Goal: Communication & Community: Answer question/provide support

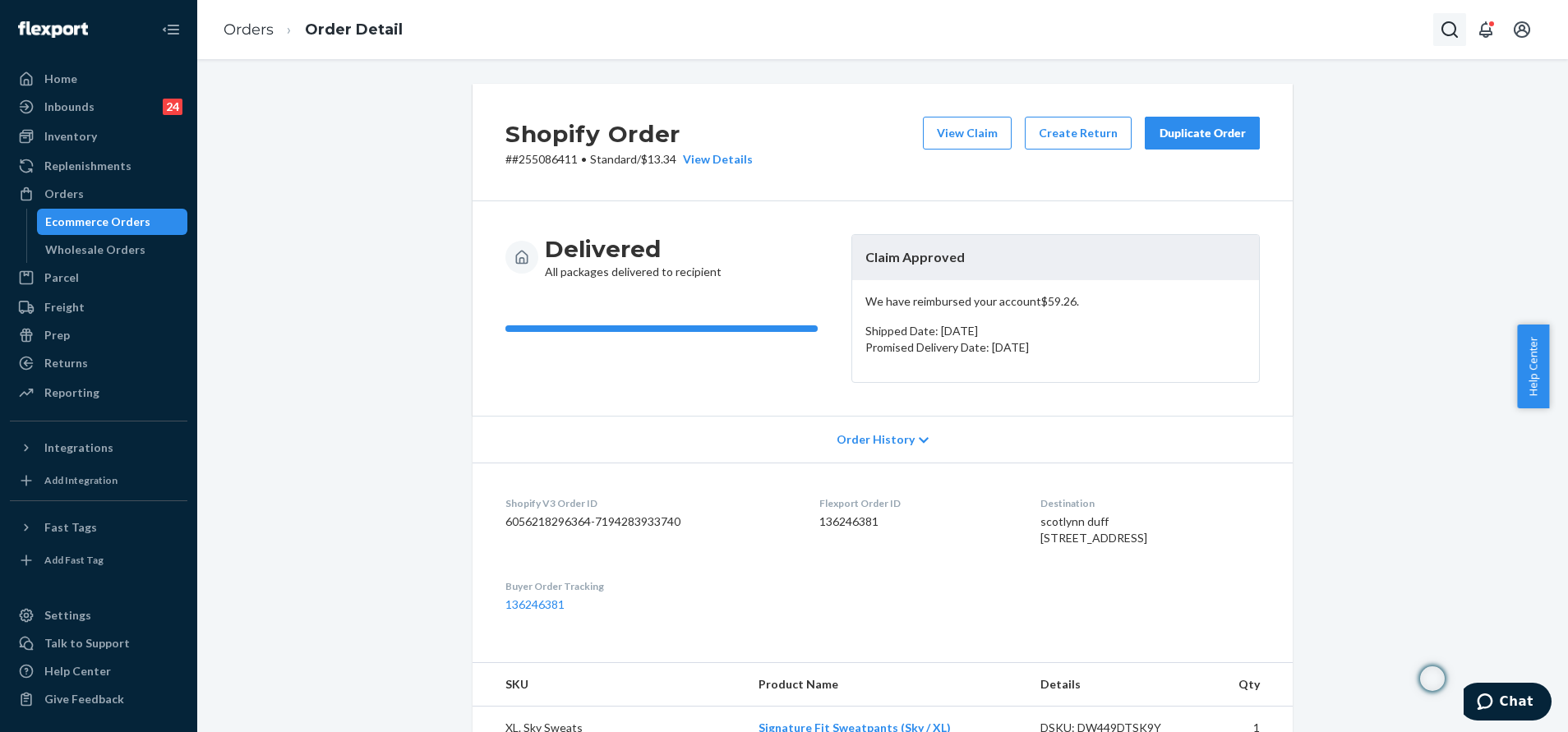
click at [1441, 39] on icon "Open Search Box" at bounding box center [1449, 29] width 20 height 20
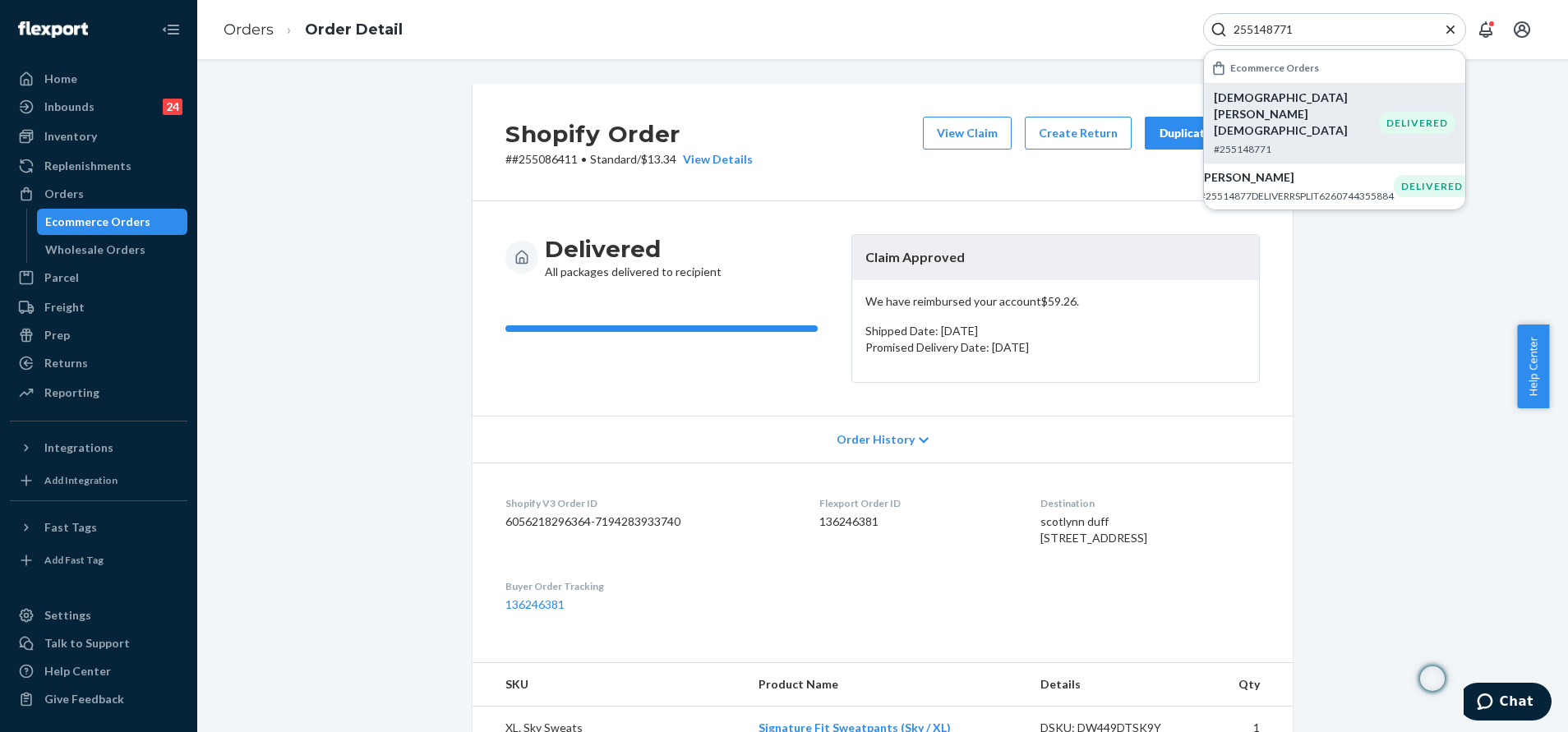
type input "255148771"
click at [1391, 112] on div "DELIVERED" at bounding box center [1416, 123] width 77 height 22
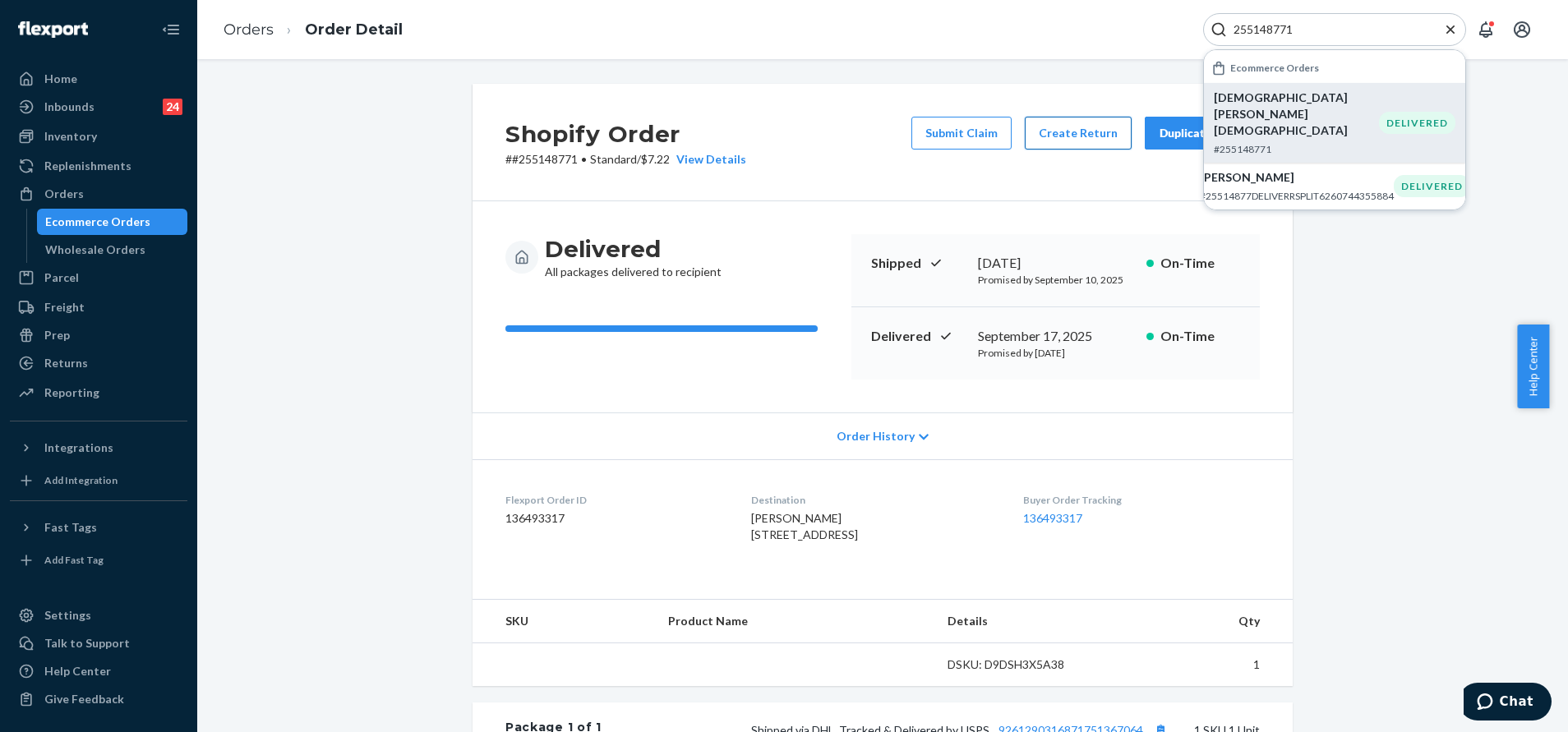
click at [1059, 131] on button "Create Return" at bounding box center [1078, 133] width 107 height 33
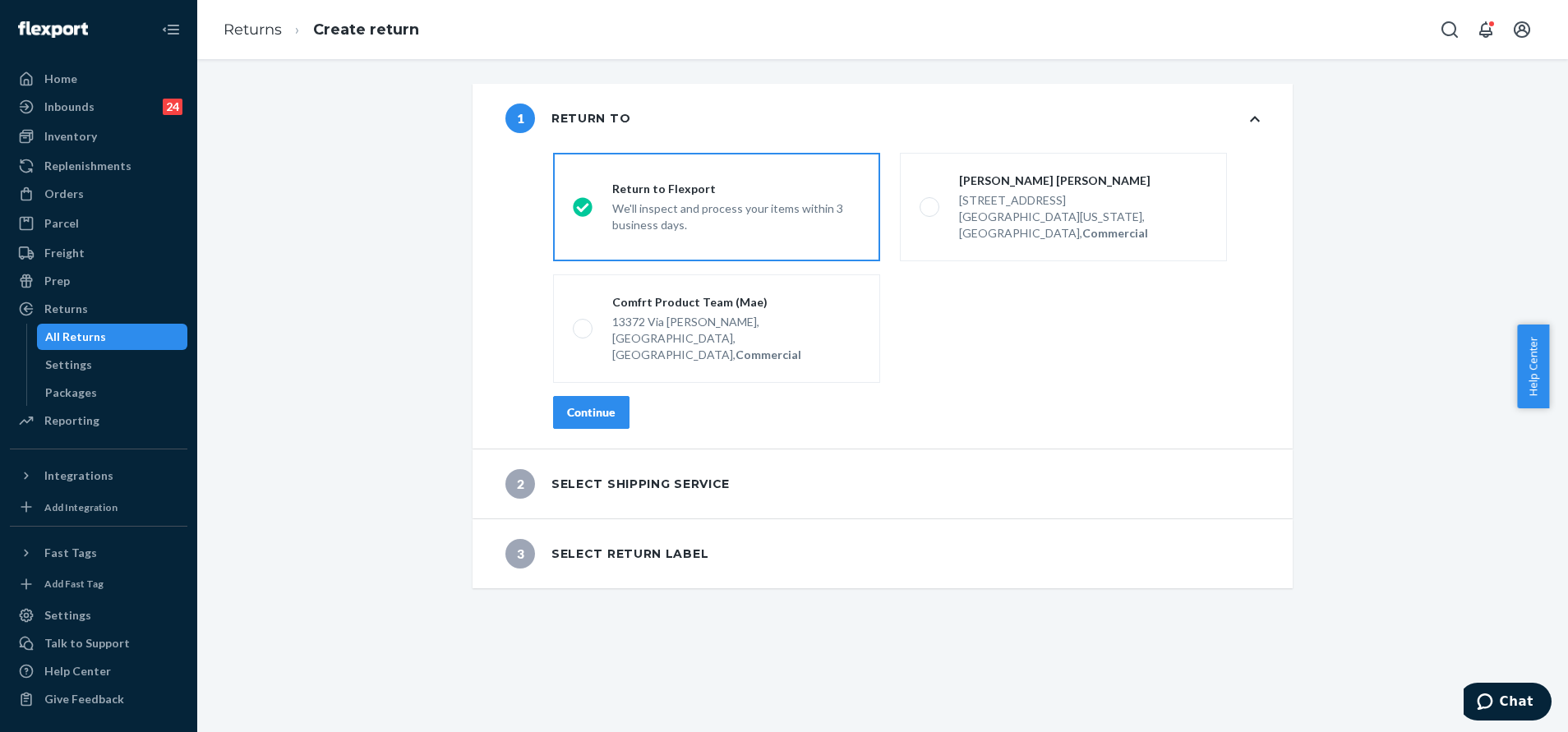
click at [568, 404] on div "Continue" at bounding box center [591, 412] width 48 height 16
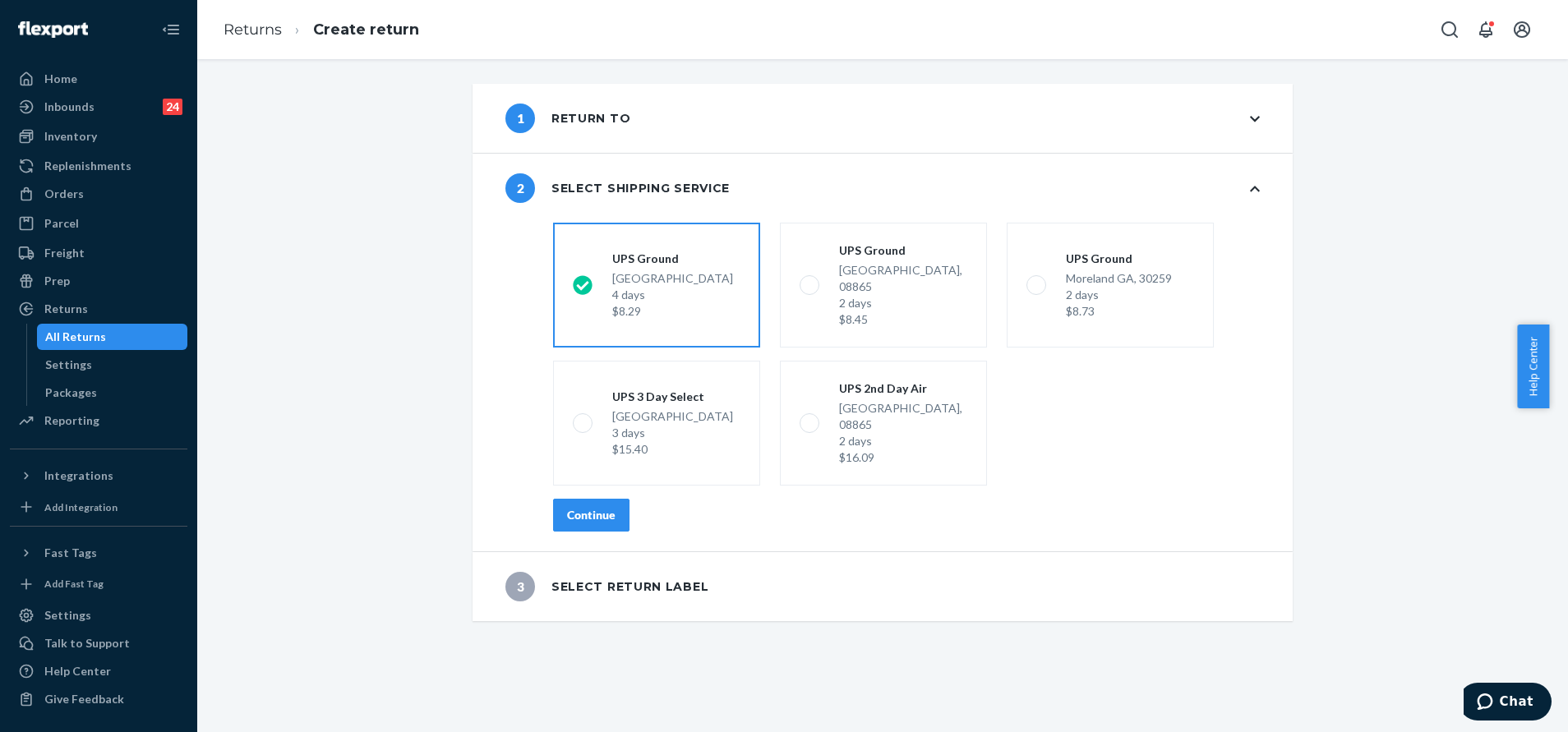
click at [577, 506] on div "Continue" at bounding box center [591, 514] width 48 height 16
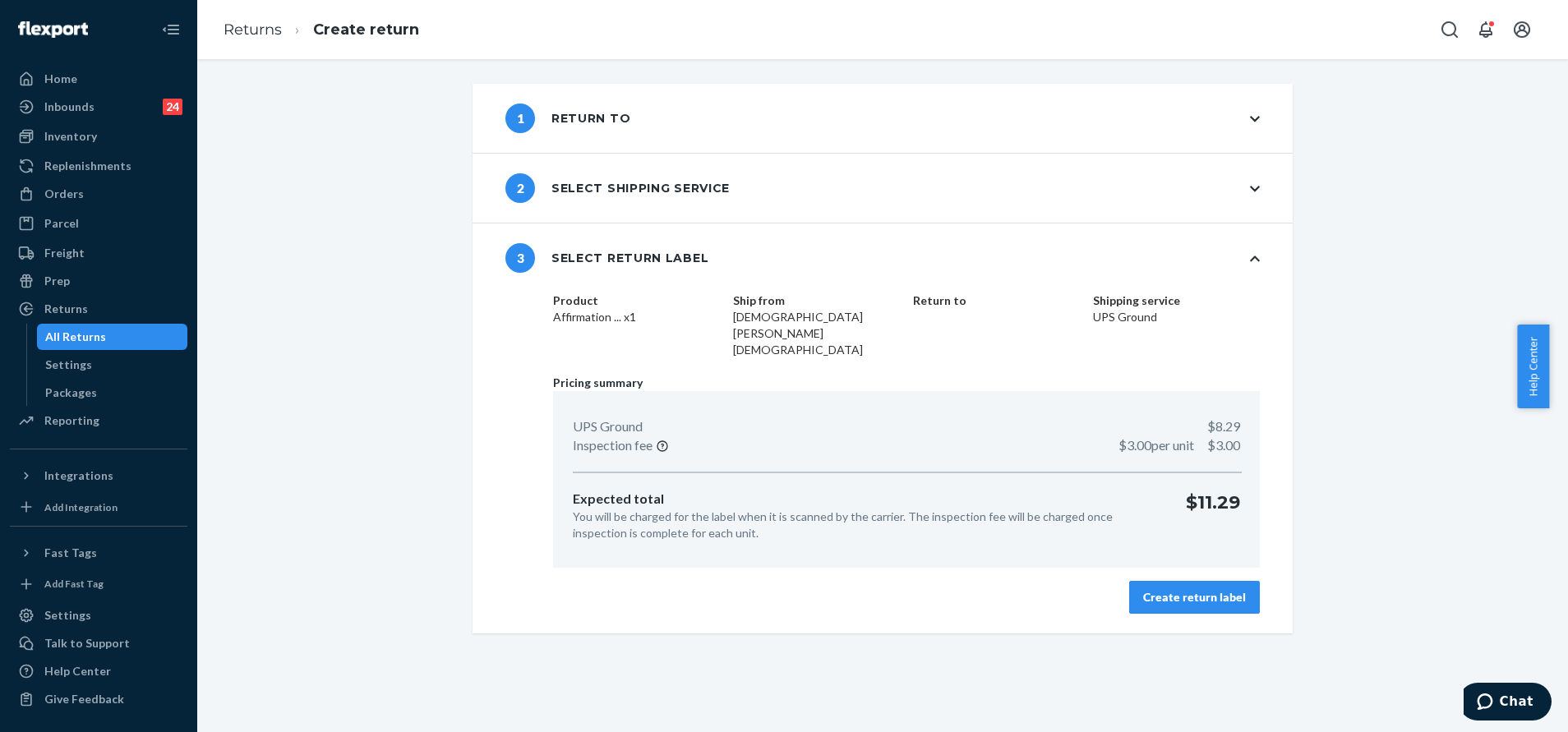
click at [1168, 589] on div "Create return label" at bounding box center [1194, 597] width 103 height 16
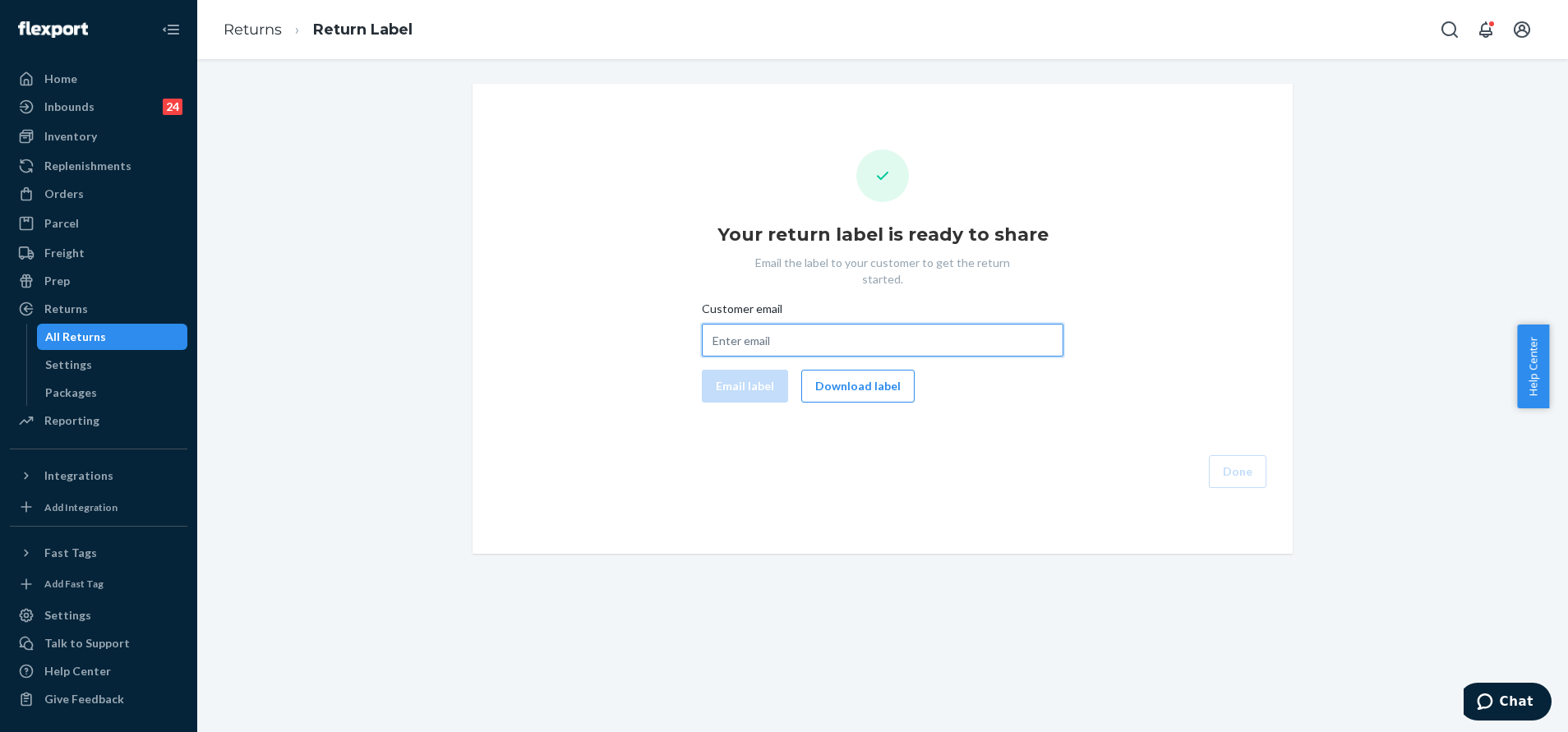
click at [790, 338] on input "Customer email" at bounding box center [882, 340] width 362 height 33
paste input "cjordanmoses@gmail.com"
type input "cjordanmoses@gmail.com"
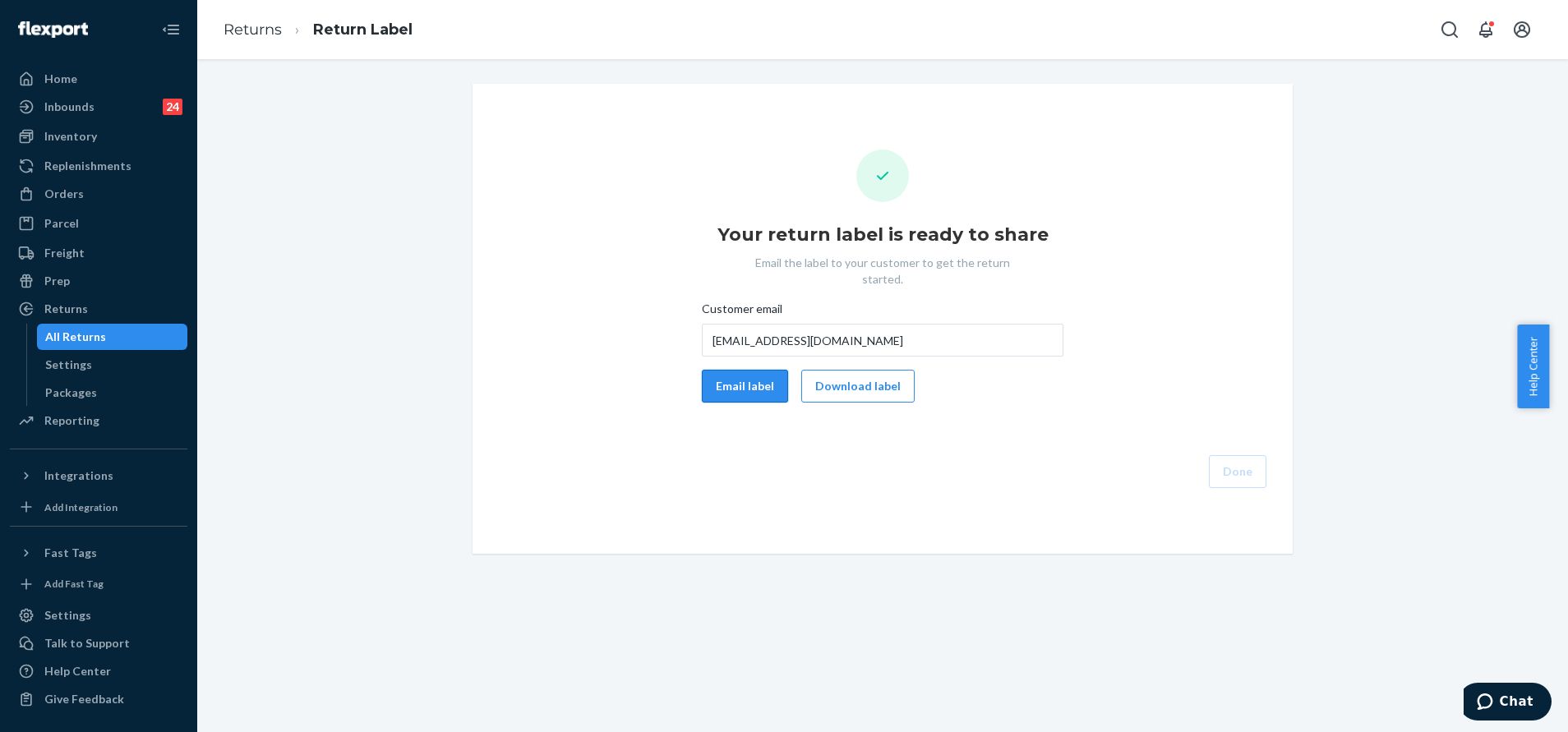
click at [728, 373] on button "Email label" at bounding box center [744, 386] width 86 height 33
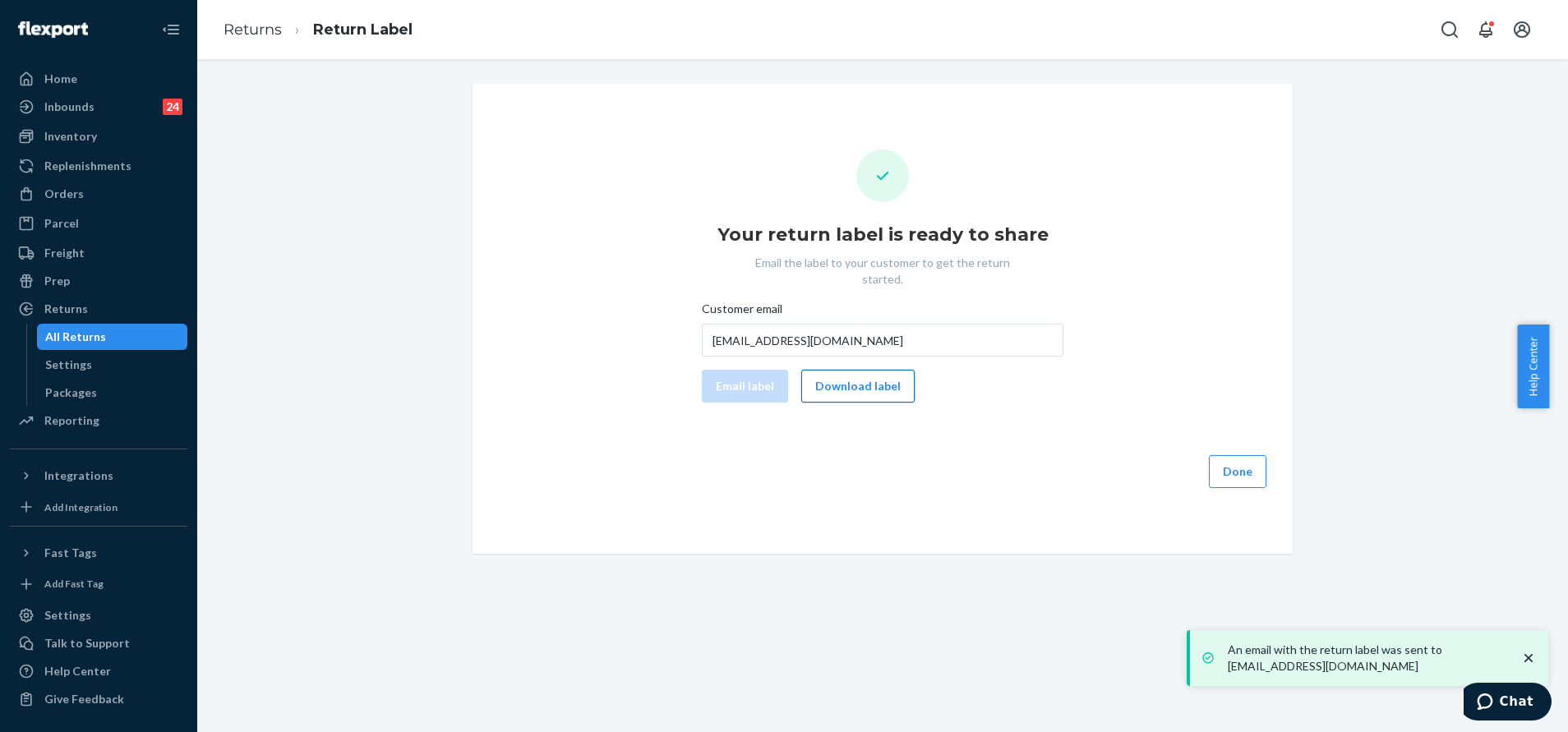
click at [851, 373] on button "Download label" at bounding box center [858, 386] width 114 height 33
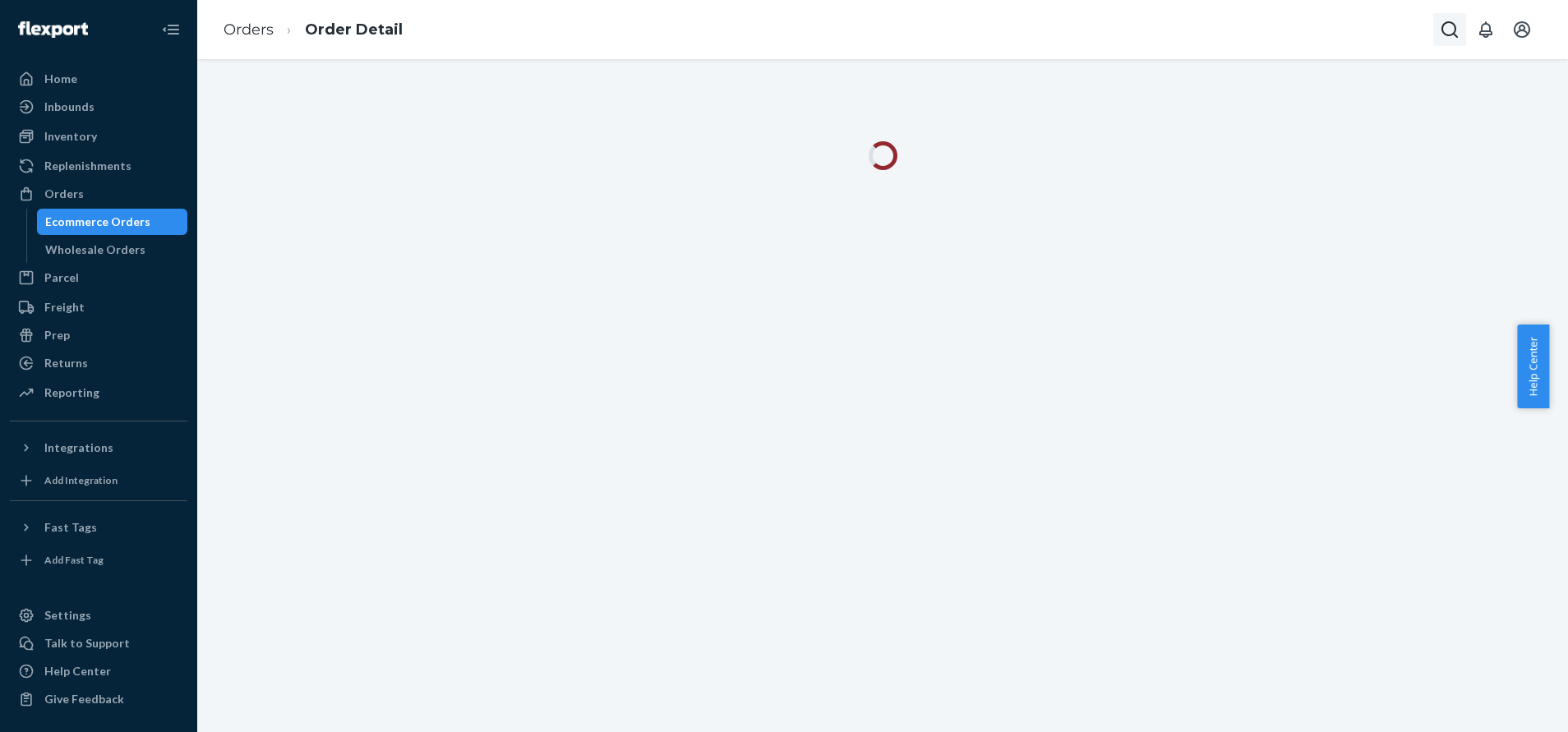
click at [1442, 32] on icon "Open Search Box" at bounding box center [1449, 29] width 16 height 16
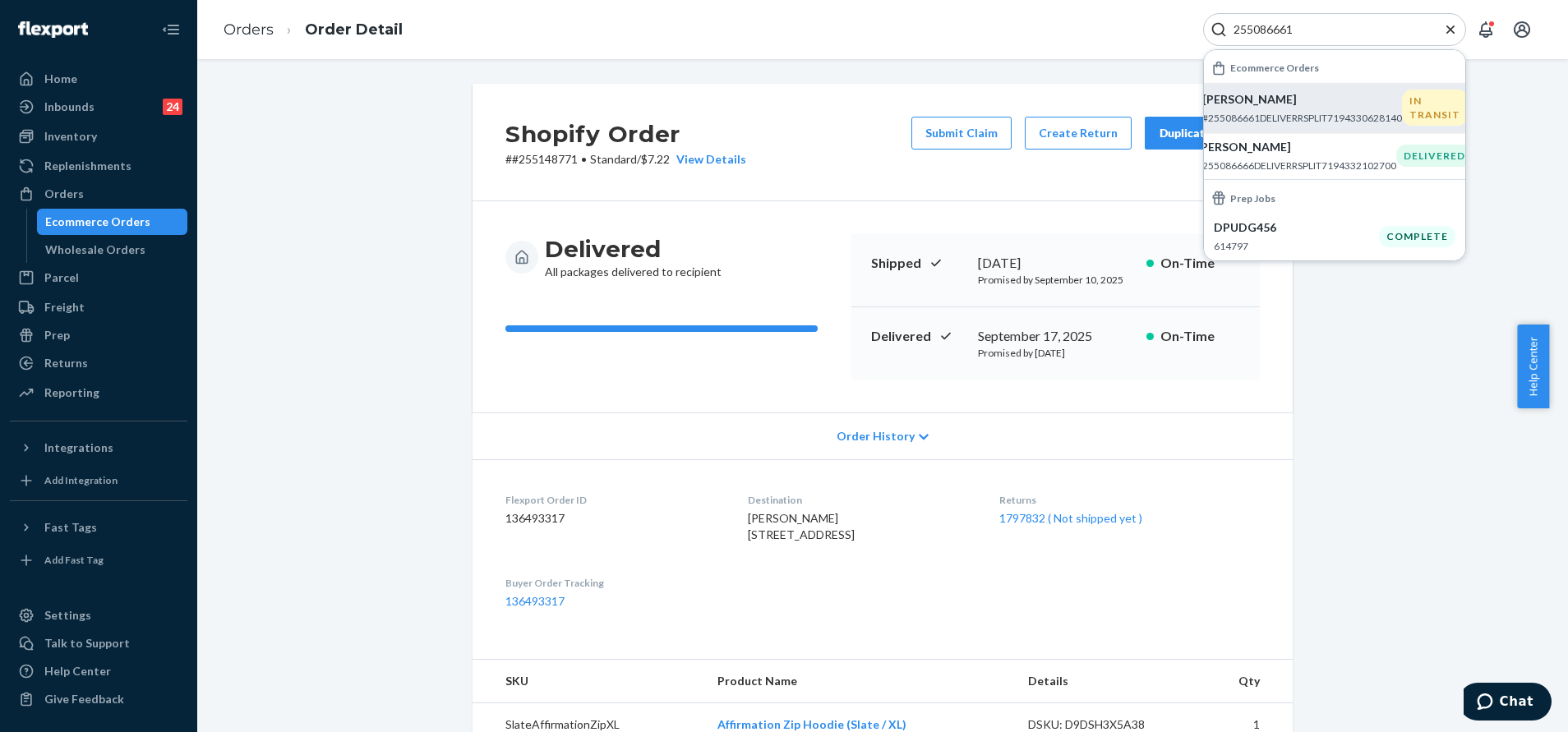
type input "255086661"
click at [1370, 97] on p "Christopher Penn" at bounding box center [1302, 99] width 200 height 16
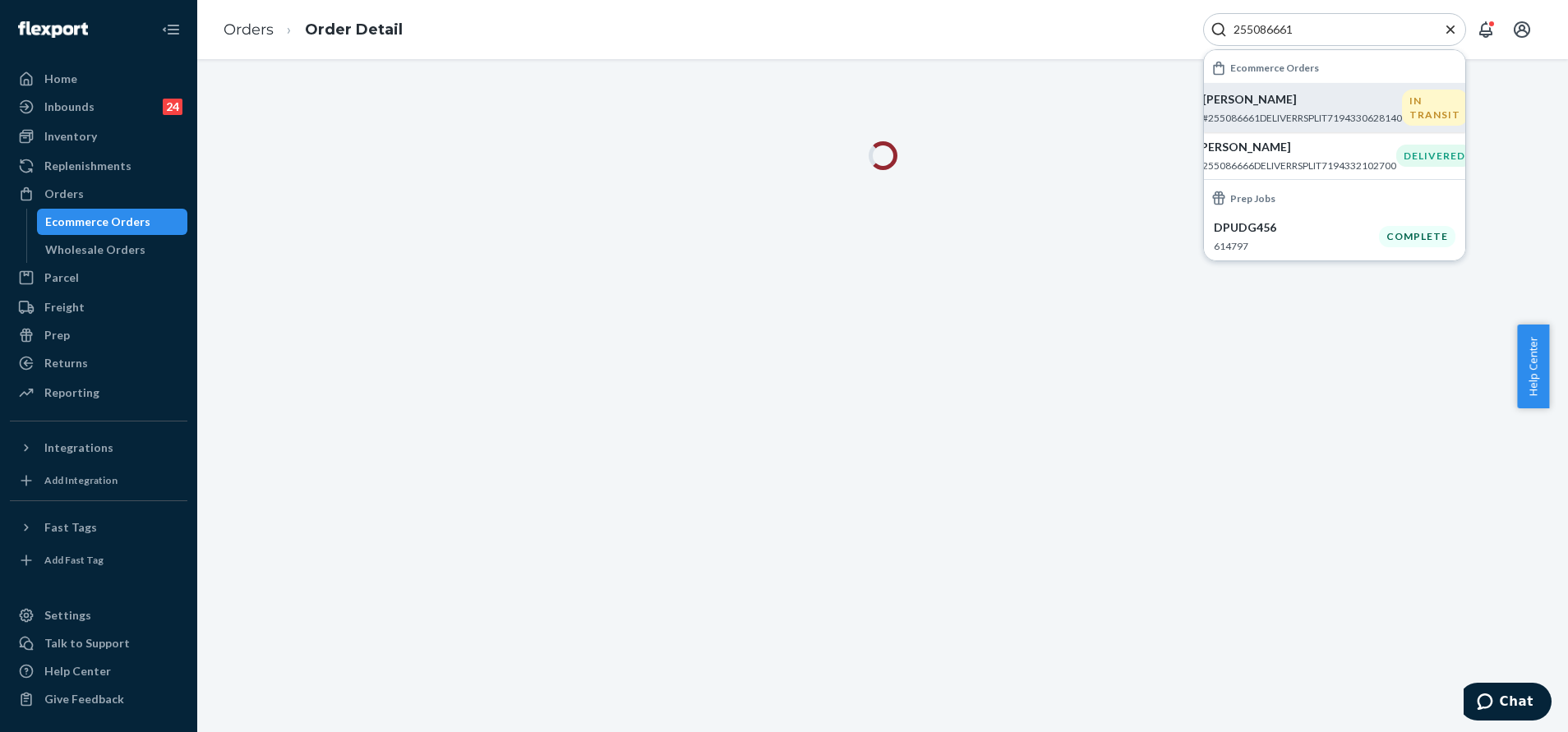
click at [1447, 28] on icon "Close Search" at bounding box center [1450, 29] width 16 height 16
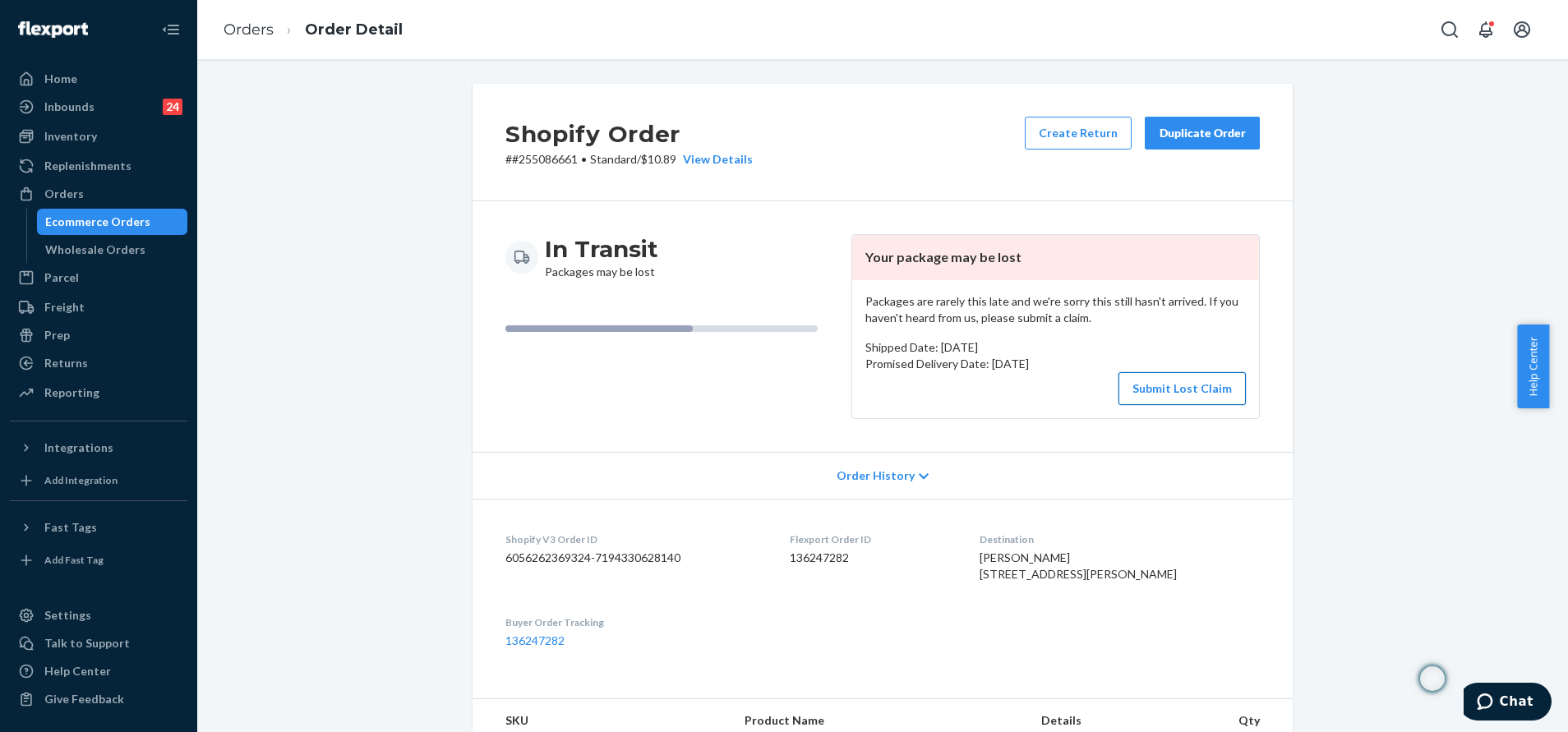
click at [1180, 401] on button "Submit Lost Claim" at bounding box center [1182, 388] width 128 height 33
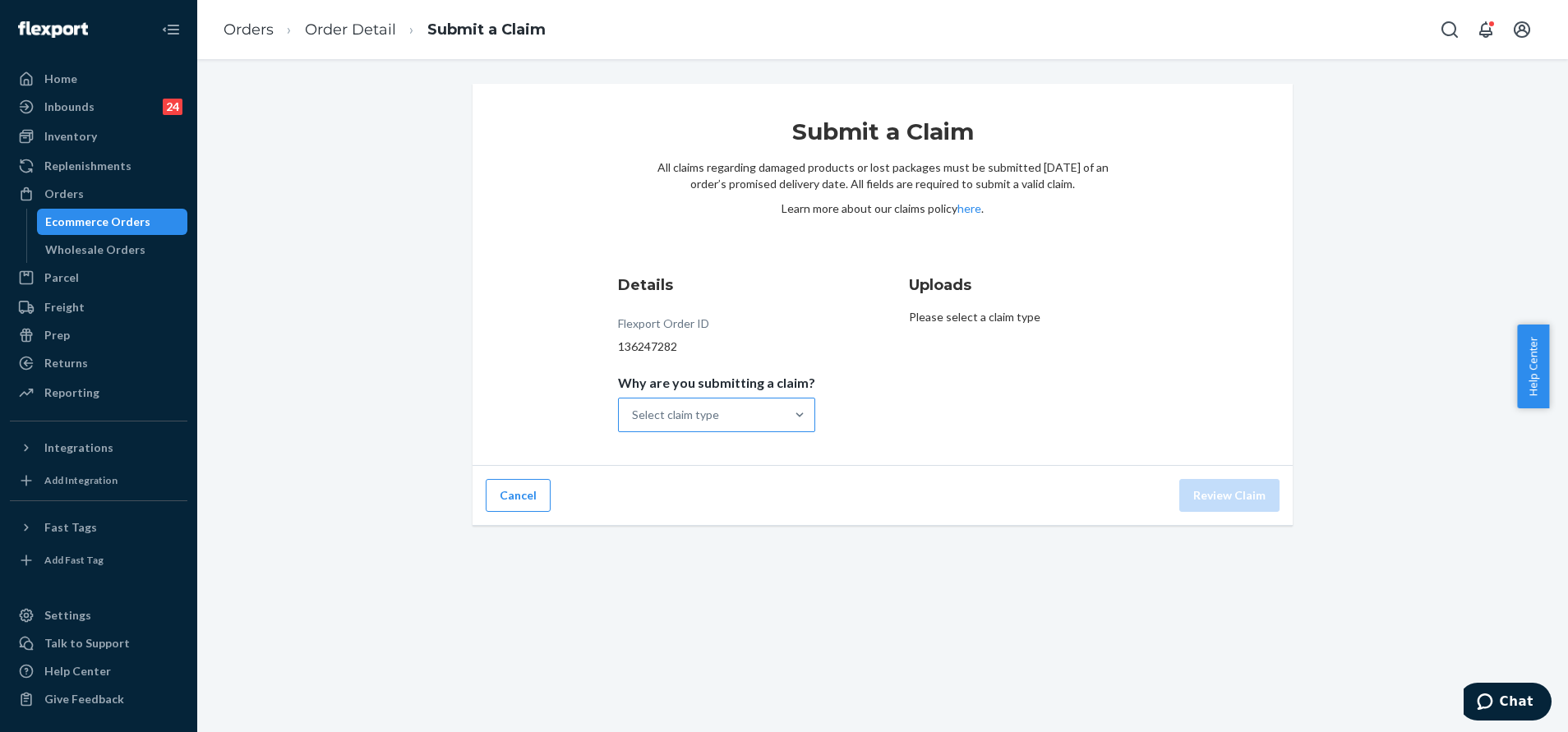
click at [755, 429] on div "Select claim type" at bounding box center [701, 415] width 166 height 33
click at [633, 423] on input "Why are you submitting a claim? Select claim type" at bounding box center [632, 414] width 2 height 16
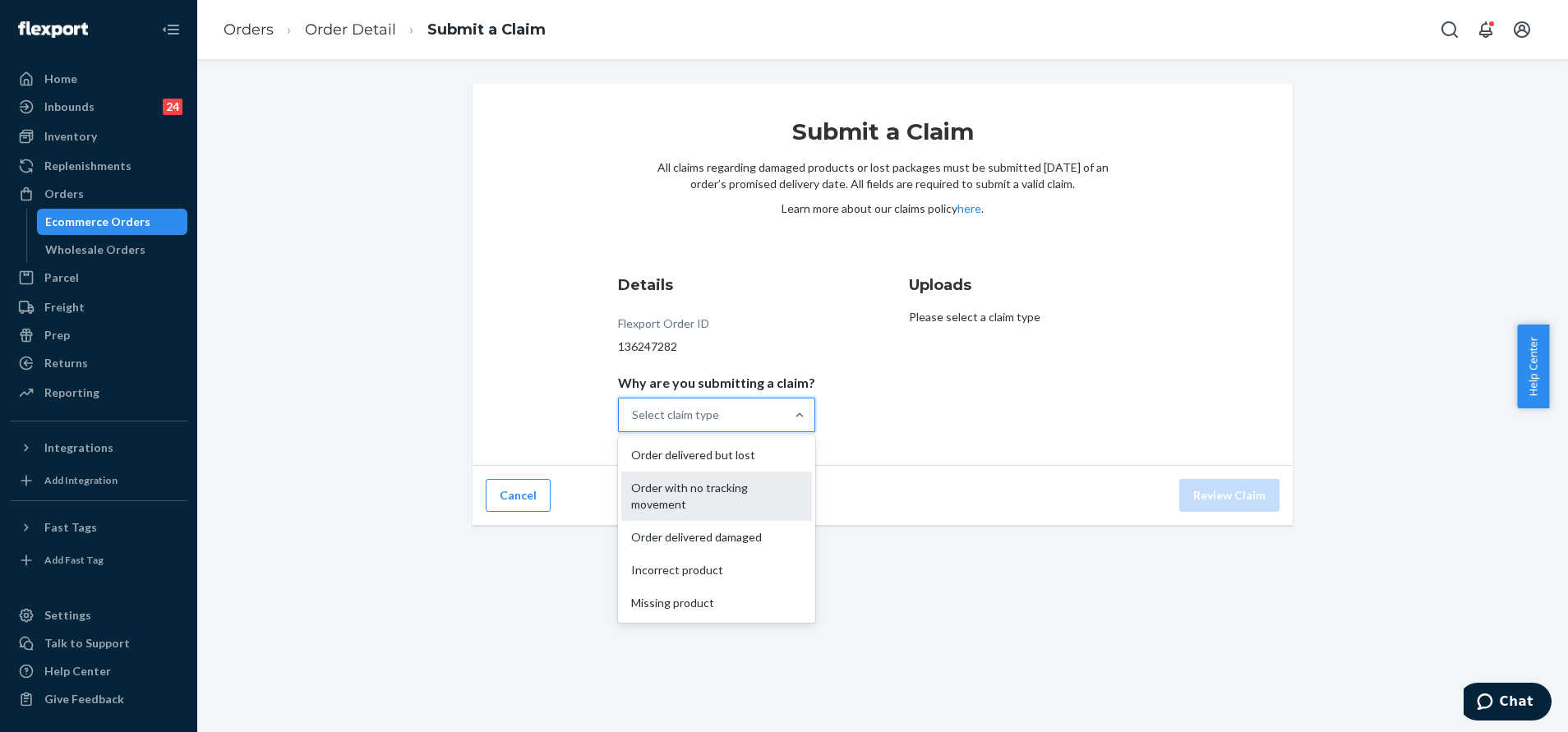
click at [755, 500] on div "Order with no tracking movement" at bounding box center [716, 495] width 190 height 49
click at [633, 423] on input "Why are you submitting a claim? option Order with no tracking movement focused,…" at bounding box center [632, 414] width 2 height 16
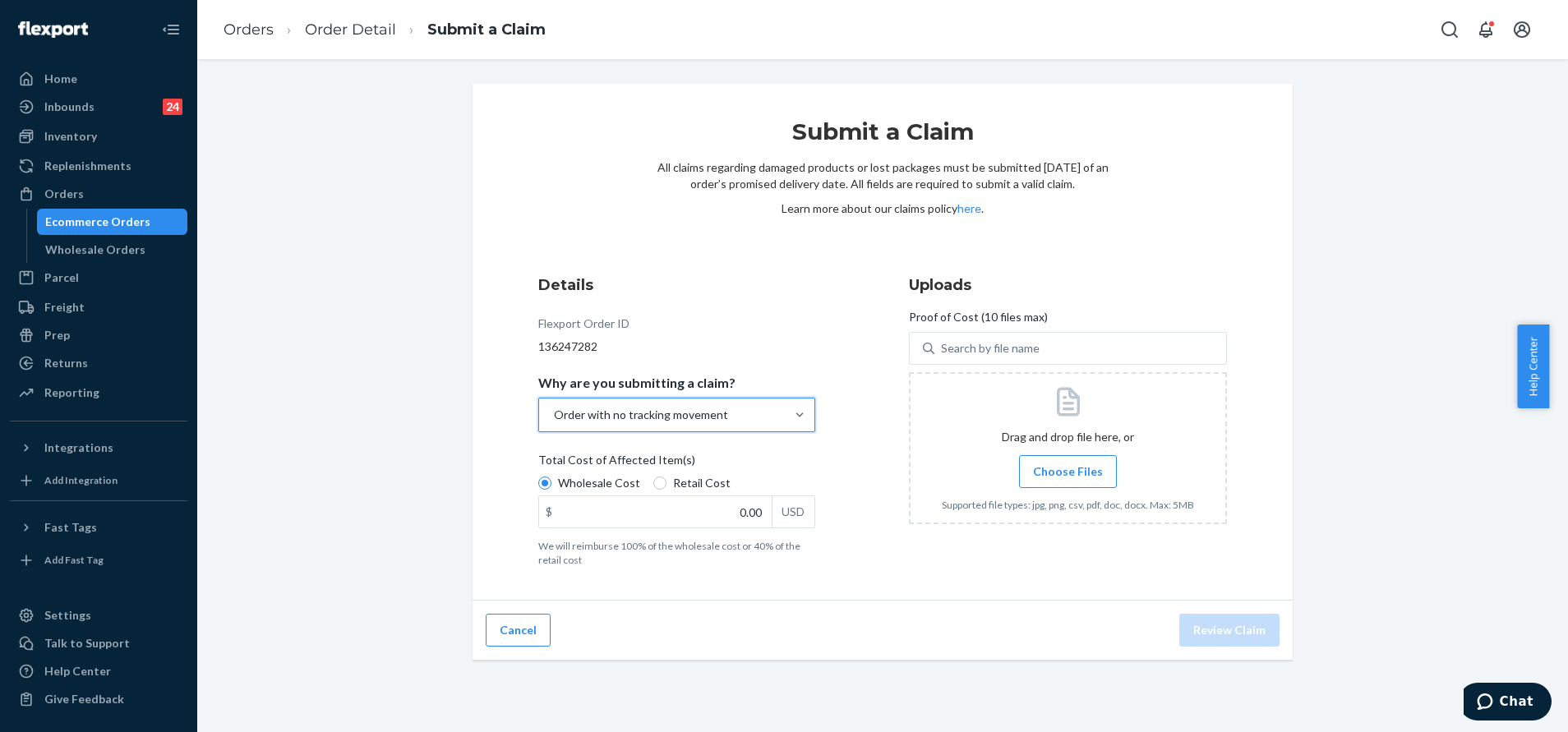
click at [1049, 477] on span "Choose Files" at bounding box center [1067, 471] width 70 height 16
click at [1067, 477] on input "Choose Files" at bounding box center [1067, 471] width 1 height 18
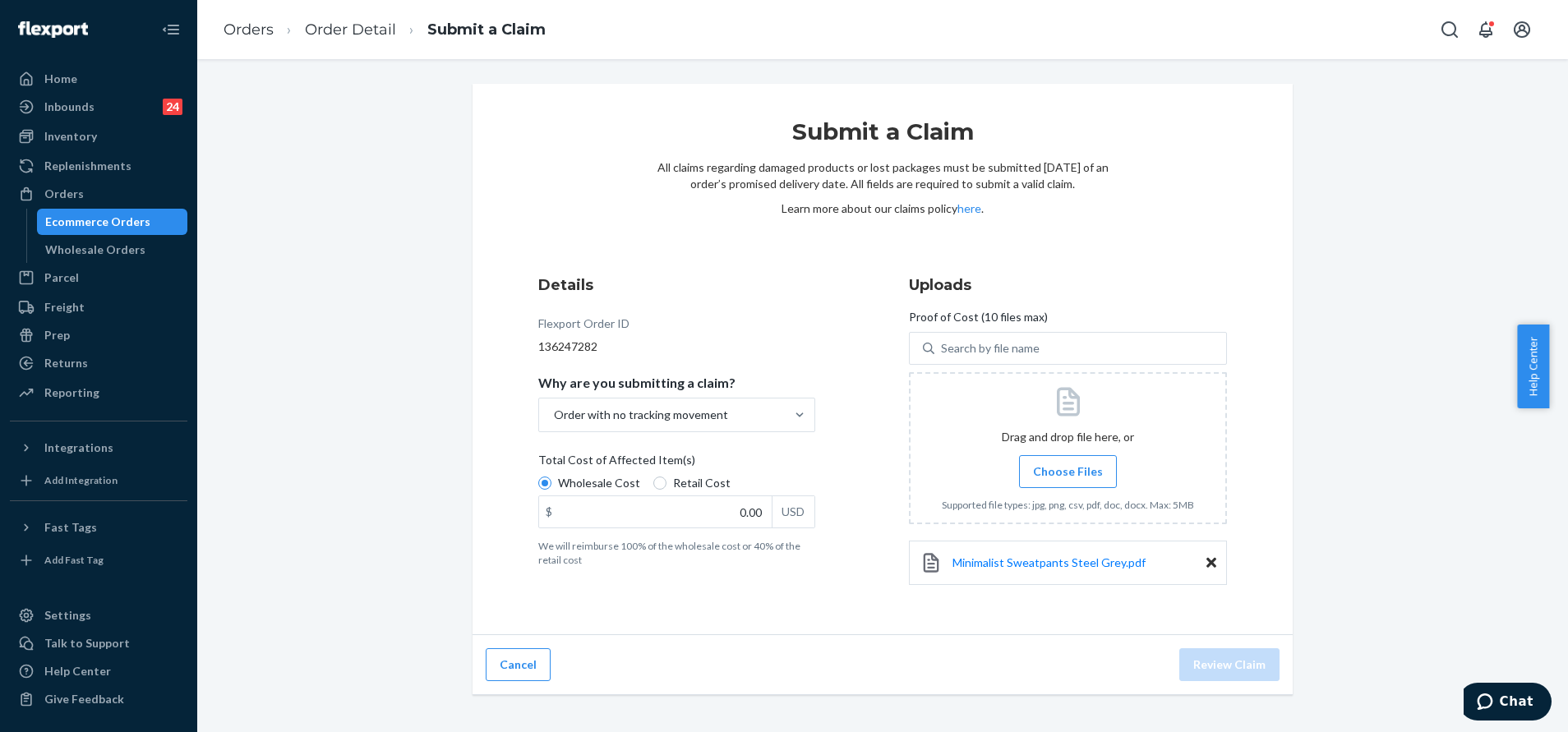
click at [1114, 483] on div at bounding box center [1067, 448] width 318 height 152
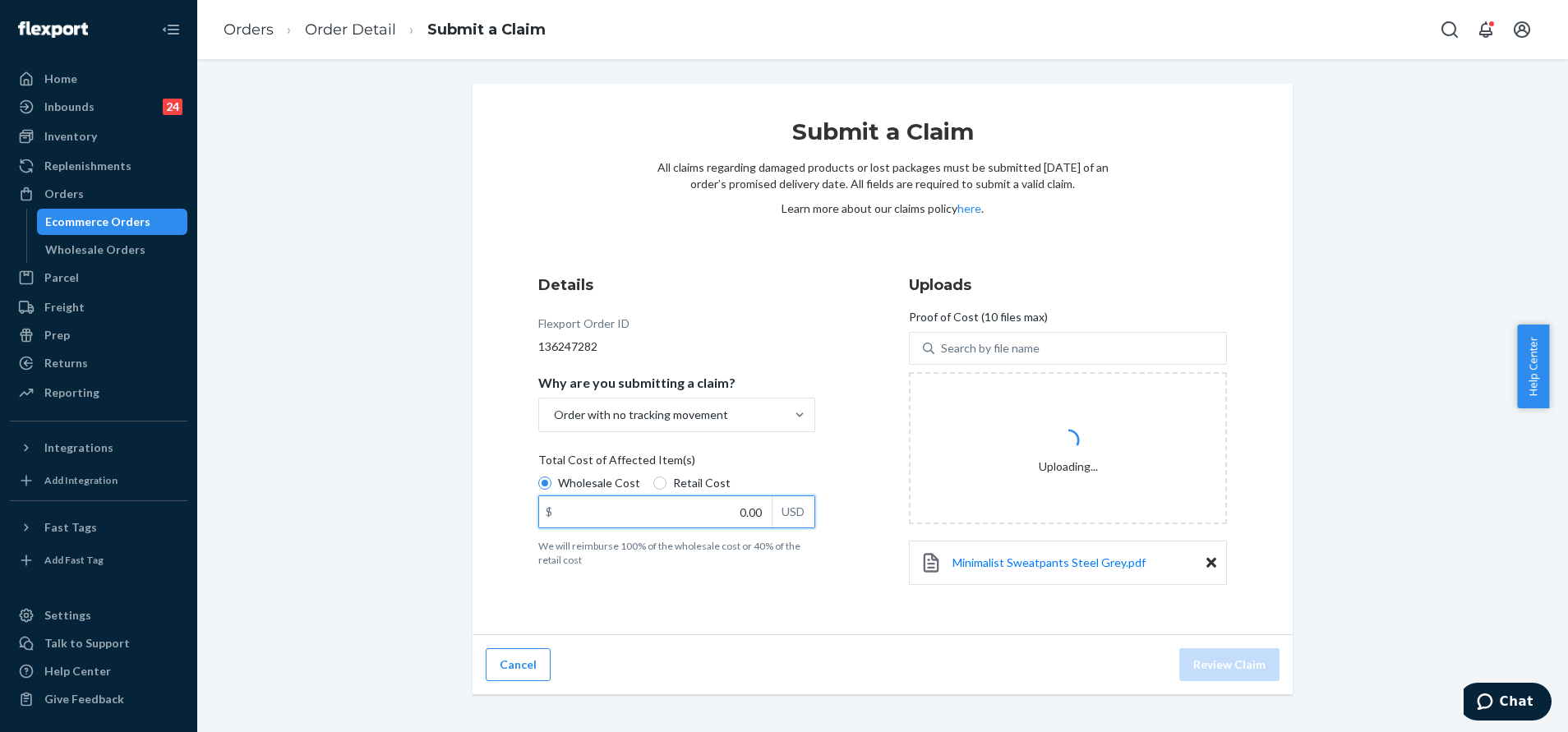
click at [725, 500] on input "0.00" at bounding box center [656, 512] width 233 height 31
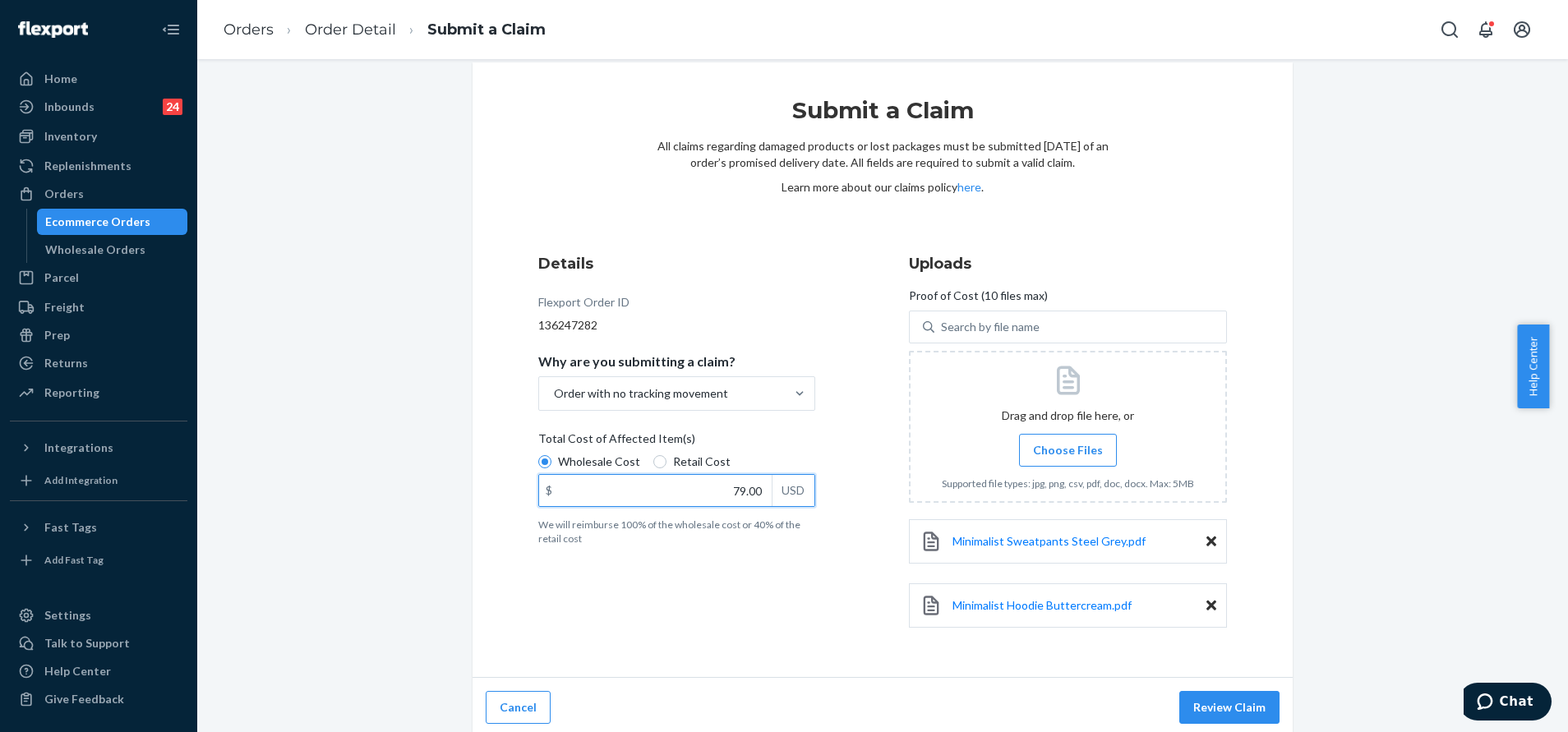
scroll to position [27, 0]
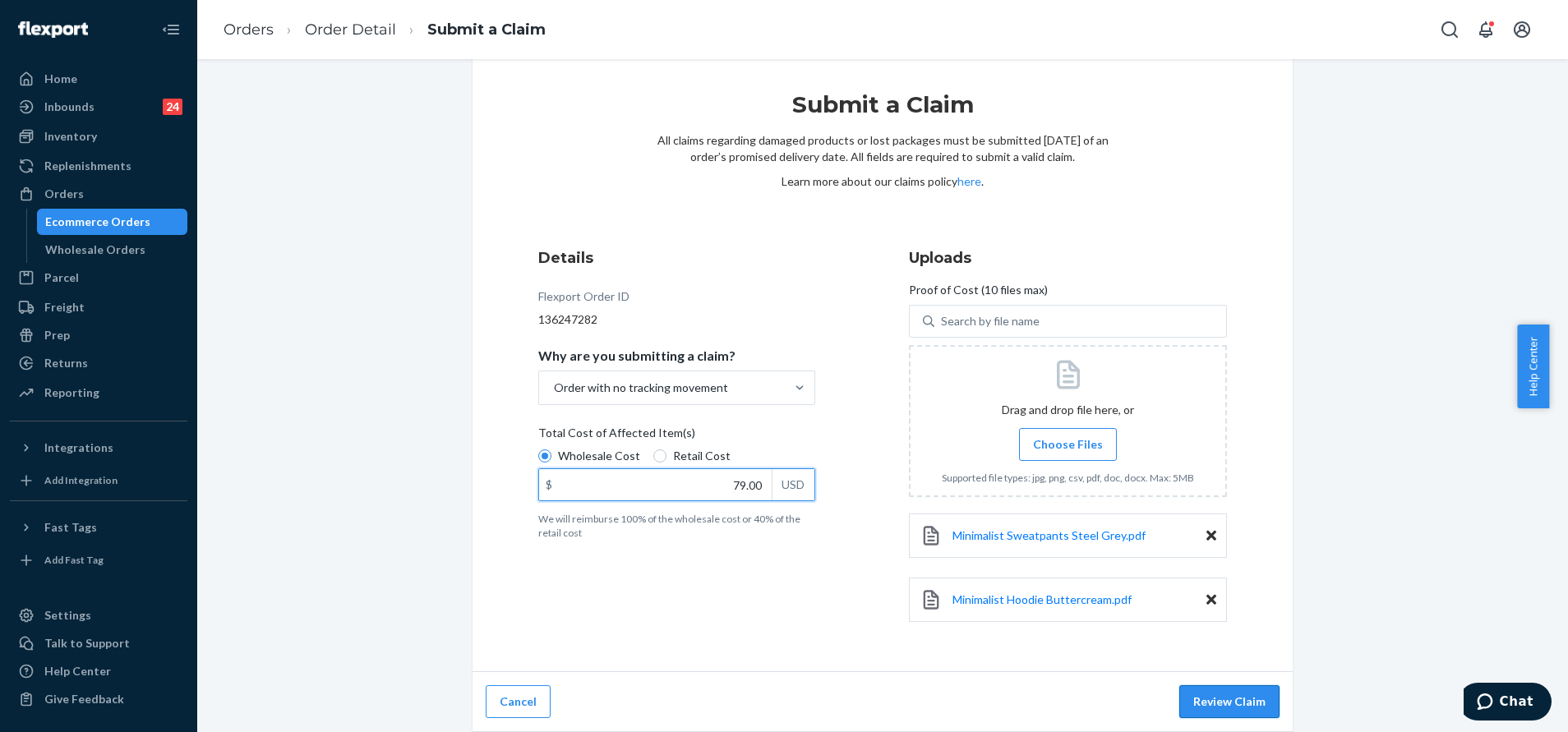
type input "79.00"
click at [1212, 701] on button "Review Claim" at bounding box center [1229, 701] width 100 height 33
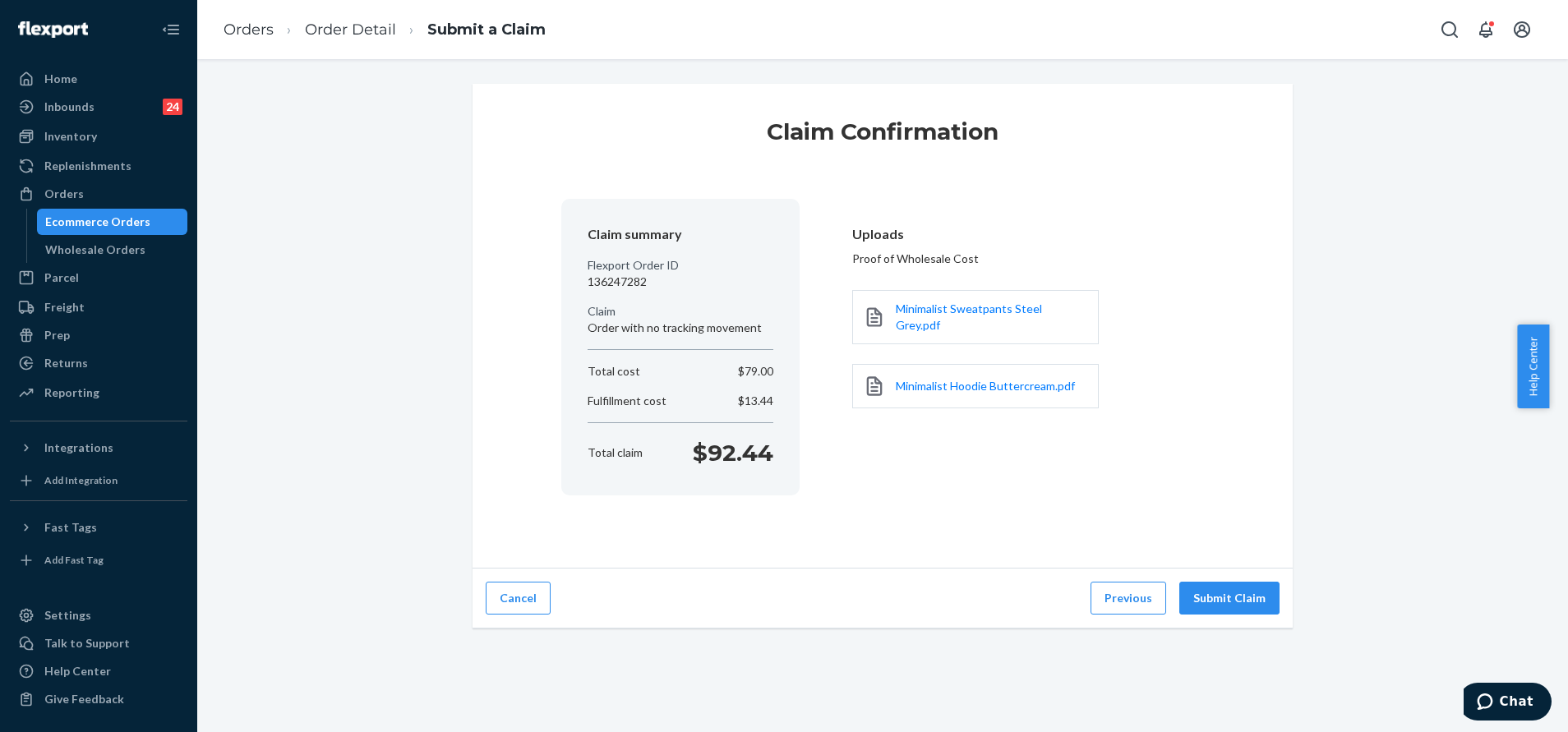
scroll to position [0, 0]
click at [1234, 599] on button "Submit Claim" at bounding box center [1229, 598] width 100 height 33
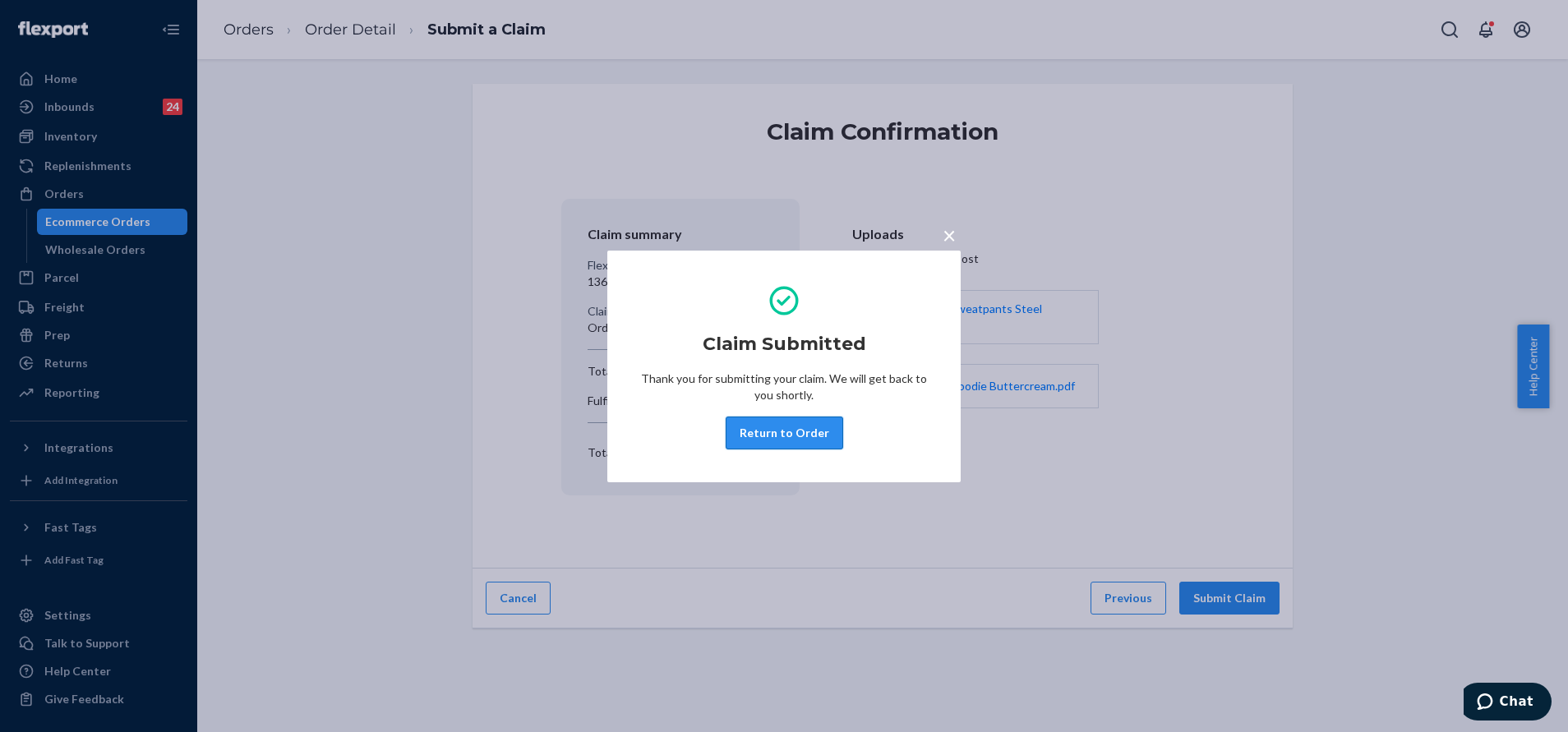
click at [808, 433] on button "Return to Order" at bounding box center [784, 433] width 117 height 33
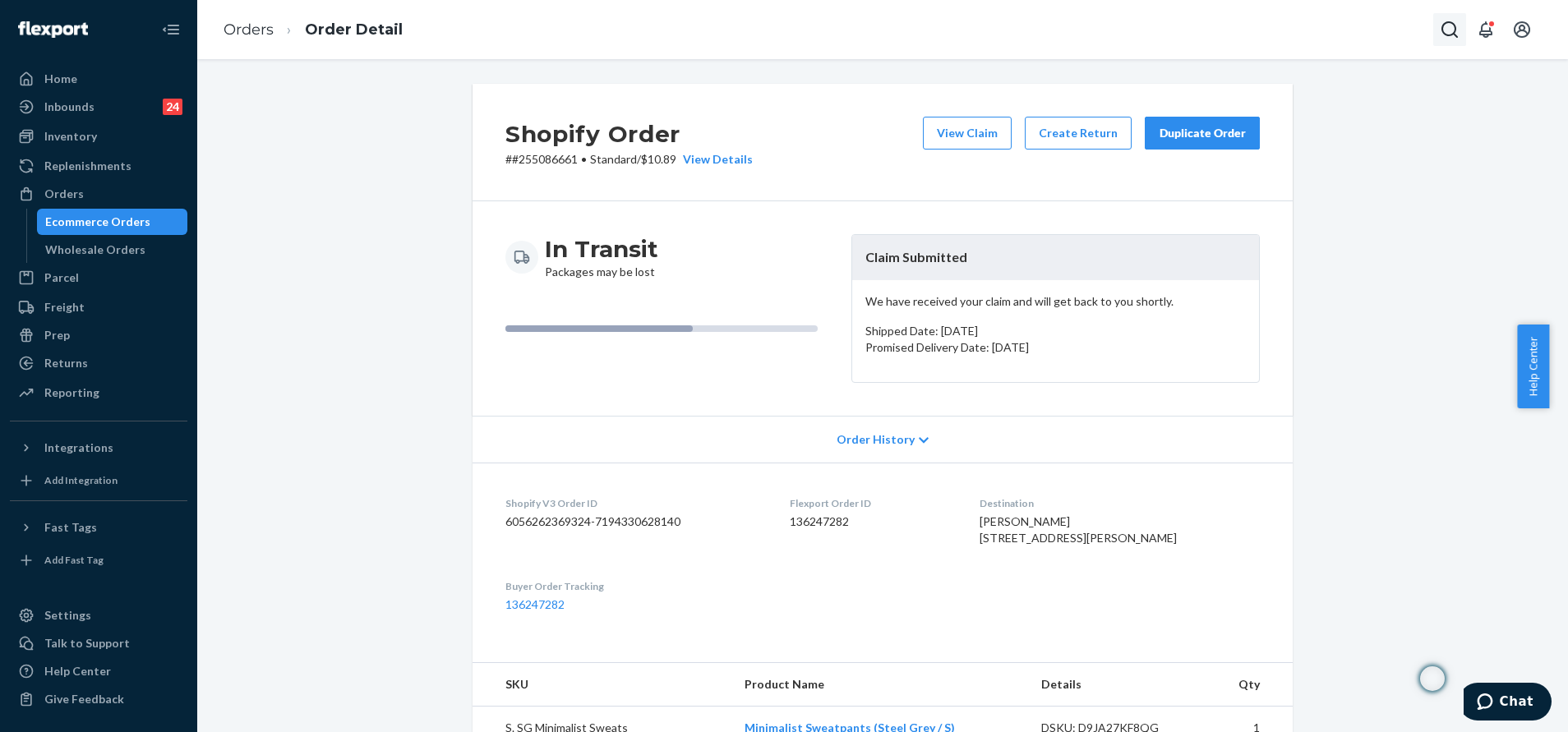
click at [1443, 28] on icon "Open Search Box" at bounding box center [1449, 29] width 16 height 16
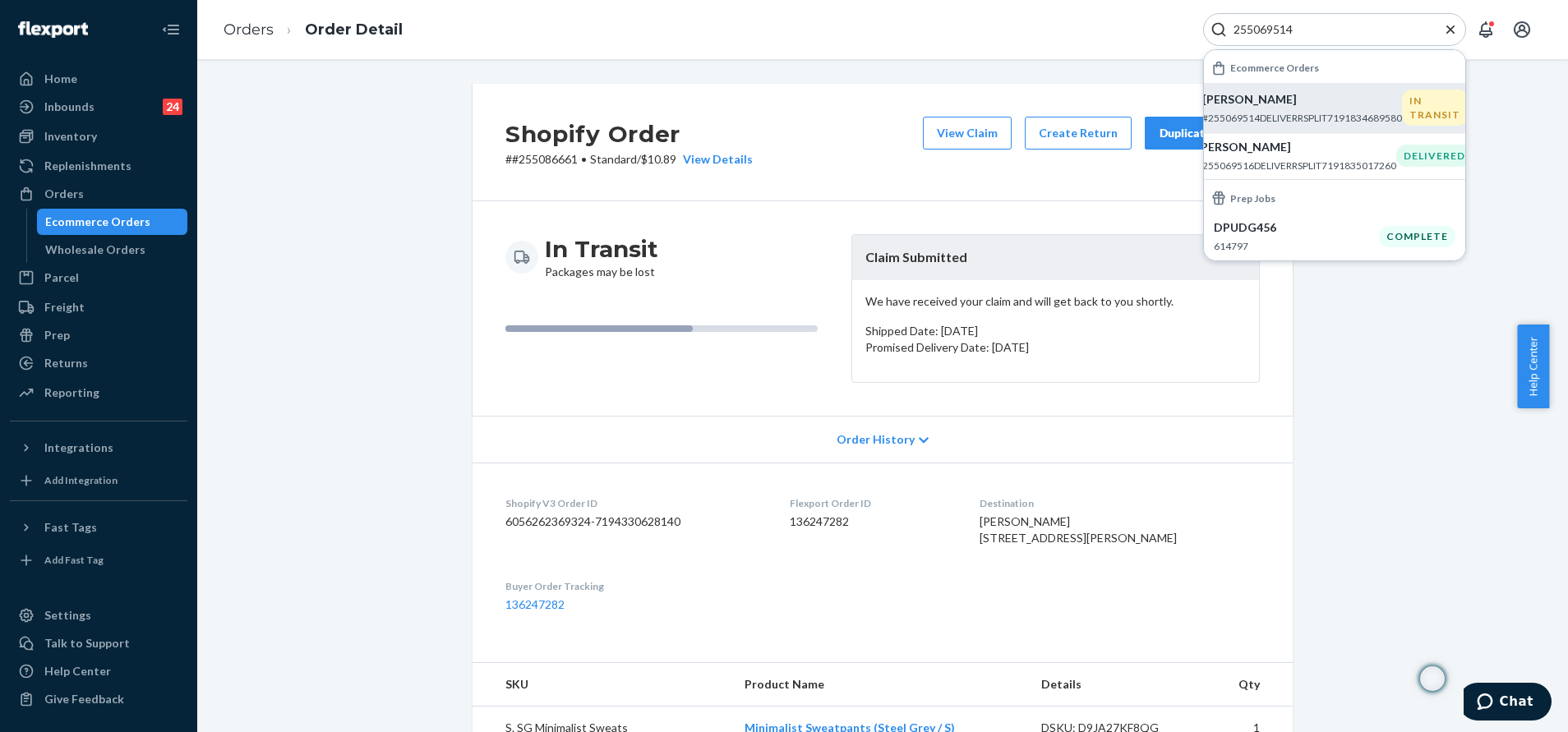
type input "255069514"
click at [1425, 97] on div "IN TRANSIT" at bounding box center [1434, 108] width 65 height 36
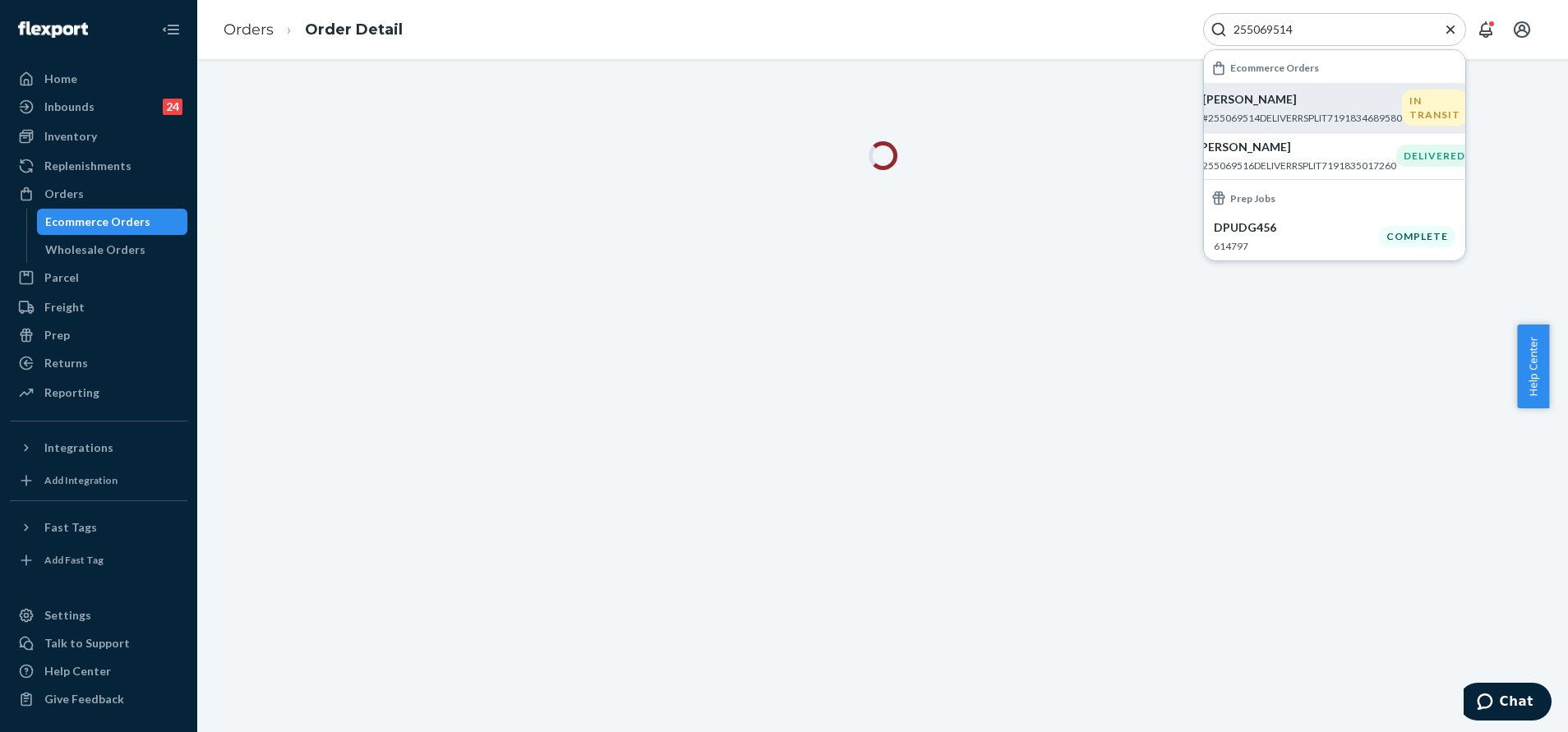
click at [1450, 27] on icon "Close Search" at bounding box center [1450, 29] width 16 height 16
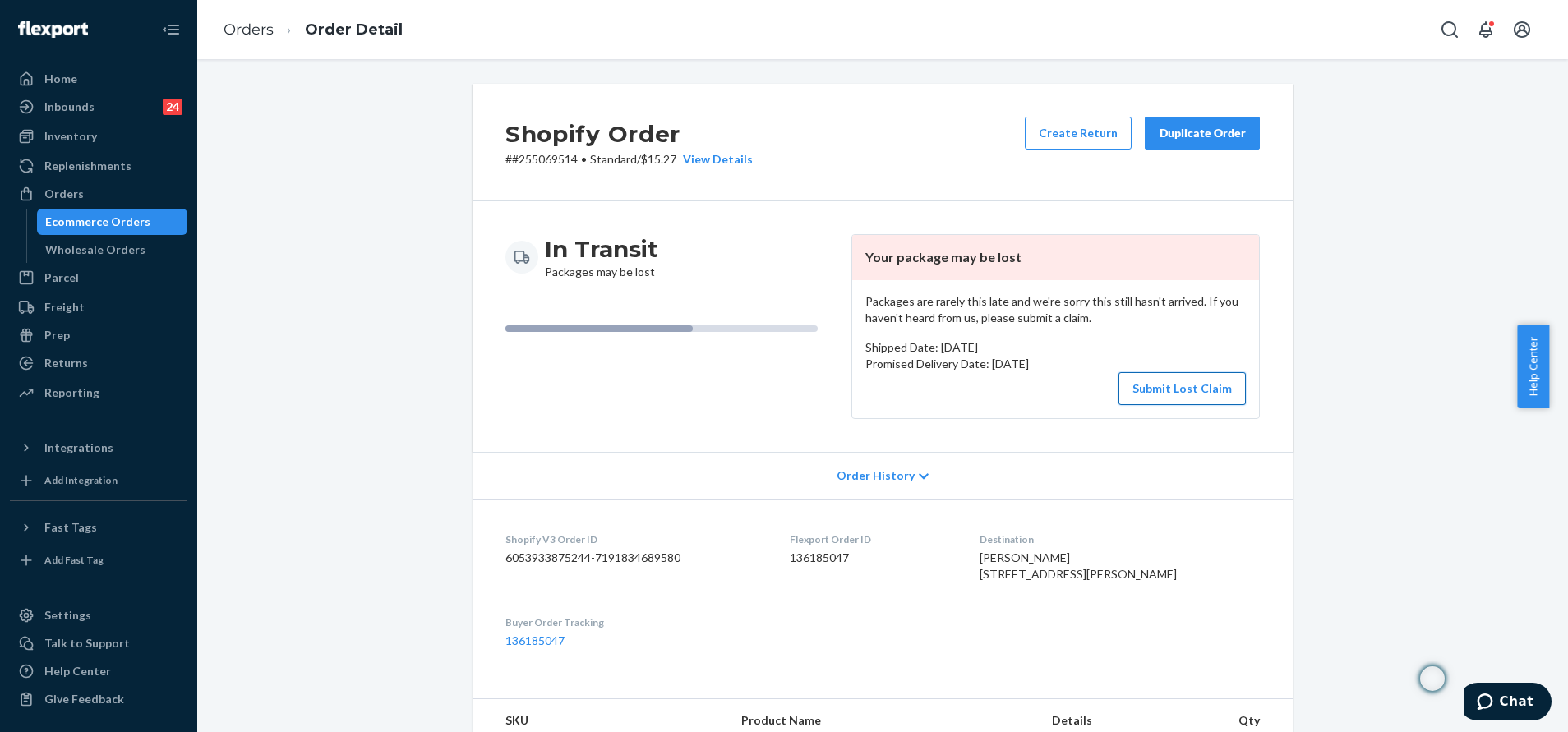
click at [1210, 376] on button "Submit Lost Claim" at bounding box center [1182, 388] width 128 height 33
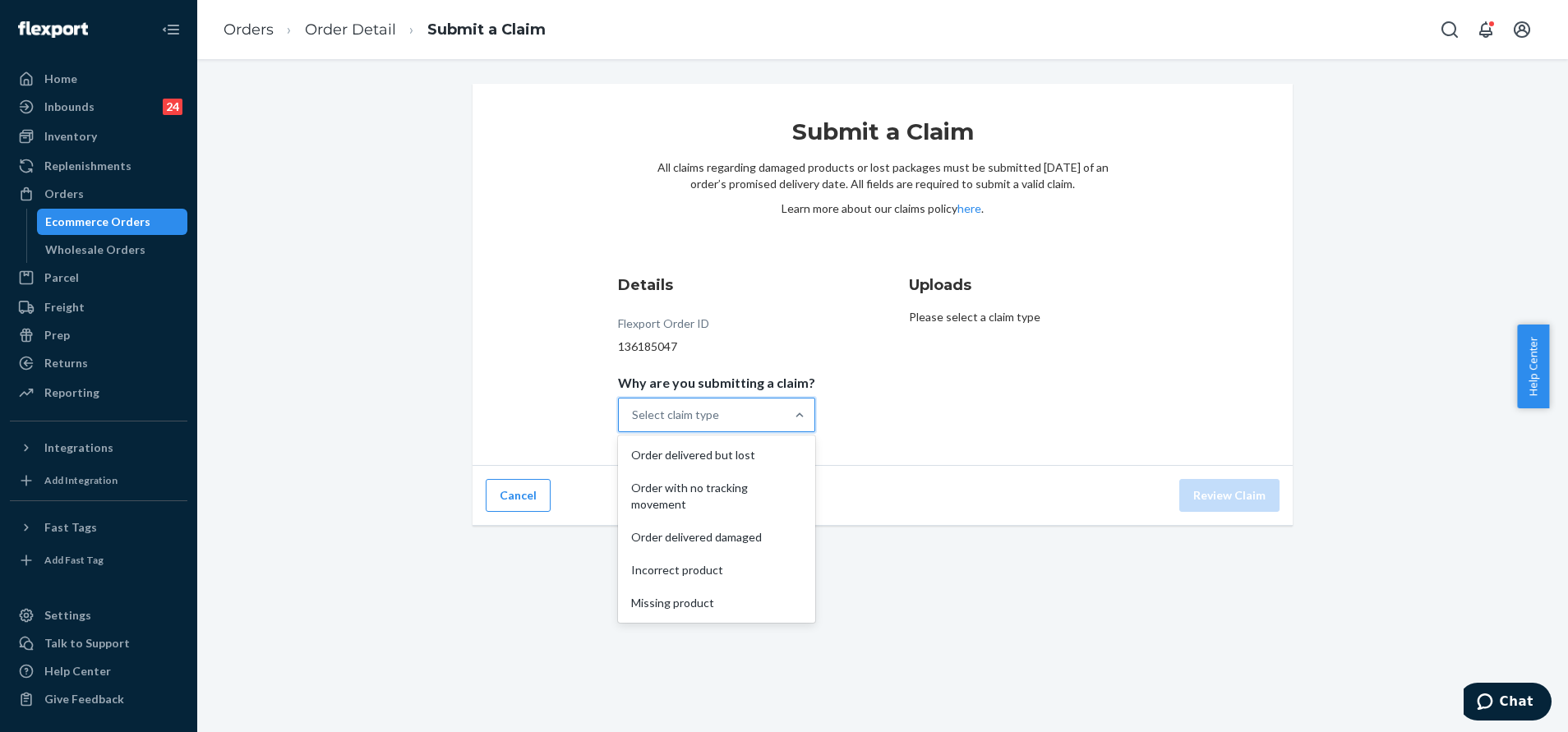
click at [752, 400] on div "Select claim type" at bounding box center [701, 415] width 166 height 33
click at [633, 406] on input "Why are you submitting a claim? option Order delivered but lost focused, 1 of 5…" at bounding box center [632, 414] width 2 height 16
click at [759, 487] on div "Order with no tracking movement" at bounding box center [716, 495] width 190 height 49
click at [633, 423] on input "Why are you submitting a claim? option Order with no tracking movement focused,…" at bounding box center [632, 414] width 2 height 16
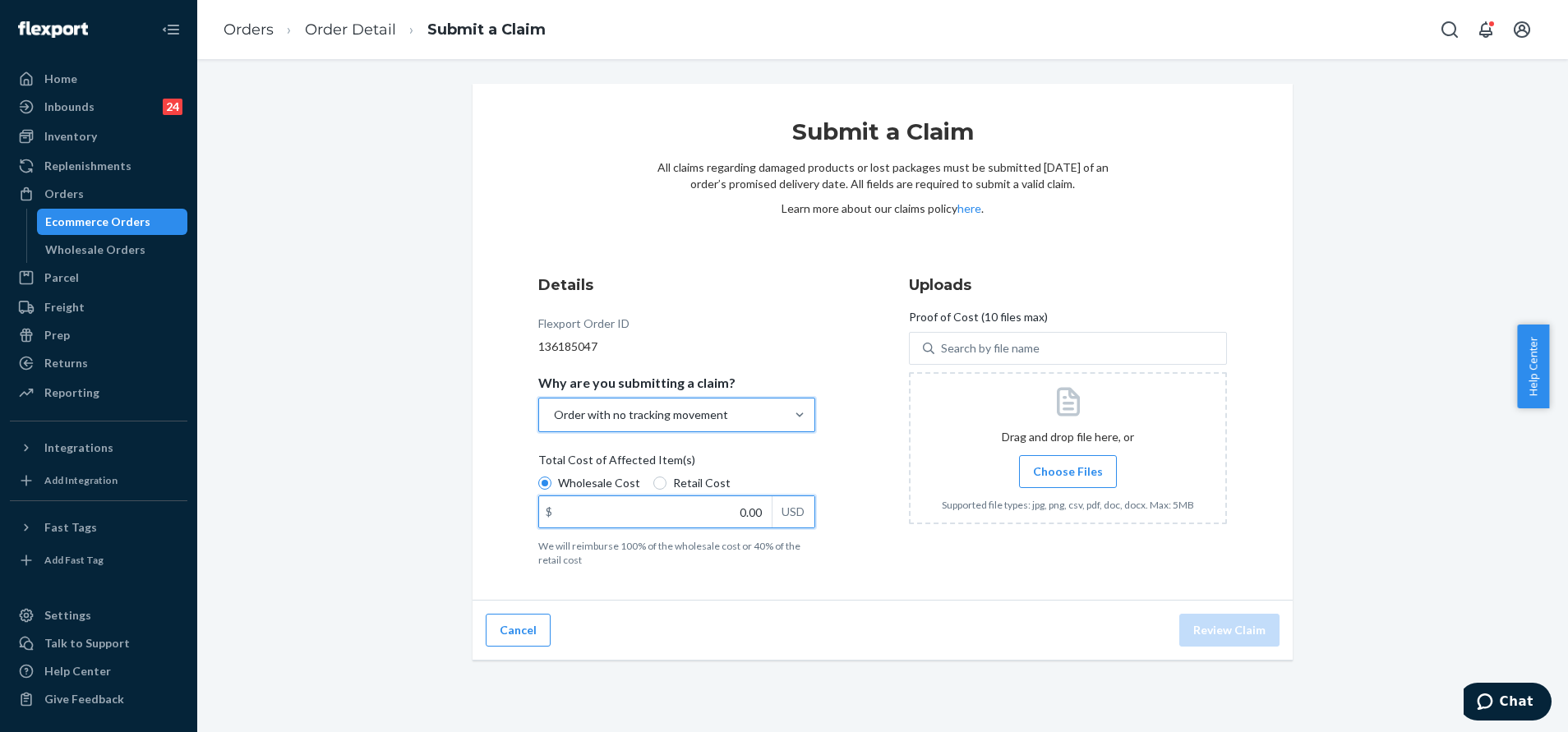
click at [724, 519] on input "0.00" at bounding box center [656, 512] width 233 height 31
type input "141.00"
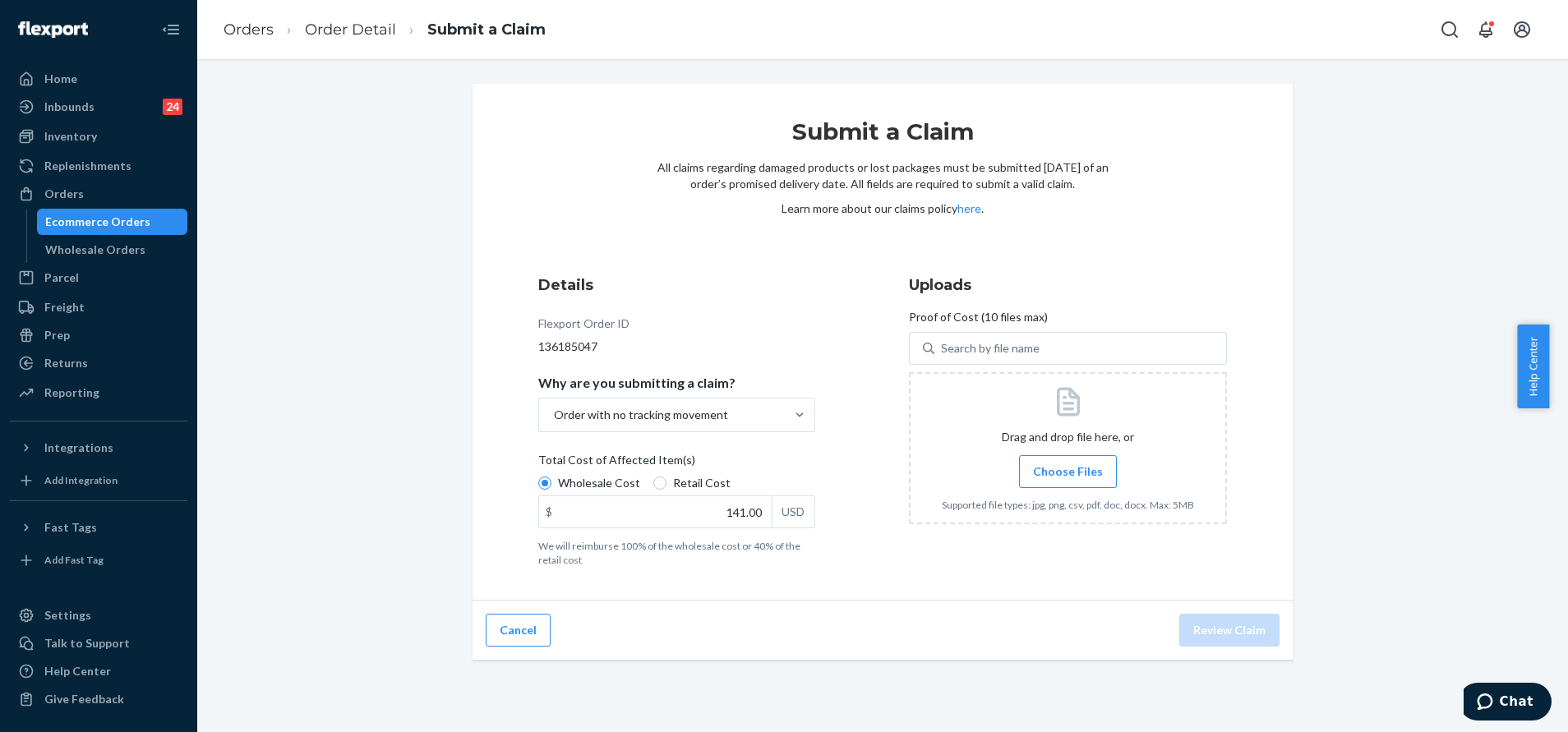
click at [1094, 480] on label "Choose Files" at bounding box center [1067, 471] width 97 height 33
click at [1068, 480] on input "Choose Files" at bounding box center [1067, 471] width 1 height 18
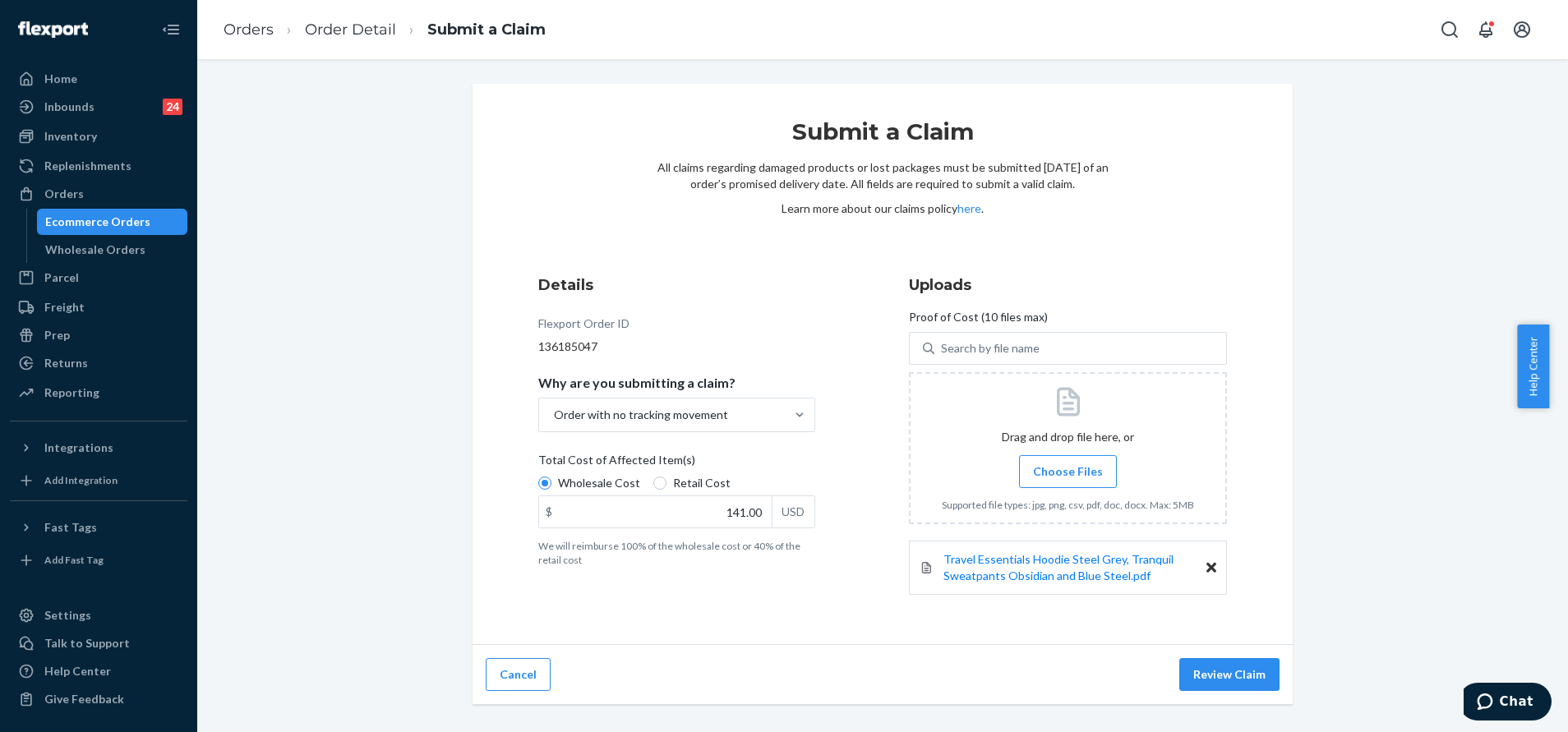
click at [1066, 474] on span "Choose Files" at bounding box center [1067, 471] width 70 height 16
click at [1067, 474] on input "Choose Files" at bounding box center [1067, 471] width 1 height 18
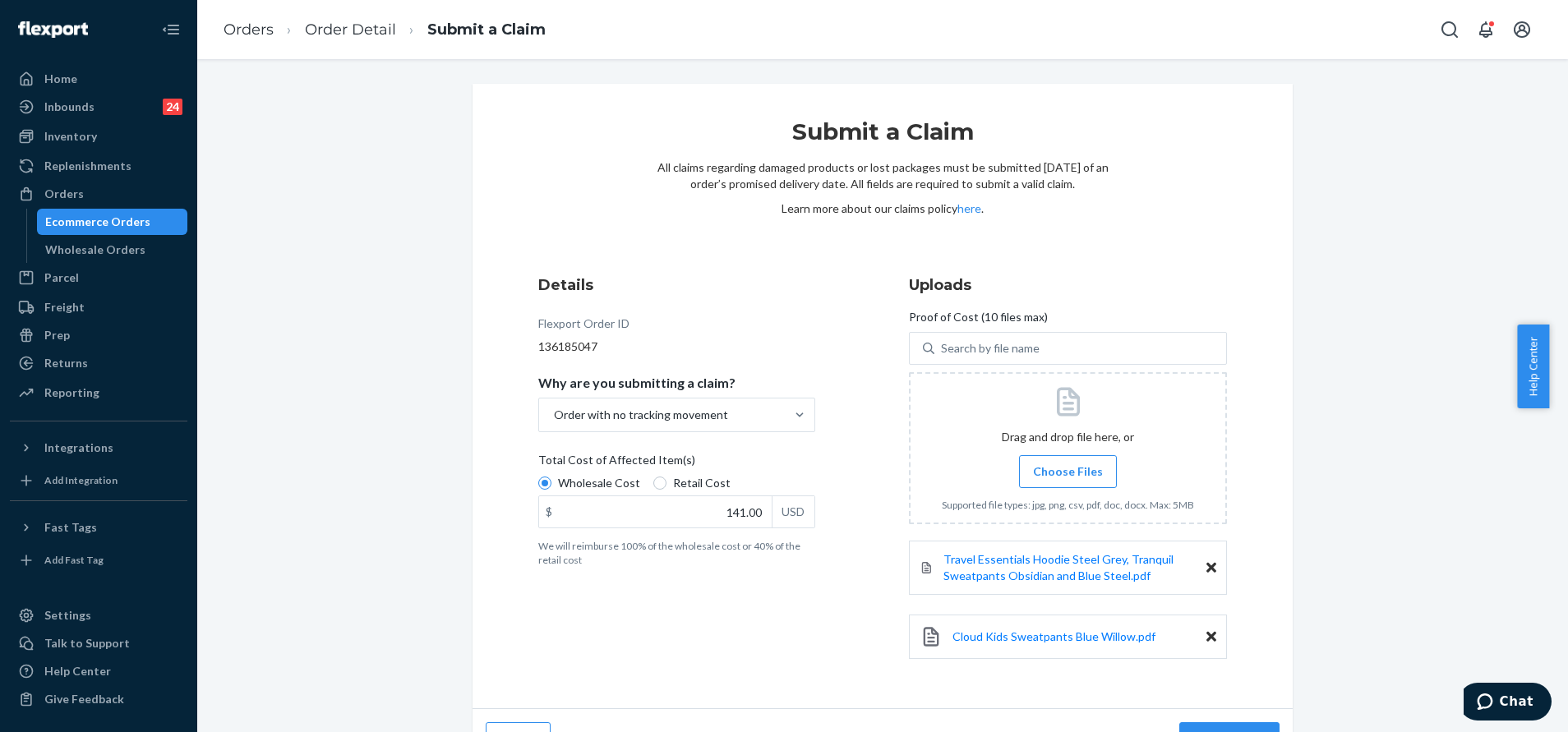
scroll to position [37, 0]
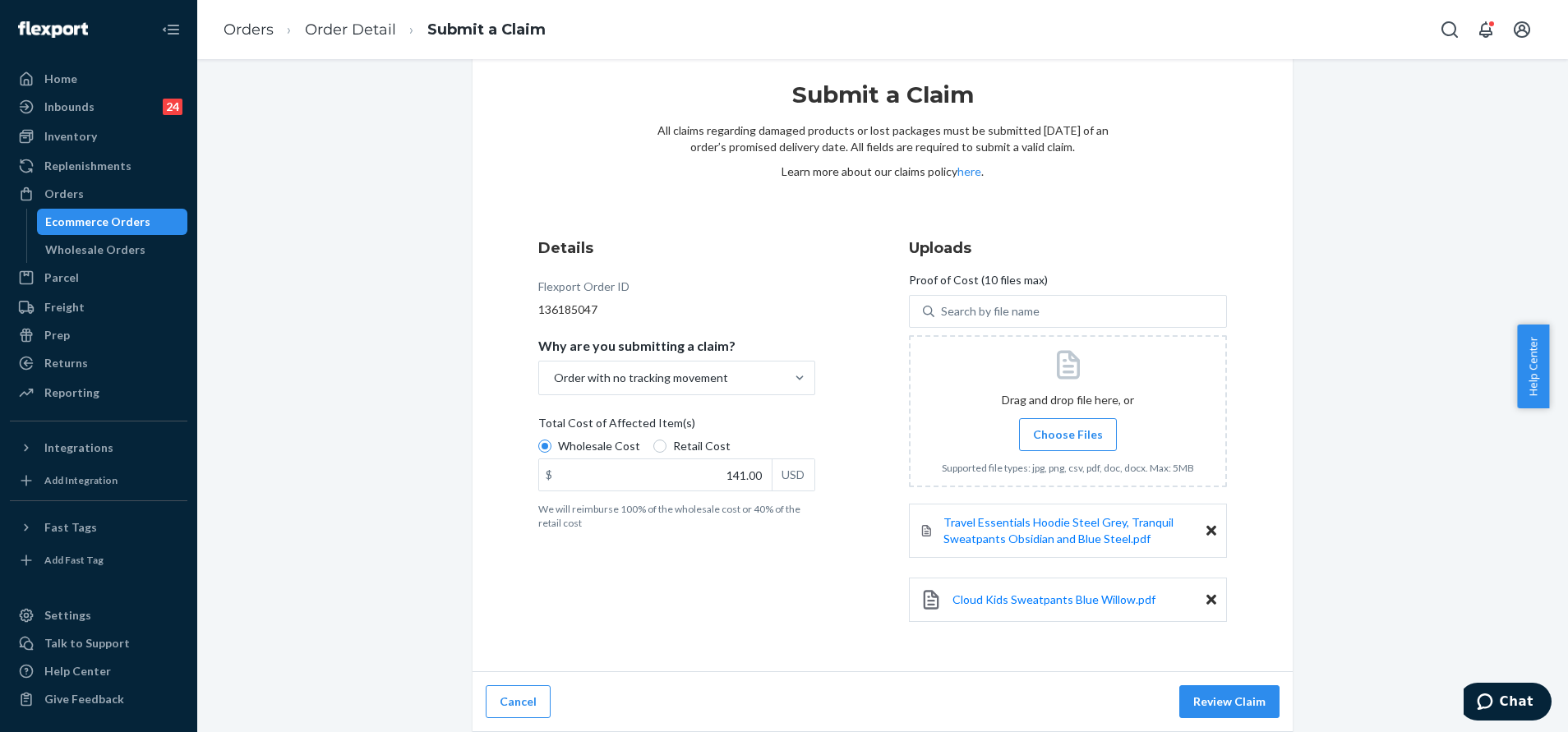
click at [1221, 672] on div "Cancel Review Claim" at bounding box center [882, 702] width 820 height 60
click at [1237, 696] on button "Review Claim" at bounding box center [1229, 701] width 100 height 33
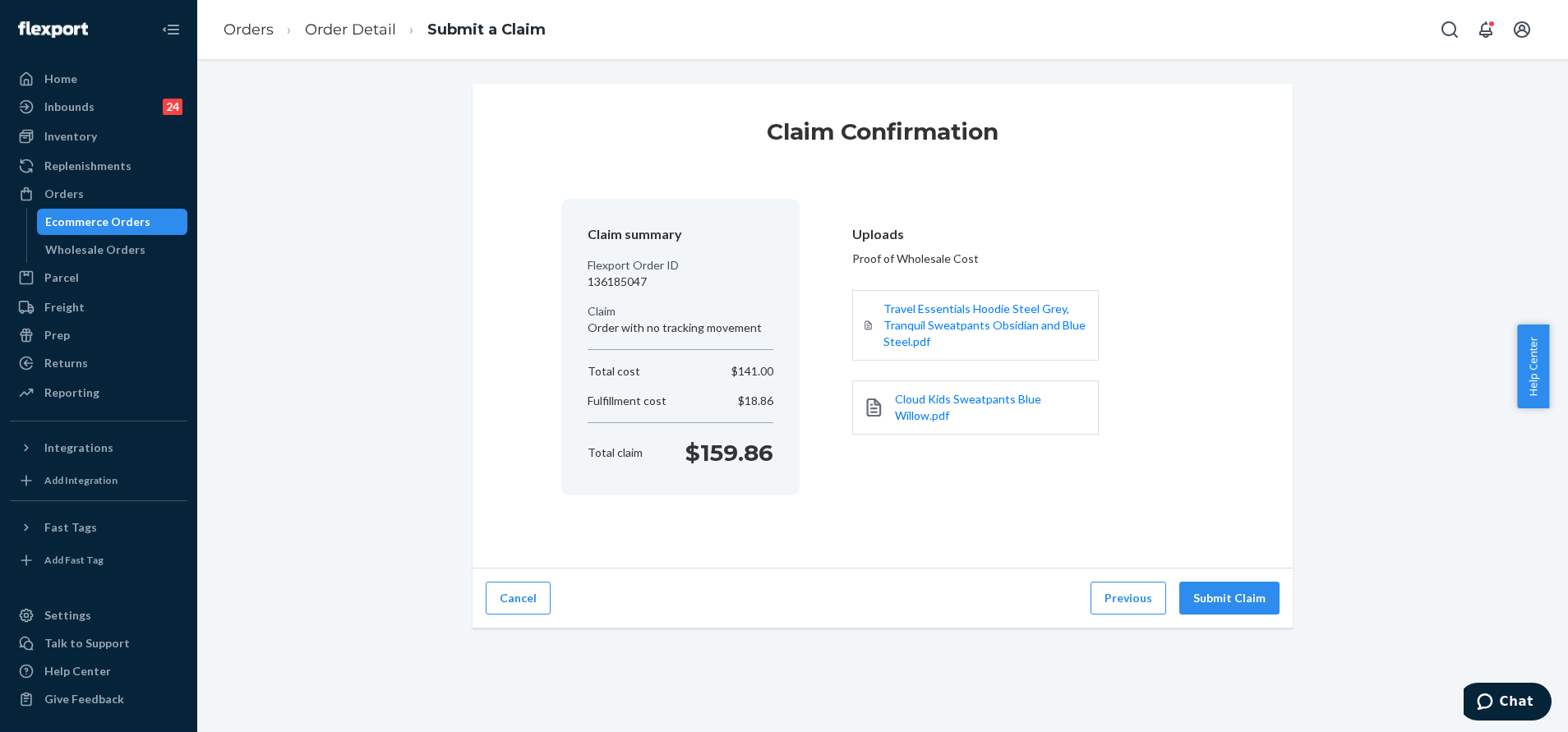
scroll to position [0, 0]
click at [1249, 603] on button "Submit Claim" at bounding box center [1229, 598] width 100 height 33
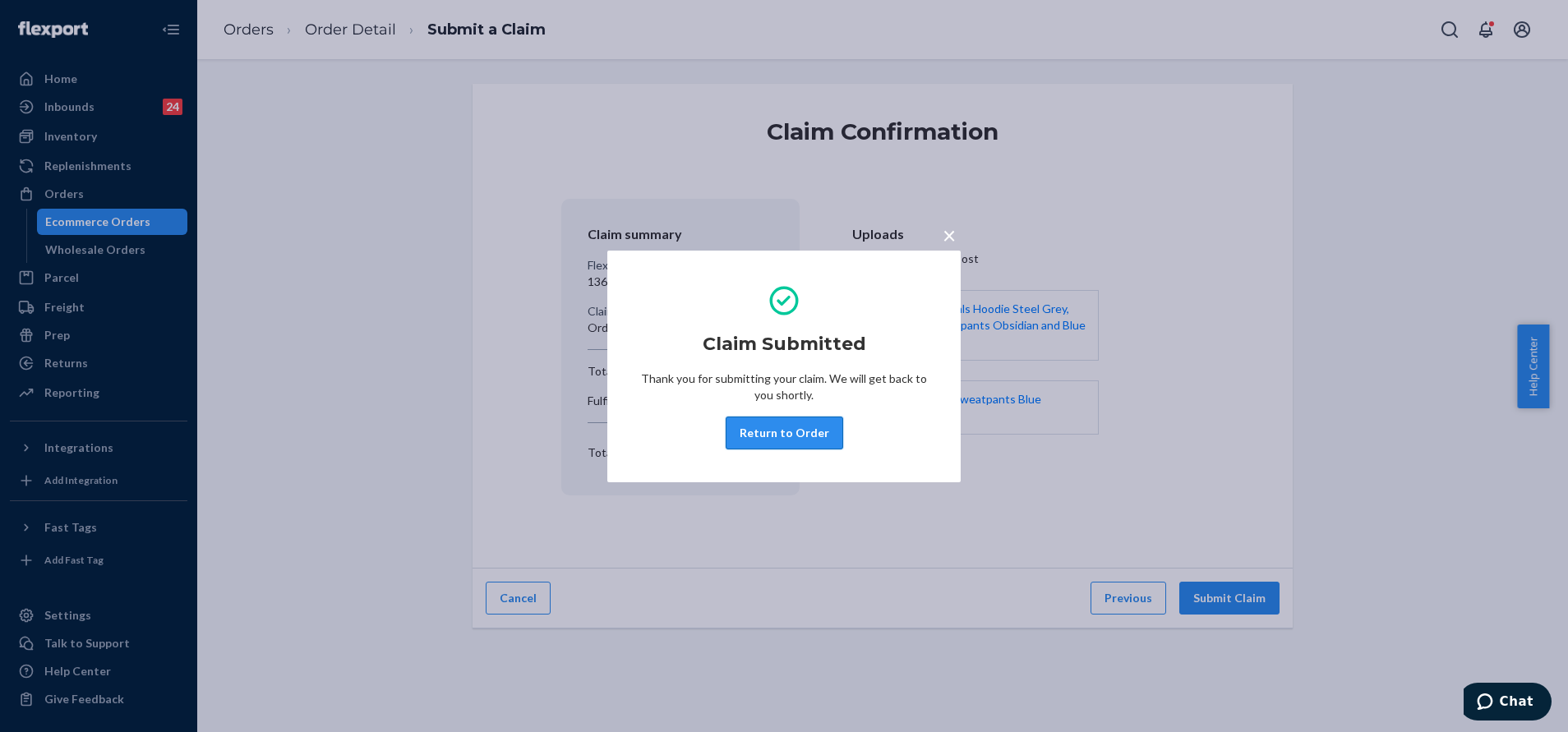
click at [795, 434] on button "Return to Order" at bounding box center [784, 433] width 117 height 33
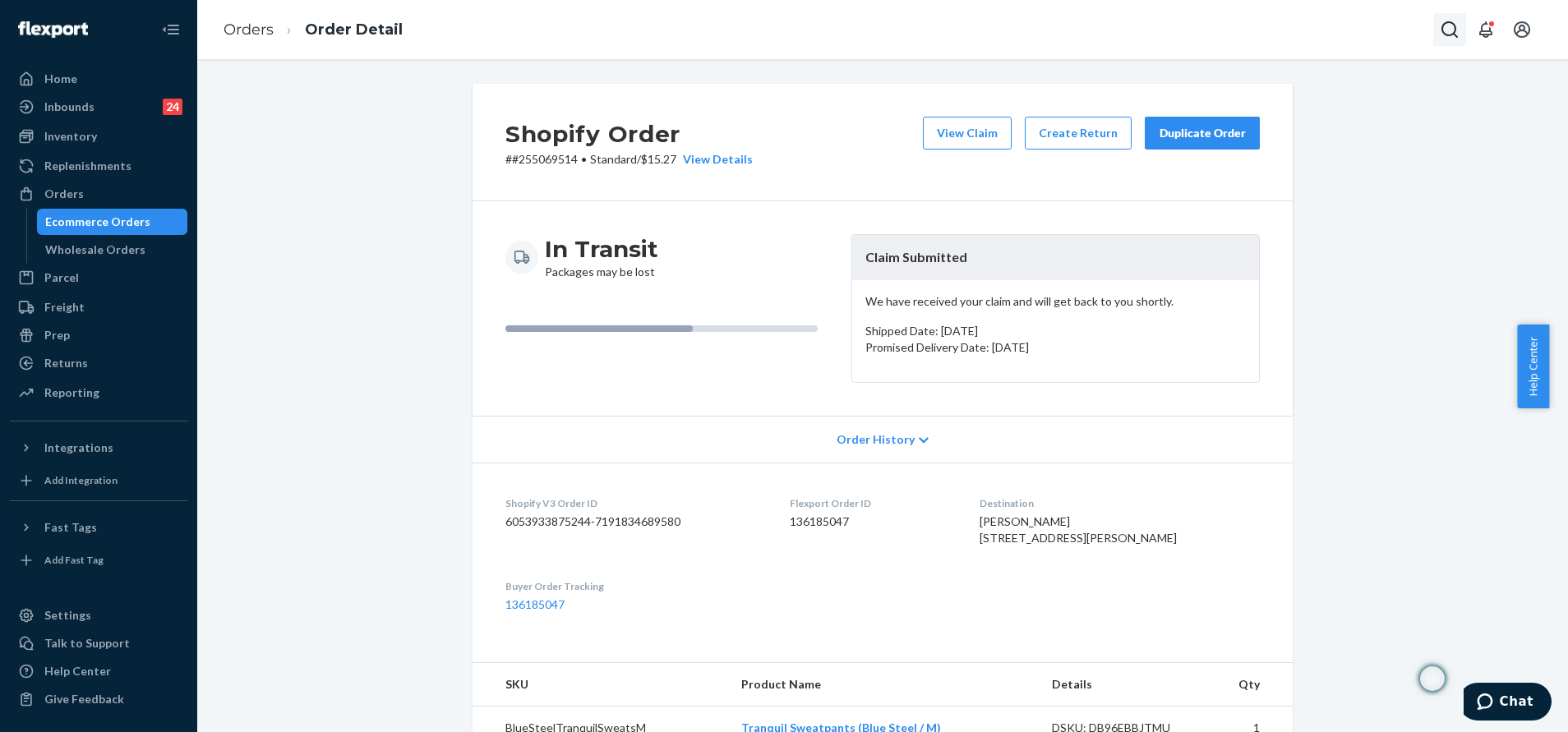
click at [1450, 39] on icon "Open Search Box" at bounding box center [1449, 29] width 20 height 20
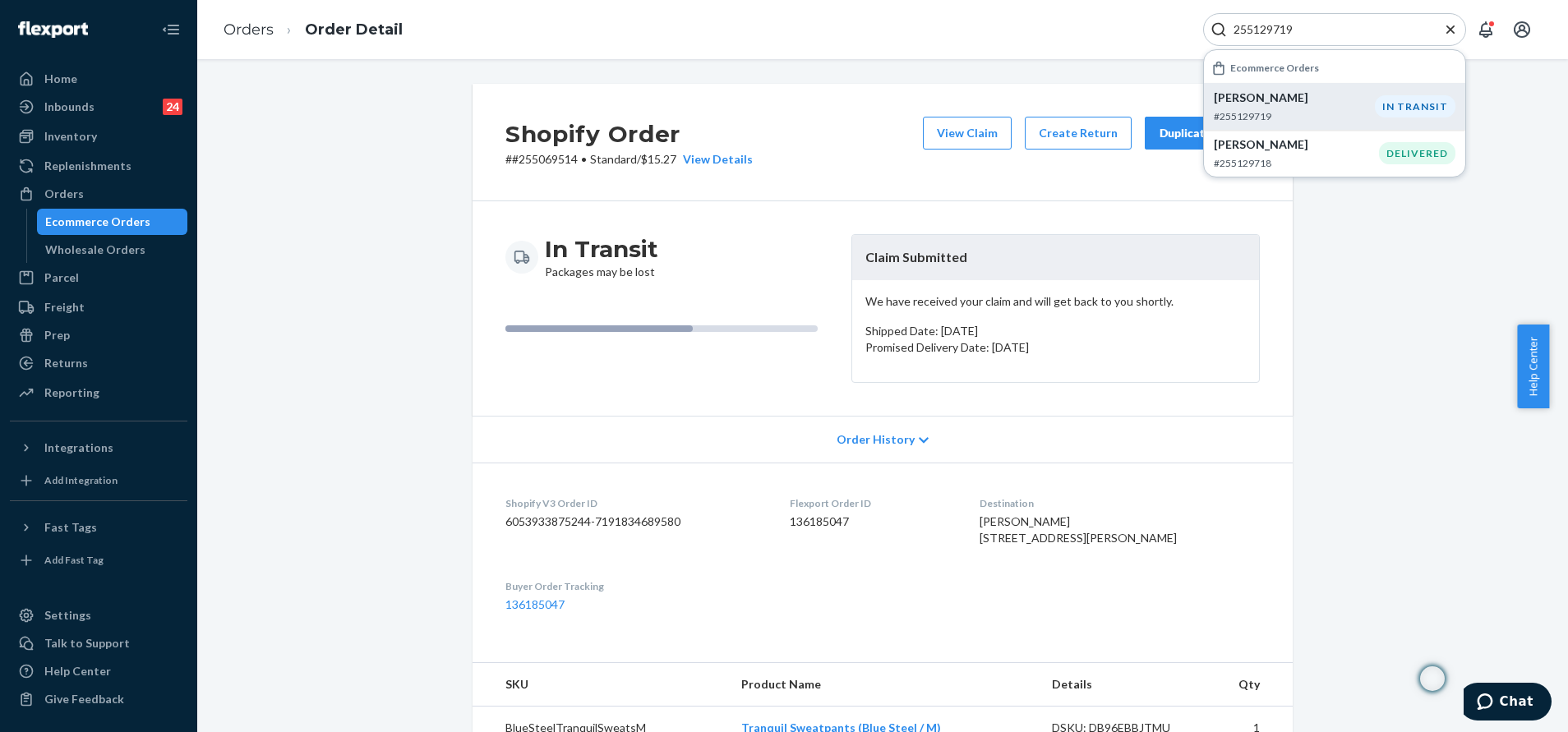
type input "255129719"
click at [1369, 108] on div "Julia Vance #255129719" at bounding box center [1294, 106] width 161 height 34
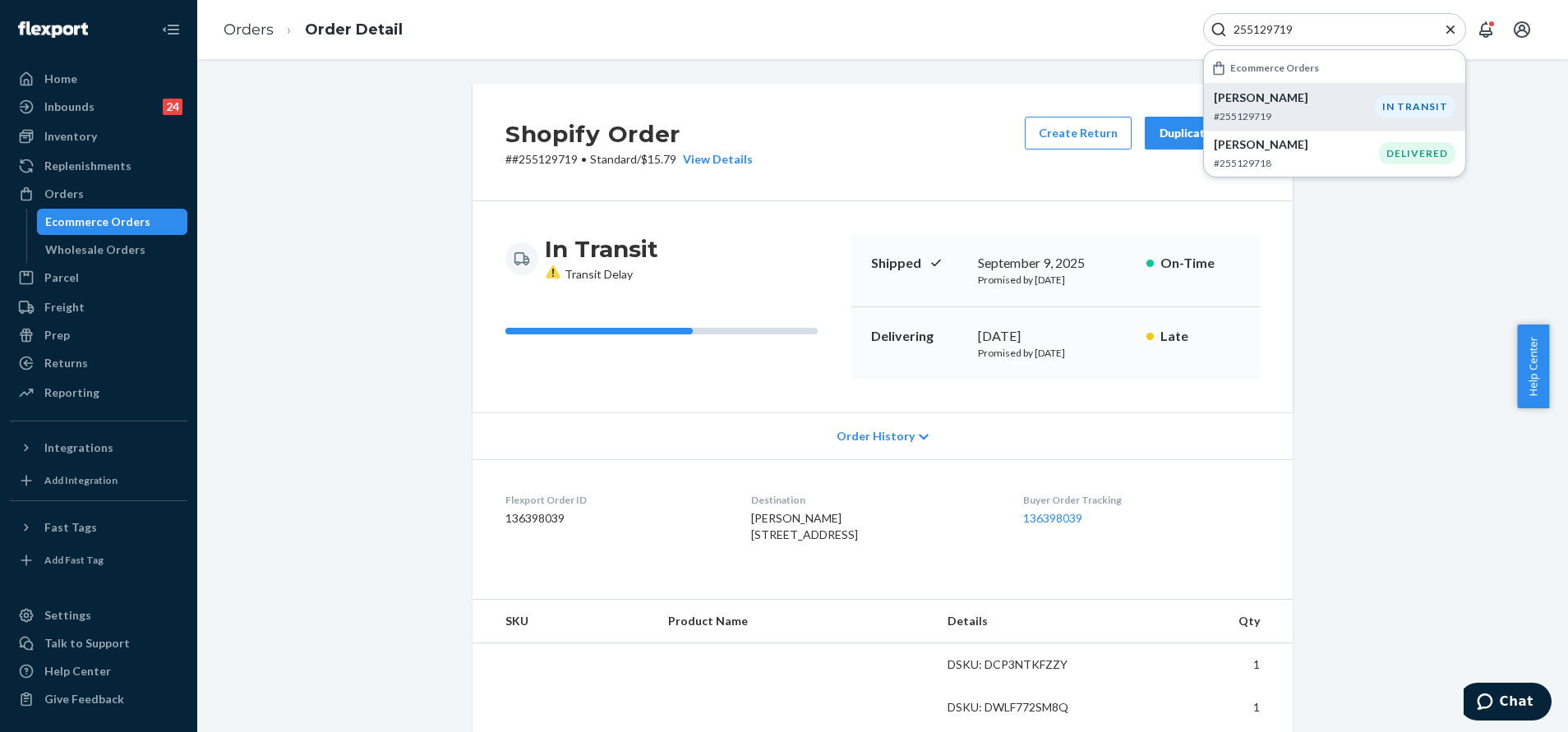
click at [1274, 328] on div "In Transit Transit Delay Shipped September 9, 2025 Promised by September 9, 202…" at bounding box center [882, 307] width 820 height 211
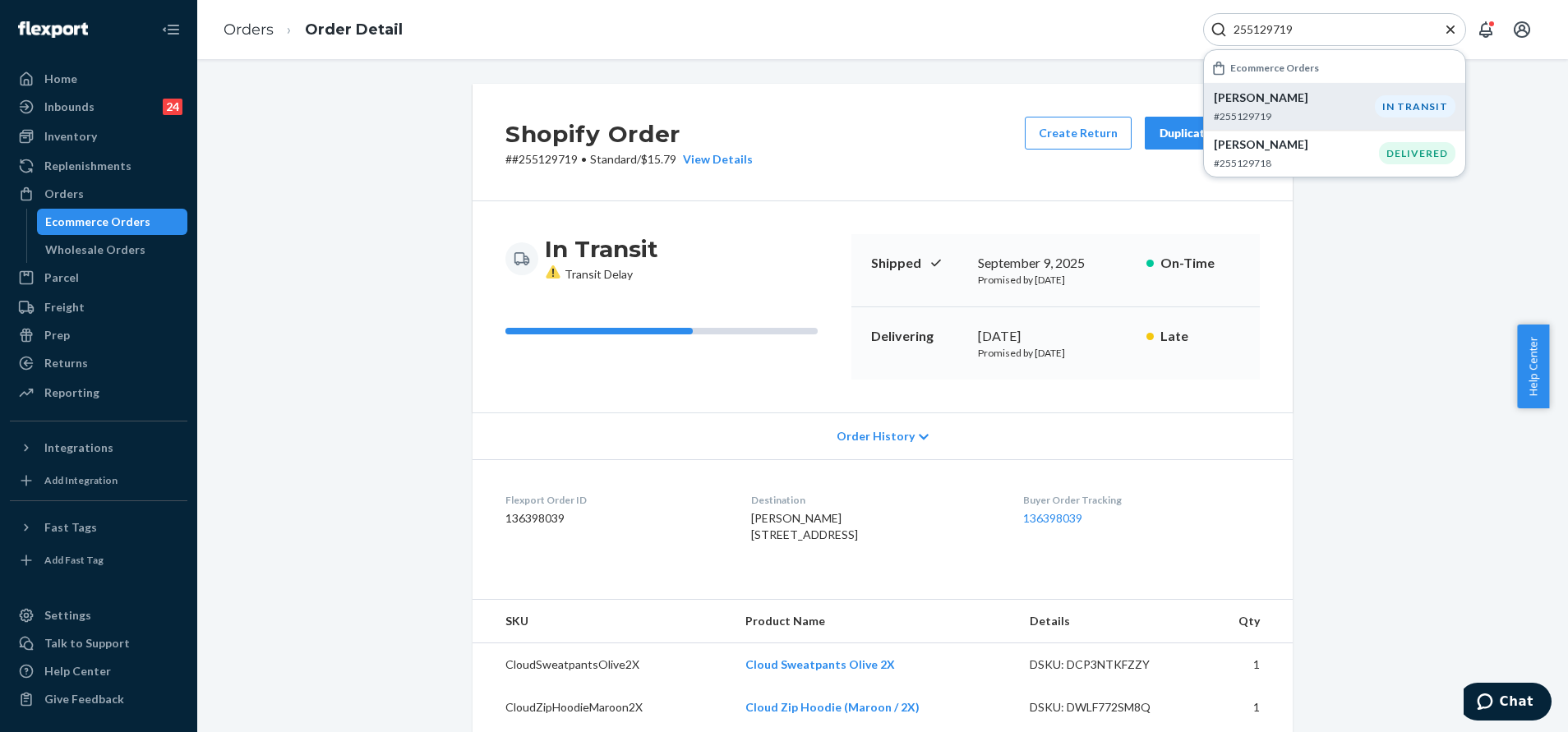
click at [1450, 32] on icon "Close Search" at bounding box center [1450, 29] width 16 height 16
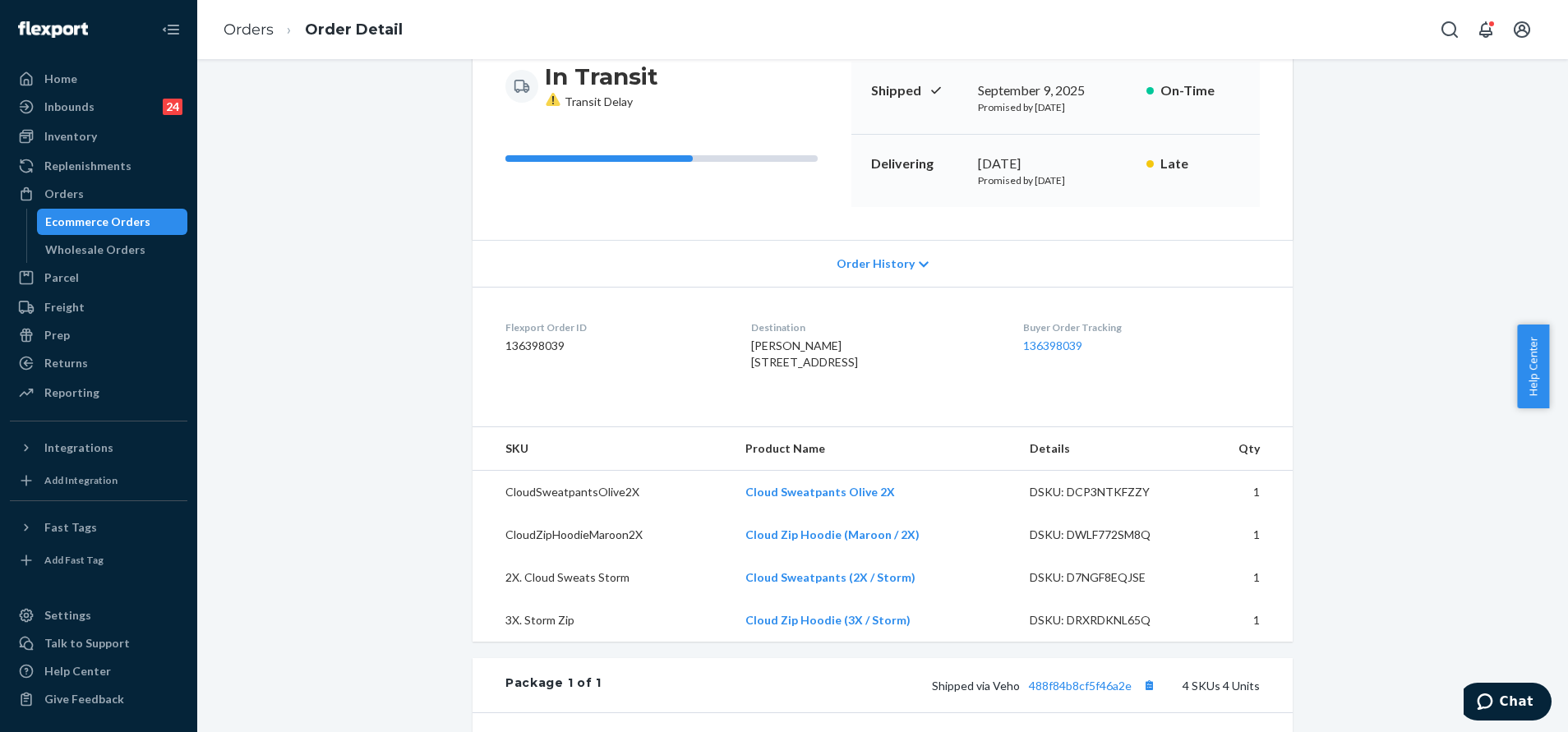
scroll to position [369, 0]
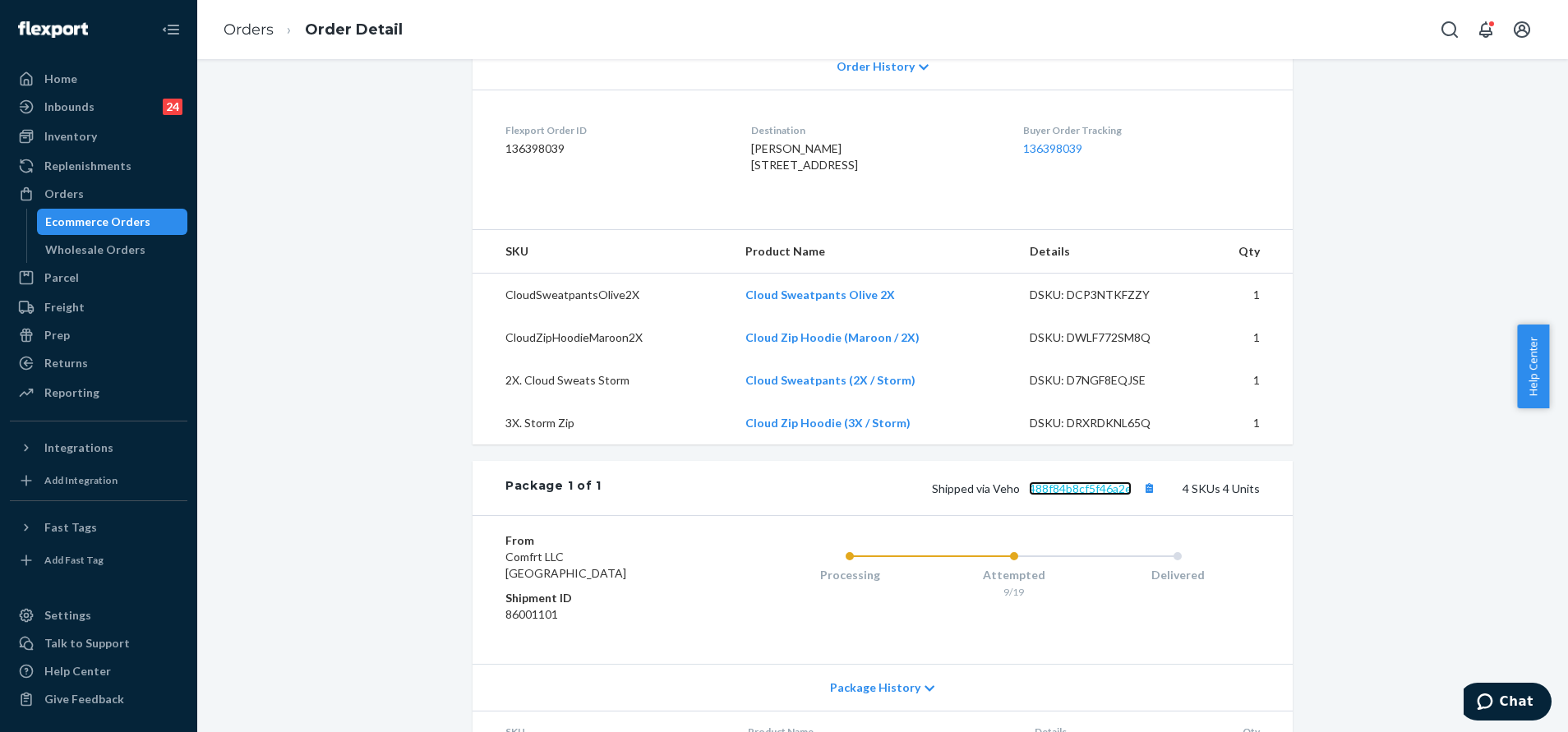
click at [1071, 495] on link "488f84b8cf5f46a2e" at bounding box center [1080, 488] width 103 height 14
click at [1435, 21] on button "Open Search Box" at bounding box center [1449, 29] width 33 height 33
type input "253930621"
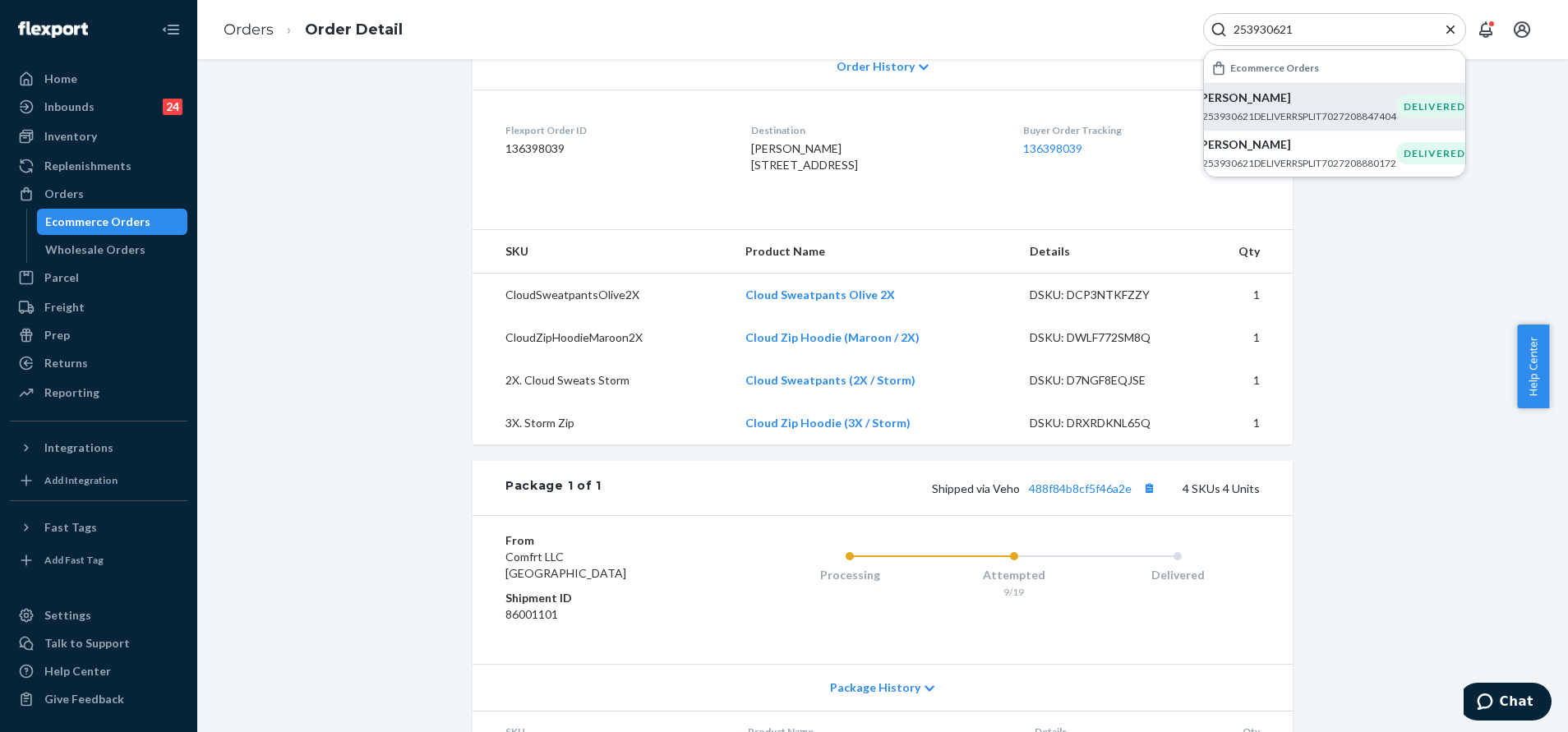
click at [1322, 105] on p "Oscar Christion" at bounding box center [1297, 97] width 200 height 16
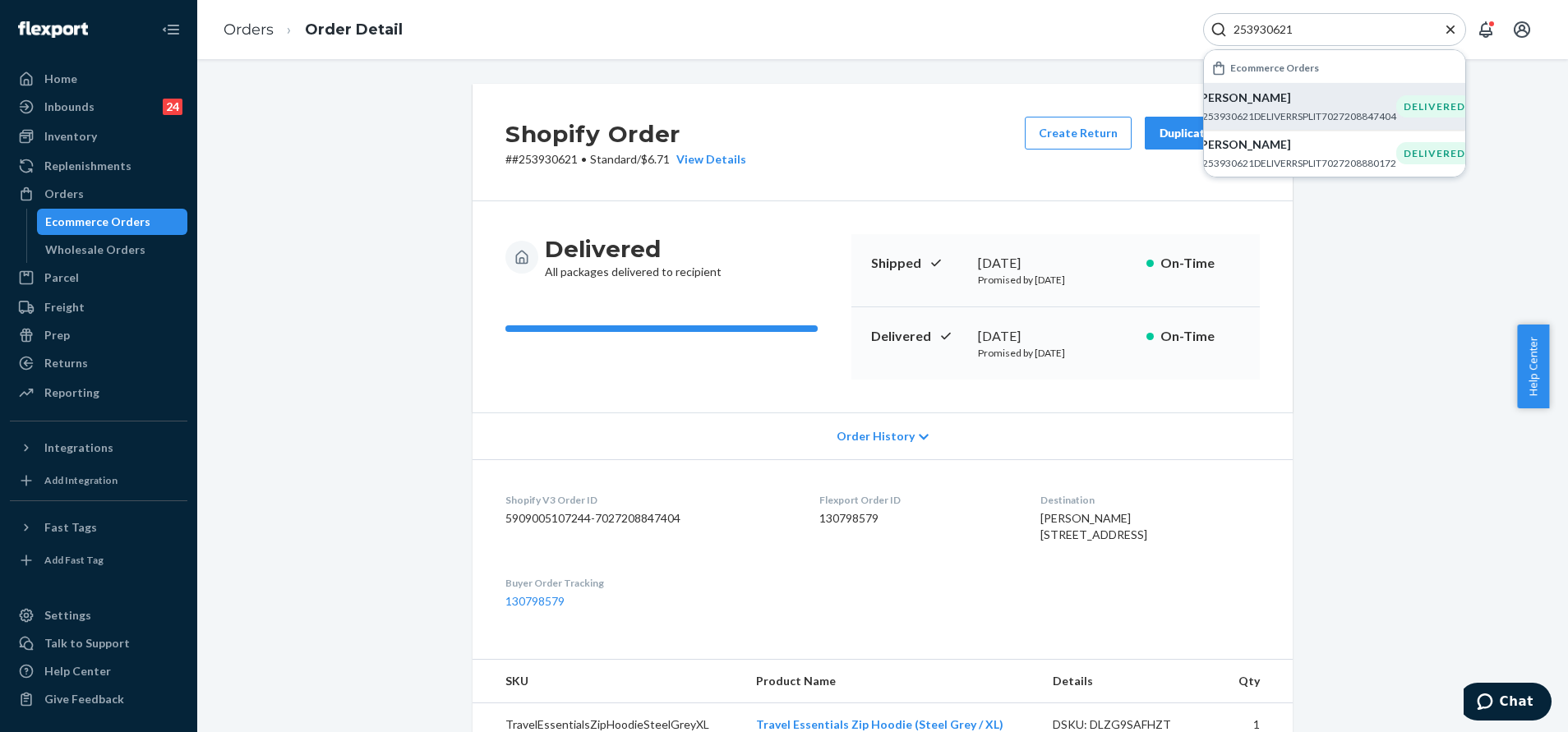
scroll to position [246, 0]
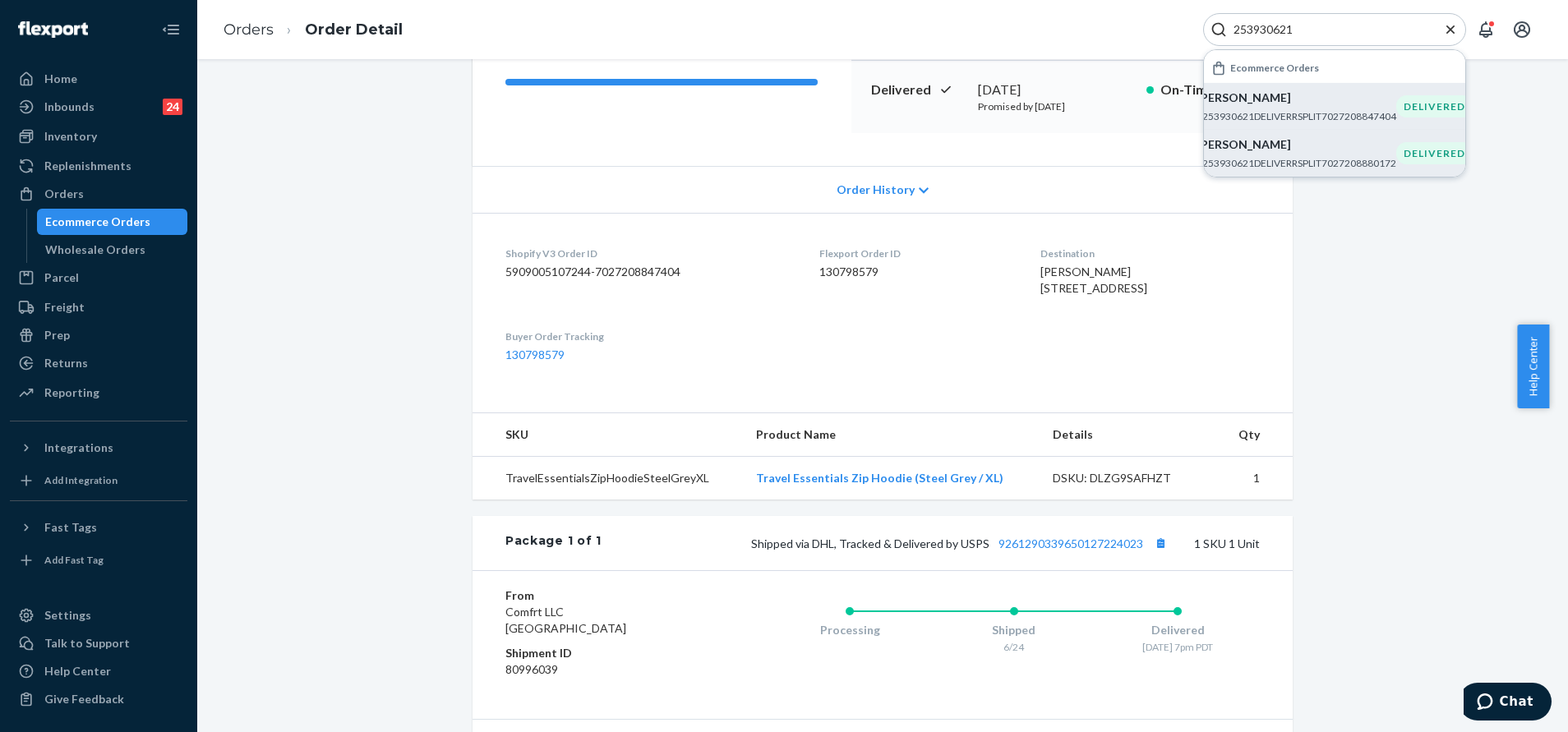
click at [1272, 157] on p "#253930621DELIVERRSPLIT7027208880172" at bounding box center [1297, 163] width 200 height 14
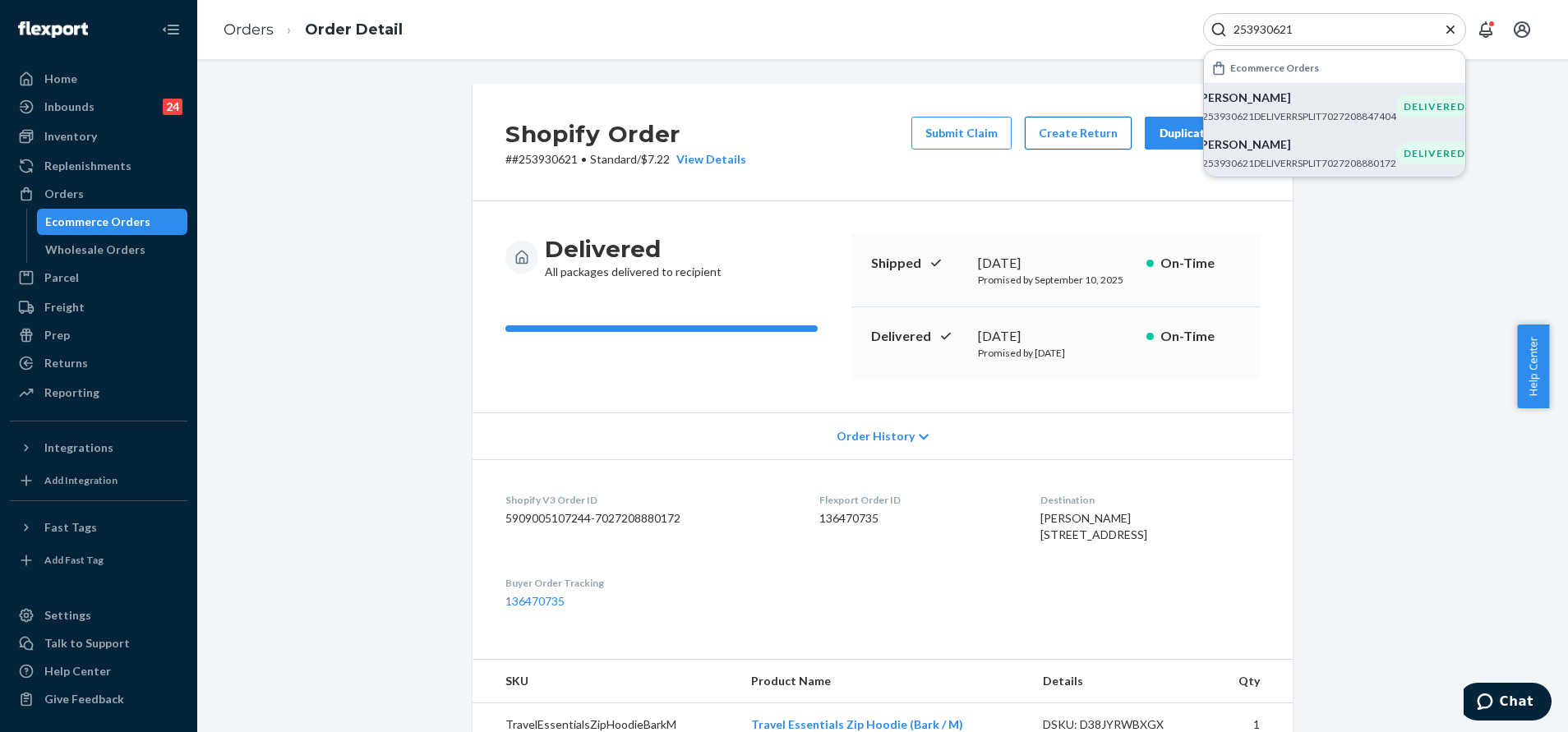
click at [1056, 133] on button "Create Return" at bounding box center [1078, 133] width 107 height 33
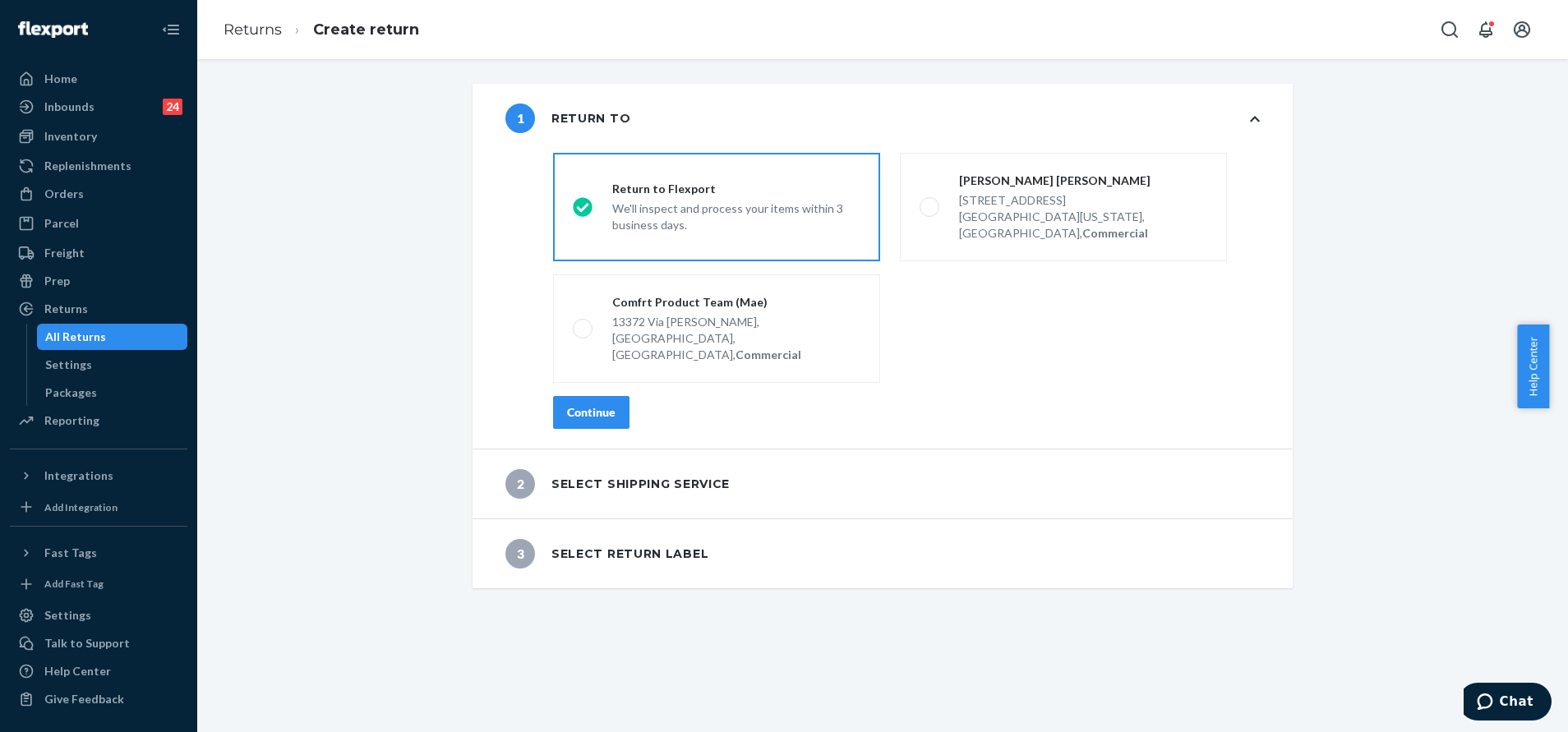
click at [610, 396] on button "Continue" at bounding box center [591, 413] width 77 height 33
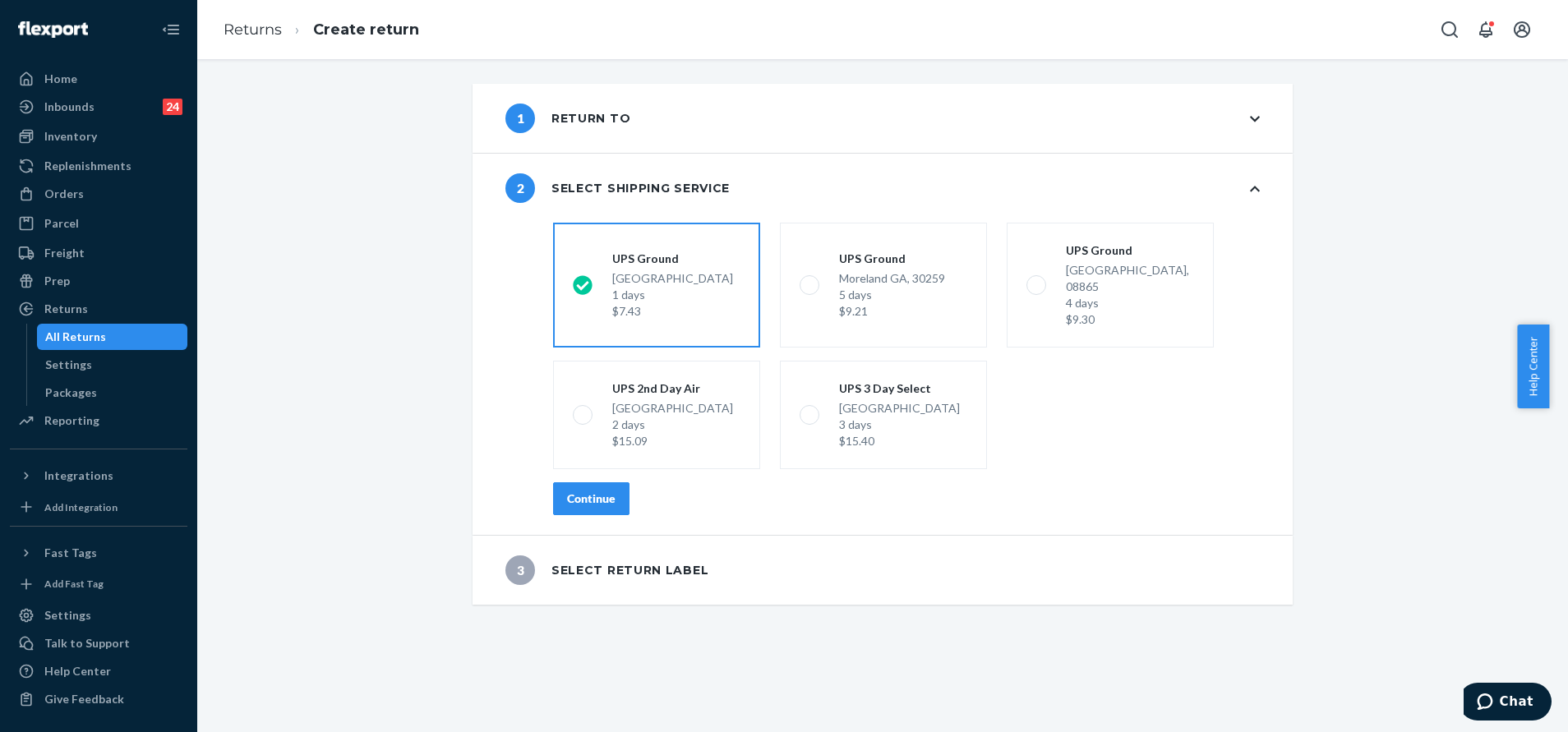
click at [594, 490] on div "Continue" at bounding box center [591, 498] width 48 height 16
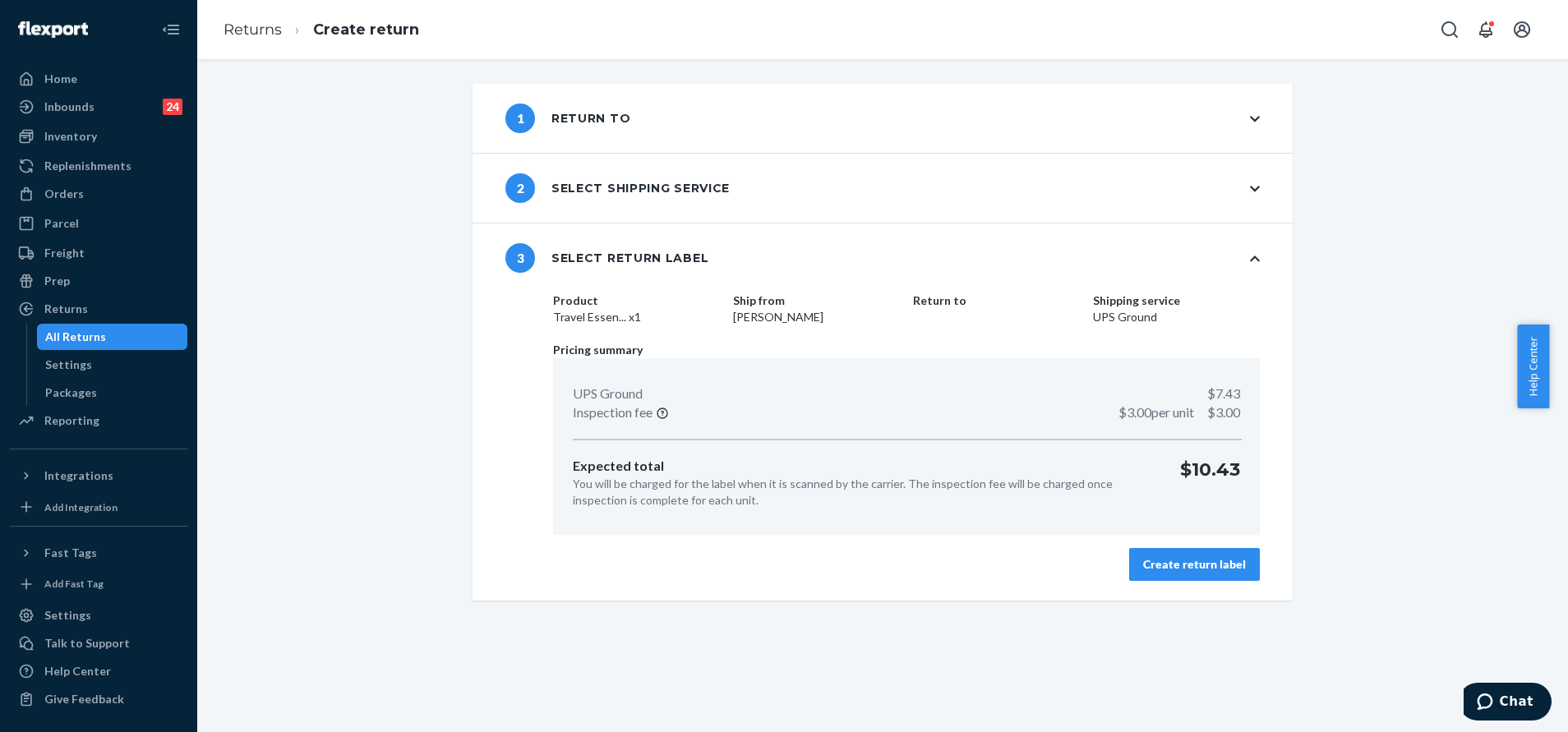
click at [1205, 558] on div "Create return label" at bounding box center [1194, 564] width 103 height 16
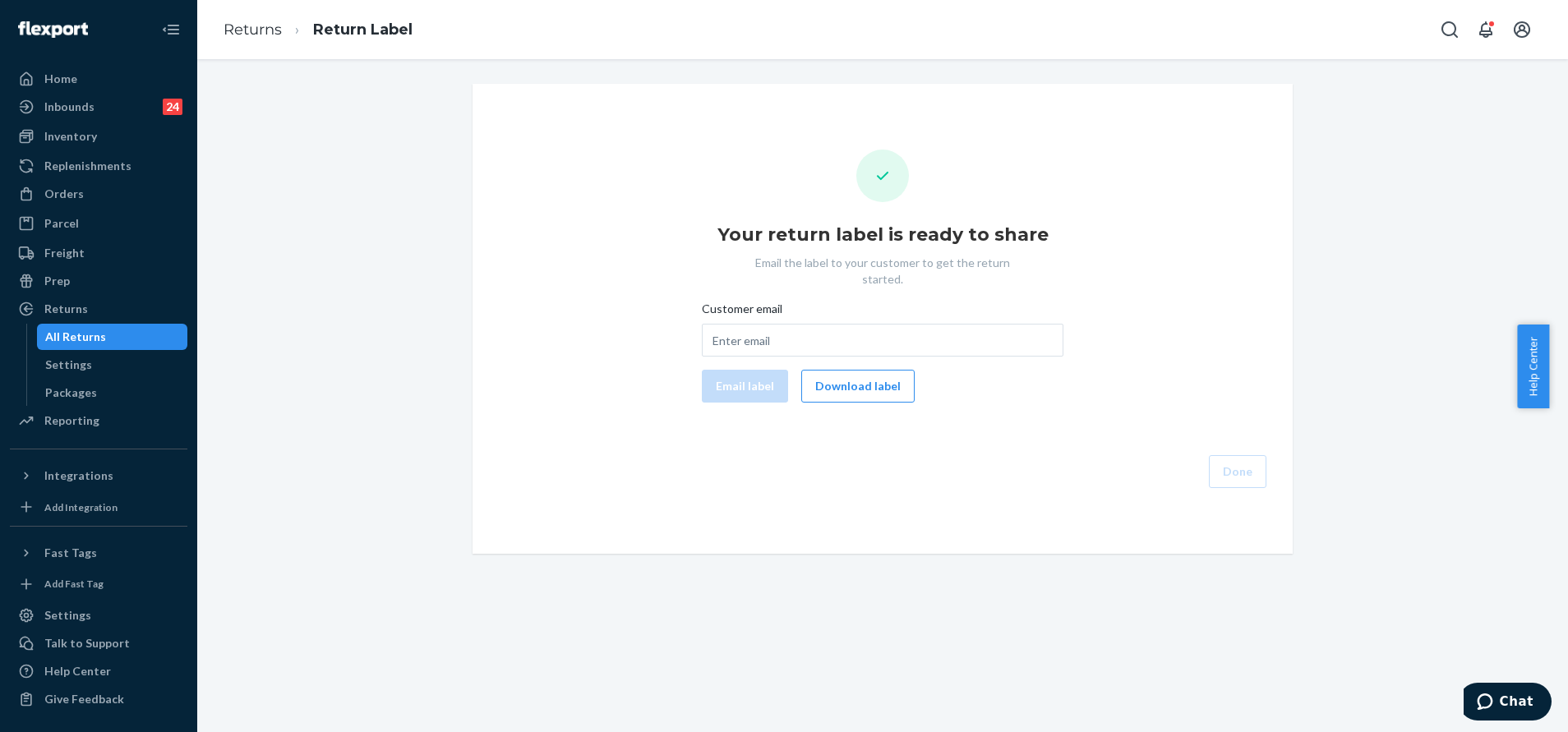
click at [876, 340] on div "Customer email Email label Download label" at bounding box center [882, 351] width 362 height 102
click at [866, 328] on input "Customer email" at bounding box center [882, 340] width 362 height 33
paste input "callmeodc@gmail.com"
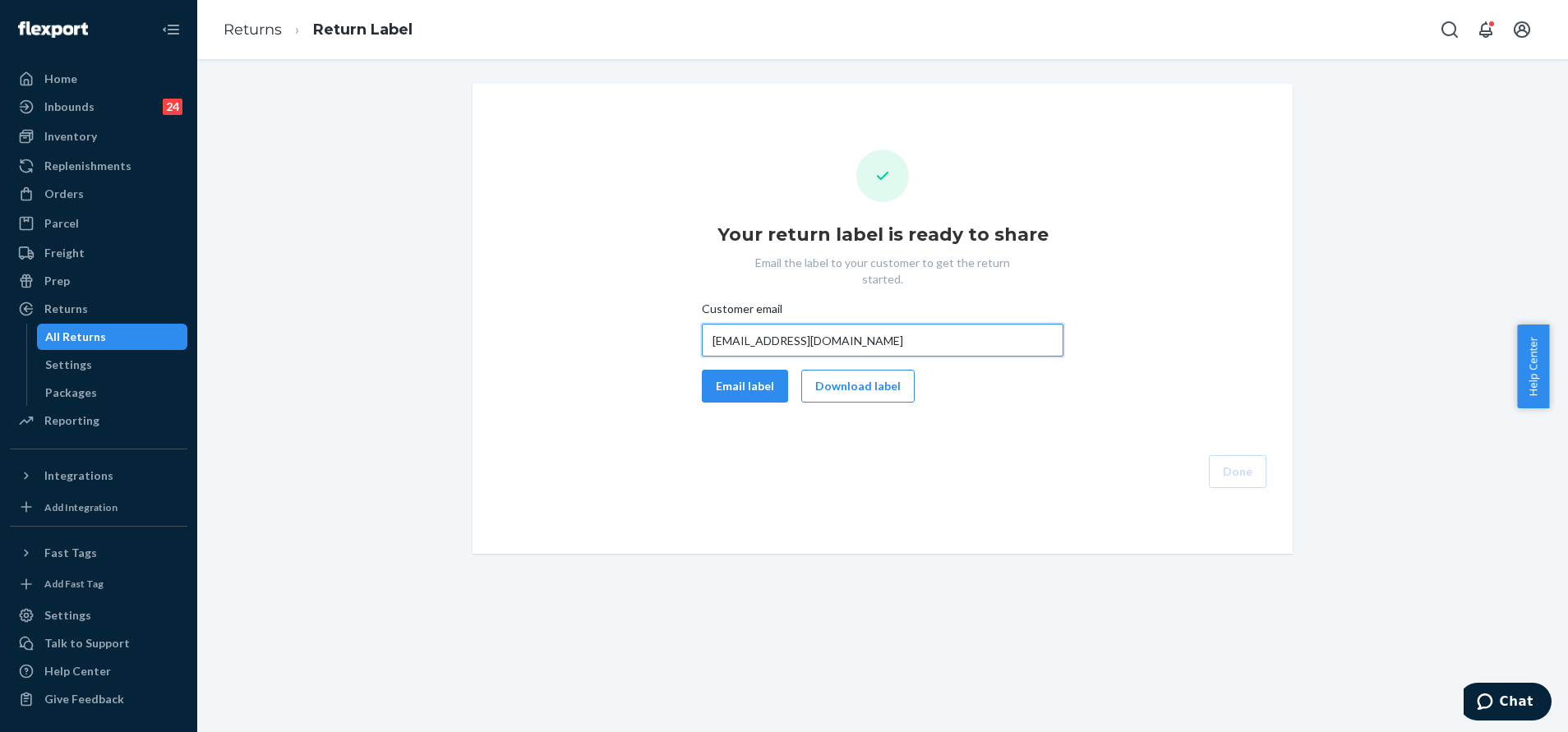
paste input "callmeodc@gmail.com"
type input "callmeodc@gmail.com"
click at [735, 373] on button "Email label" at bounding box center [744, 386] width 86 height 33
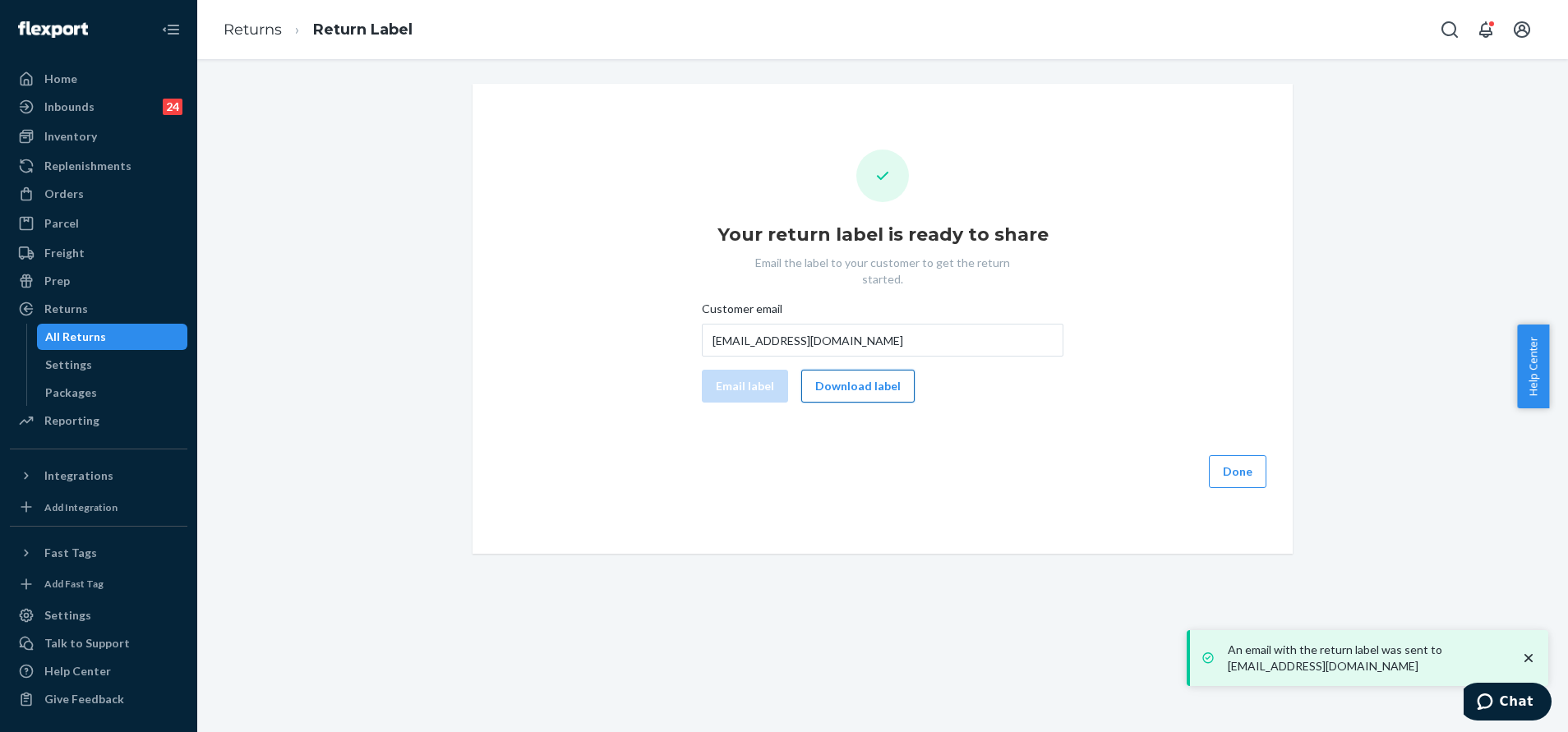
click at [859, 376] on button "Download label" at bounding box center [858, 386] width 114 height 33
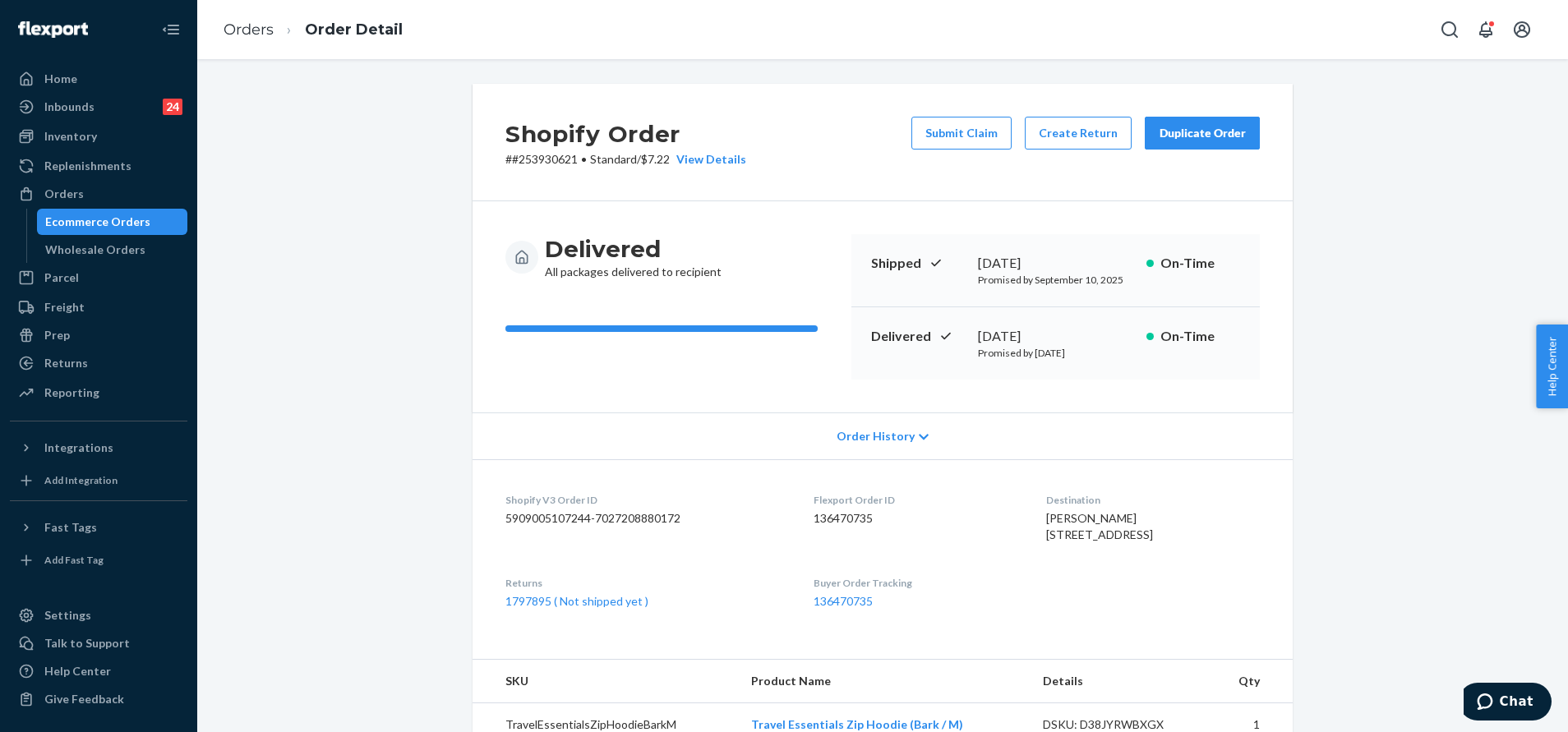
click at [1428, 28] on div "Orders Order Detail" at bounding box center [882, 29] width 1371 height 59
click at [1475, 26] on button "Open notifications" at bounding box center [1485, 29] width 33 height 33
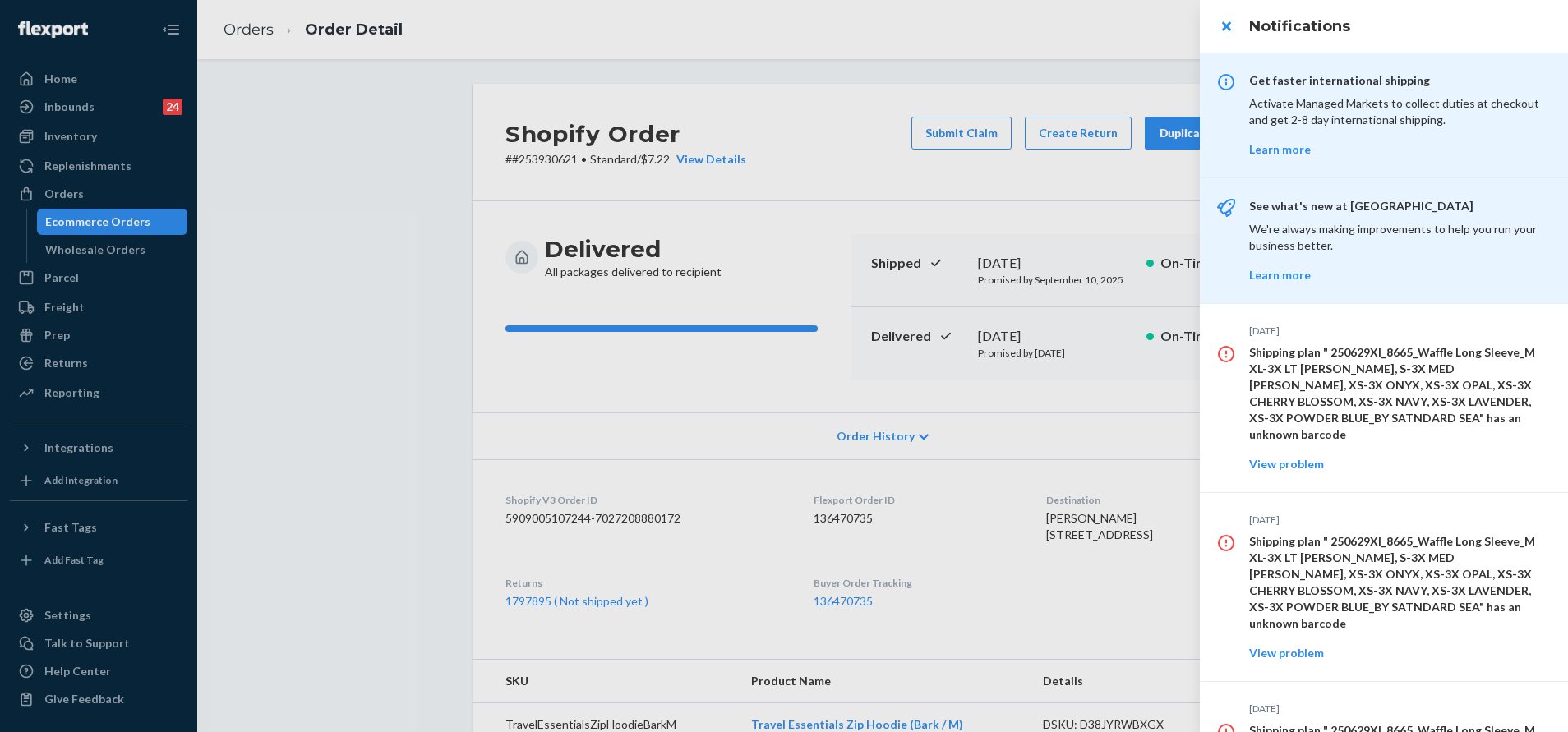
click at [1164, 67] on div at bounding box center [784, 366] width 1568 height 732
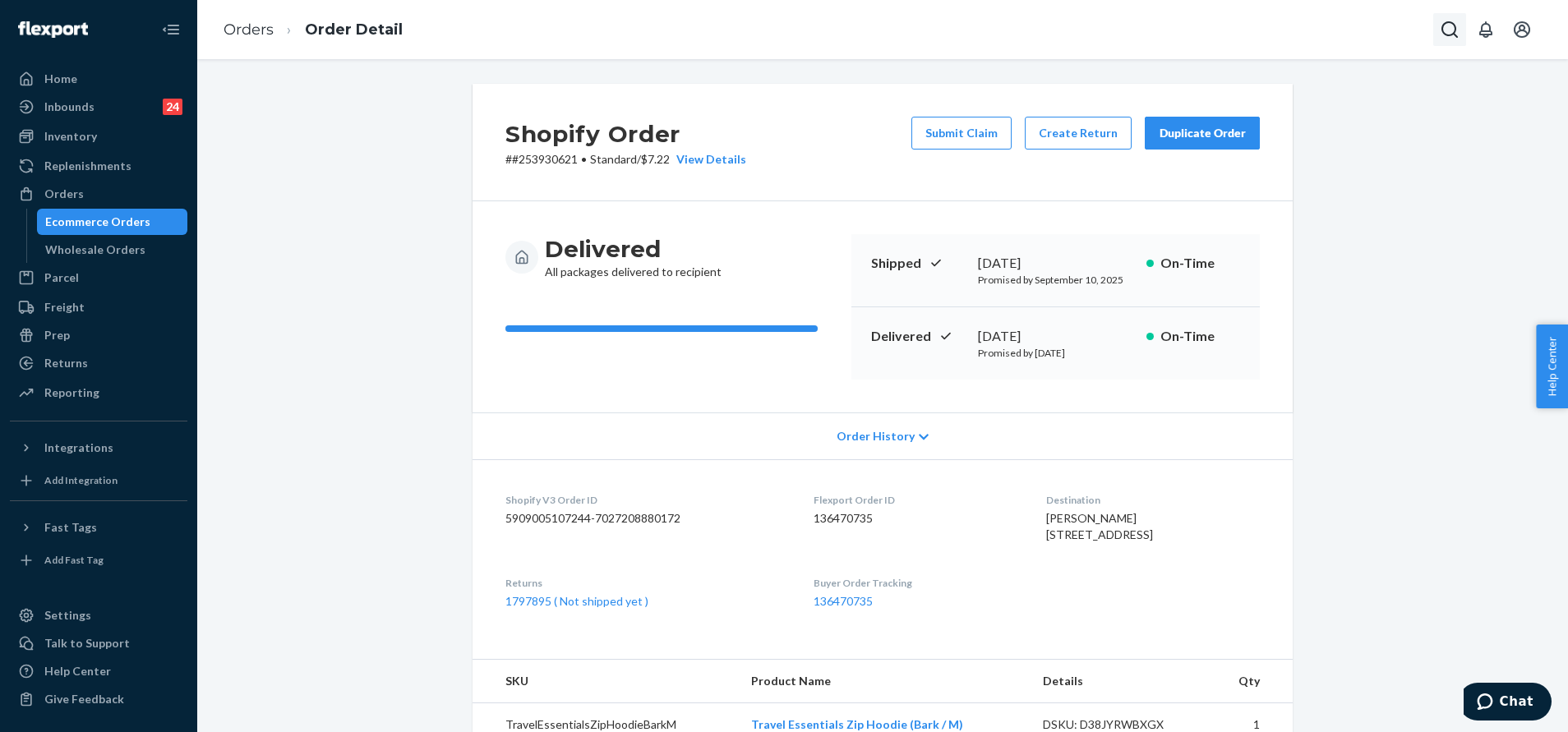
click at [1461, 17] on button "Open Search Box" at bounding box center [1449, 29] width 33 height 33
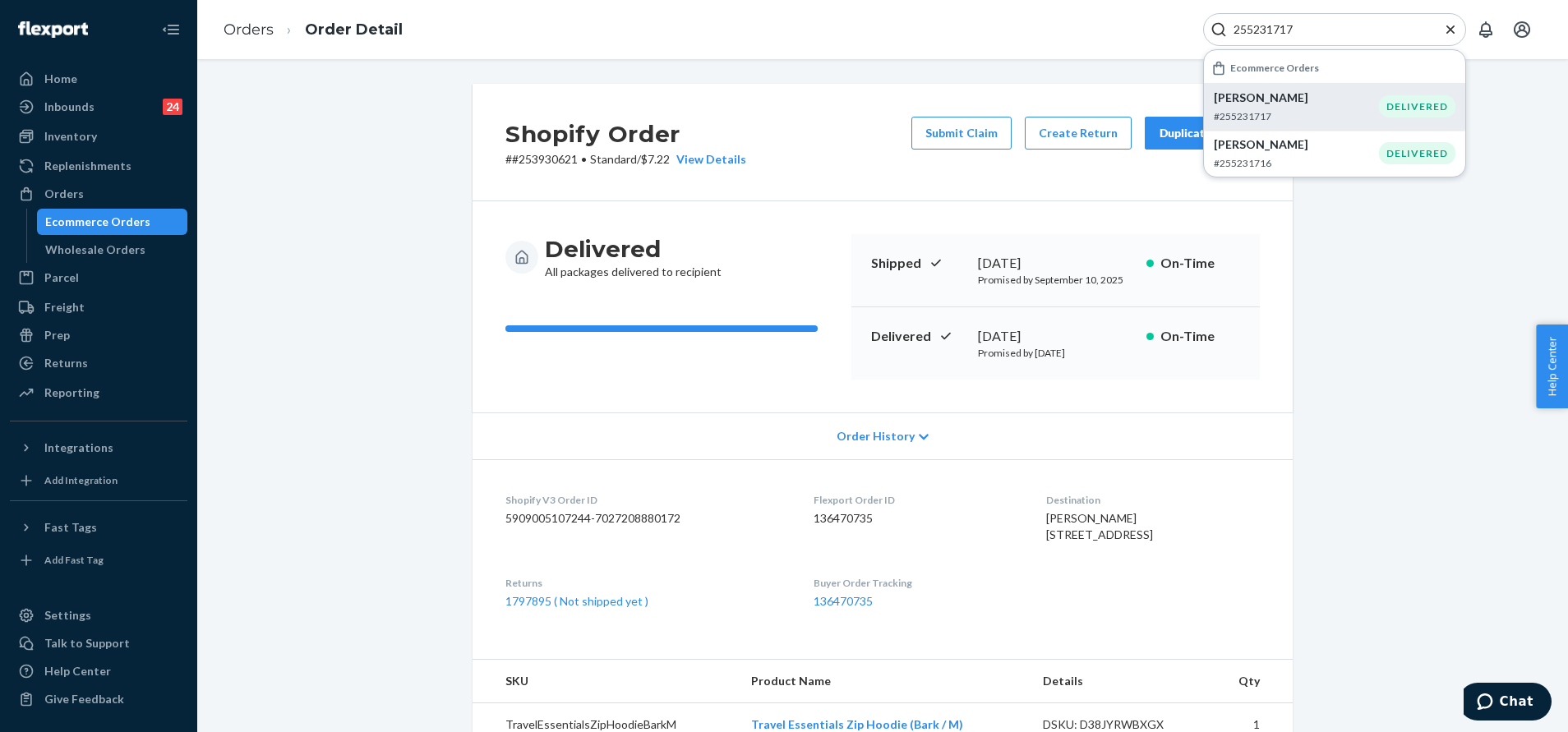
type input "255231717"
click at [1344, 102] on p "Shane Gibbs Jr" at bounding box center [1297, 97] width 165 height 16
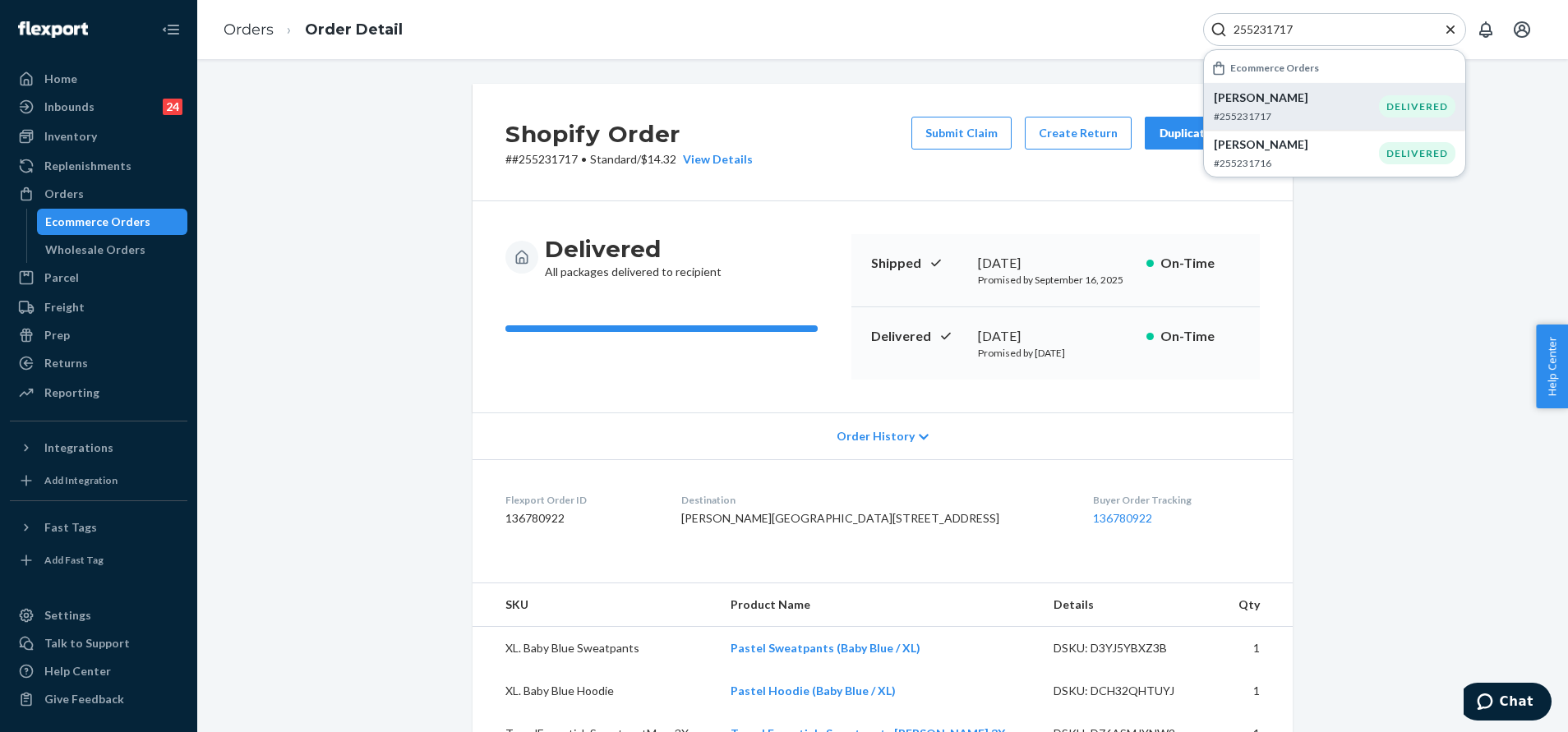
click at [1338, 385] on div "Shopify Order # #255231717 • Standard / $14.32 View Details Submit Claim Create…" at bounding box center [882, 698] width 1346 height 1229
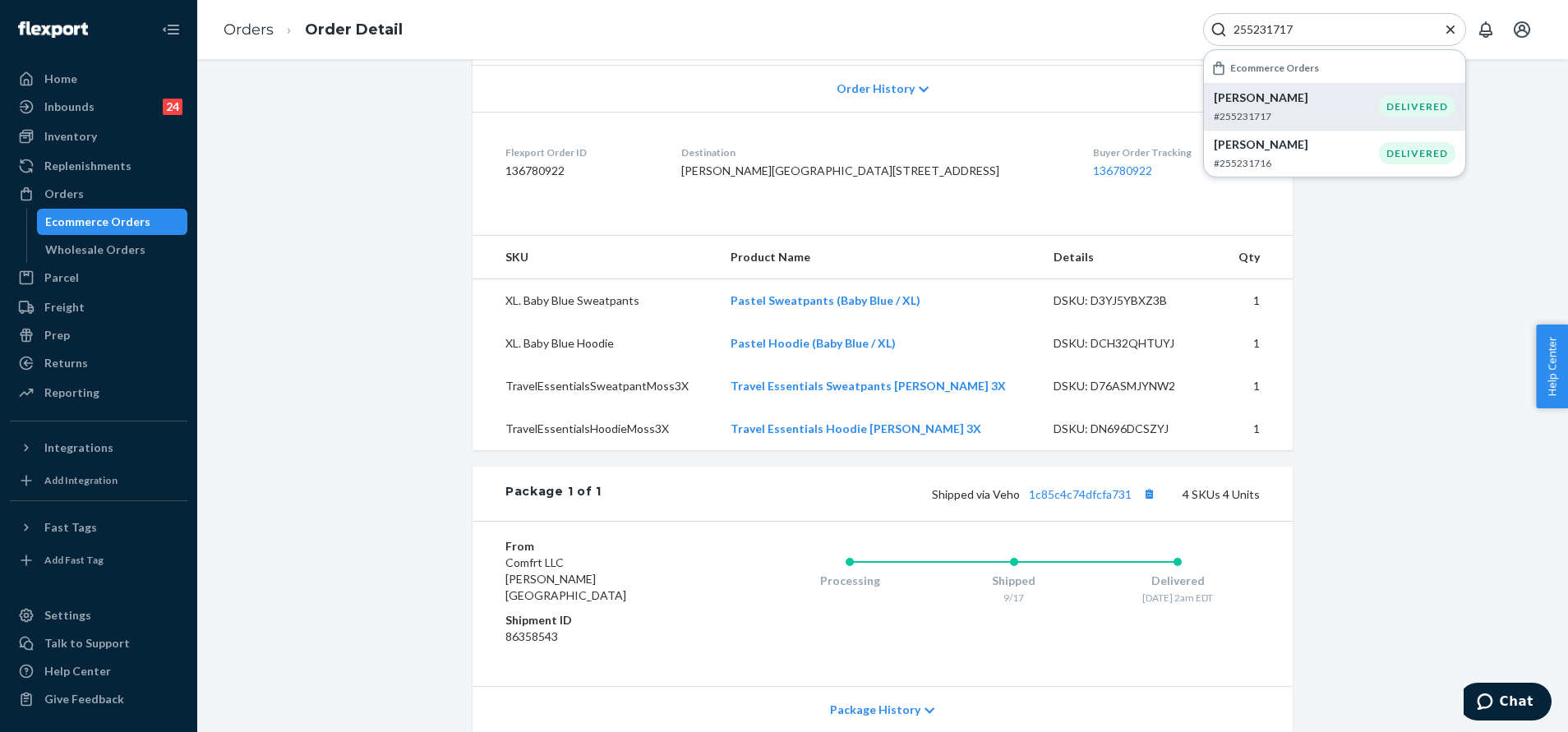
scroll to position [369, 0]
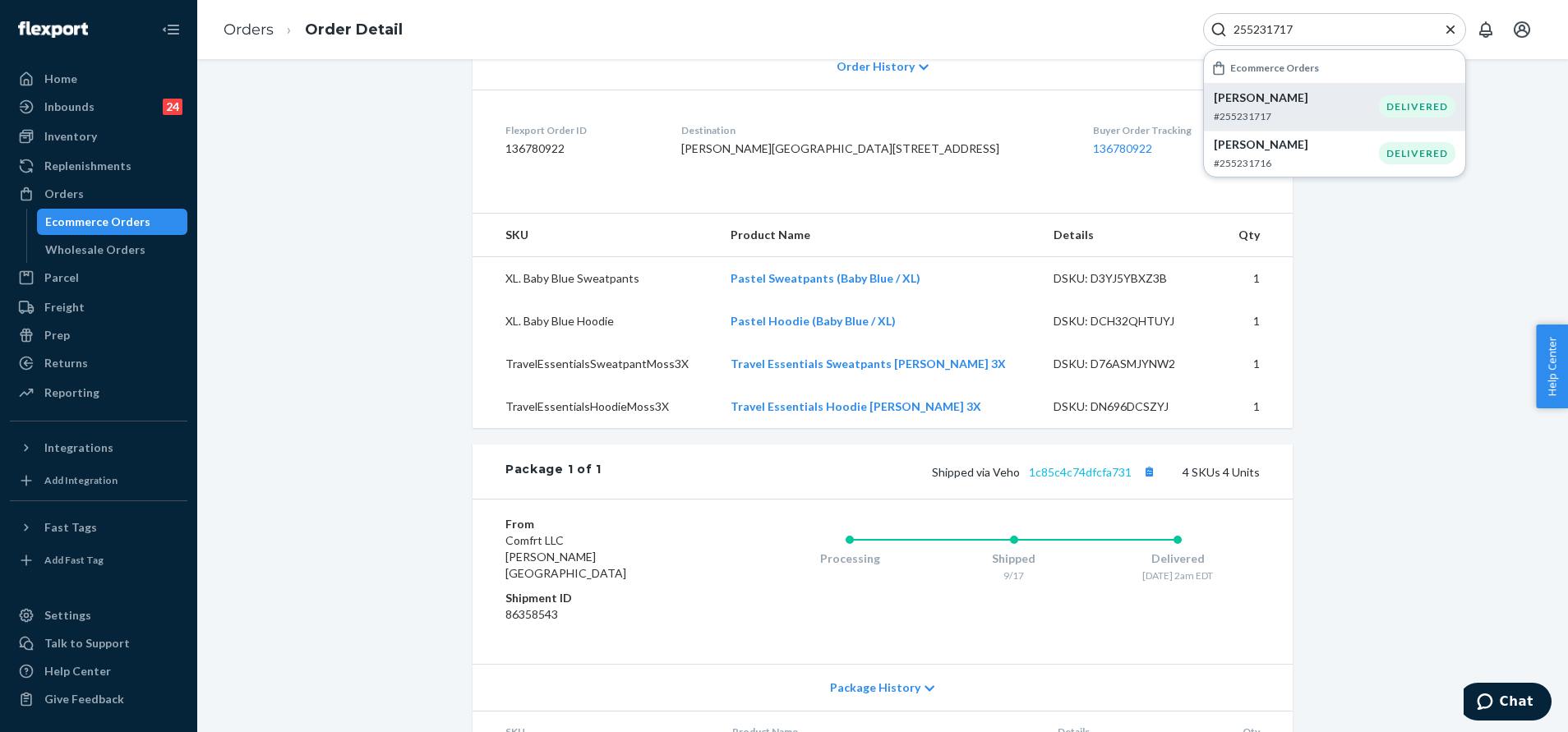
click at [1047, 482] on div "Shipped via Veho 1c85c4c74dfcfa731 4 SKUs 4 Units" at bounding box center [930, 471] width 658 height 22
click at [1041, 479] on link "1c85c4c74dfcfa731" at bounding box center [1080, 472] width 103 height 14
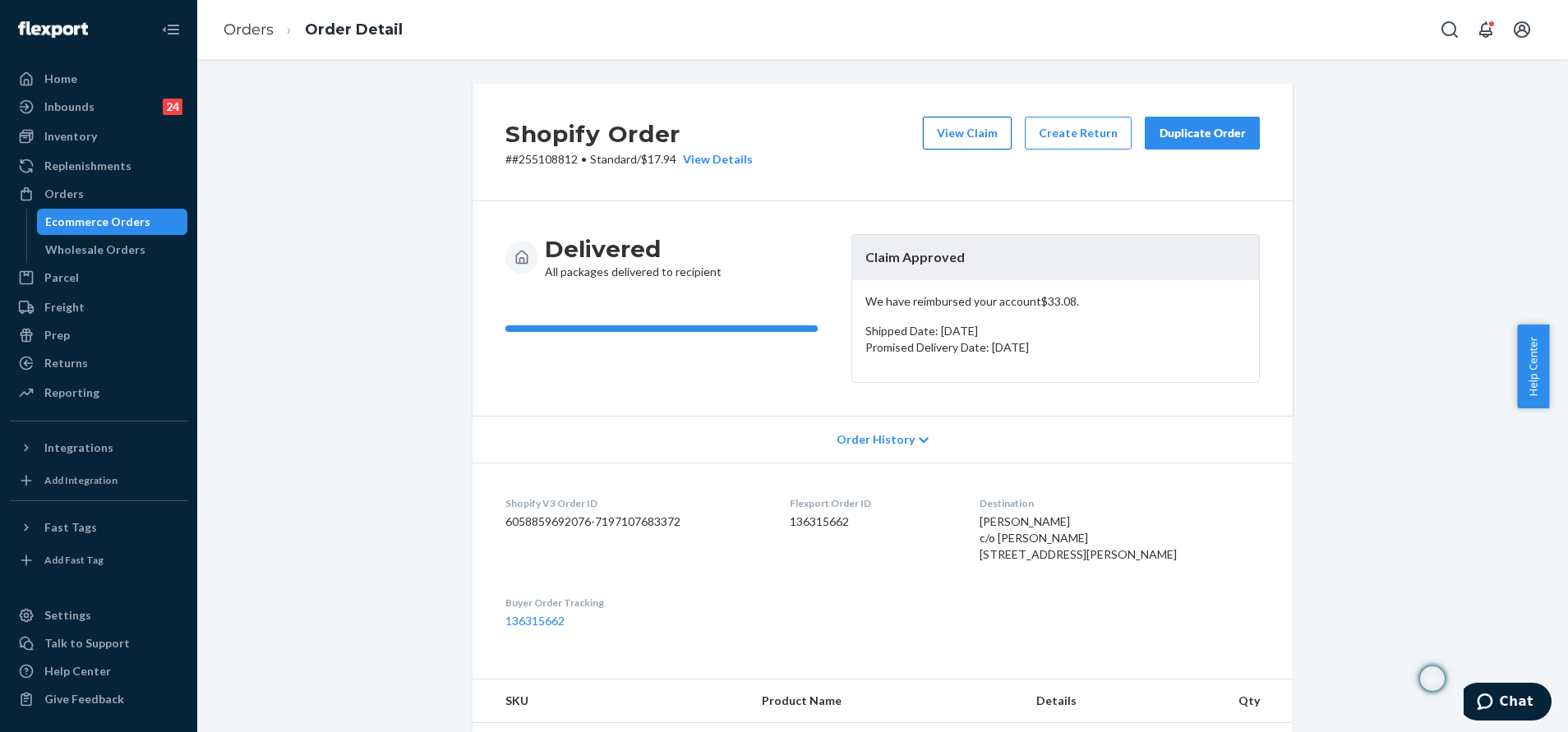
click at [949, 142] on button "View Claim" at bounding box center [967, 133] width 89 height 33
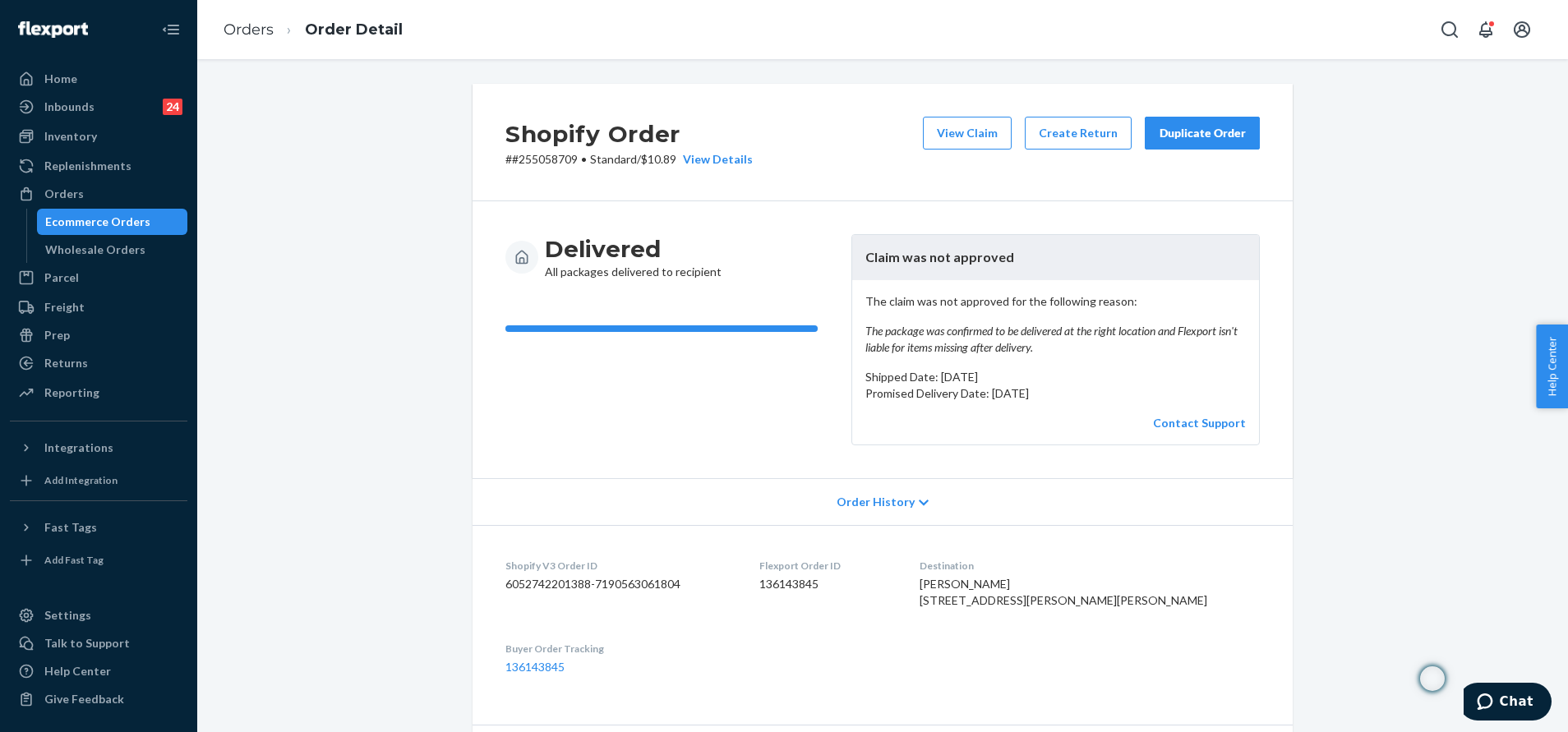
drag, startPoint x: 1176, startPoint y: 124, endPoint x: 1131, endPoint y: 119, distance: 45.3
click at [1176, 125] on button "Duplicate Order" at bounding box center [1203, 133] width 115 height 33
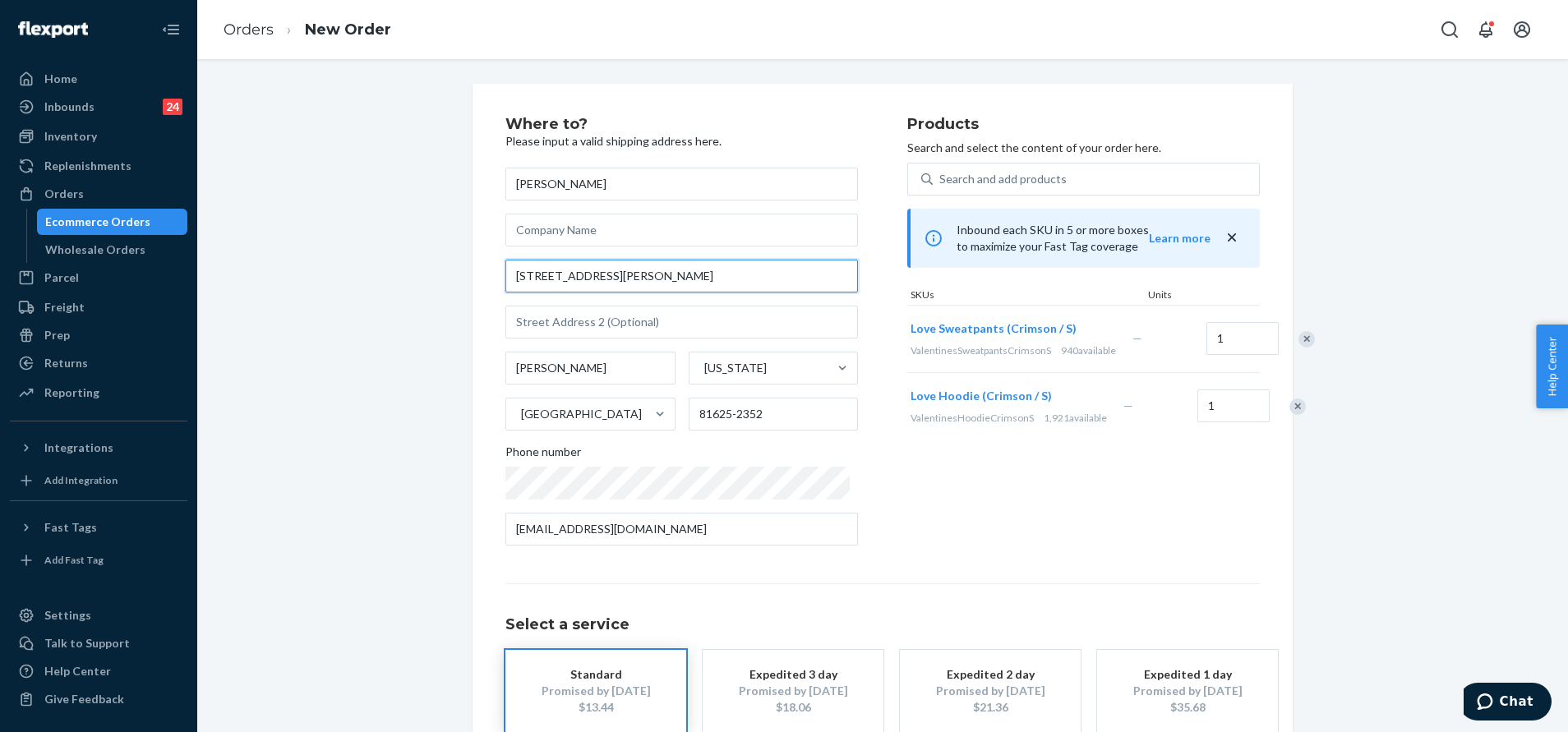
click at [617, 270] on input "[STREET_ADDRESS][PERSON_NAME]" at bounding box center [681, 276] width 352 height 33
paste input ", Craig, CO 81625"
type input "1036 Taylor St"
type input "81625"
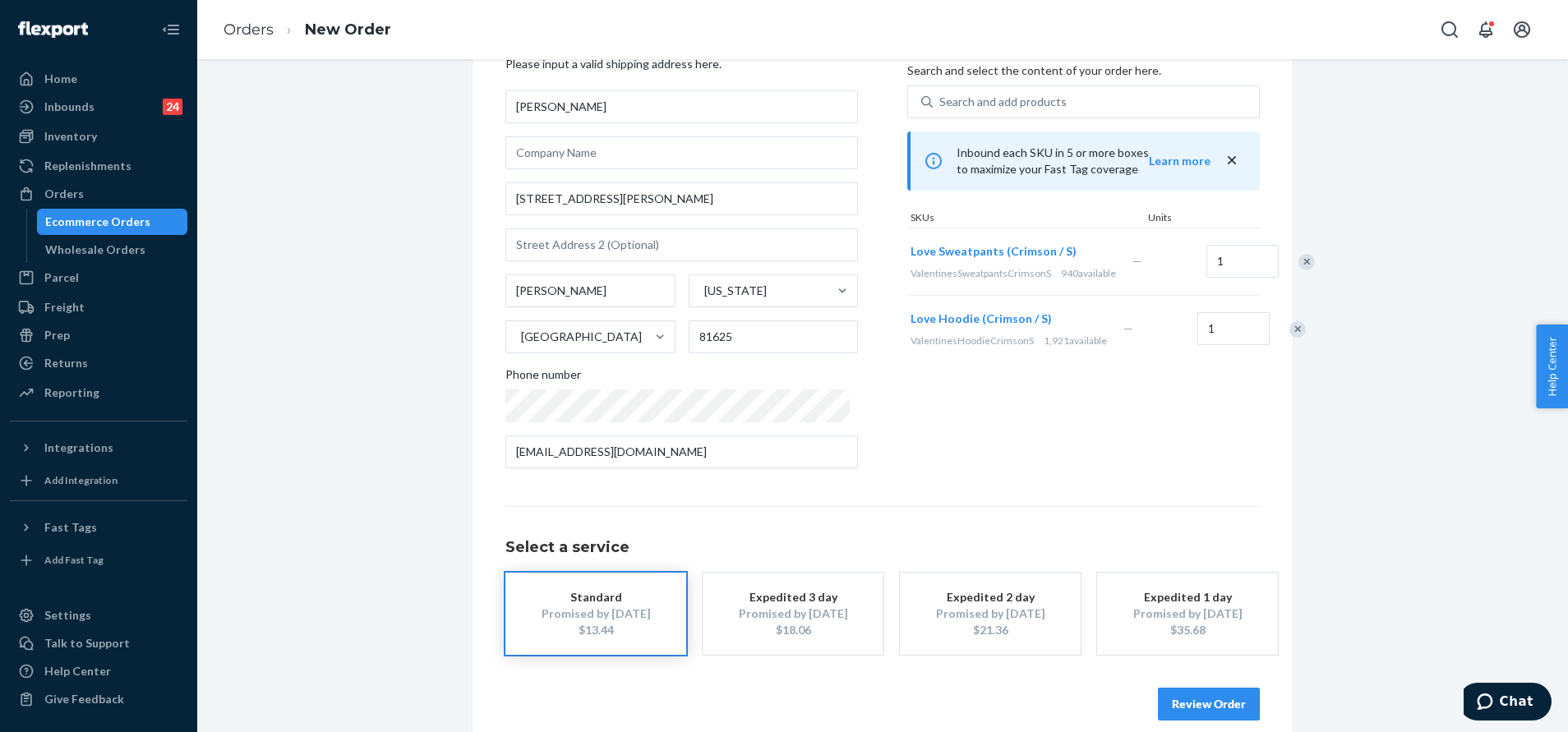
scroll to position [98, 0]
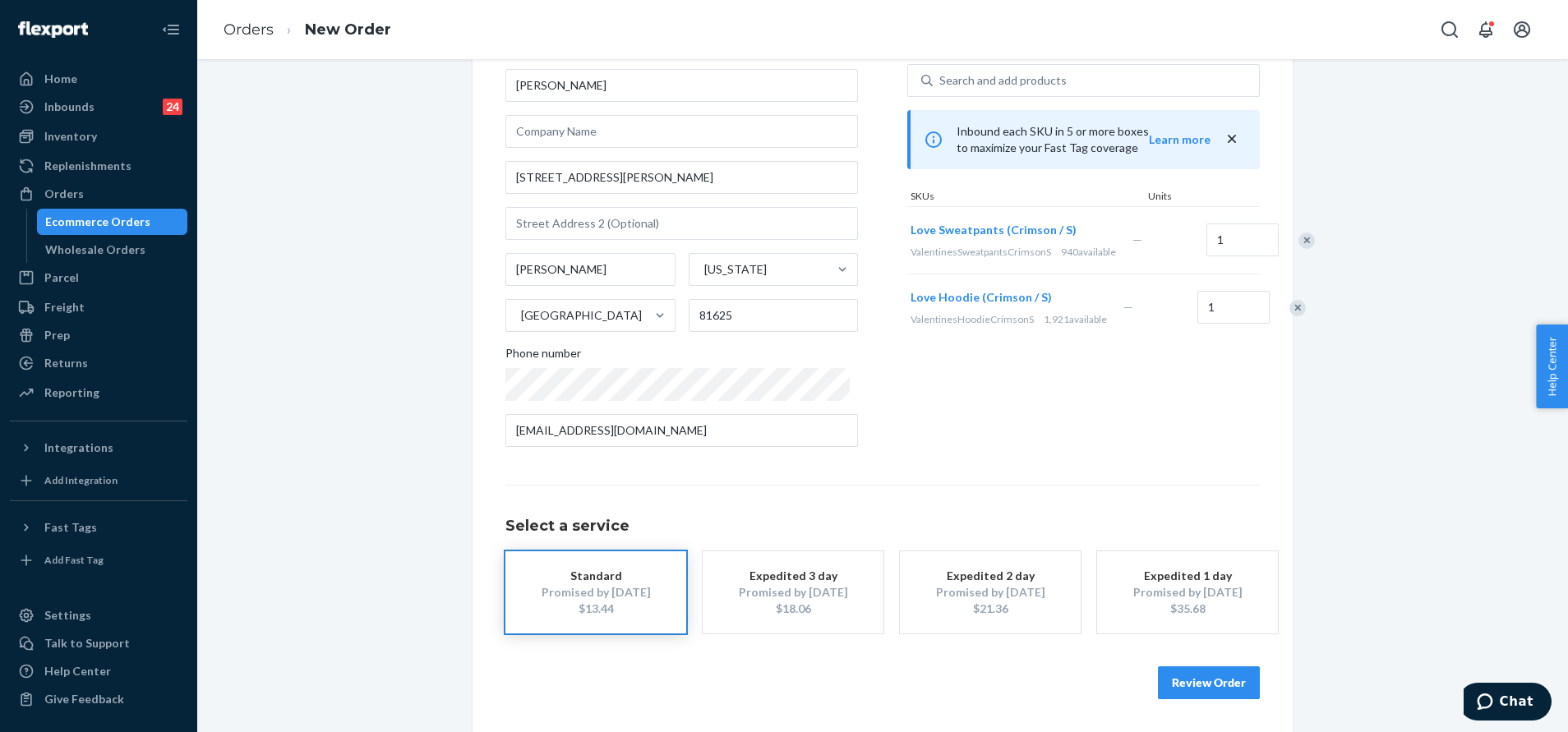
click at [1210, 673] on button "Review Order" at bounding box center [1209, 682] width 102 height 33
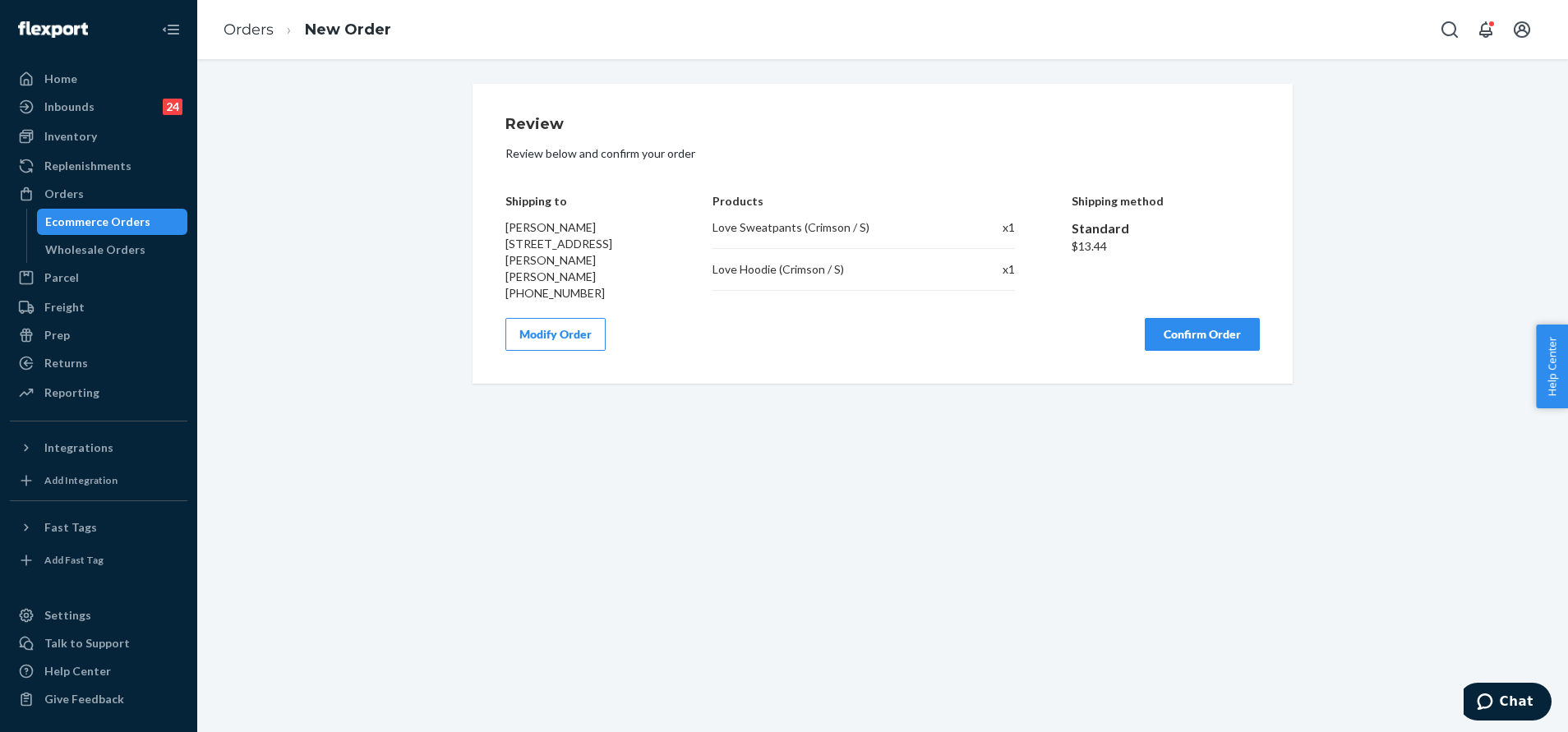
click at [1175, 332] on button "Confirm Order" at bounding box center [1203, 334] width 115 height 33
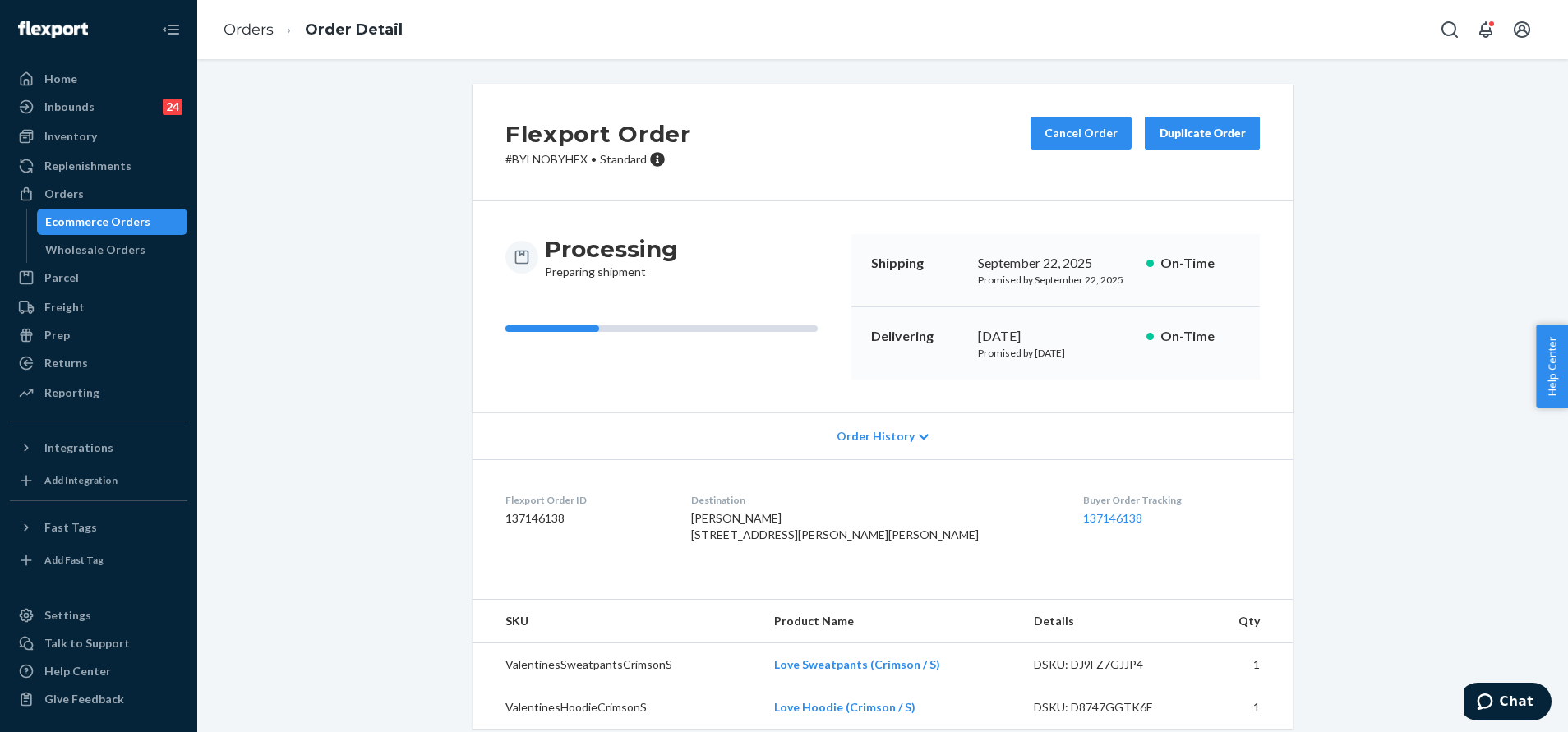
click at [1083, 509] on div "Buyer Order Tracking 137146138" at bounding box center [1171, 521] width 177 height 57
click at [1083, 512] on link "137146138" at bounding box center [1112, 518] width 59 height 14
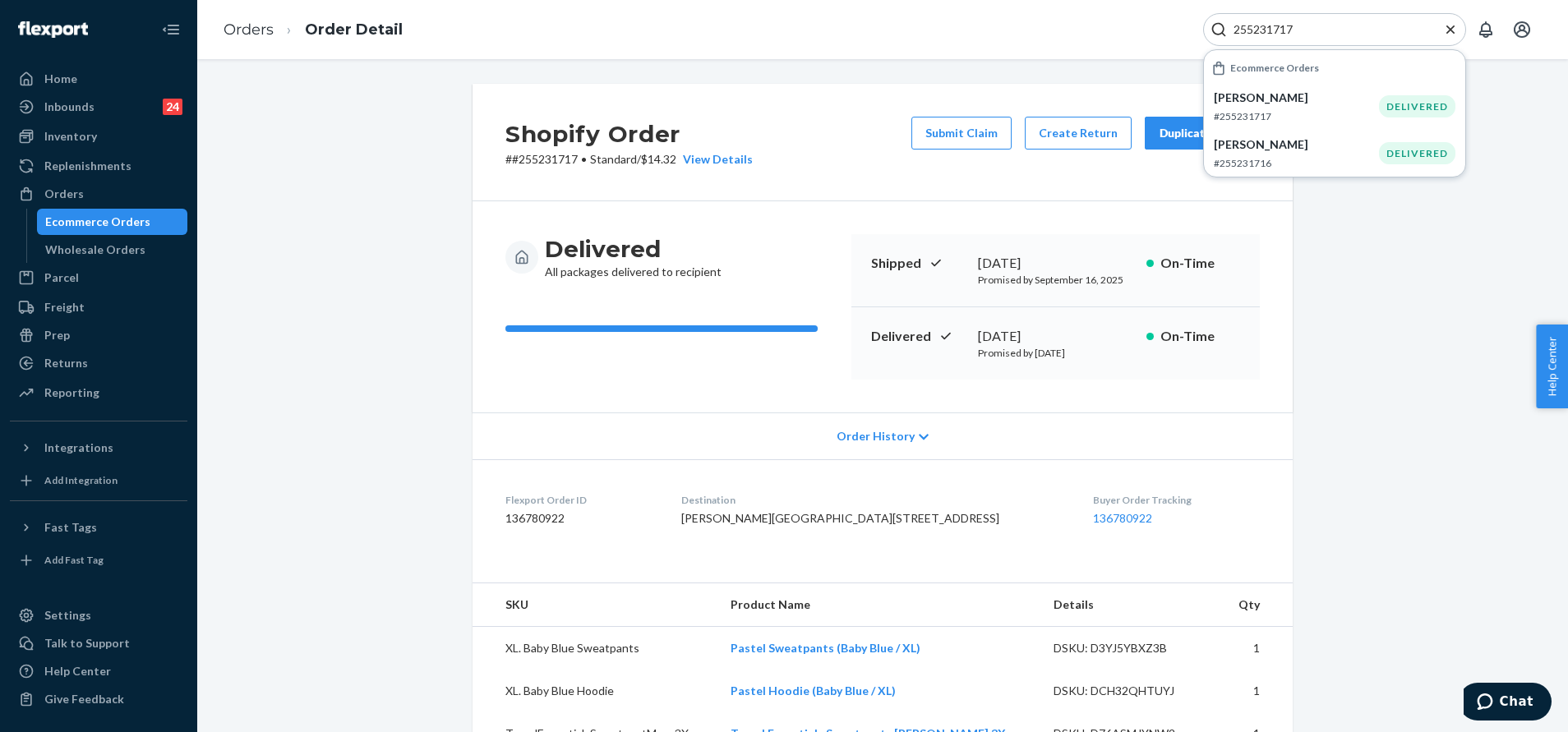
scroll to position [369, 0]
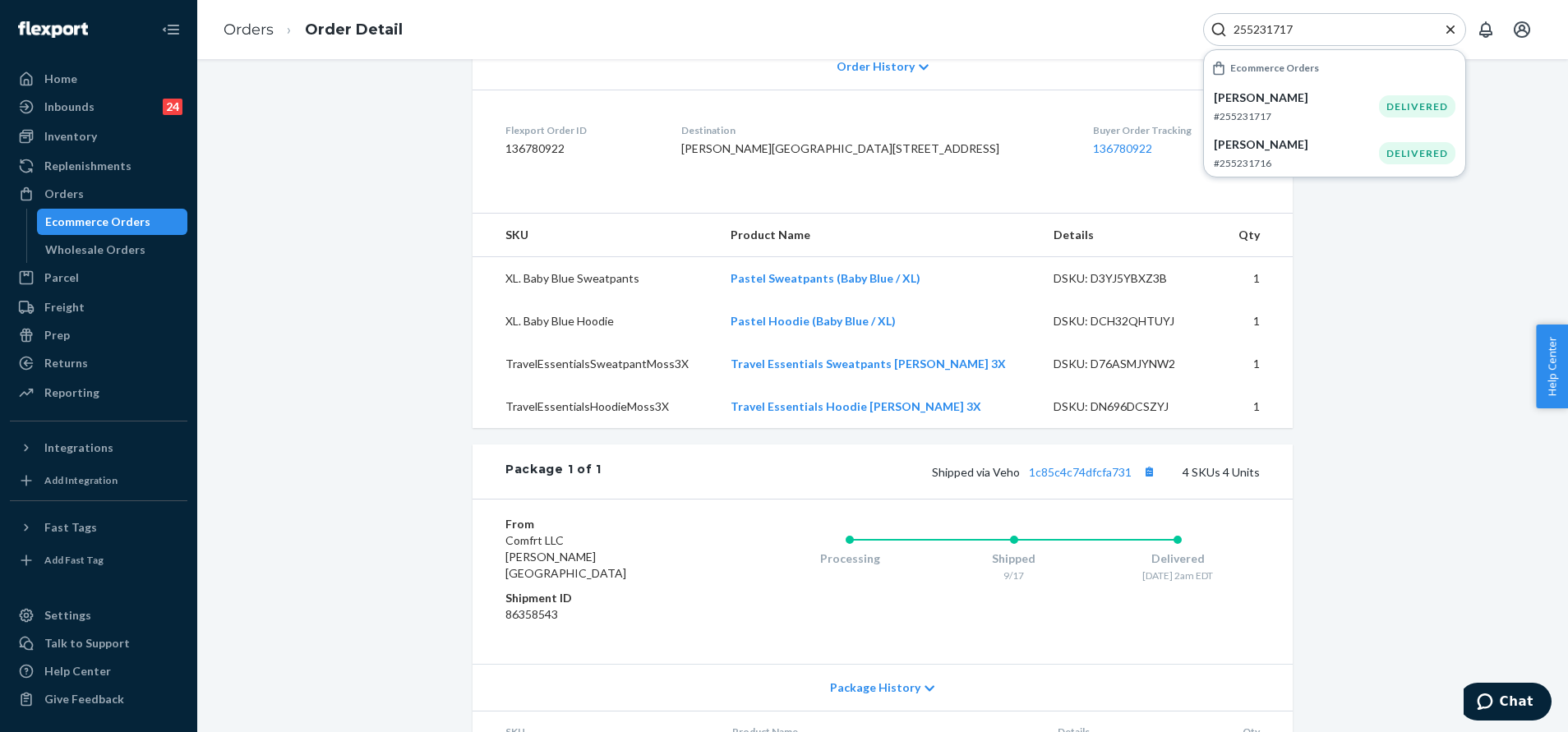
click at [1347, 28] on input "255231717" at bounding box center [1328, 29] width 202 height 16
paste input "062019"
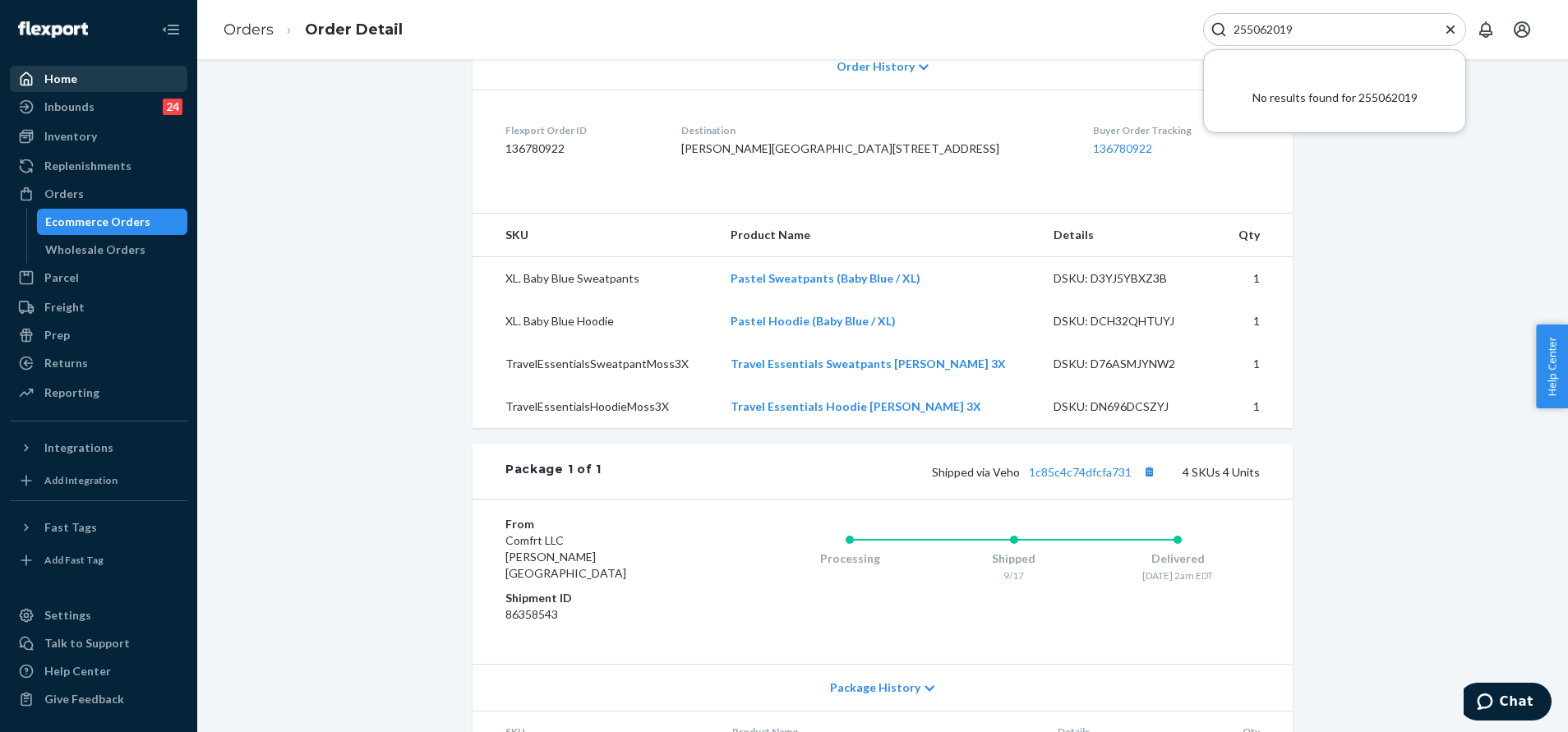
type input "255062019"
click at [114, 83] on div "Home" at bounding box center [98, 78] width 174 height 23
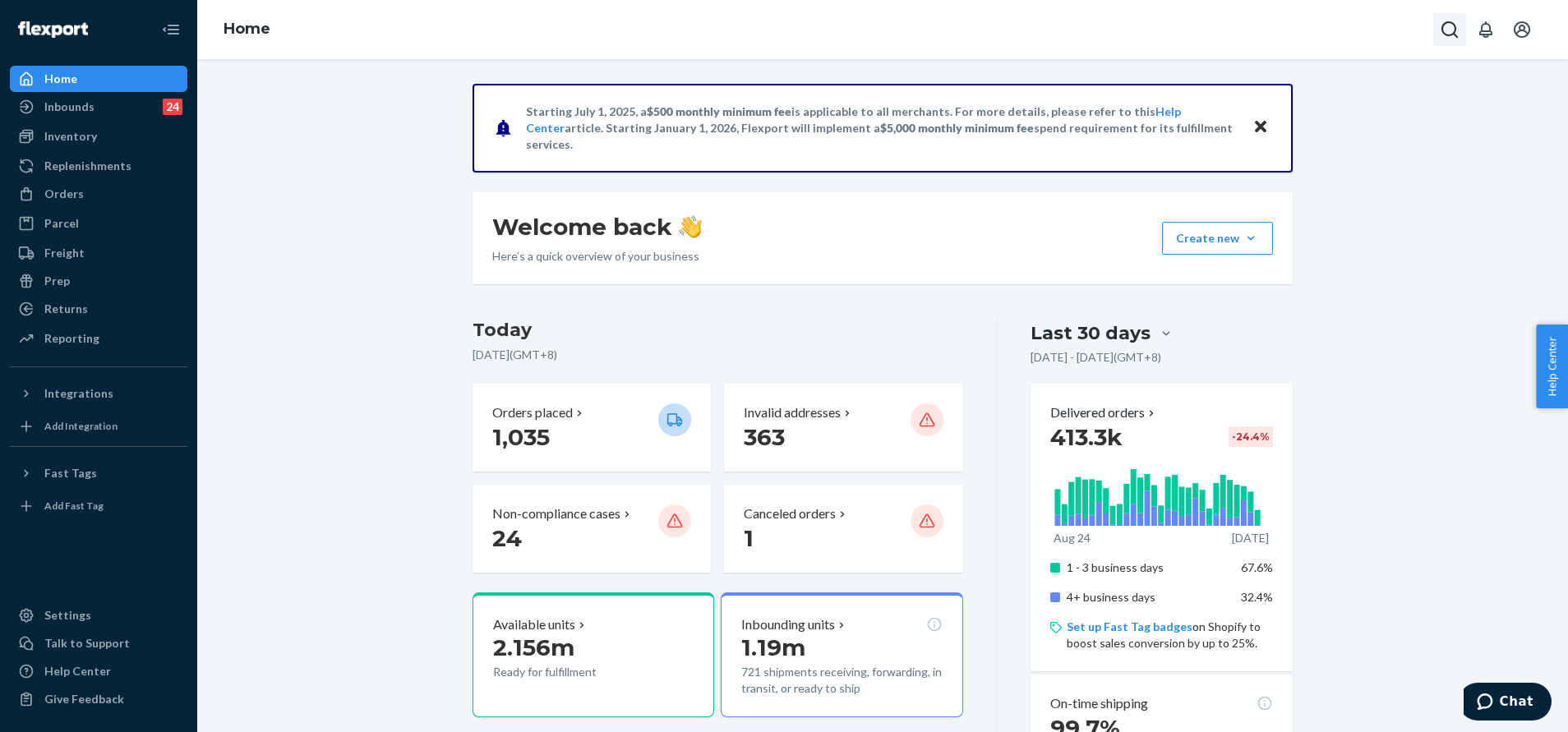
click at [1450, 28] on icon "Open Search Box" at bounding box center [1449, 29] width 20 height 20
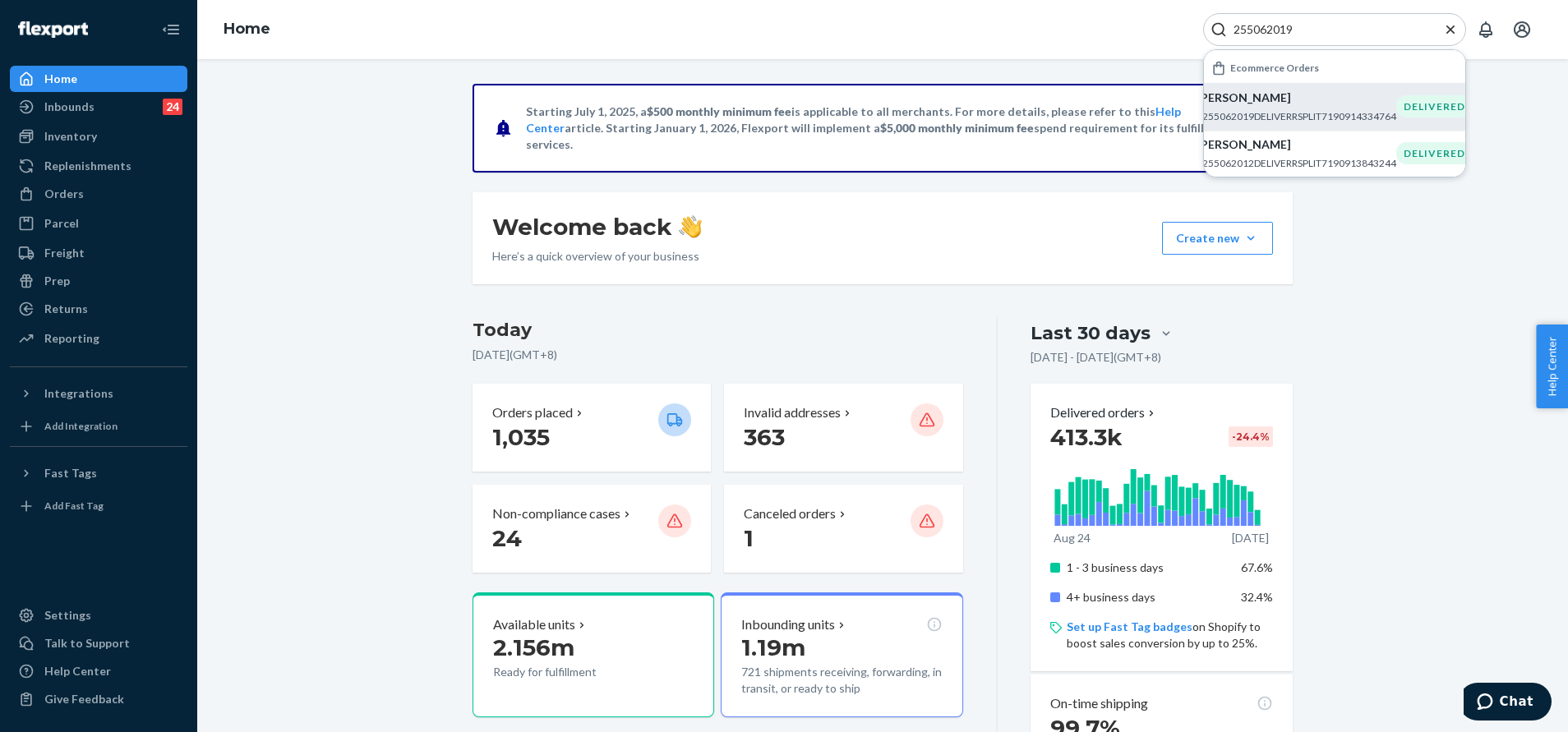
type input "255062019"
click at [1358, 115] on p "#255062019DELIVERRSPLIT7190914334764" at bounding box center [1297, 116] width 200 height 14
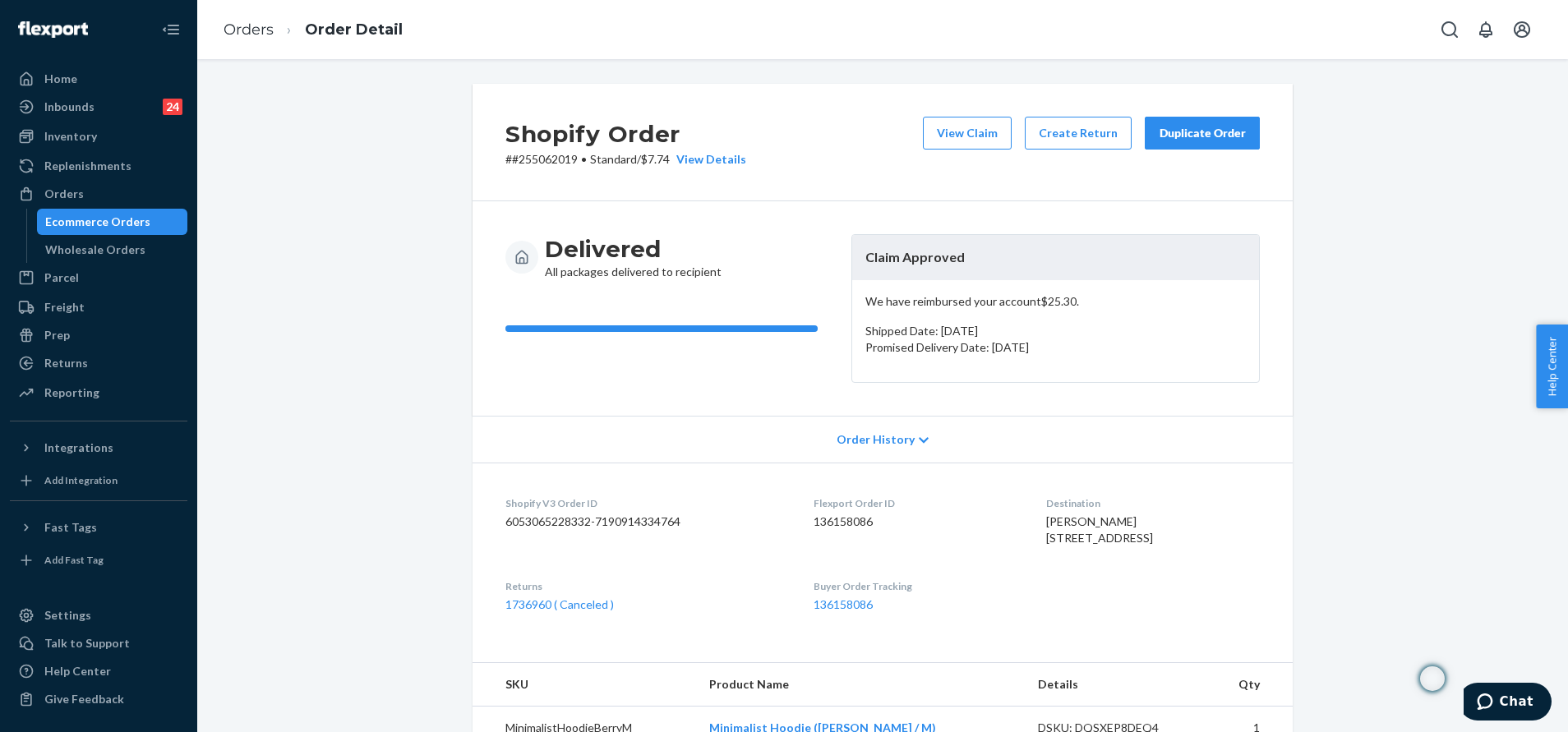
click at [1206, 139] on div "Duplicate Order" at bounding box center [1202, 133] width 87 height 16
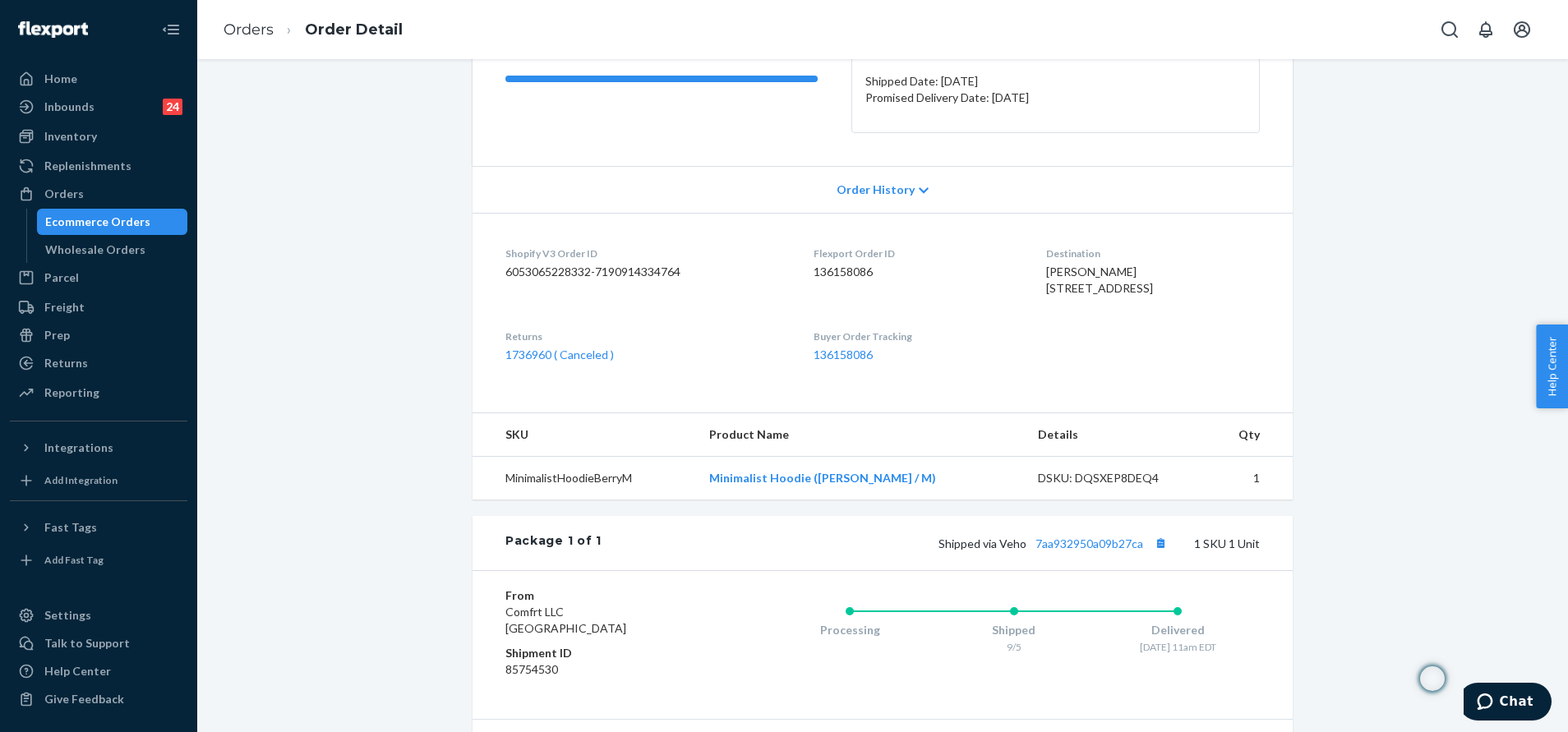
scroll to position [123, 0]
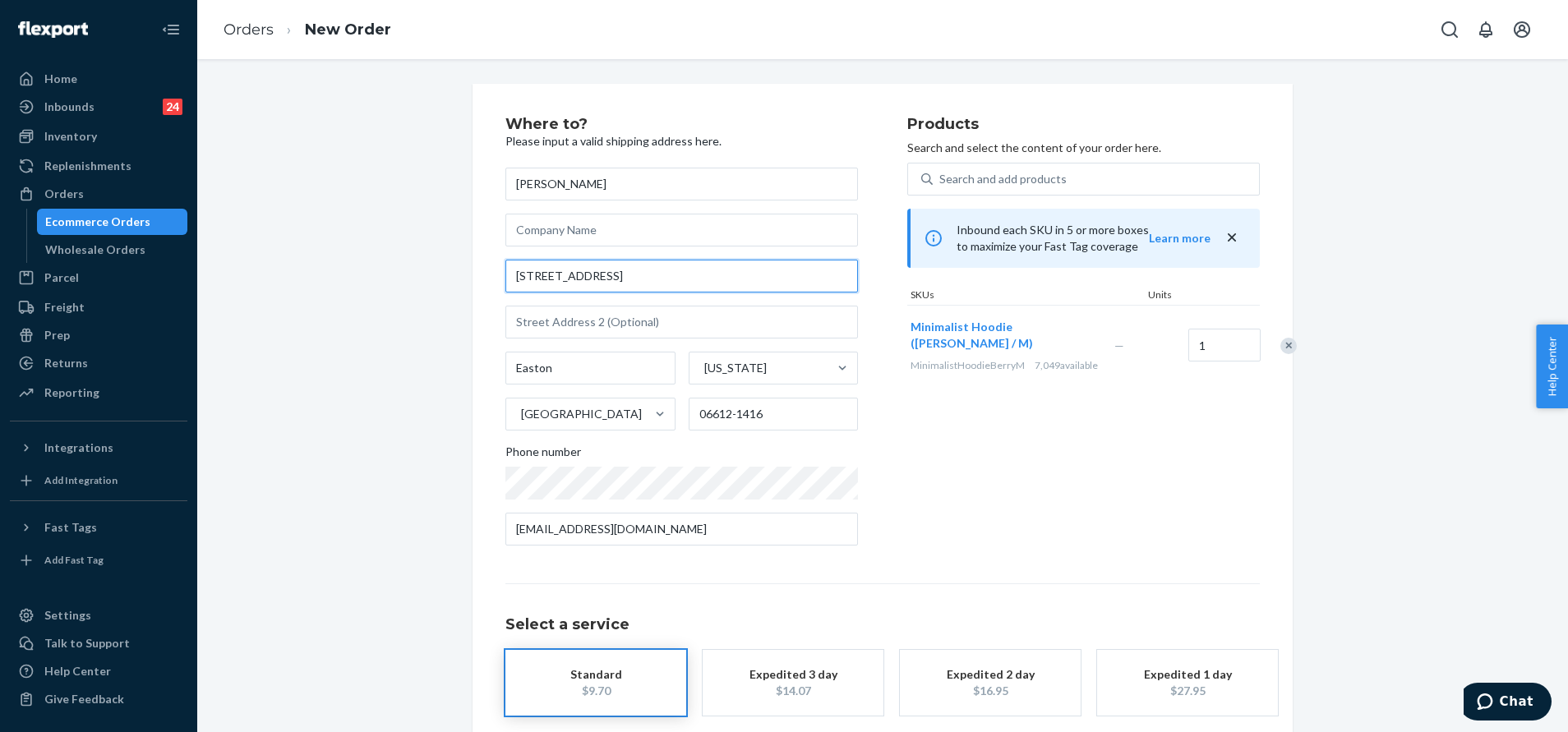
click at [705, 270] on input "69 N Park Ave" at bounding box center [681, 276] width 352 height 33
paste input "orth Park Avenue, Easton, CT, 06612"
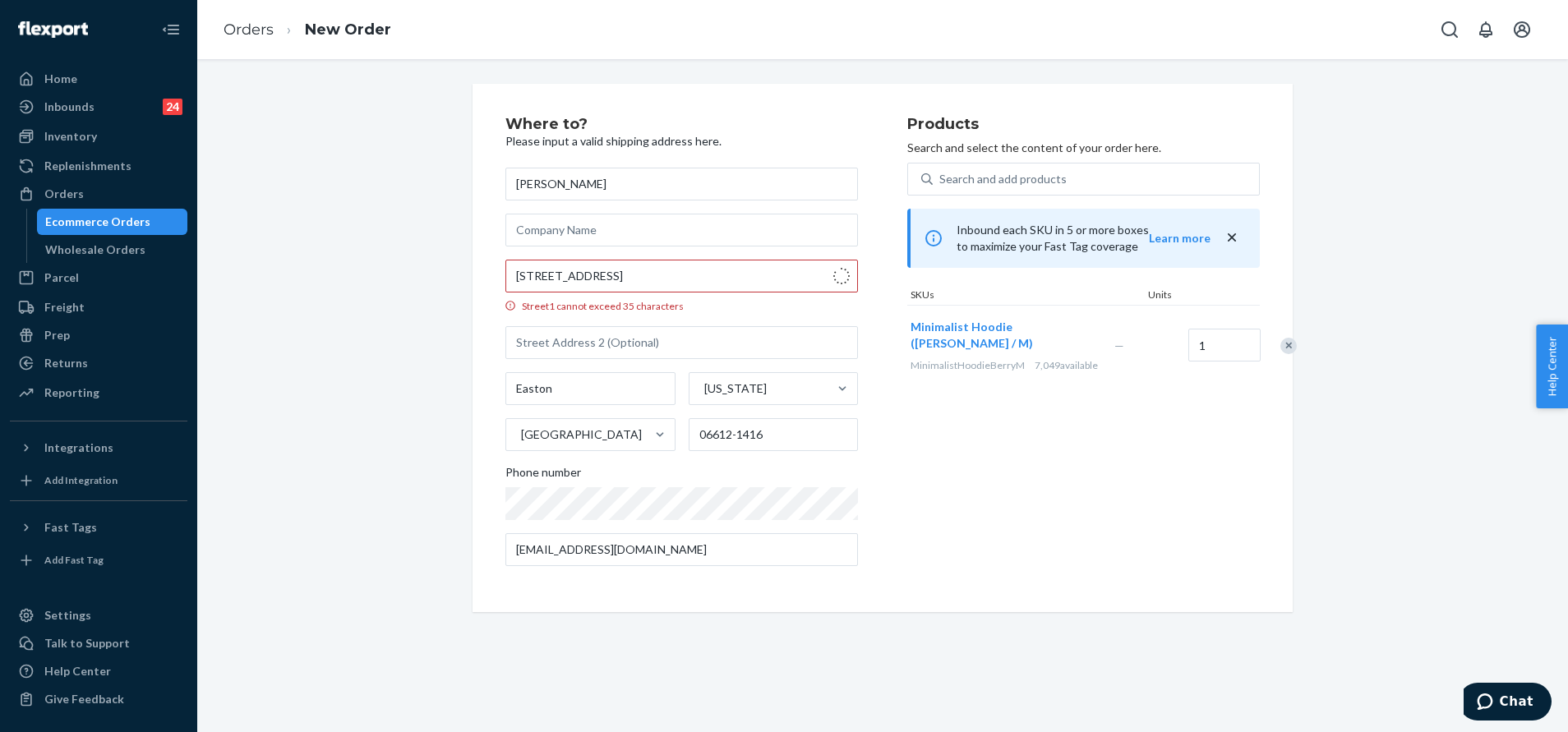
type input "69 N Park Ave"
type input "06612"
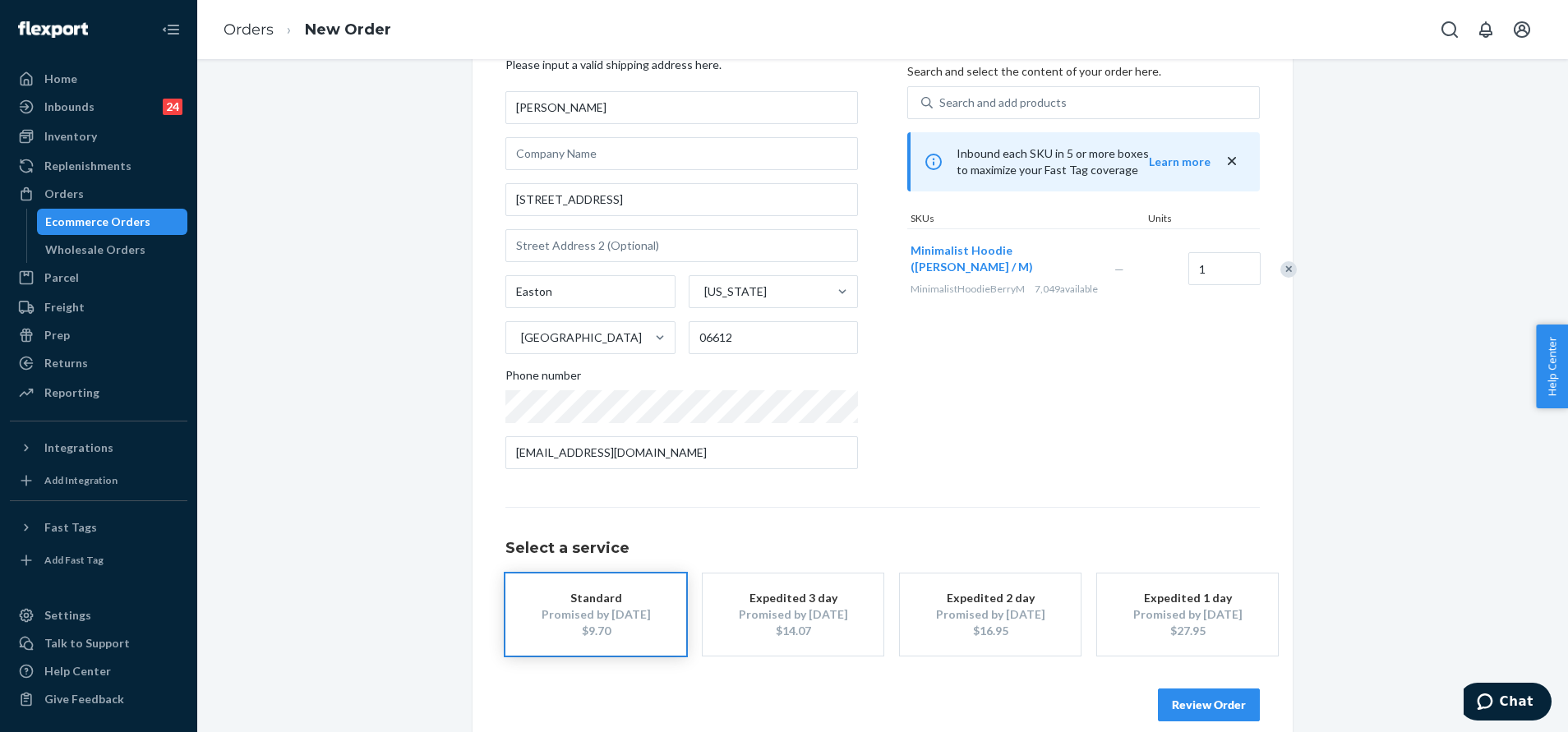
scroll to position [98, 0]
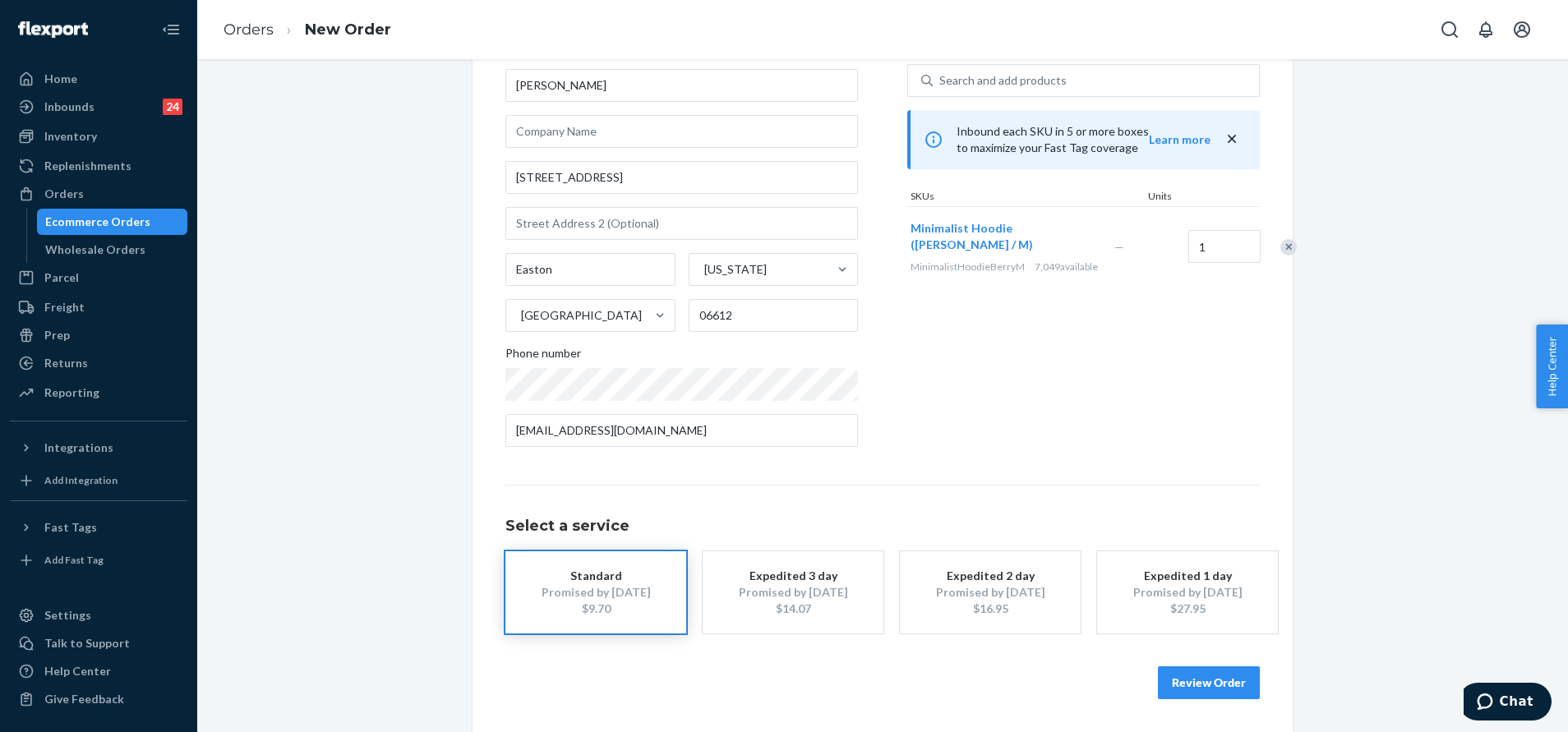
click at [1199, 681] on button "Review Order" at bounding box center [1209, 682] width 102 height 33
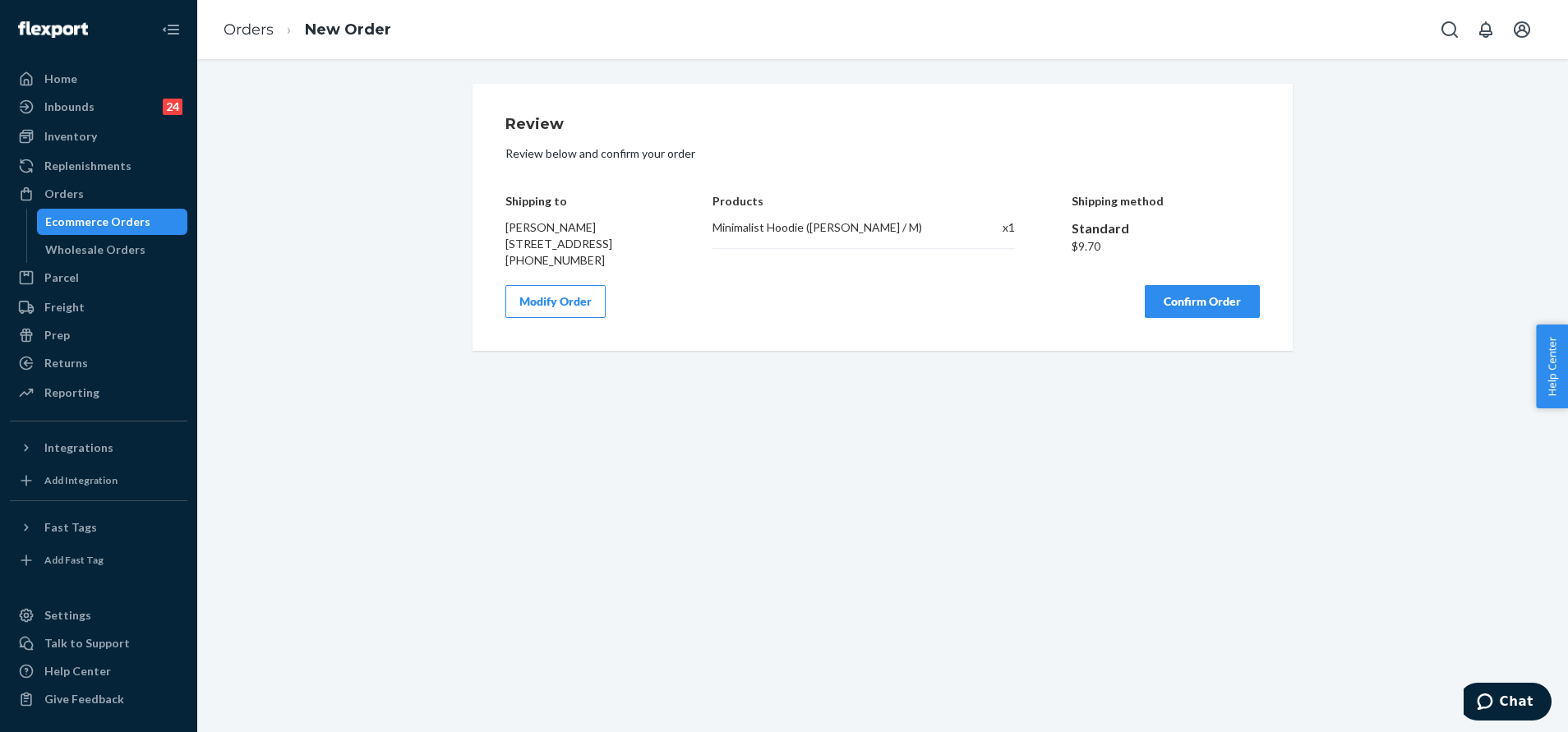
click at [1207, 300] on div "Review Review below and confirm your order Shipping to Eileen Azzara 69 N Park …" at bounding box center [883, 217] width 755 height 202
click at [1217, 311] on button "Confirm Order" at bounding box center [1203, 301] width 115 height 33
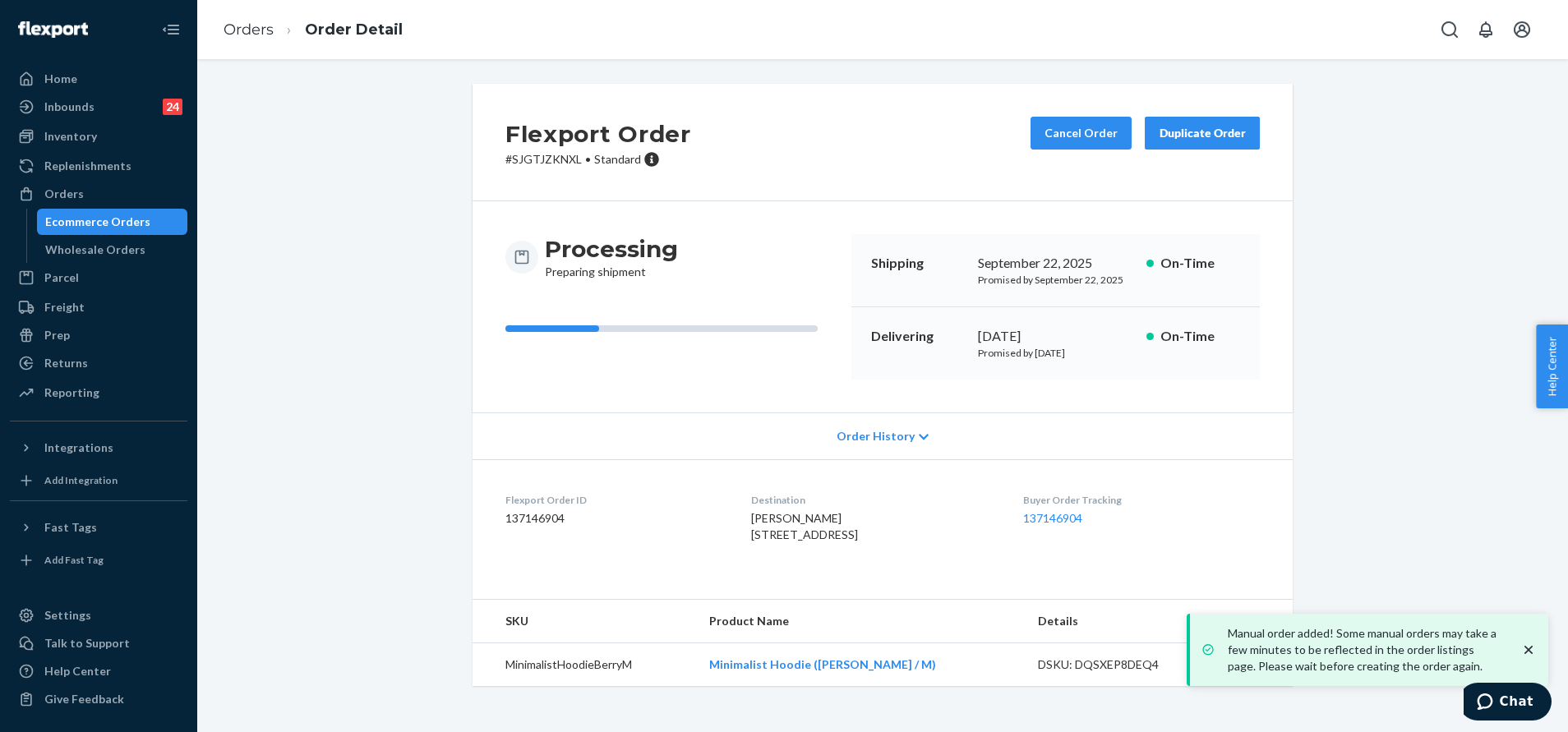
scroll to position [7, 0]
click at [1052, 511] on link "137146904" at bounding box center [1052, 518] width 59 height 14
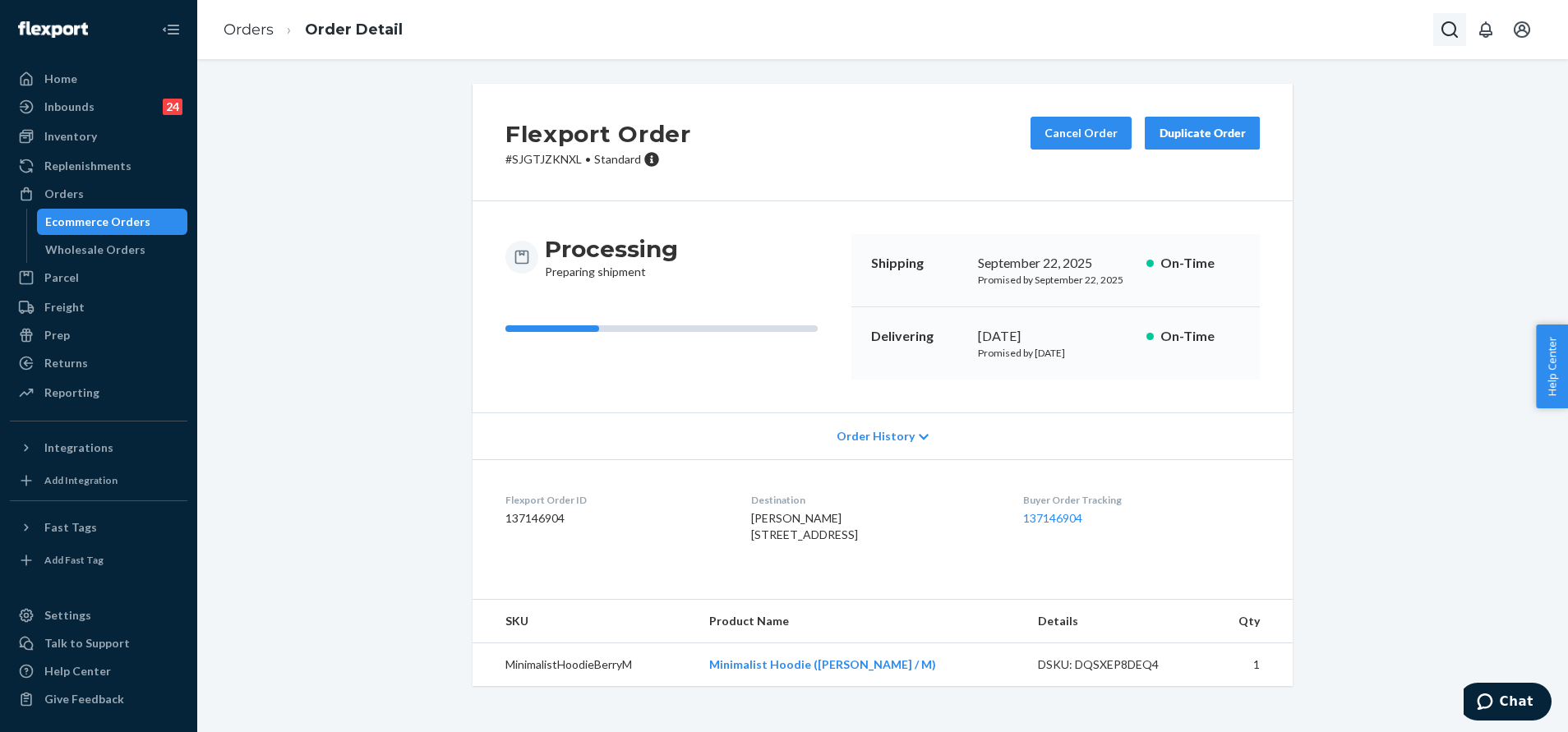
click at [1441, 28] on icon "Open Search Box" at bounding box center [1449, 29] width 20 height 20
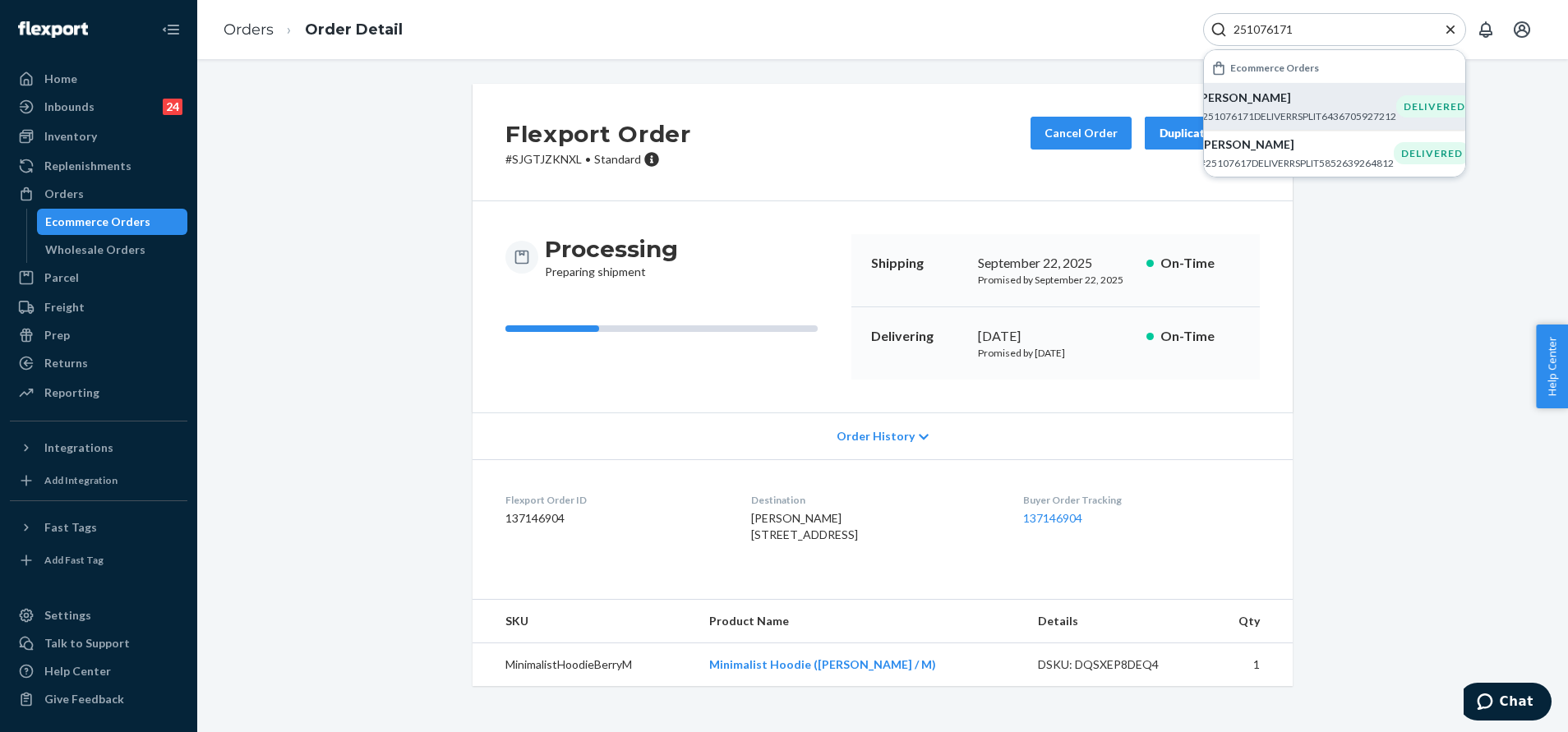
type input "251076171"
click at [1328, 104] on p "Vincent Guzman" at bounding box center [1297, 97] width 200 height 16
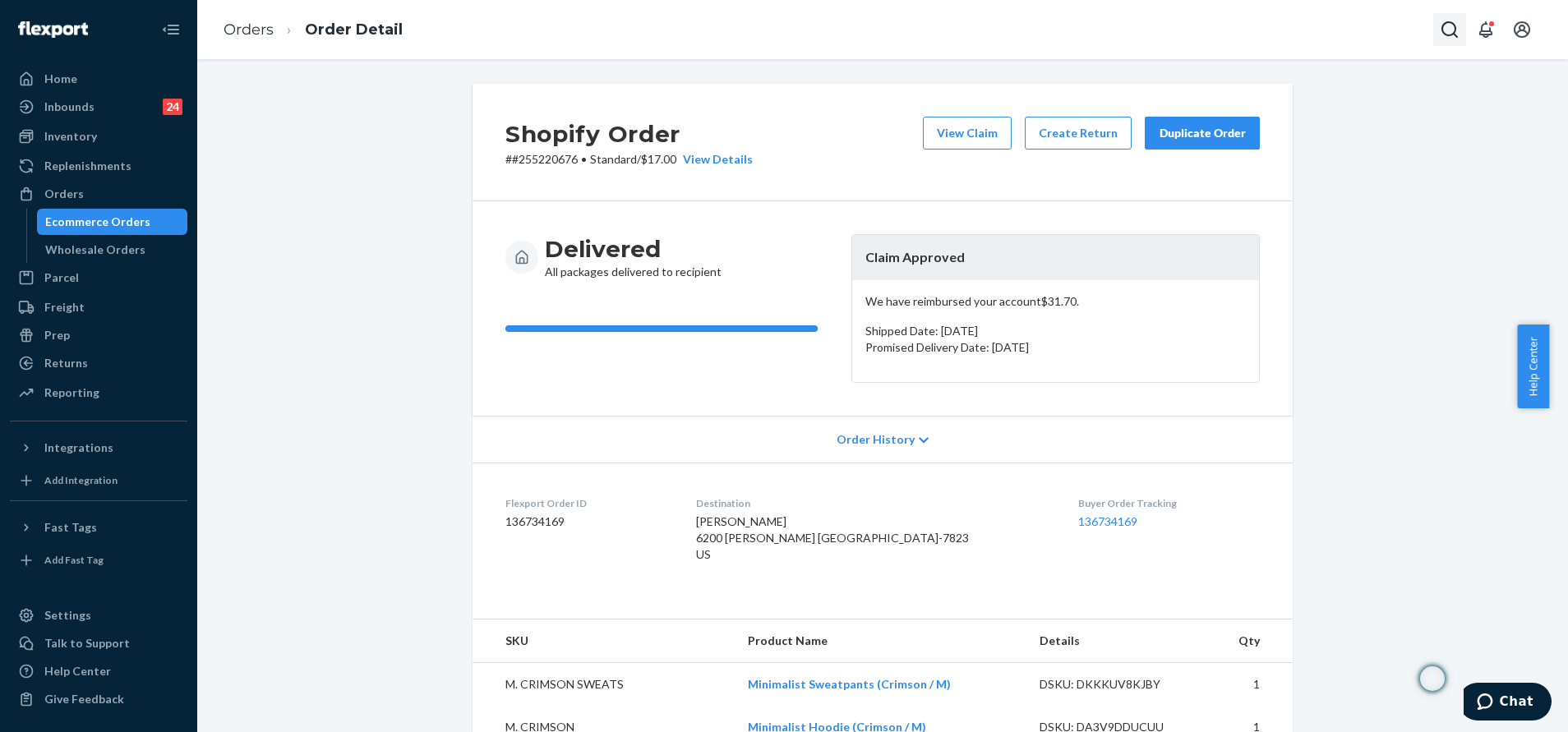
click at [1443, 28] on icon "Open Search Box" at bounding box center [1449, 29] width 16 height 16
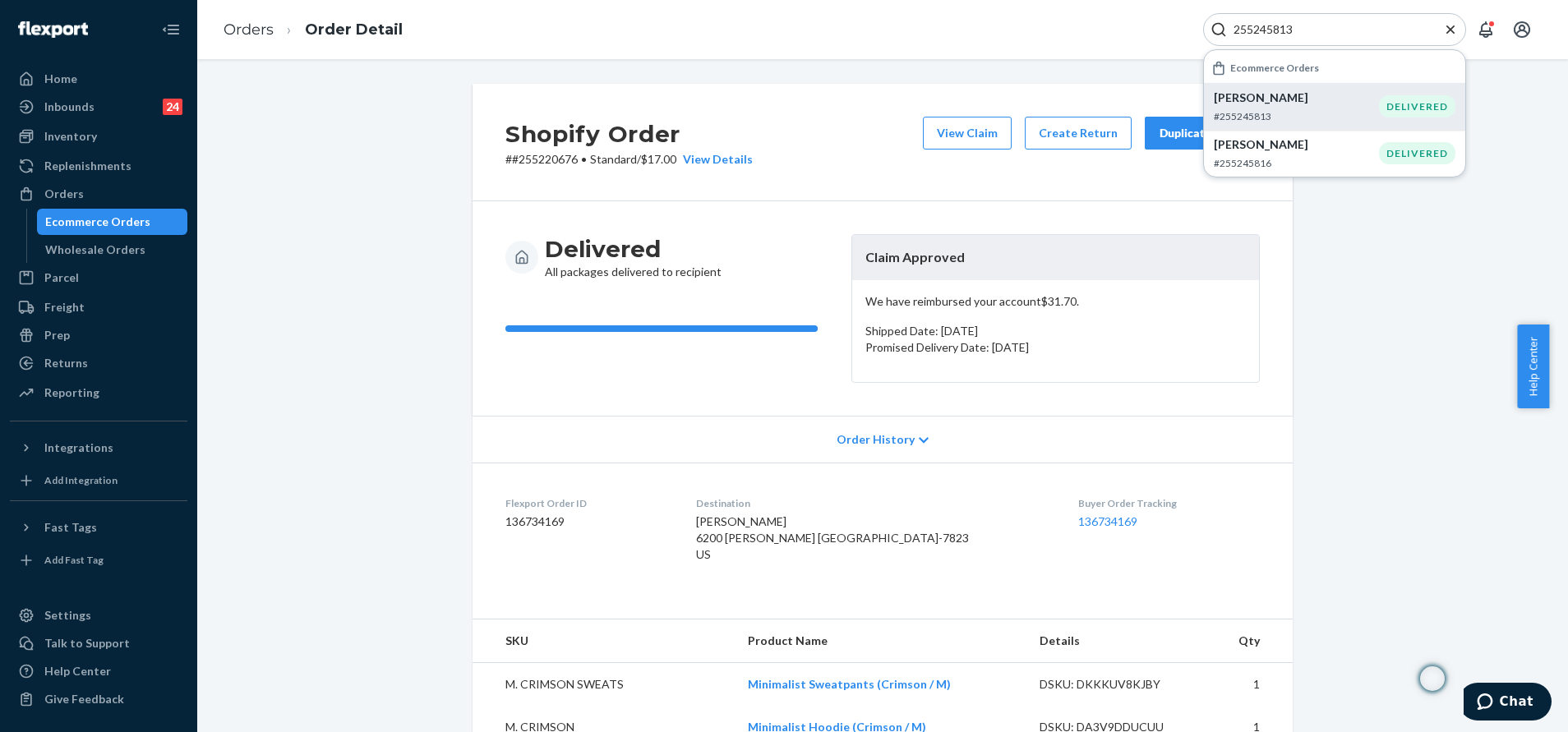
type input "255245813"
click at [1297, 96] on p "[PERSON_NAME]" at bounding box center [1297, 97] width 165 height 16
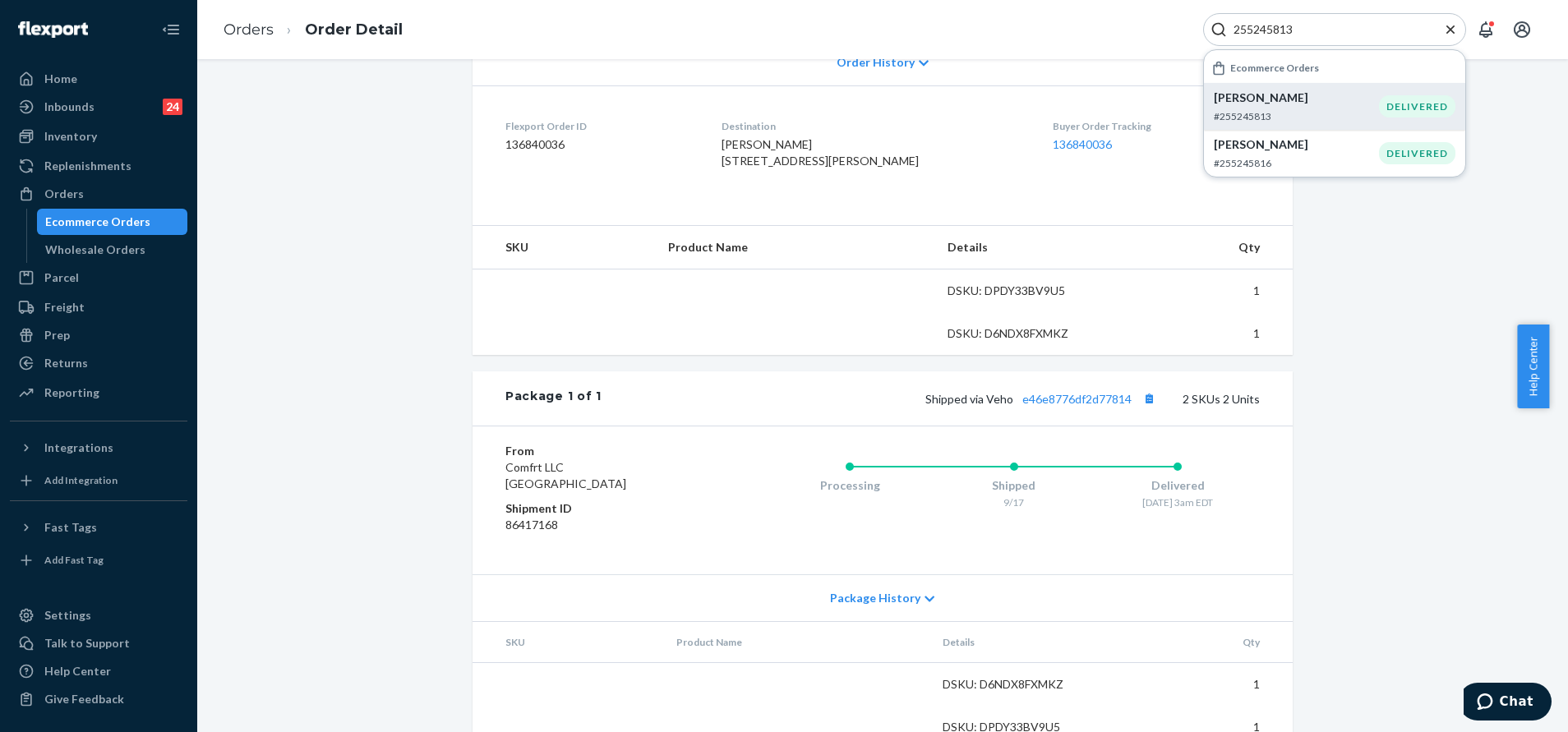
scroll to position [443, 0]
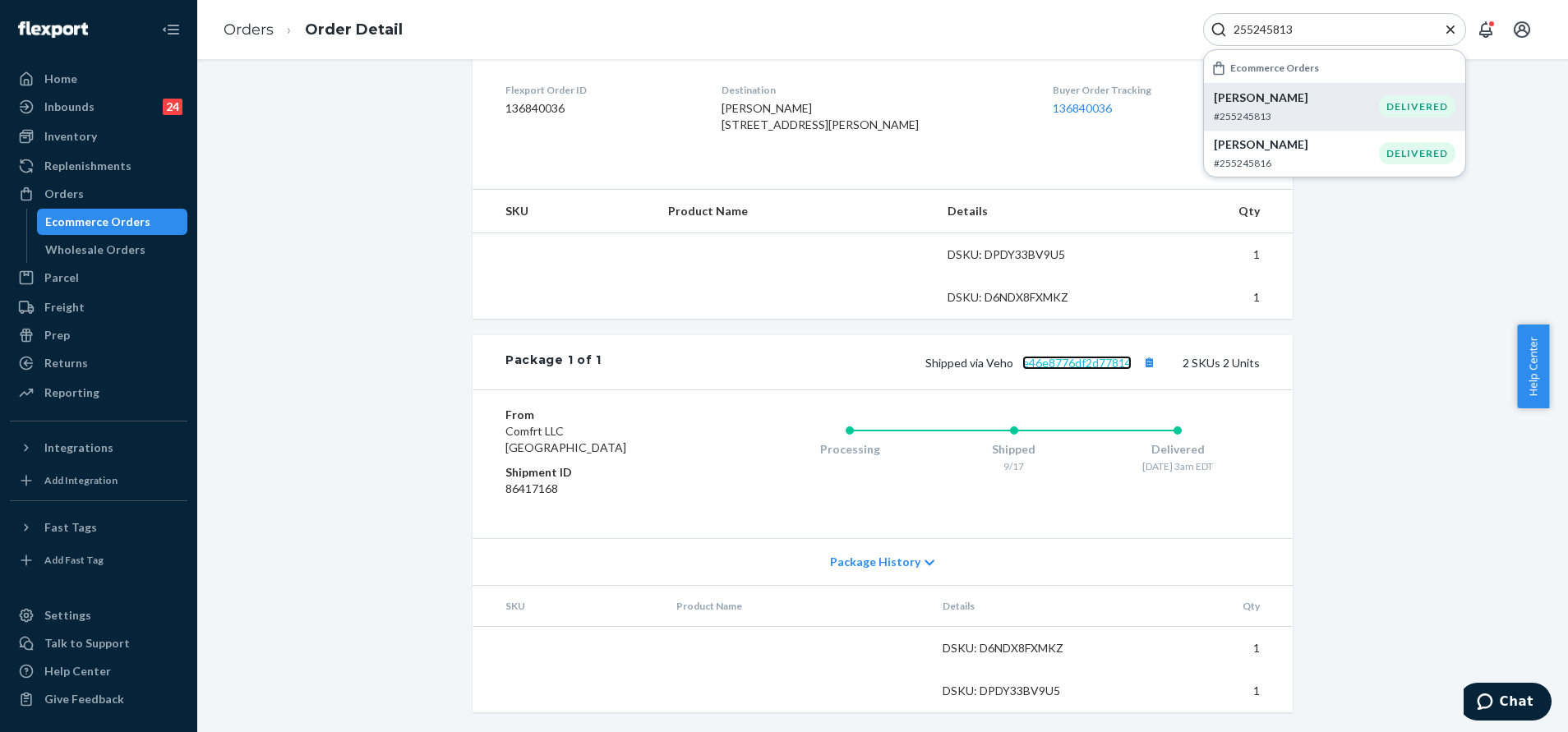
click at [1071, 367] on link "e46e8776df2d77814" at bounding box center [1076, 363] width 109 height 14
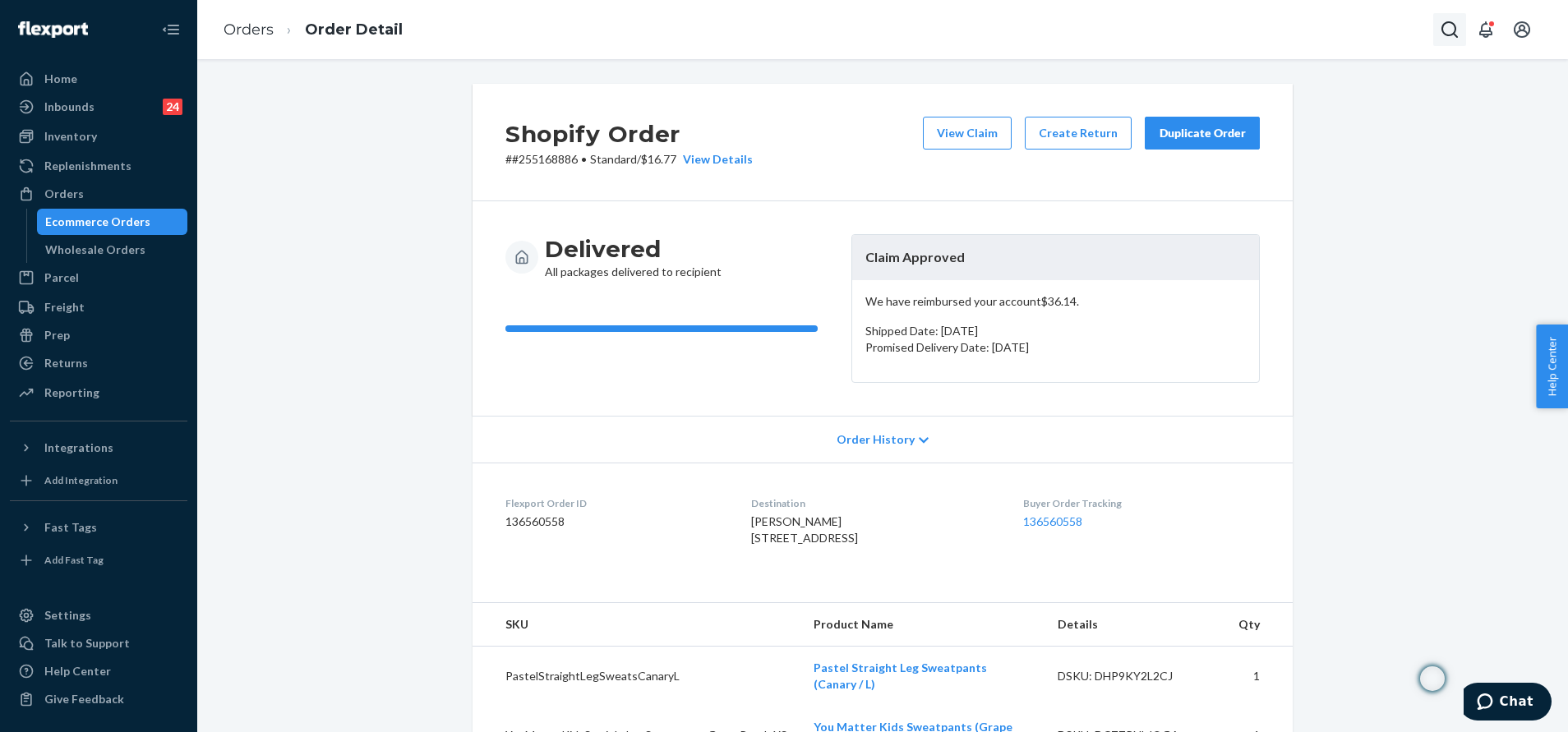
click at [1443, 25] on icon "Open Search Box" at bounding box center [1449, 29] width 16 height 16
type input "255188385"
click at [1343, 34] on p "#255188385" at bounding box center [1350, 25] width 231 height 16
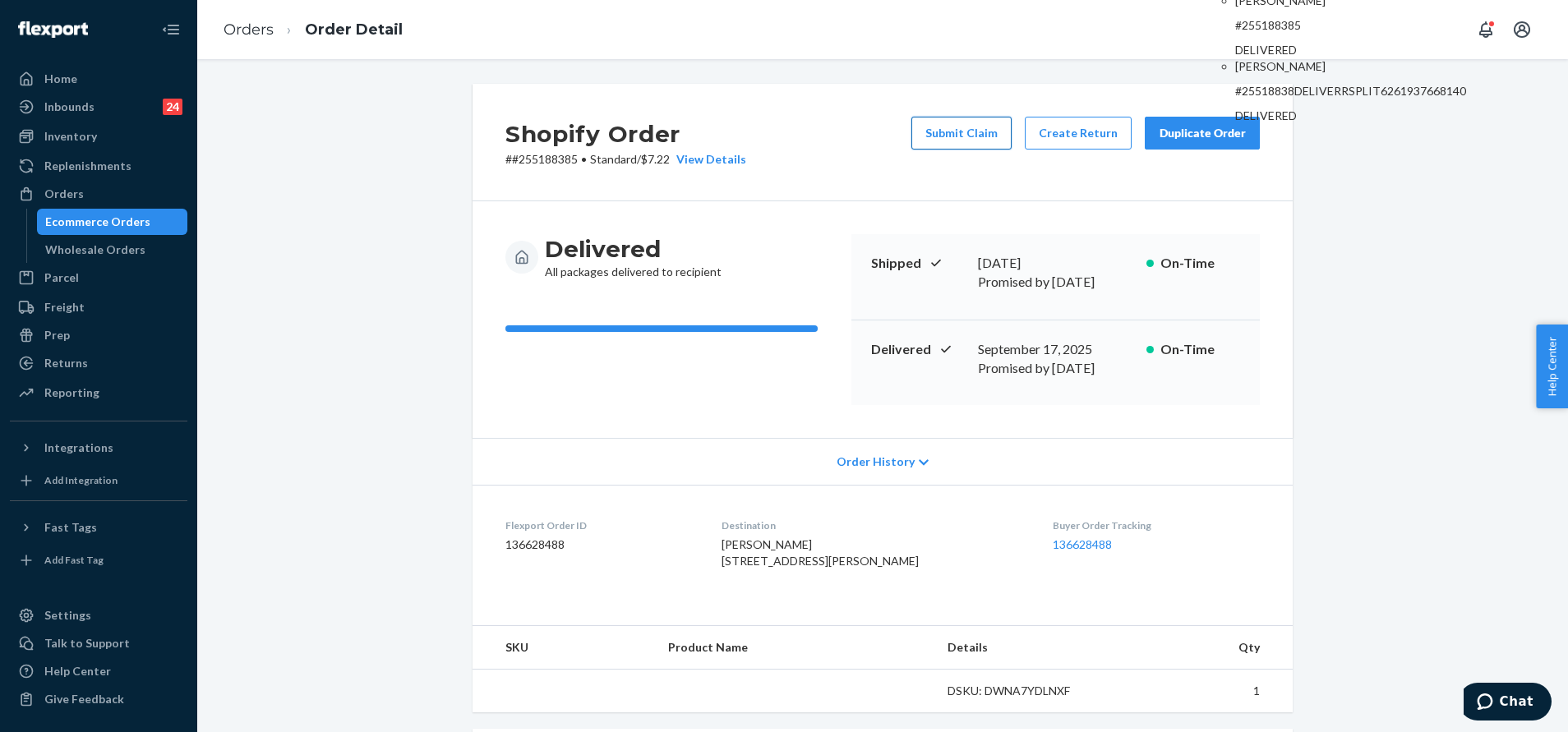
click at [974, 133] on button "Submit Claim" at bounding box center [961, 133] width 100 height 33
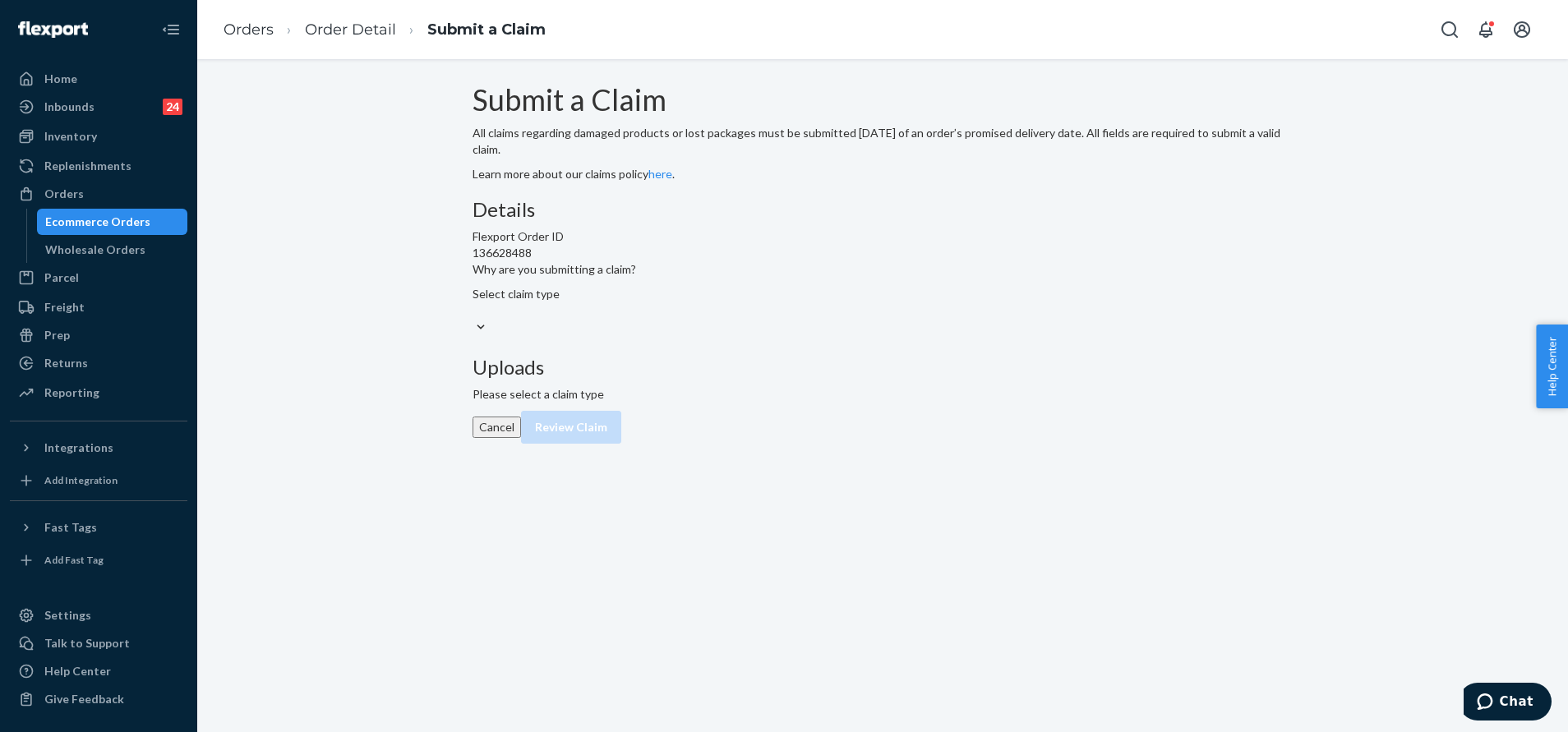
drag, startPoint x: 715, startPoint y: 408, endPoint x: 720, endPoint y: 417, distance: 10.3
click at [636, 319] on div "Select claim type" at bounding box center [554, 302] width 164 height 33
click at [474, 319] on input "Why are you submitting a claim? Select claim type" at bounding box center [473, 310] width 2 height 16
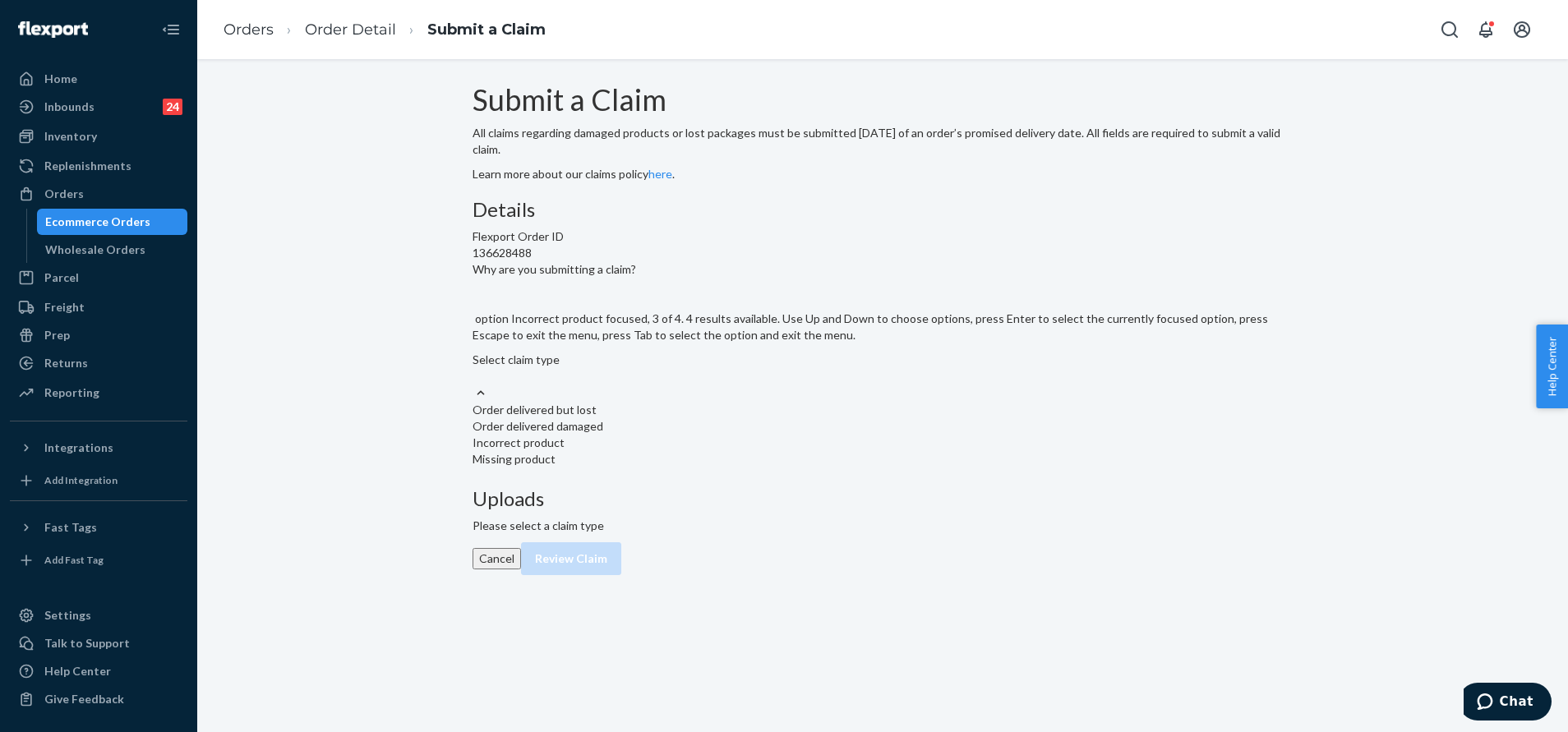
click at [719, 451] on div "Incorrect product" at bounding box center [882, 443] width 820 height 16
click at [474, 384] on input "Why are you submitting a claim? option Incorrect product focused, 3 of 4. 4 res…" at bounding box center [473, 375] width 2 height 16
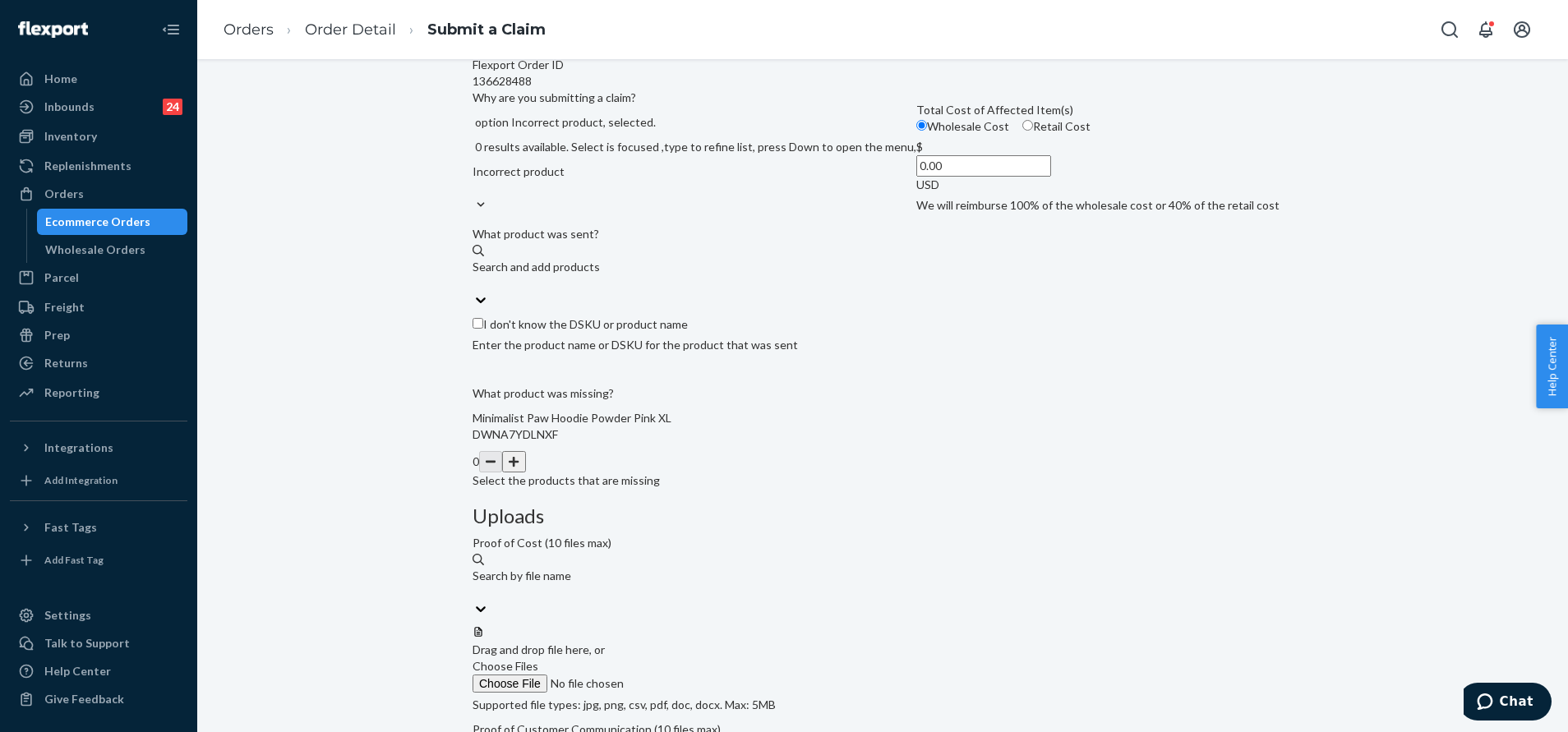
scroll to position [176, 0]
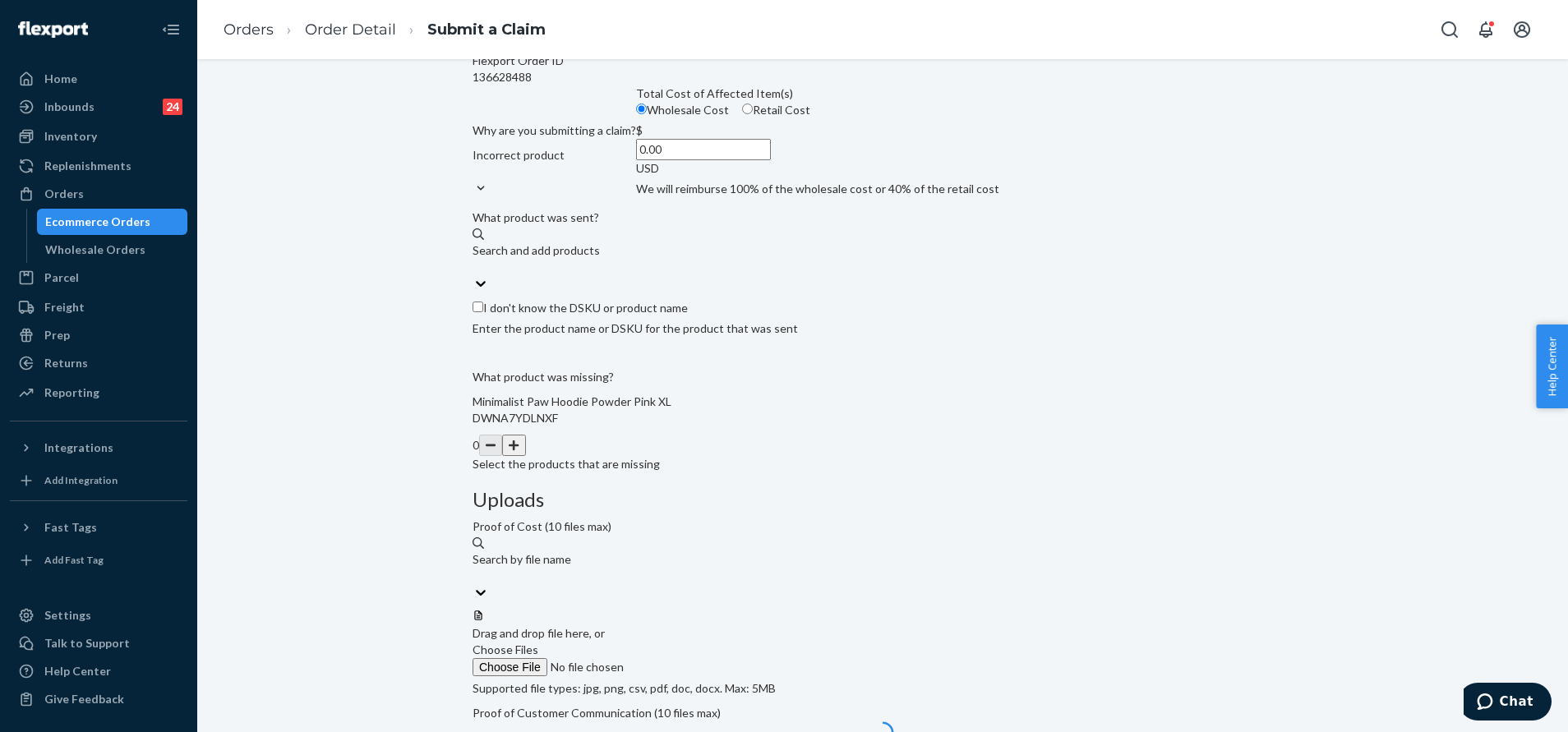
click at [696, 642] on label "Choose Files" at bounding box center [583, 659] width 223 height 34
click at [696, 658] on input "Choose Files" at bounding box center [583, 667] width 223 height 18
click at [538, 642] on span "Choose Files" at bounding box center [505, 649] width 65 height 14
click at [696, 658] on input "Choose Files" at bounding box center [583, 667] width 223 height 18
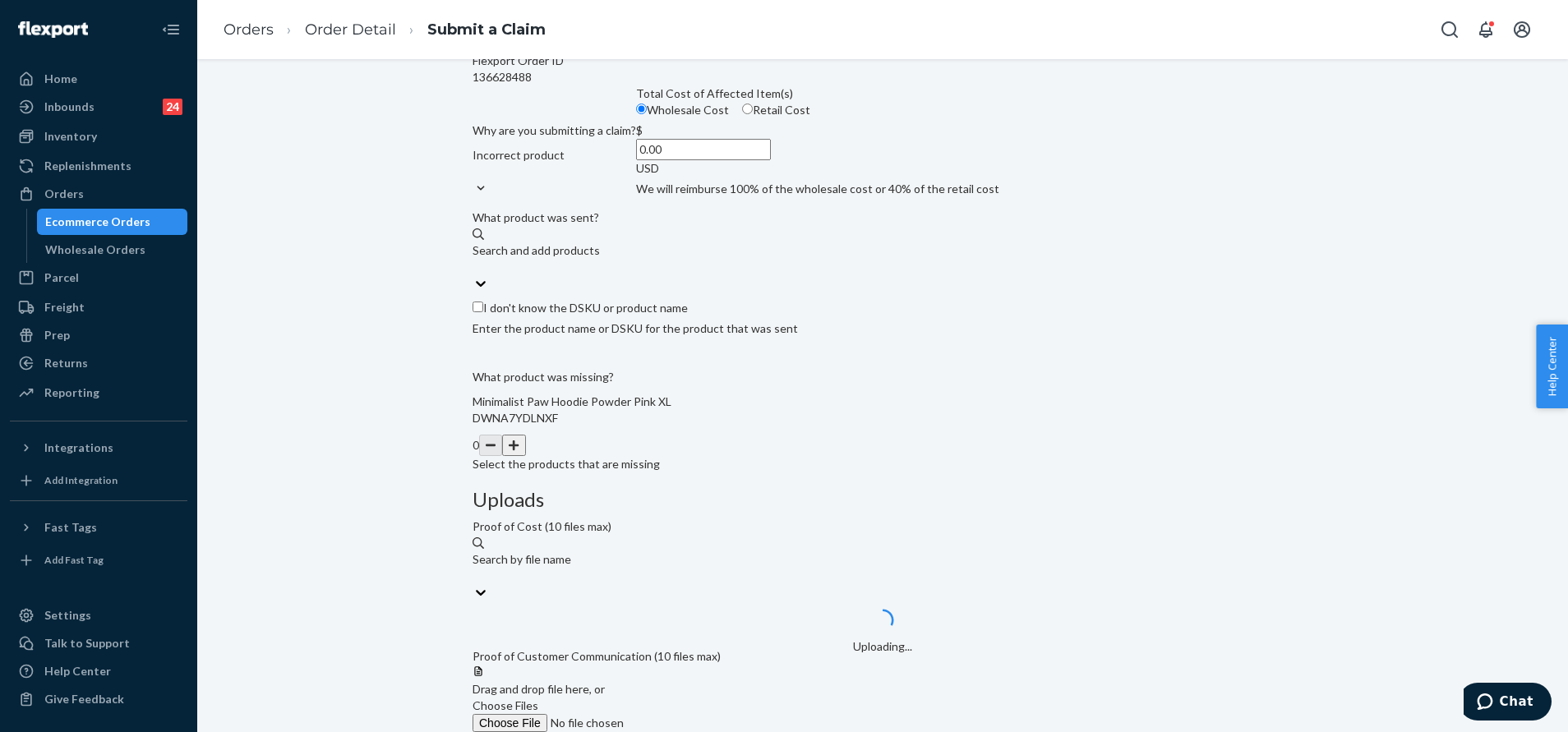
click at [675, 160] on input "0.00" at bounding box center [703, 149] width 134 height 22
type input "50.00"
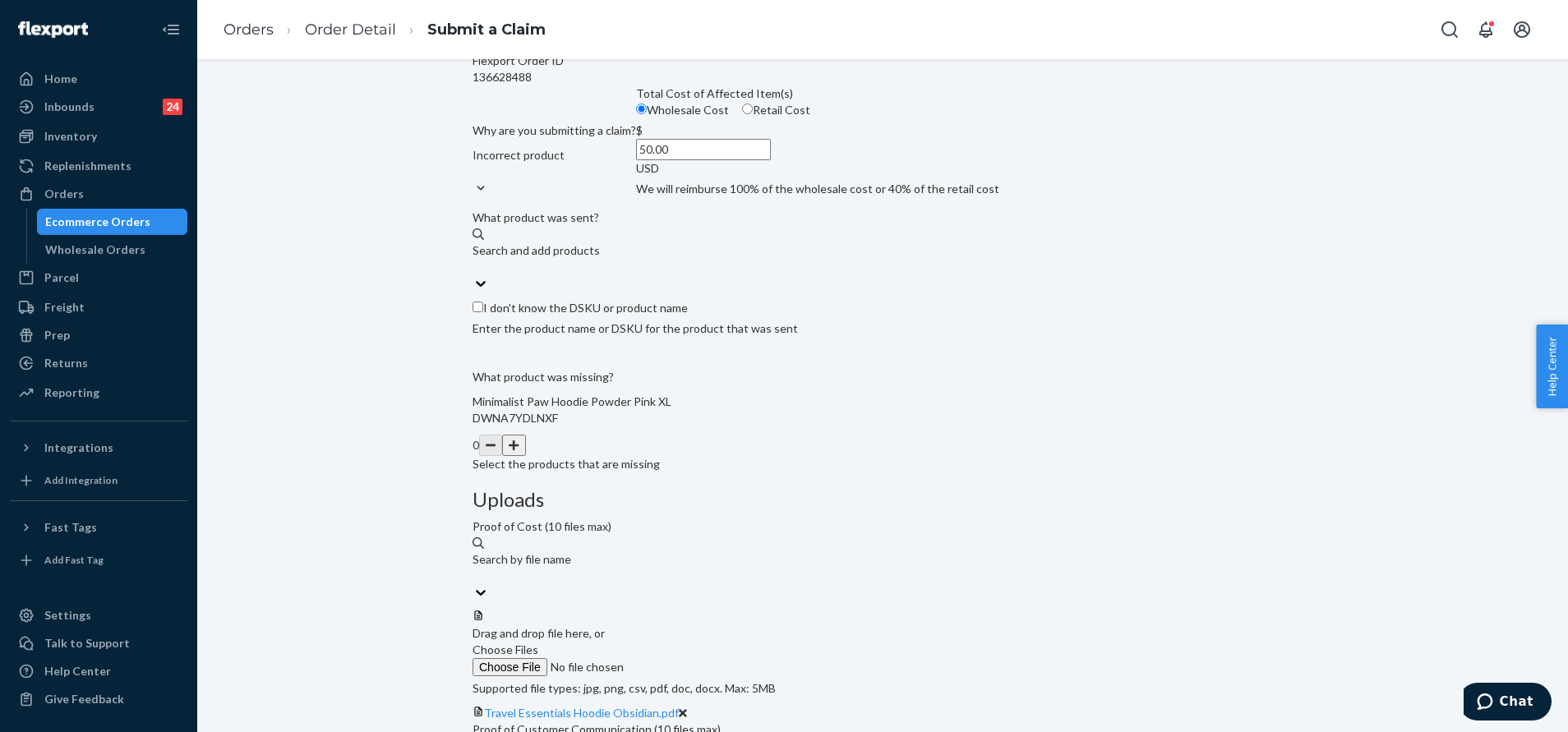
drag, startPoint x: 793, startPoint y: 592, endPoint x: 720, endPoint y: 524, distance: 99.8
click at [525, 456] on button "button" at bounding box center [513, 445] width 23 height 22
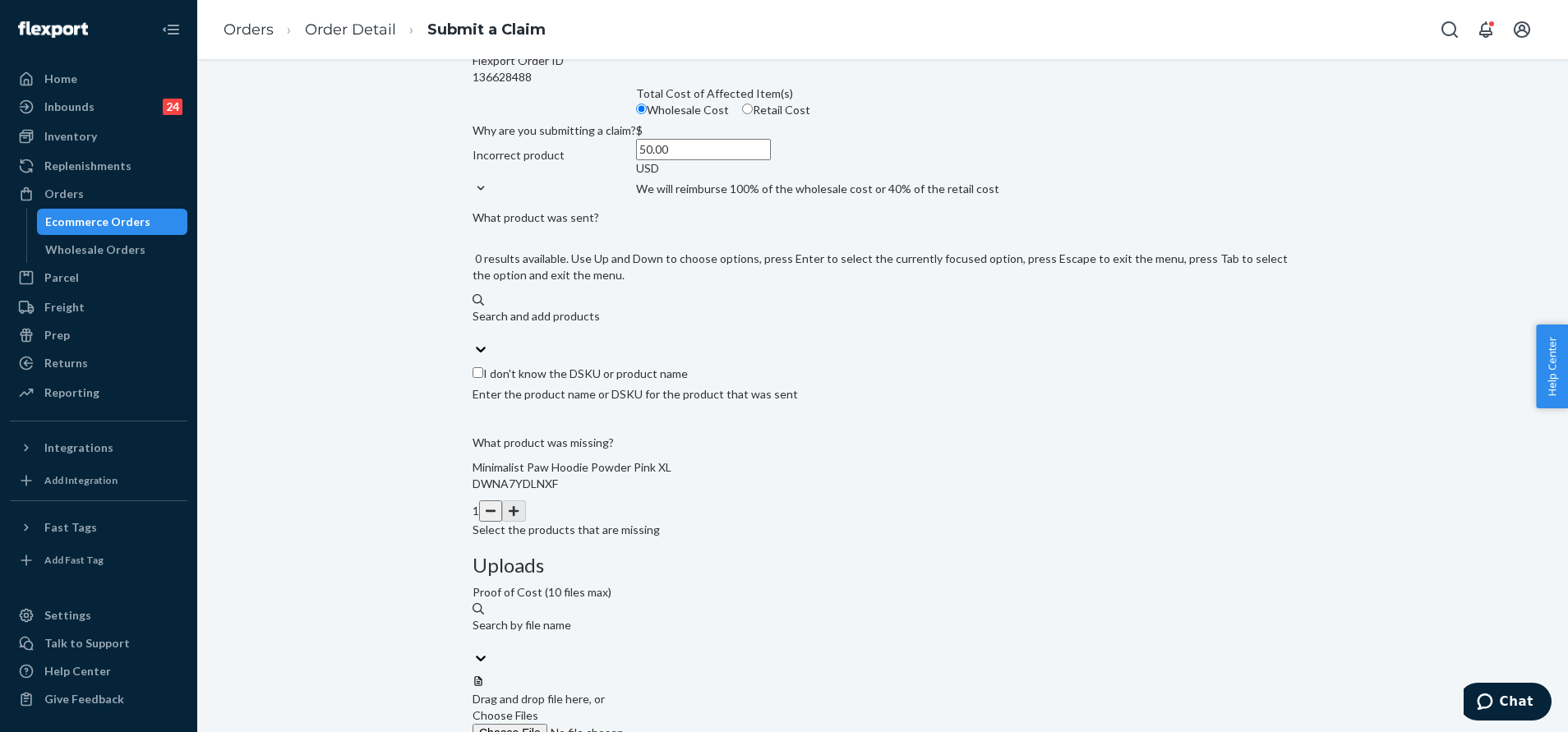
click at [682, 325] on div "Search and add products" at bounding box center [882, 316] width 820 height 16
click at [474, 341] on input "0 results available. Use Up and Down to choose options, press Enter to select t…" at bounding box center [473, 332] width 2 height 16
click at [696, 341] on div "Search and add products" at bounding box center [882, 325] width 820 height 33
click at [474, 341] on input "0 results available. Use Up and Down to choose options, press Enter to select t…" at bounding box center [473, 332] width 2 height 16
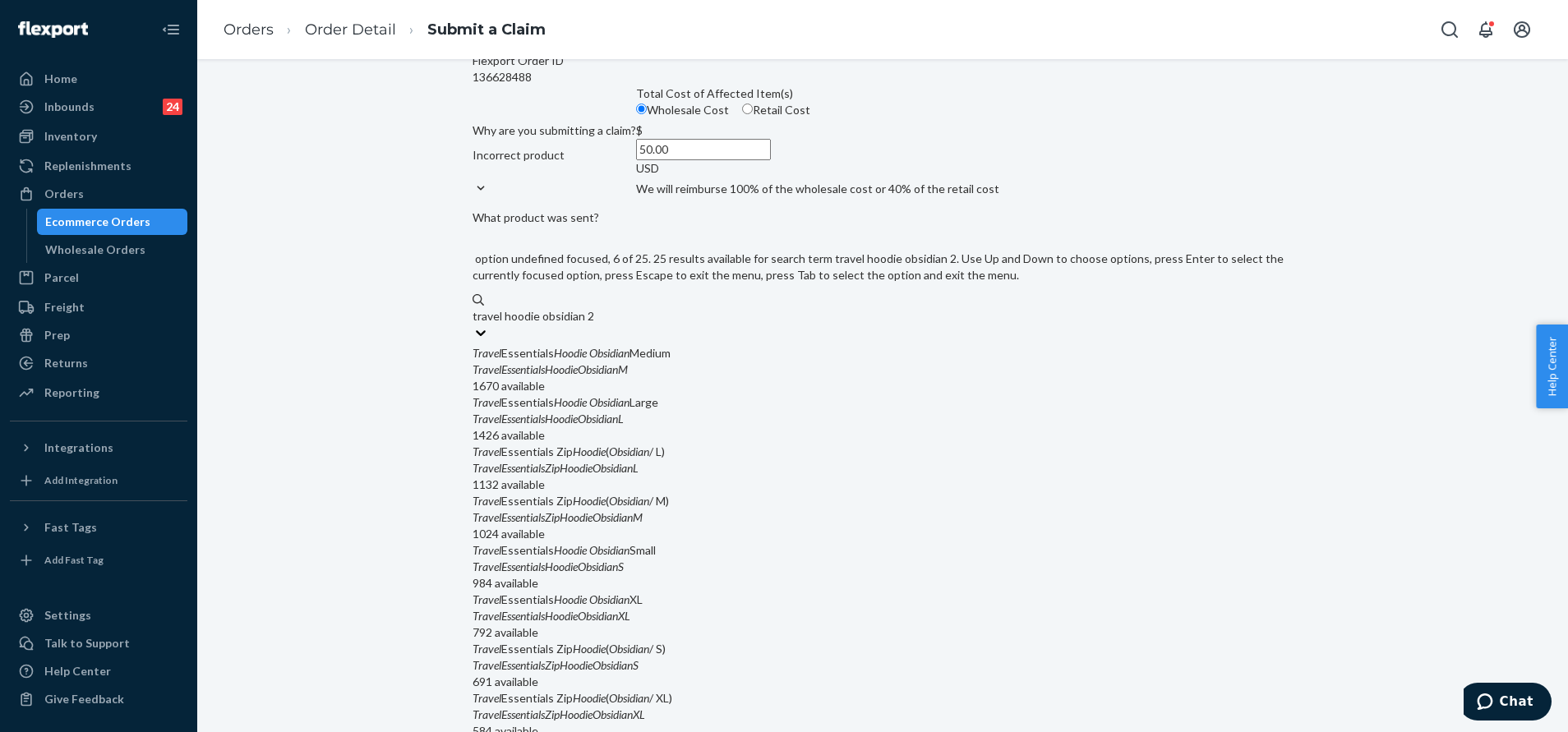
scroll to position [114, 0]
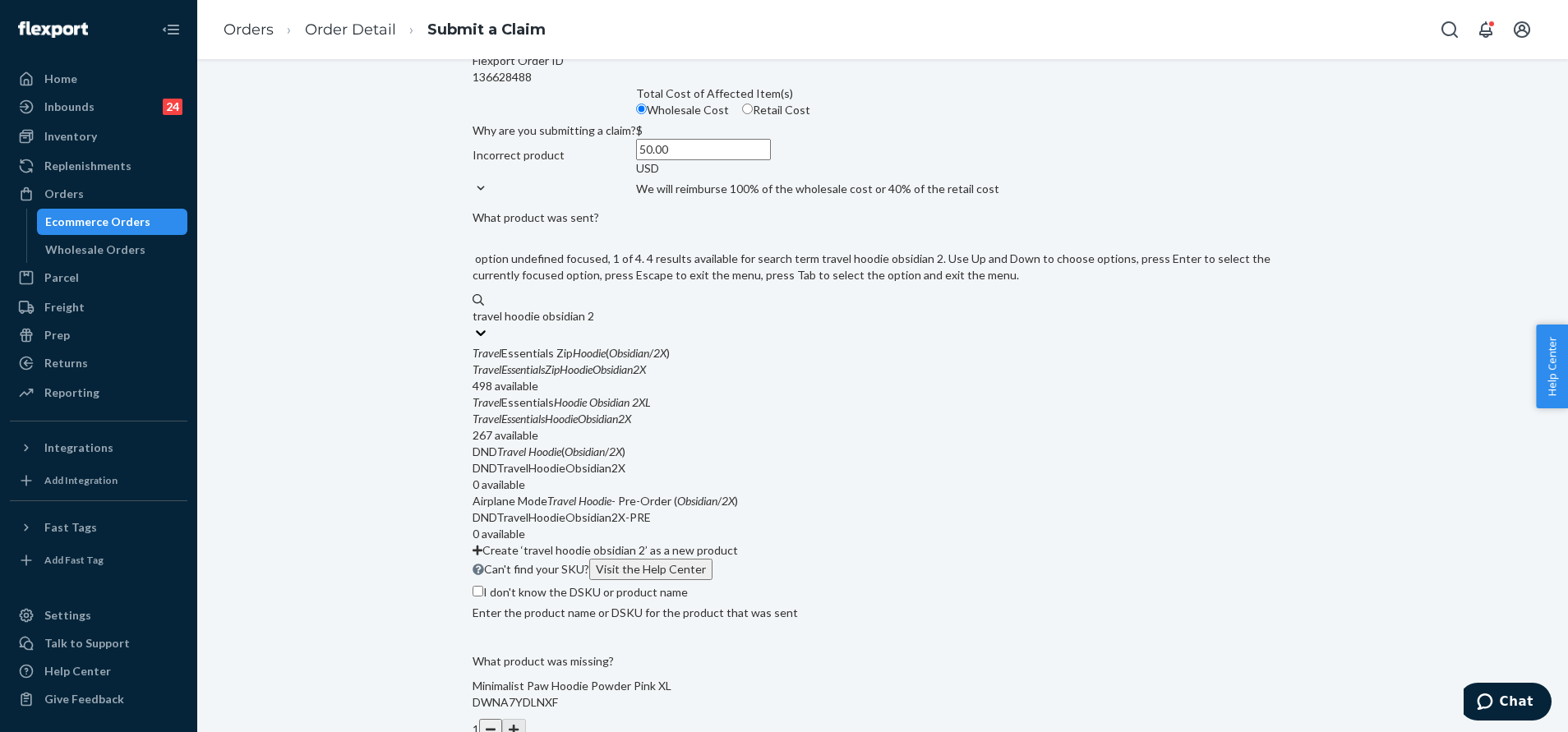
type input "travel hoodie obsidian 2x"
click at [697, 411] on div "Travel Essentials Hoodie Obsidian 2XL" at bounding box center [882, 402] width 820 height 16
click at [599, 325] on input "travel hoodie obsidian 2x" at bounding box center [535, 316] width 127 height 16
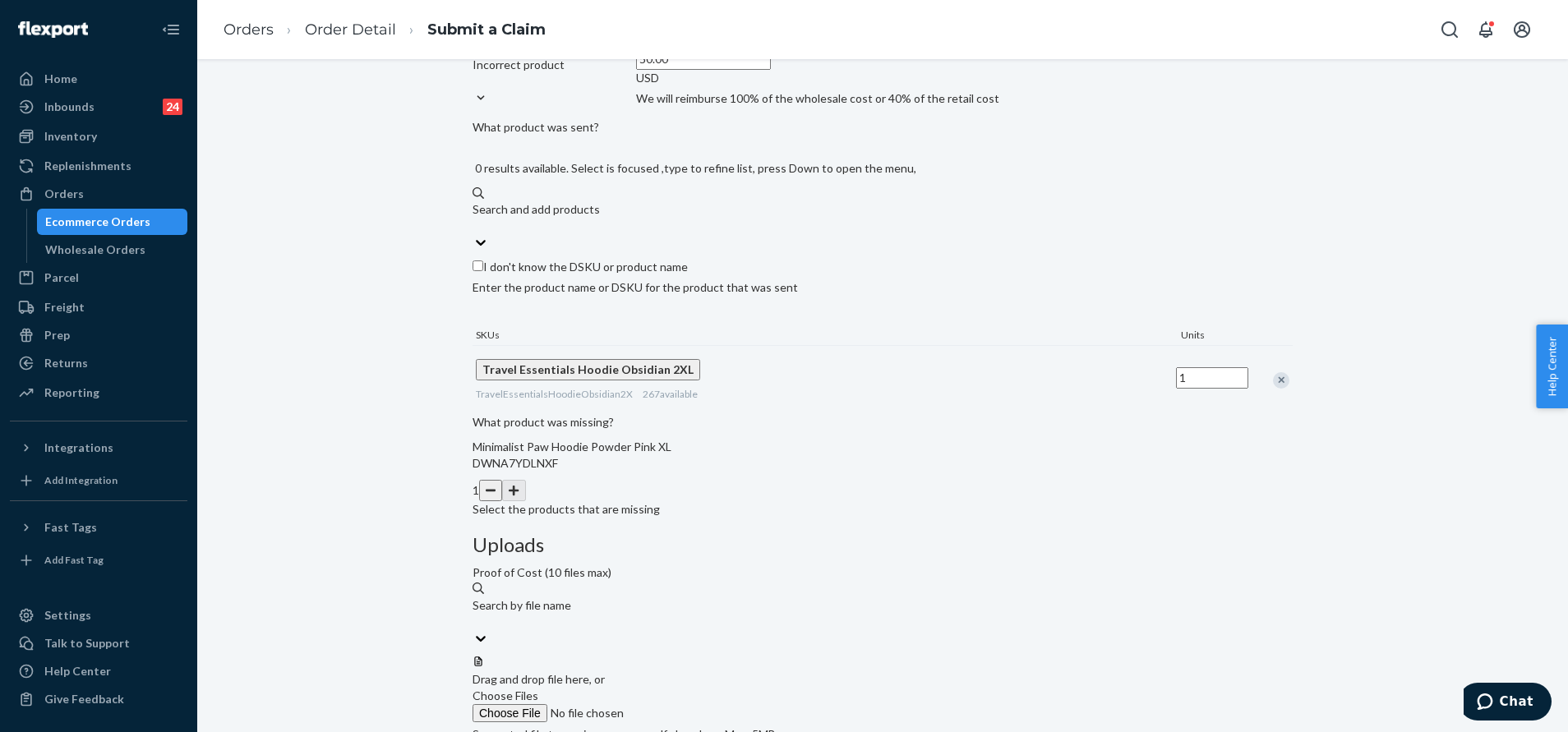
scroll to position [288, 0]
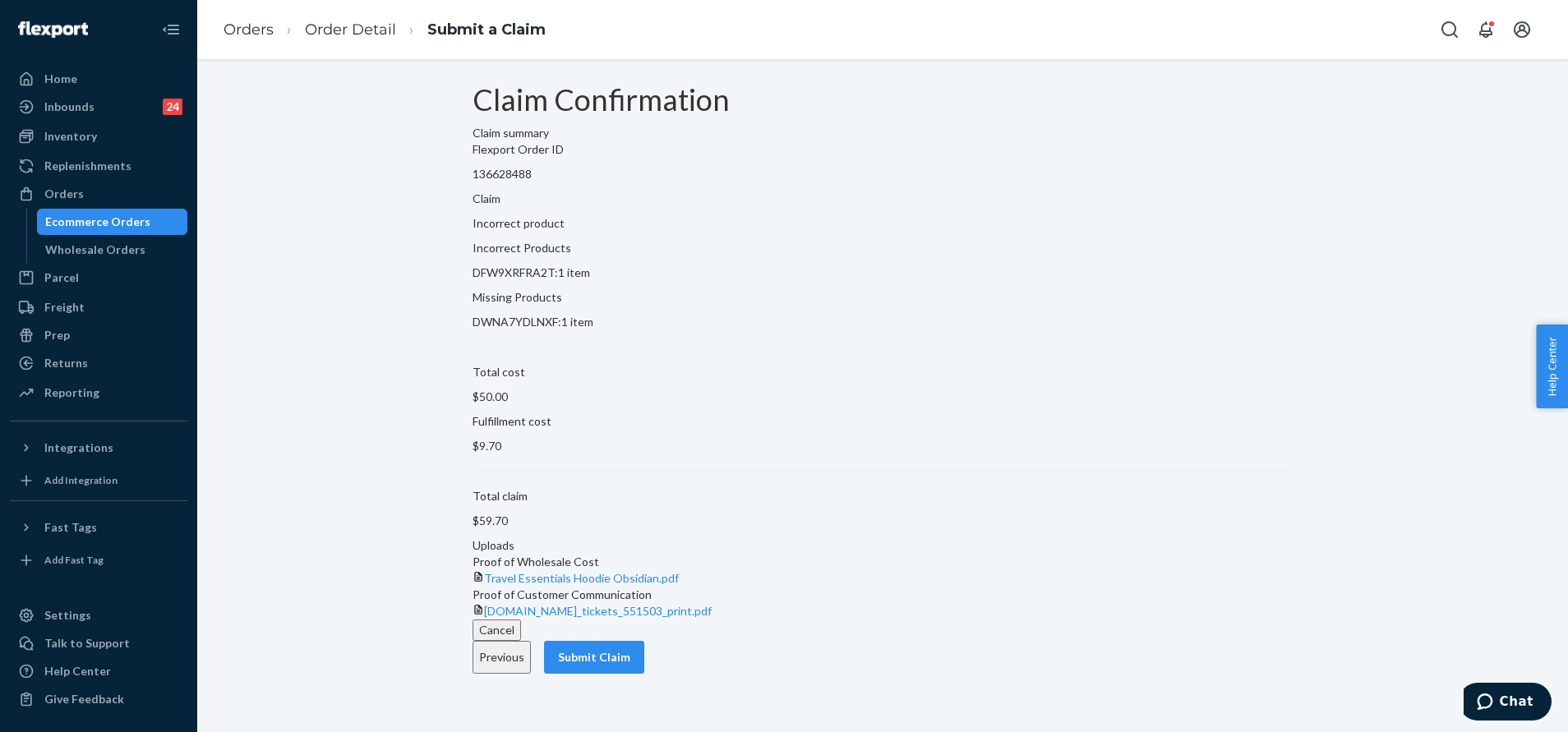
scroll to position [15, 0]
click at [531, 673] on button "Previous" at bounding box center [501, 657] width 59 height 33
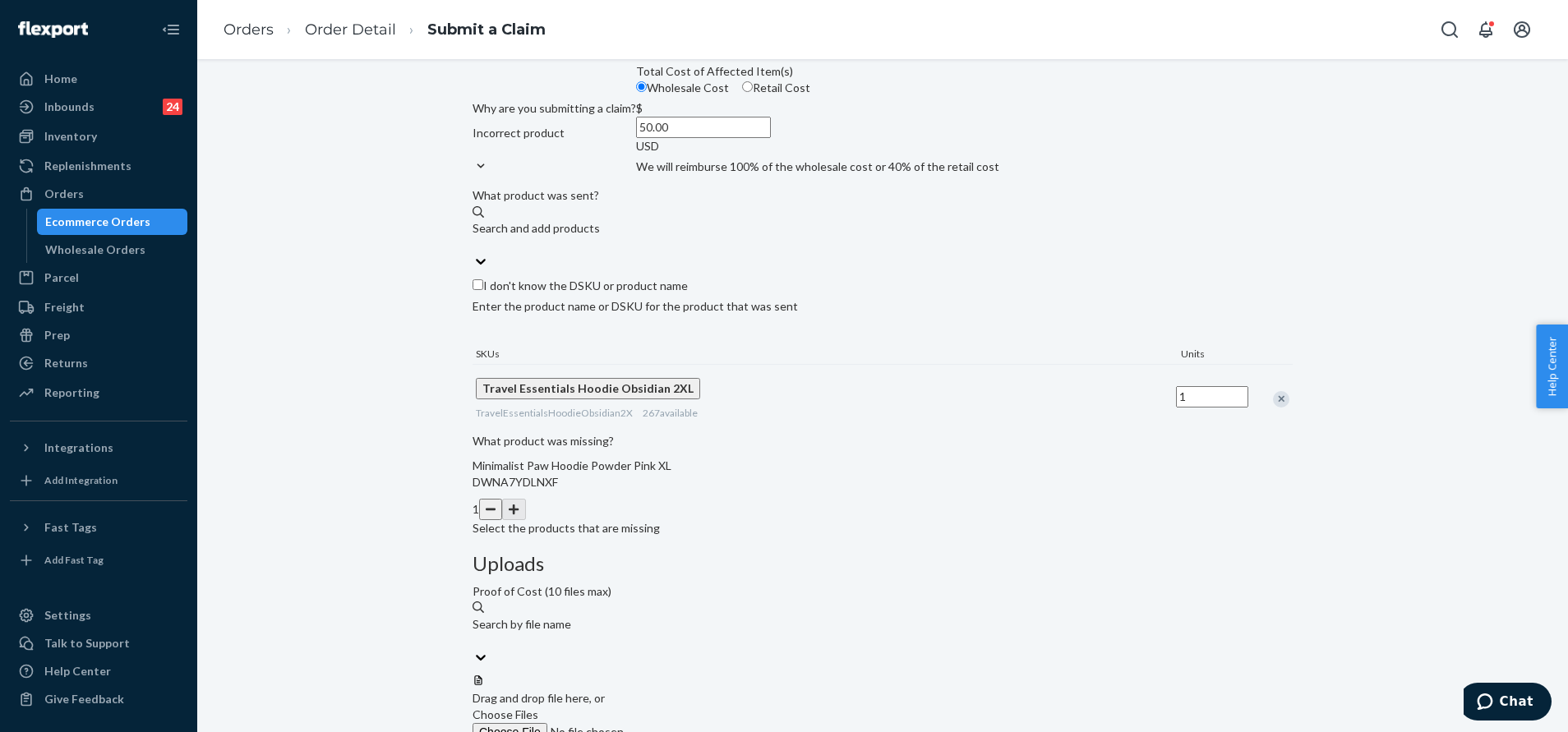
scroll to position [288, 0]
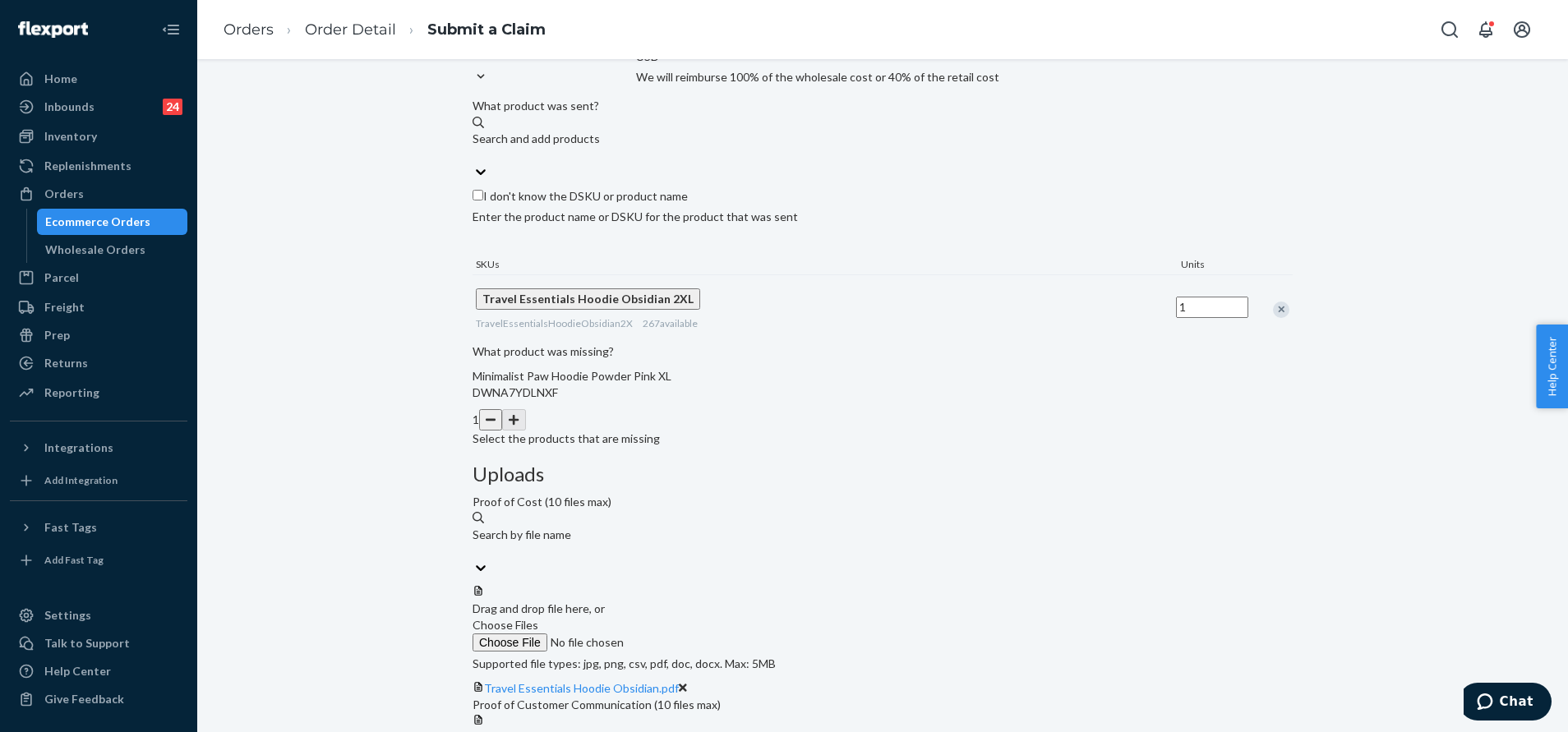
click at [1076, 713] on div at bounding box center [882, 713] width 820 height 0
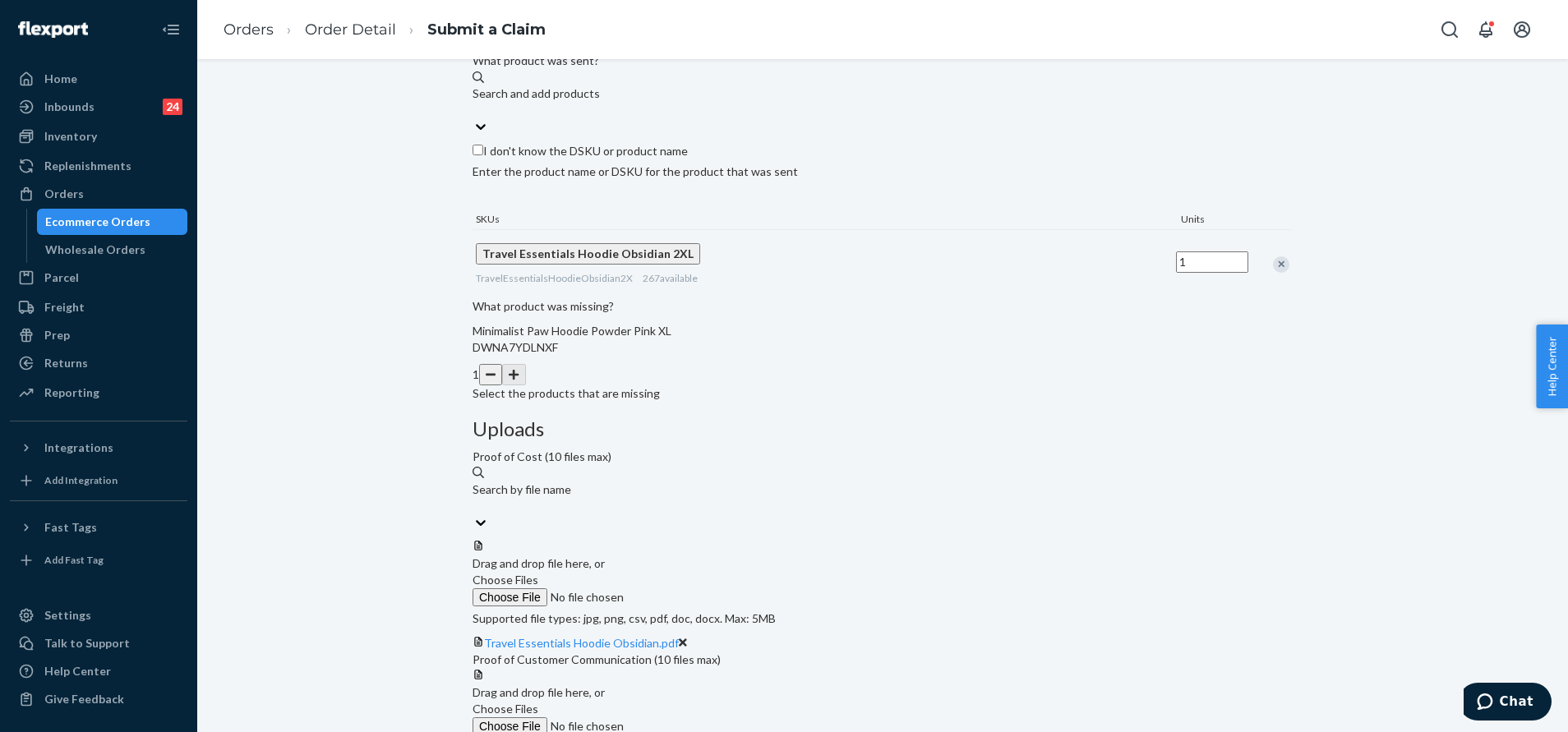
scroll to position [357, 0]
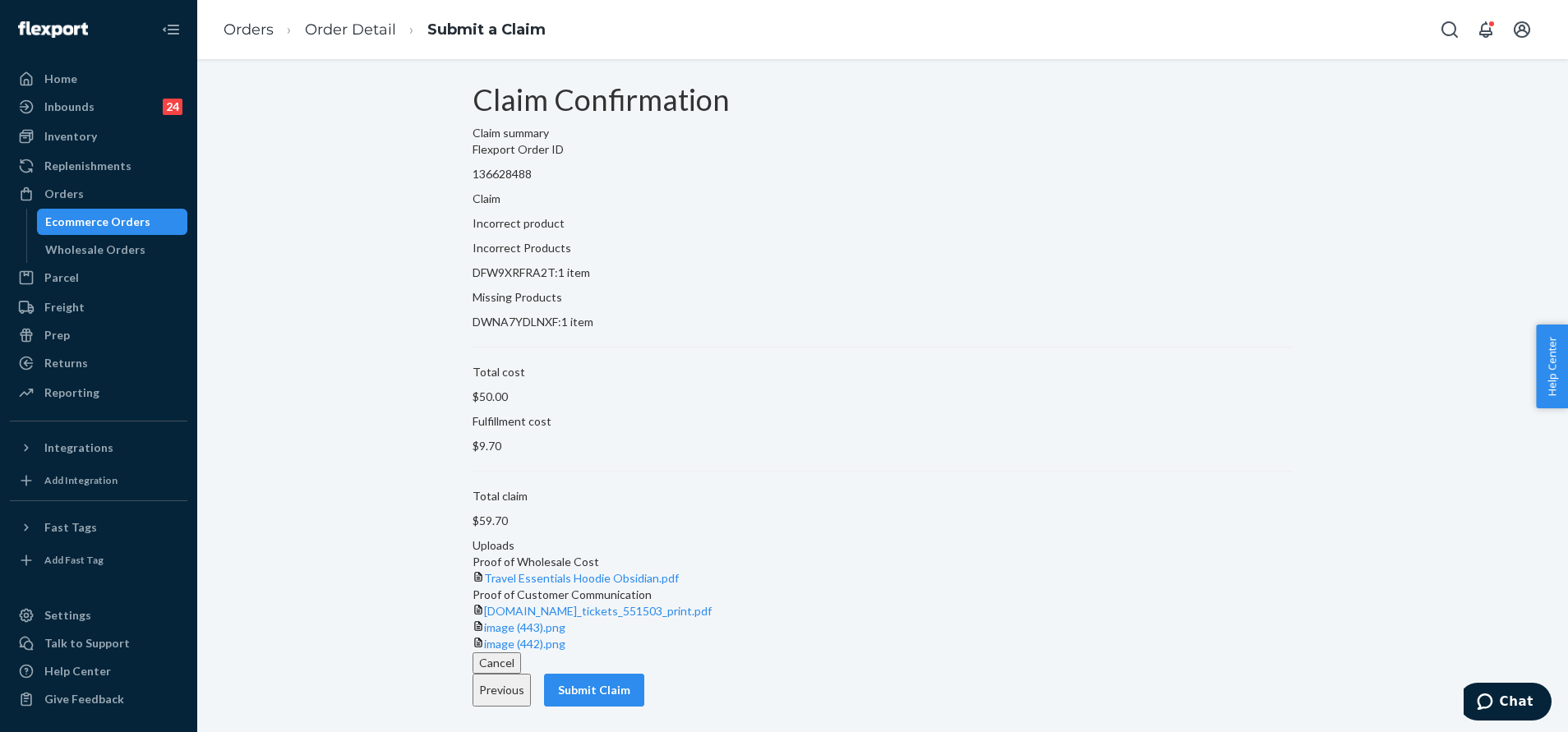
scroll to position [15, 0]
click at [644, 696] on button "Submit Claim" at bounding box center [594, 690] width 100 height 33
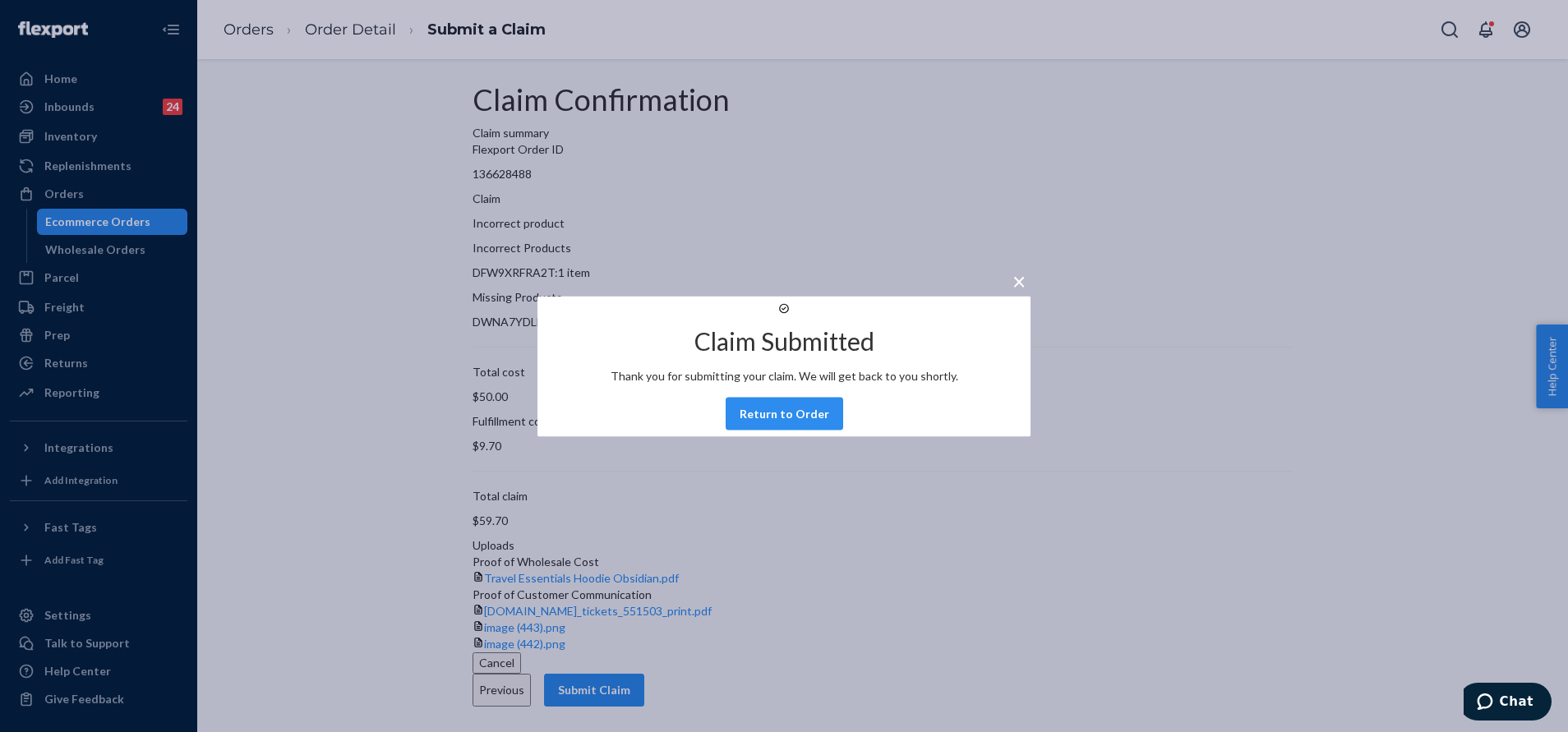
drag, startPoint x: 775, startPoint y: 431, endPoint x: 1203, endPoint y: 336, distance: 438.4
click at [775, 430] on button "Return to Order" at bounding box center [784, 413] width 117 height 33
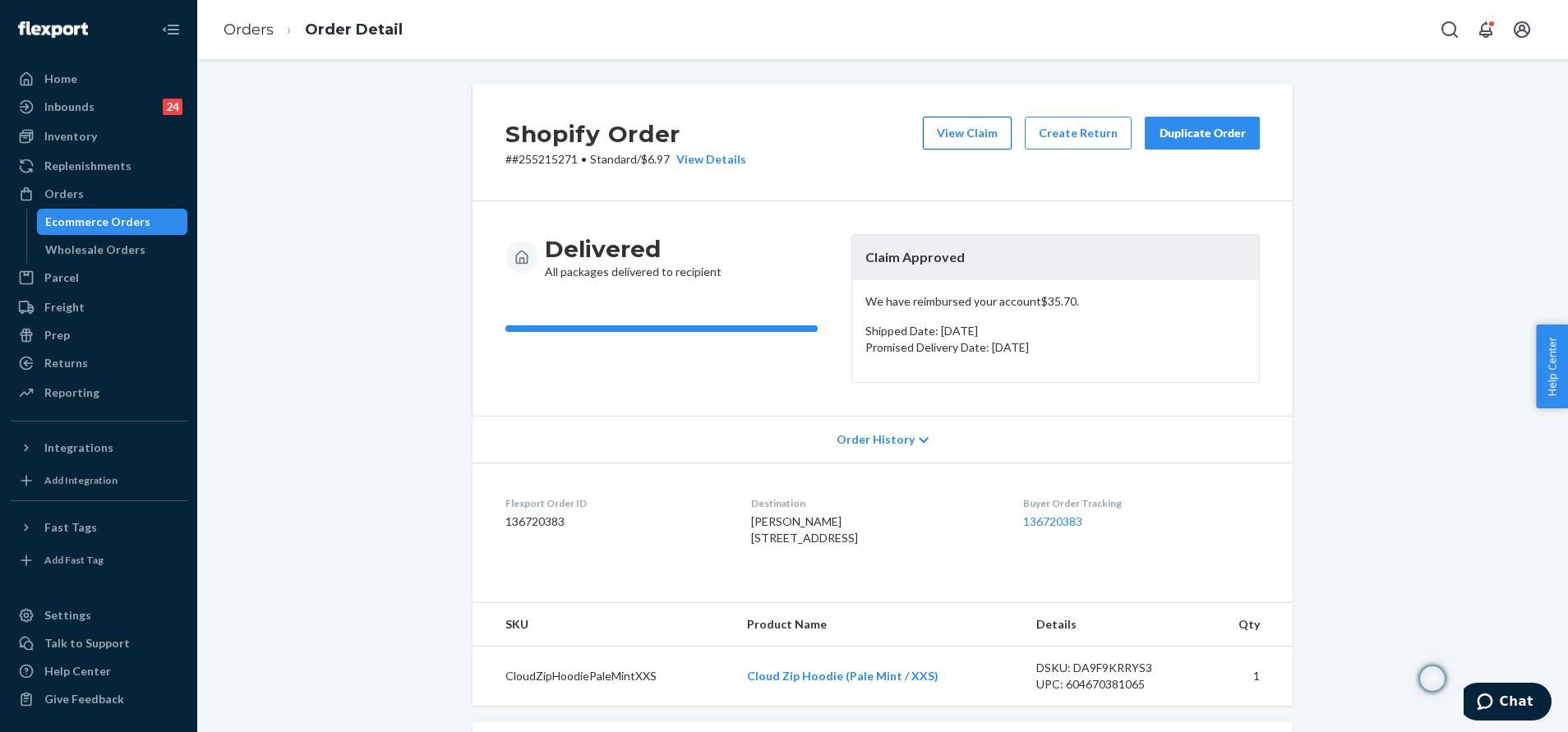
click at [950, 127] on button "View Claim" at bounding box center [967, 133] width 89 height 33
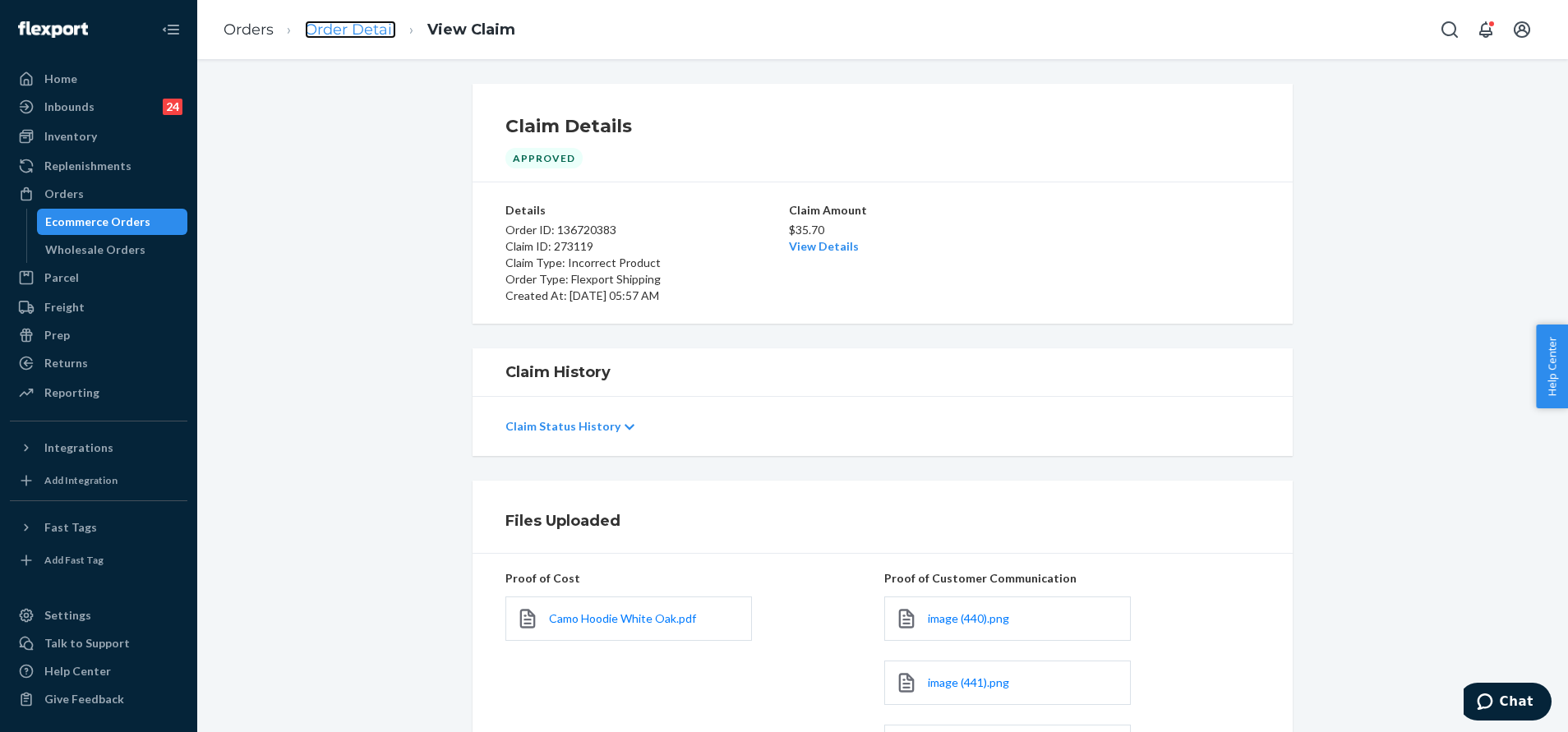
click at [368, 29] on link "Order Detail" at bounding box center [351, 29] width 91 height 18
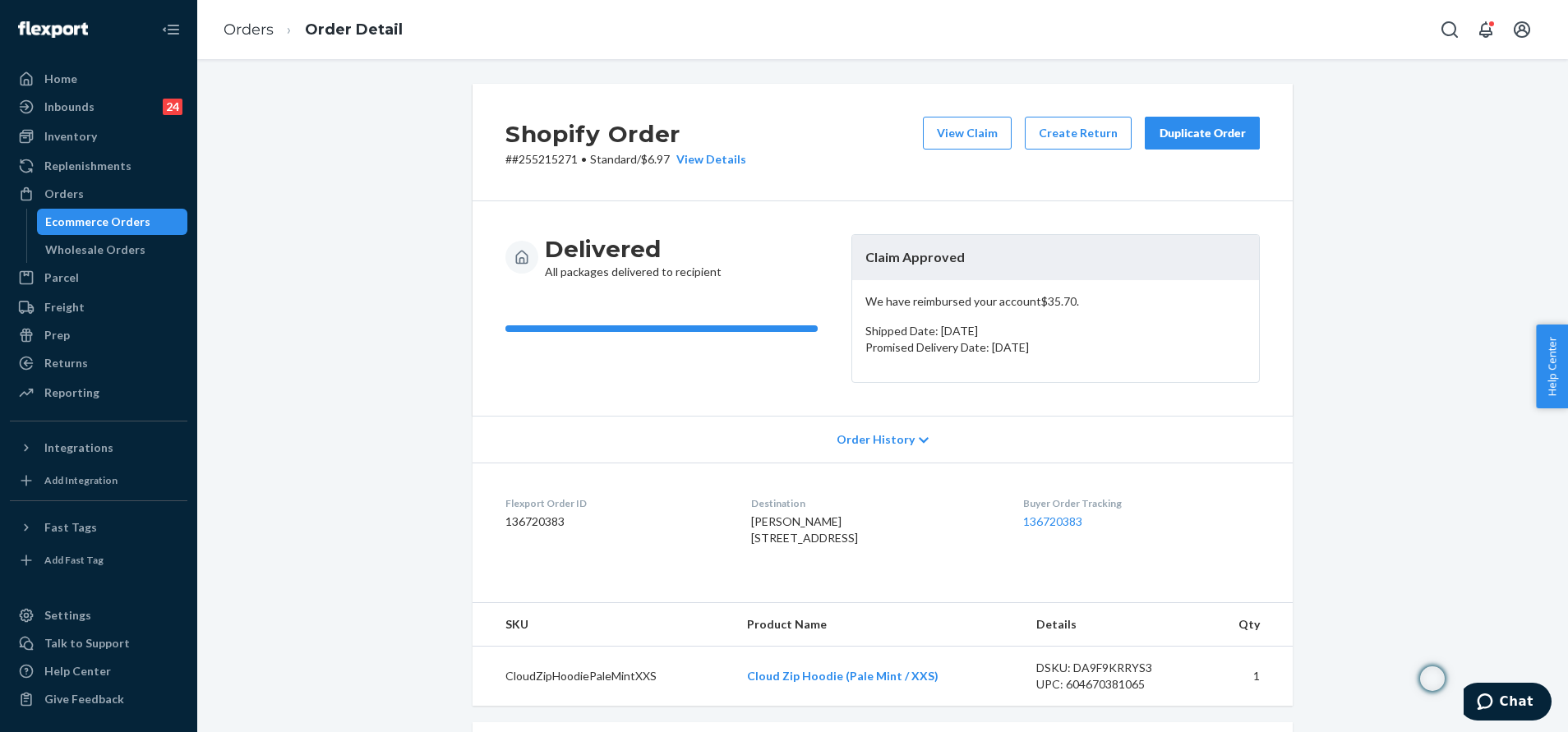
click at [1180, 136] on div "Duplicate Order" at bounding box center [1202, 133] width 87 height 16
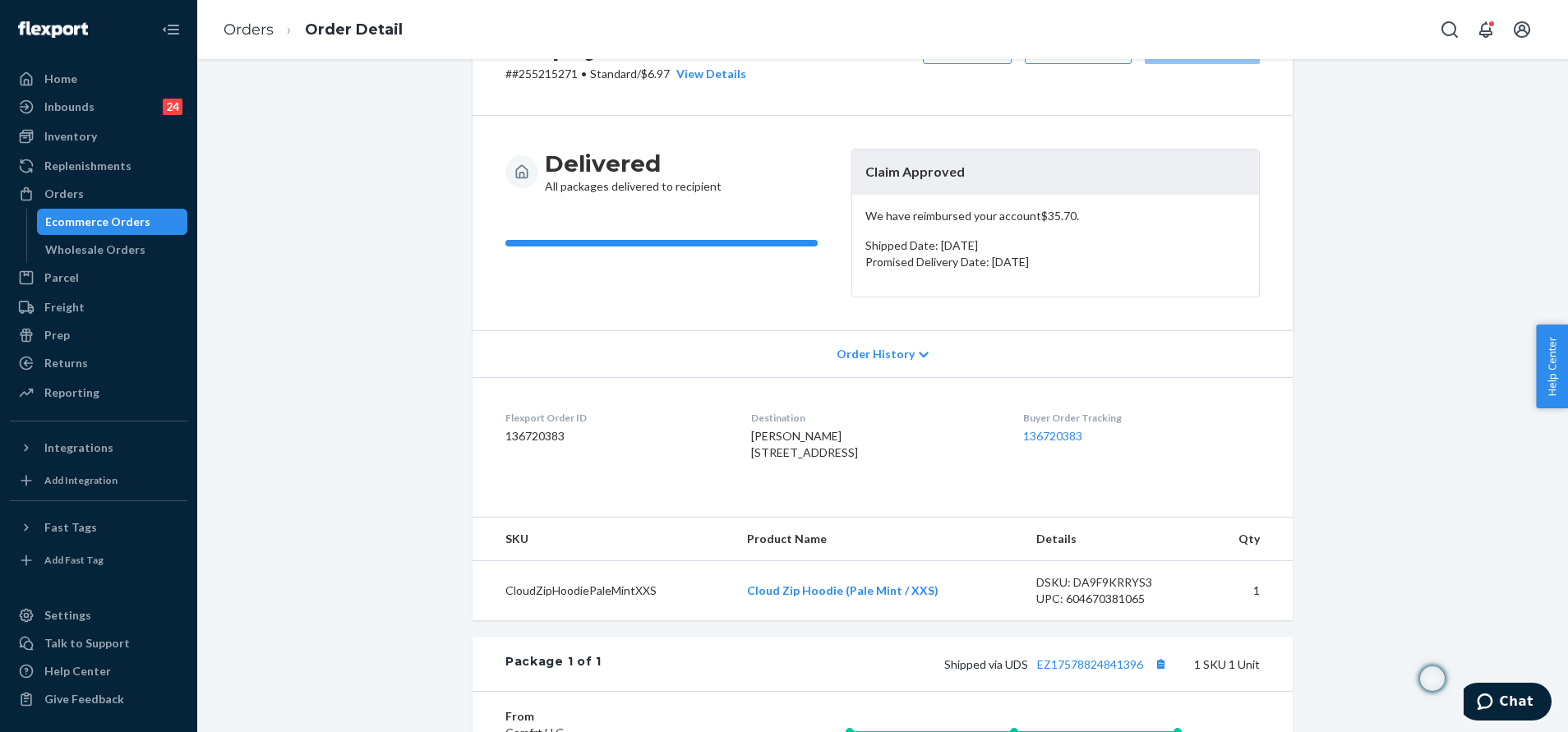
scroll to position [246, 0]
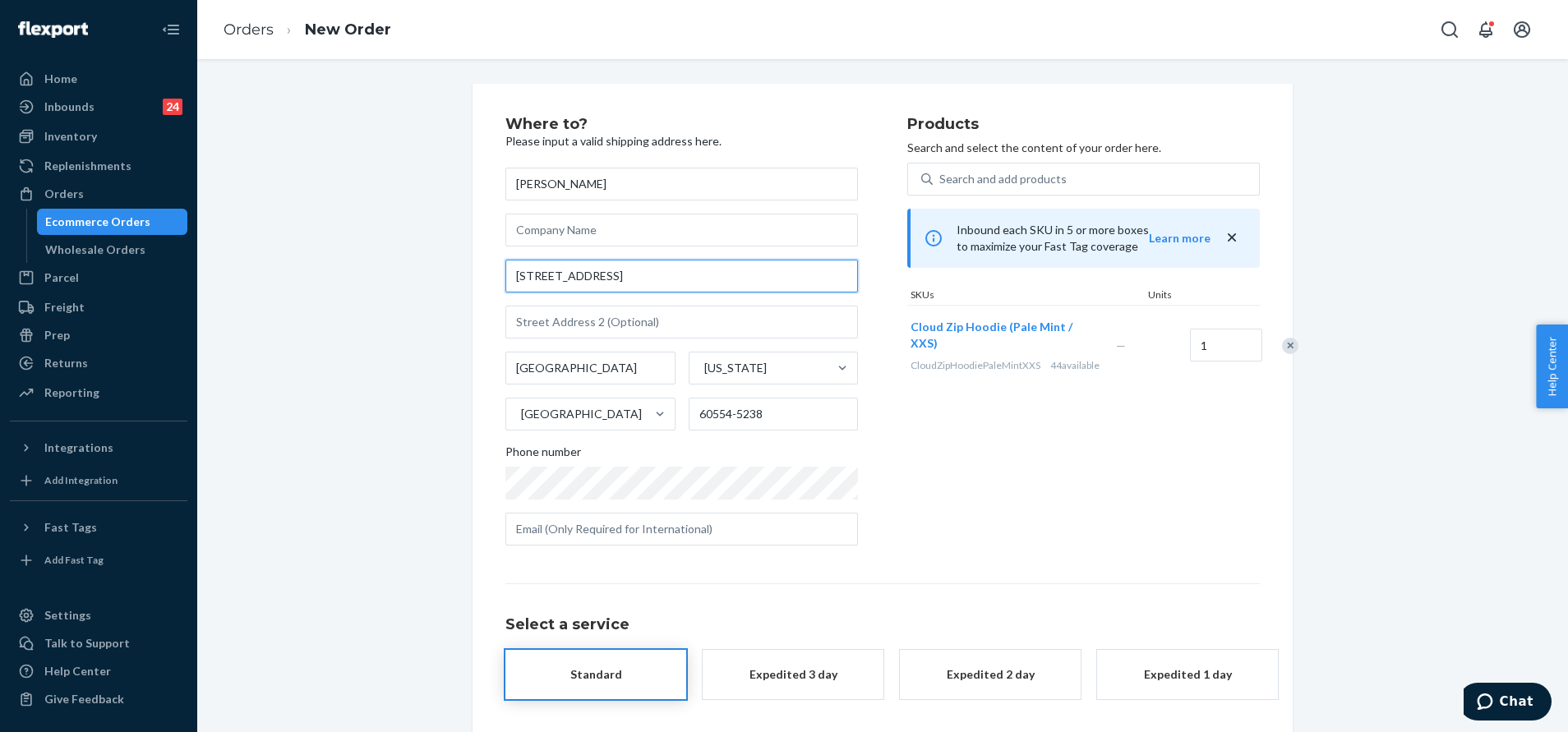
click at [623, 278] on input "[STREET_ADDRESS]" at bounding box center [681, 276] width 352 height 33
paste input "reet, [GEOGRAPHIC_DATA], [GEOGRAPHIC_DATA]"
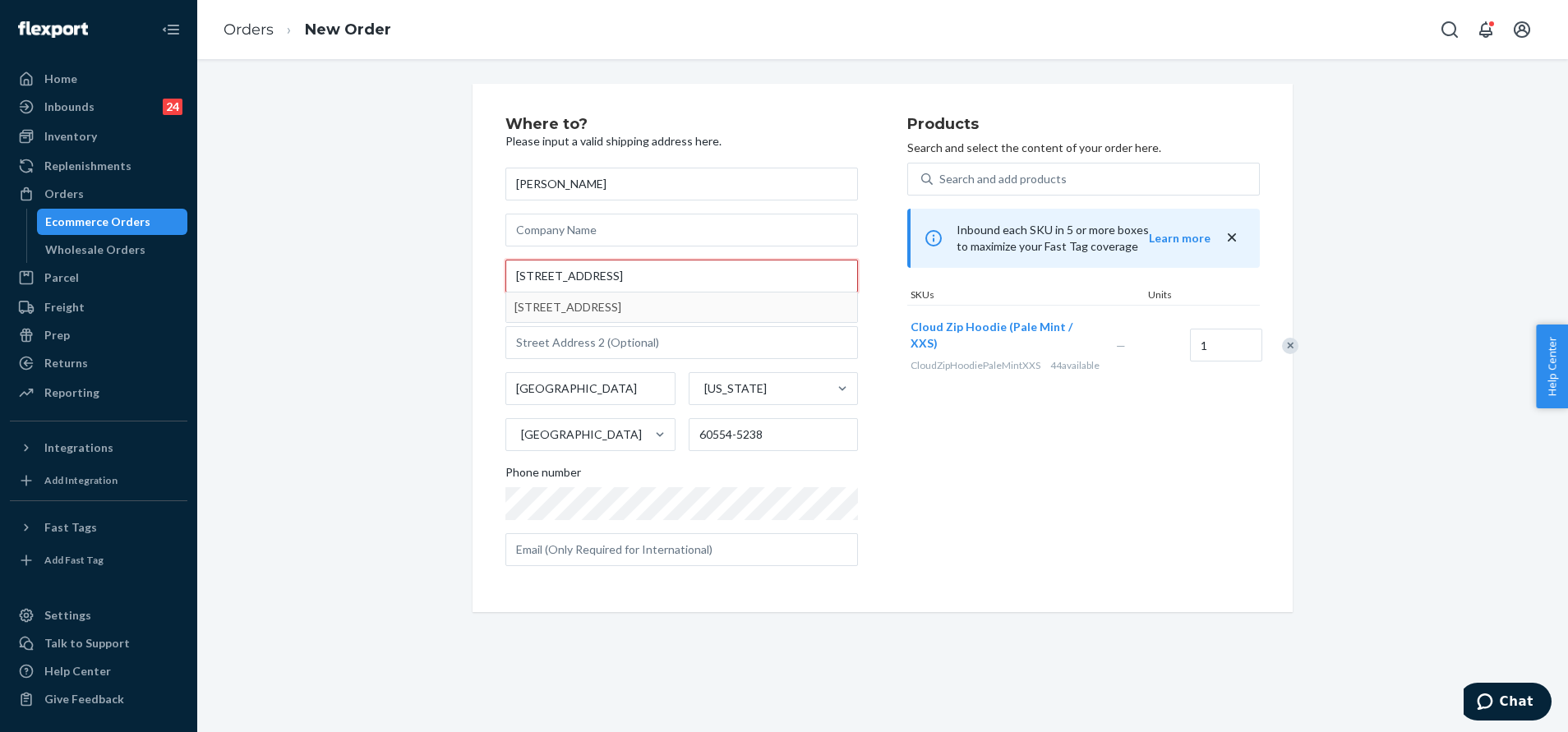
type input "[STREET_ADDRESS]"
type input "60554"
type input "[STREET_ADDRESS]"
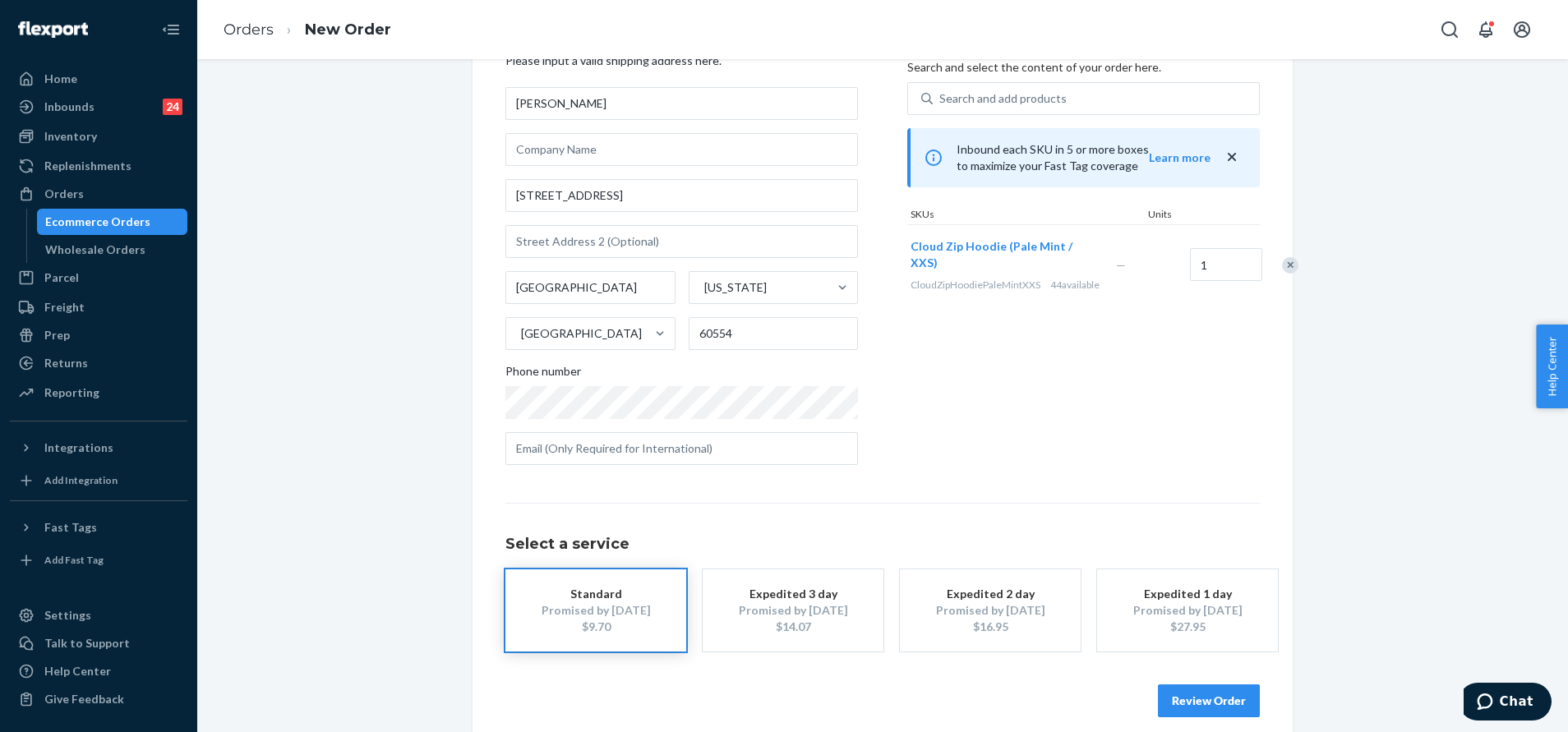
scroll to position [98, 0]
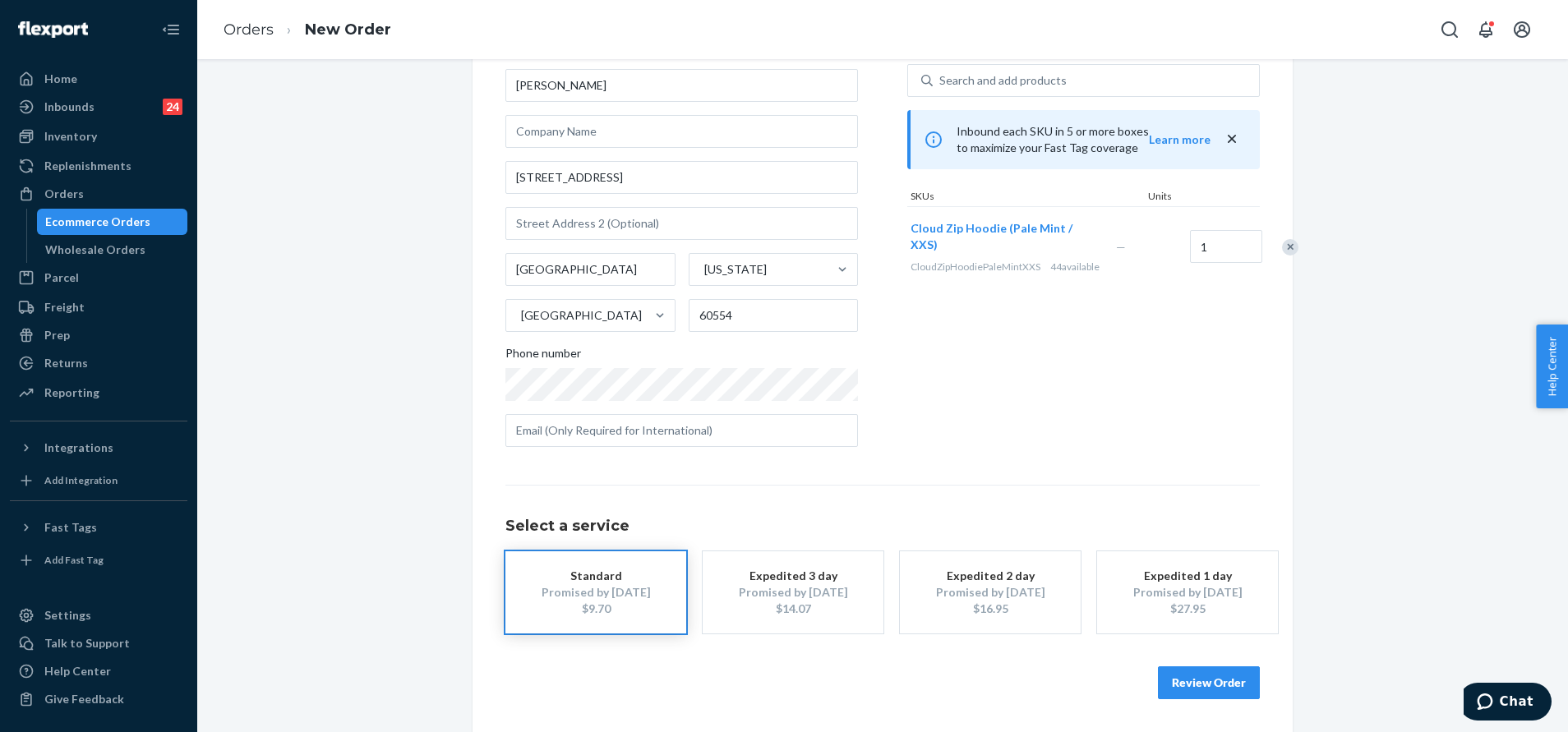
click at [660, 400] on div "[PERSON_NAME] [STREET_ADDRESS][US_STATE] Phone number" at bounding box center [681, 257] width 352 height 378
click at [1003, 452] on div "Products Search and select the content of your order here. Search and add produ…" at bounding box center [1083, 239] width 352 height 442
click at [1205, 681] on button "Review Order" at bounding box center [1209, 682] width 102 height 33
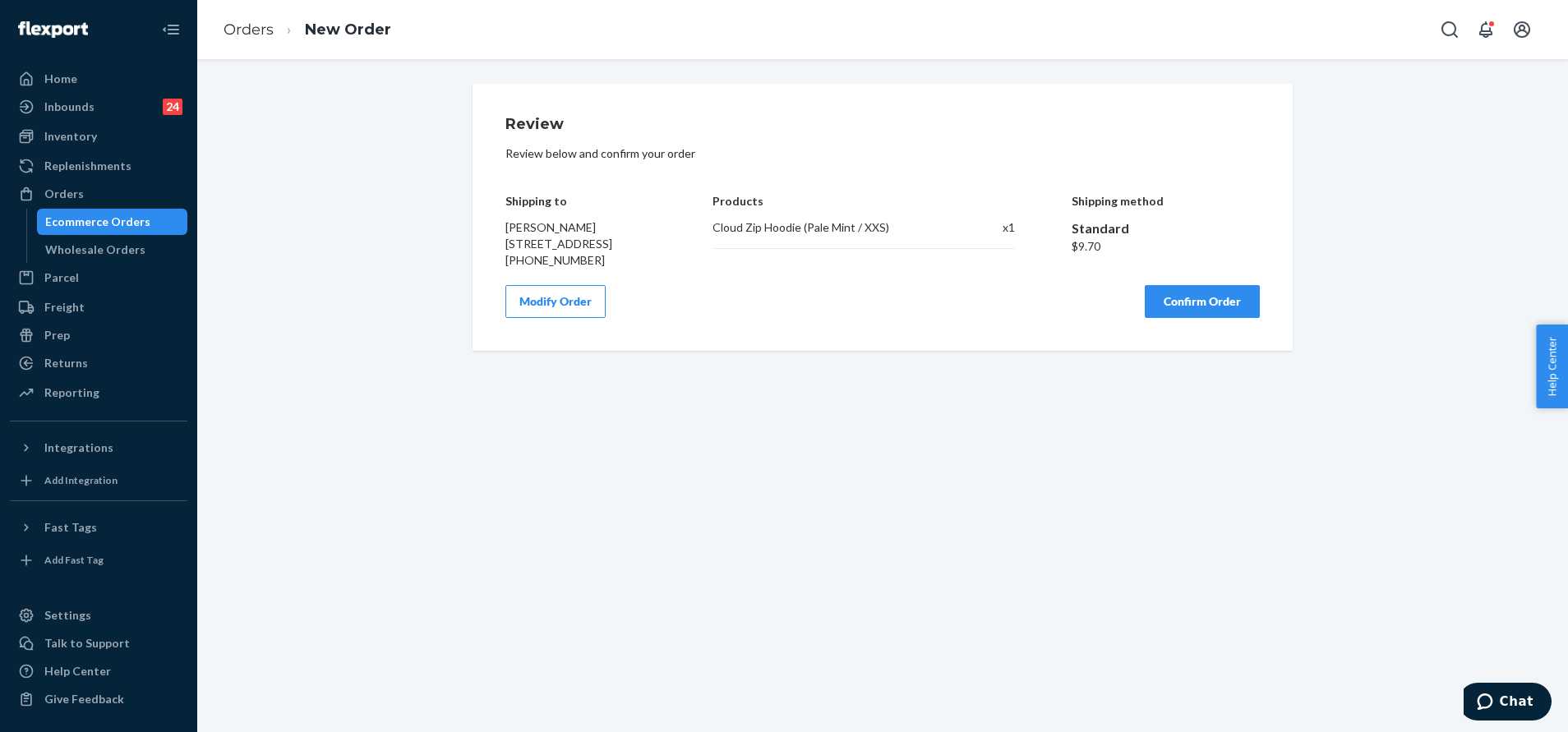
click at [1167, 318] on button "Confirm Order" at bounding box center [1203, 301] width 115 height 33
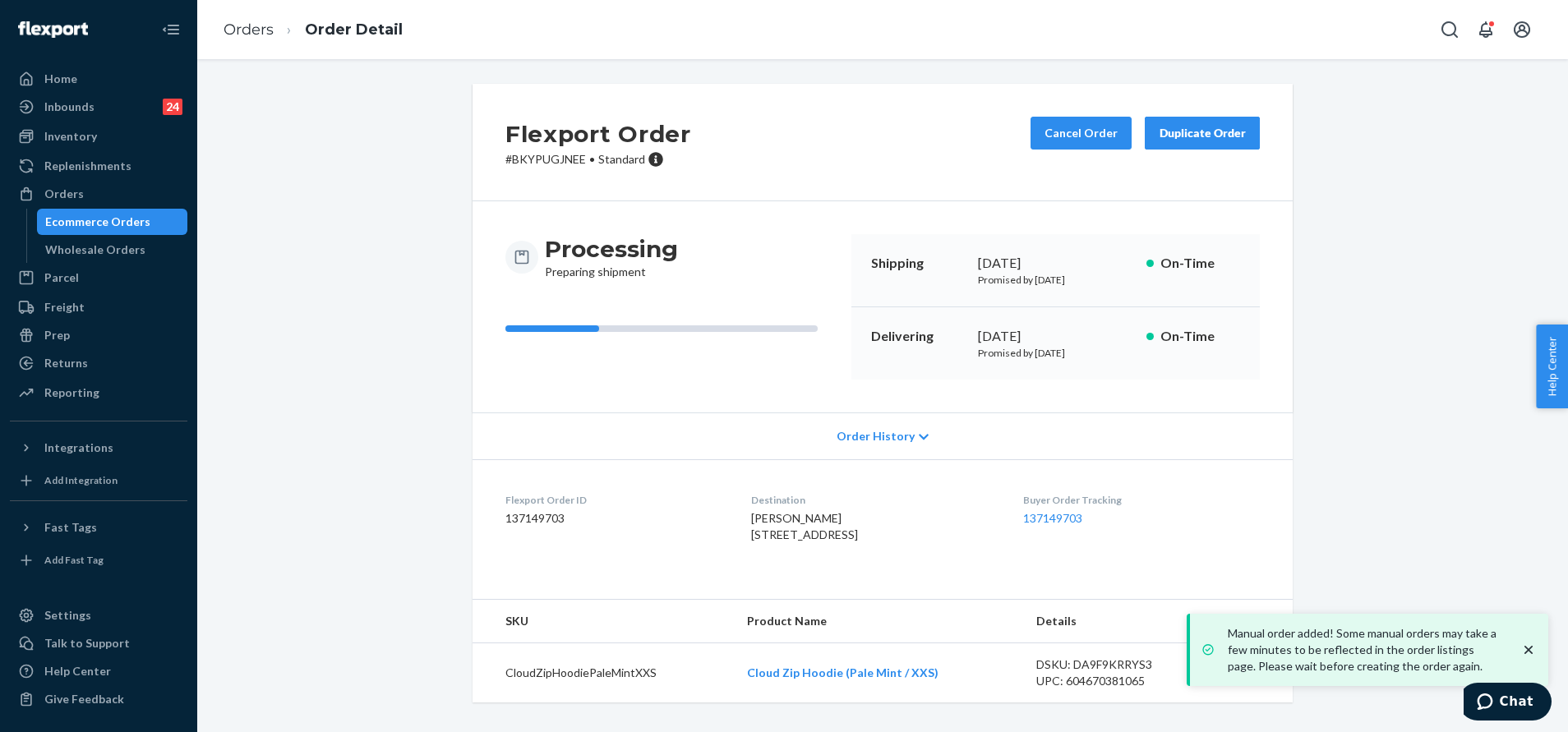
scroll to position [23, 0]
click at [1056, 511] on link "137149703" at bounding box center [1052, 518] width 59 height 14
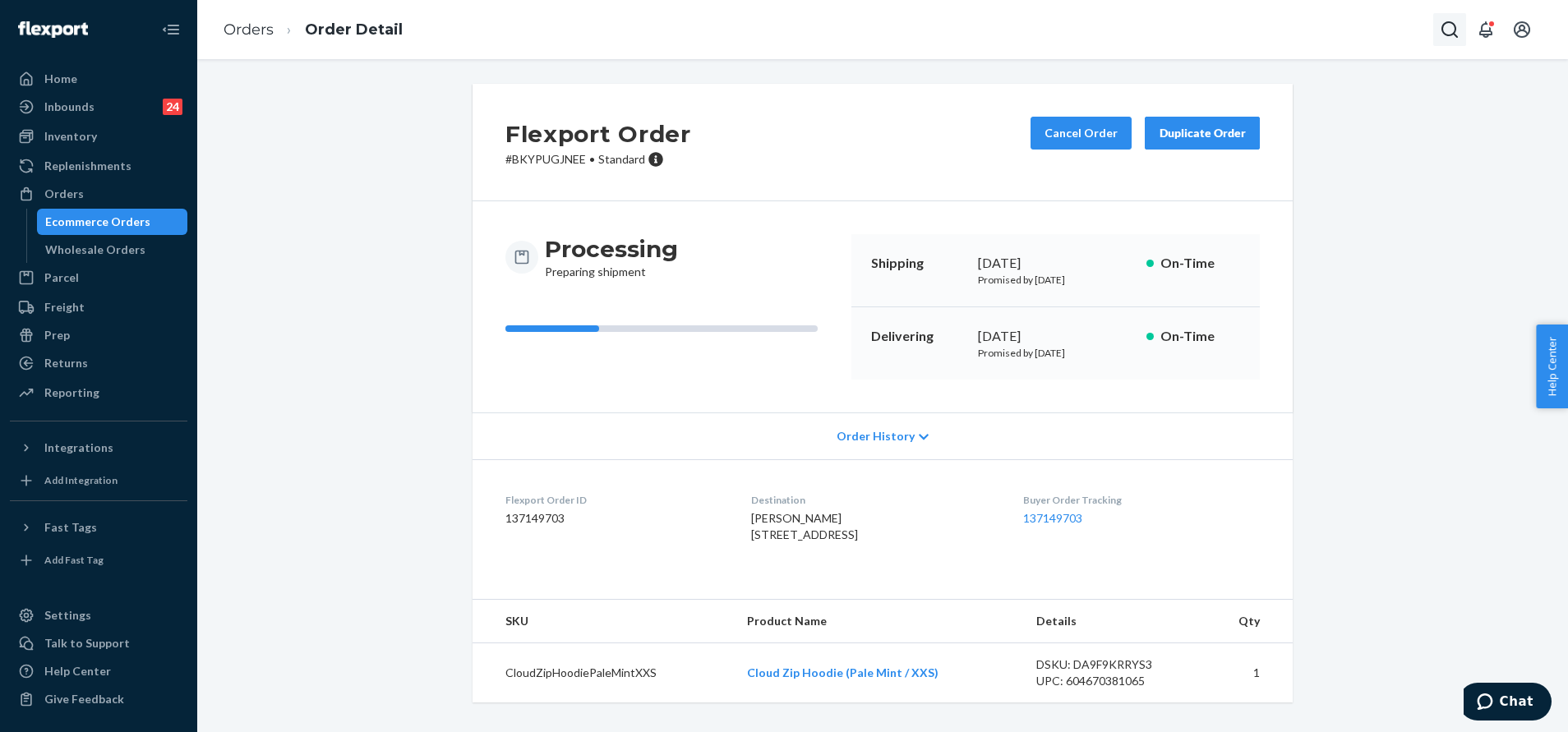
click at [1457, 28] on icon "Open Search Box" at bounding box center [1449, 29] width 20 height 20
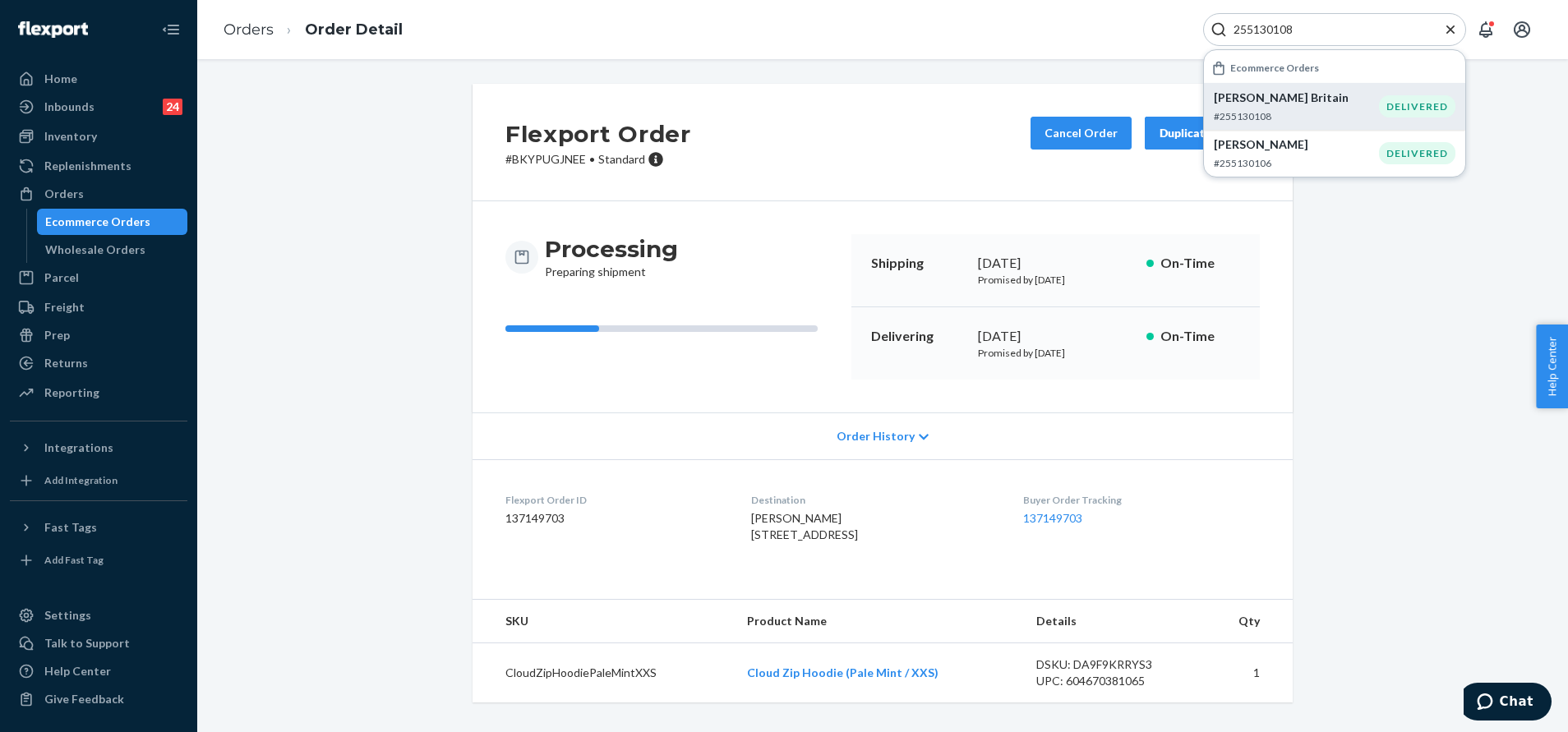
click at [1322, 102] on p "[PERSON_NAME] Britain" at bounding box center [1297, 97] width 165 height 16
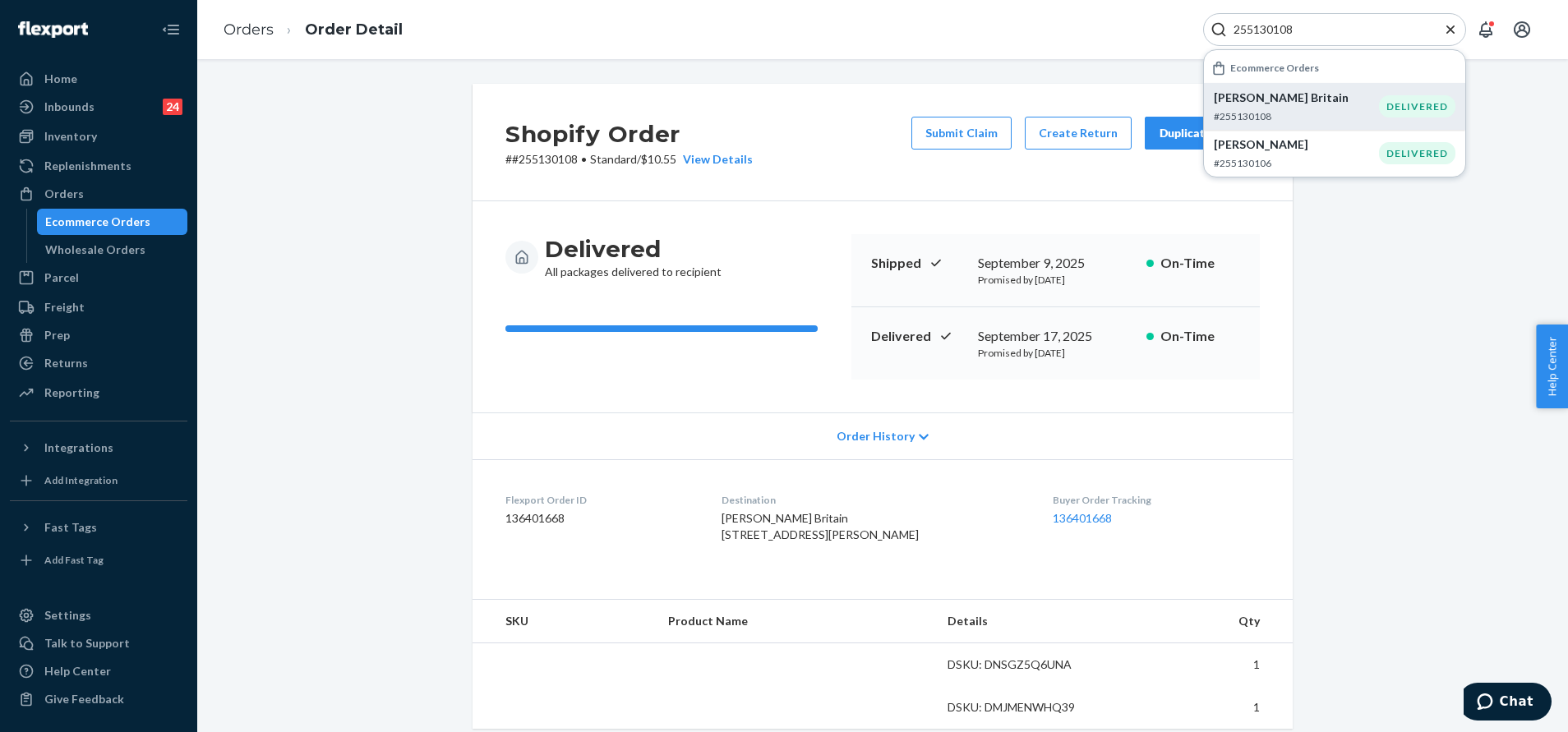
click at [1256, 506] on dl "Flexport Order ID 136401668 Destination [PERSON_NAME] Britain [STREET_ADDRESS][…" at bounding box center [882, 520] width 820 height 123
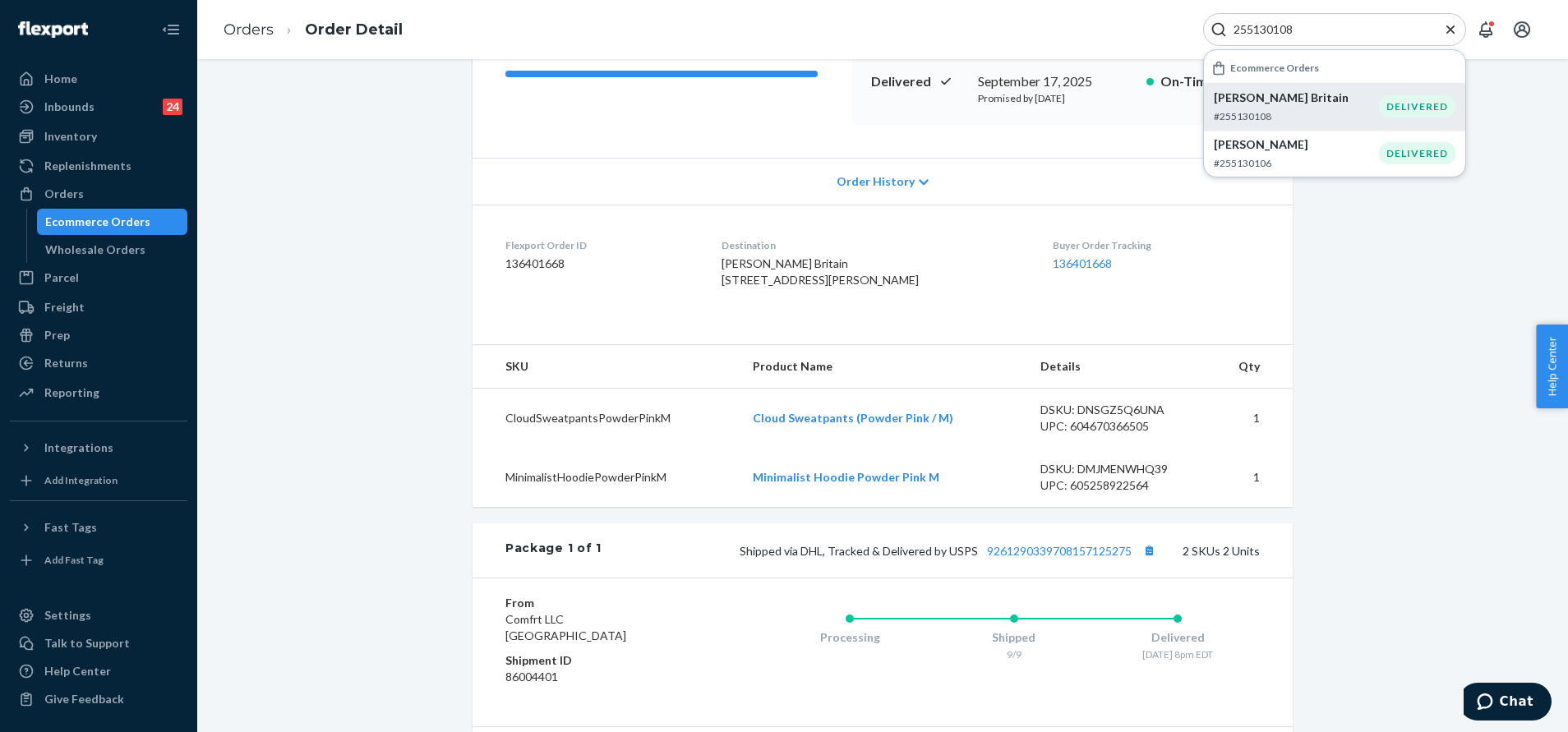
scroll to position [262, 0]
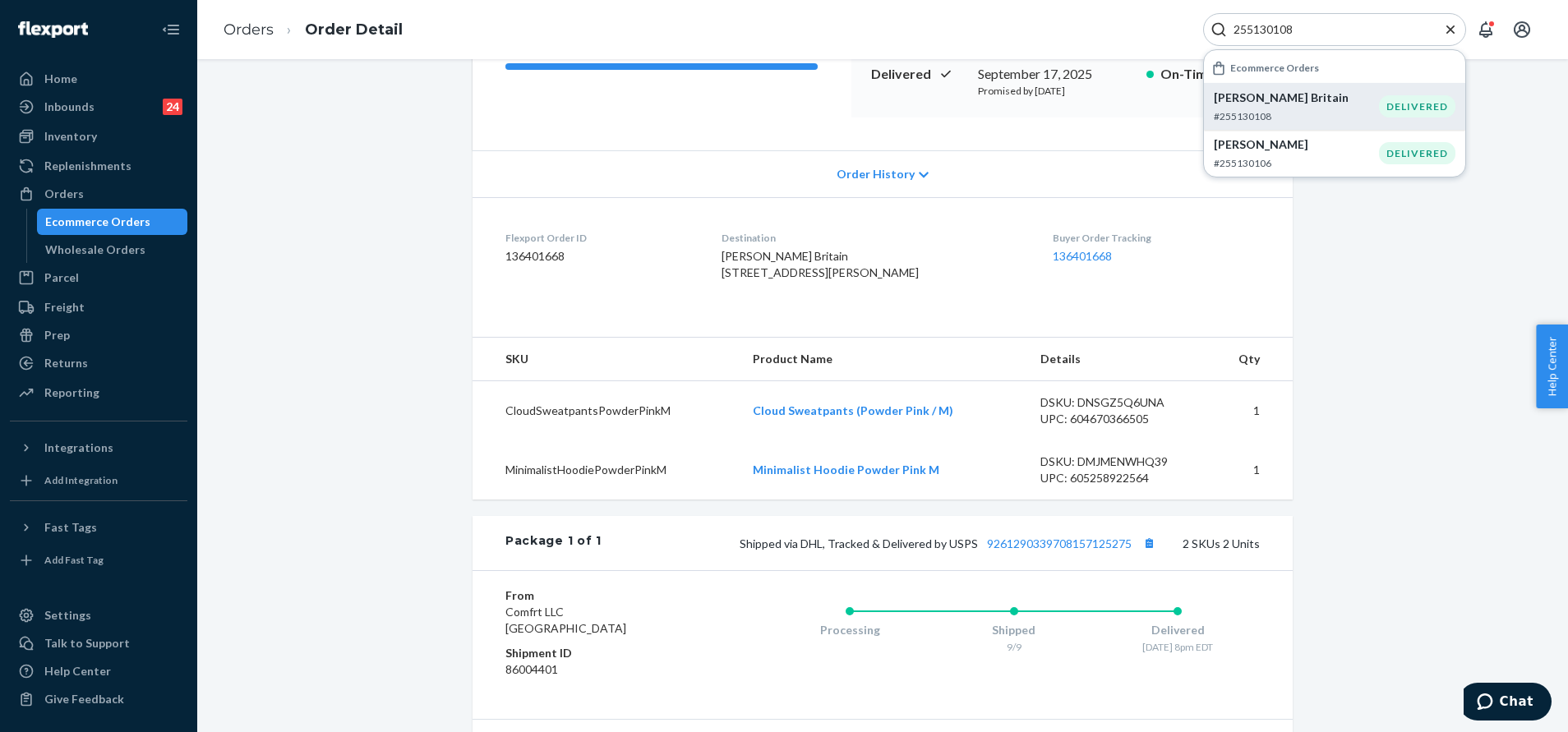
click at [1302, 34] on input "255130108" at bounding box center [1328, 29] width 202 height 16
paste input "10795"
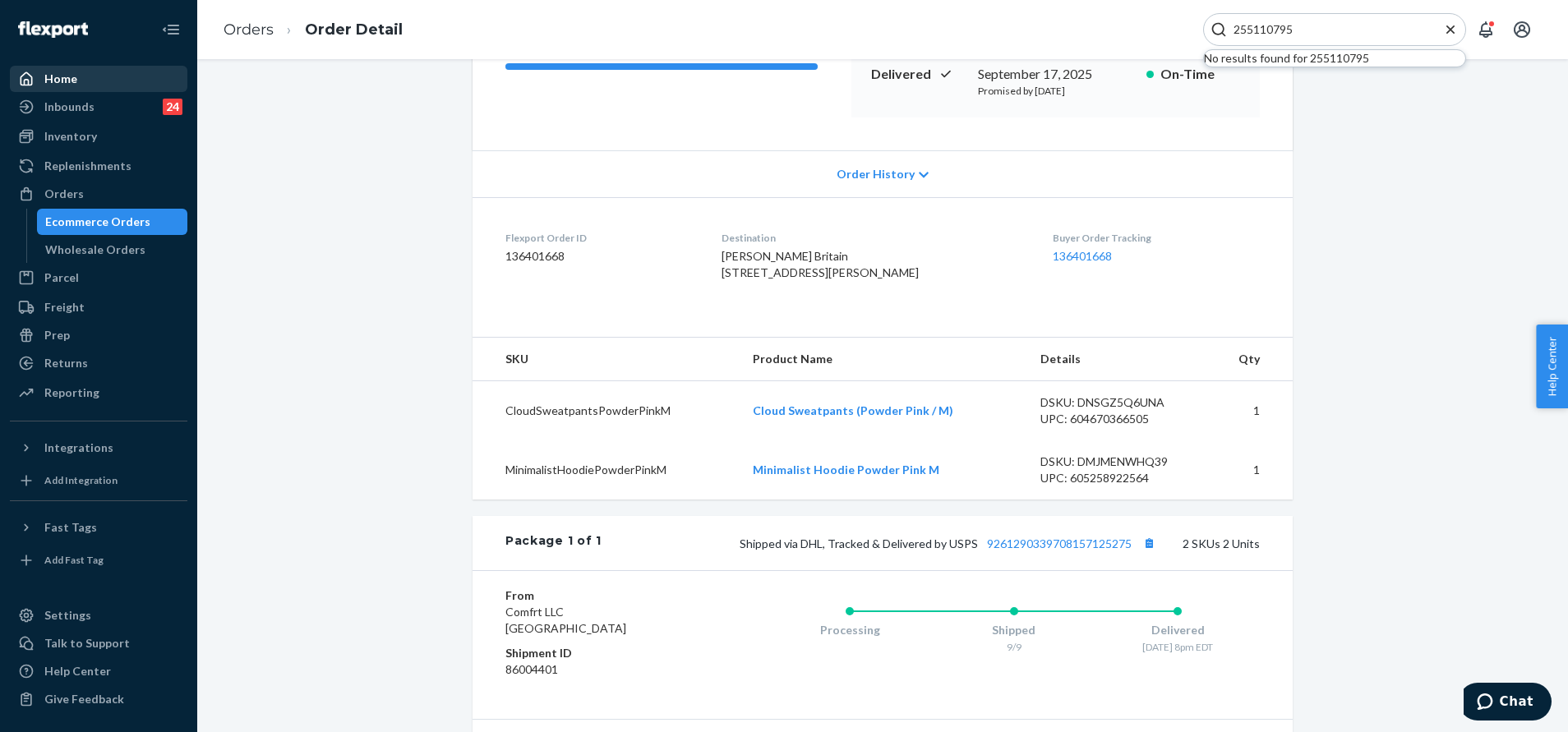
type input "255110795"
click at [145, 69] on div "Home" at bounding box center [98, 78] width 174 height 23
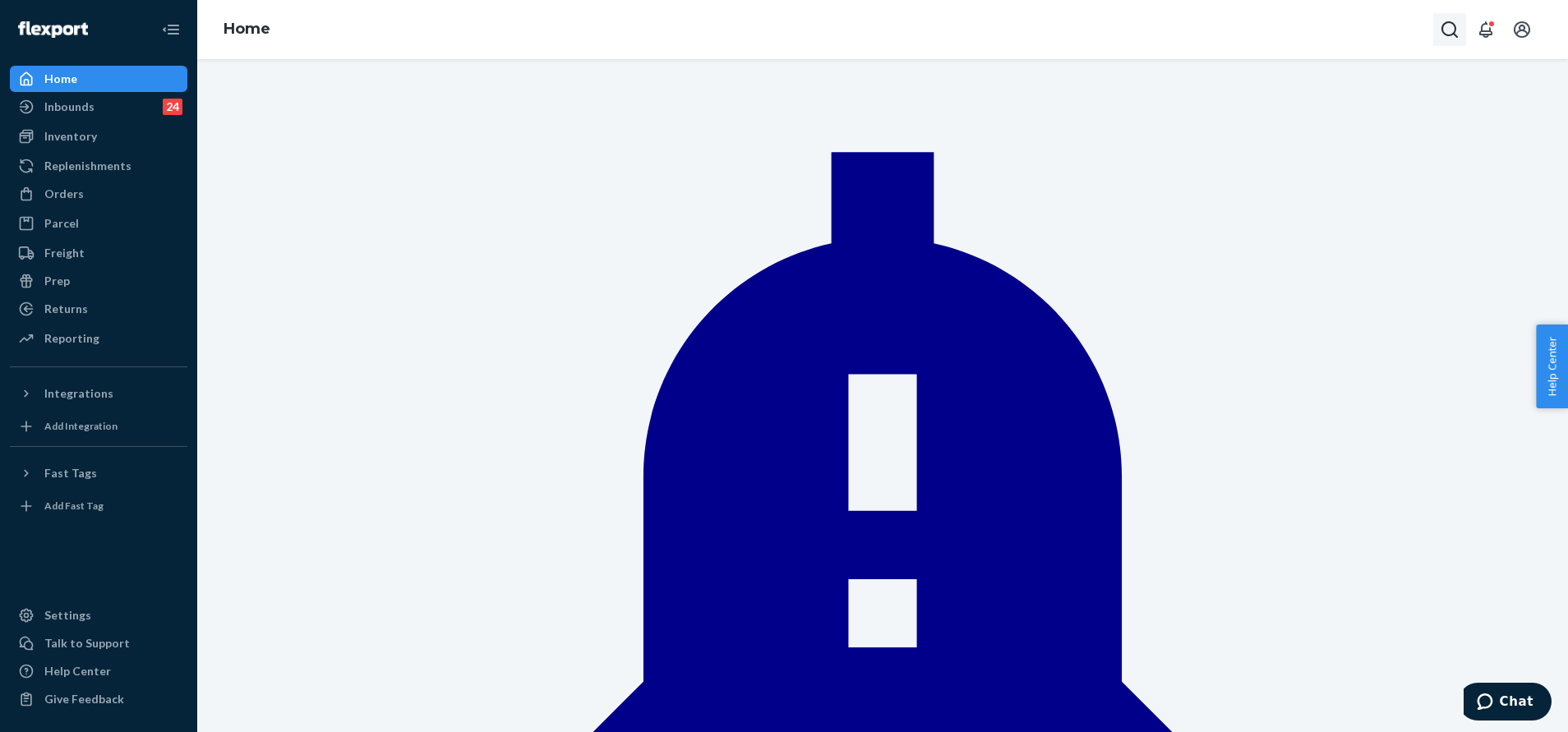
click at [1454, 29] on icon "Open Search Box" at bounding box center [1449, 29] width 16 height 16
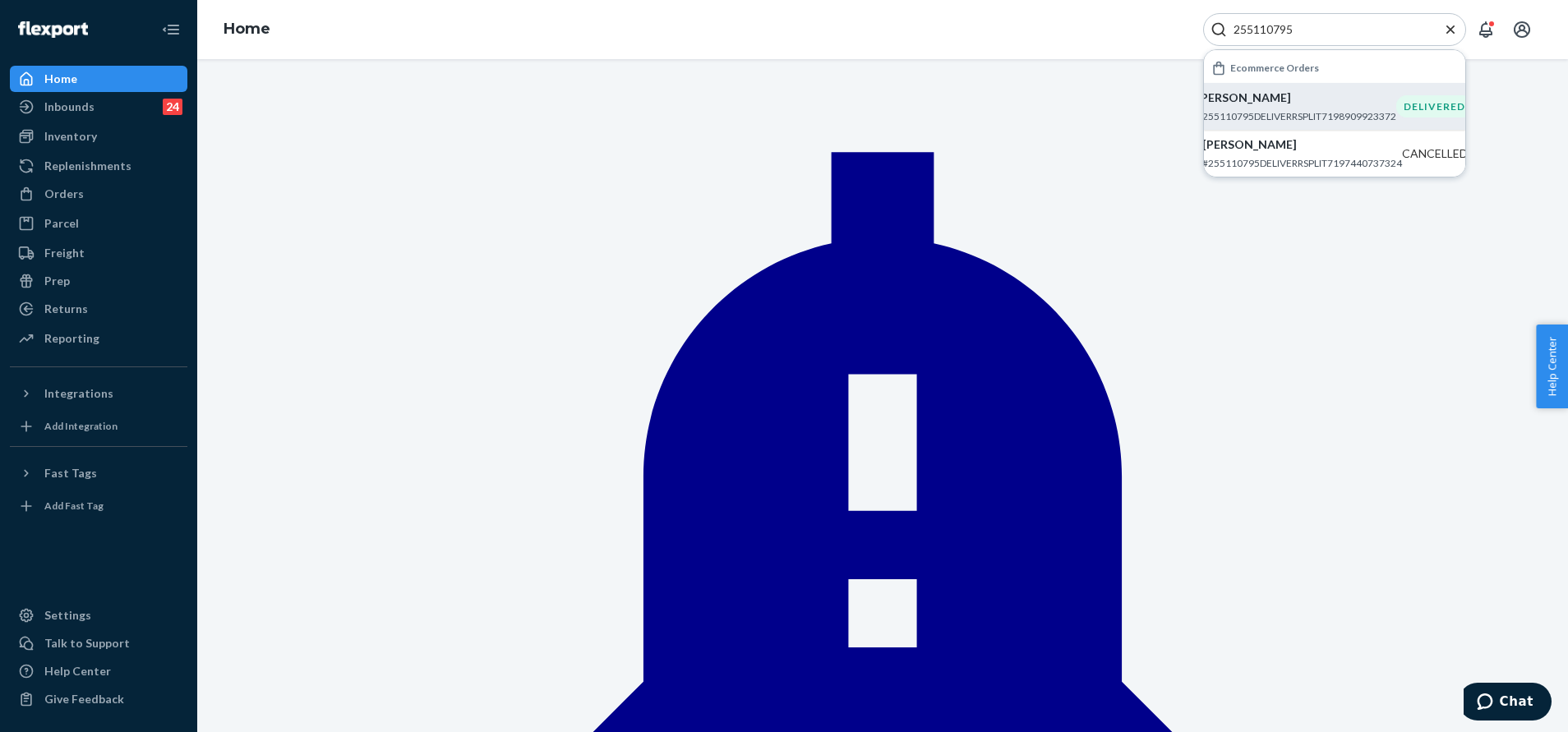
type input "255110795"
click at [1356, 112] on p "#255110795DELIVERRSPLIT7198909923372" at bounding box center [1297, 116] width 200 height 14
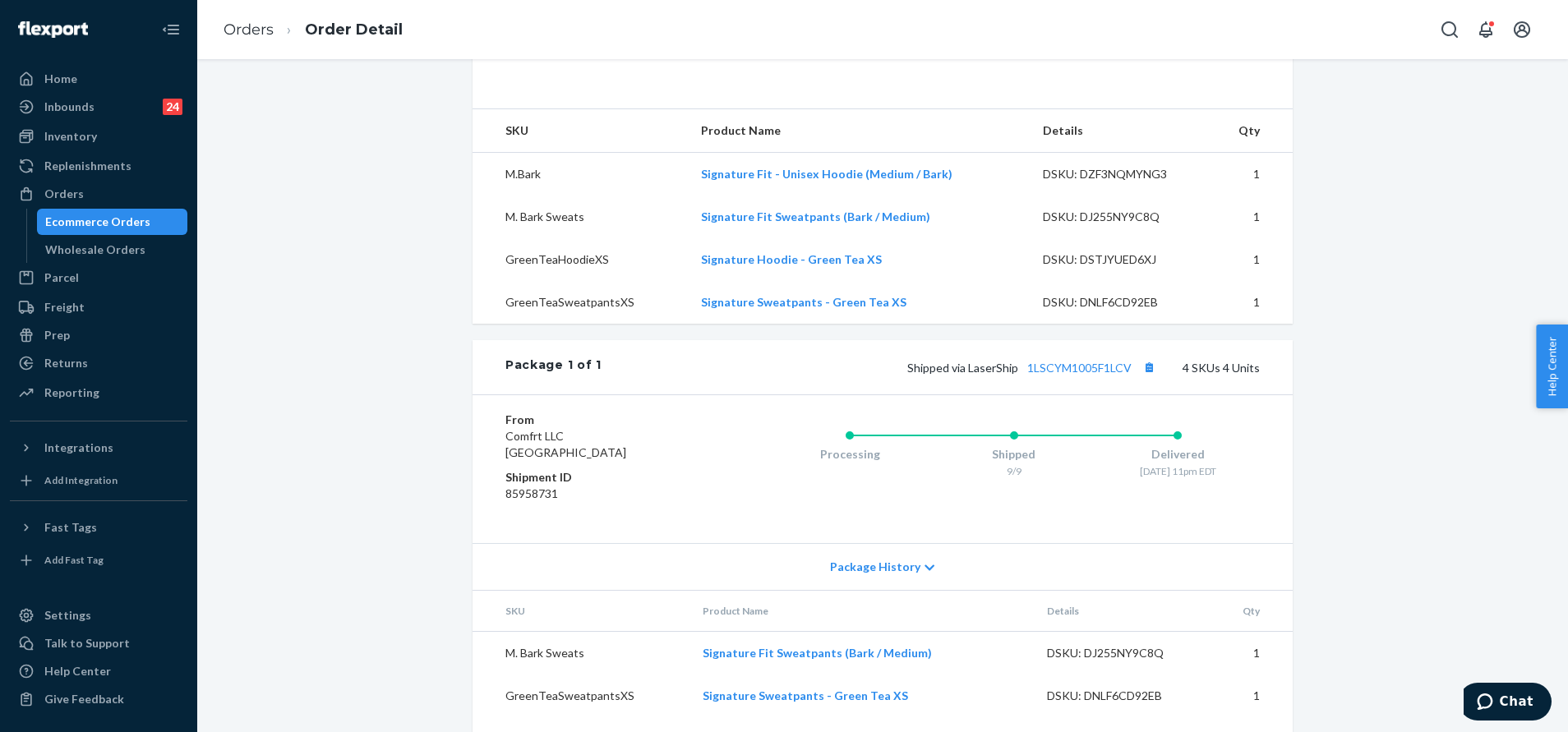
scroll to position [616, 0]
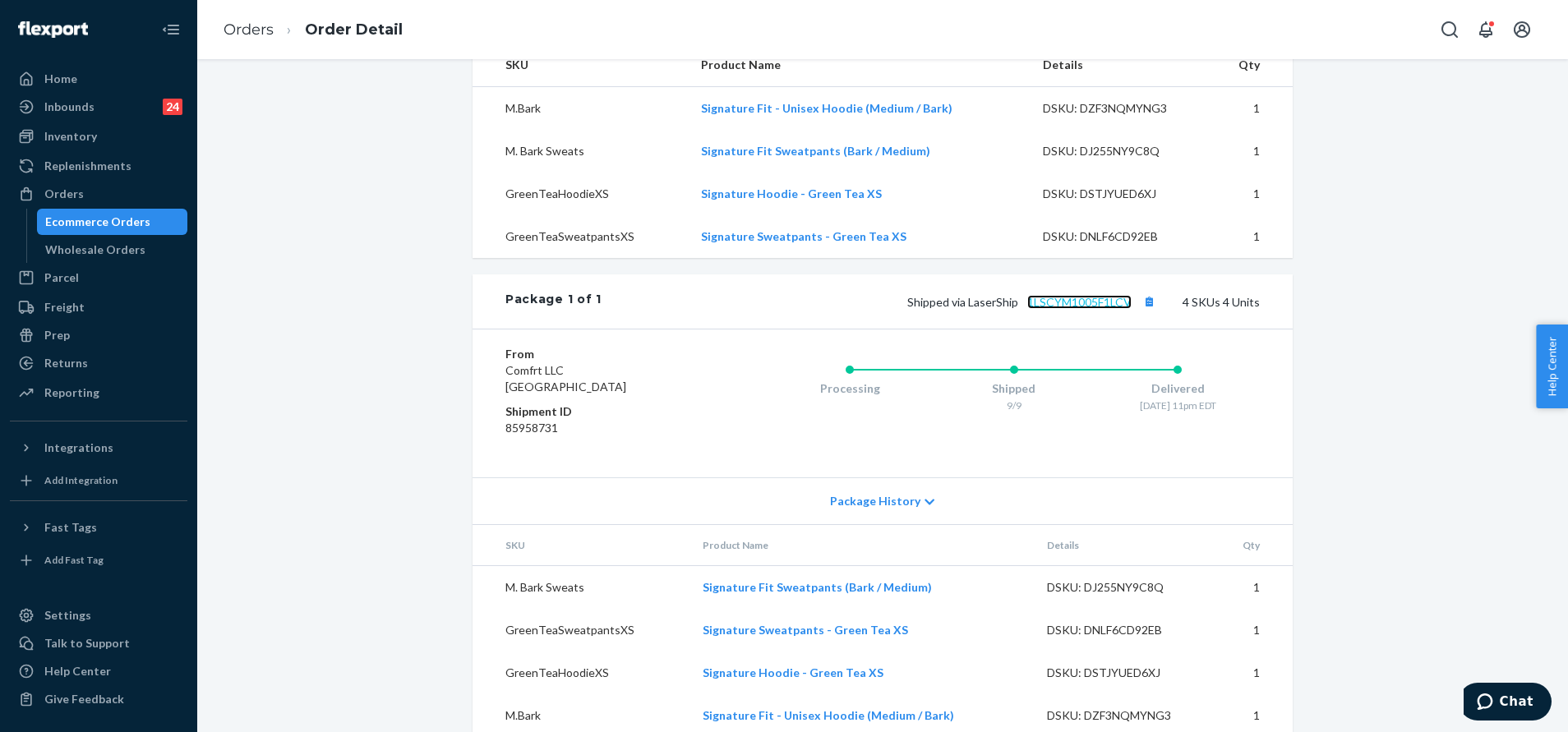
click at [1086, 309] on link "1LSCYM1005F1LCV" at bounding box center [1079, 301] width 104 height 14
click at [1444, 15] on button "Open Search Box" at bounding box center [1449, 29] width 33 height 33
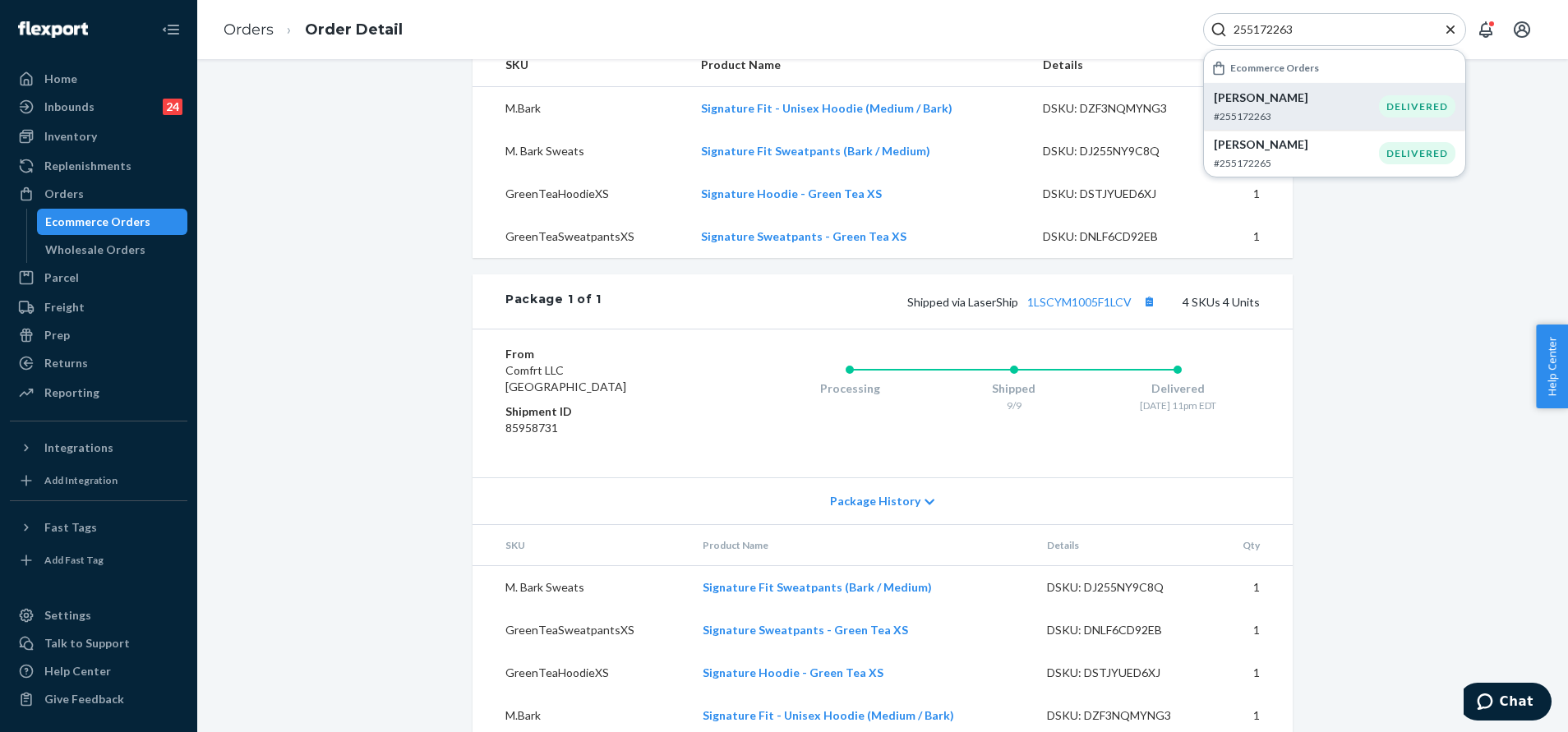
type input "255172263"
click at [1361, 94] on p "[PERSON_NAME]" at bounding box center [1297, 97] width 165 height 16
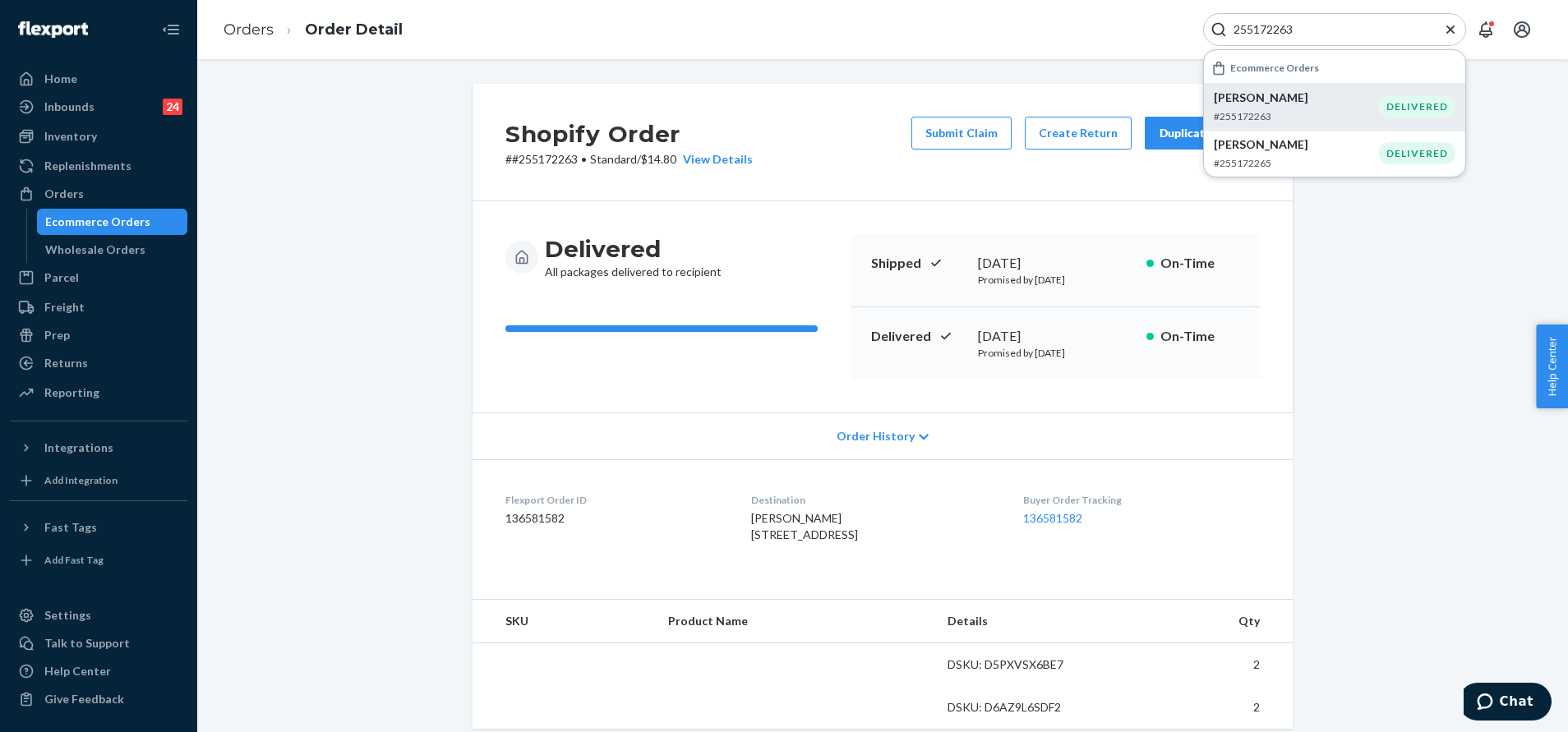
click at [1448, 29] on icon "Close Search" at bounding box center [1450, 29] width 16 height 16
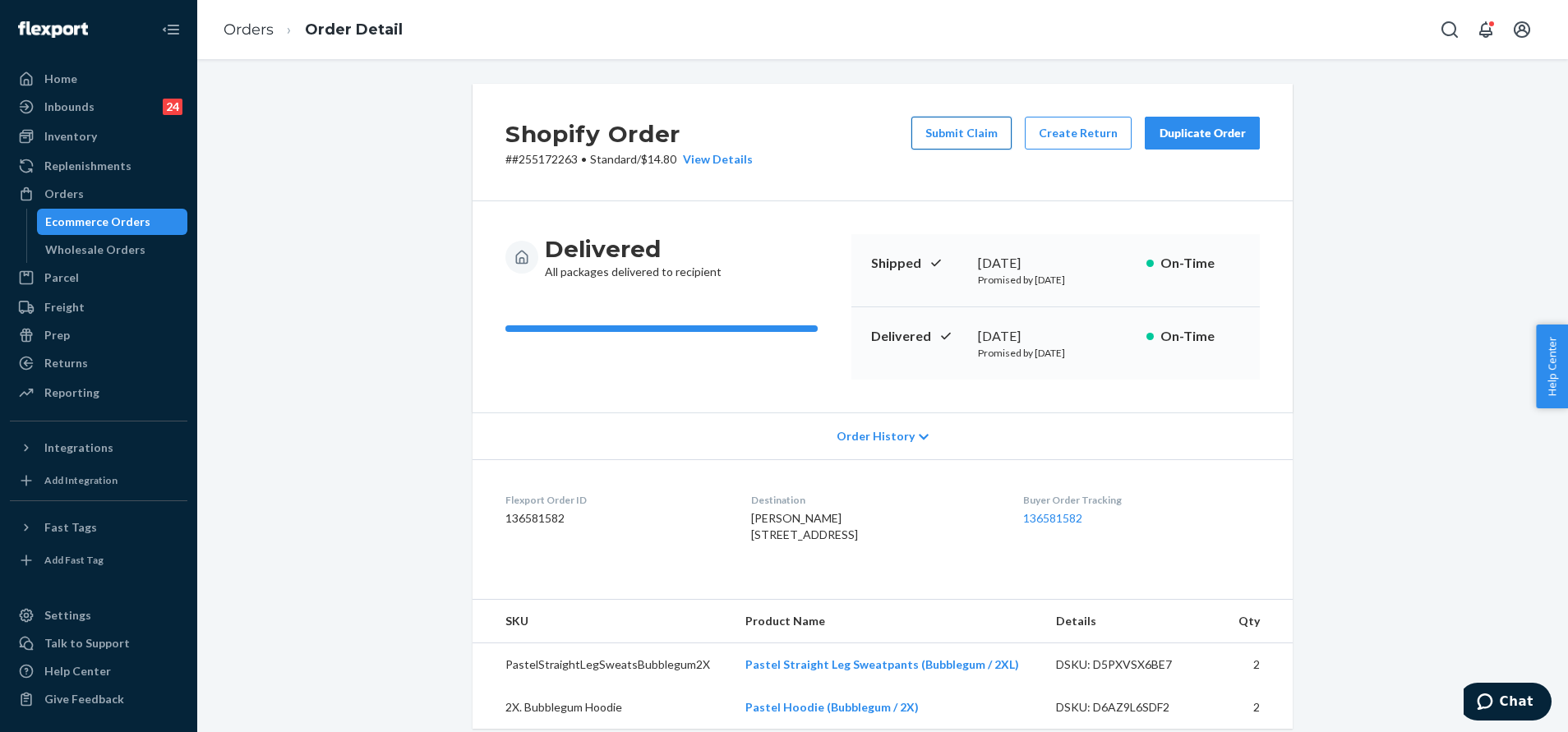
click at [939, 122] on button "Submit Claim" at bounding box center [961, 133] width 100 height 33
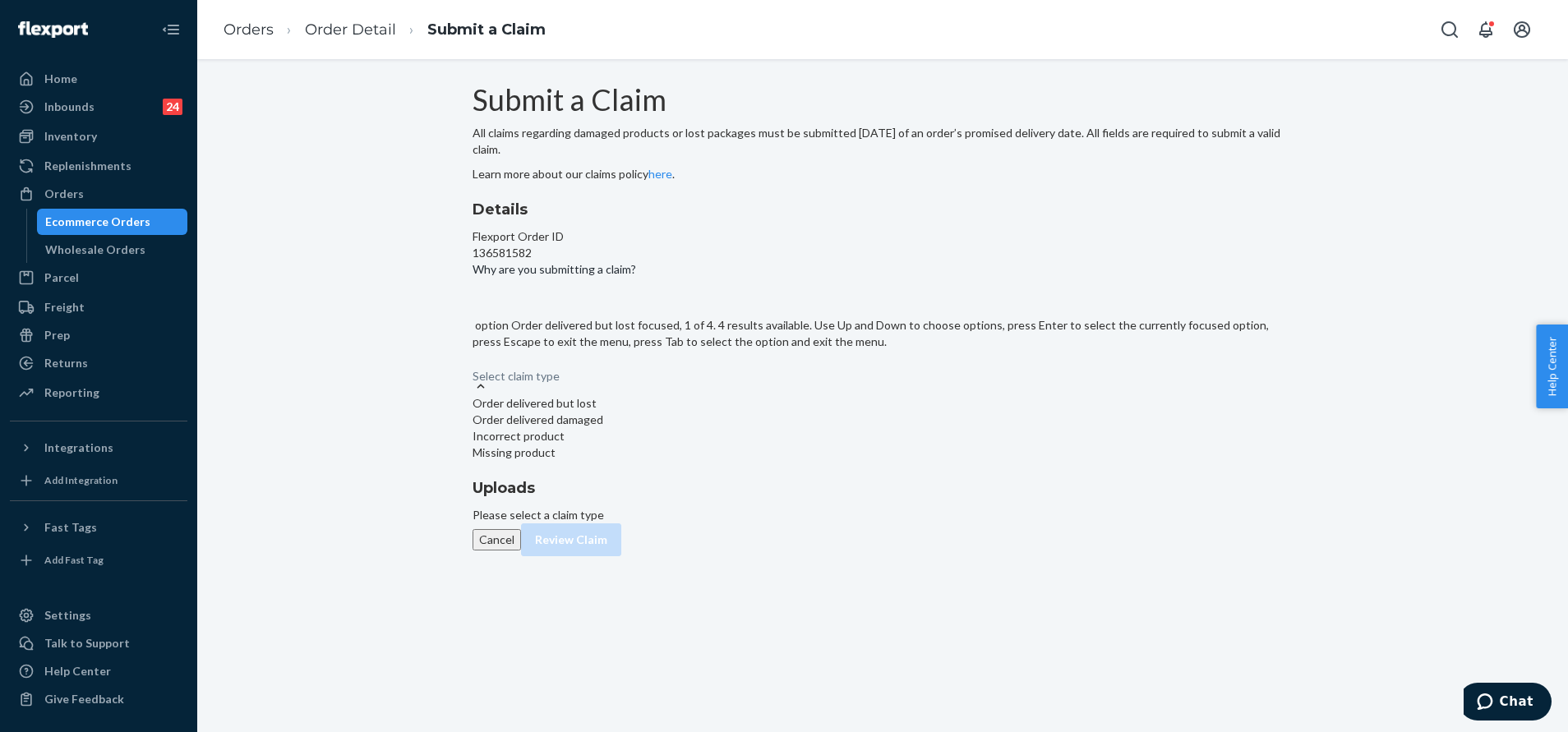
click at [737, 378] on div "Select claim type" at bounding box center [882, 368] width 820 height 20
click at [474, 376] on input "Why are you submitting a claim? option Order delivered but lost focused, 1 of 4…" at bounding box center [473, 368] width 2 height 16
click at [751, 461] on div "Missing product" at bounding box center [882, 452] width 820 height 16
click at [474, 376] on input "Why are you submitting a claim? option Missing product focused, 4 of 4. 4 resul…" at bounding box center [473, 368] width 2 height 16
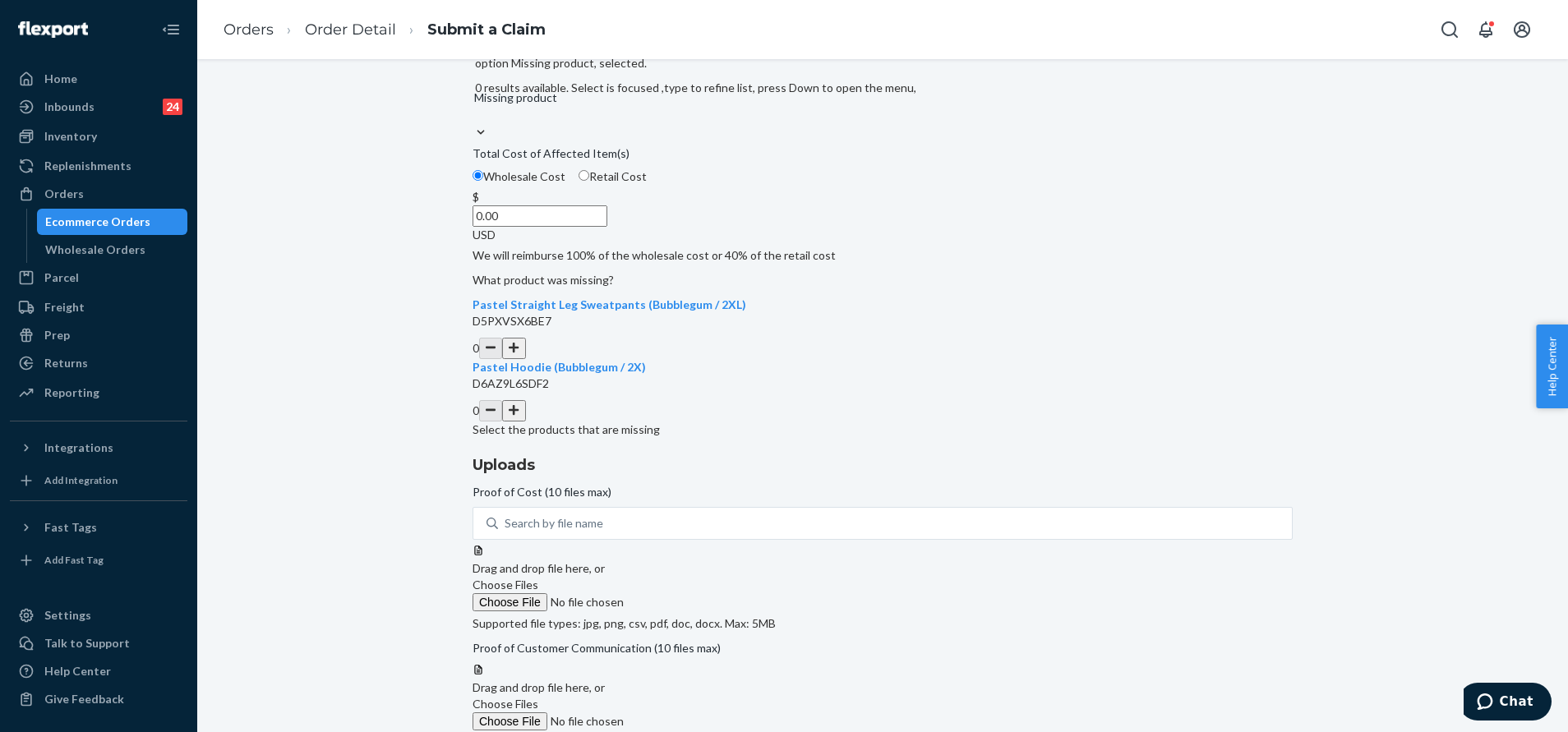
scroll to position [246, 0]
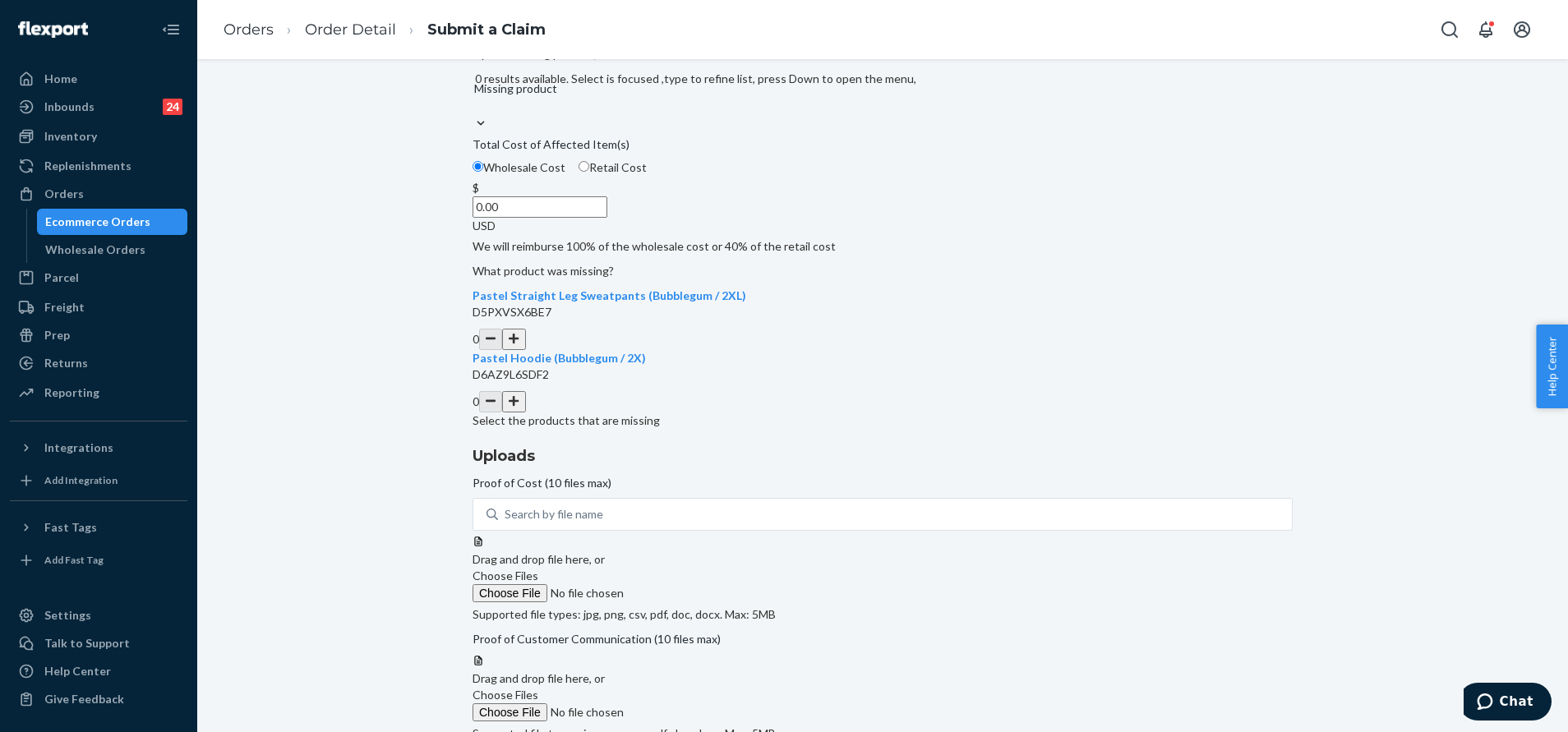
click at [525, 350] on button "button" at bounding box center [513, 338] width 23 height 22
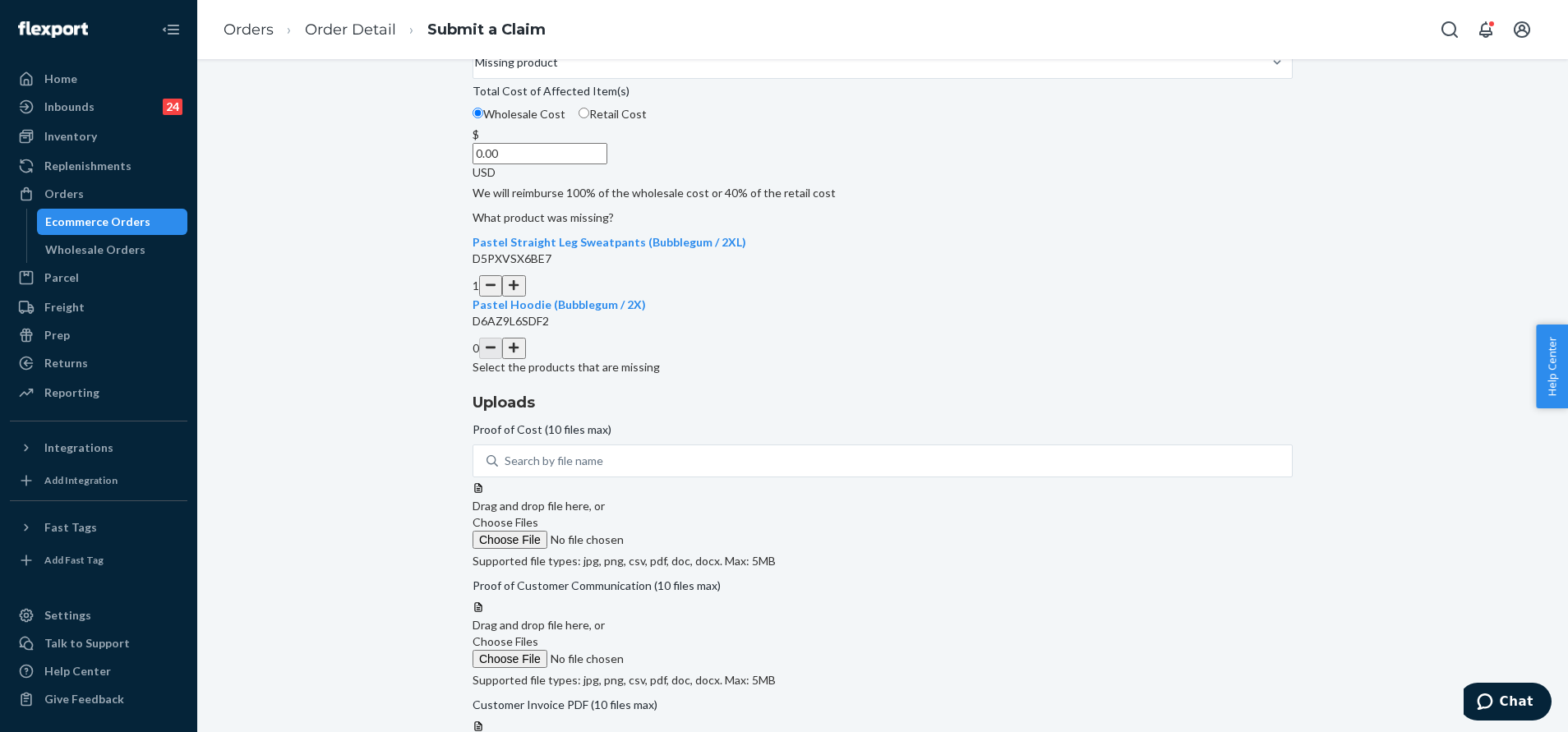
click at [525, 359] on button "button" at bounding box center [513, 348] width 23 height 22
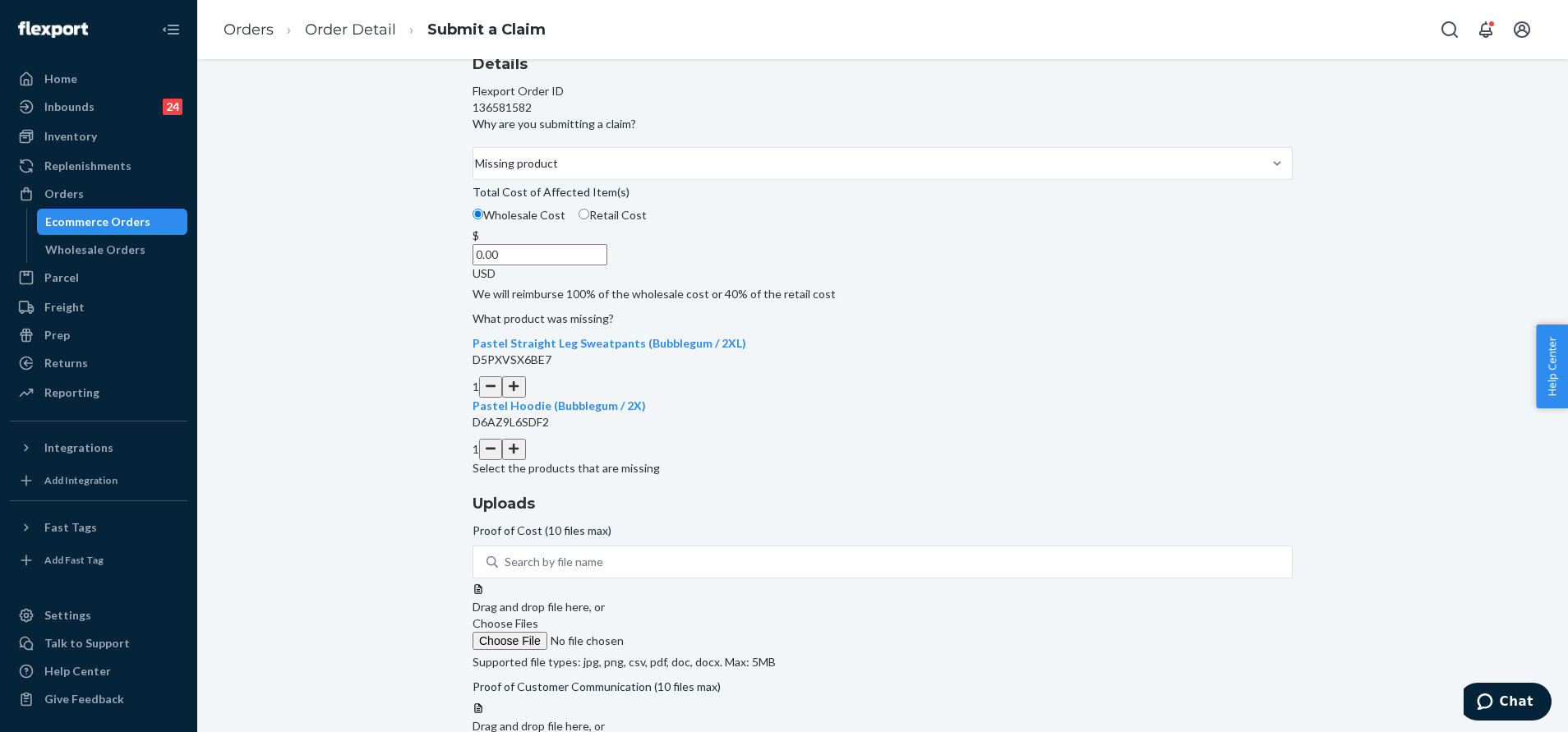
scroll to position [123, 0]
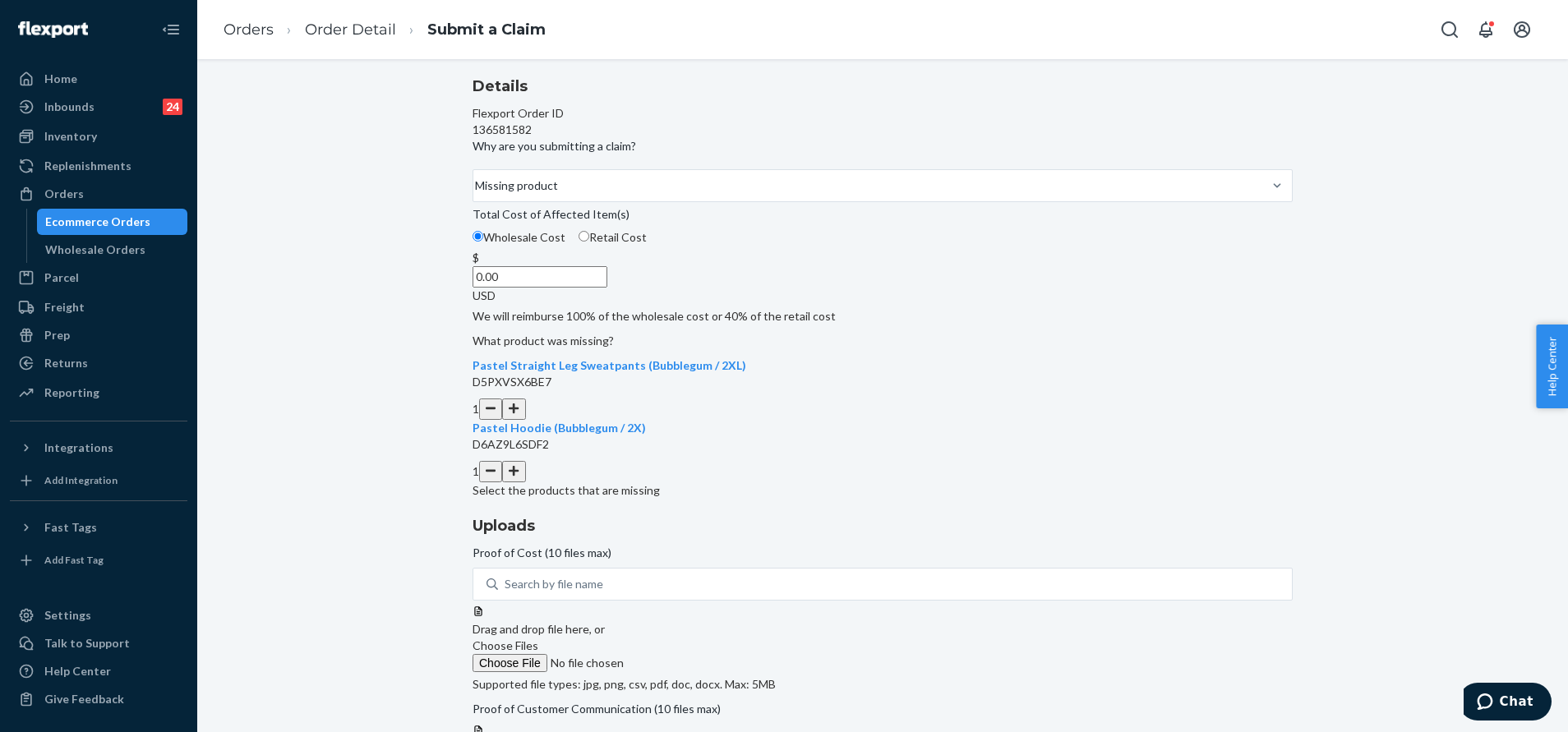
click at [525, 419] on button "button" at bounding box center [513, 409] width 23 height 22
click at [502, 419] on button "button" at bounding box center [490, 409] width 23 height 22
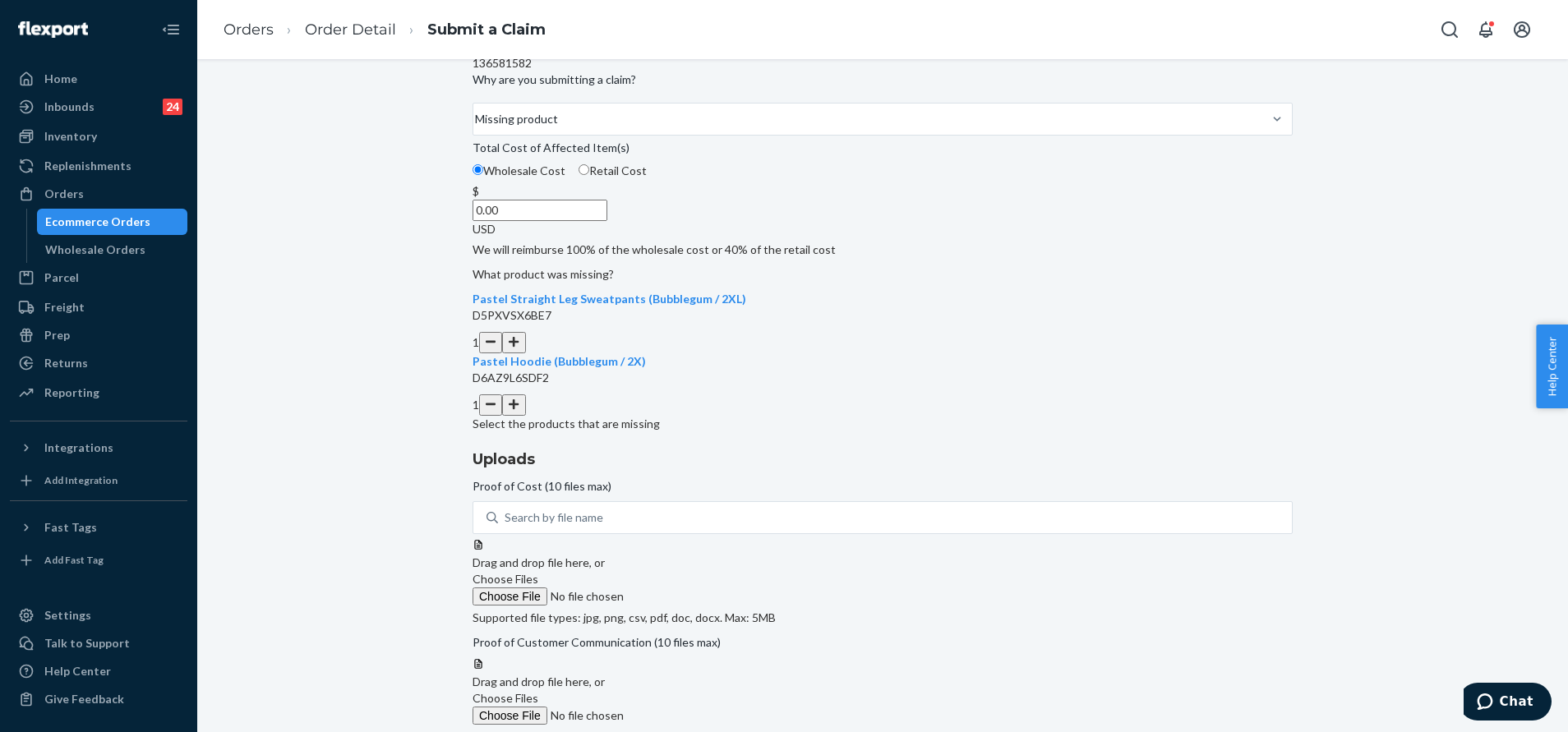
scroll to position [246, 0]
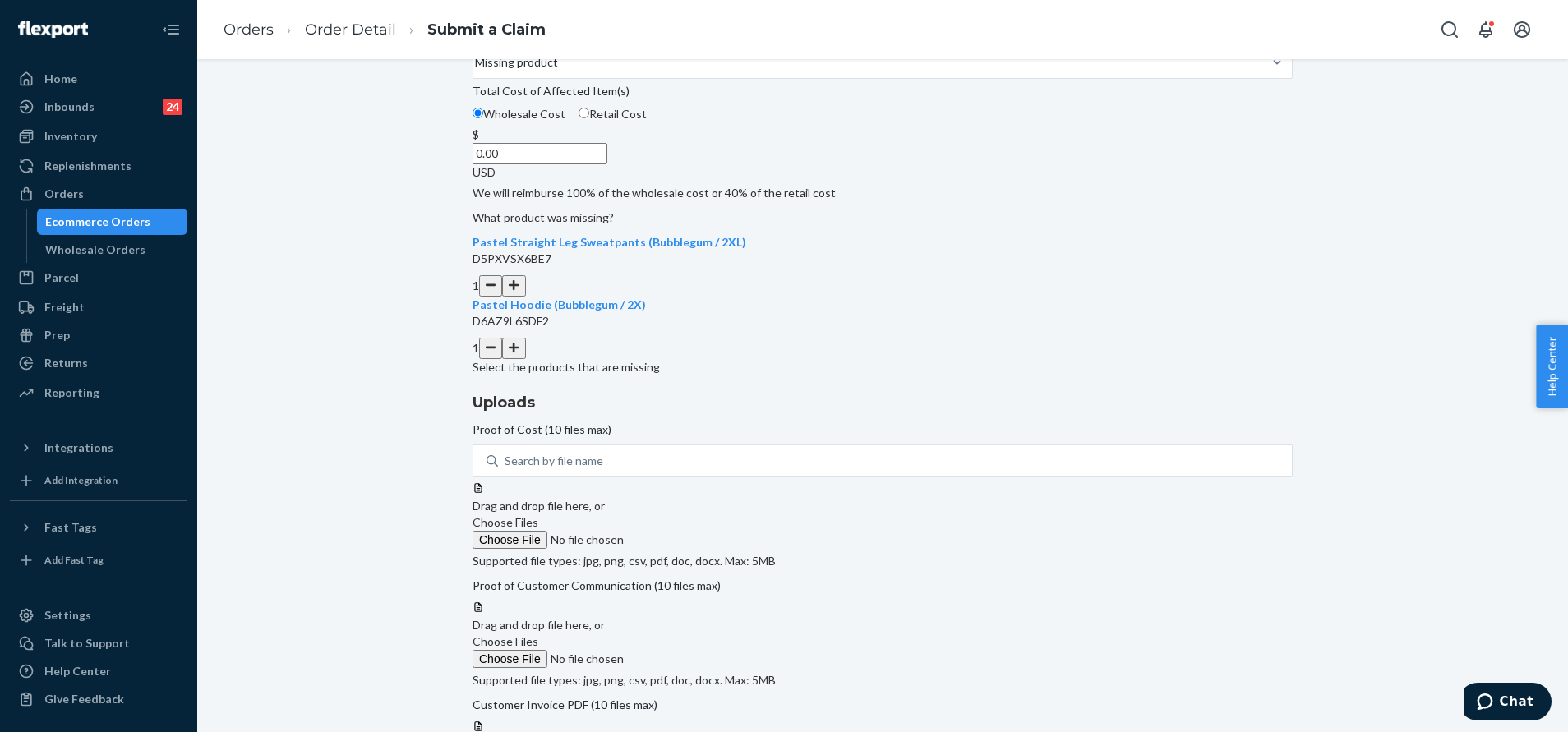
click at [538, 515] on span "Choose Files" at bounding box center [505, 522] width 65 height 14
click at [696, 530] on input "Choose Files" at bounding box center [583, 539] width 223 height 18
click at [538, 515] on span "Choose Files" at bounding box center [505, 522] width 65 height 14
click at [696, 530] on input "Choose Files" at bounding box center [583, 539] width 223 height 18
click at [607, 164] on input "0.00" at bounding box center [539, 153] width 134 height 22
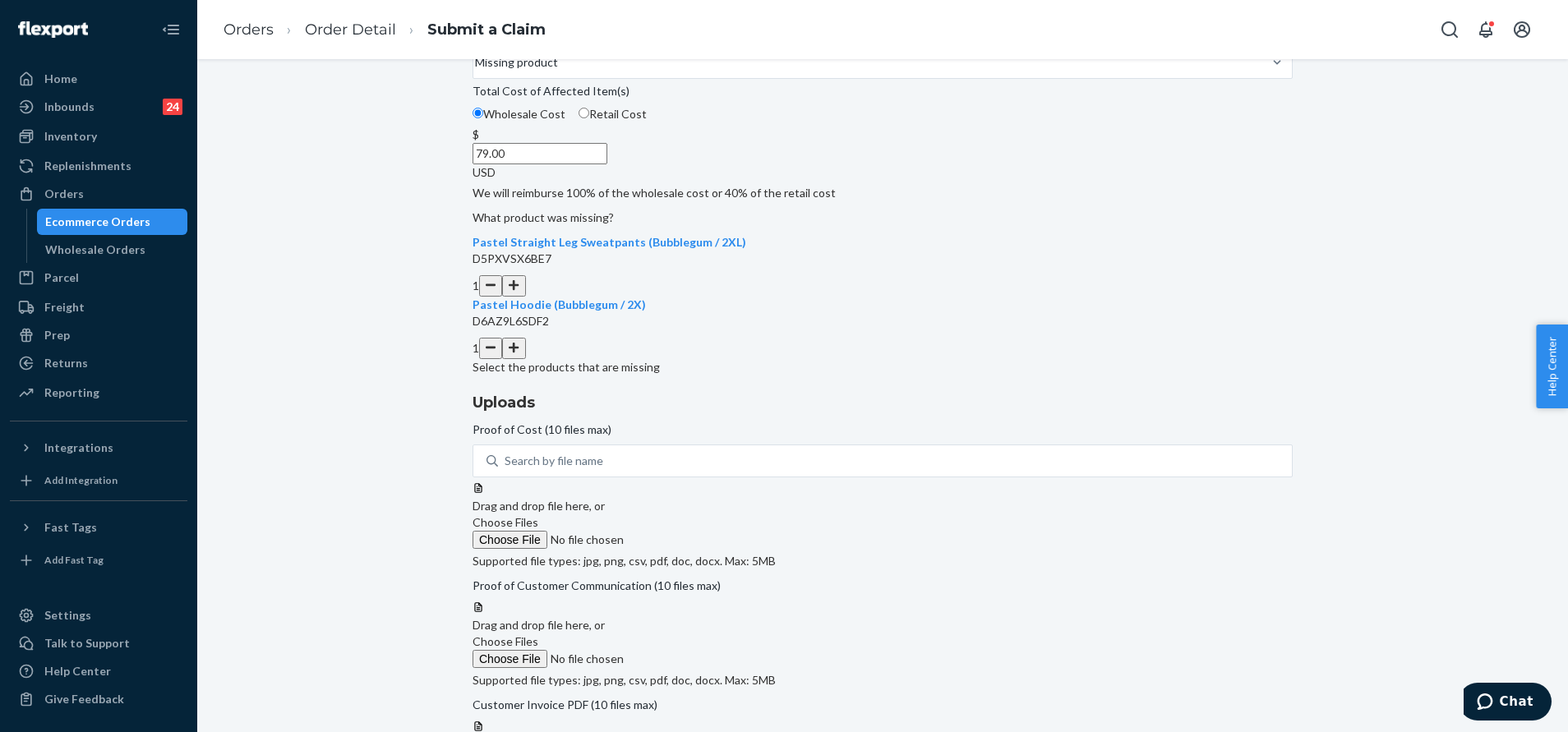
type input "79.00"
click at [538, 515] on span "Choose Files" at bounding box center [505, 522] width 65 height 14
click at [696, 530] on input "Choose Files" at bounding box center [583, 539] width 223 height 18
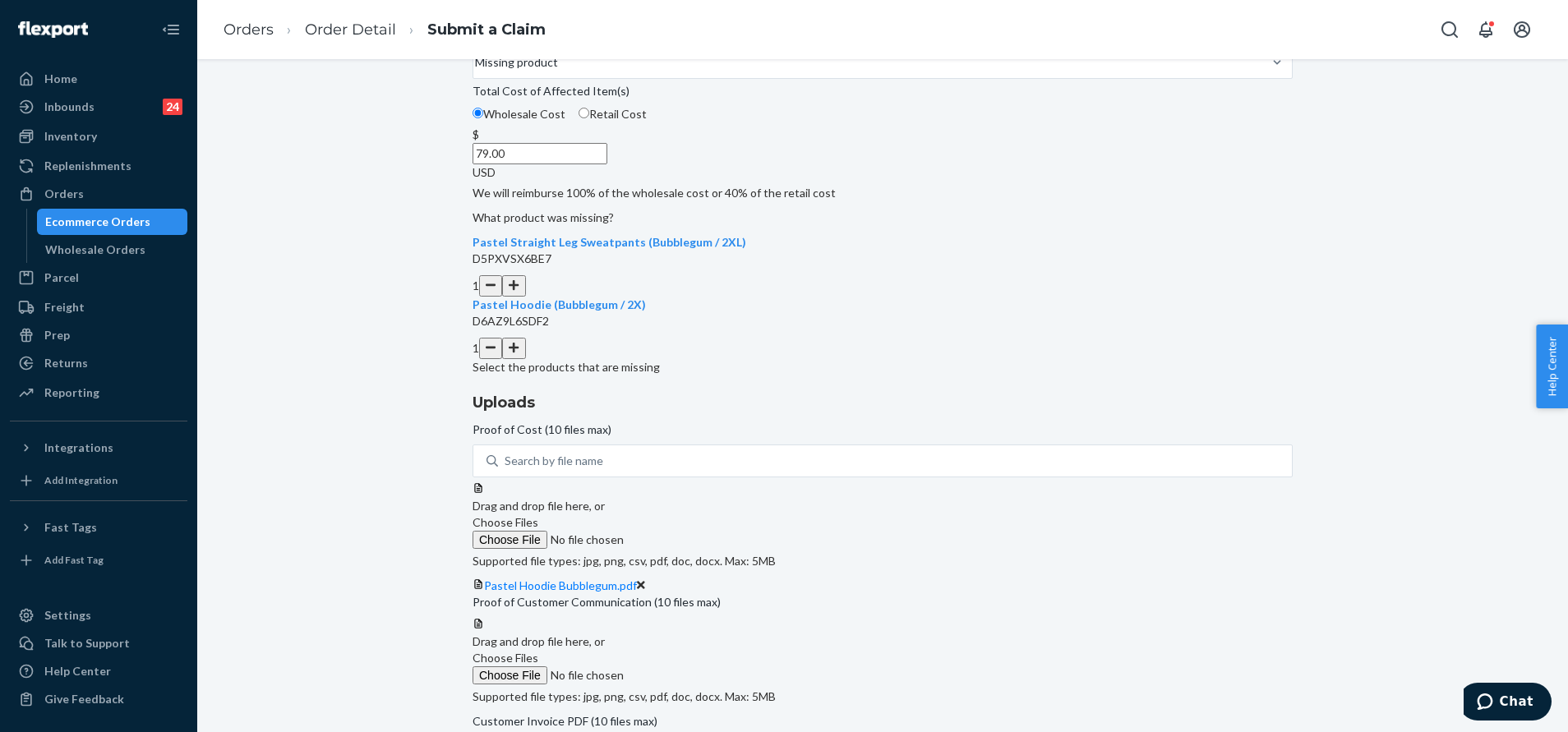
click at [1402, 373] on div "Submit a Claim All claims regarding damaged products or lost packages must be s…" at bounding box center [882, 363] width 1346 height 1052
click at [538, 515] on span "Choose Files" at bounding box center [505, 522] width 65 height 14
click at [696, 530] on input "Choose Files" at bounding box center [583, 539] width 223 height 18
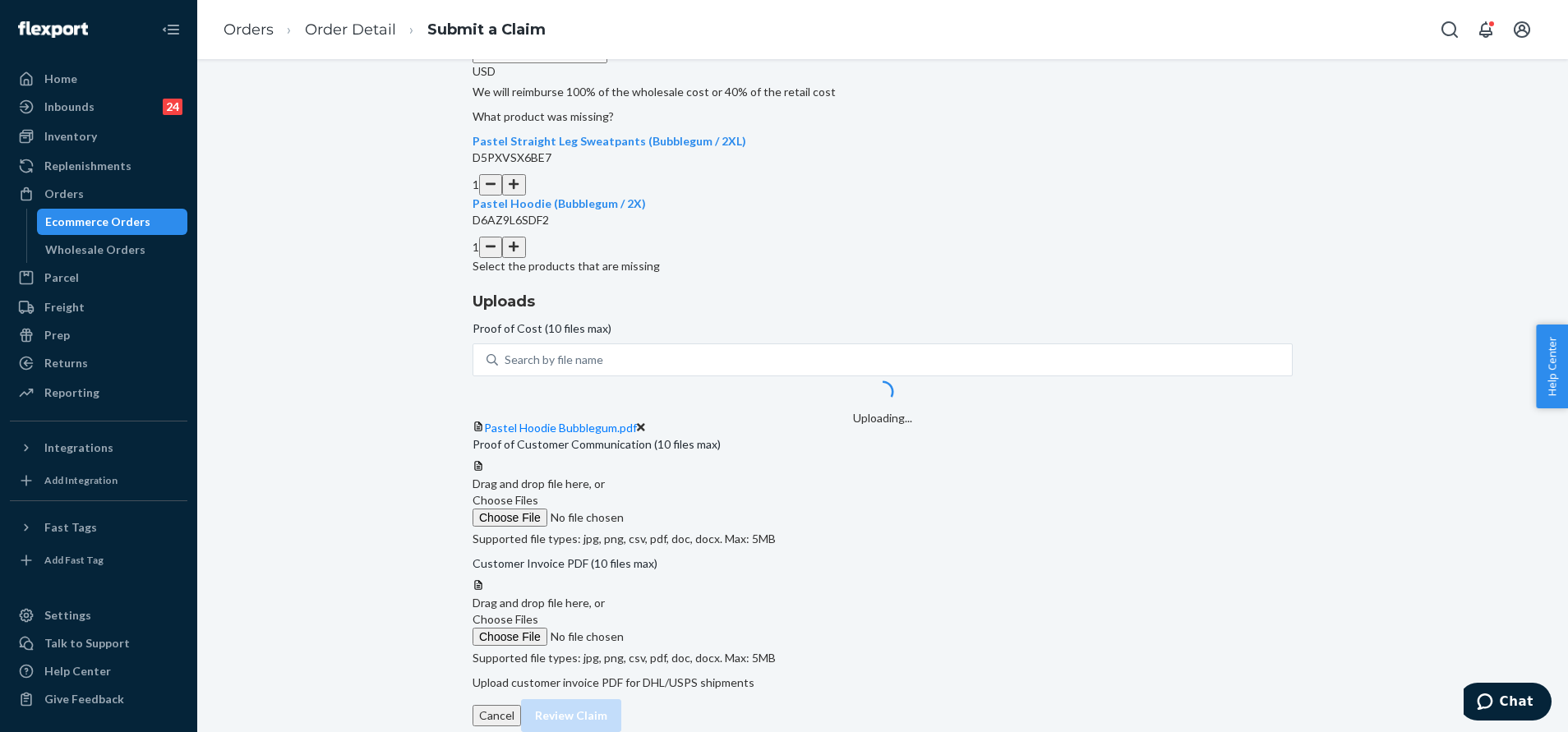
scroll to position [386, 0]
click at [538, 612] on span "Choose Files" at bounding box center [505, 619] width 65 height 14
click at [696, 628] on input "Choose Files" at bounding box center [583, 636] width 223 height 18
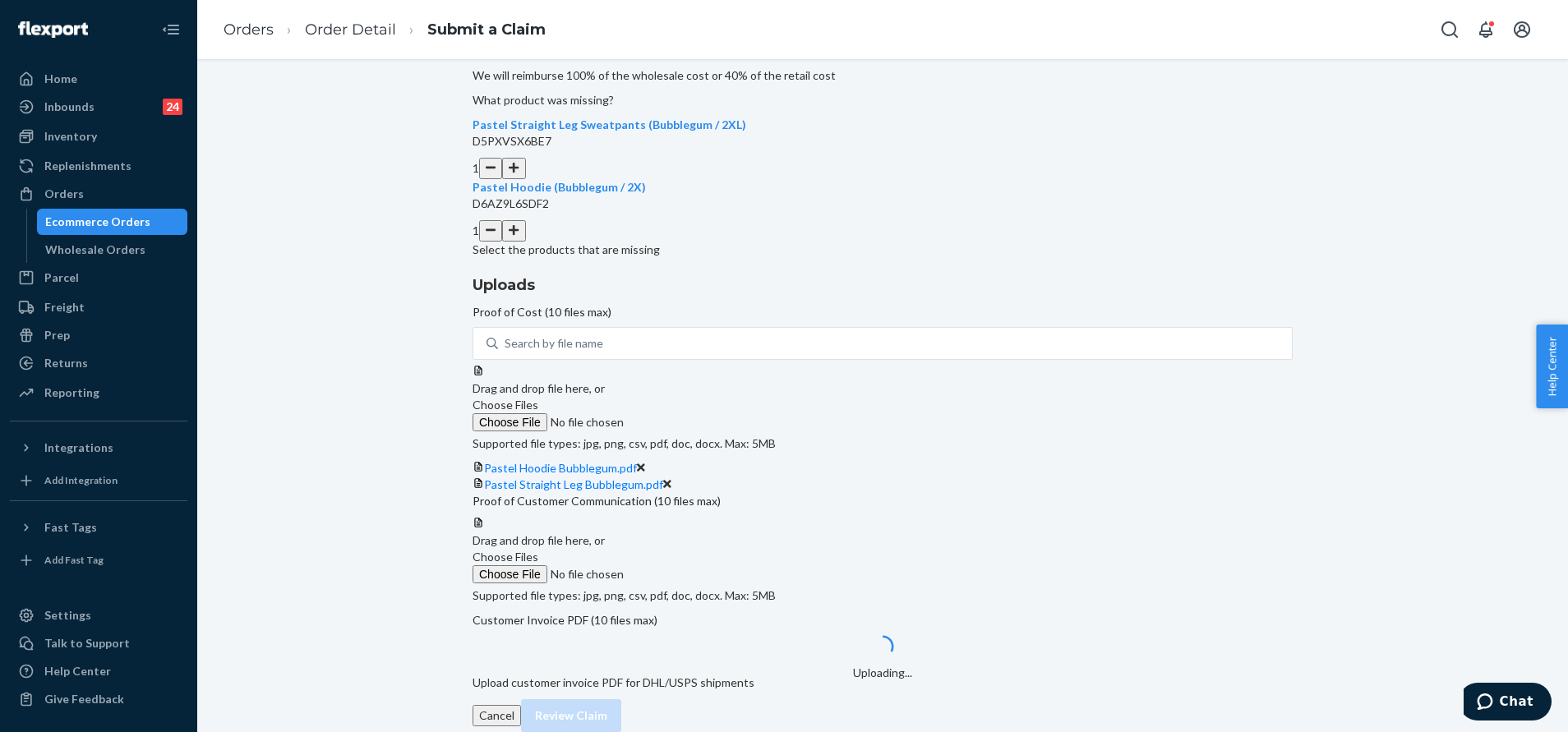
click at [538, 549] on span "Choose Files" at bounding box center [505, 556] width 65 height 14
click at [696, 565] on input "Choose Files" at bounding box center [583, 574] width 223 height 18
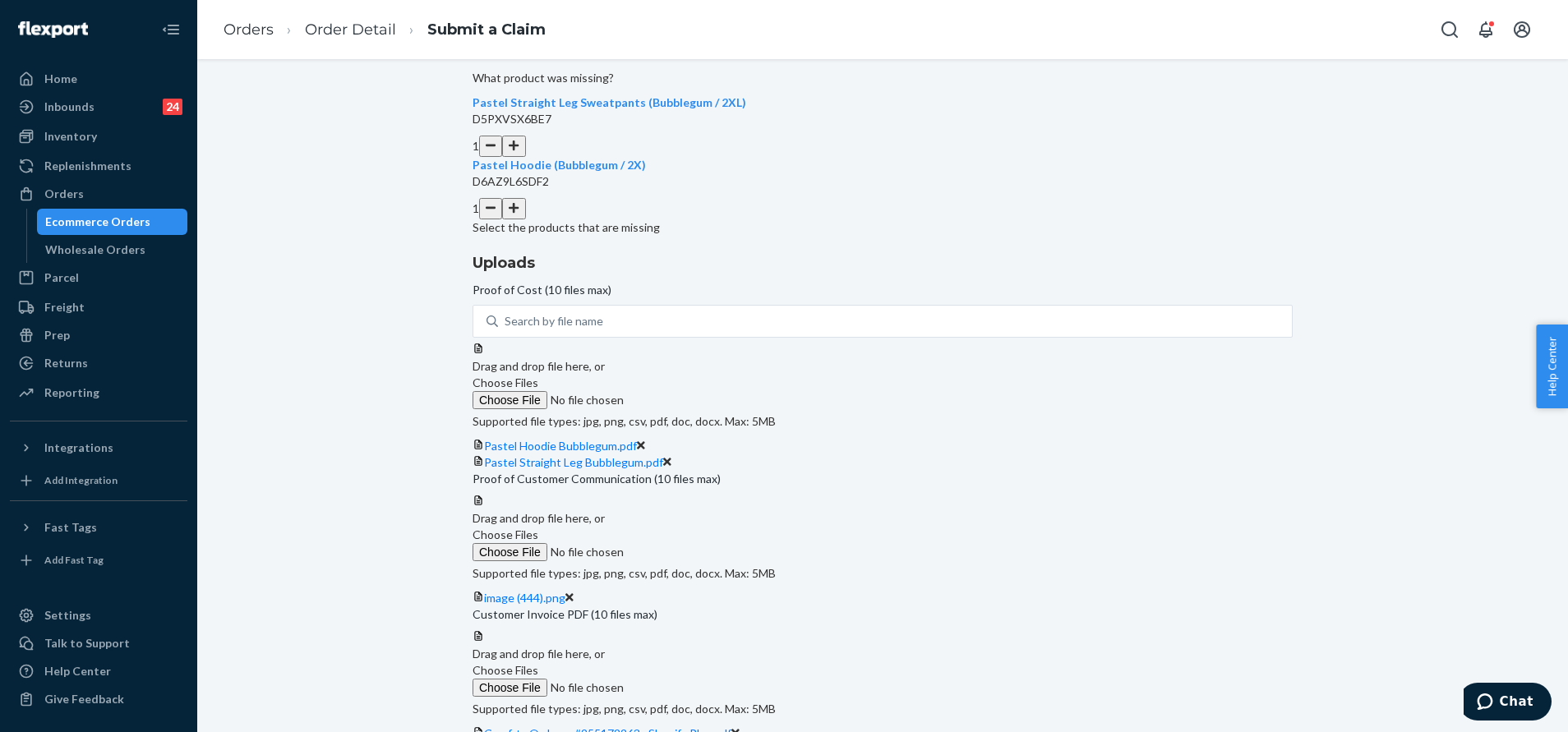
click at [1086, 493] on div at bounding box center [882, 493] width 820 height 0
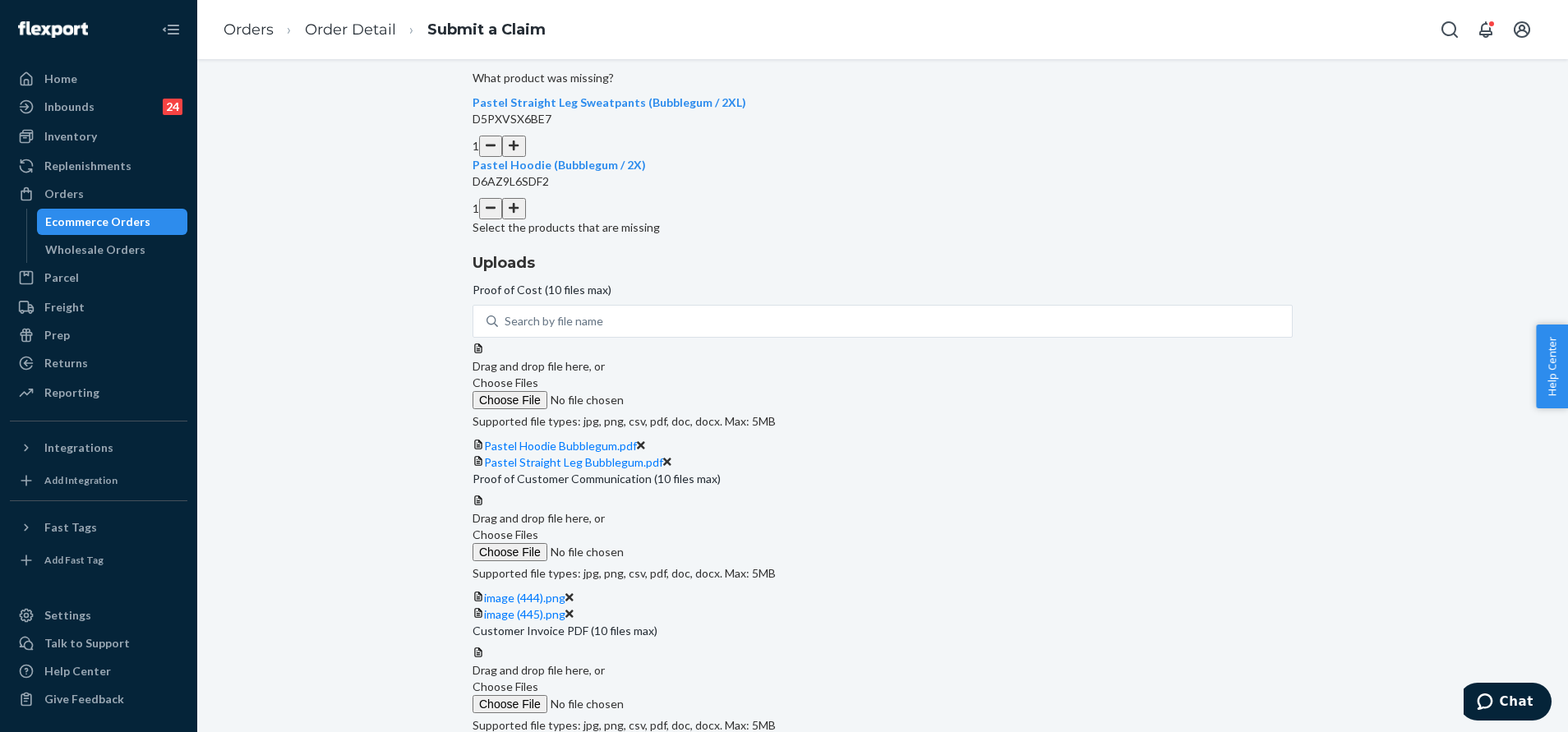
click at [538, 527] on span "Choose Files" at bounding box center [505, 534] width 65 height 14
click at [696, 543] on input "Choose Files" at bounding box center [583, 551] width 223 height 18
click at [1067, 493] on div at bounding box center [882, 493] width 820 height 0
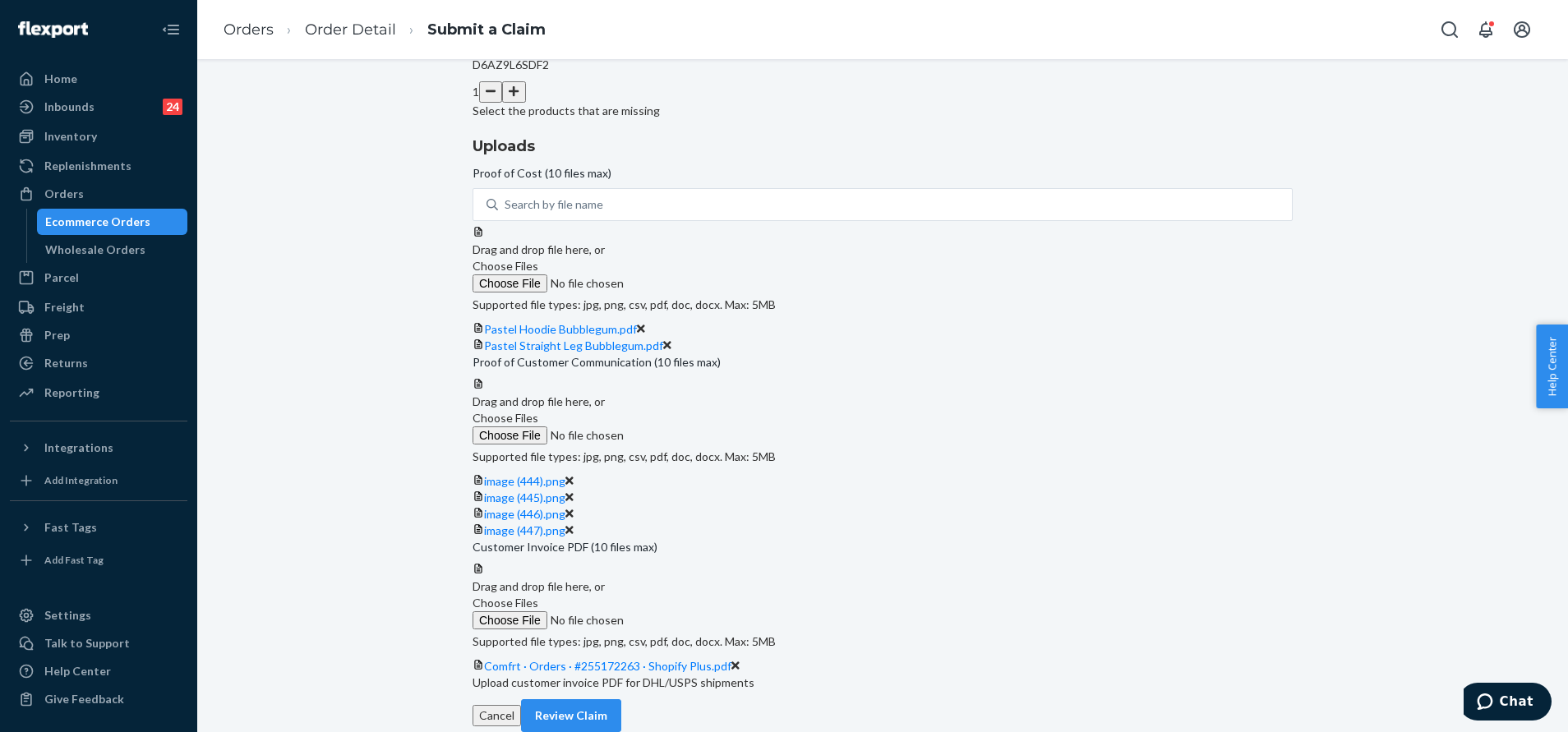
scroll to position [771, 0]
click at [621, 699] on button "Review Claim" at bounding box center [571, 716] width 100 height 33
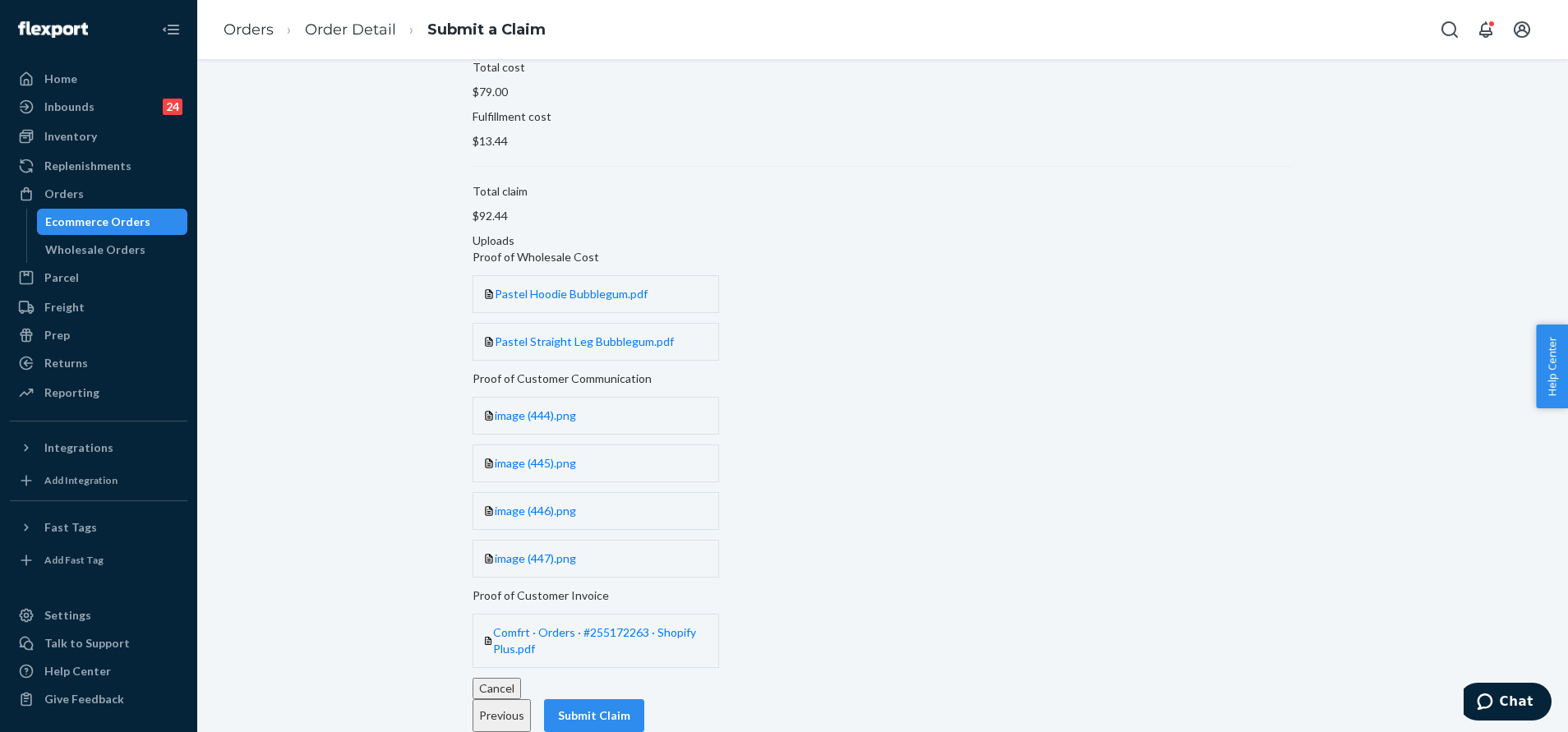
scroll to position [257, 0]
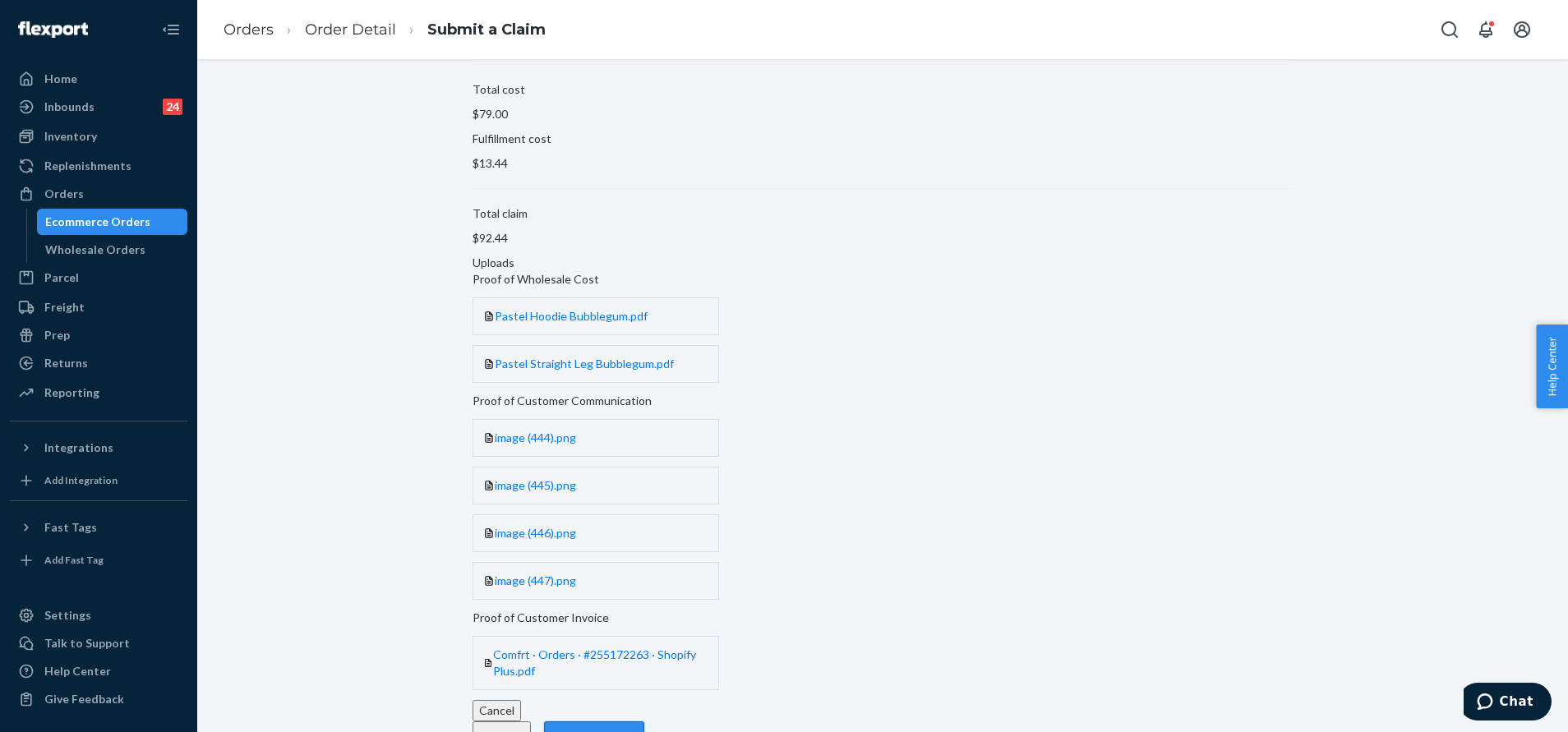
click at [644, 721] on button "Submit Claim" at bounding box center [594, 737] width 100 height 33
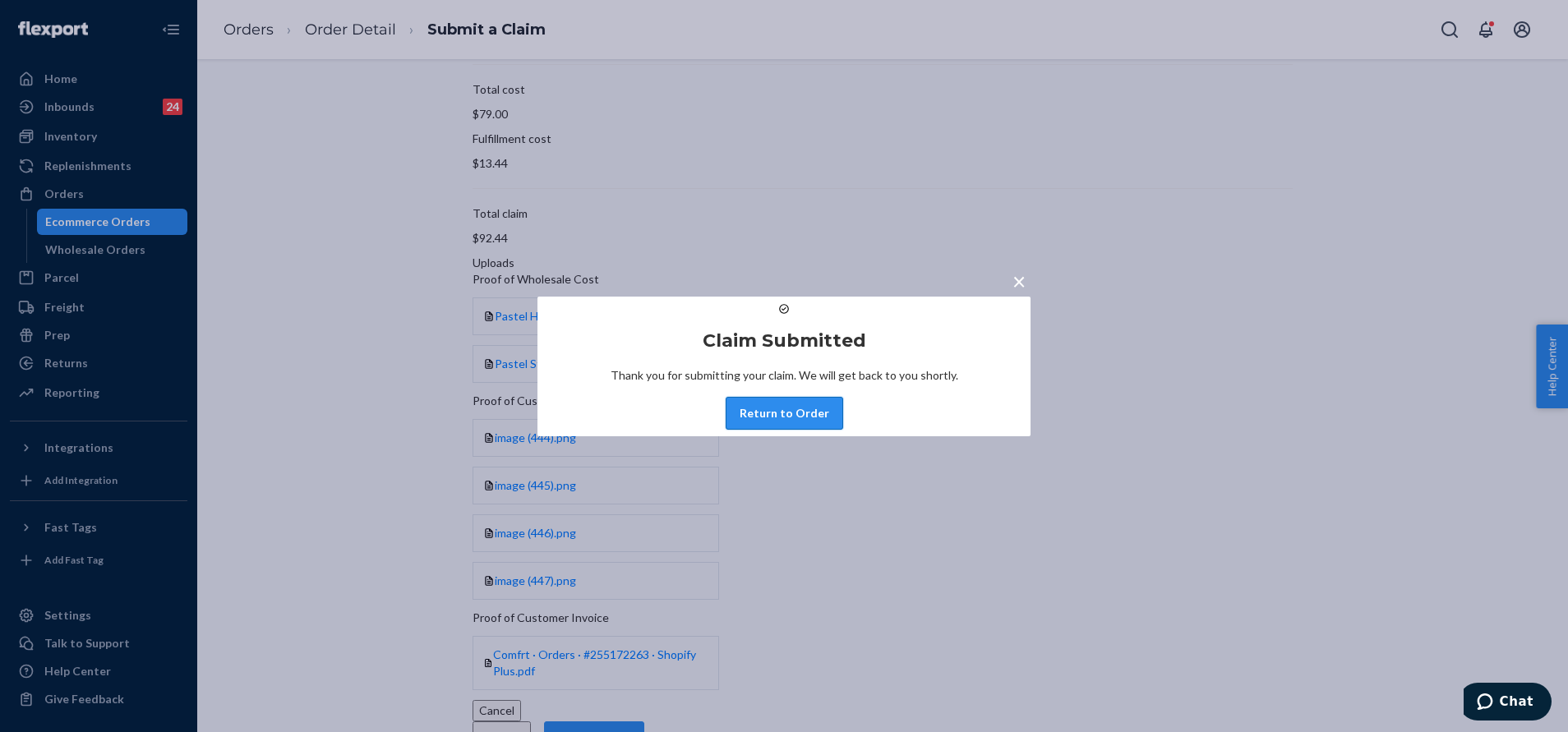
click at [781, 430] on button "Return to Order" at bounding box center [784, 413] width 117 height 33
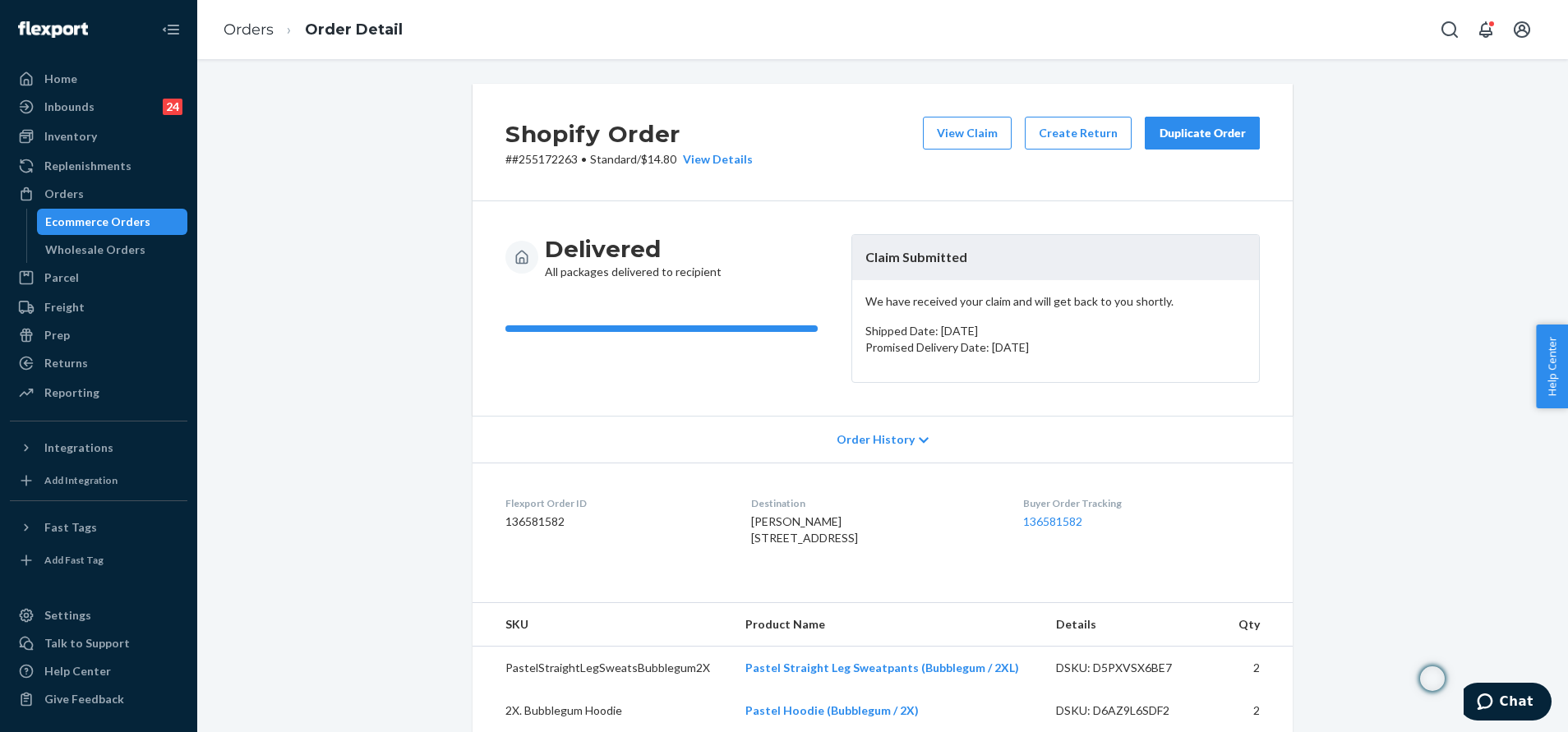
click at [1233, 146] on button "Duplicate Order" at bounding box center [1203, 133] width 115 height 33
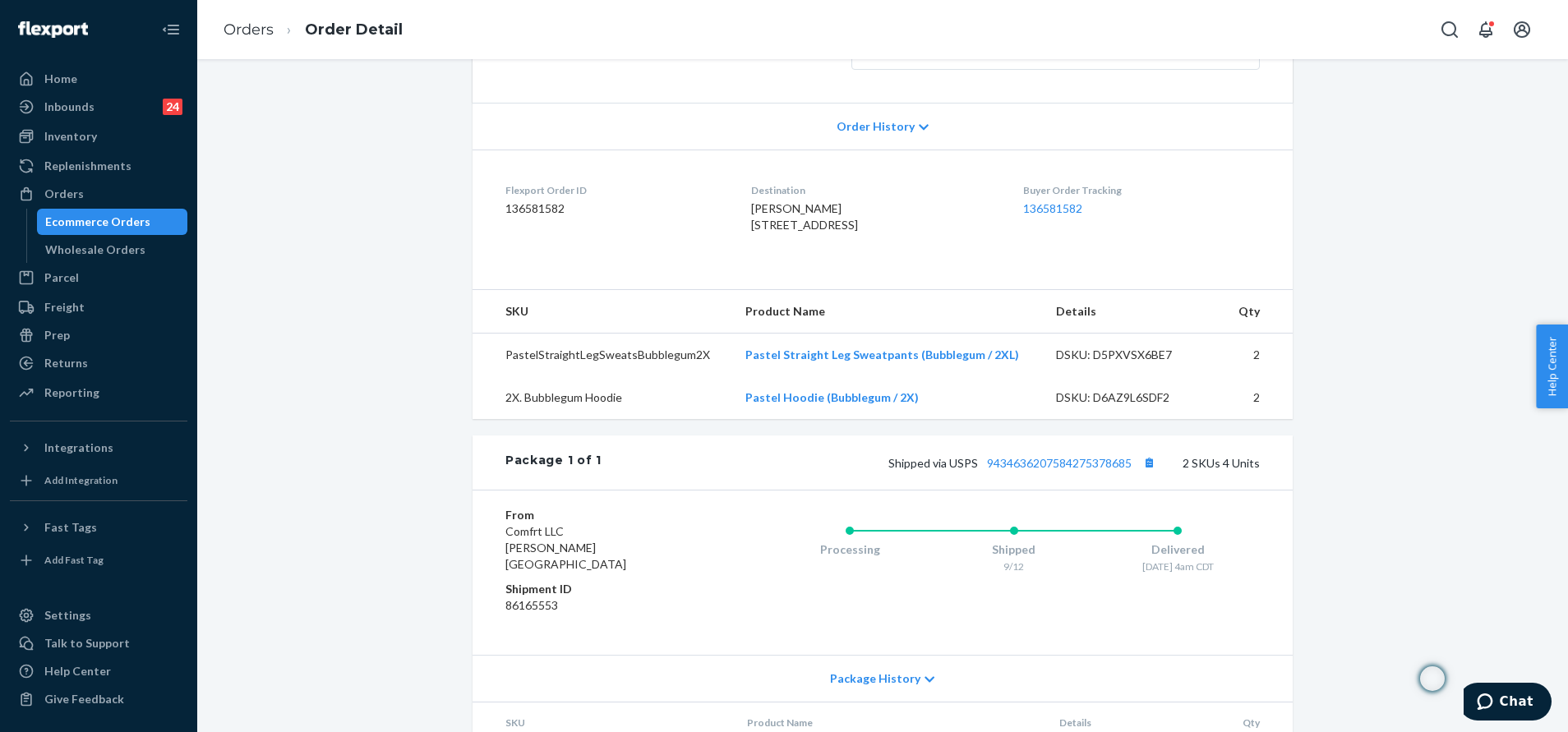
scroll to position [369, 0]
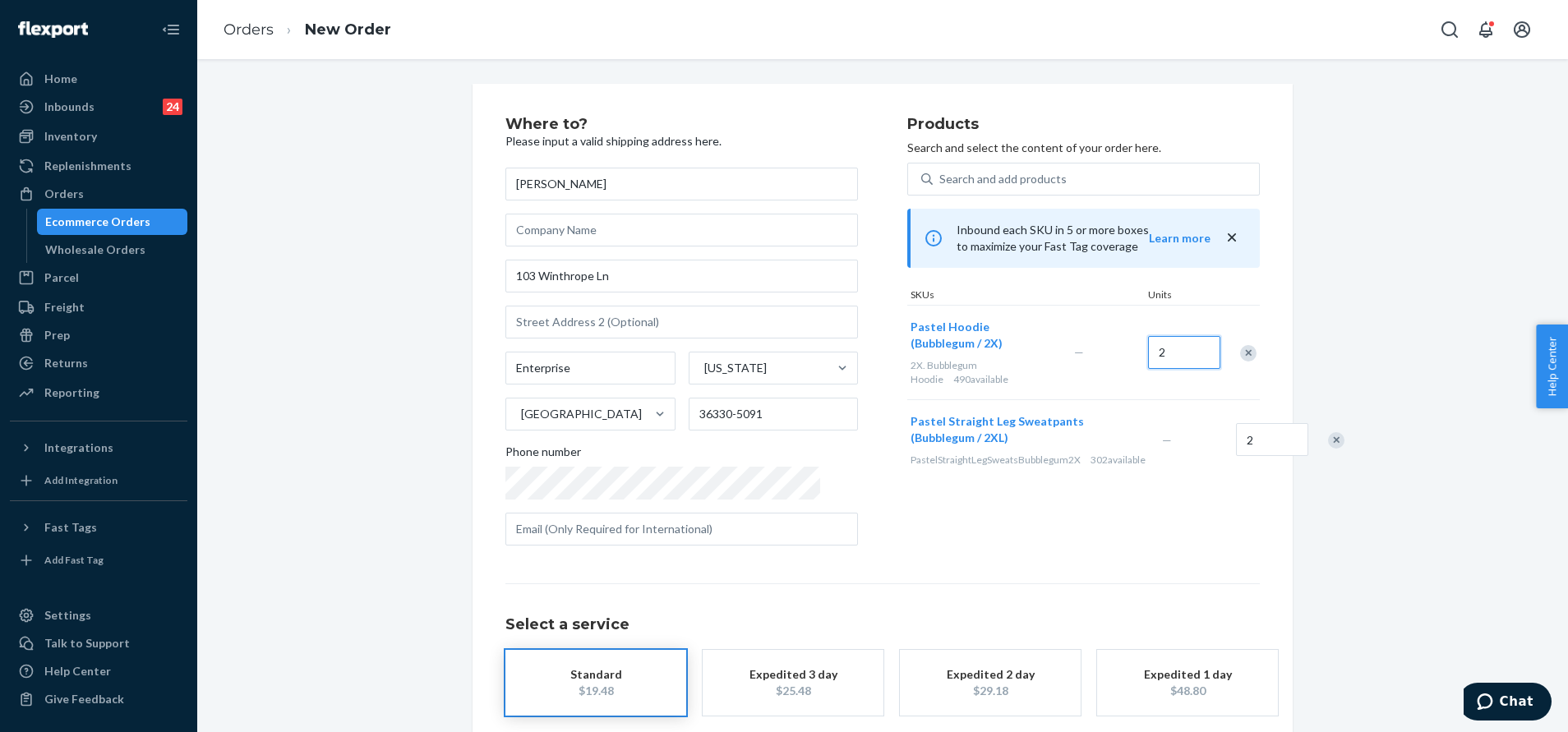
click at [1193, 336] on input "2" at bounding box center [1184, 352] width 72 height 33
type input "1"
click at [1235, 423] on input "2" at bounding box center [1272, 439] width 72 height 33
type input "1"
click at [663, 275] on input "103 Winthrope Ln" at bounding box center [681, 276] width 352 height 33
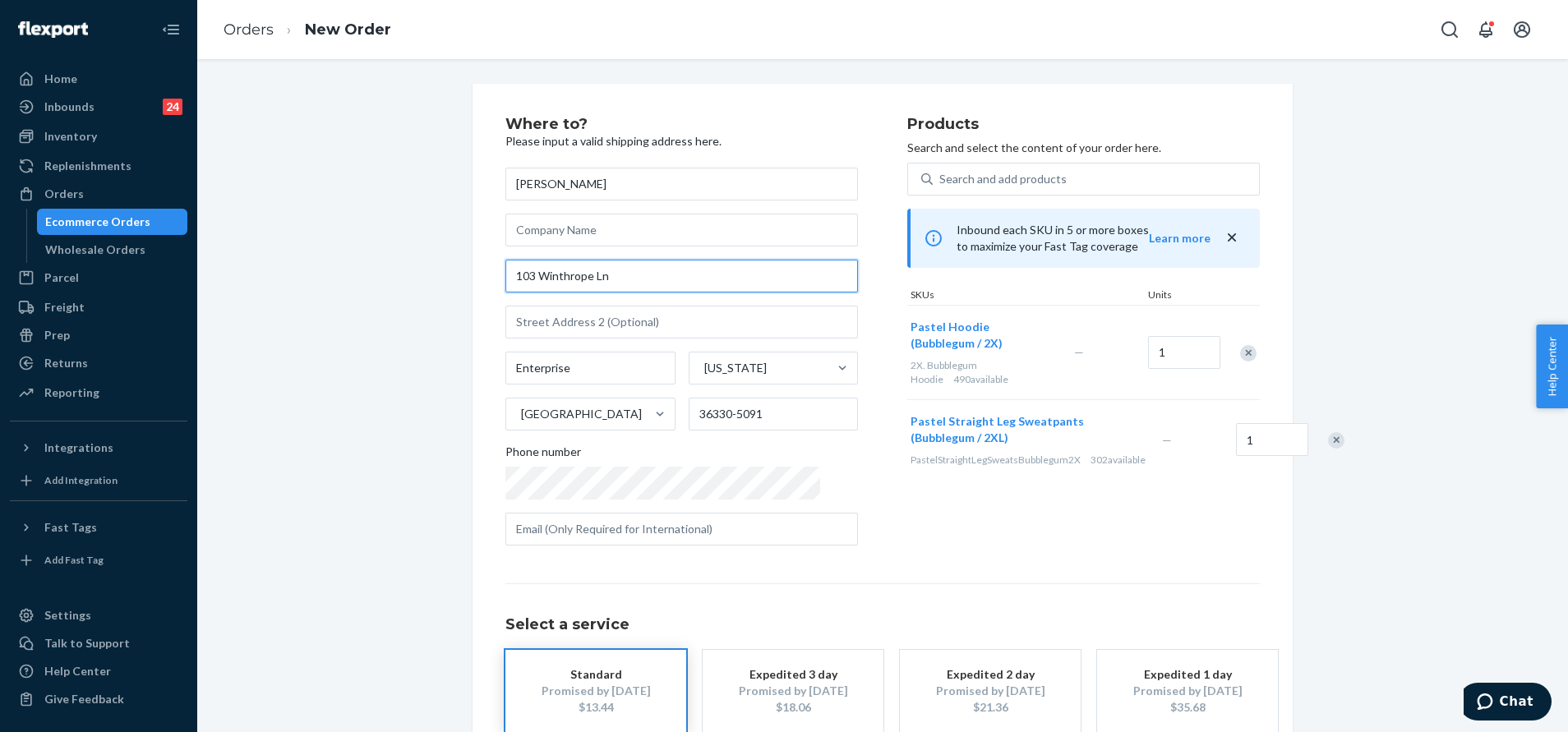
paste input "lane Enterprise, Al 36330"
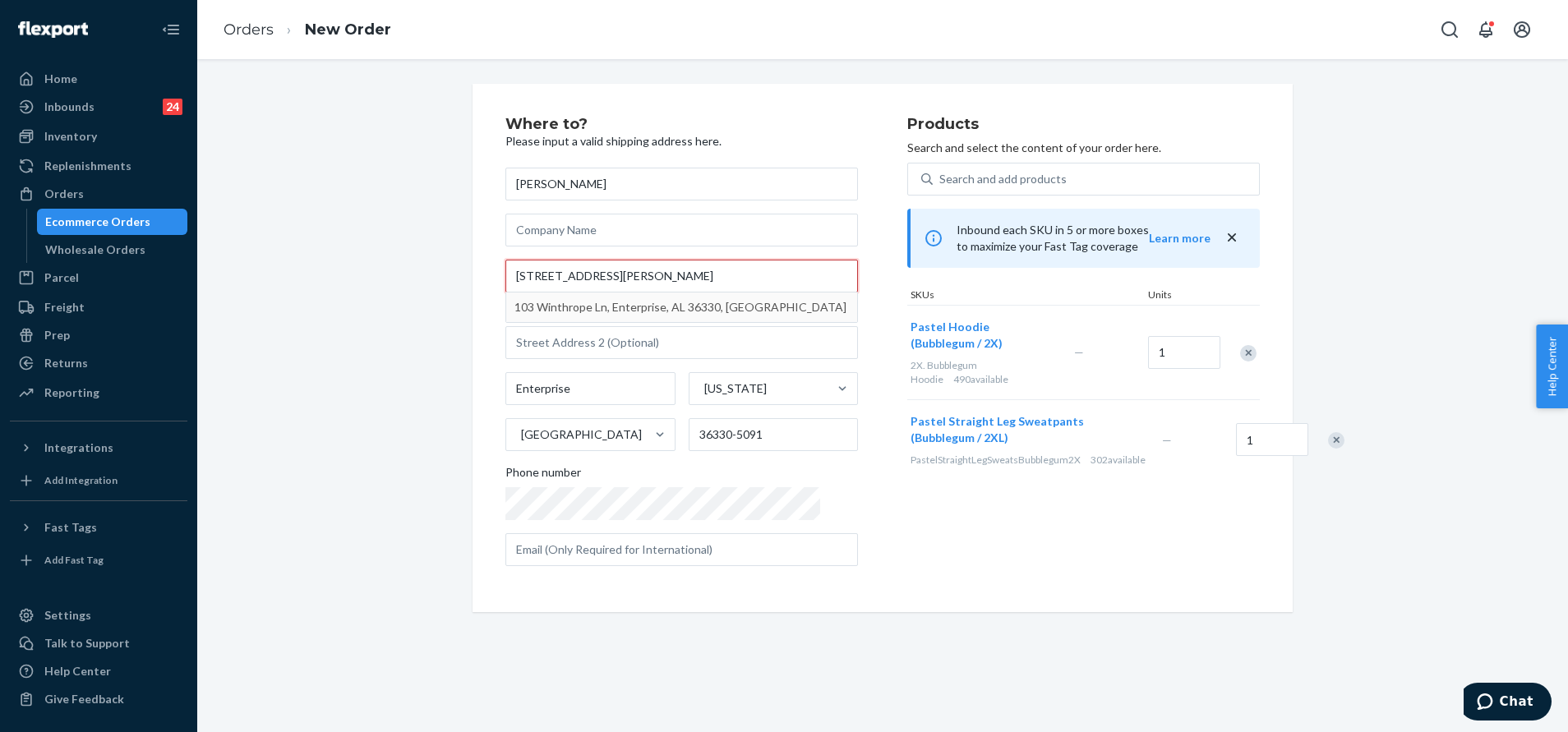
type input "[STREET_ADDRESS][PERSON_NAME]"
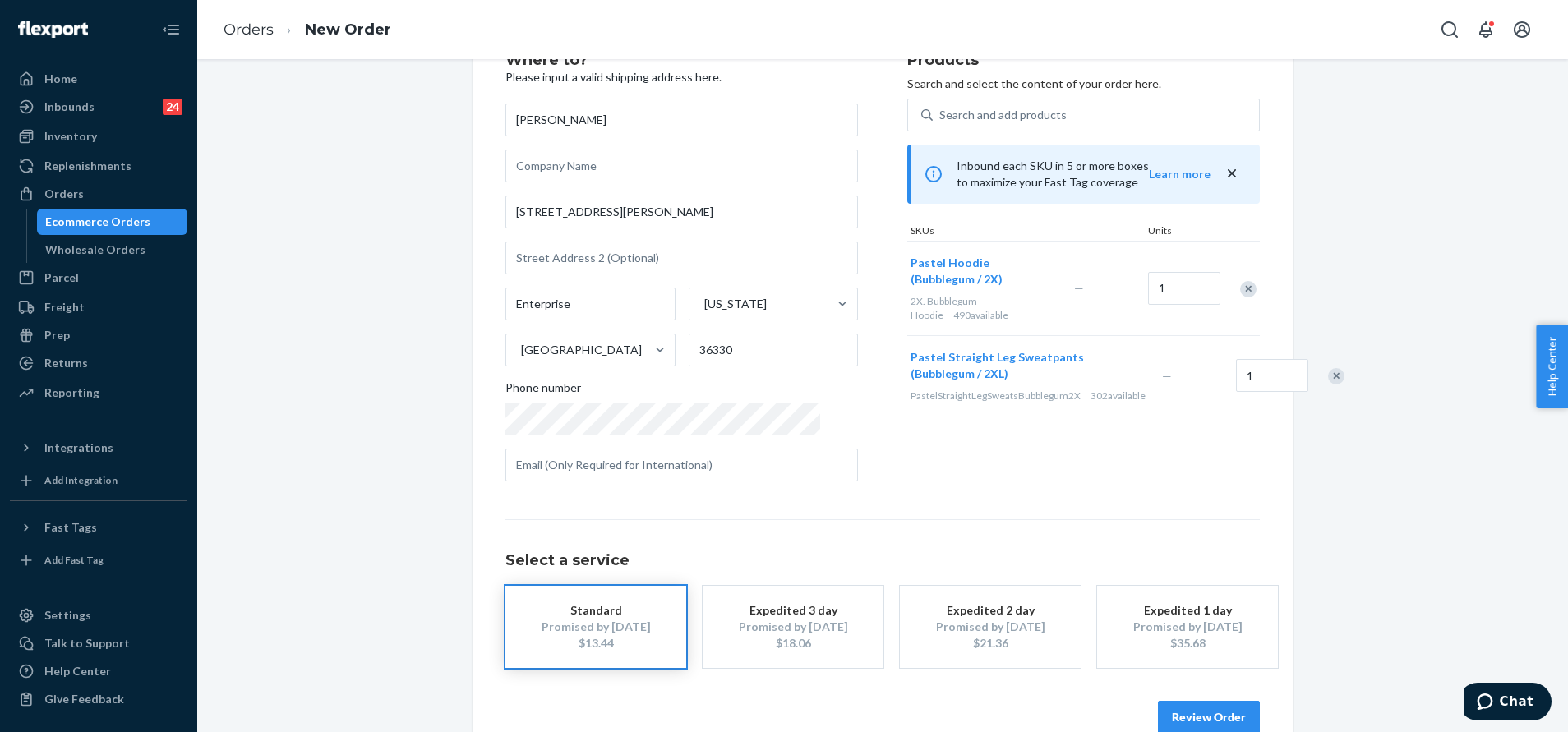
scroll to position [98, 0]
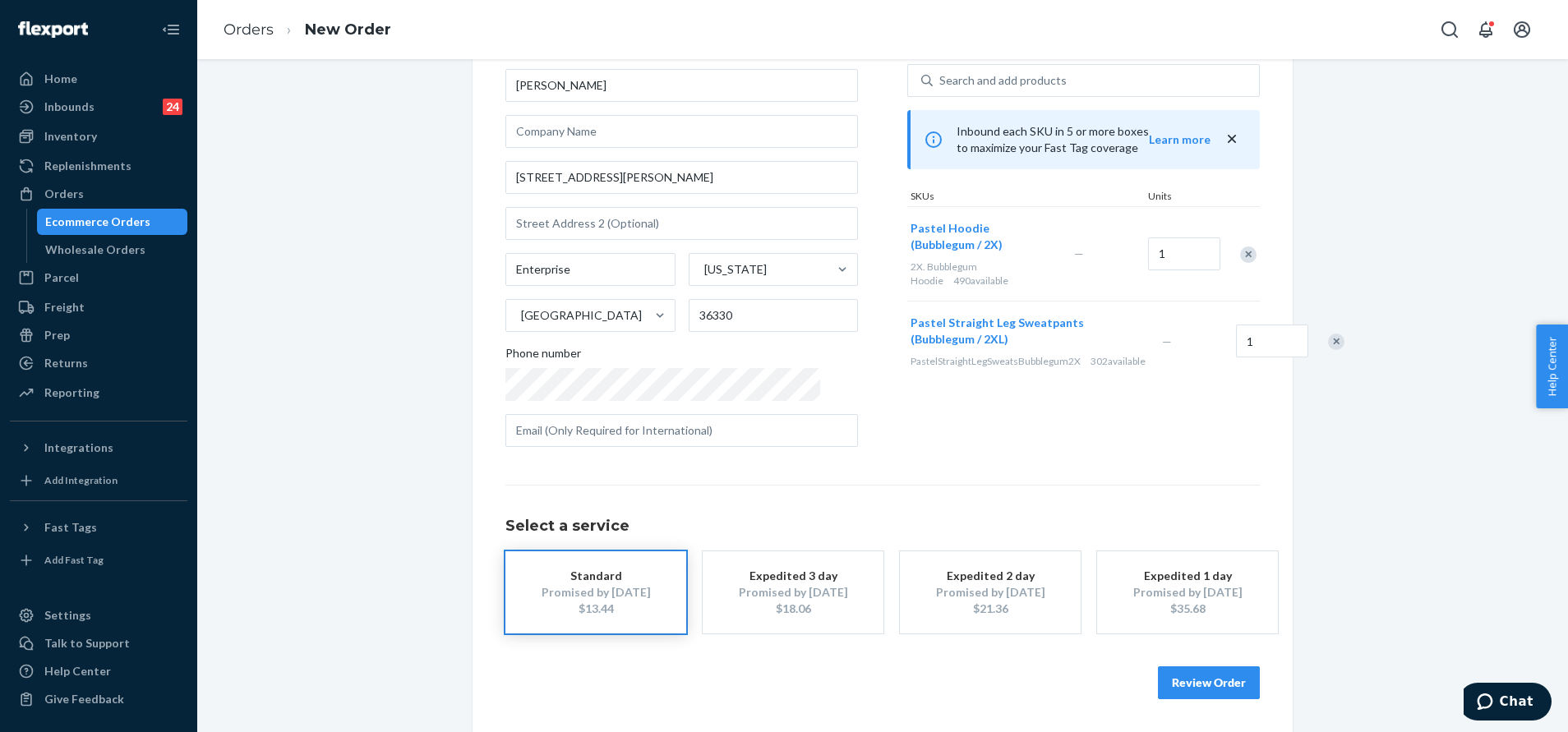
click at [1213, 700] on div "Where to? Please input a valid shipping address here. [PERSON_NAME] [STREET_ADD…" at bounding box center [882, 358] width 820 height 747
click at [1212, 685] on button "Review Order" at bounding box center [1209, 682] width 102 height 33
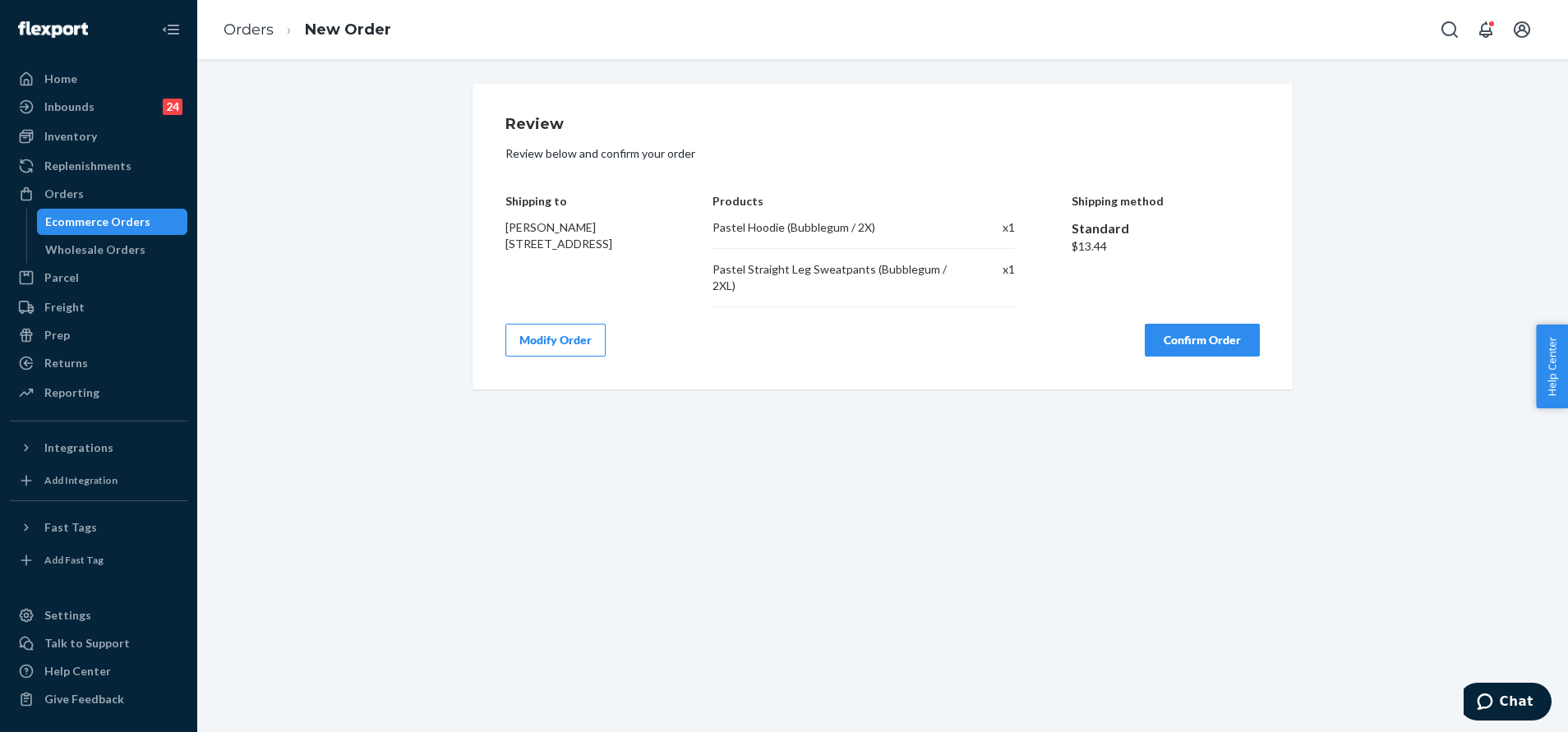
click at [1232, 323] on div "Review Review below and confirm your order Shipping to [PERSON_NAME] [STREET_AD…" at bounding box center [883, 236] width 755 height 239
click at [1233, 338] on button "Confirm Order" at bounding box center [1203, 340] width 115 height 33
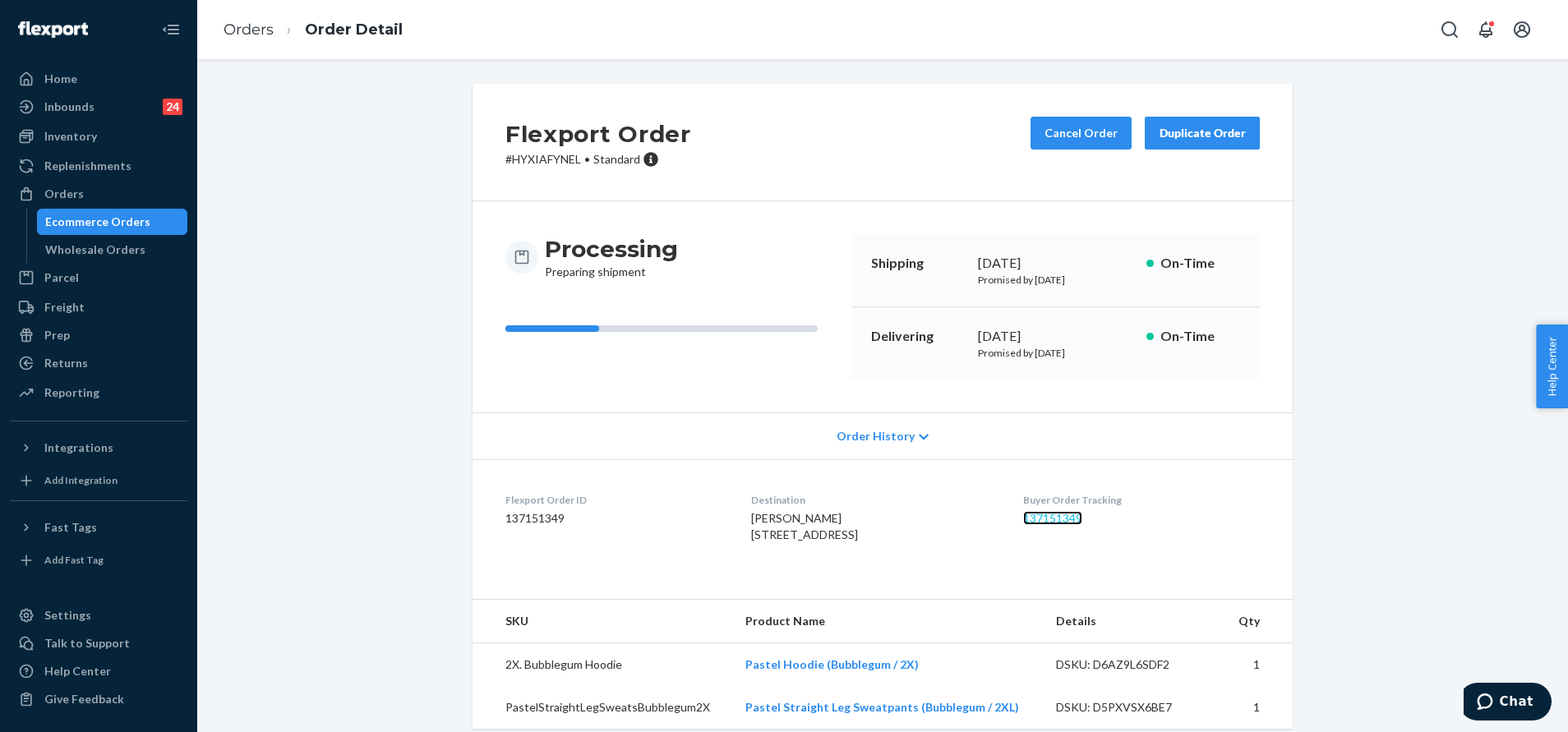
click at [1047, 522] on link "137151349" at bounding box center [1052, 518] width 59 height 14
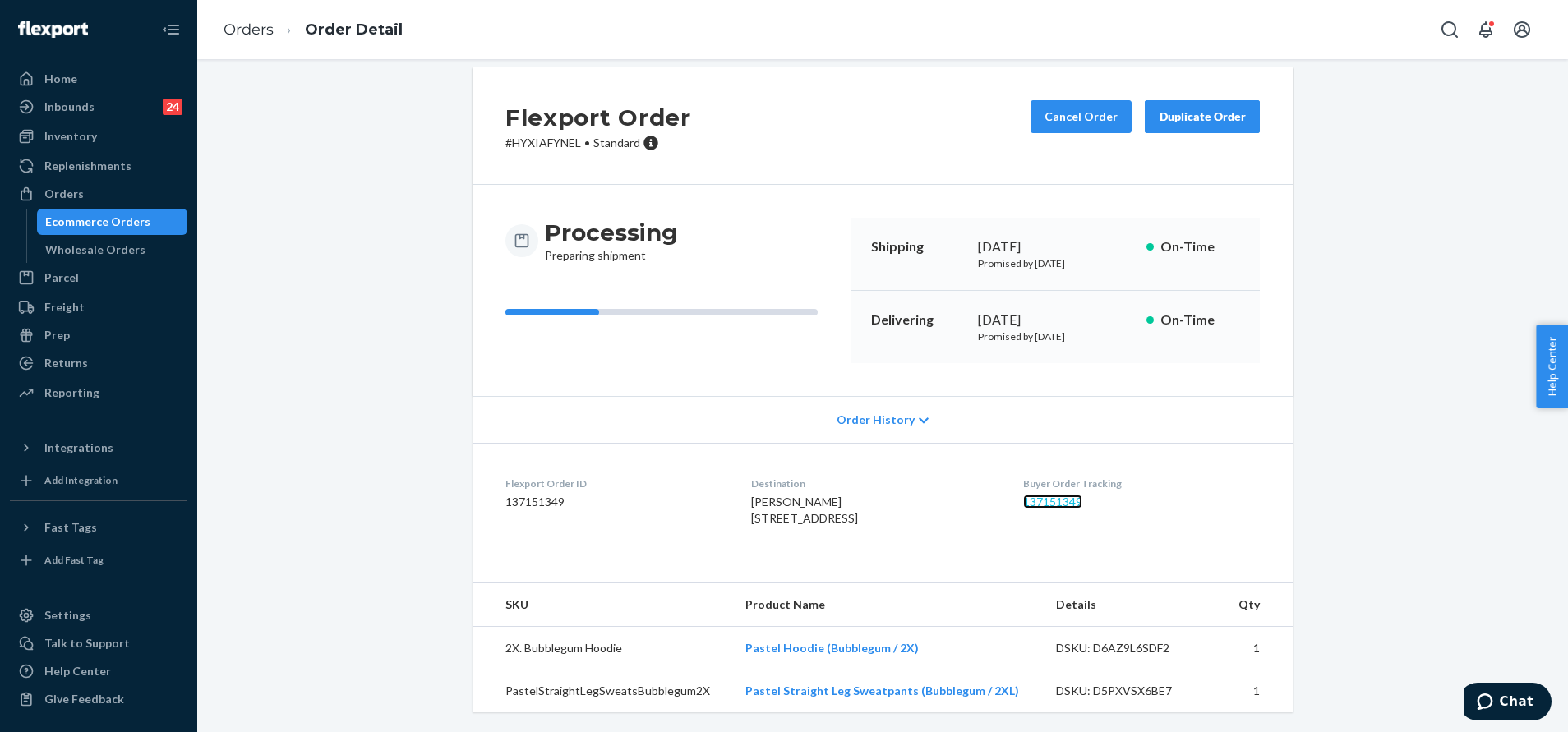
scroll to position [49, 0]
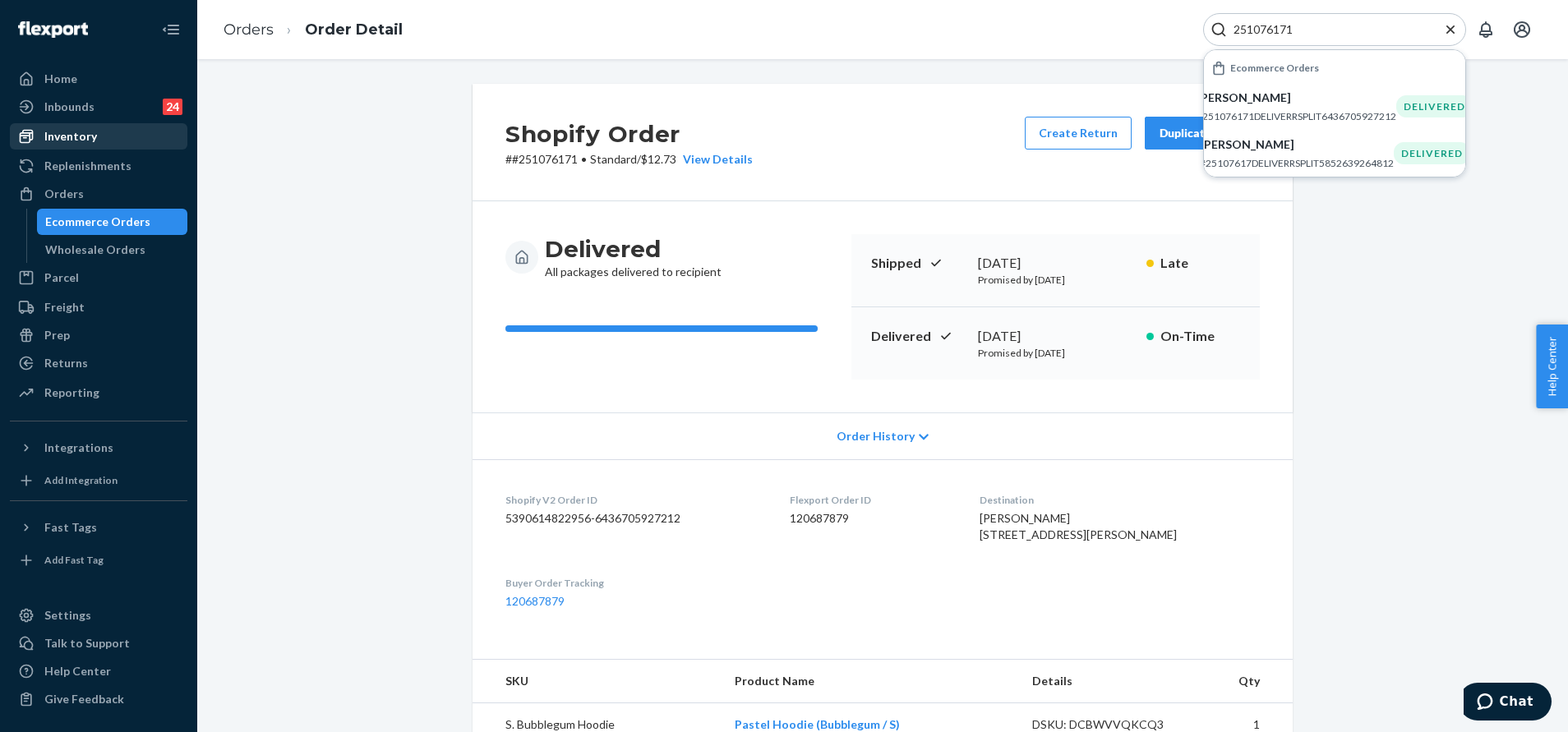
click at [106, 140] on div "Inventory" at bounding box center [98, 136] width 174 height 23
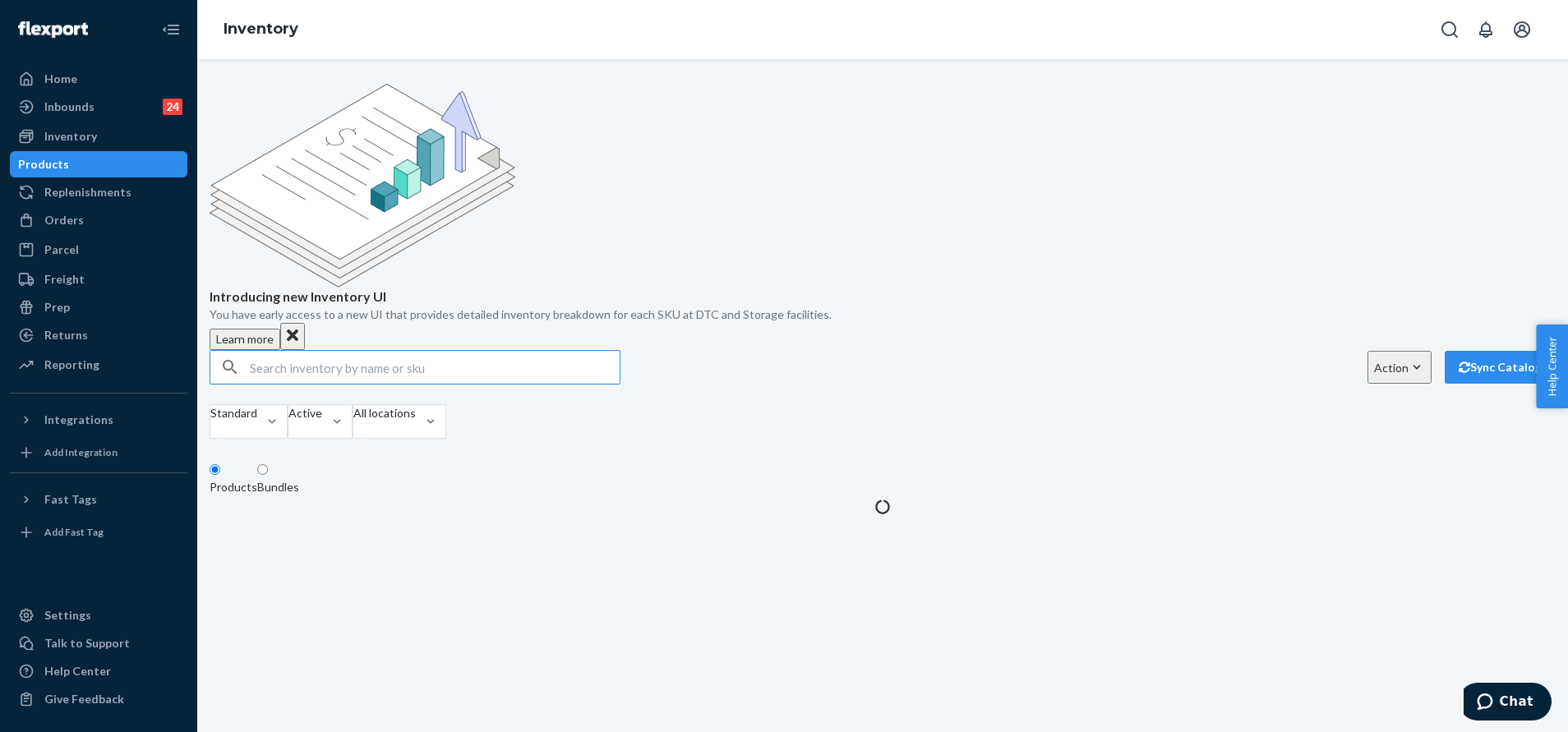
type input "Why I do not received full refund after return it? My total purchase is worth $…"
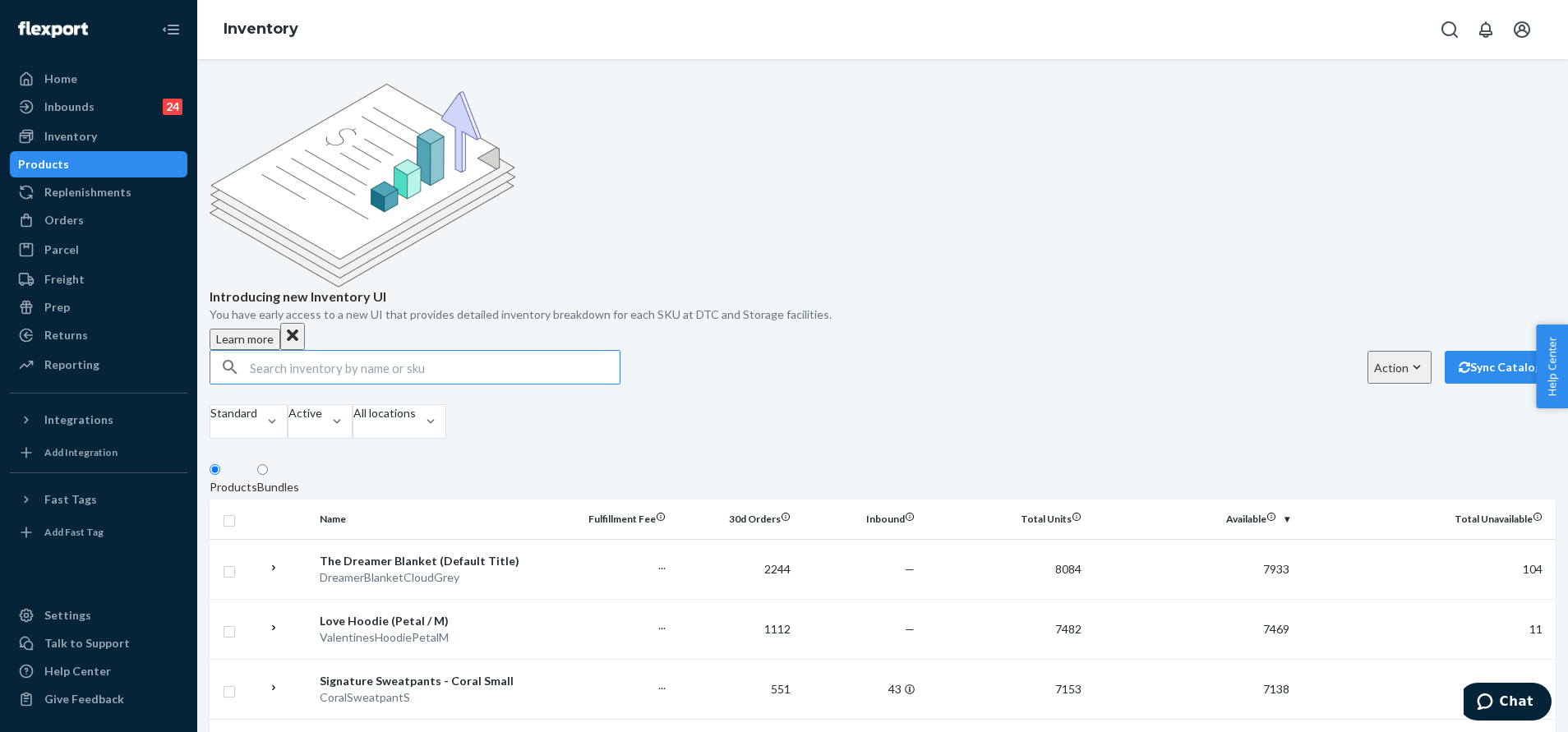
click at [513, 350] on input "text" at bounding box center [434, 367] width 370 height 33
type input "dqx4pl5fskw"
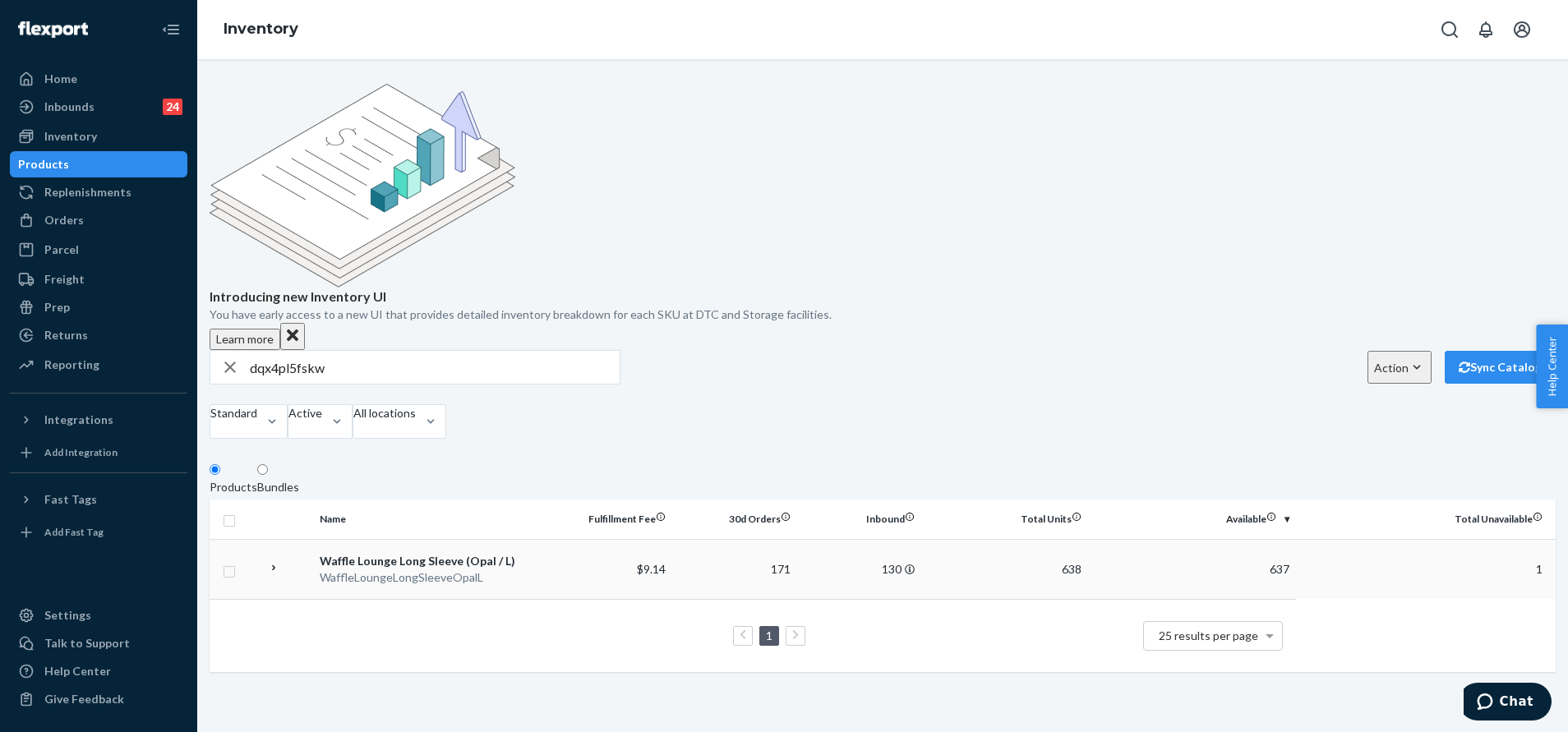
click at [645, 539] on td "$9.14" at bounding box center [609, 569] width 125 height 60
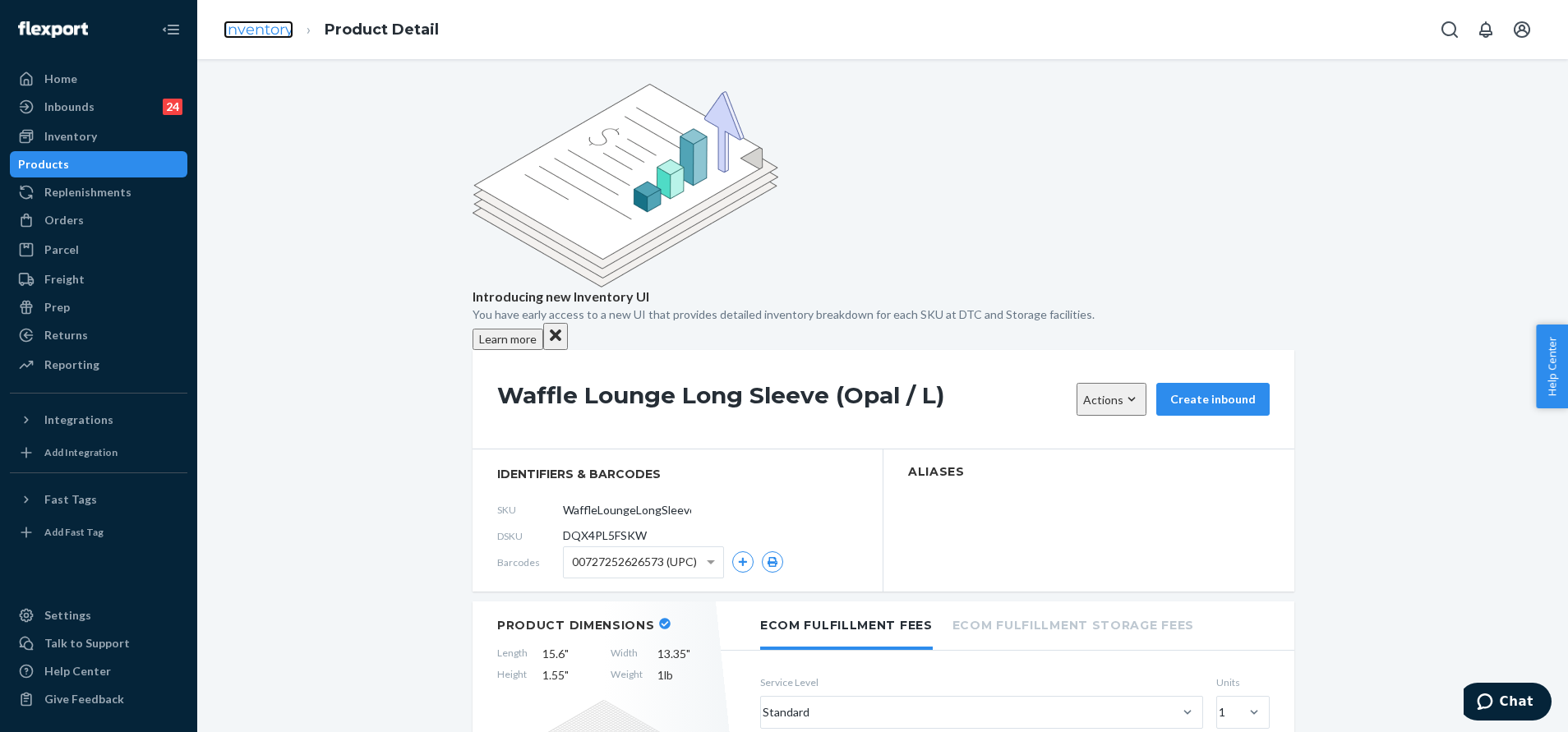
click at [265, 30] on link "Inventory" at bounding box center [258, 29] width 70 height 18
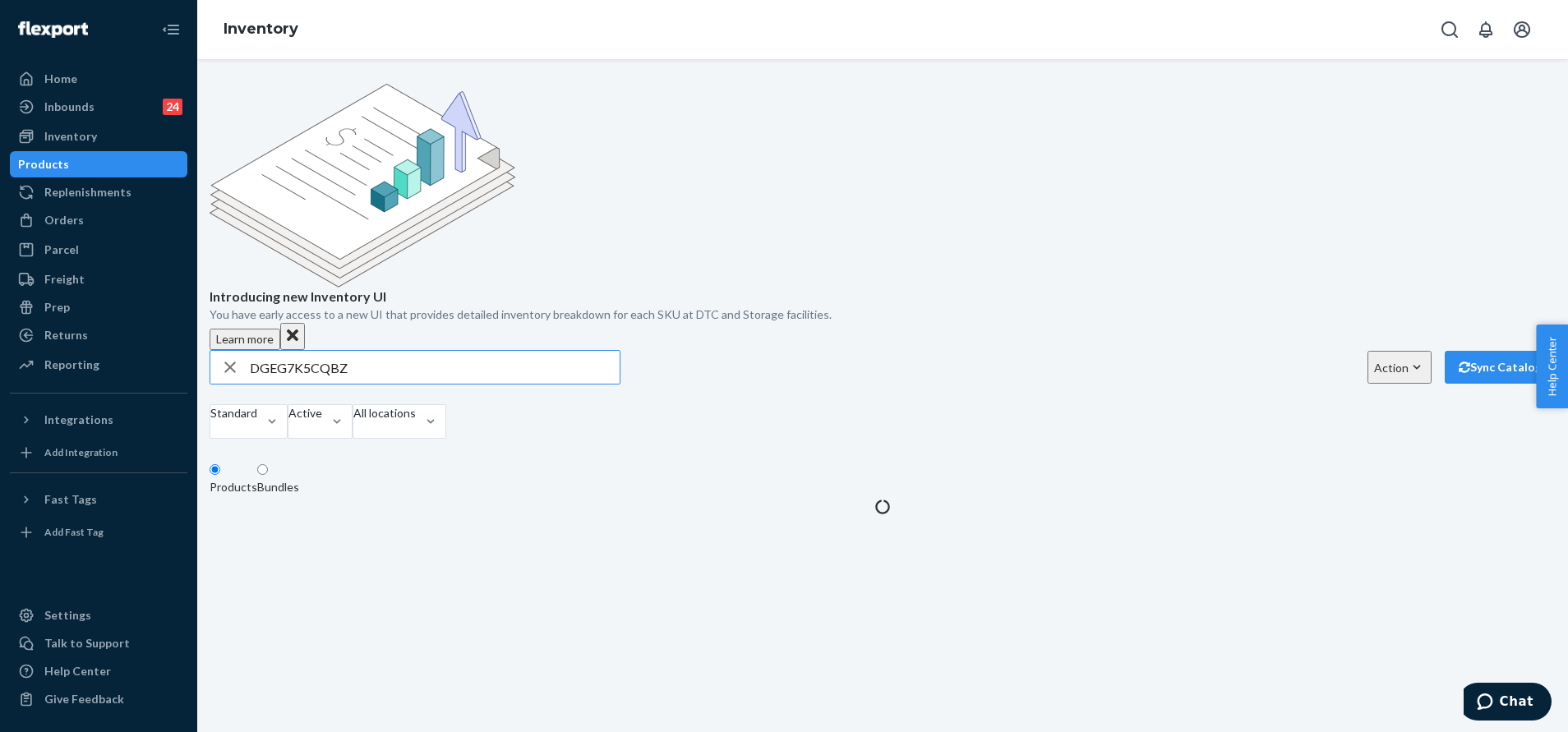
type input "DGEG7K5CQBZ"
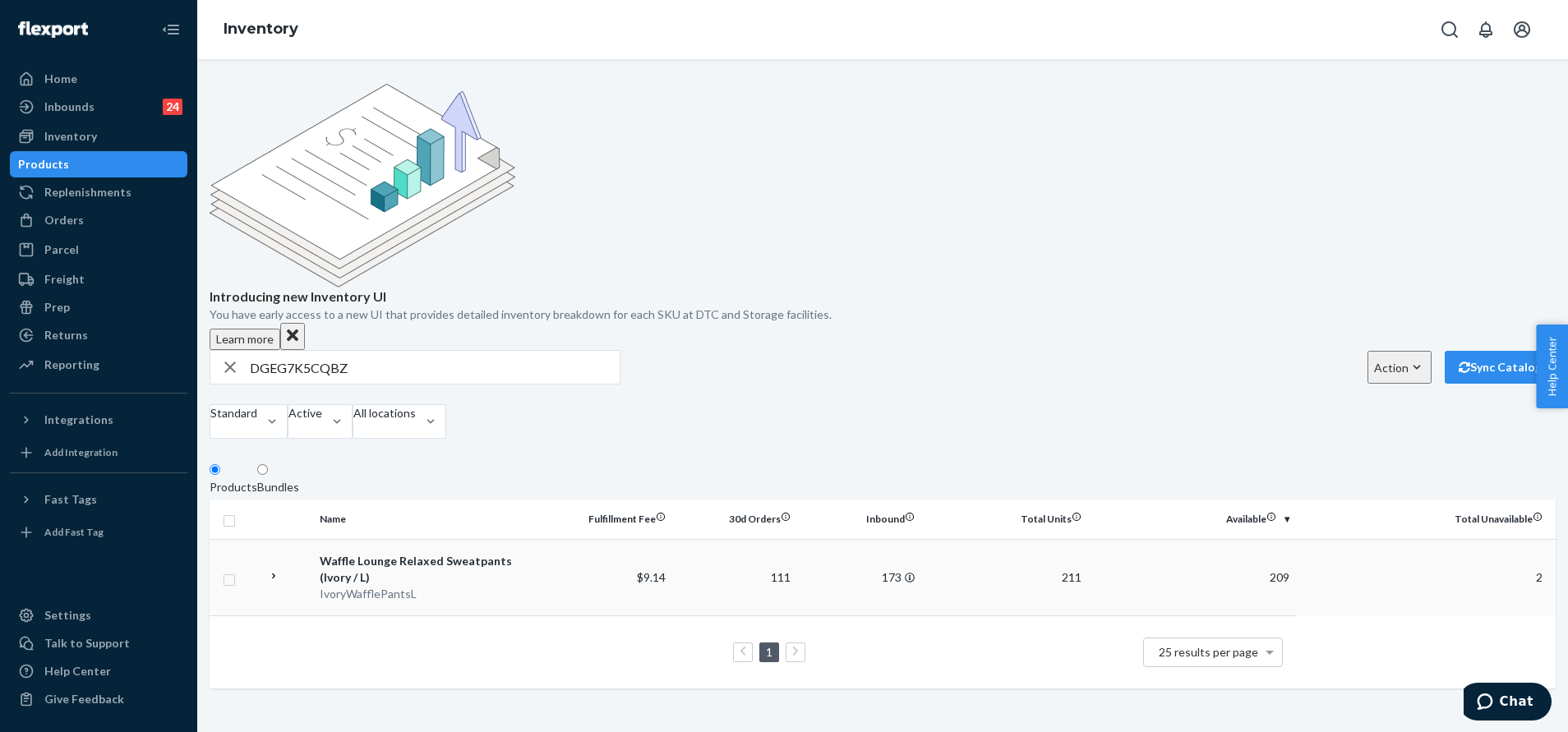
click at [531, 586] on div "IvoryWafflePantsL" at bounding box center [430, 593] width 221 height 16
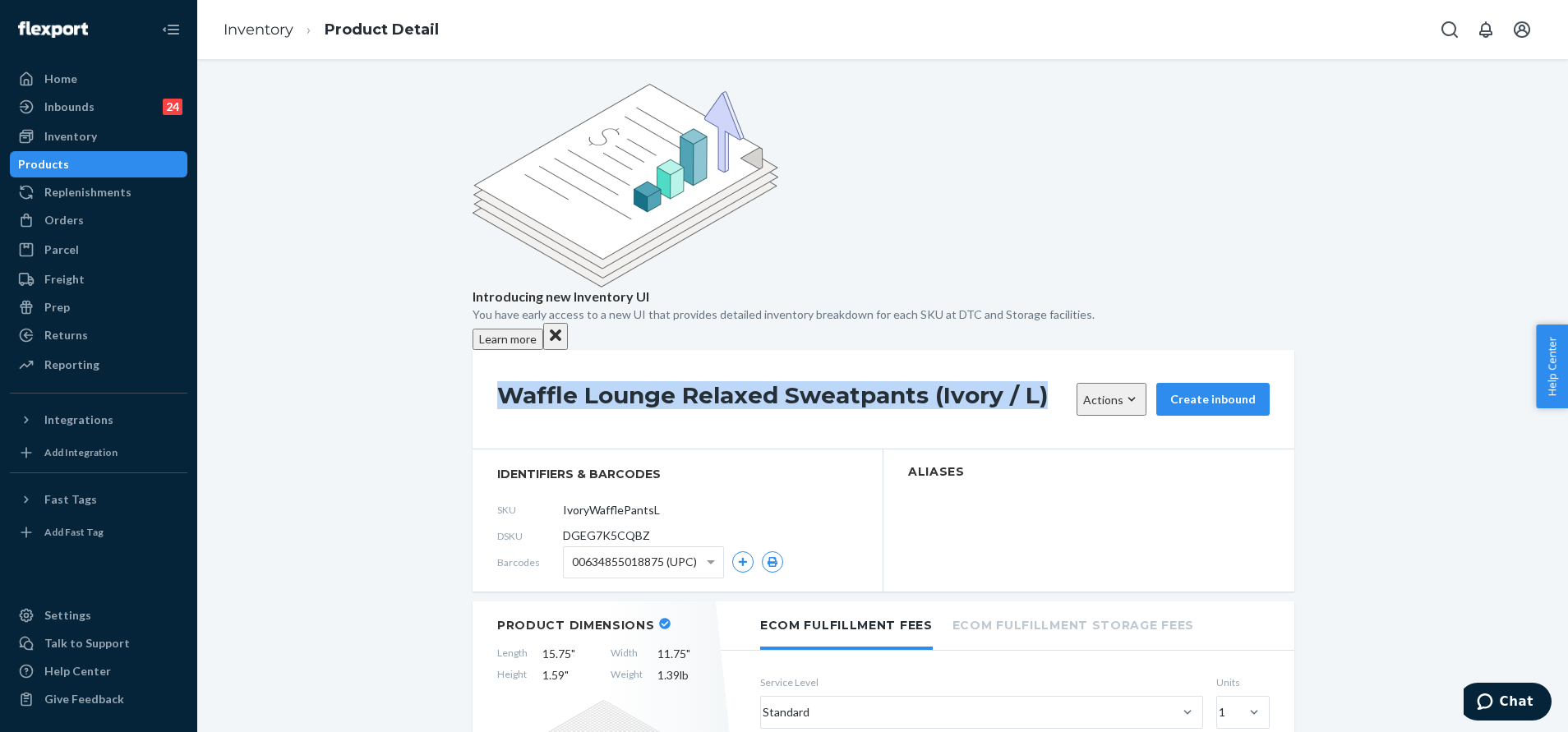
drag, startPoint x: 1009, startPoint y: 249, endPoint x: 486, endPoint y: 232, distance: 523.3
click at [486, 350] on div "Waffle Lounge Relaxed Sweatpants (Ivory / L) Actions Hide Request removal Creat…" at bounding box center [883, 399] width 822 height 99
copy h1 "Waffle Lounge Relaxed Sweatpants (Ivory / L)"
drag, startPoint x: 946, startPoint y: 257, endPoint x: 480, endPoint y: 240, distance: 466.3
click at [480, 350] on div "Waffle Lounge Long Sleeve (Opal / L) Actions Hide Request removal Create inbound" at bounding box center [883, 399] width 822 height 99
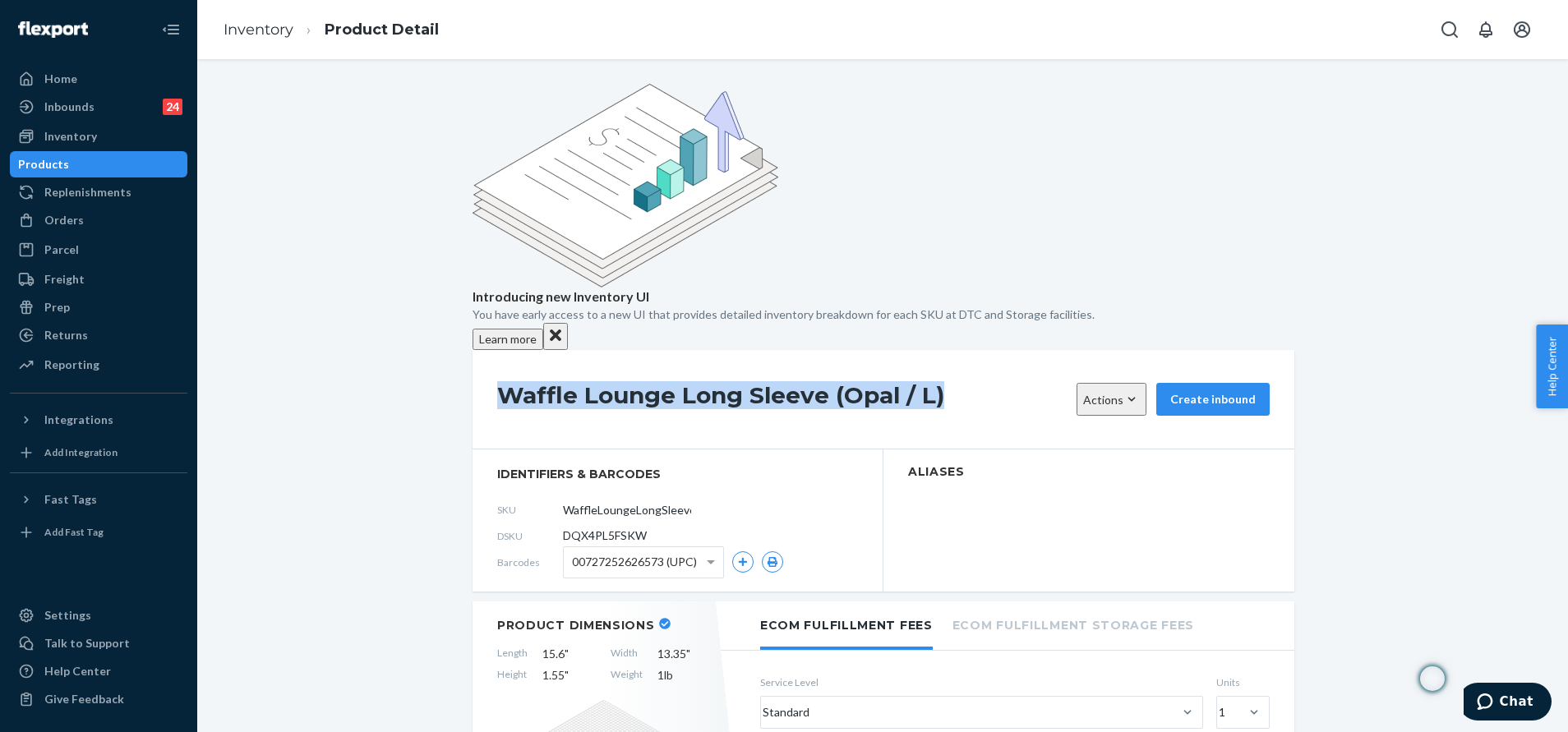
copy h1 "Waffle Lounge Long Sleeve (Opal / L)"
click at [1459, 31] on icon "Open Search Box" at bounding box center [1449, 29] width 20 height 20
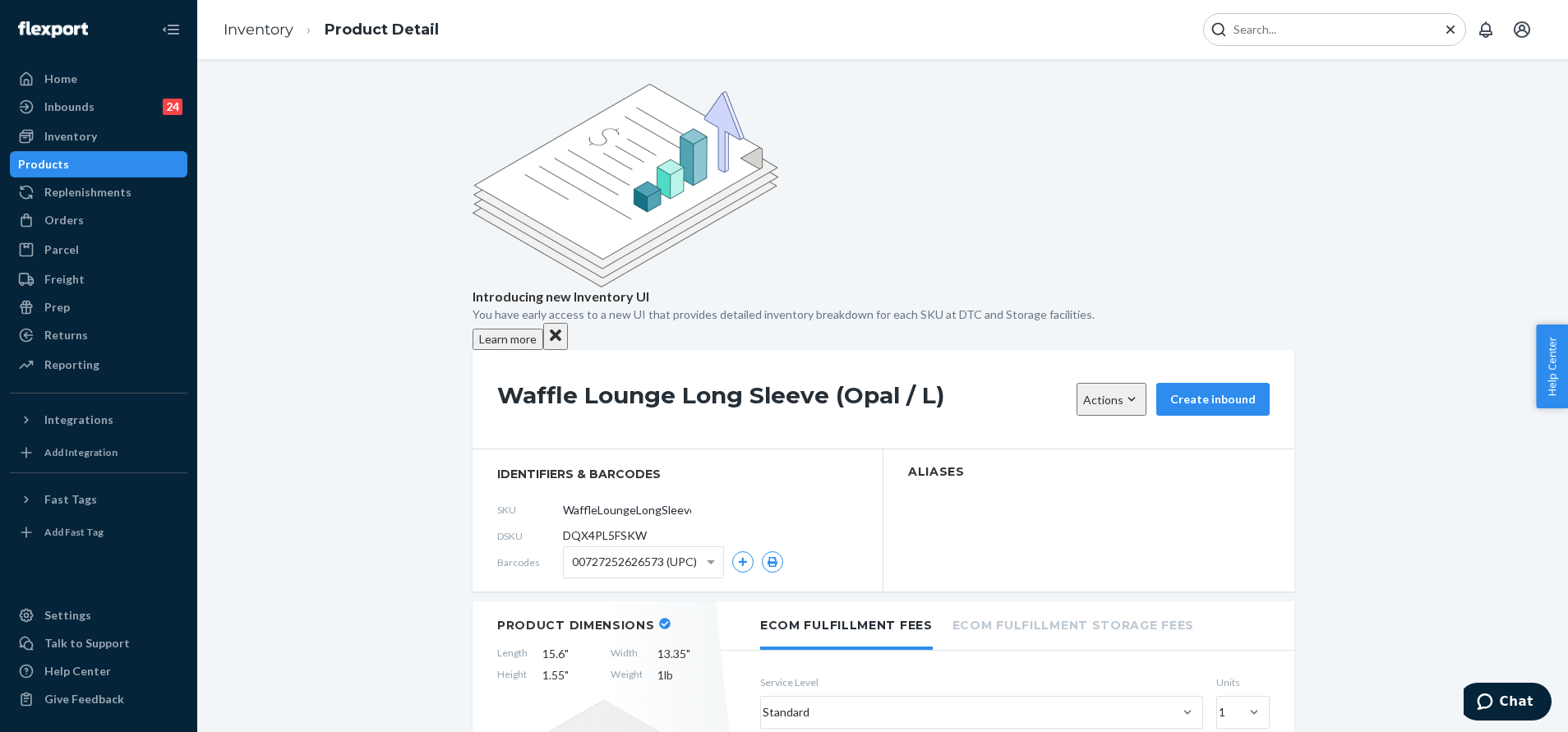
type input "Waffle Lounge Long Sleeve (Opal / L)"
click at [269, 34] on link "Inventory" at bounding box center [258, 29] width 70 height 18
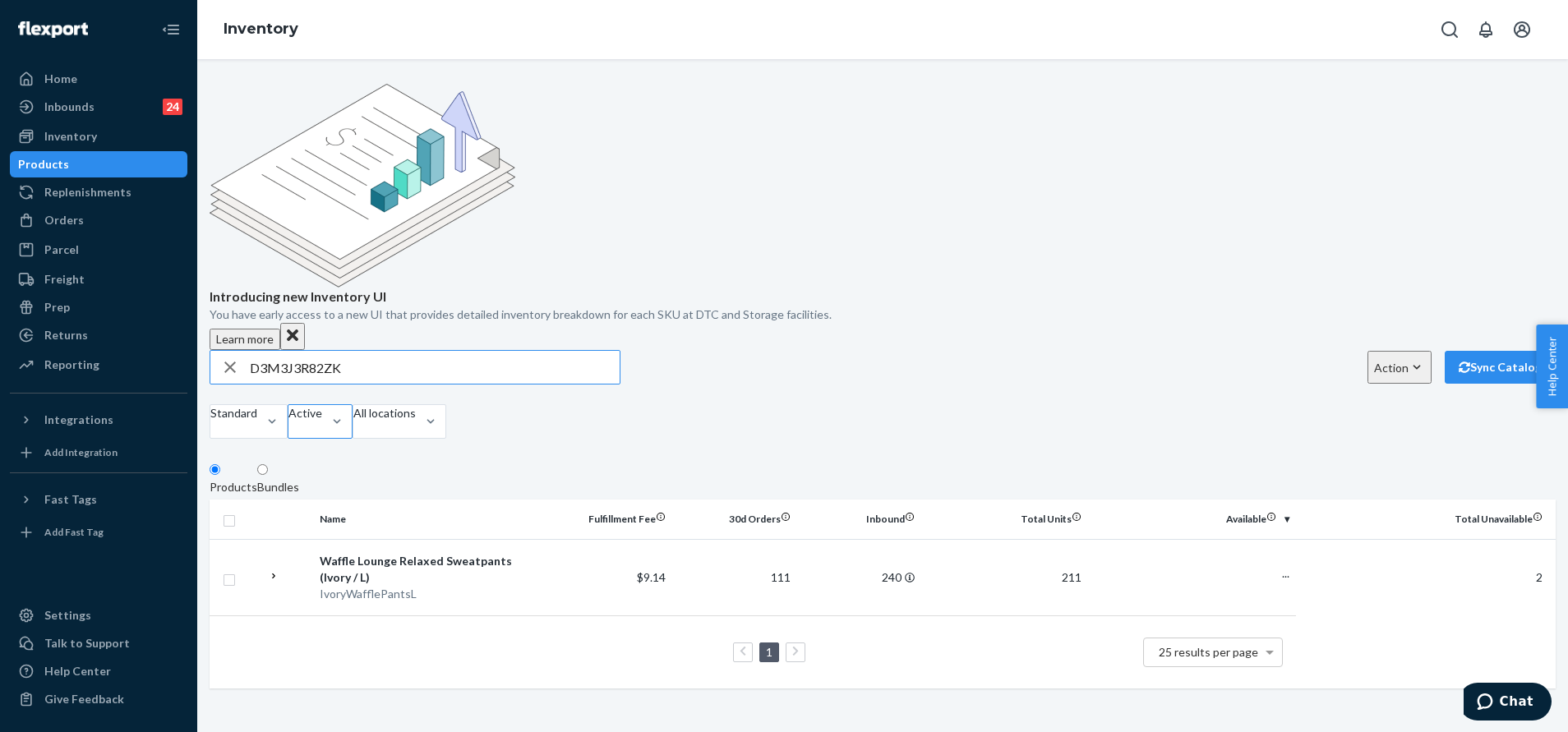
type input "D3M3J3R82ZK"
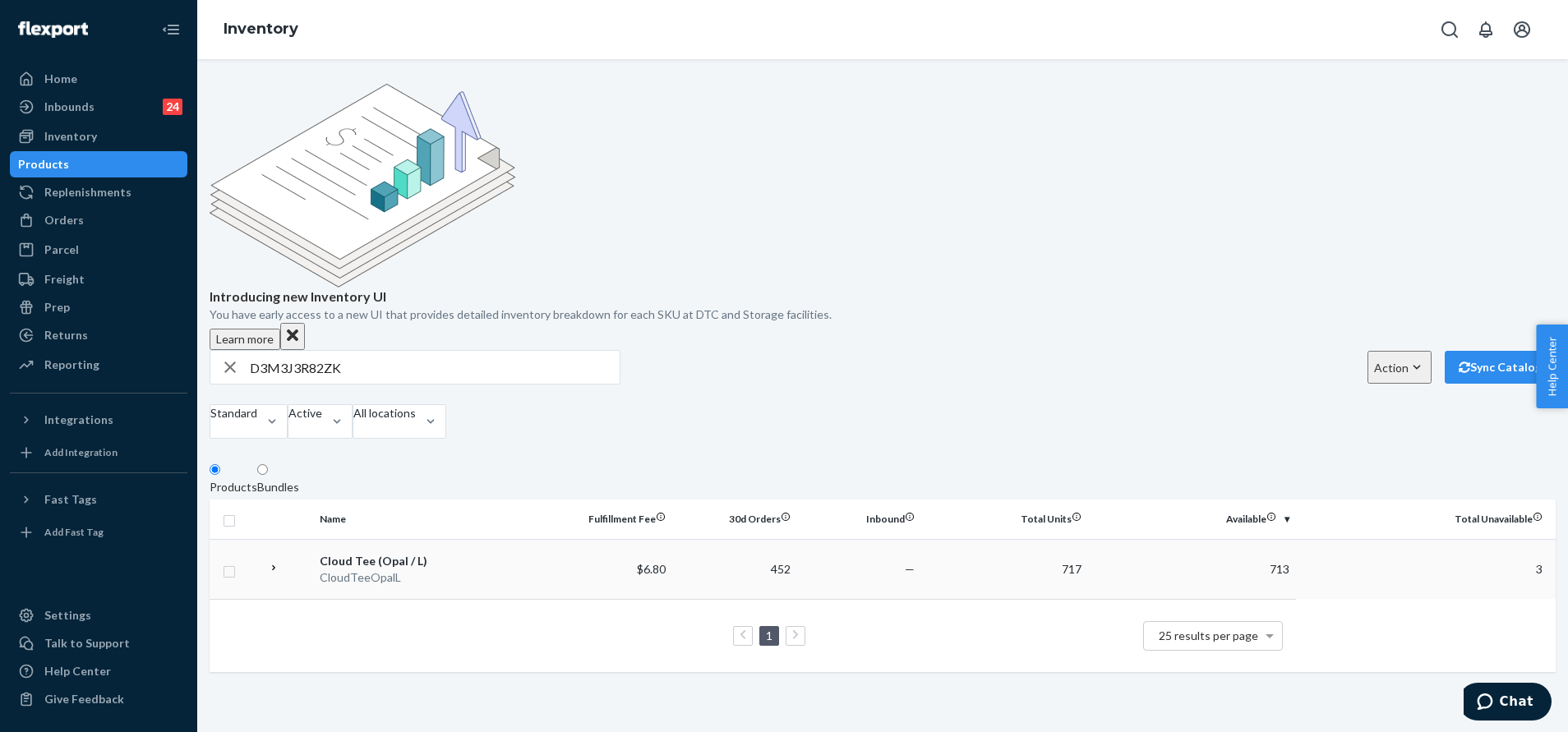
click at [551, 539] on td "$6.80" at bounding box center [609, 569] width 125 height 60
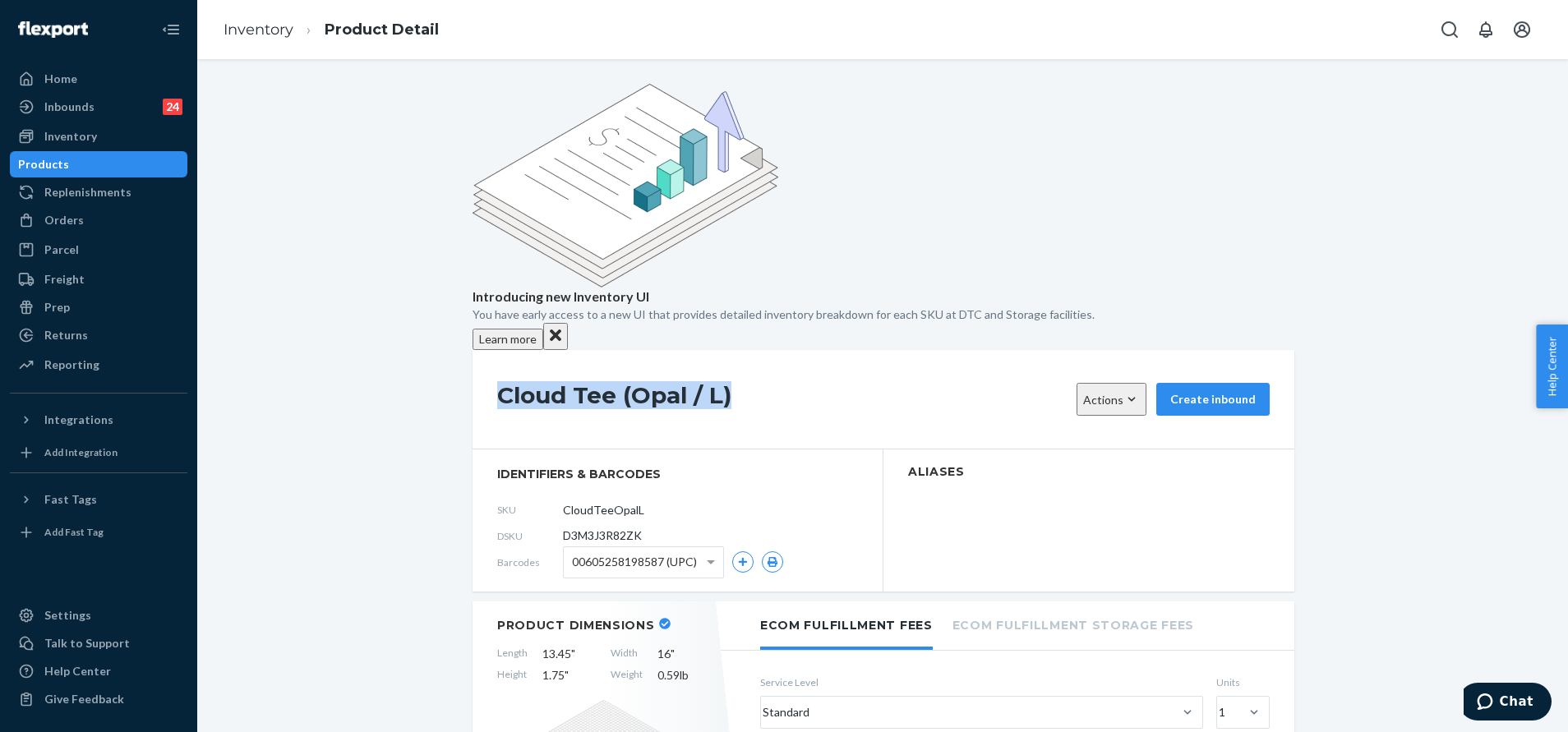
drag, startPoint x: 727, startPoint y: 255, endPoint x: 483, endPoint y: 251, distance: 244.0
click at [483, 350] on div "Cloud Tee (Opal / L) Actions Hide Request removal Create inbound" at bounding box center [883, 399] width 822 height 99
copy h1 "Cloud Tee (Opal / L)"
click at [1447, 23] on icon "Open Search Box" at bounding box center [1449, 29] width 16 height 16
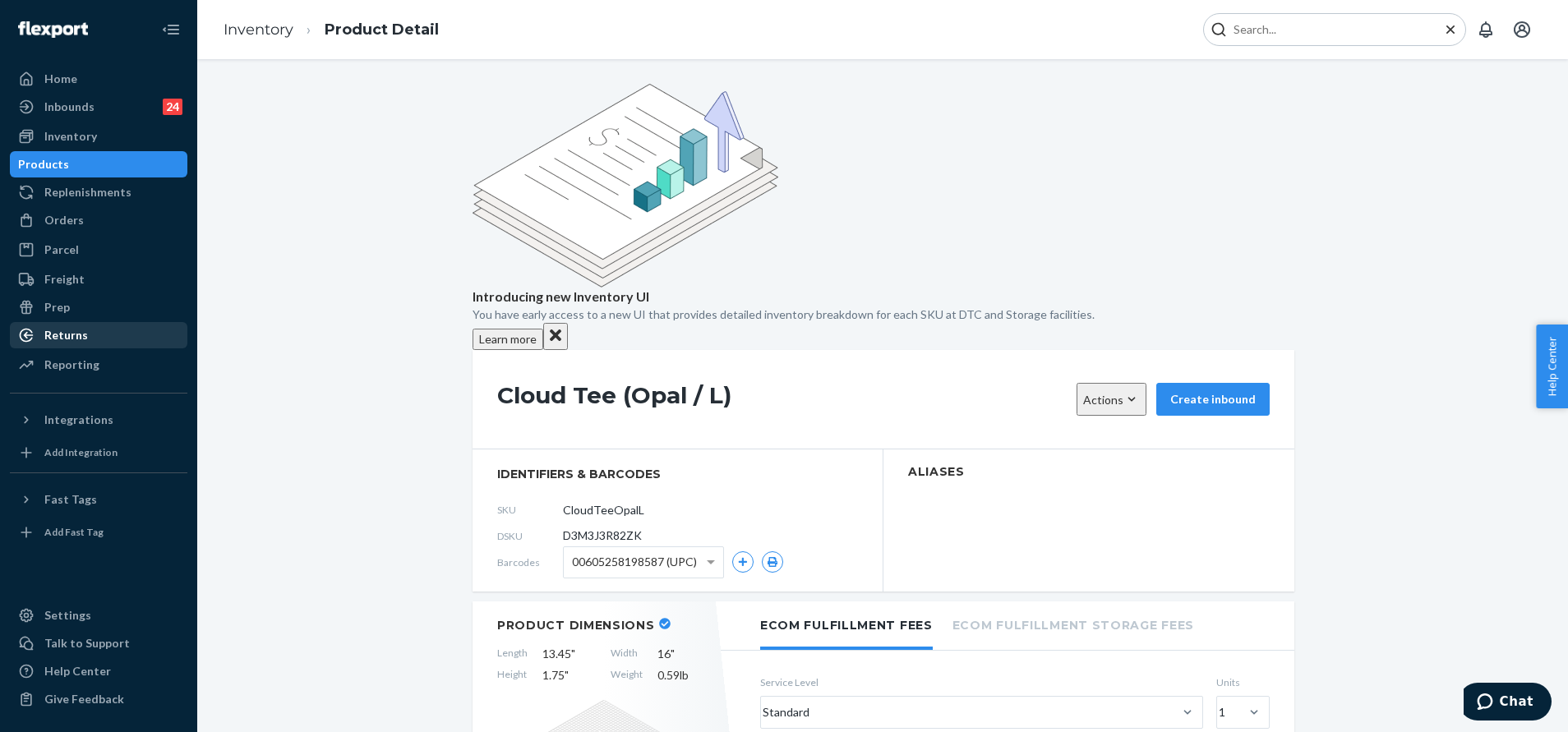
click at [115, 331] on div "Returns" at bounding box center [98, 335] width 174 height 23
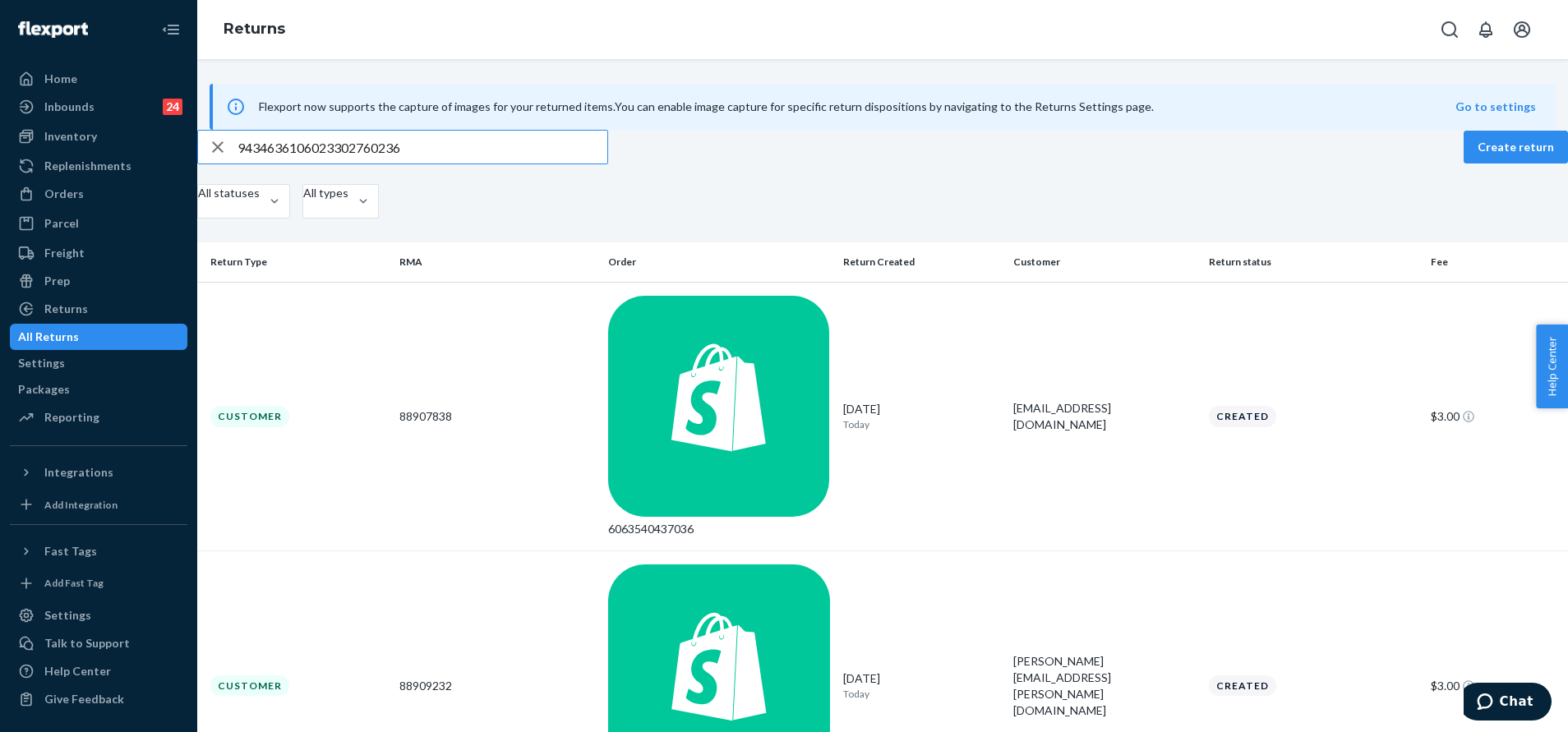
type input "9434636106023302760236"
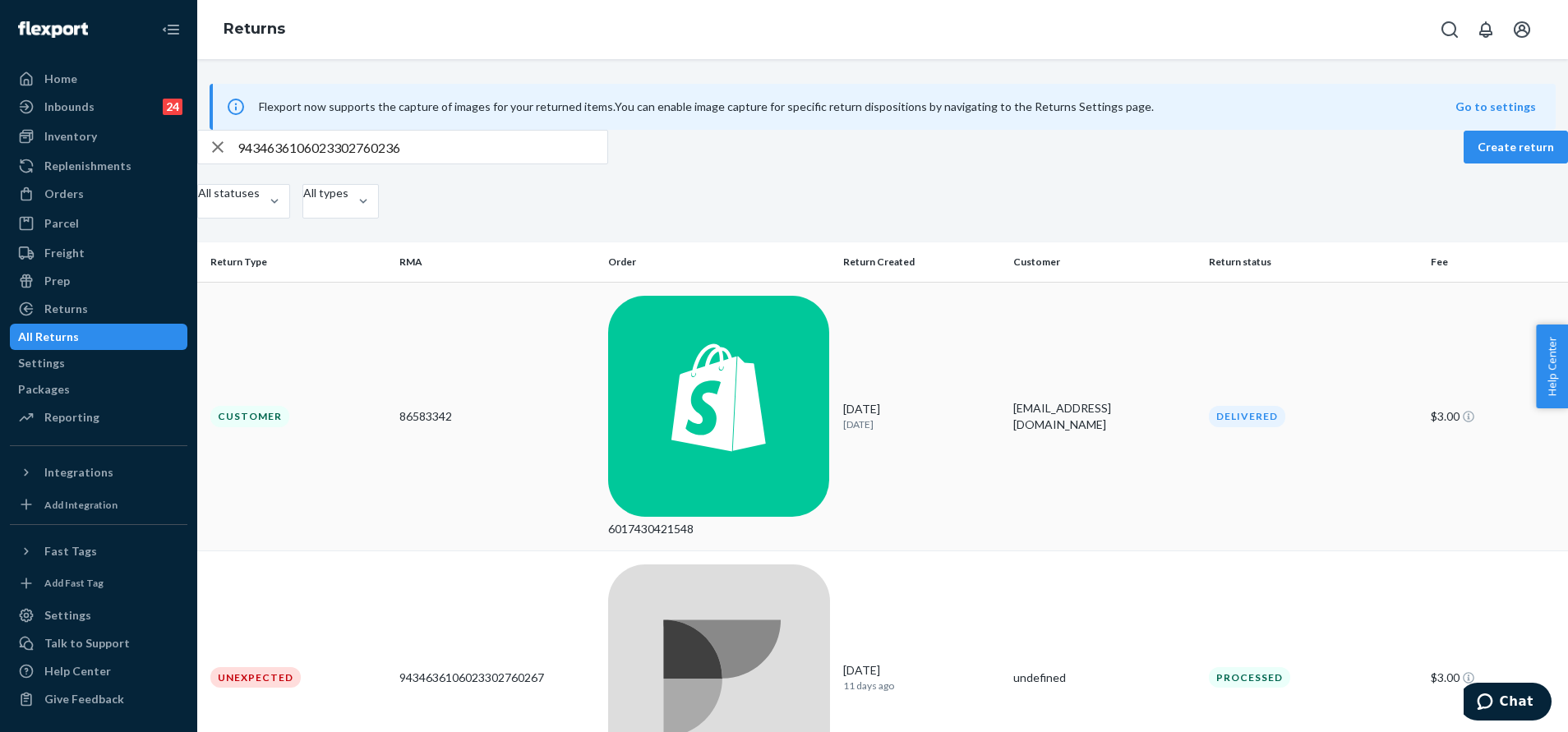
click at [740, 361] on div "6017430421548" at bounding box center [719, 416] width 222 height 242
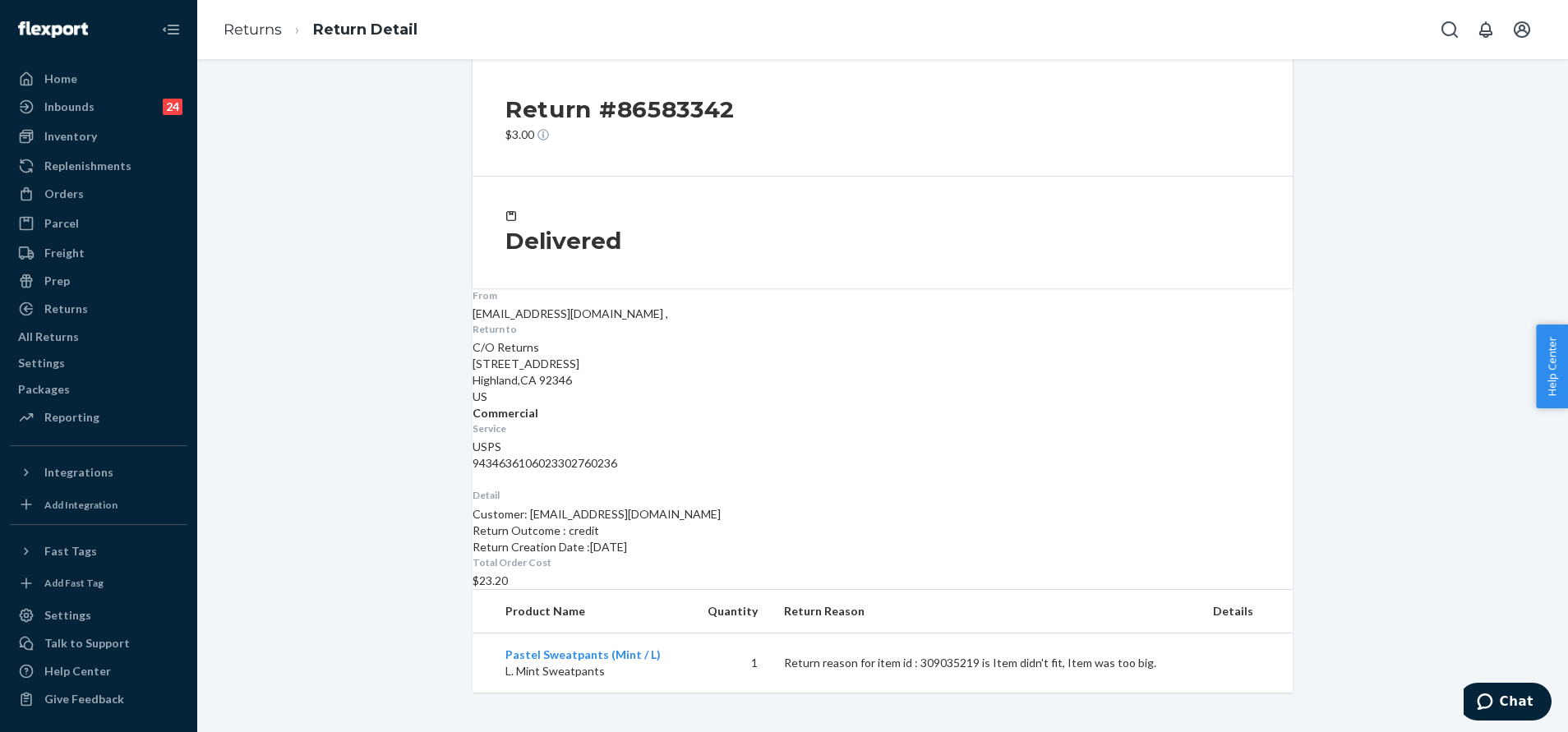
scroll to position [28, 0]
click at [264, 27] on link "Returns" at bounding box center [252, 29] width 59 height 18
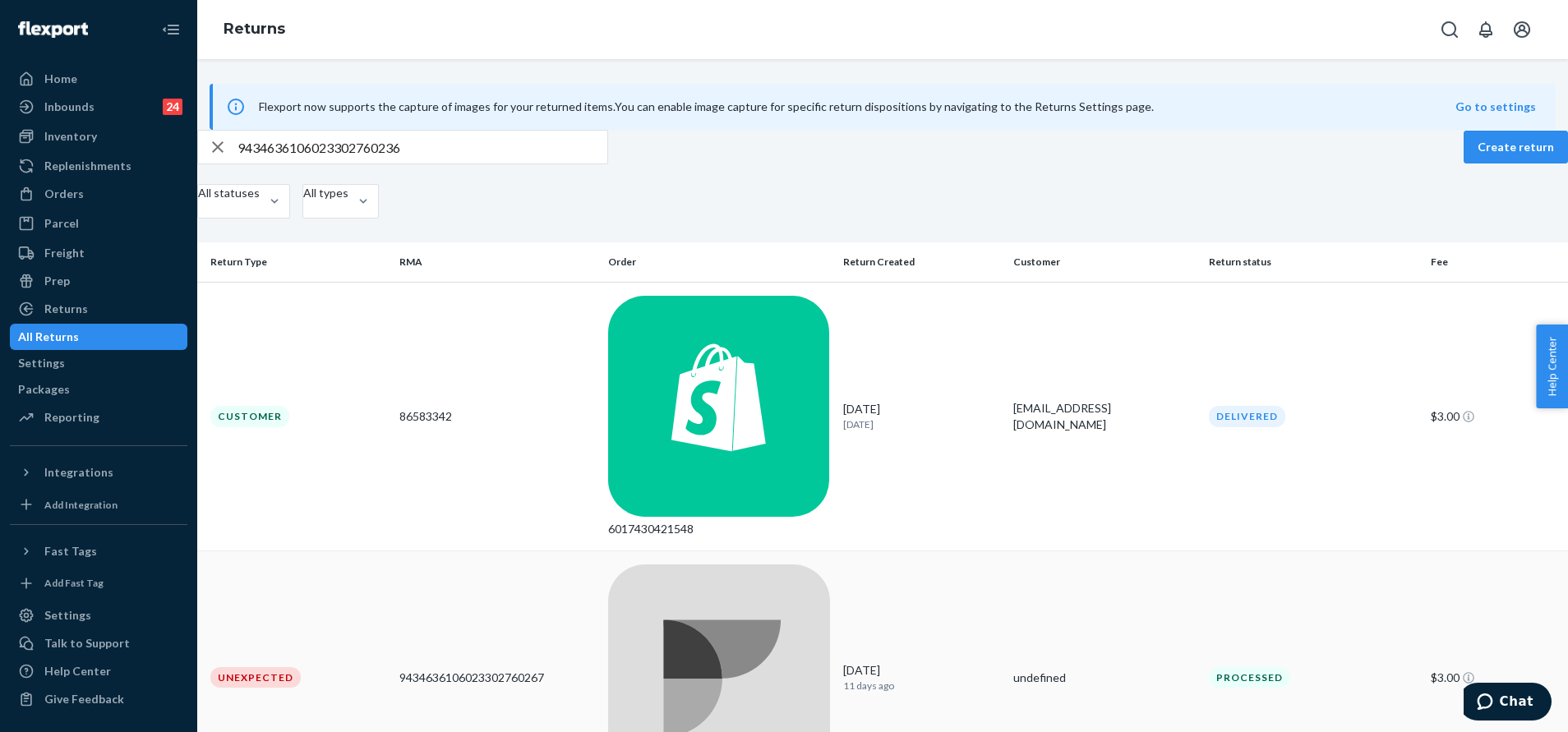
click at [710, 564] on div at bounding box center [719, 677] width 222 height 226
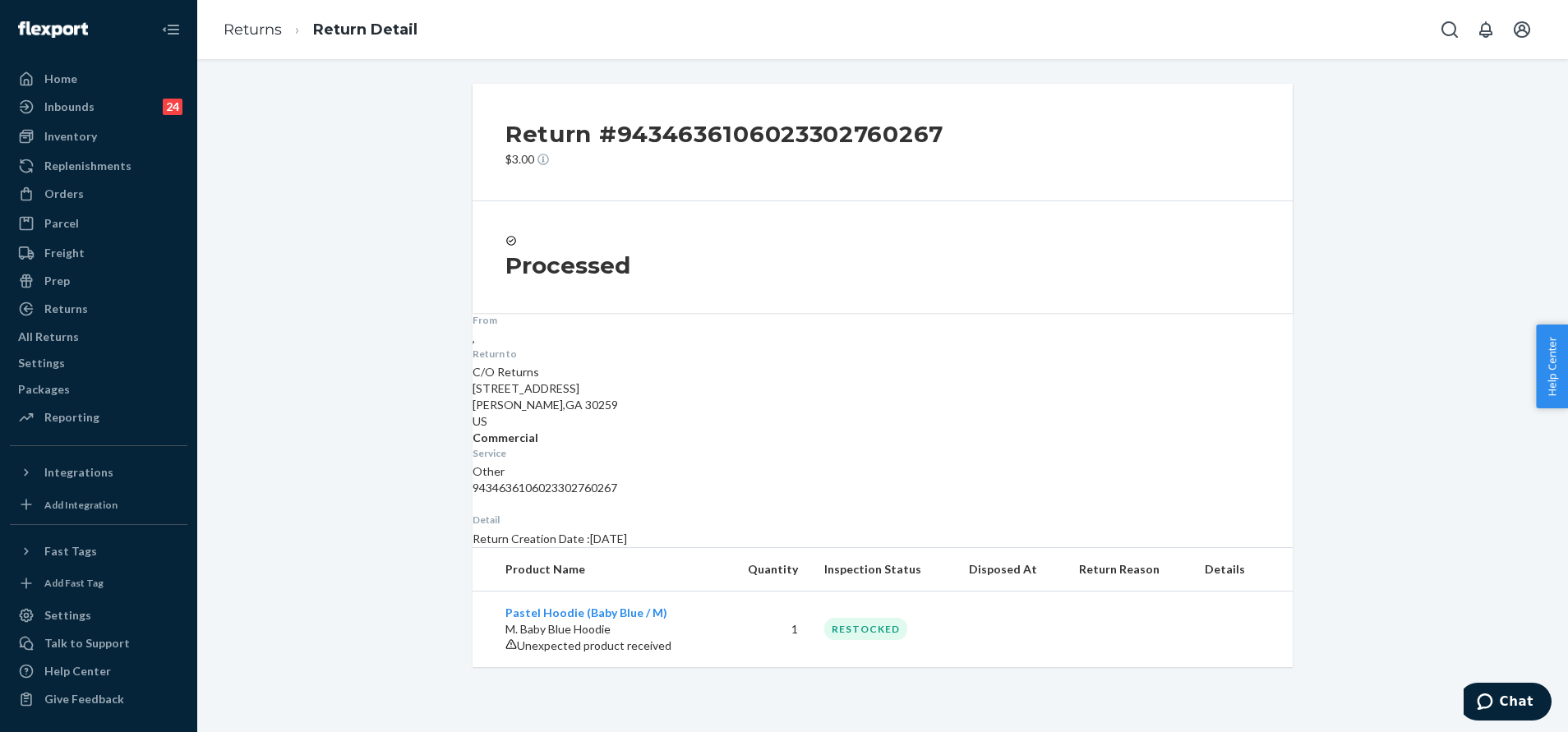
scroll to position [22, 0]
click at [509, 346] on dd "," at bounding box center [882, 338] width 820 height 16
click at [82, 137] on div "Inventory" at bounding box center [71, 136] width 53 height 16
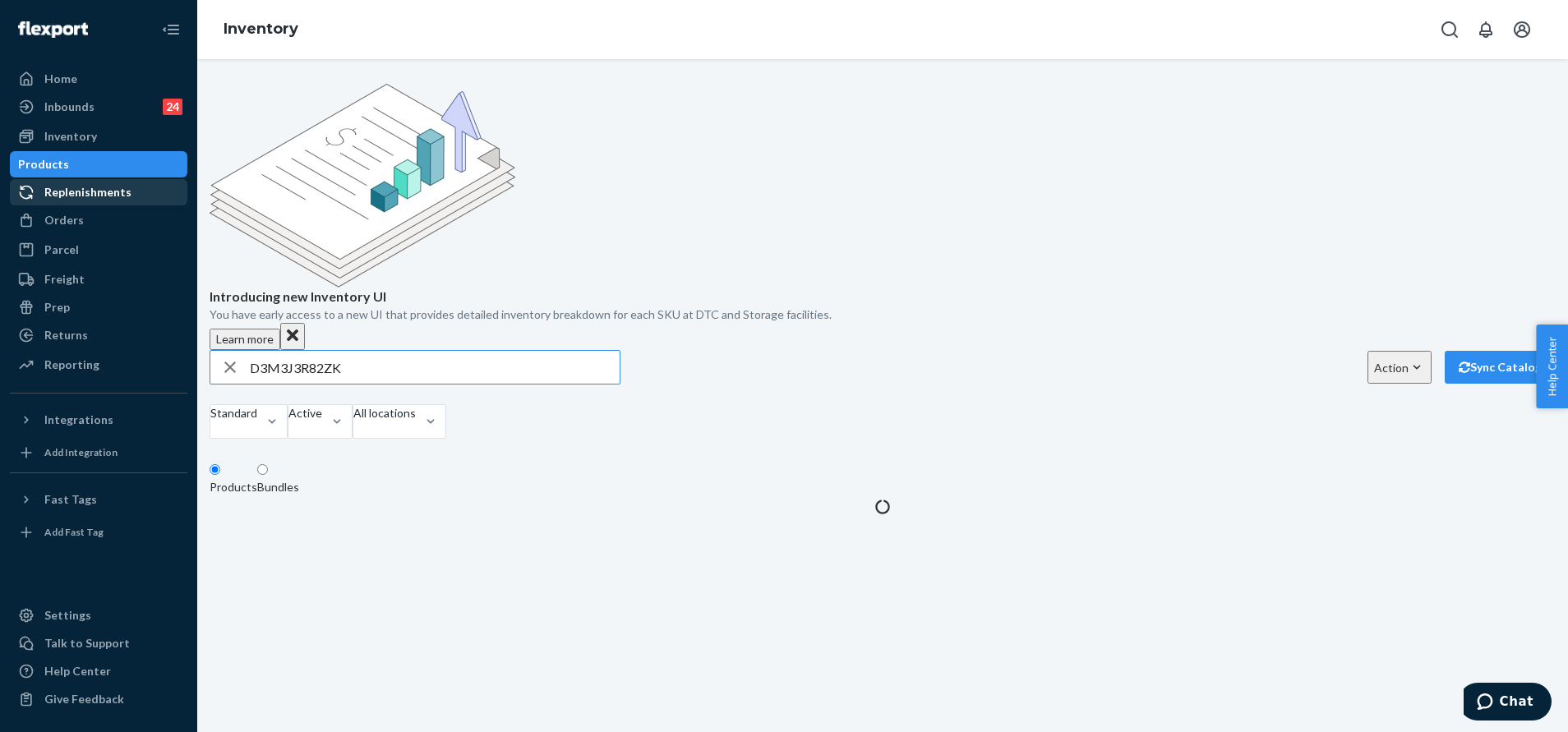
click at [87, 192] on ul "Home Inbounds 24 Shipping Plans Problems 24 Inventory Products Replenishments O…" at bounding box center [98, 222] width 177 height 313
click at [97, 223] on div "Orders" at bounding box center [98, 220] width 174 height 23
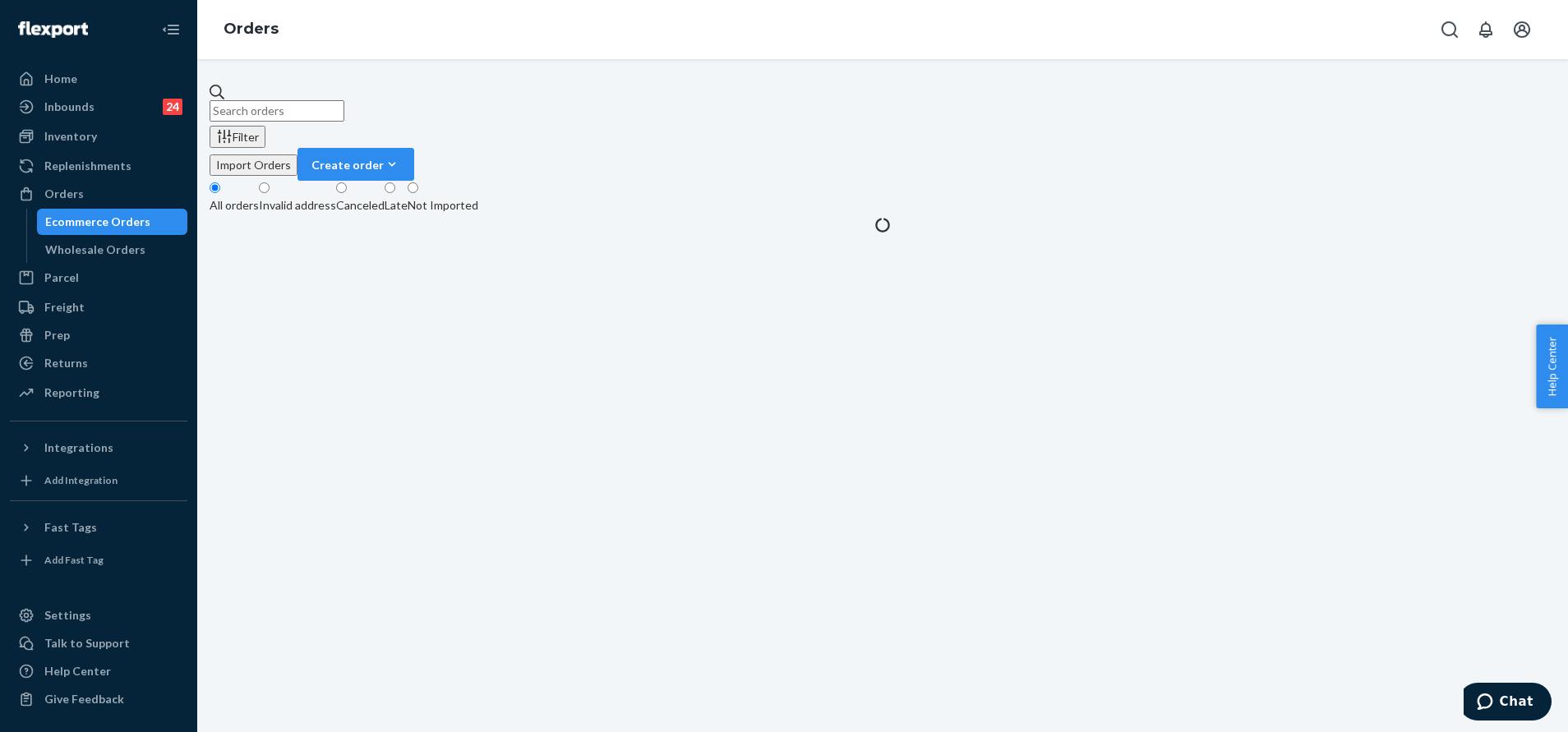
click at [345, 101] on input "text" at bounding box center [277, 110] width 134 height 22
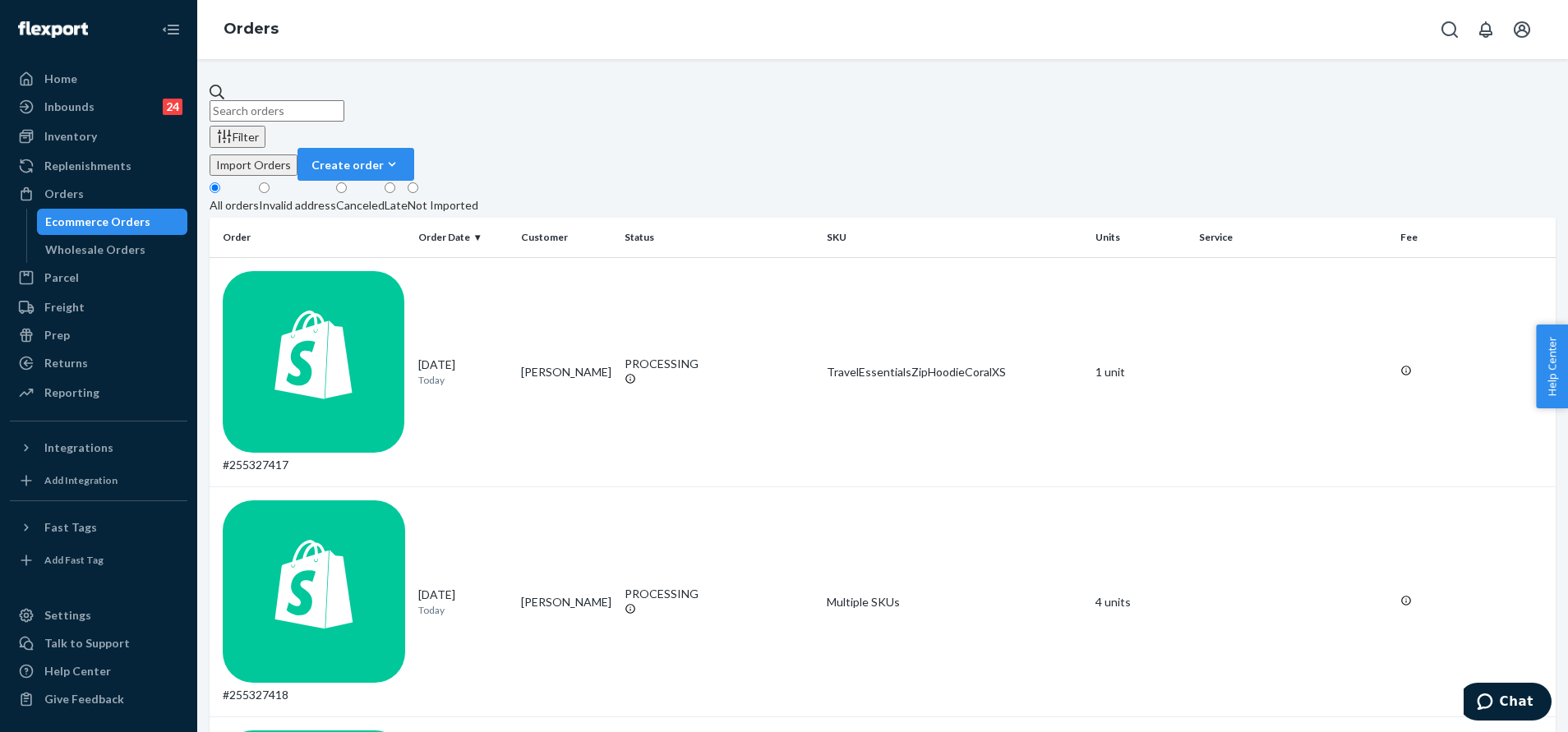
paste input "254770399"
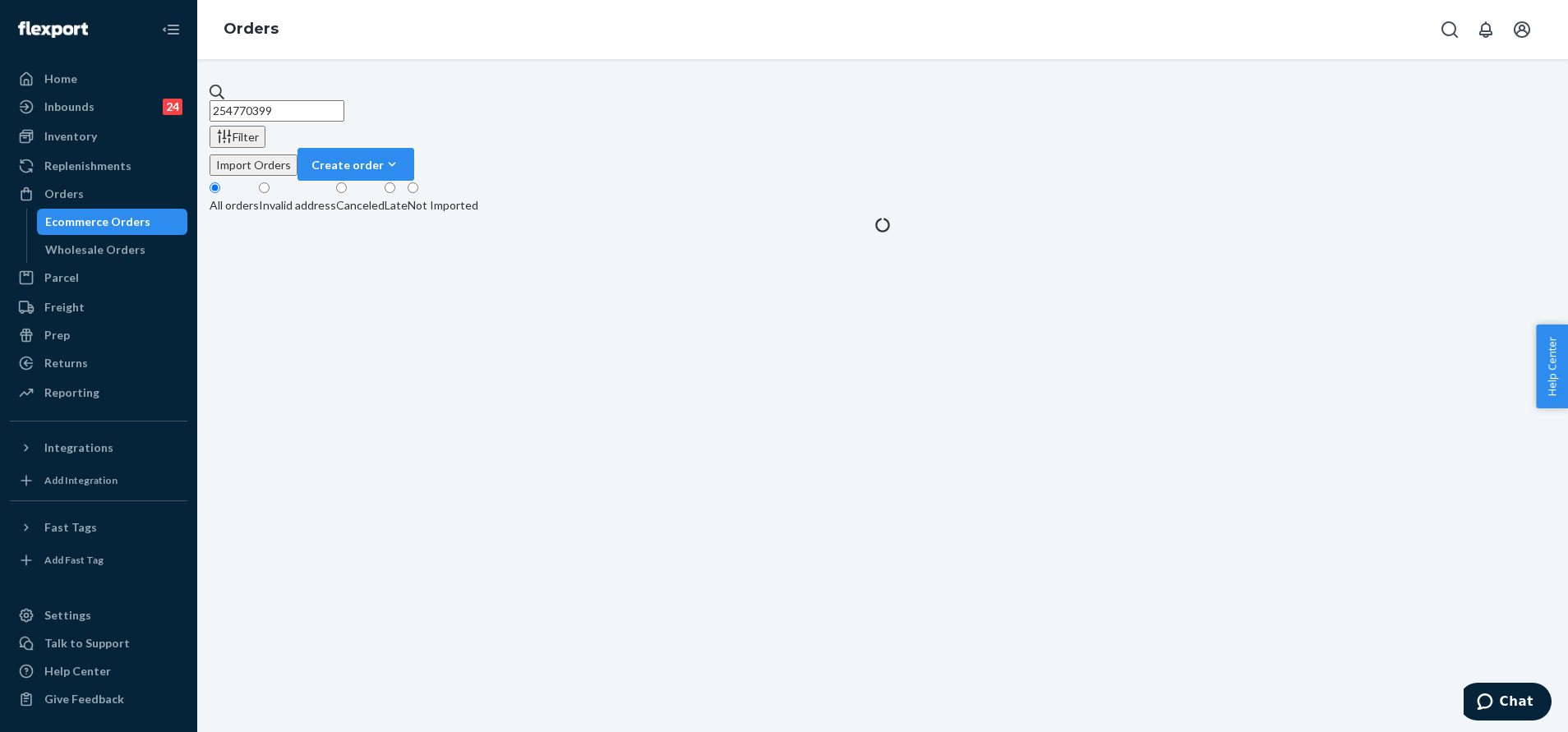
type input "254770399"
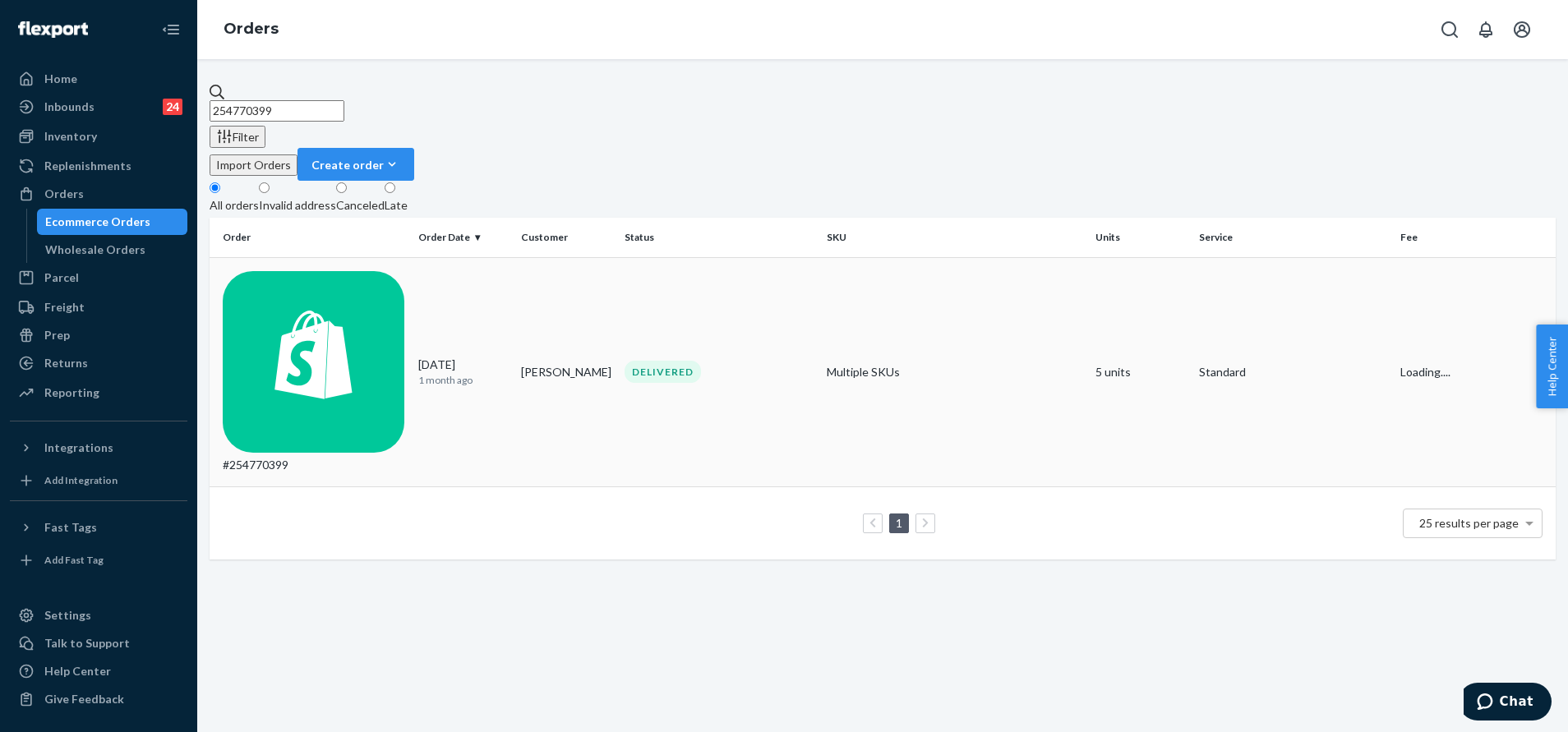
click at [693, 266] on td "DELIVERED" at bounding box center [719, 372] width 202 height 230
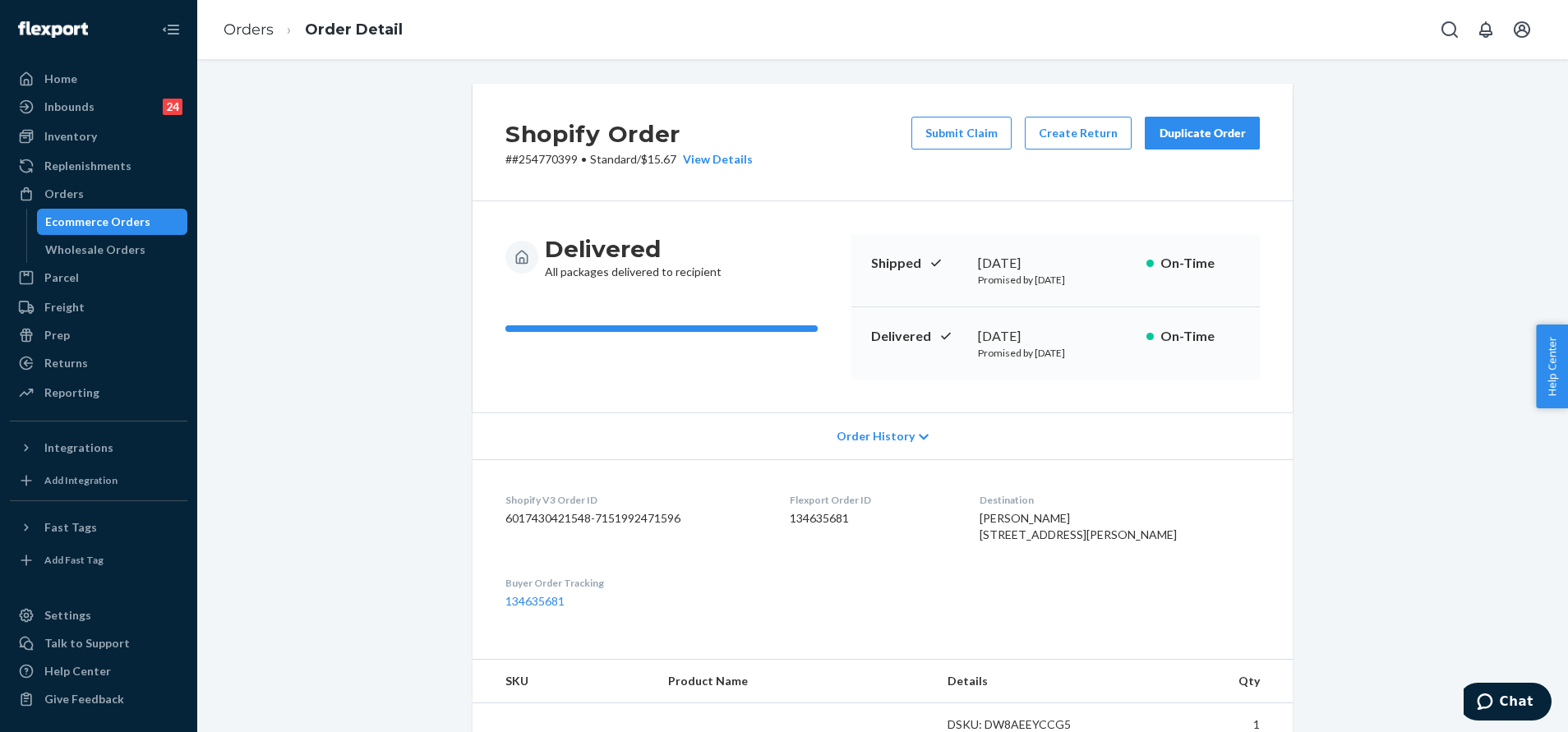
click at [832, 524] on dd "134635681" at bounding box center [872, 518] width 165 height 16
copy dd "134635681"
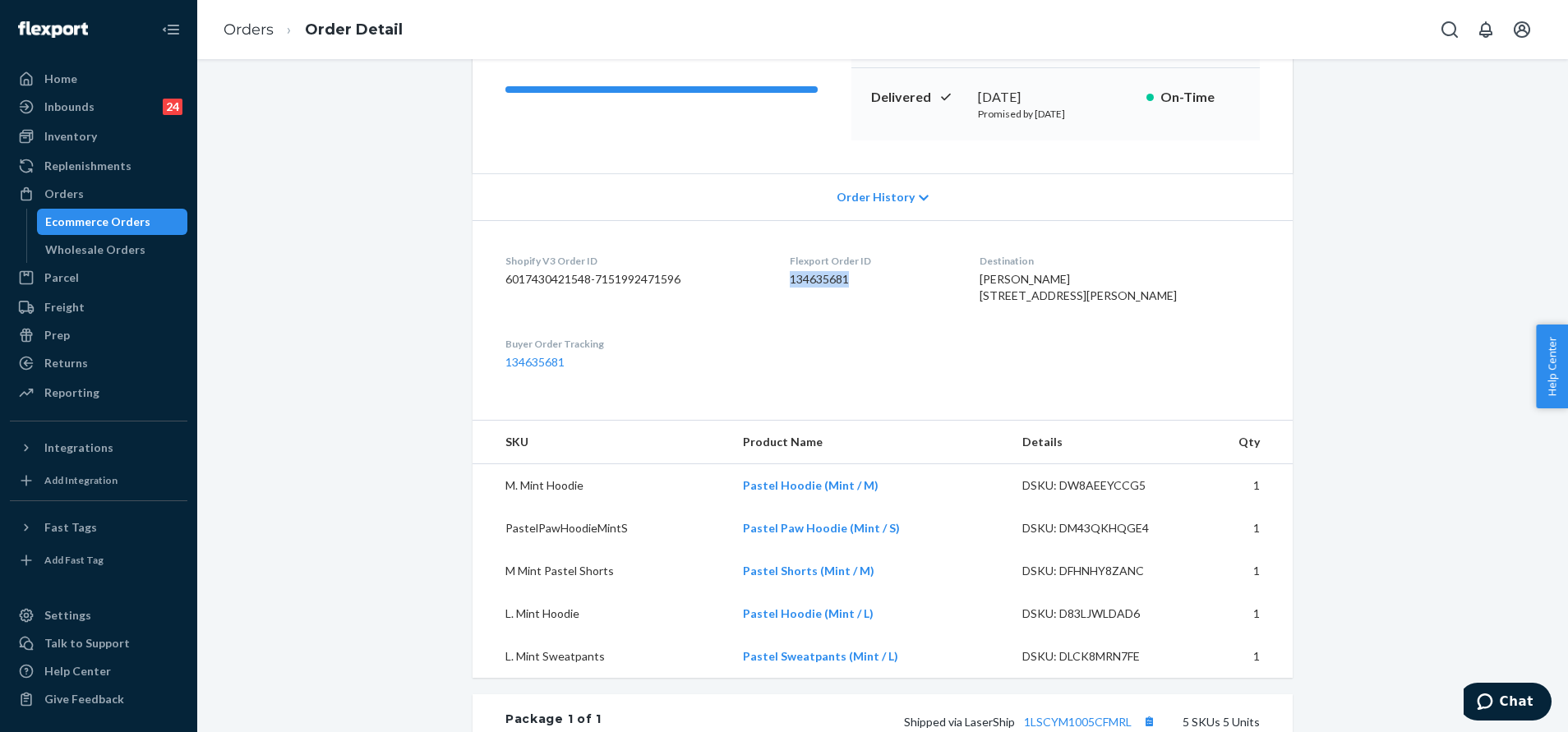
scroll to position [369, 0]
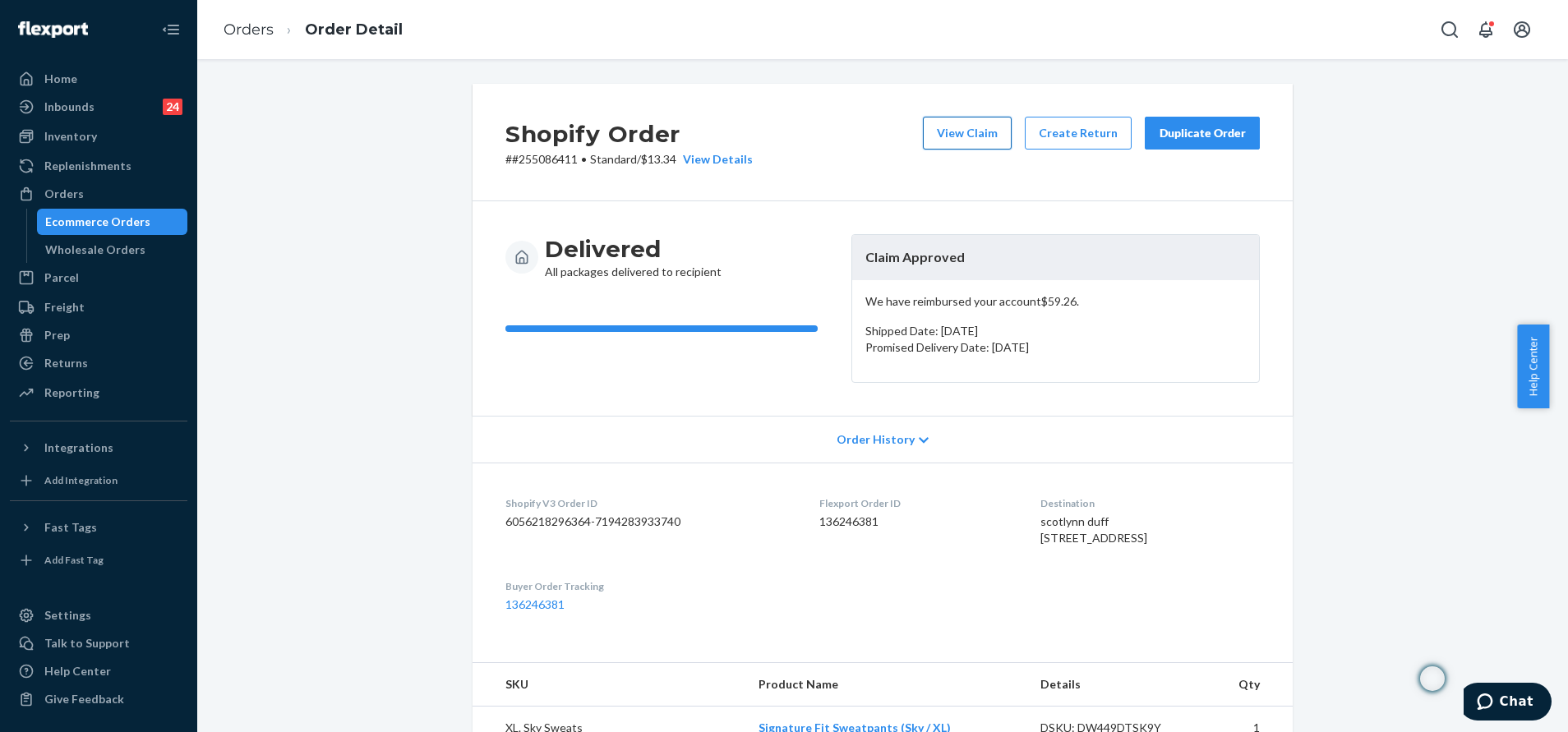
click at [974, 139] on button "View Claim" at bounding box center [967, 133] width 89 height 33
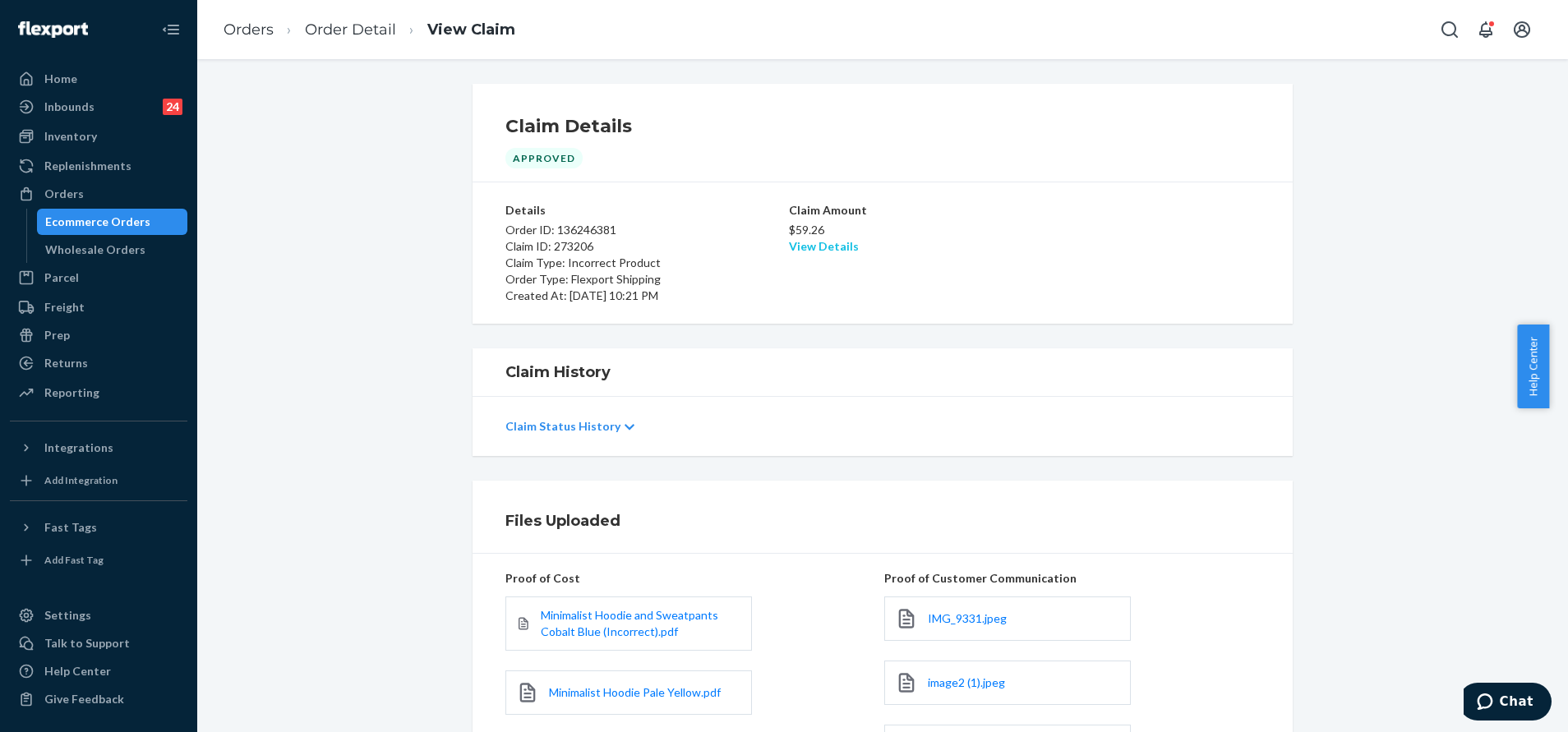
click at [791, 244] on link "View Details" at bounding box center [824, 246] width 70 height 14
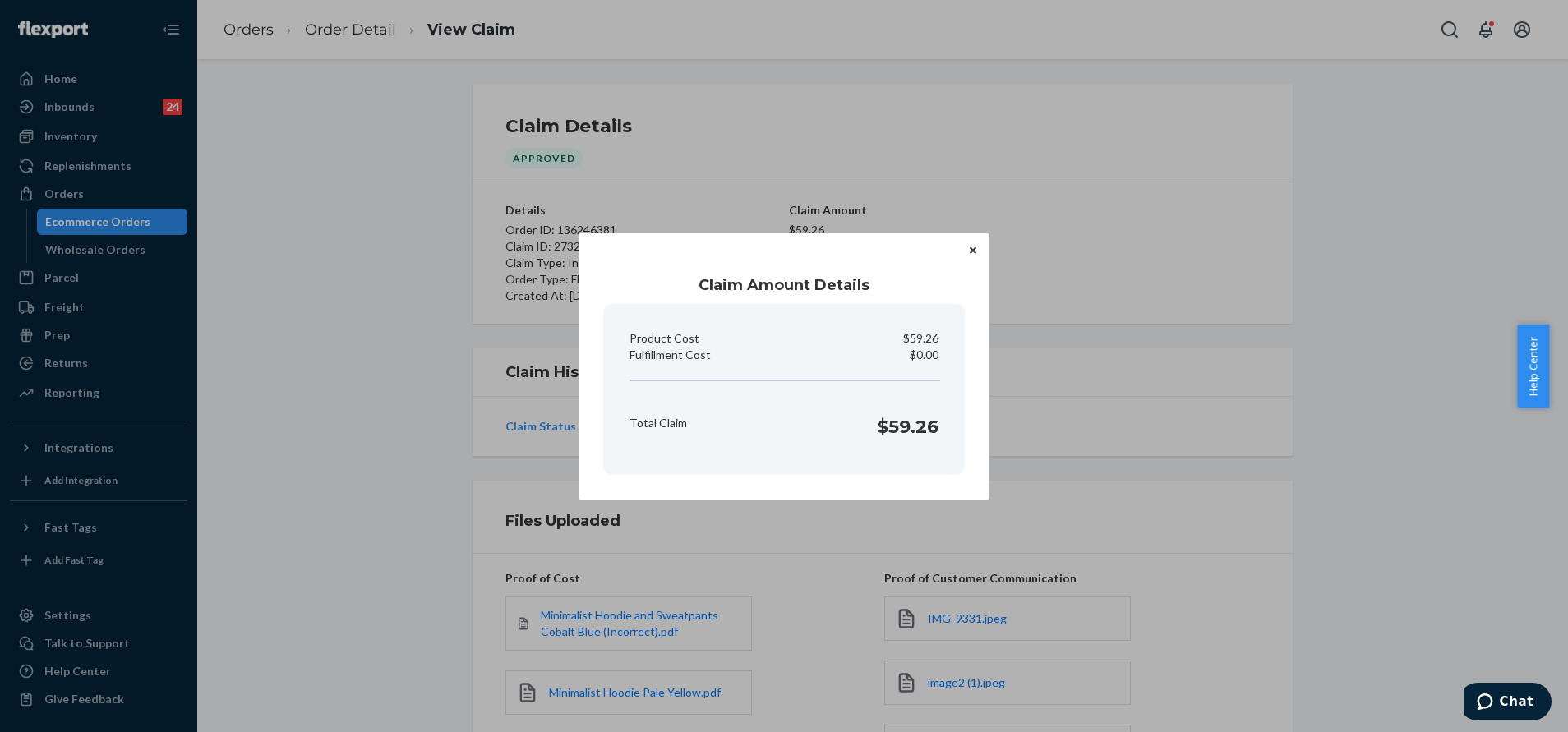
click at [977, 244] on button "Close" at bounding box center [973, 250] width 16 height 18
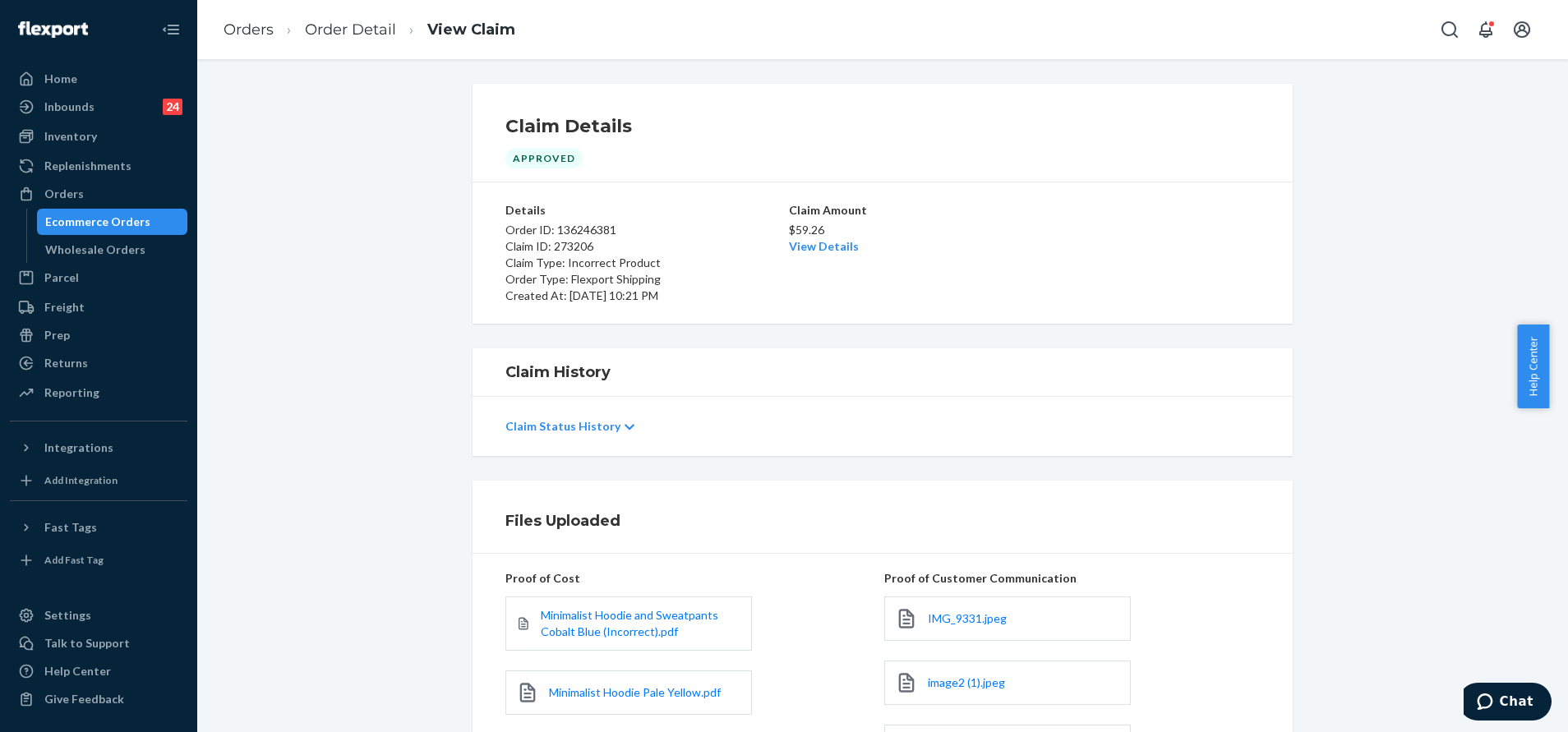
click at [599, 418] on p "Claim Status History" at bounding box center [563, 425] width 115 height 16
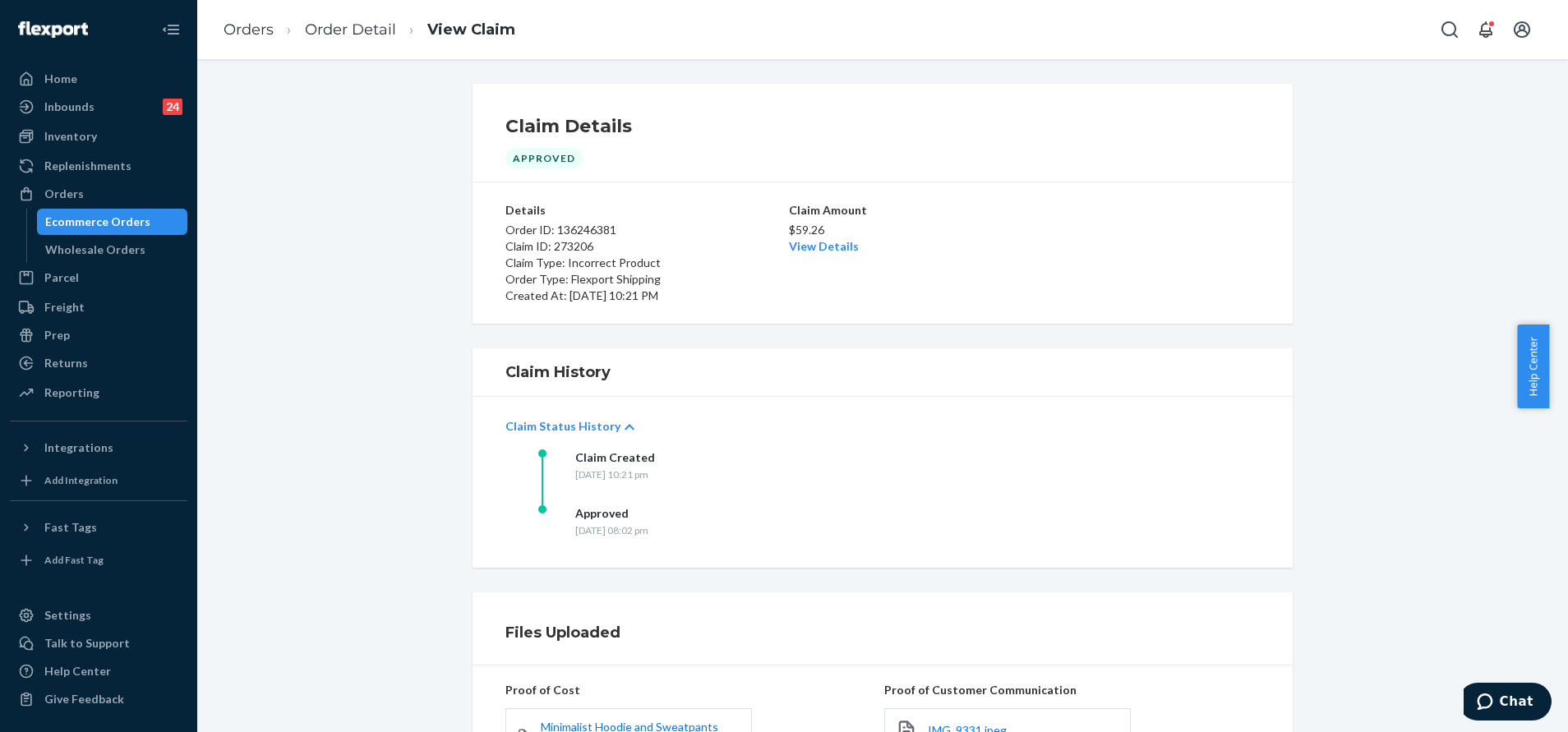
click at [586, 431] on p "Claim Status History" at bounding box center [563, 425] width 115 height 16
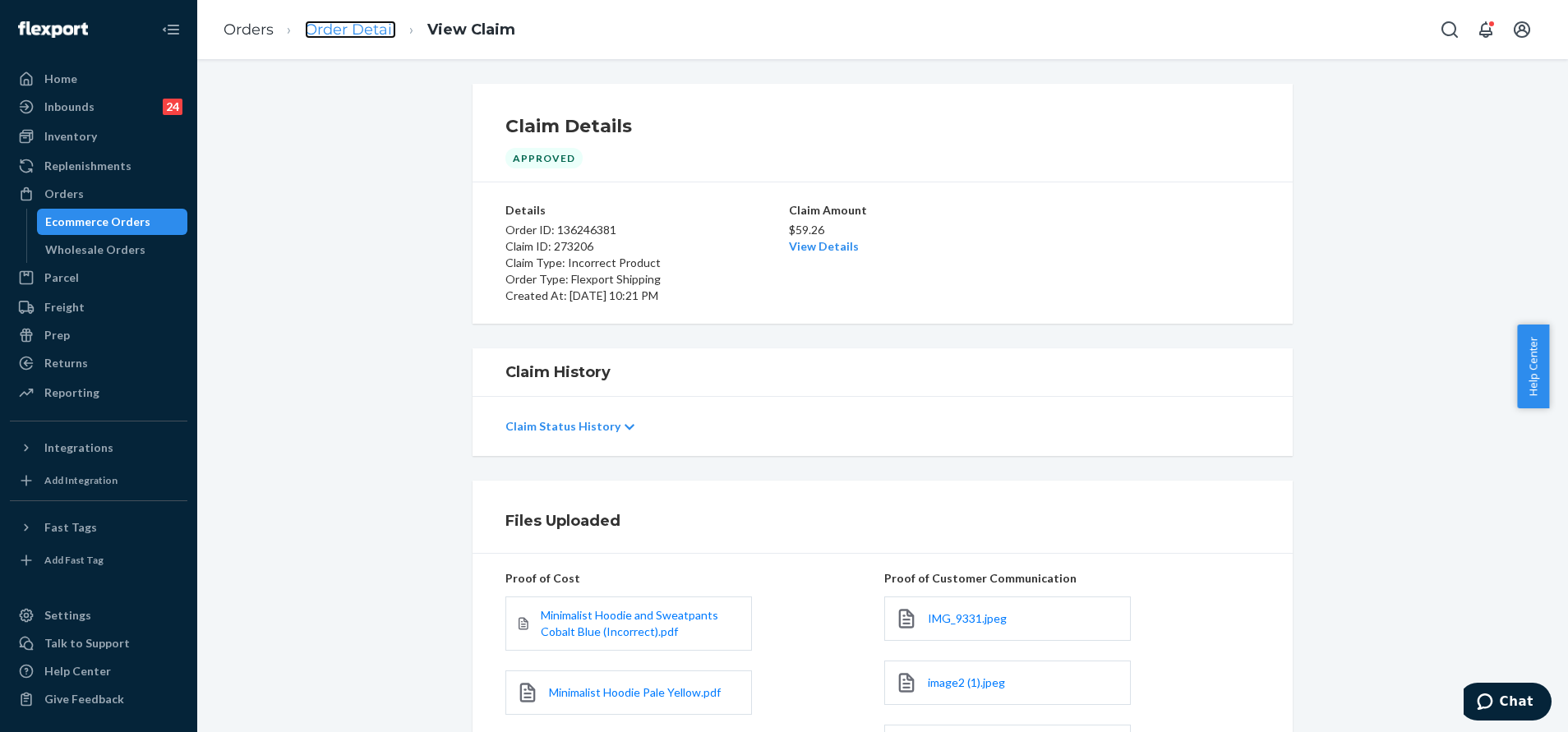
click at [351, 26] on link "Order Detail" at bounding box center [351, 29] width 91 height 18
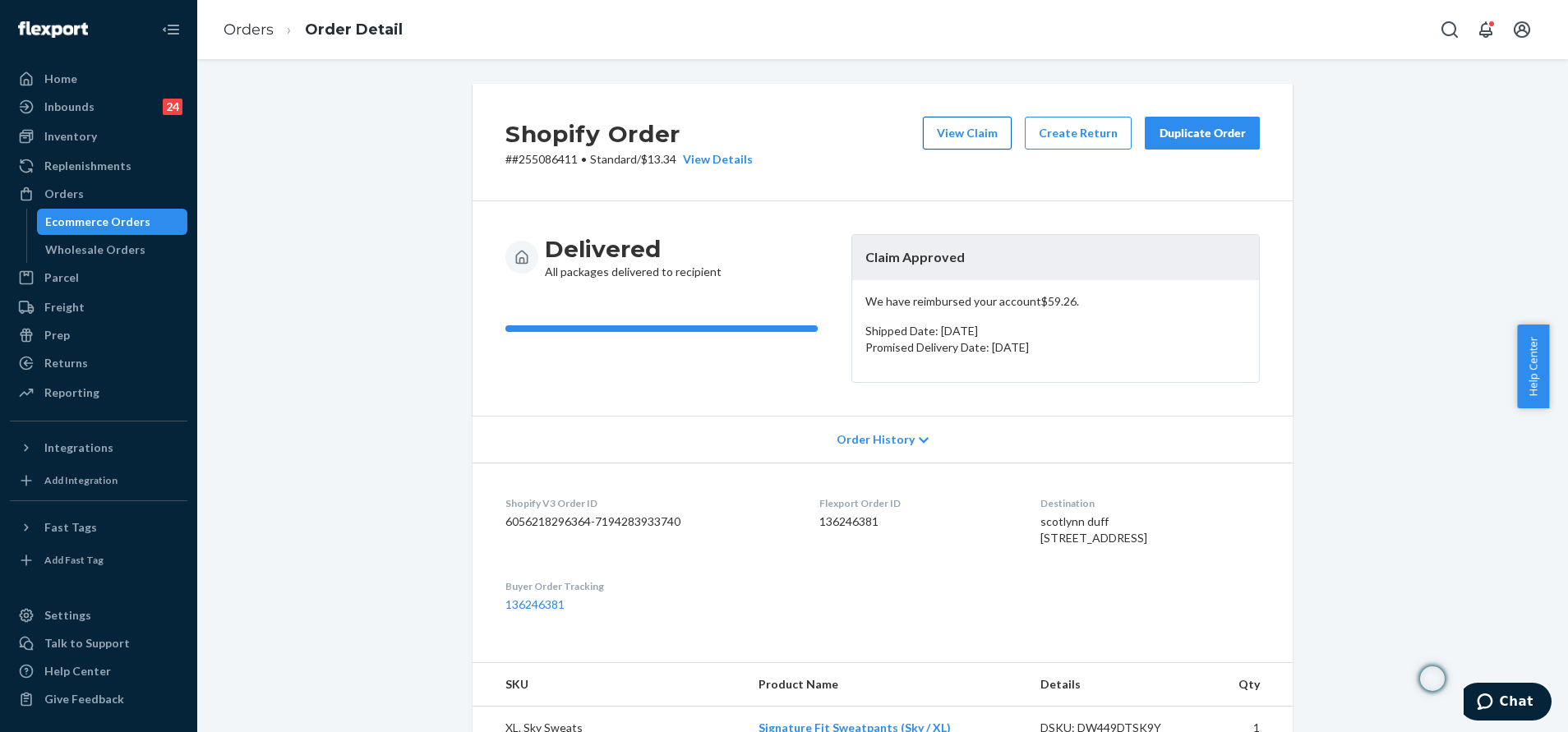
click at [961, 133] on button "View Claim" at bounding box center [967, 133] width 89 height 33
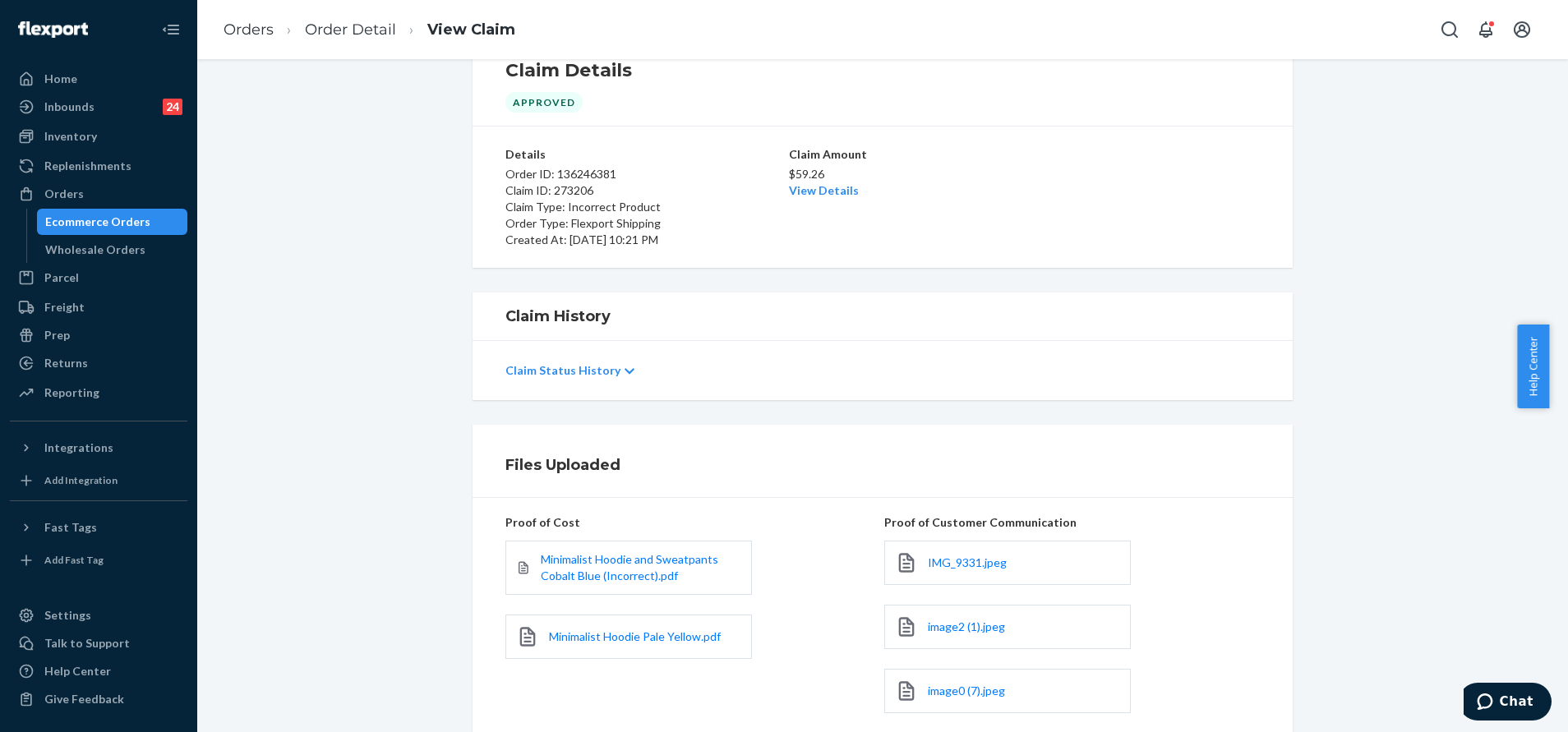
scroll to position [123, 0]
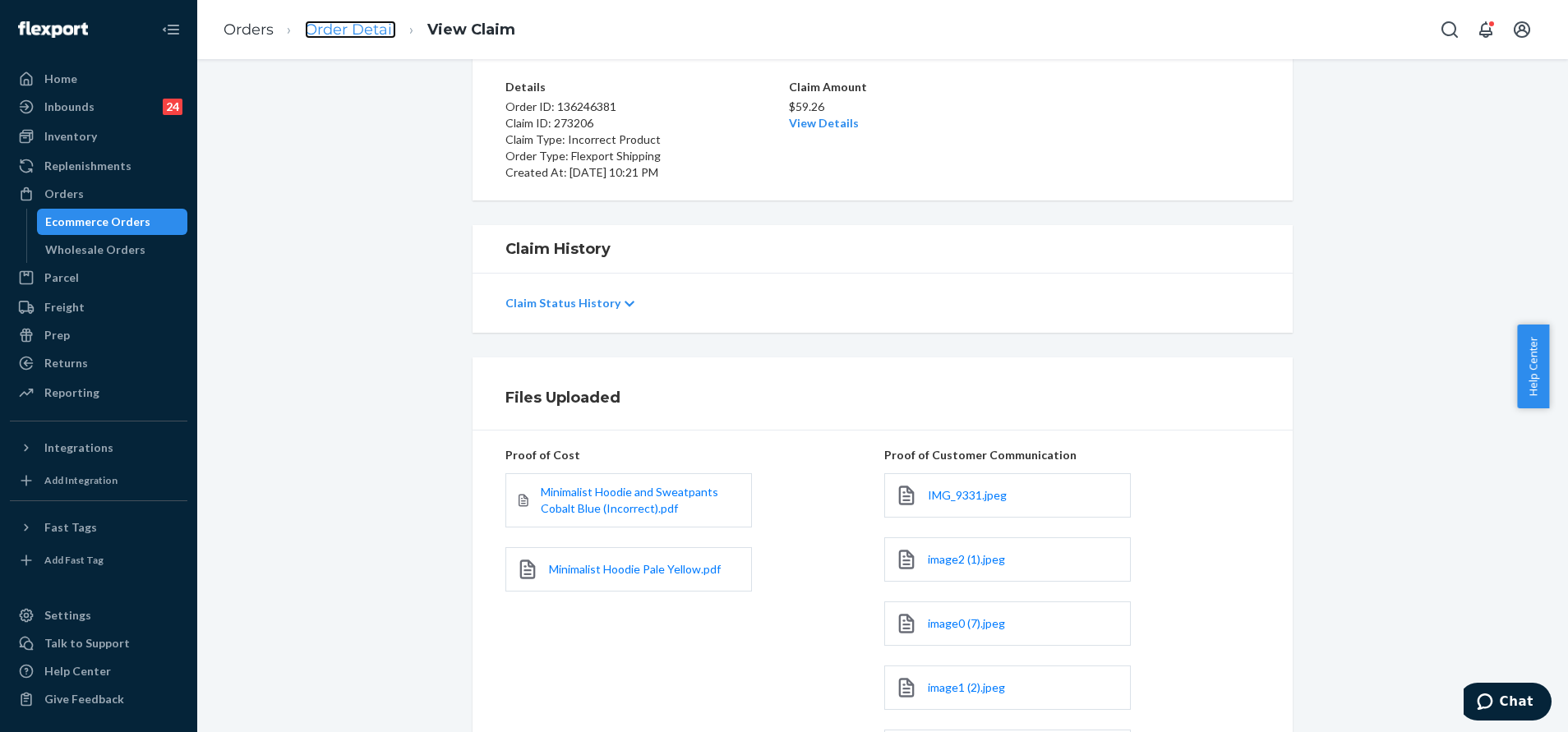
click at [361, 24] on link "Order Detail" at bounding box center [351, 29] width 91 height 18
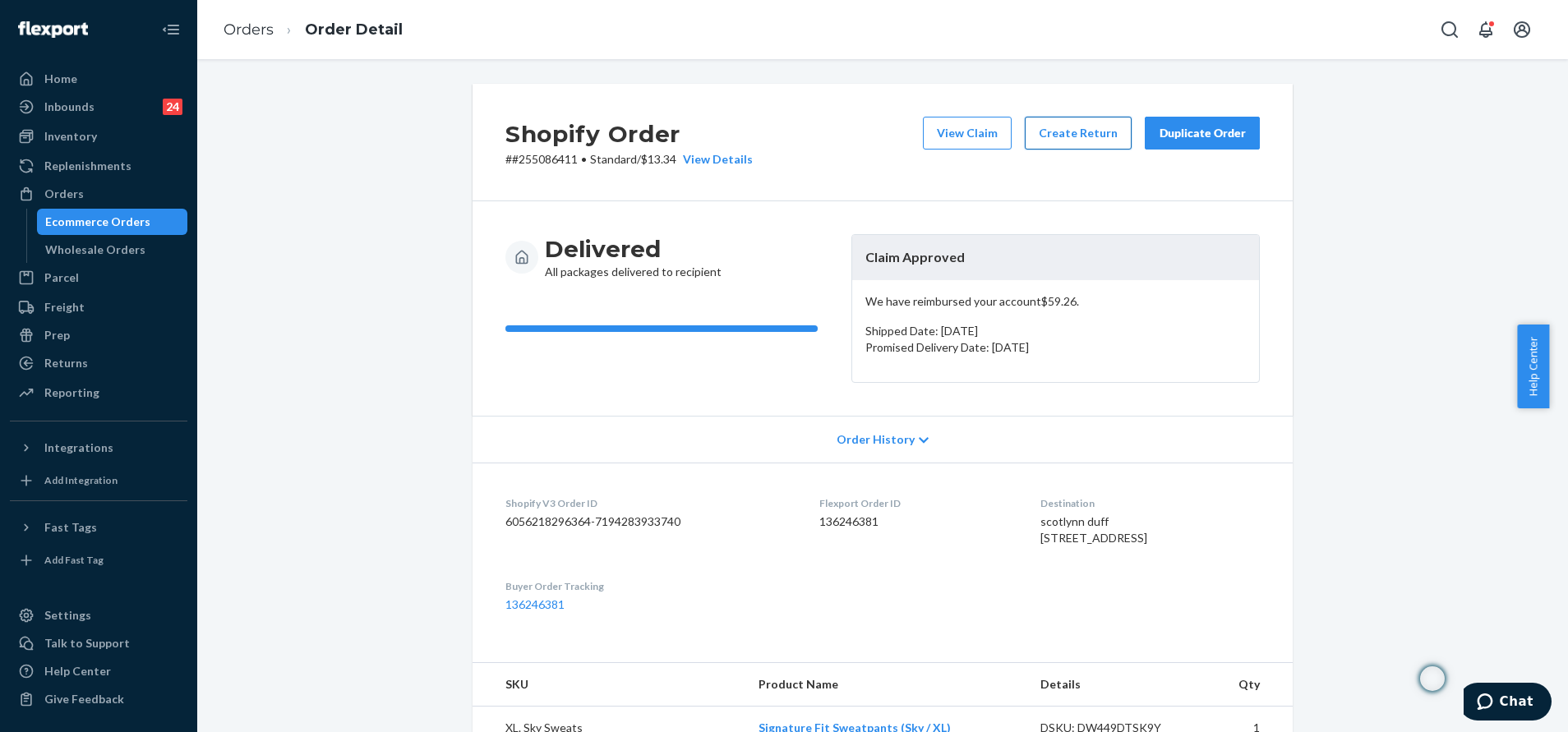
click at [1080, 143] on button "Create Return" at bounding box center [1078, 133] width 107 height 33
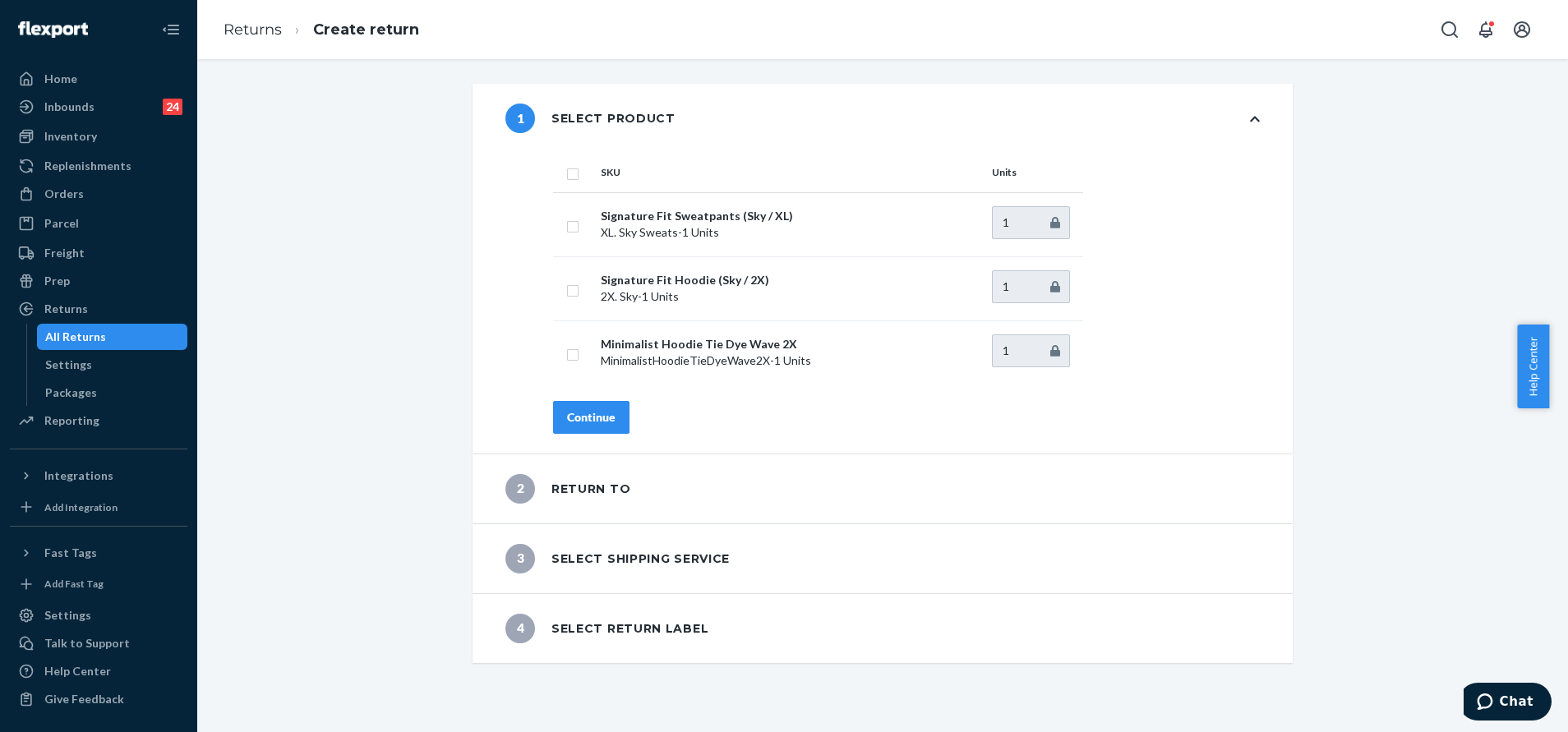
click at [566, 172] on input "checkbox" at bounding box center [572, 172] width 13 height 17
checkbox input "true"
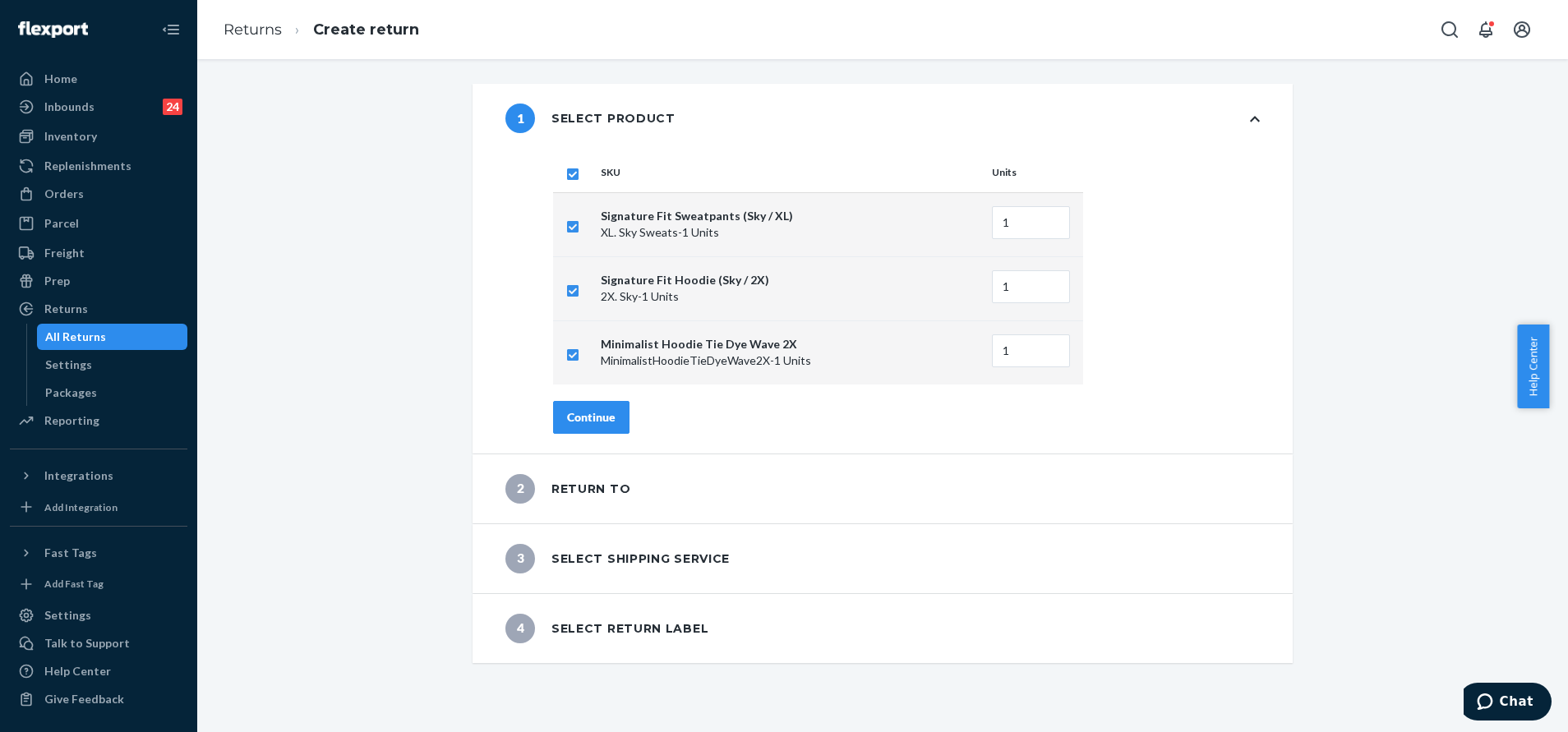
click at [567, 411] on div "Continue" at bounding box center [591, 417] width 48 height 16
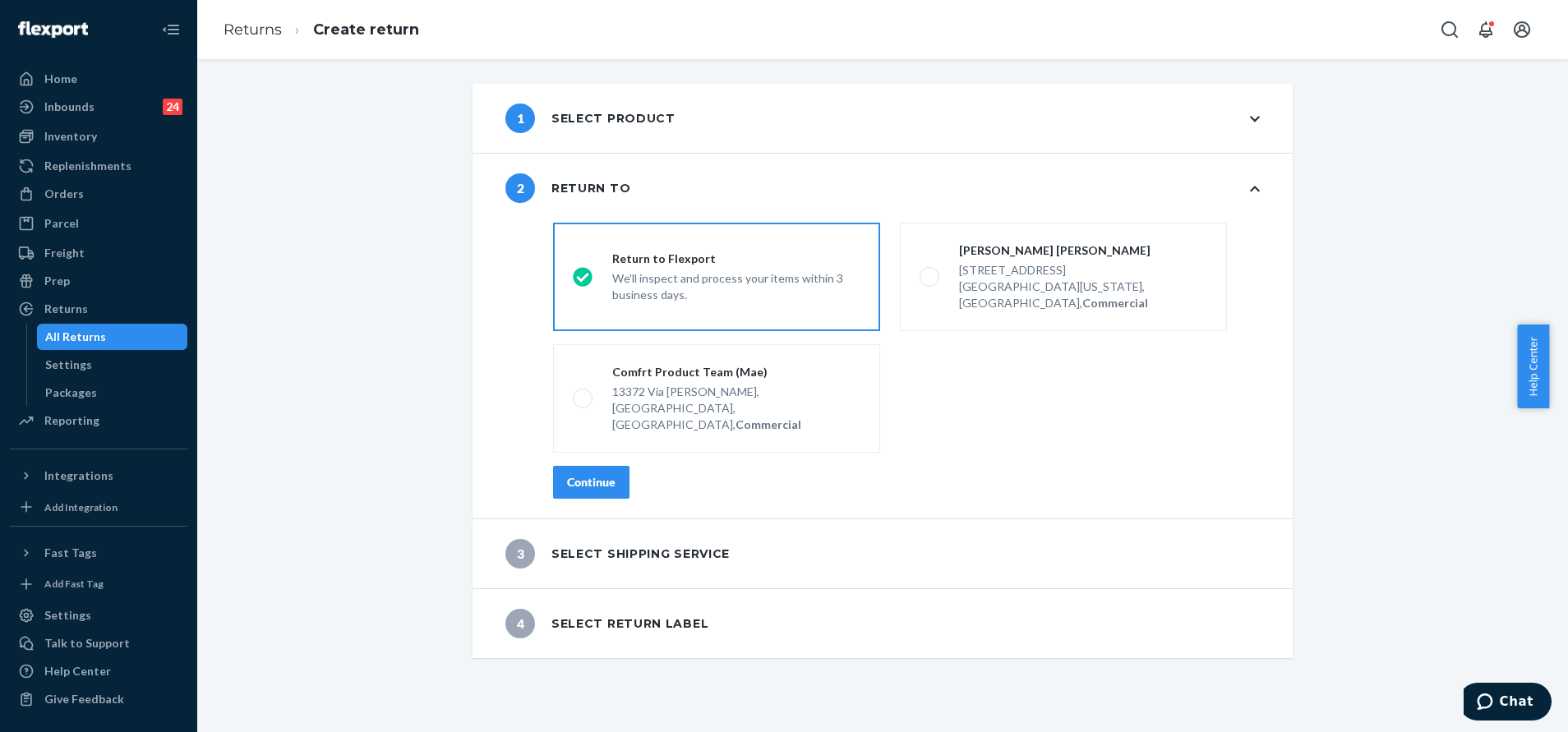
click at [567, 474] on div "Continue" at bounding box center [591, 481] width 48 height 16
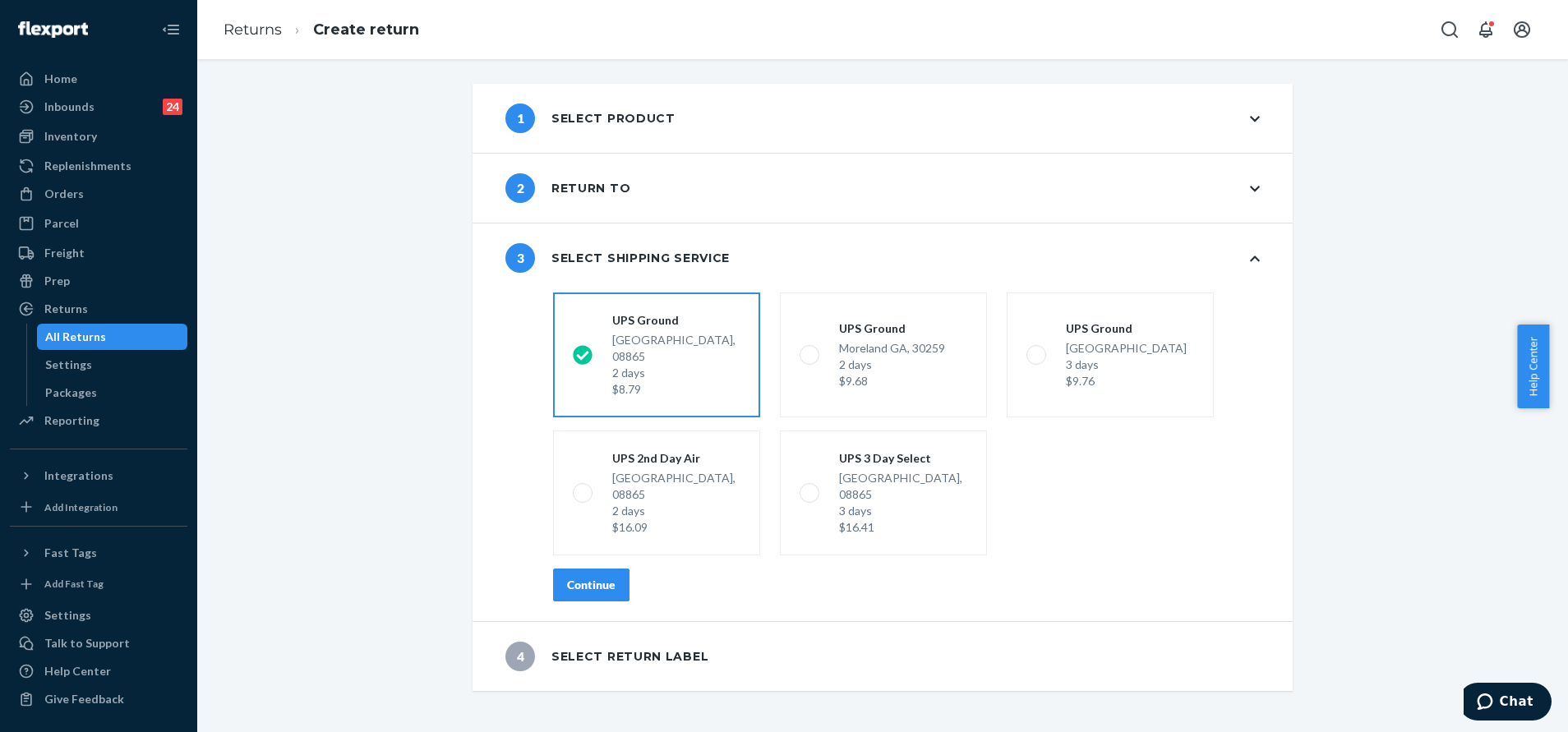
click at [591, 577] on div "Continue" at bounding box center [591, 585] width 48 height 16
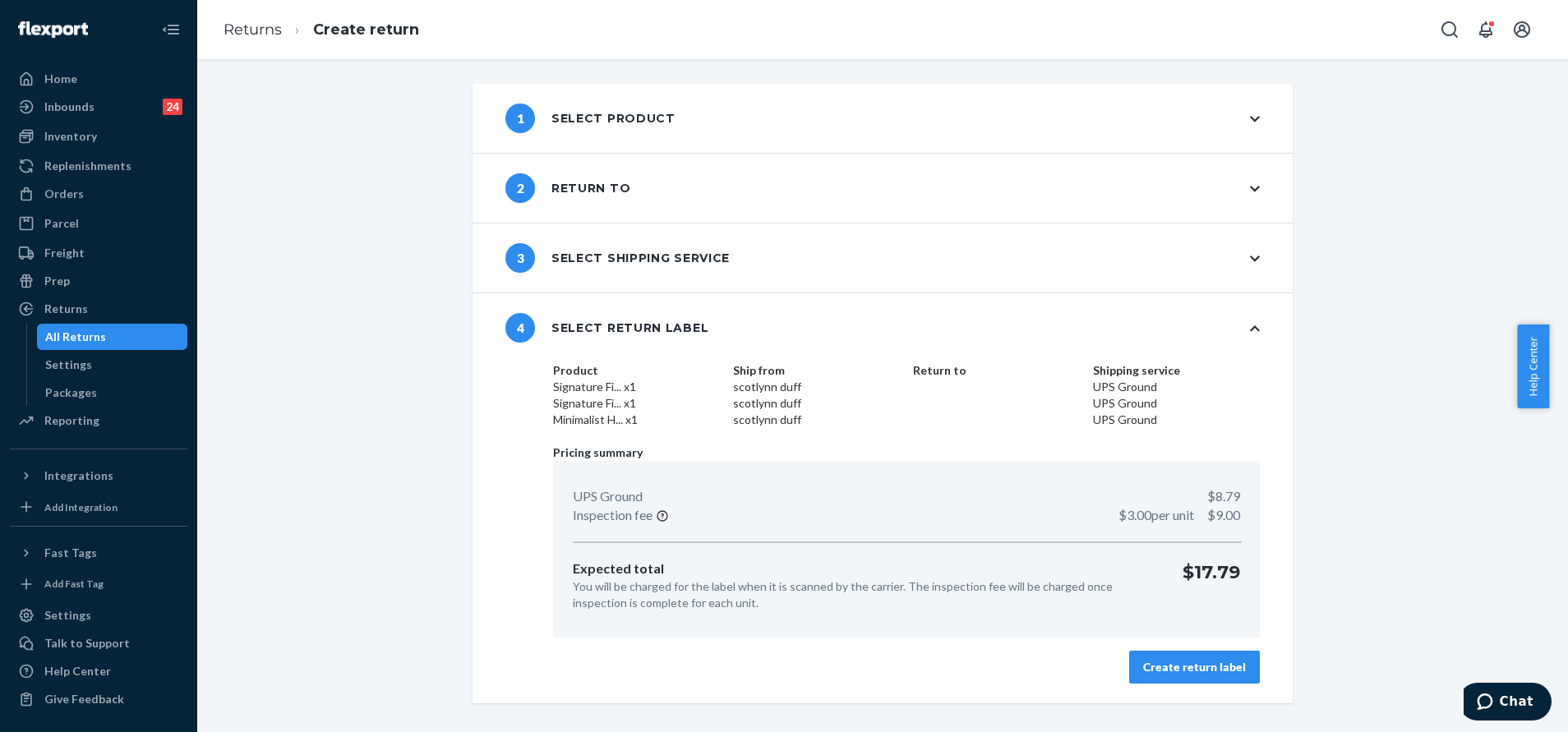
click at [1177, 668] on div "Create return label" at bounding box center [1194, 667] width 103 height 16
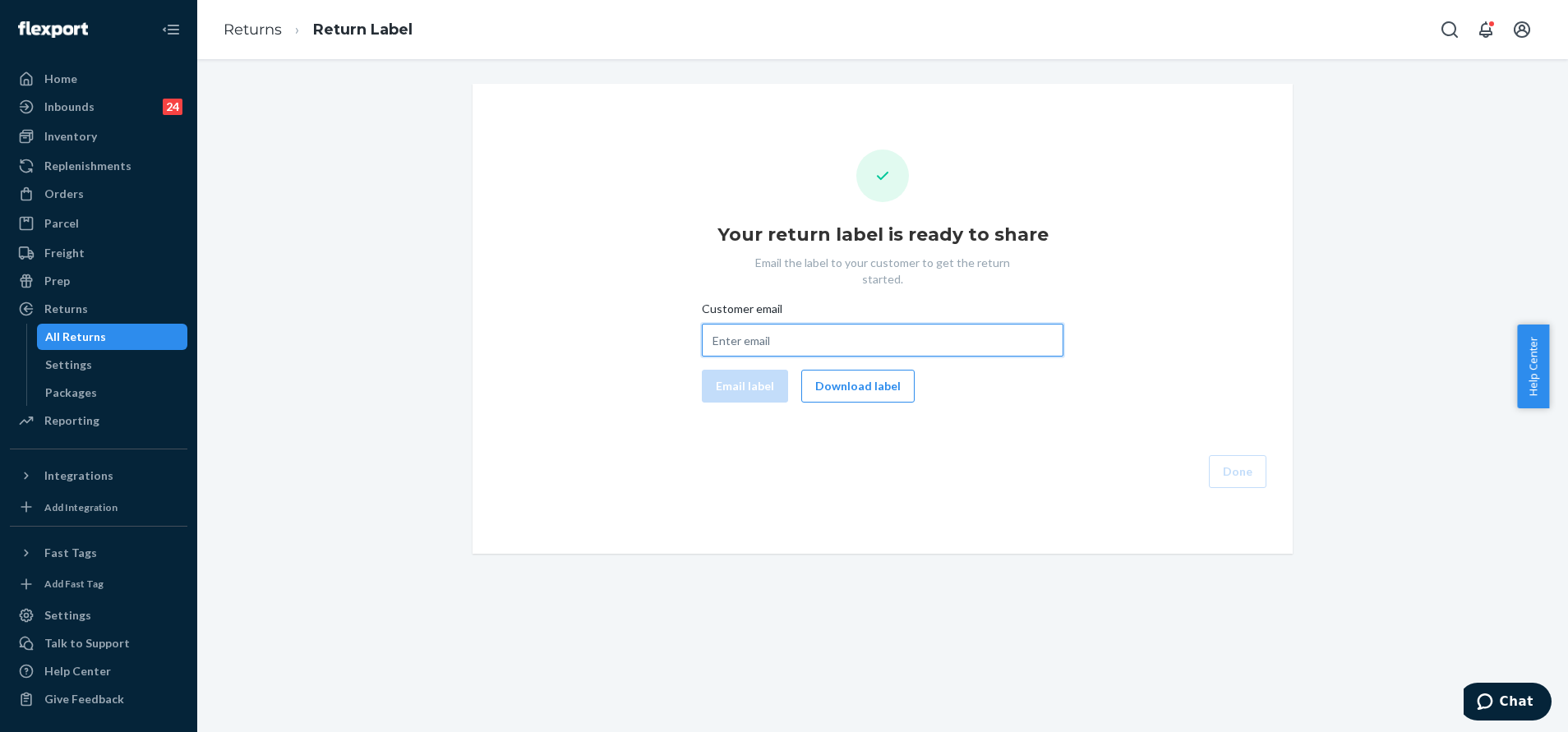
click at [756, 336] on input "Customer email" at bounding box center [882, 340] width 362 height 33
paste input "[EMAIL_ADDRESS][DOMAIN_NAME]"
type input "[EMAIL_ADDRESS][DOMAIN_NAME]"
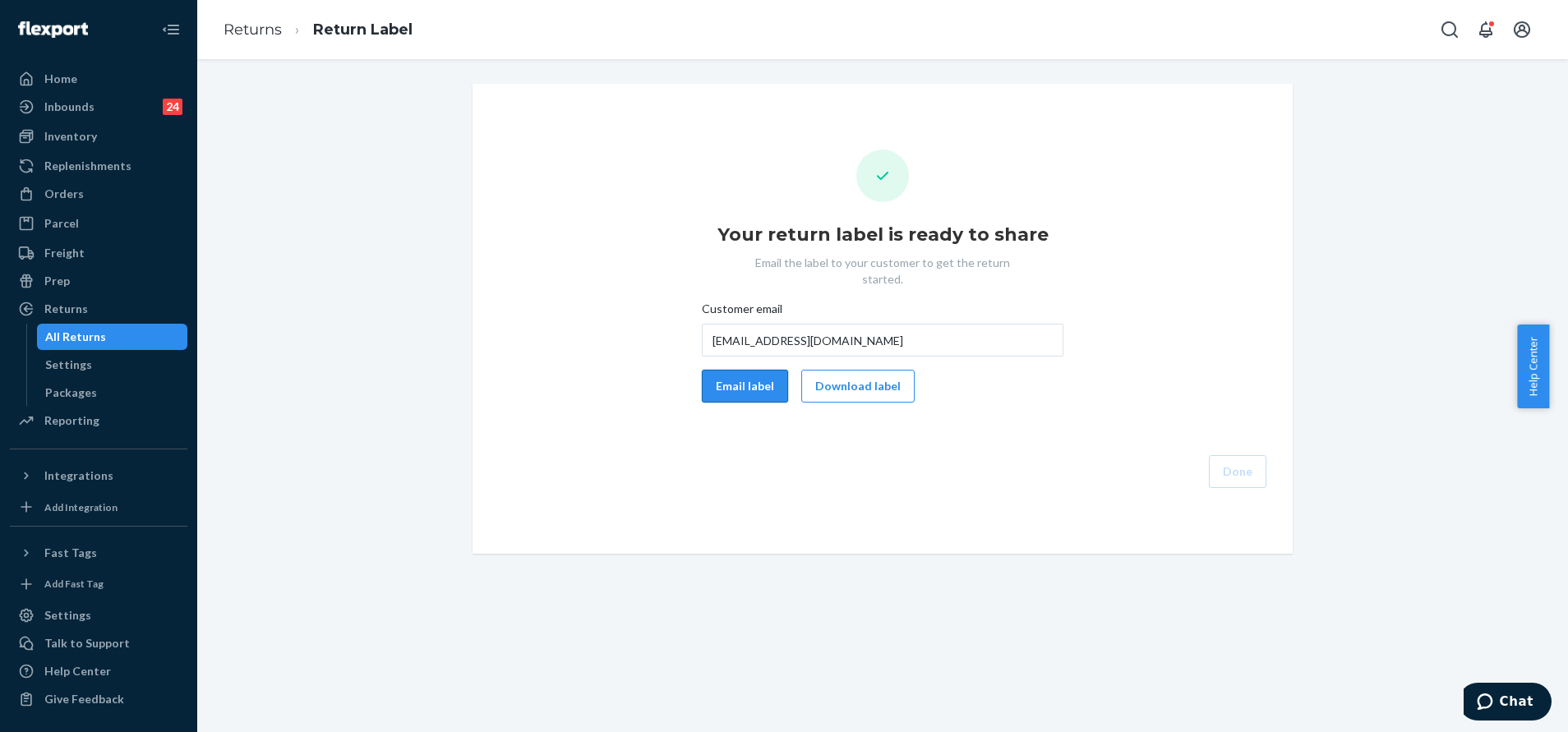
click at [750, 369] on button "Email label" at bounding box center [744, 386] width 86 height 33
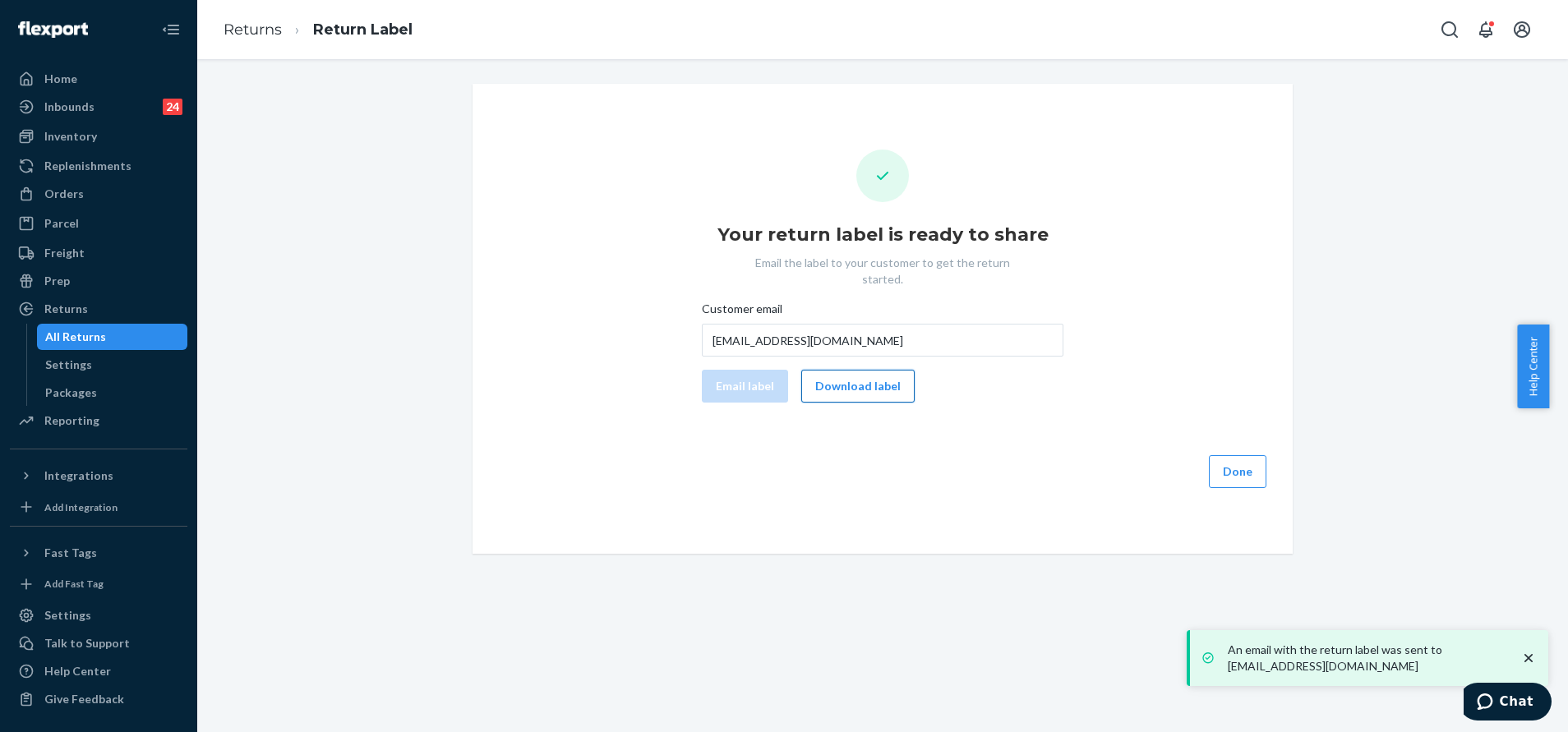
click at [878, 375] on button "Download label" at bounding box center [858, 386] width 114 height 33
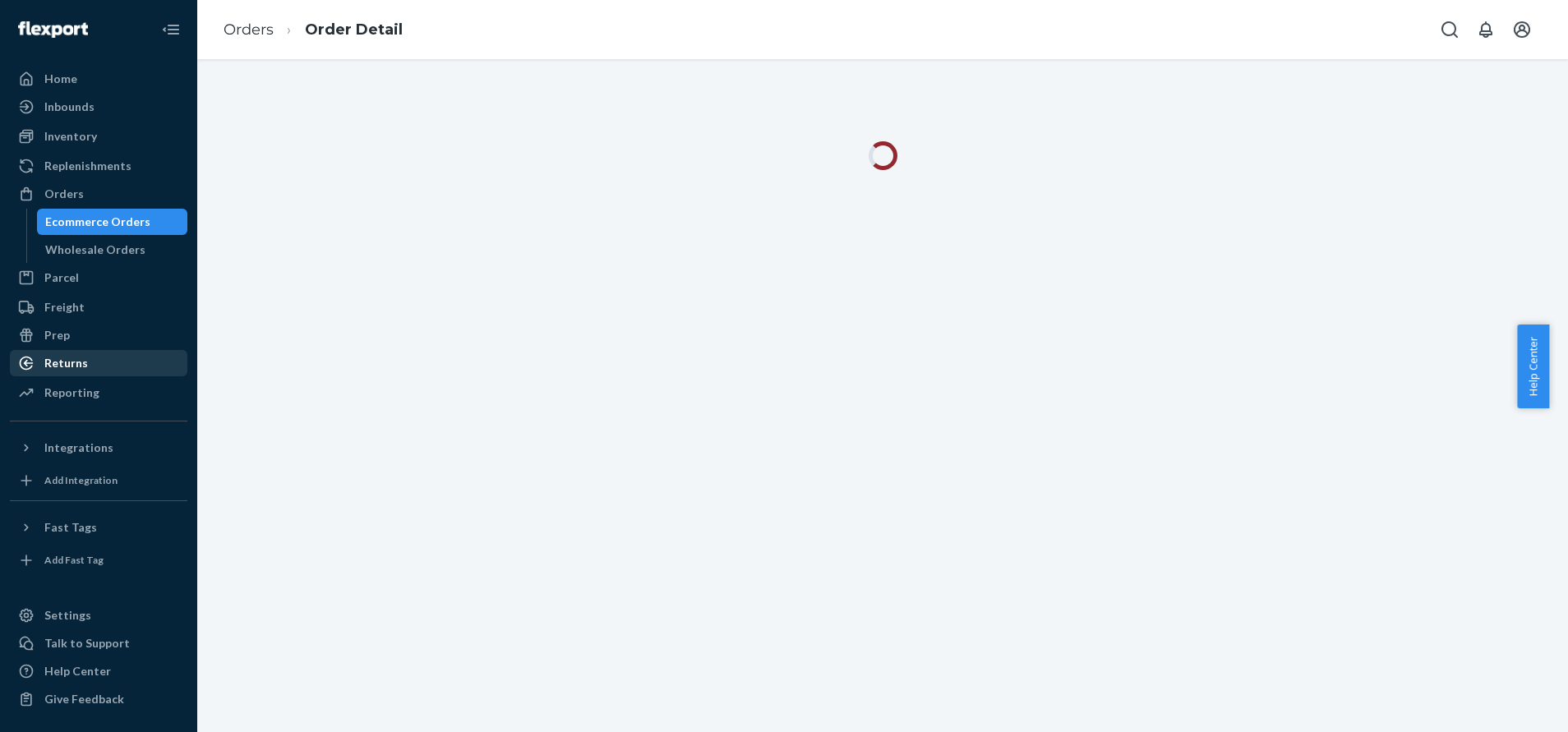
click at [89, 360] on div "Returns" at bounding box center [98, 363] width 174 height 23
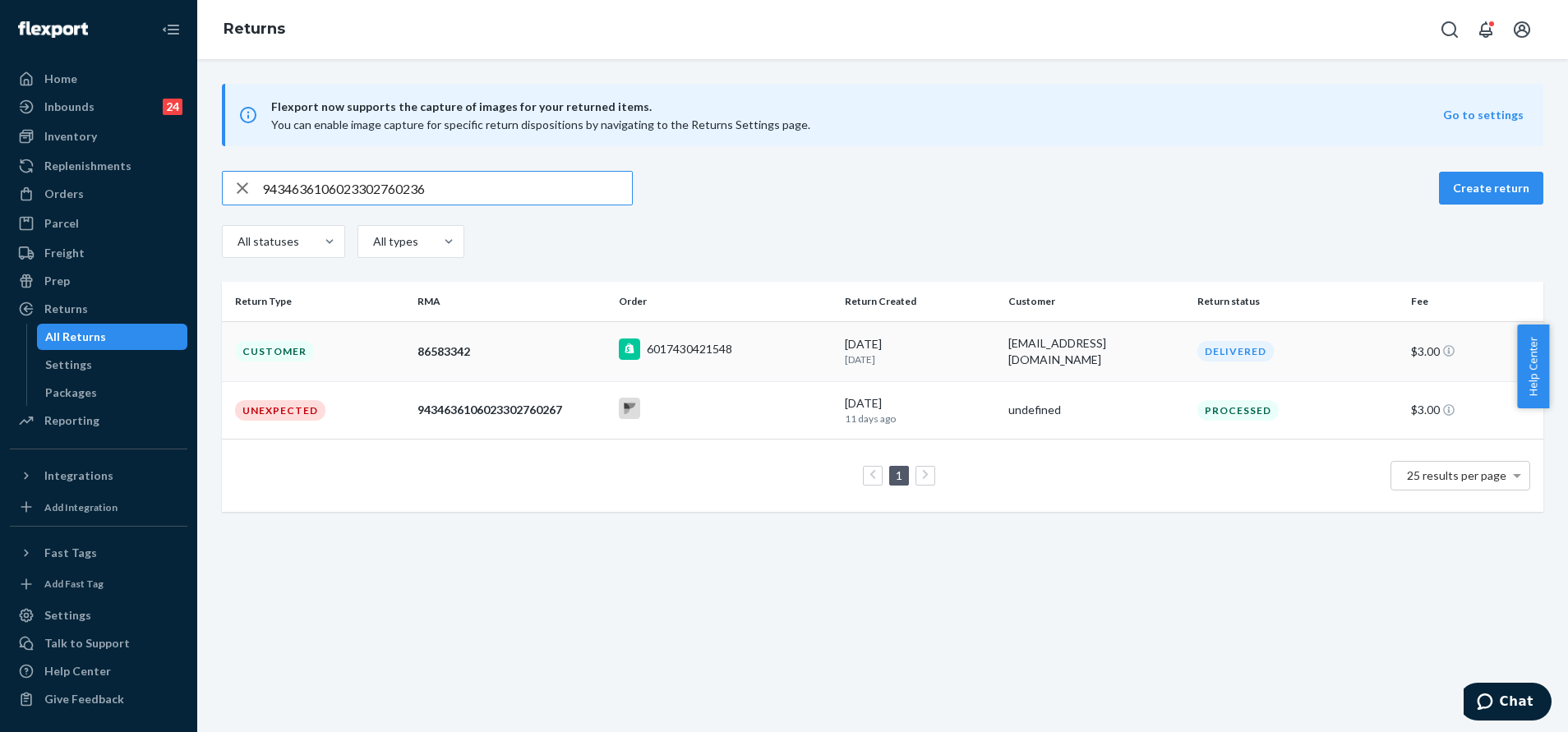
type input "9434636106023302760236"
click at [801, 370] on td "6017430421548" at bounding box center [725, 351] width 227 height 60
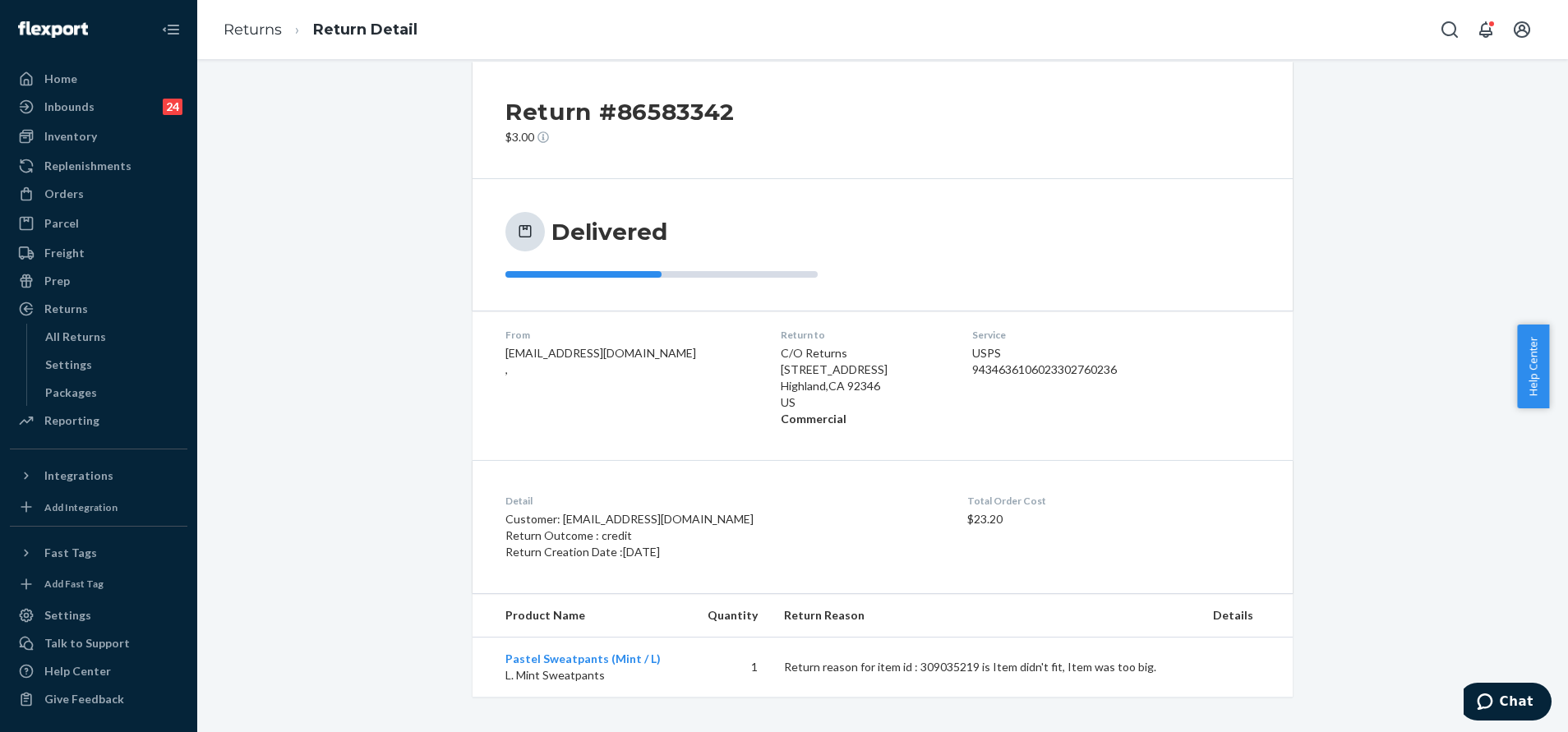
scroll to position [28, 0]
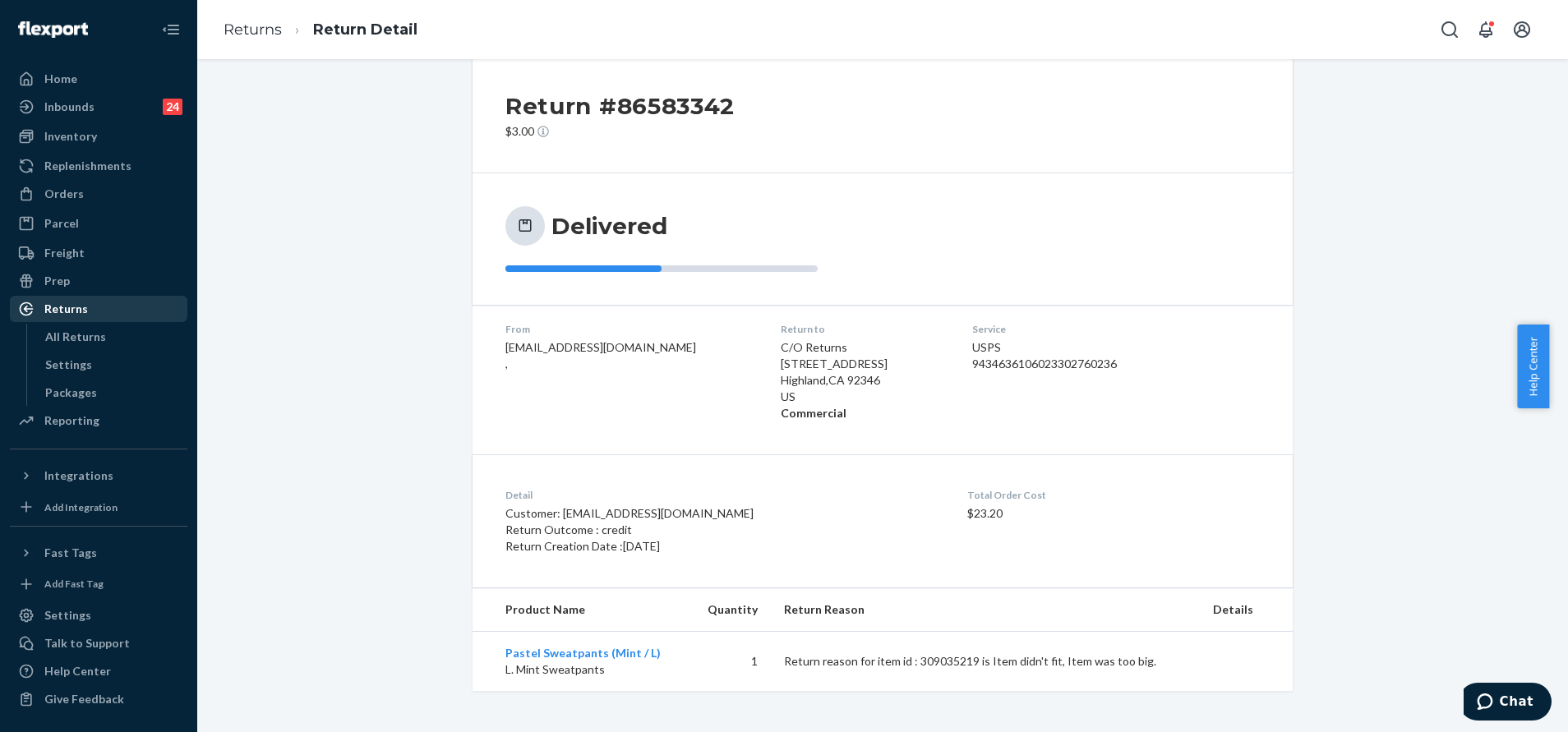
click at [106, 308] on div "Returns" at bounding box center [98, 308] width 174 height 23
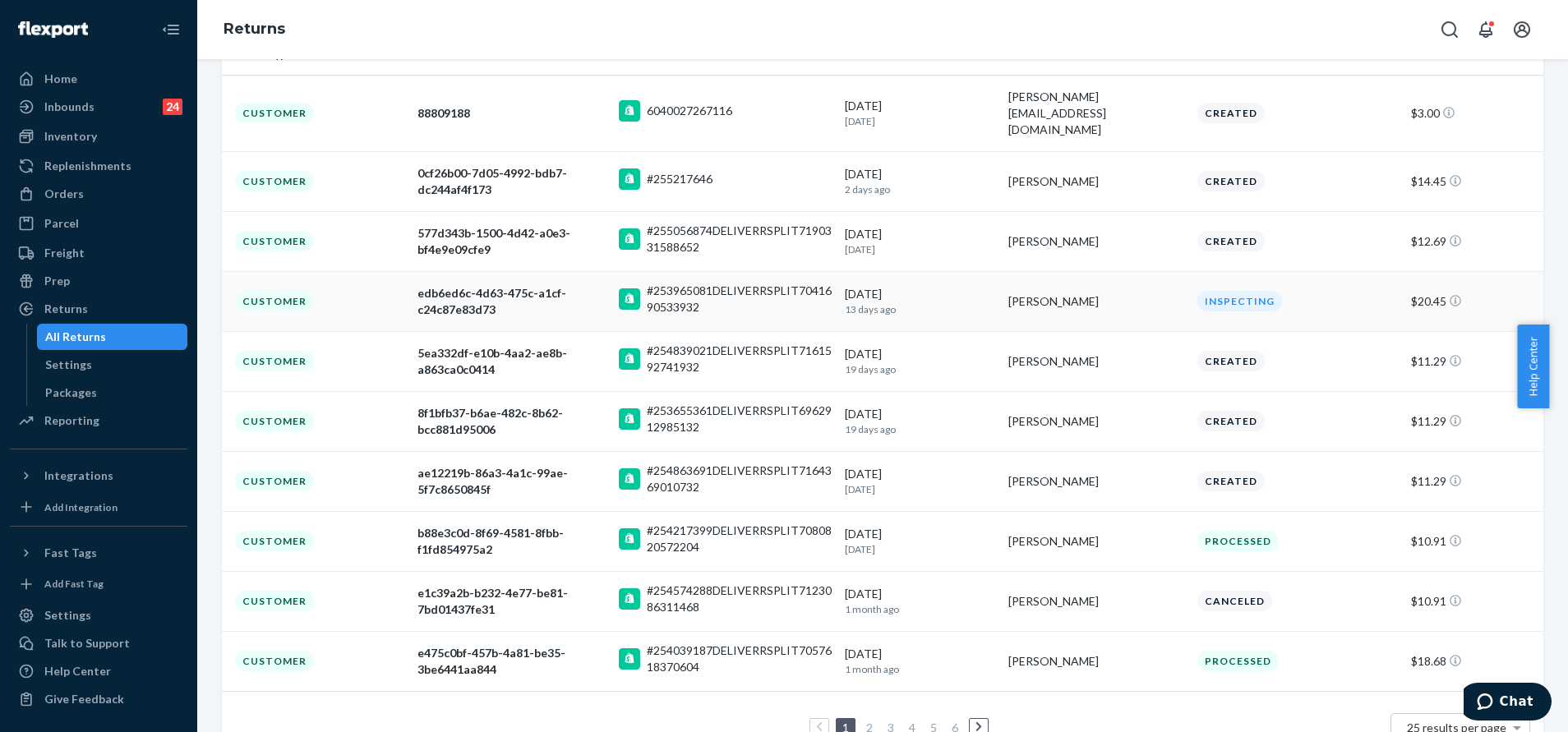
scroll to position [276, 0]
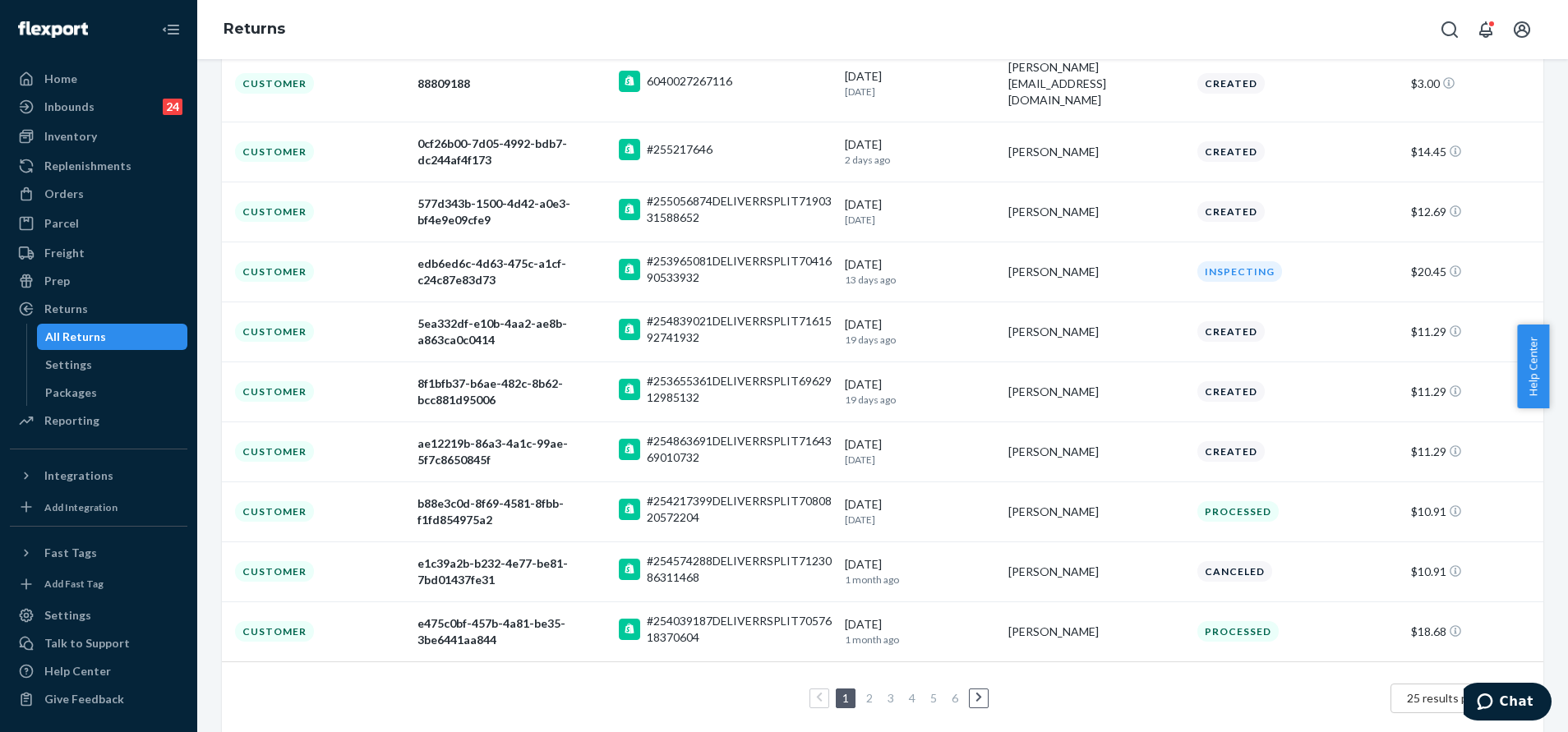
click at [974, 688] on link at bounding box center [978, 698] width 18 height 20
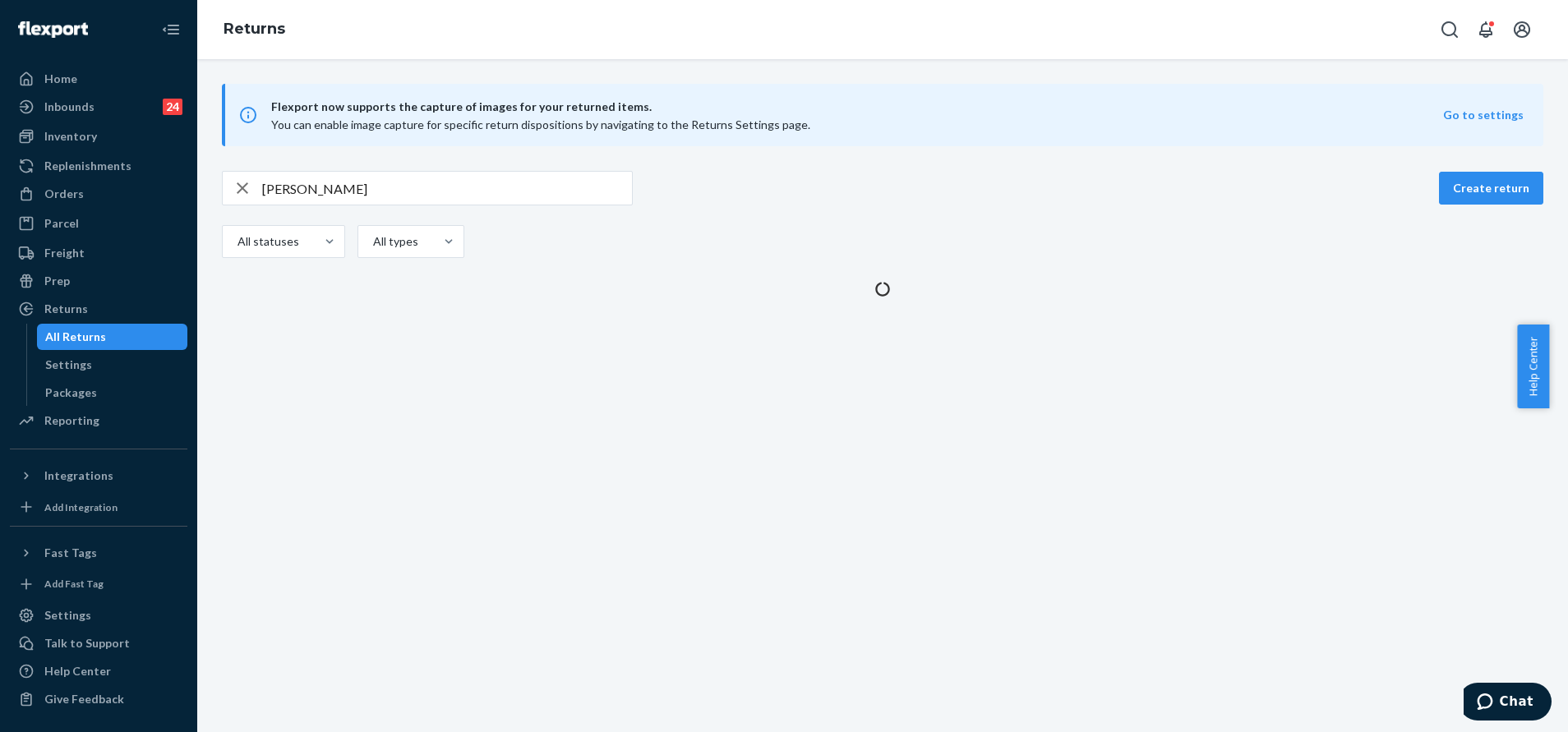
scroll to position [0, 0]
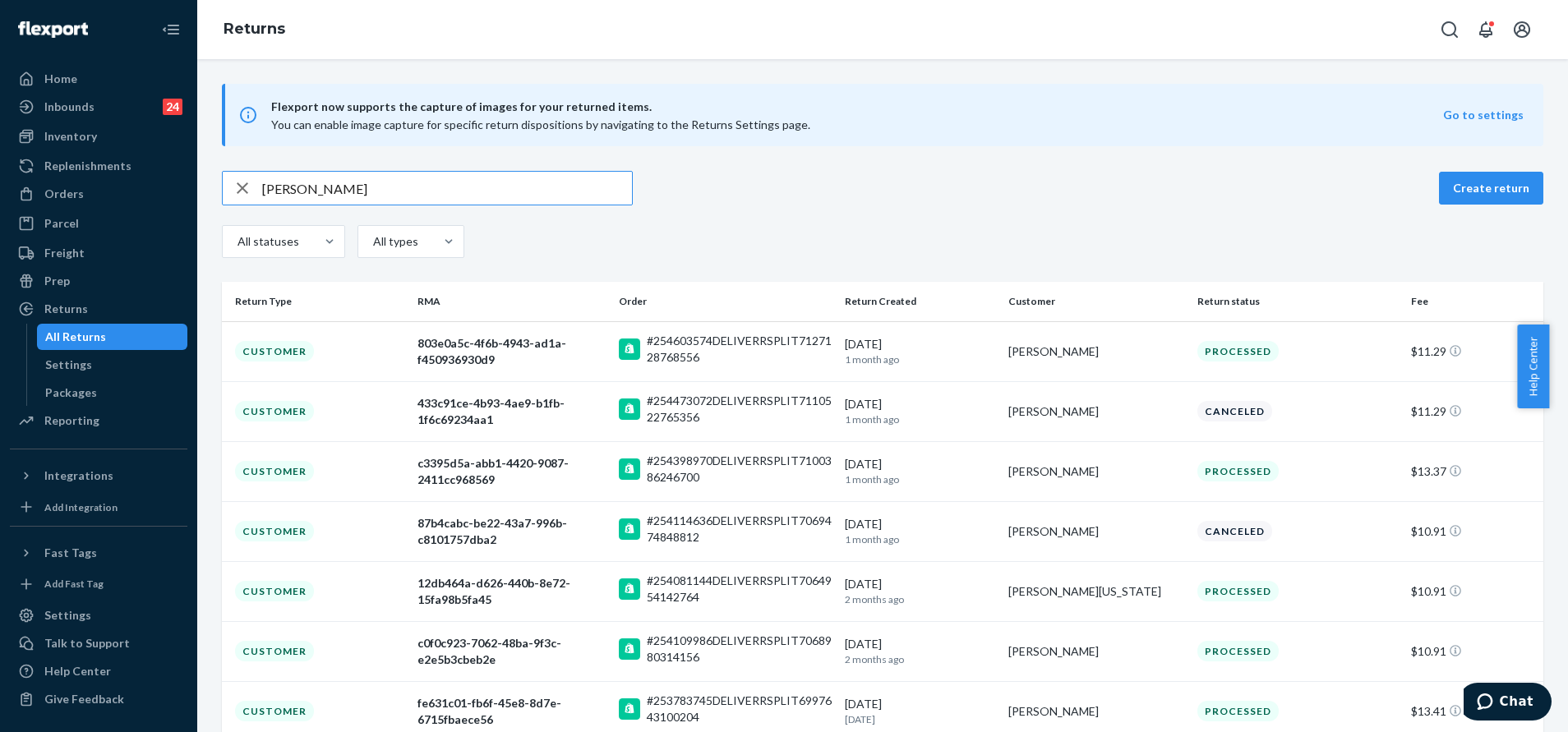
click at [397, 197] on input "[PERSON_NAME]" at bounding box center [446, 188] width 370 height 33
paste input "9434636106023302760236"
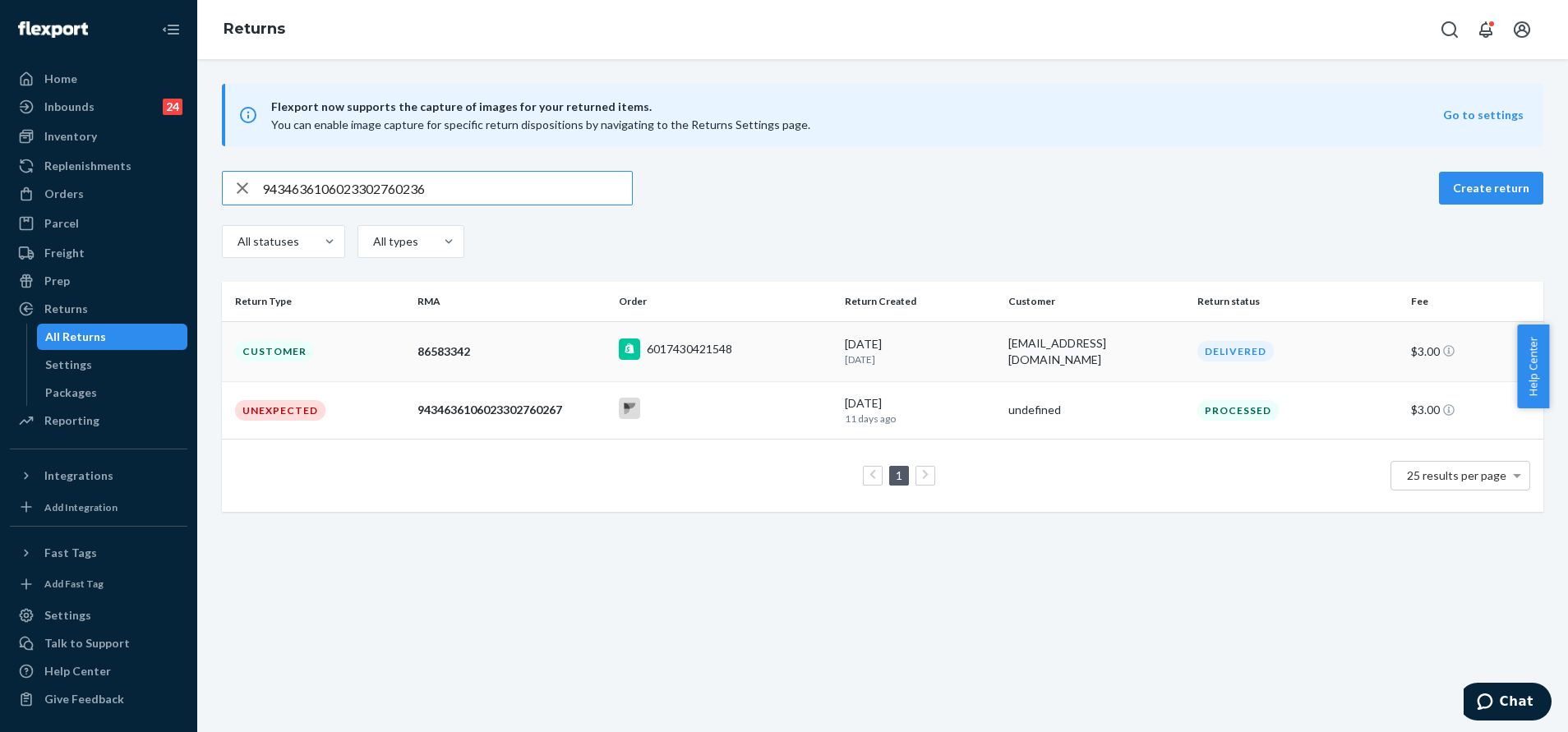
type input "9434636106023302760236"
click at [775, 356] on div "6017430421548" at bounding box center [725, 351] width 214 height 26
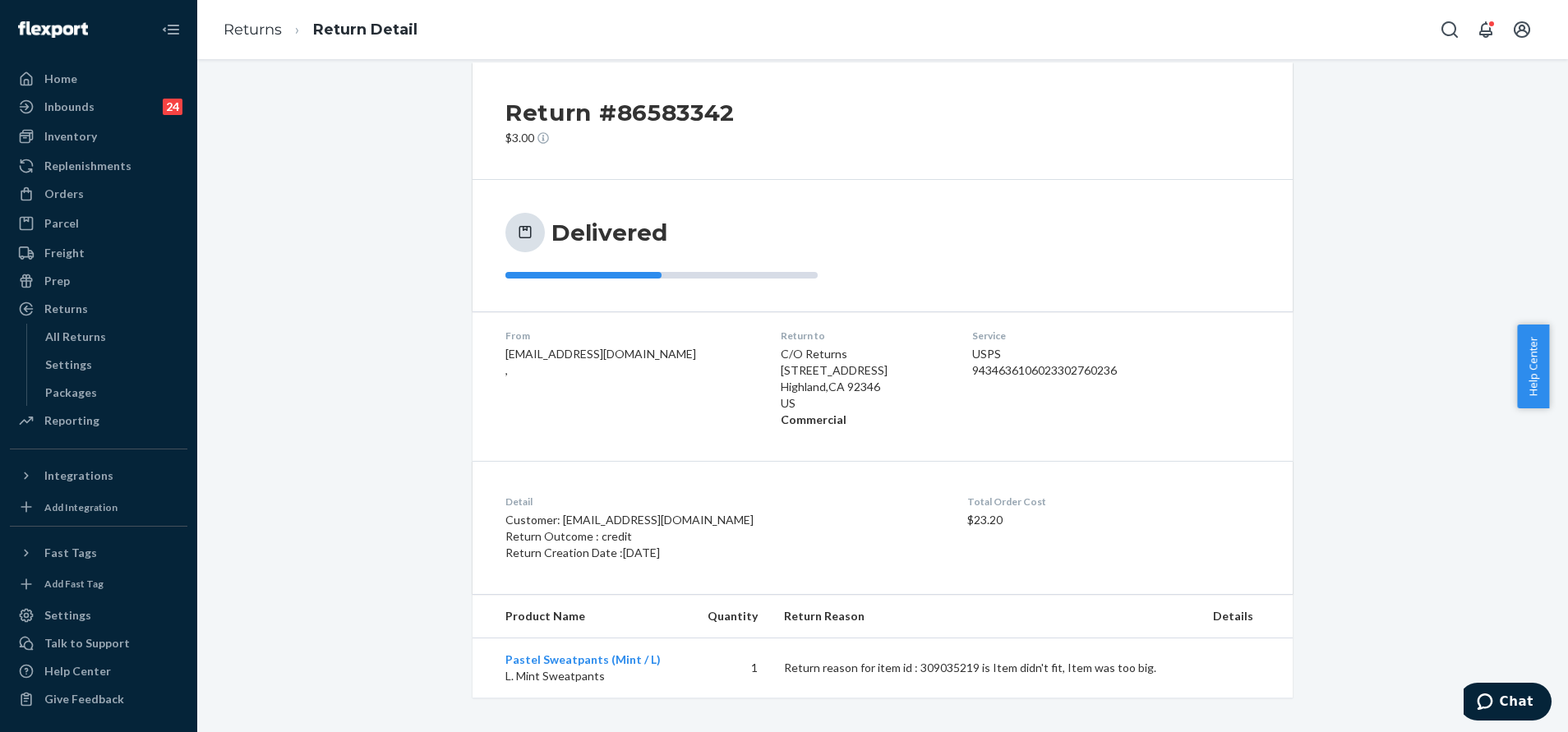
scroll to position [28, 0]
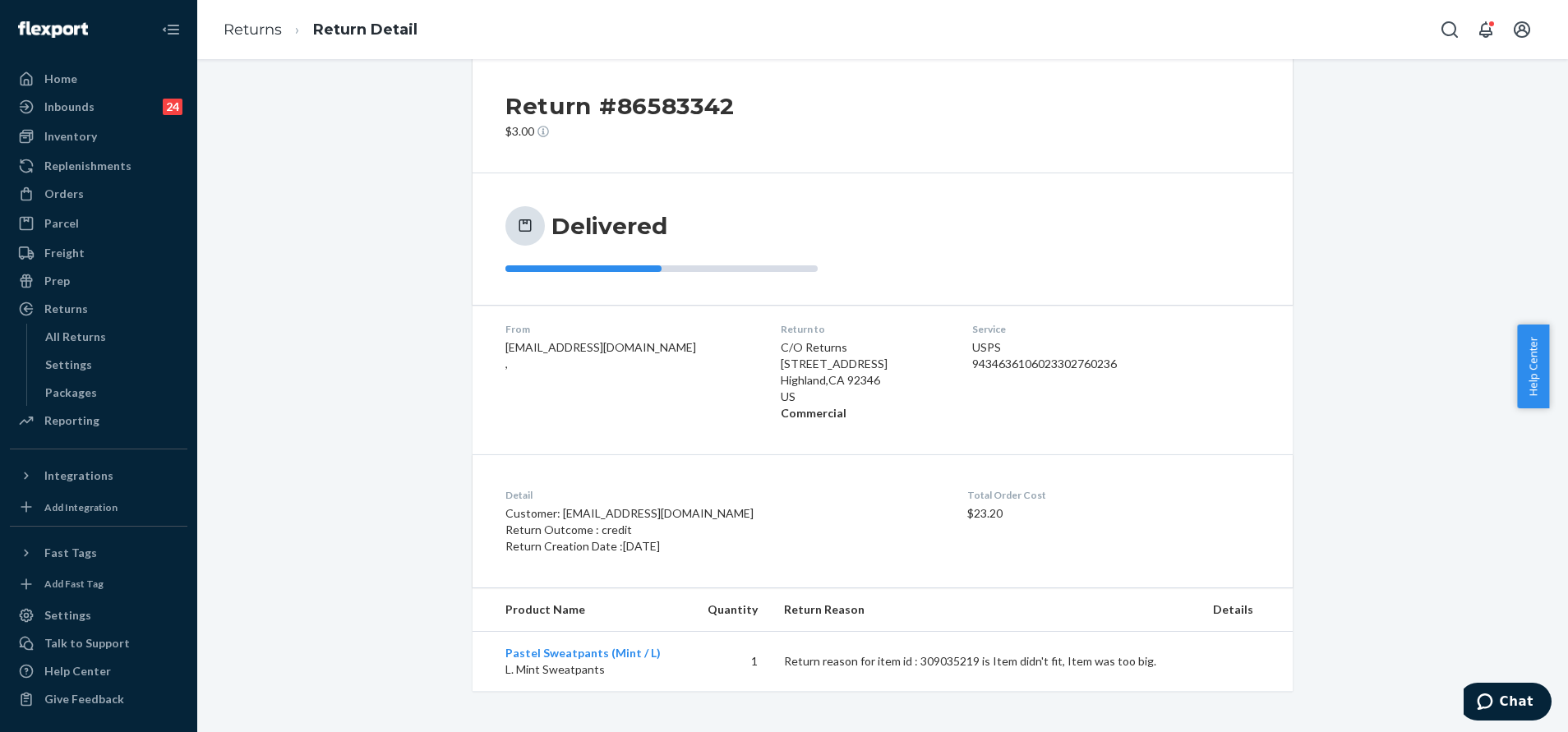
click at [998, 653] on p "Return reason for item id : 309035219 is Item didn't fit, Item was too big." at bounding box center [985, 661] width 402 height 16
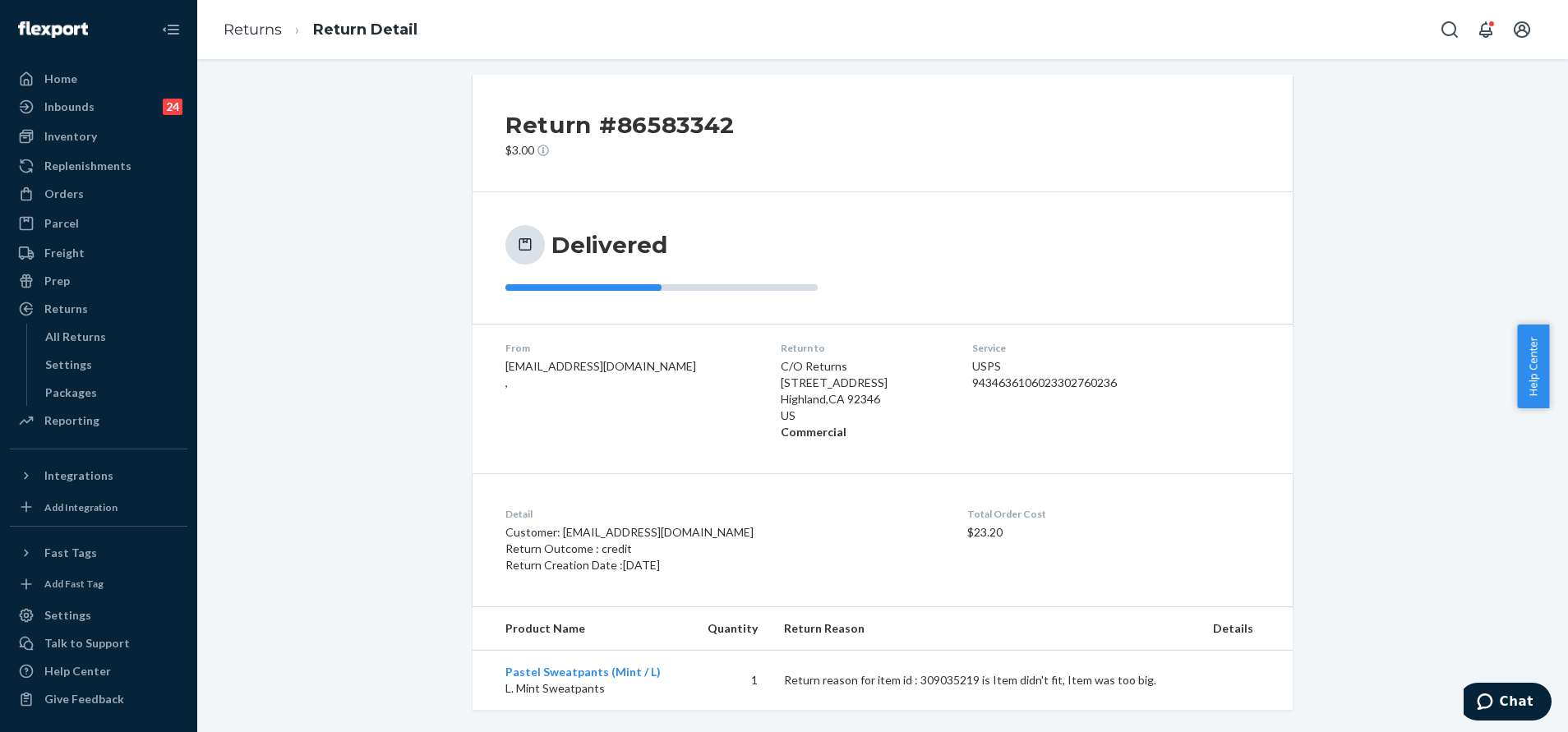
scroll to position [0, 0]
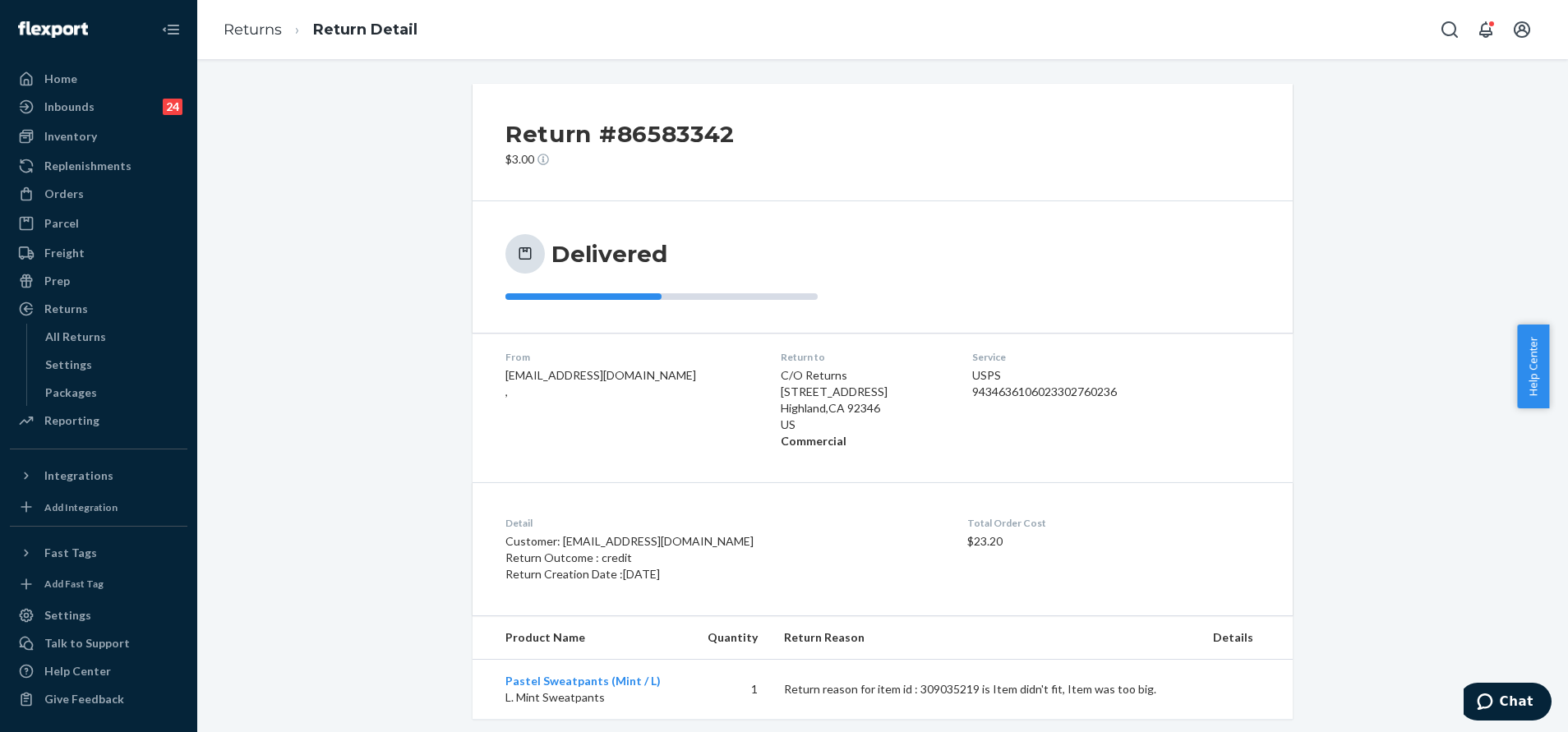
click at [1354, 342] on div "Return #86583342 $3.00 Delivered From [EMAIL_ADDRESS][DOMAIN_NAME] , Return to …" at bounding box center [882, 400] width 1346 height 635
click at [115, 339] on div "All Returns" at bounding box center [113, 337] width 148 height 23
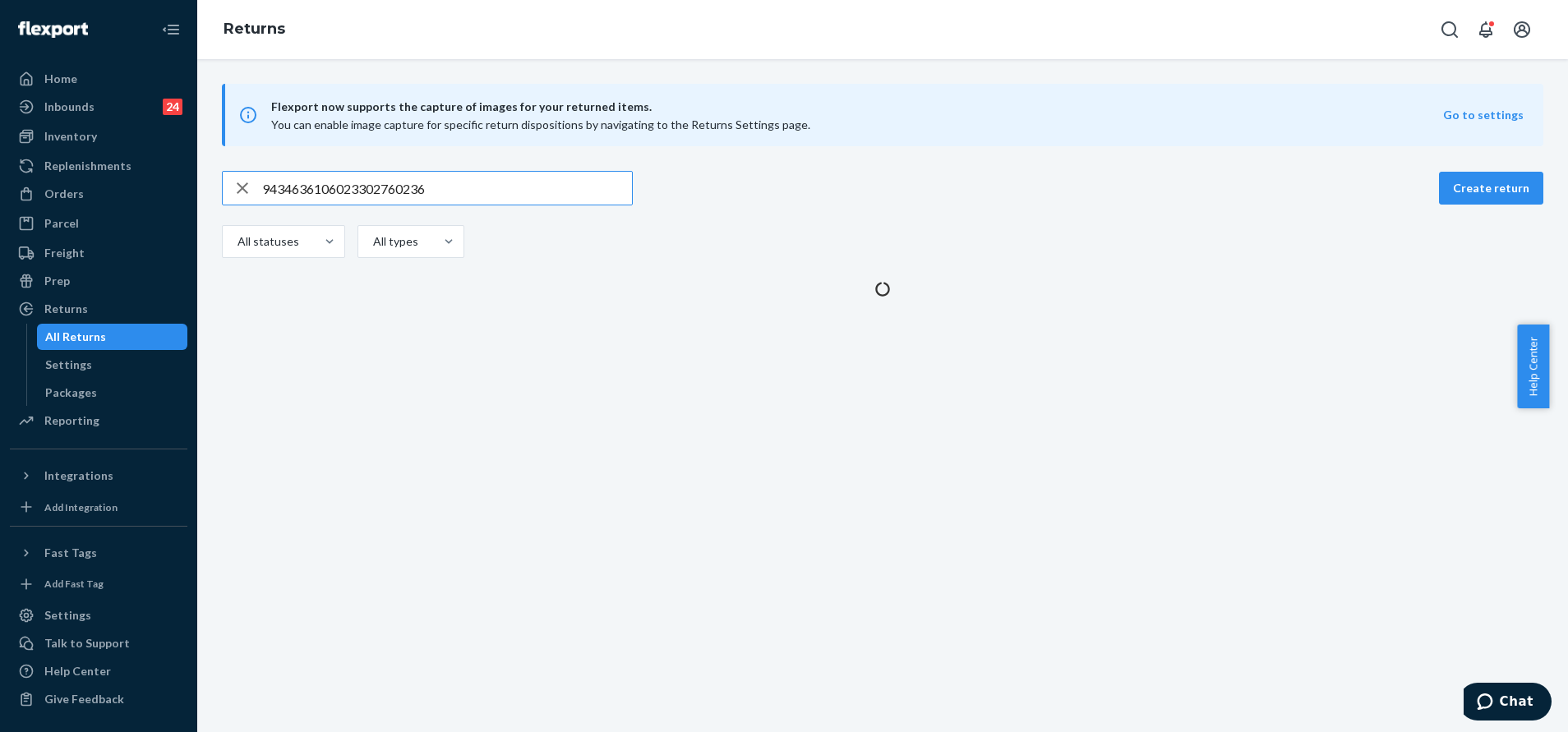
click at [546, 180] on input "9434636106023302760236" at bounding box center [446, 188] width 370 height 33
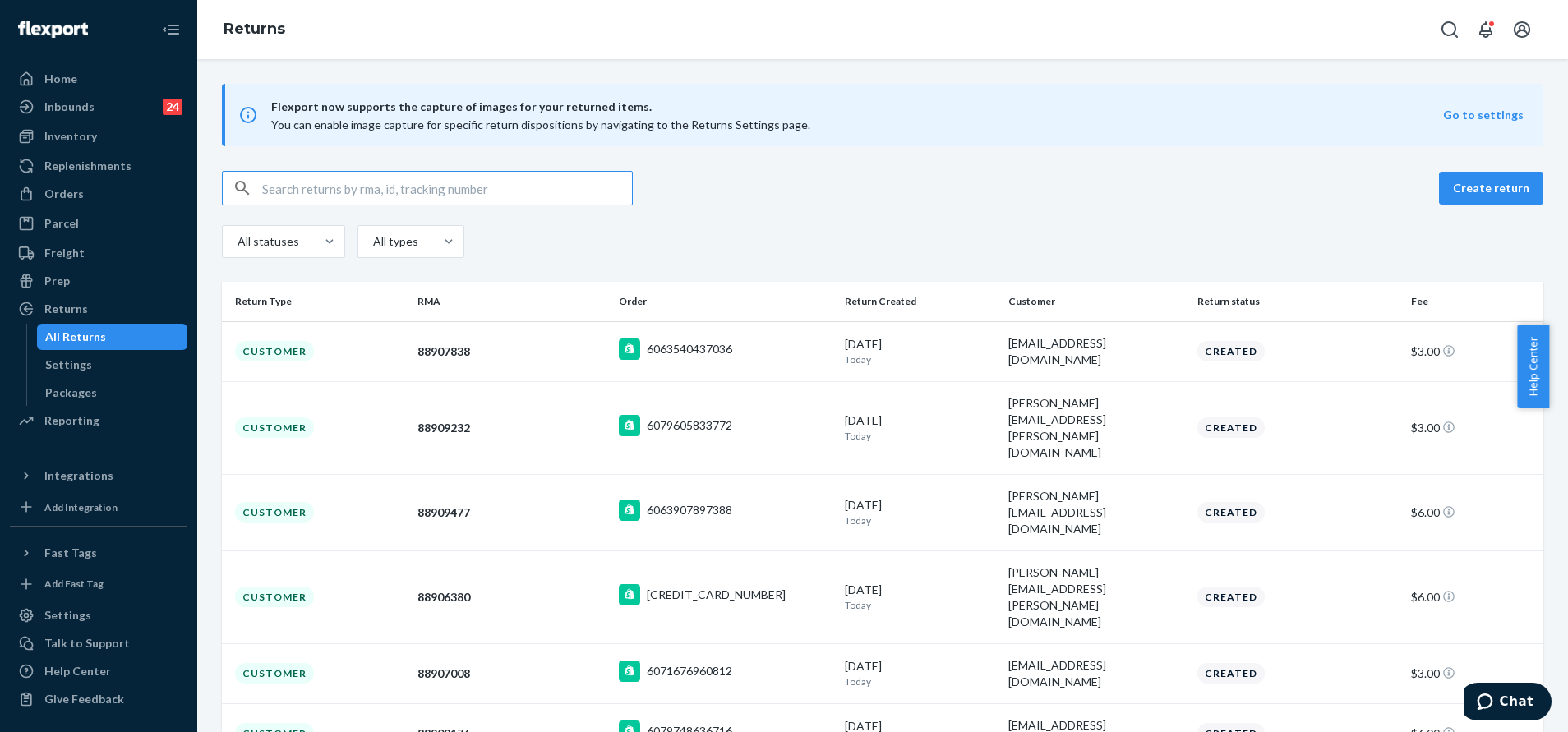
click at [545, 180] on input "text" at bounding box center [446, 188] width 370 height 33
paste input "9434636106023302760236"
type input "9434636106023302760236"
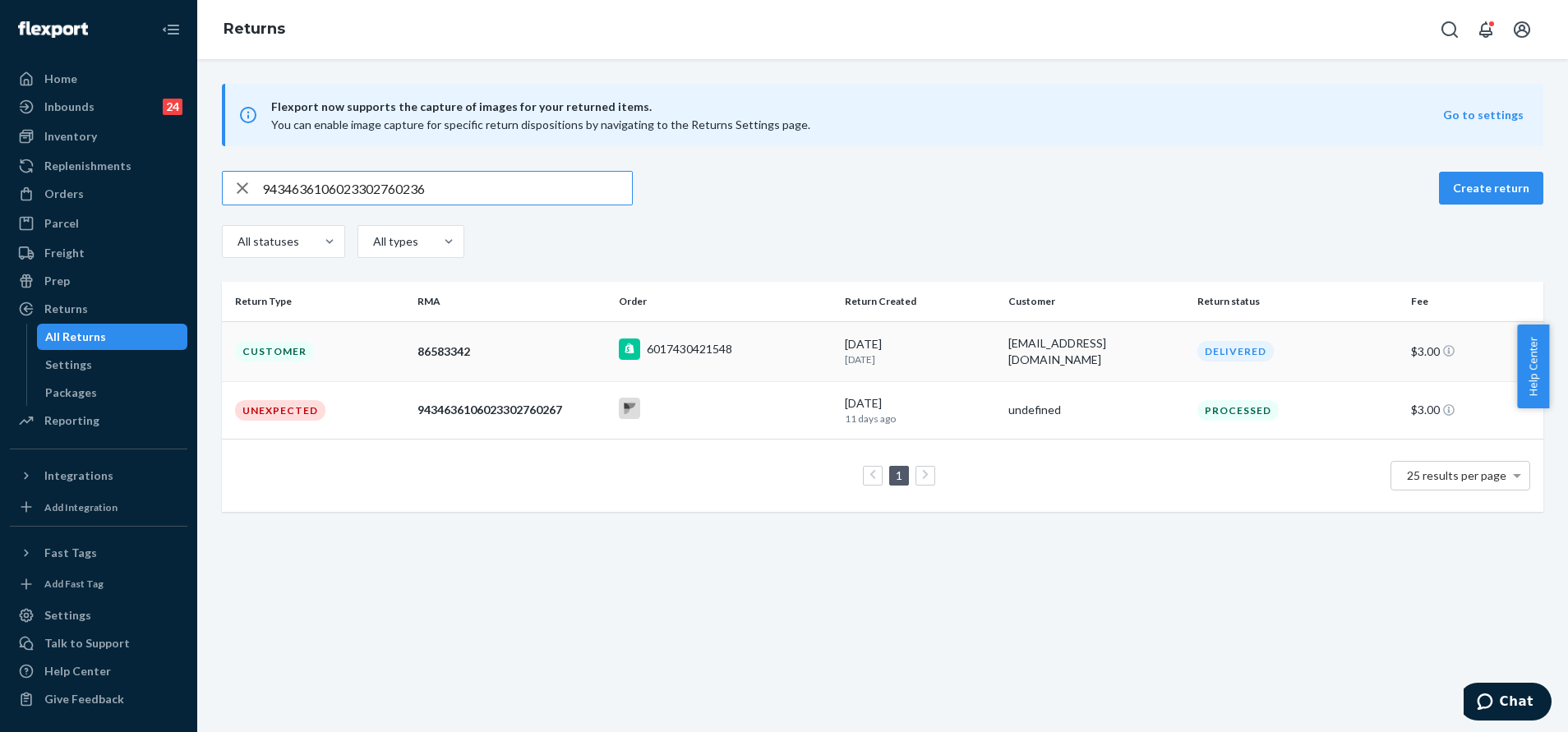
click at [559, 356] on div "86583342" at bounding box center [511, 351] width 188 height 16
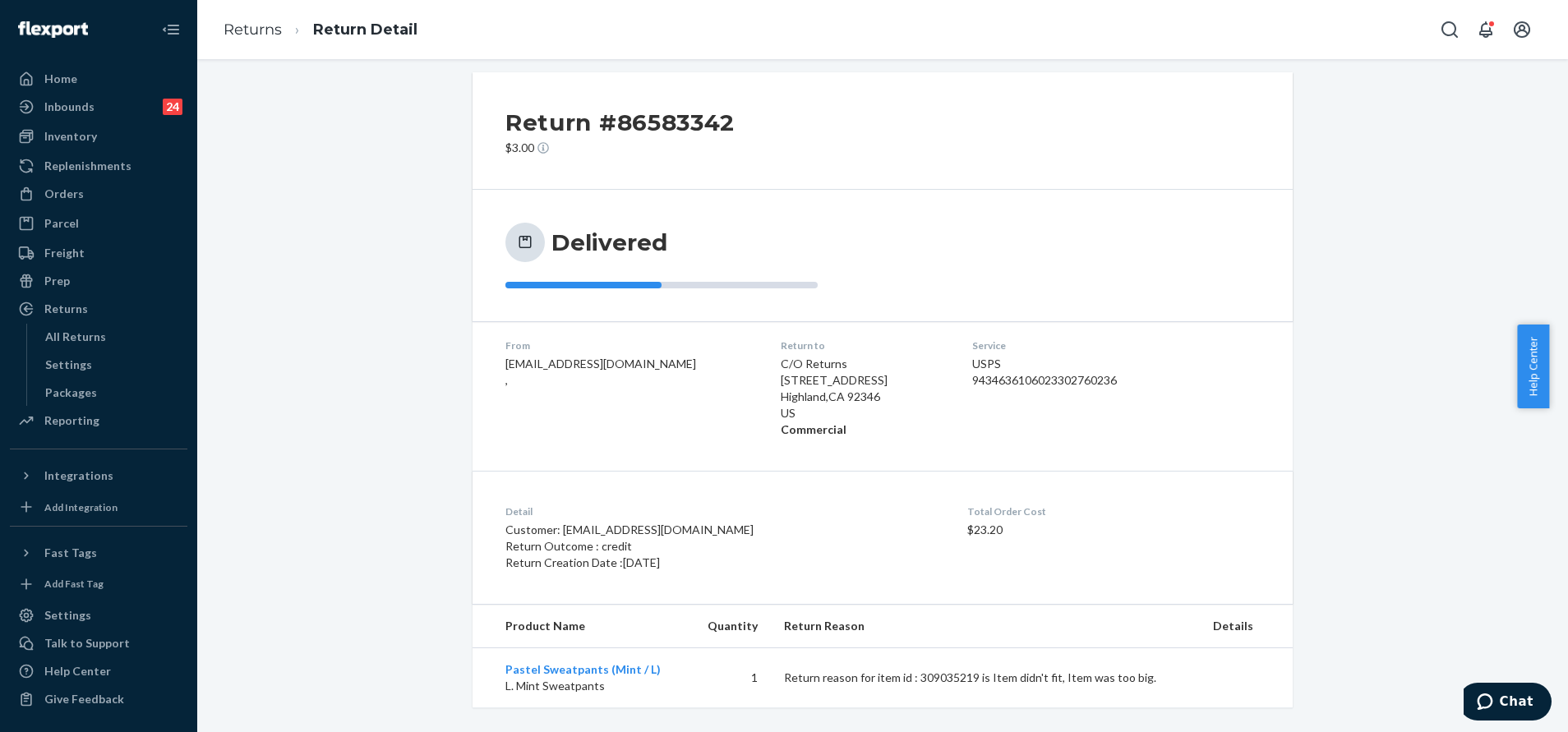
scroll to position [28, 0]
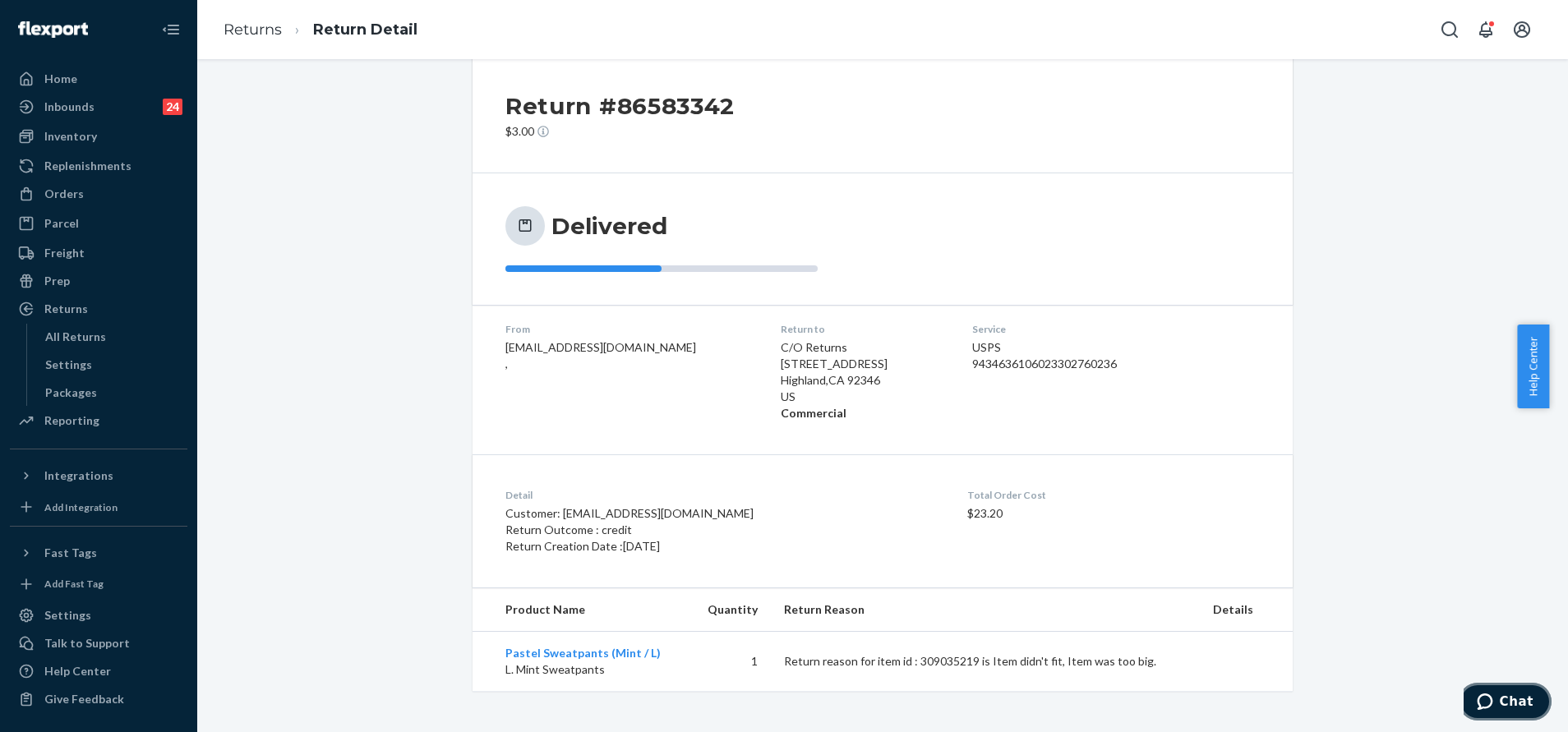
click at [1490, 708] on icon "Chat" at bounding box center [1484, 701] width 16 height 16
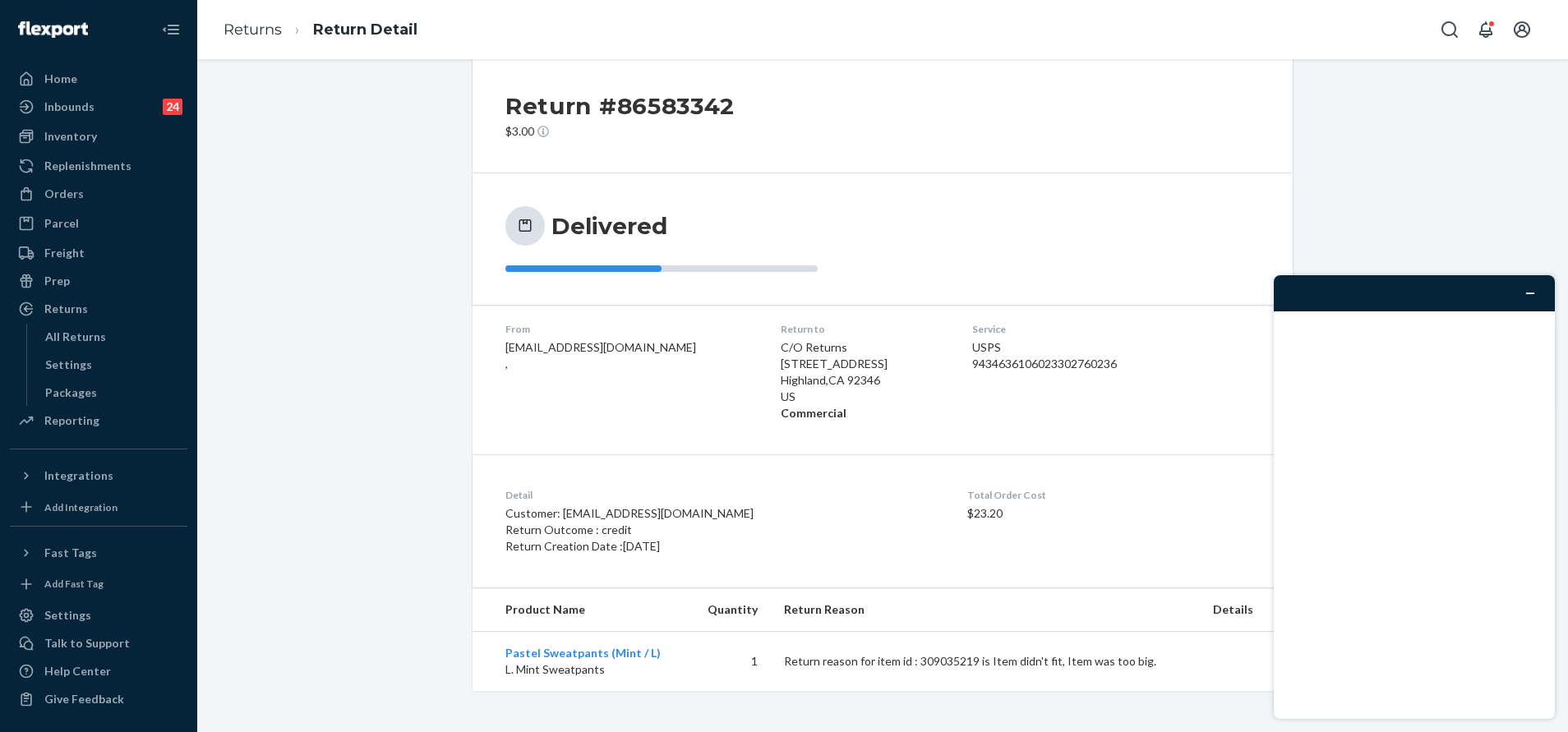
scroll to position [0, 0]
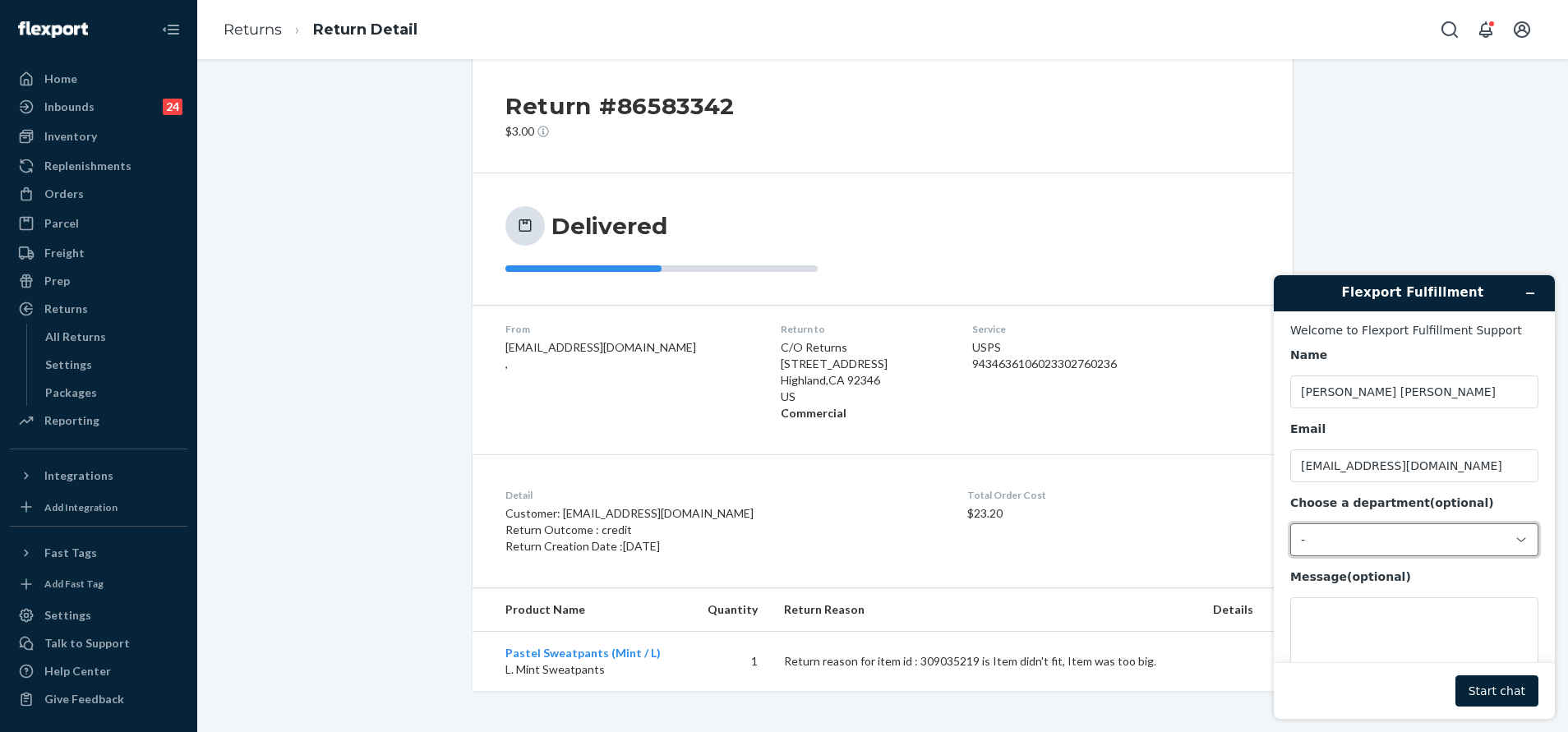
click at [1387, 545] on div "-" at bounding box center [1404, 539] width 207 height 15
click at [1363, 609] on li "Messaging (Chat Team)" at bounding box center [1411, 610] width 241 height 29
click at [1017, 361] on div "9434636106023302760236" at bounding box center [1073, 363] width 203 height 16
copy div "9434636106023302760236"
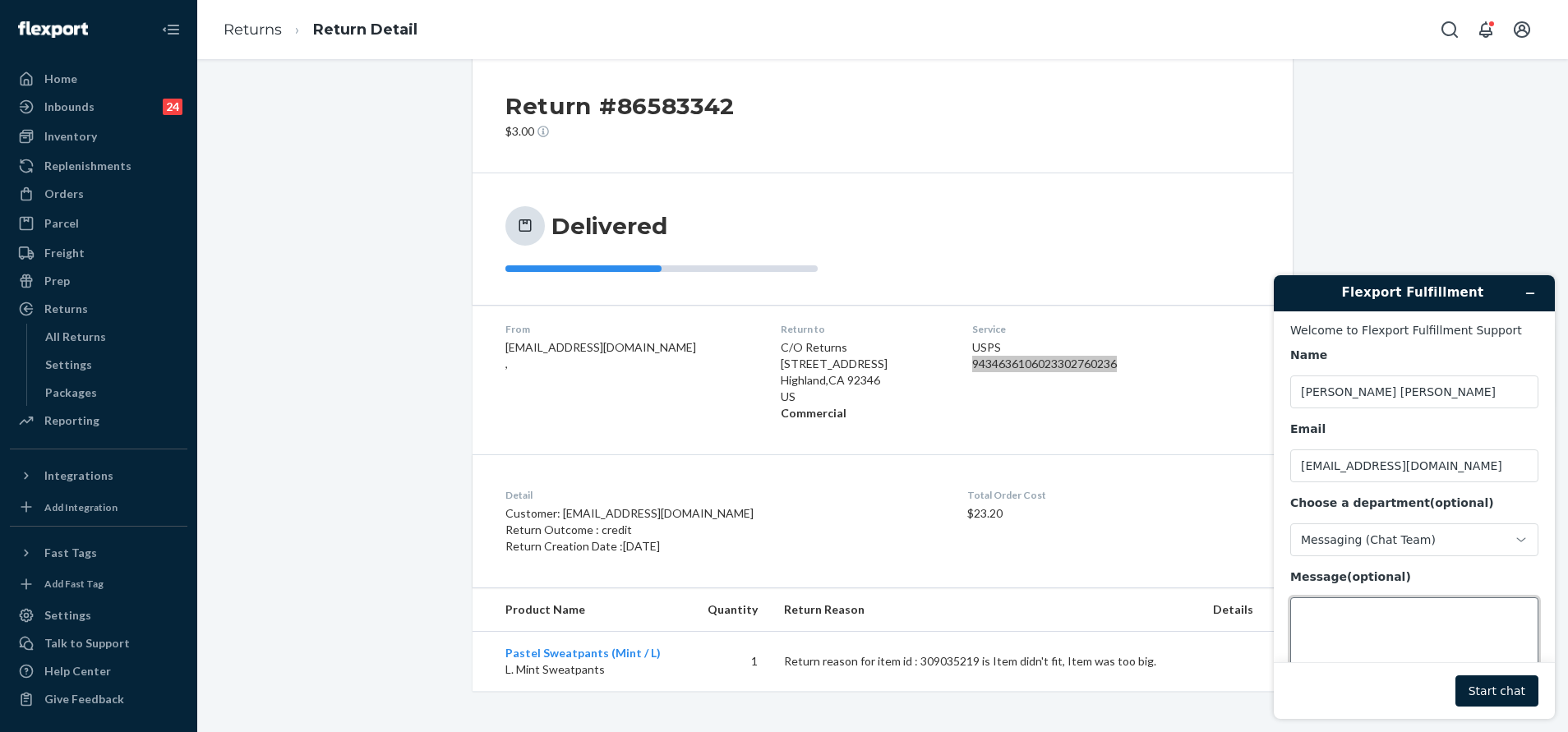
click at [1422, 612] on textarea "Message (optional)" at bounding box center [1414, 642] width 248 height 92
paste textarea "9434636106023302760236"
type textarea "9434636106023302760236"
click at [1498, 682] on button "Start chat" at bounding box center [1496, 691] width 83 height 31
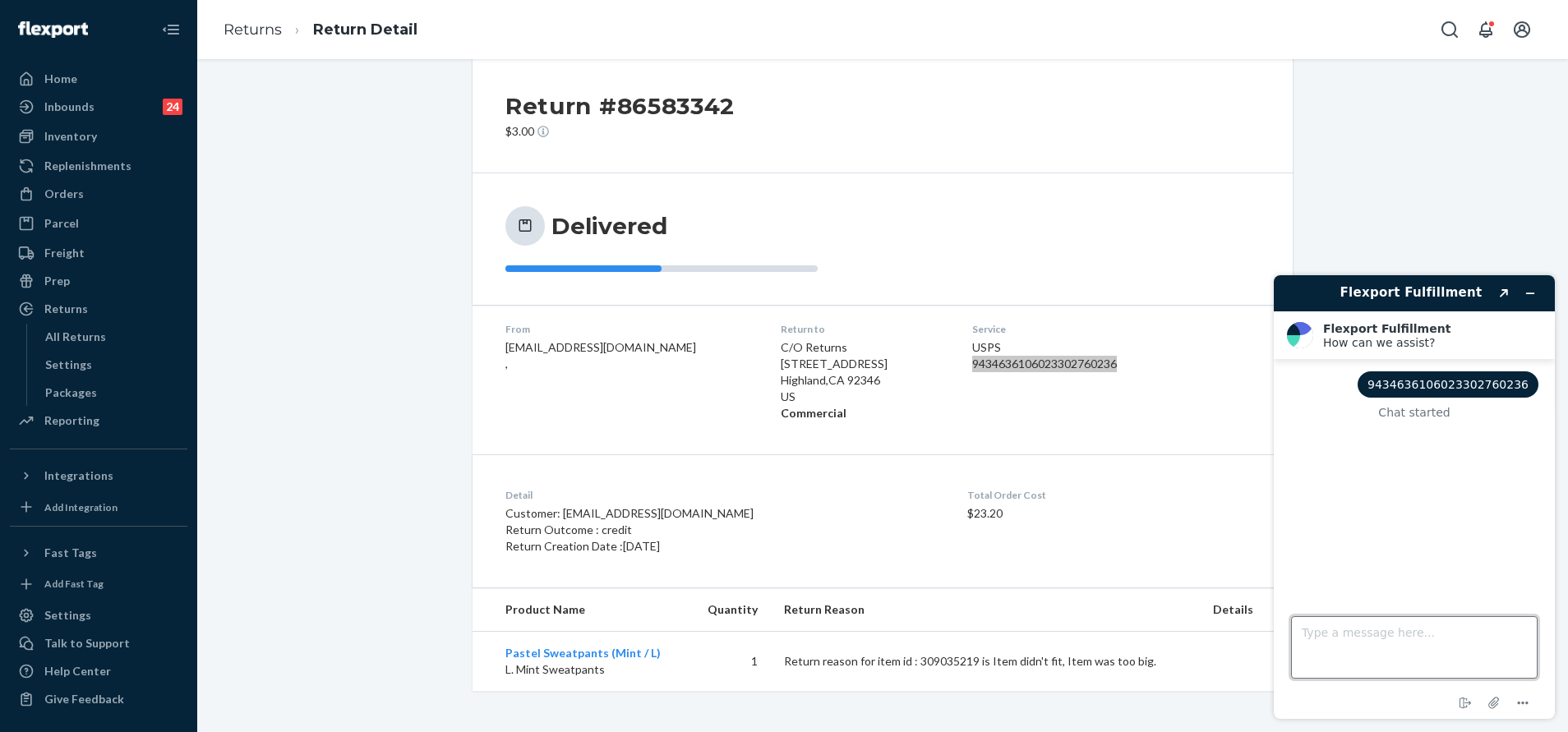
click at [1395, 634] on textarea "Type a message here..." at bounding box center [1414, 647] width 246 height 62
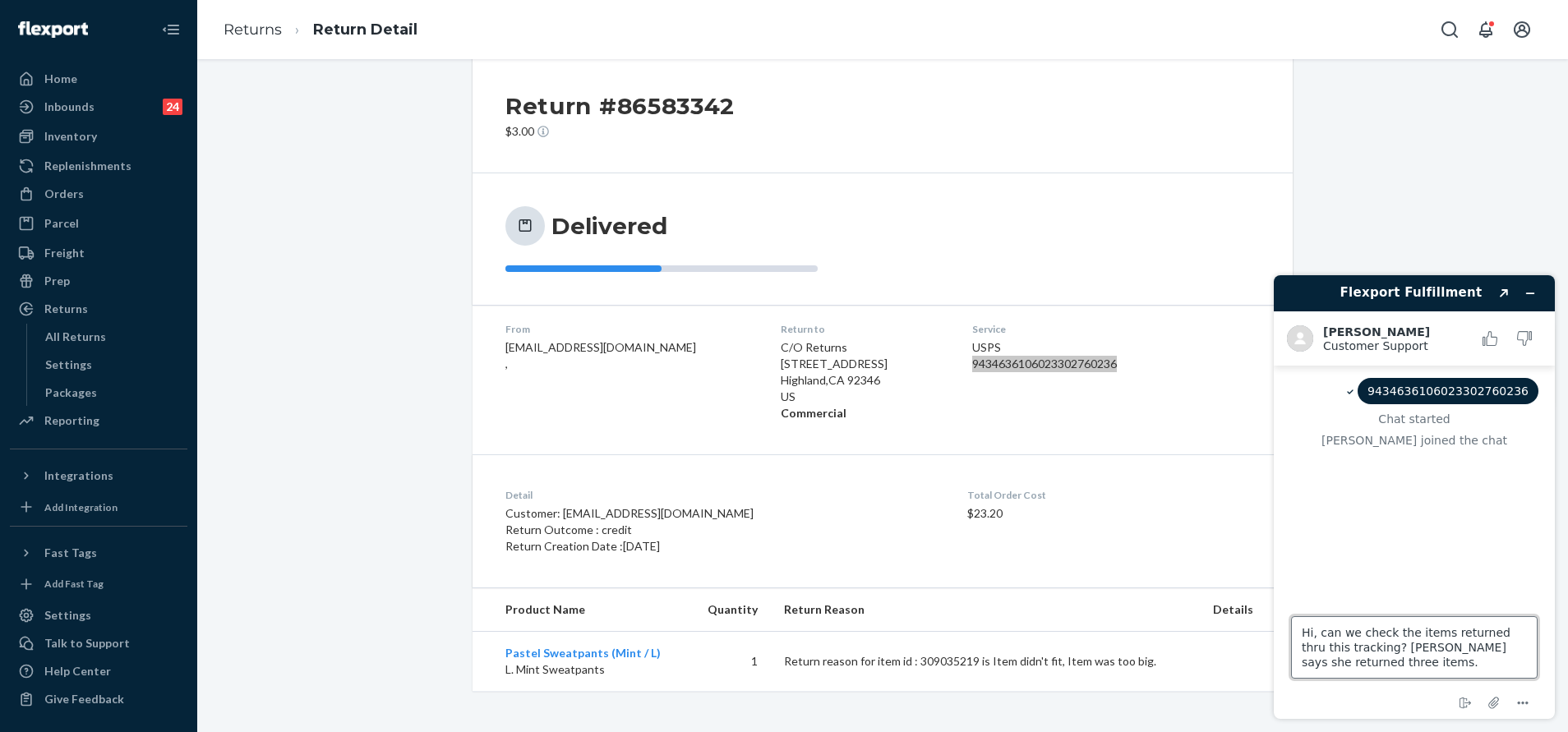
type textarea "Hi, can we check the items returned thru this tracking? Cx says she returned th…"
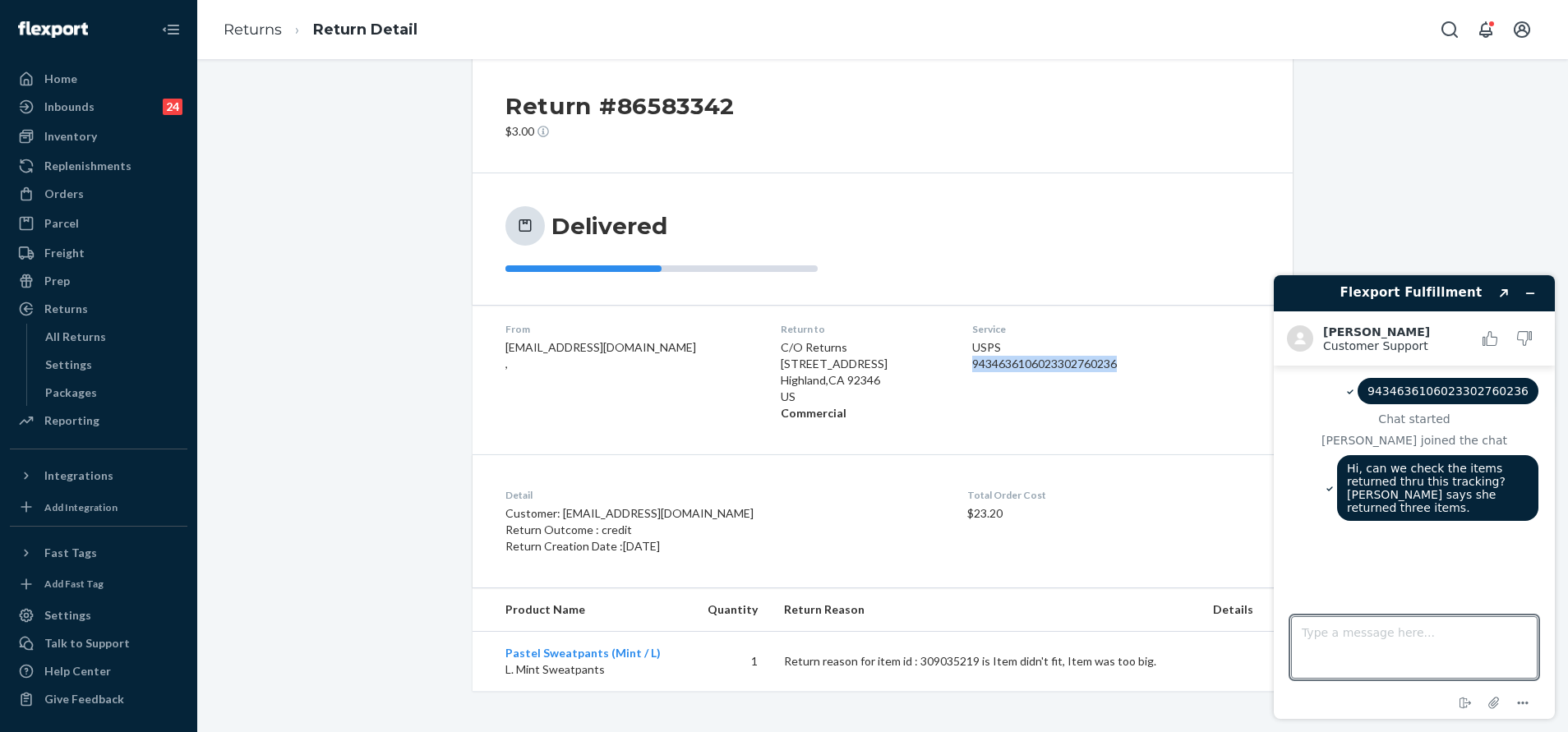
click at [1109, 394] on div "Service USPS 9434636106023302760236" at bounding box center [1073, 371] width 203 height 99
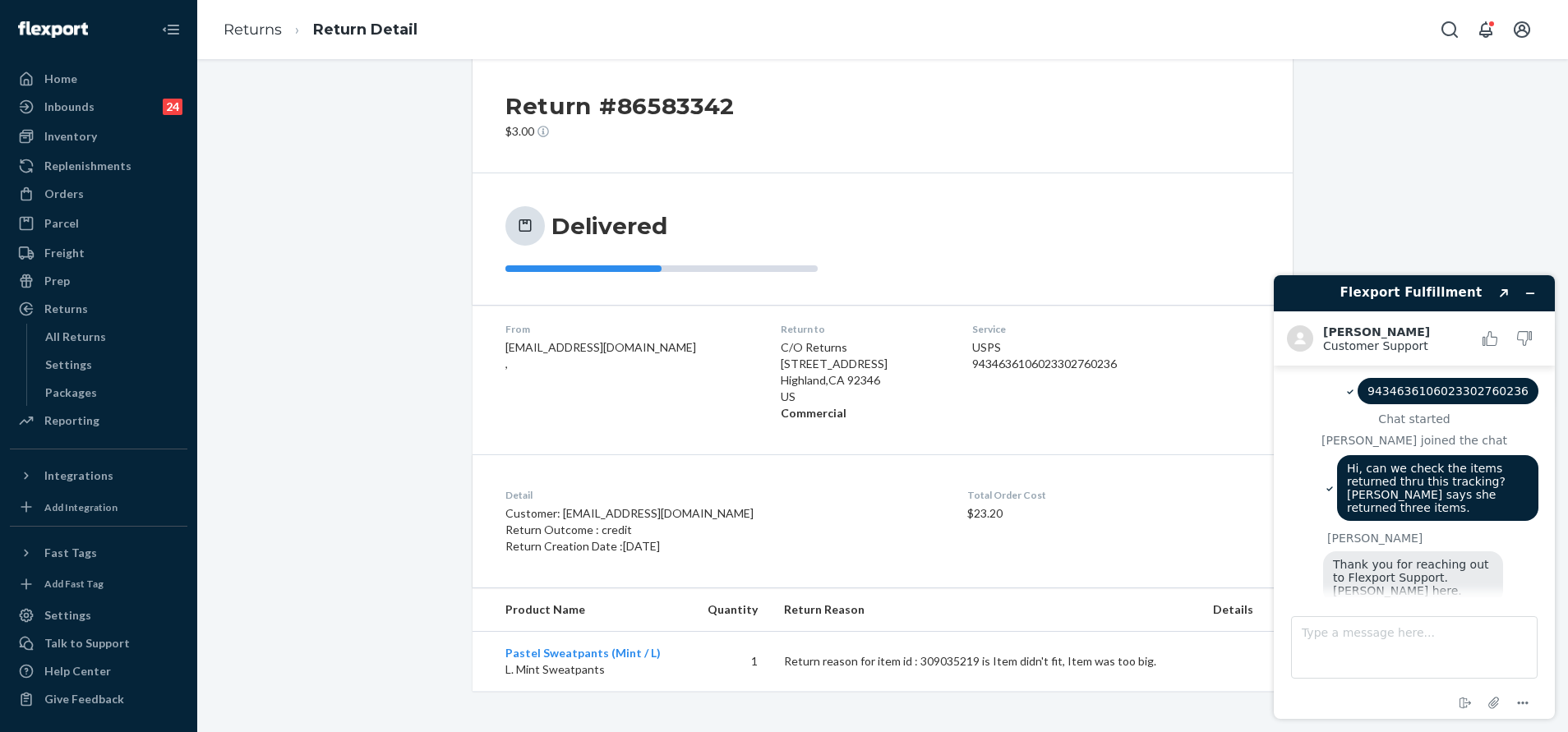
scroll to position [40, 0]
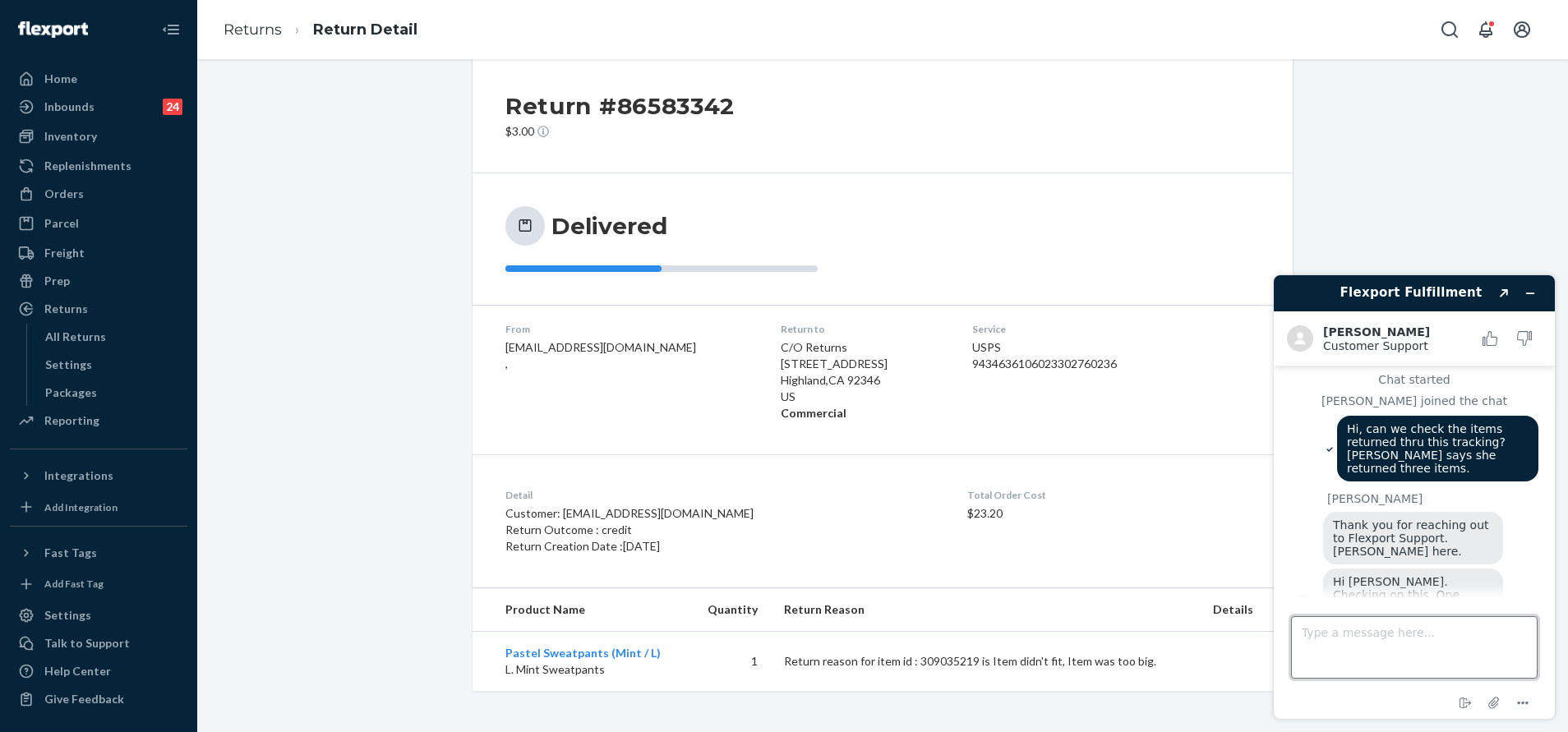
click at [1356, 638] on textarea "Type a message here..." at bounding box center [1414, 647] width 246 height 62
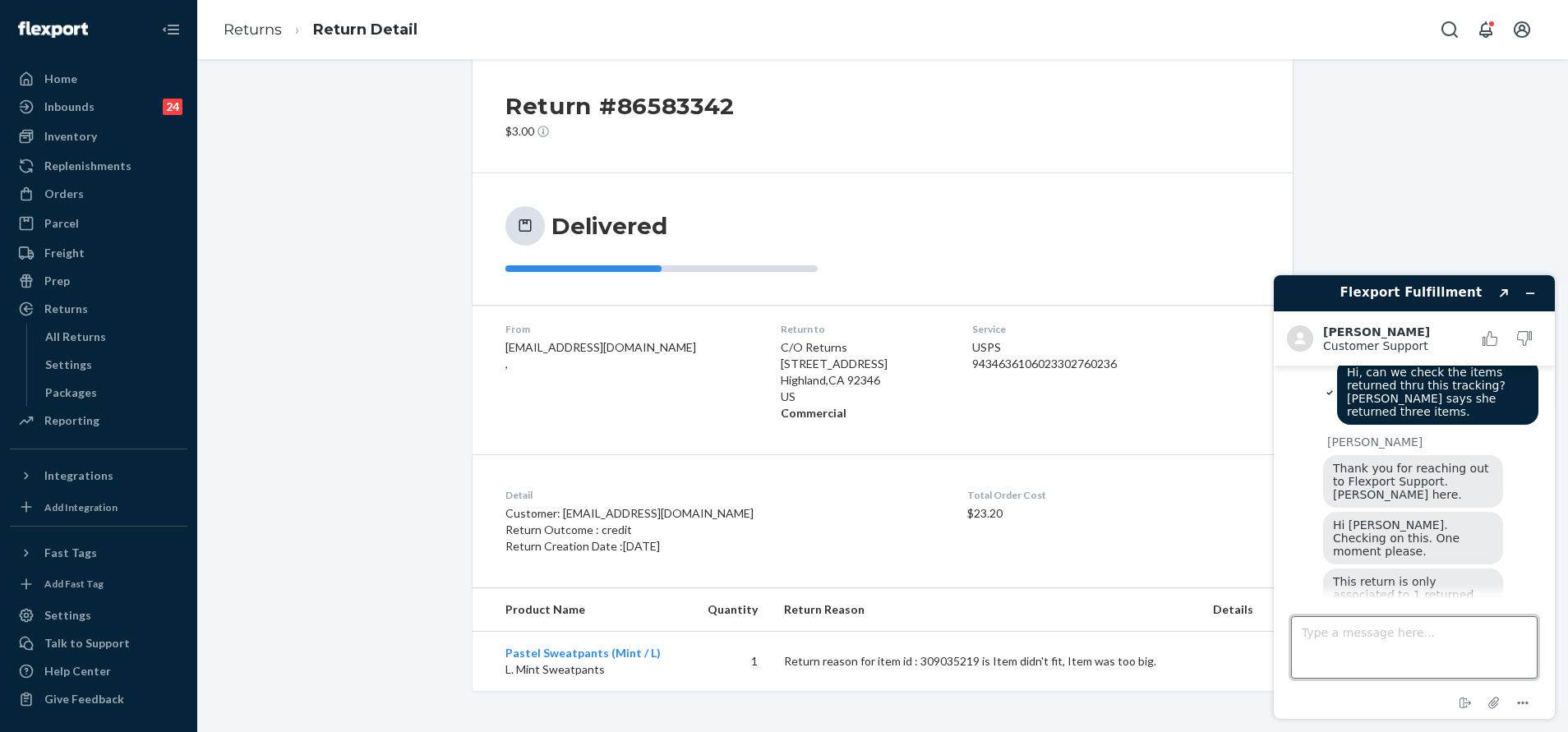
click at [1371, 648] on textarea "Type a message here..." at bounding box center [1414, 647] width 246 height 62
click at [1373, 640] on textarea "Type a message here..." at bounding box center [1414, 647] width 246 height 62
type textarea "Cx is insisting that 3 items were returned altogether."
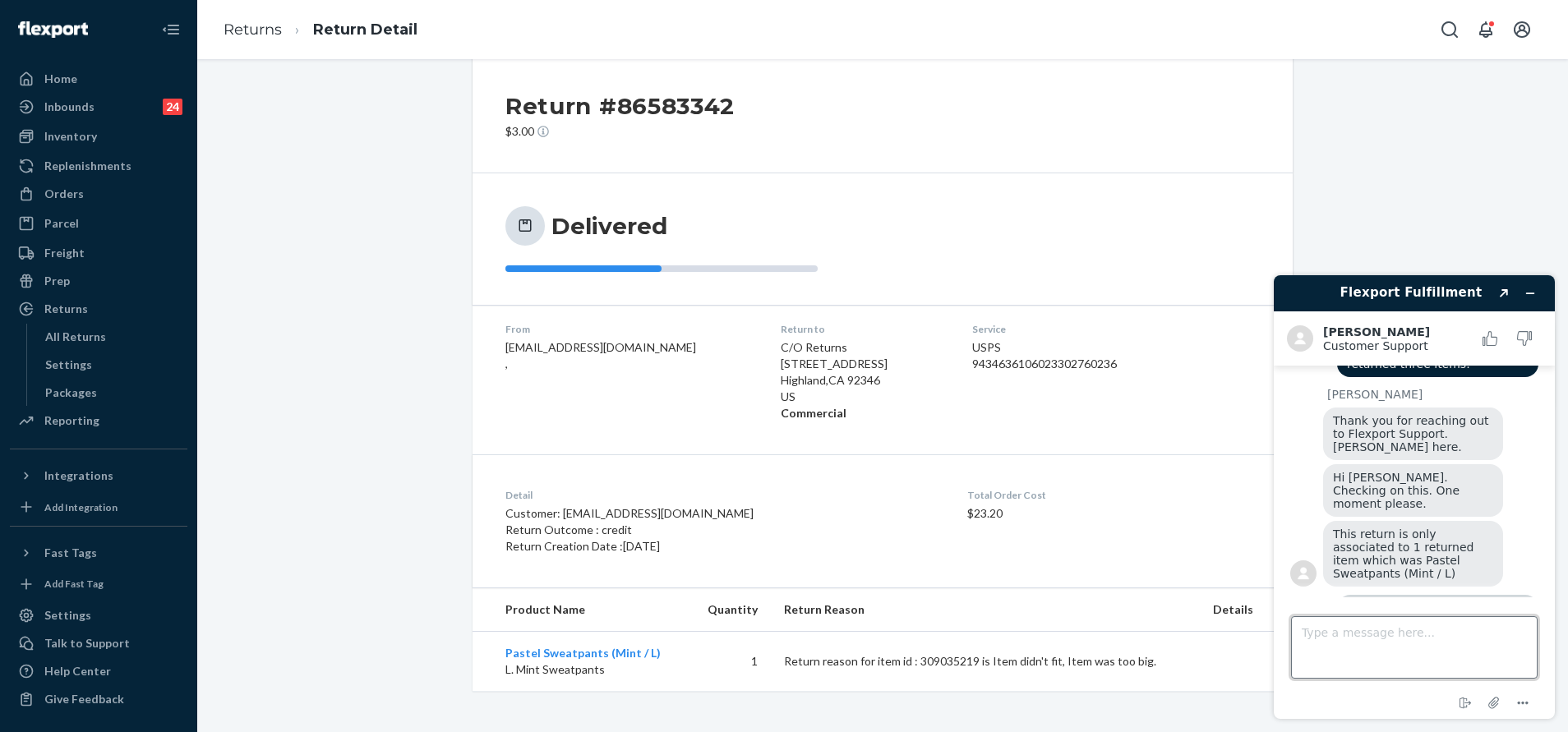
click at [1374, 640] on textarea "Type a message here..." at bounding box center [1414, 647] width 246 height 62
drag, startPoint x: 136, startPoint y: 313, endPoint x: 162, endPoint y: 298, distance: 30.0
click at [136, 313] on div "Returns" at bounding box center [98, 308] width 174 height 23
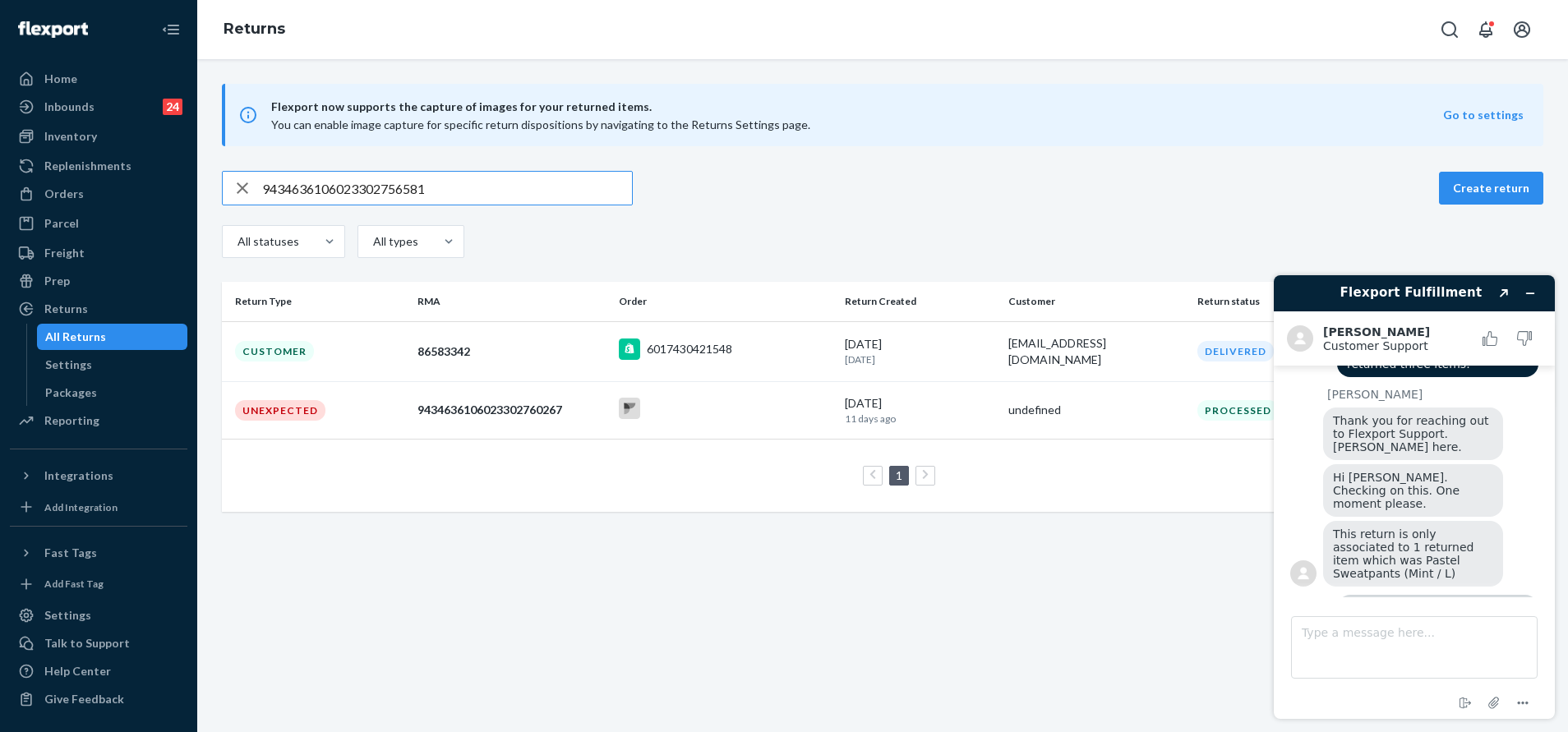
type input "9434636106023302756581"
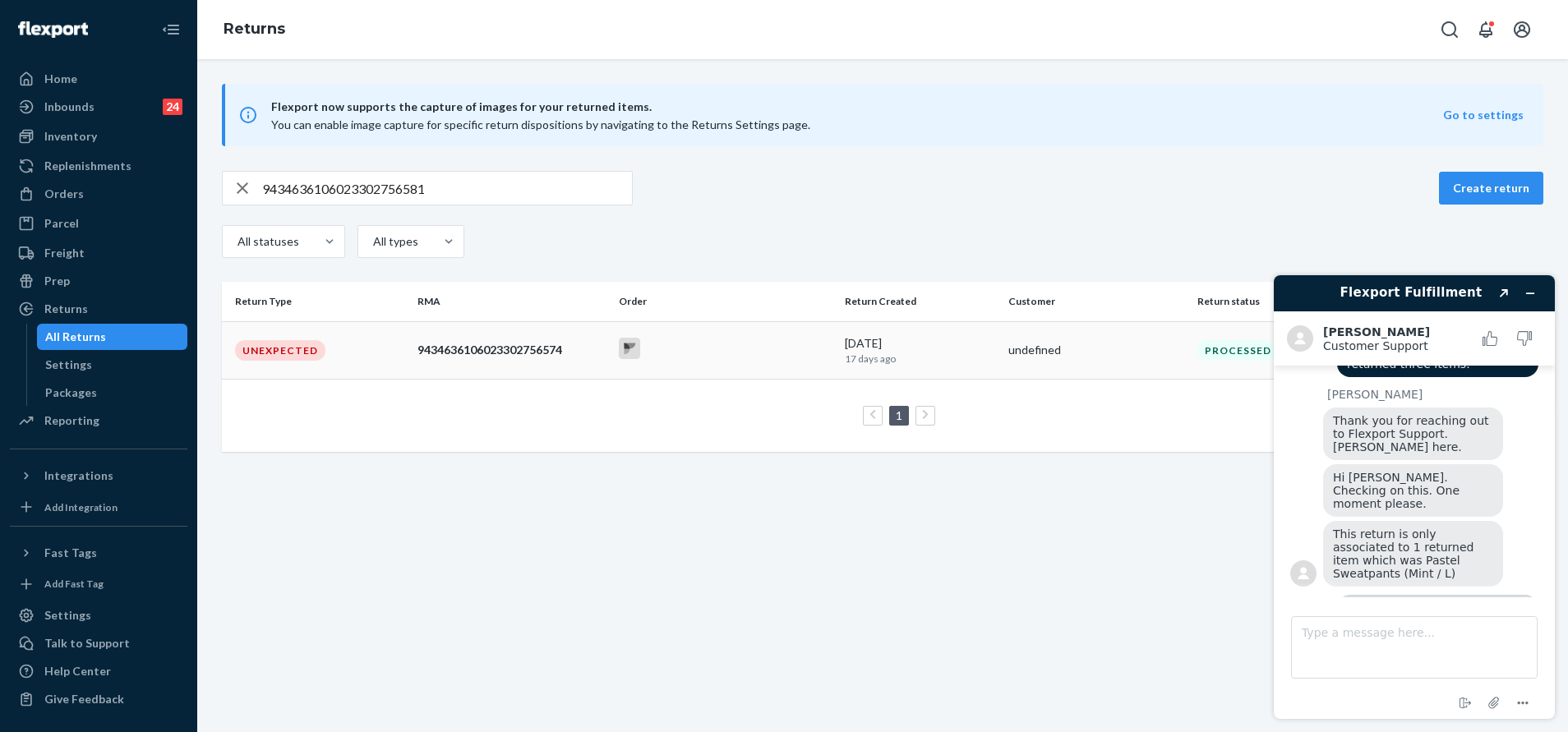
click at [724, 350] on div at bounding box center [725, 350] width 214 height 26
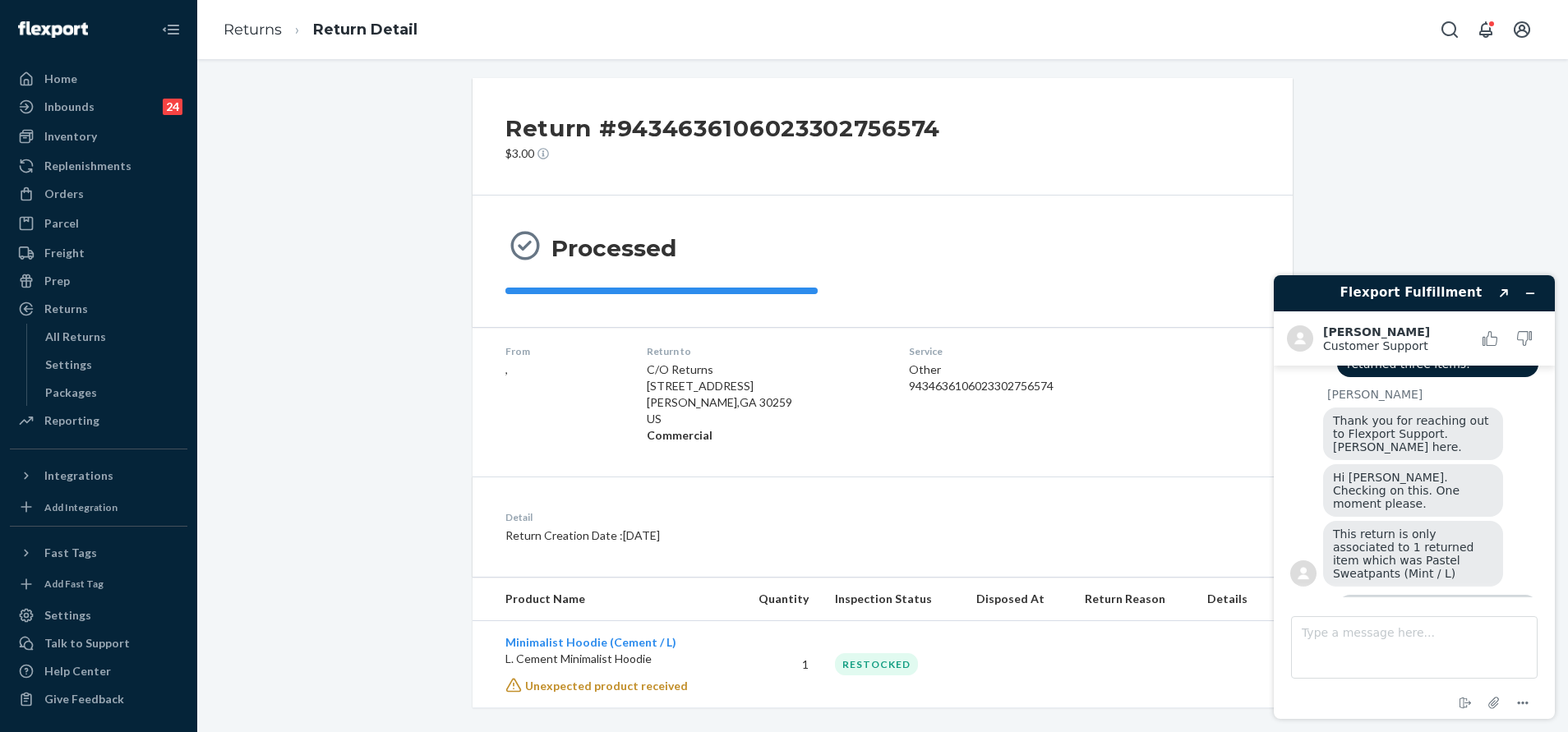
scroll to position [22, 0]
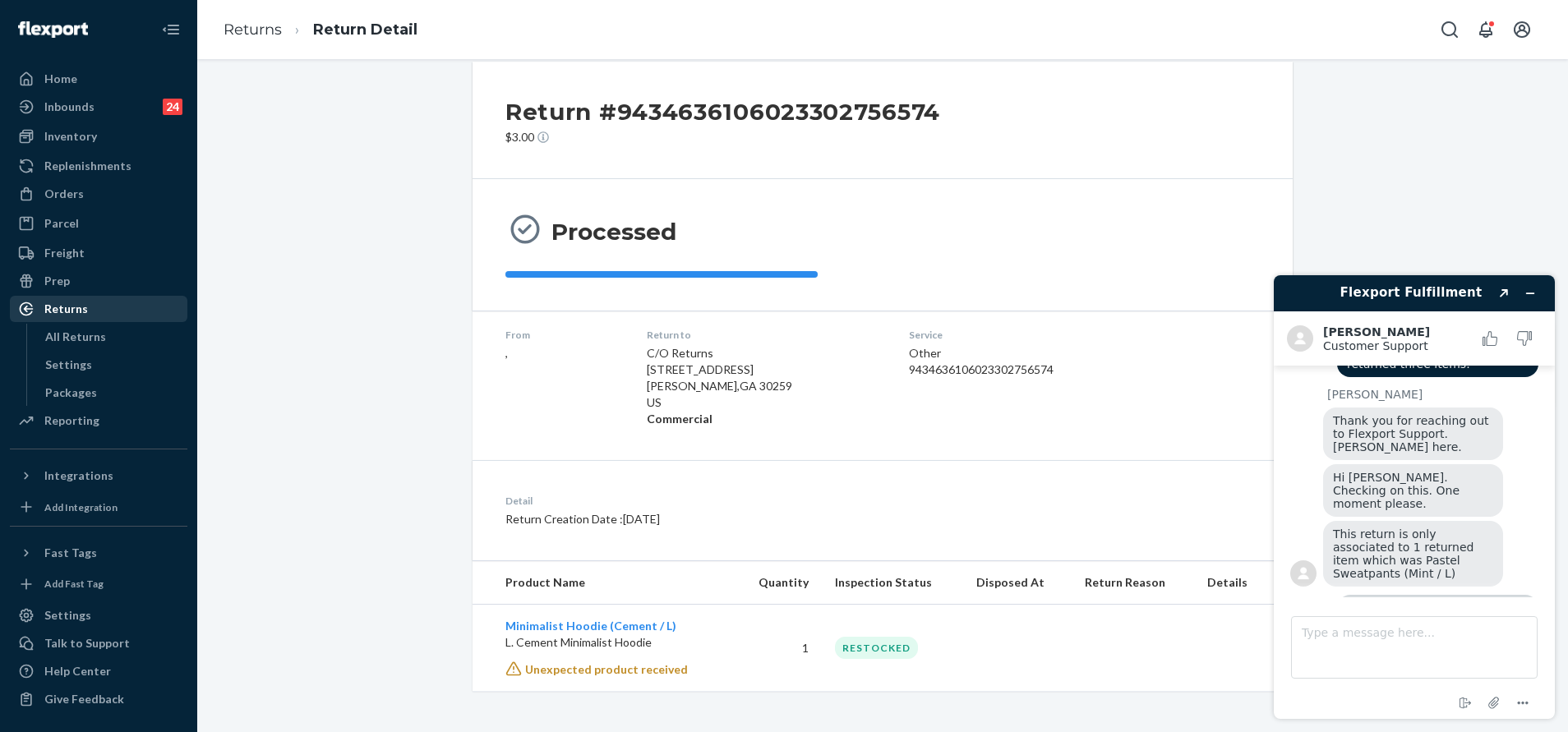
drag, startPoint x: 98, startPoint y: 316, endPoint x: 134, endPoint y: 301, distance: 39.0
click at [98, 316] on div "Returns" at bounding box center [98, 308] width 174 height 23
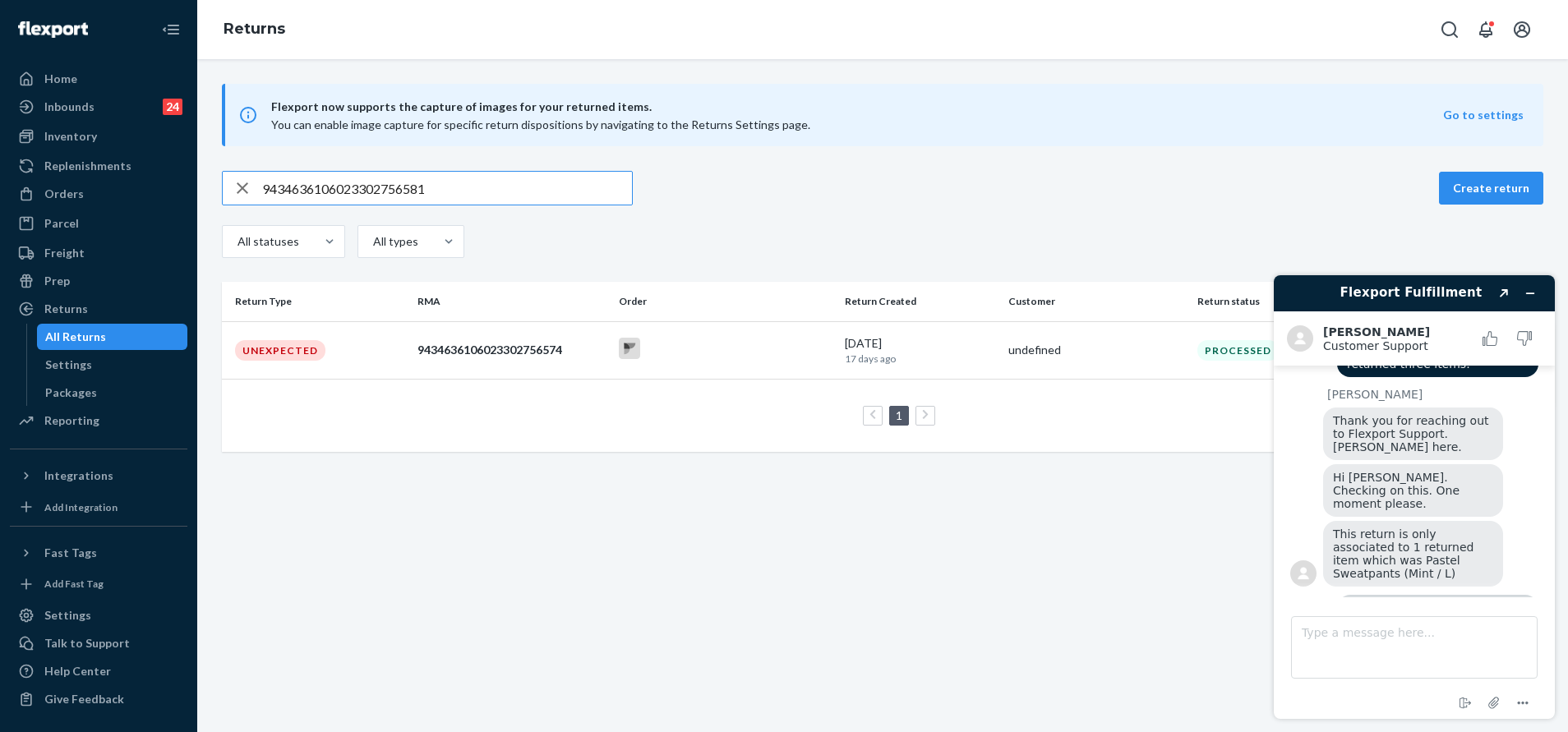
paste input "text"
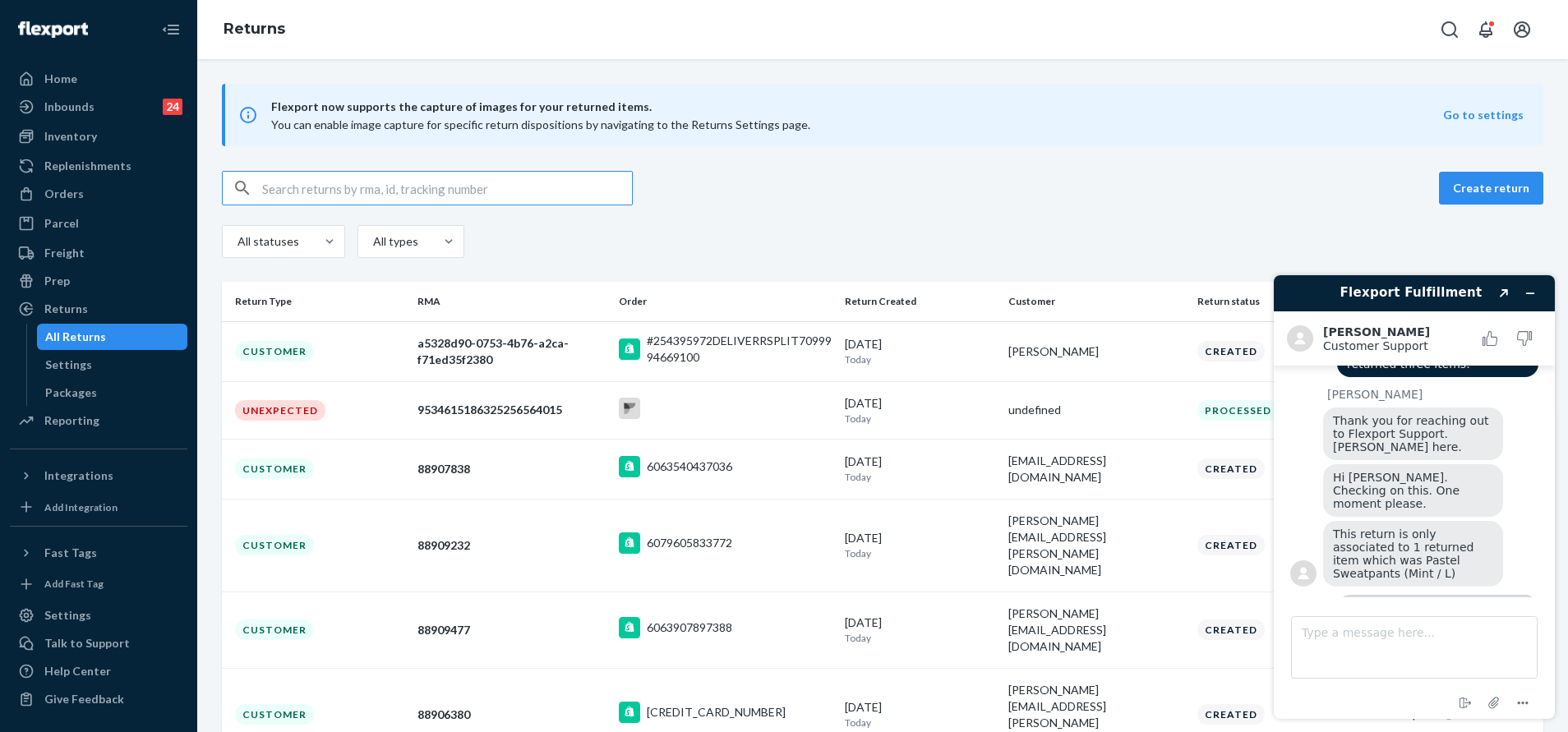
click at [496, 177] on input "text" at bounding box center [446, 188] width 370 height 33
paste input "9434636106023302756581"
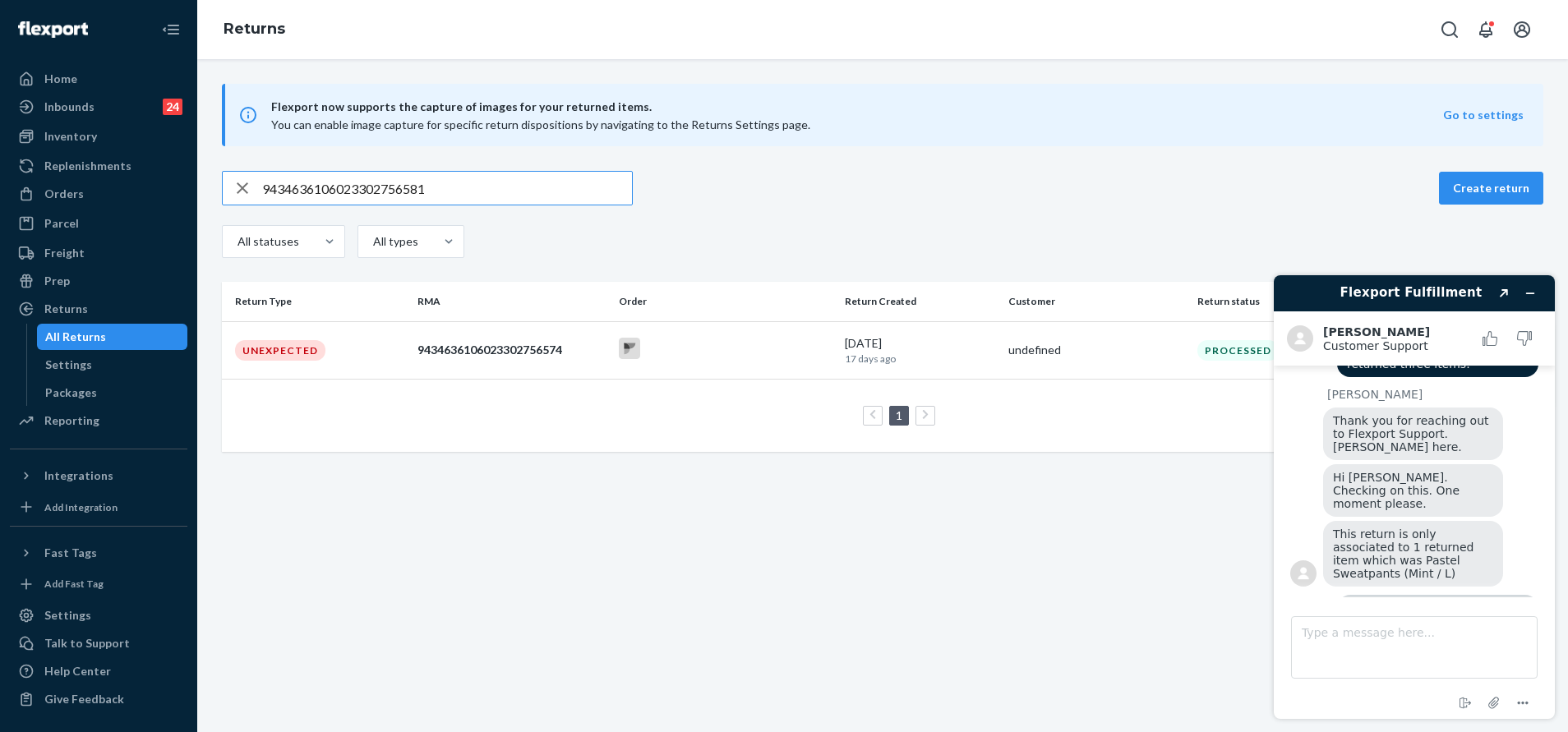
type input "9434636106023302756581"
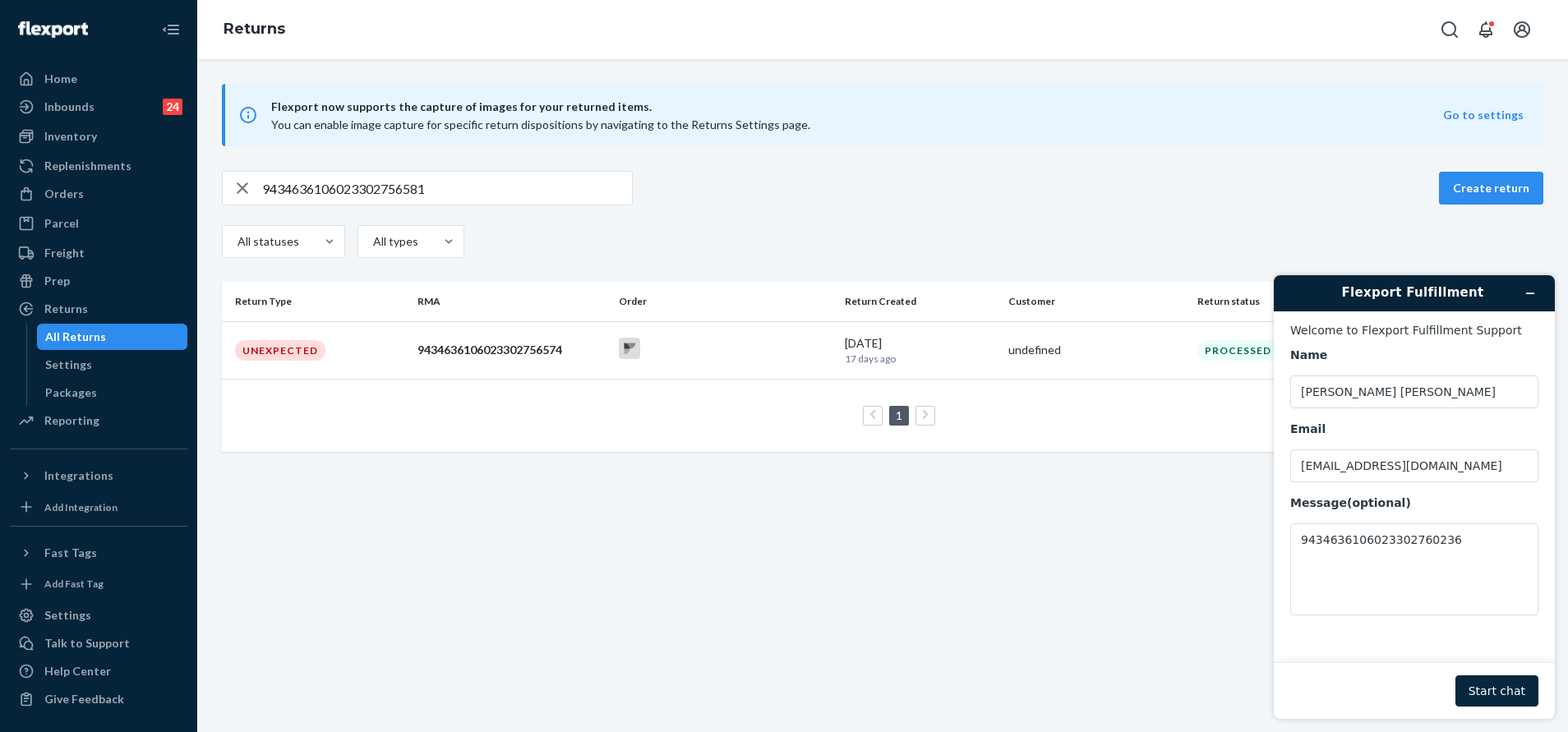
click at [1503, 692] on button "Start chat" at bounding box center [1496, 691] width 83 height 31
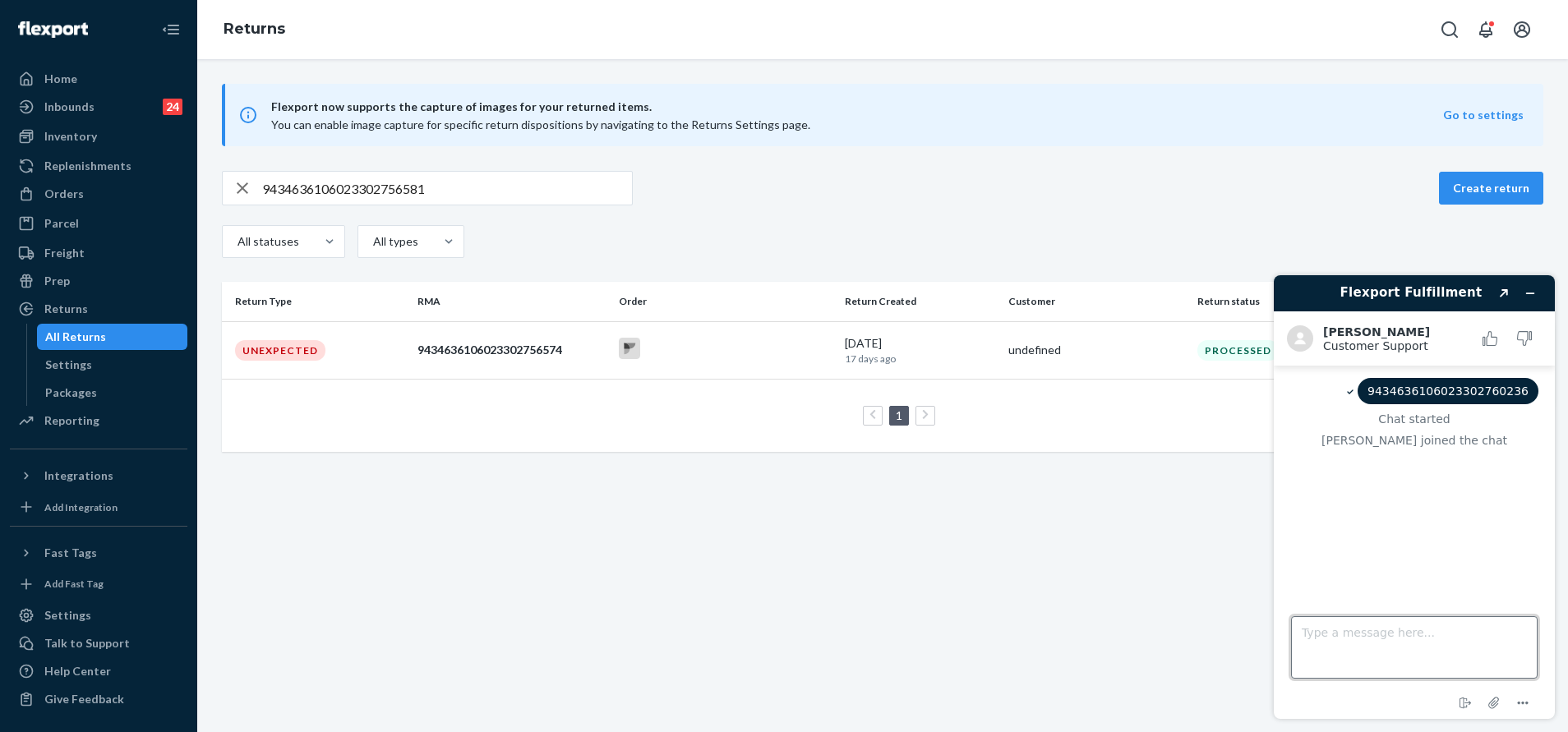
click at [1477, 649] on textarea "Type a message here..." at bounding box center [1414, 647] width 246 height 62
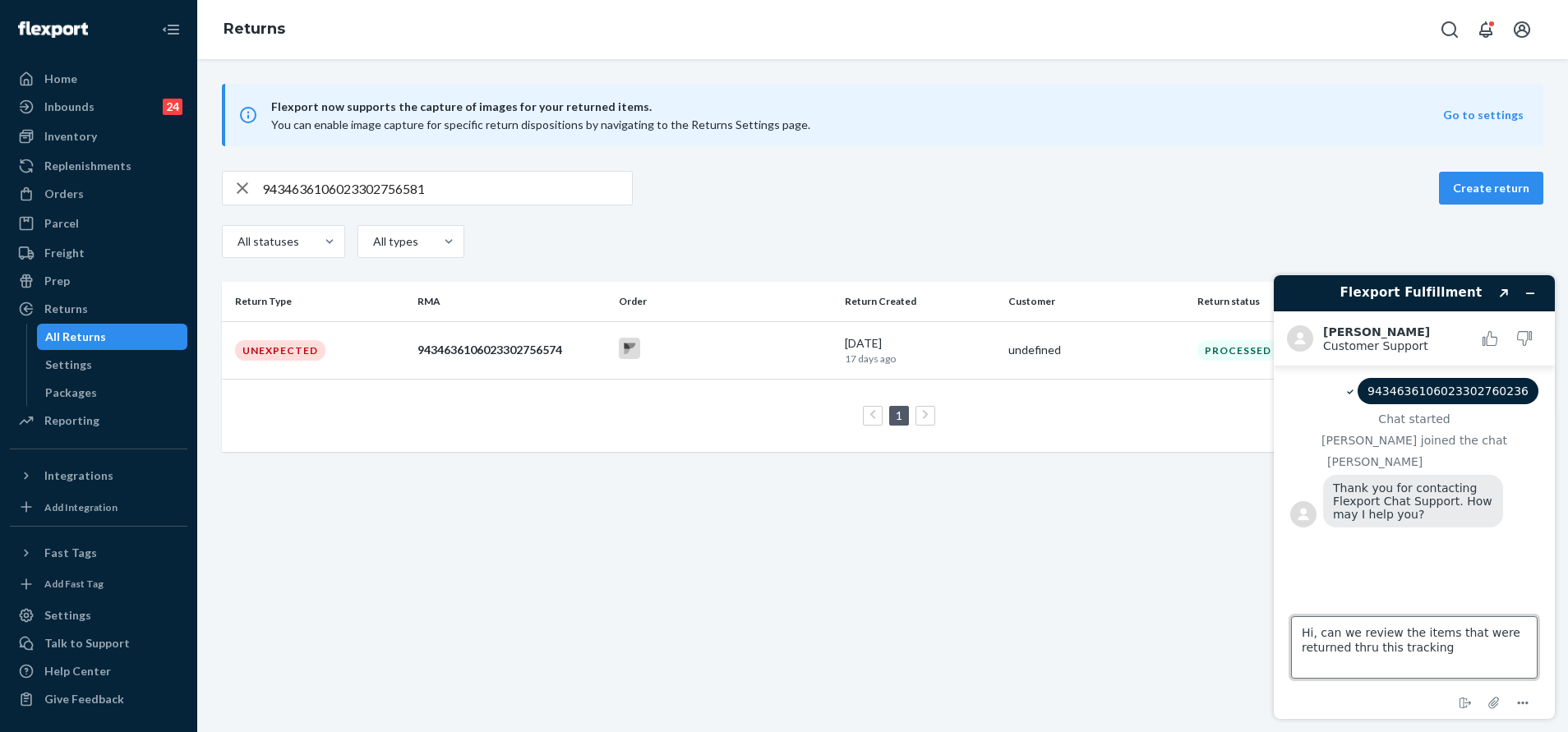
type textarea "Hi, can we review the items that were returned thru this tracking?"
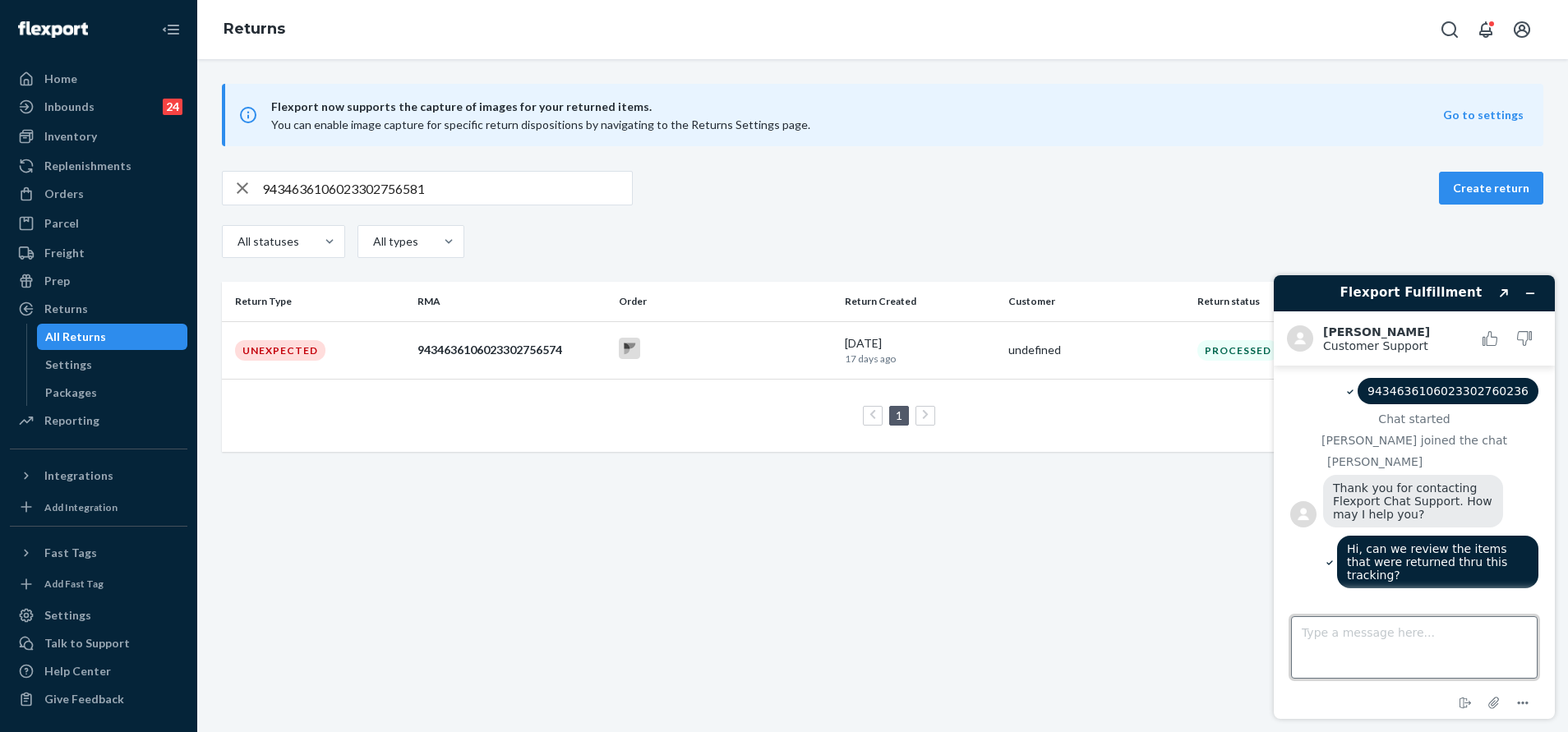
scroll to position [163, 0]
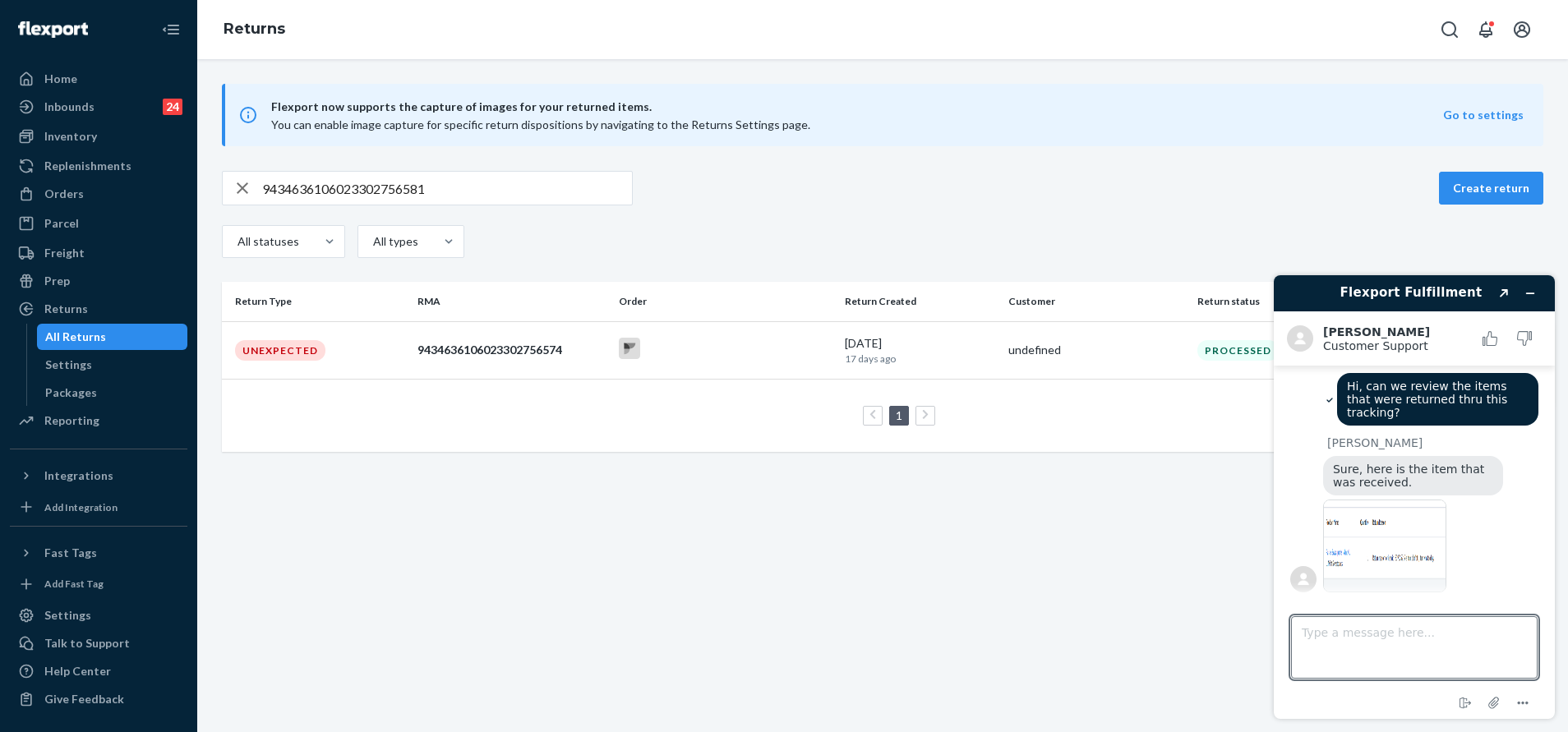
click at [1388, 551] on img at bounding box center [1384, 546] width 123 height 93
click at [1366, 648] on textarea "Type a message here..." at bounding box center [1414, 647] width 246 height 62
click at [1365, 648] on textarea "cx was insisting that 3 items were returned altogether on the same package" at bounding box center [1414, 647] width 246 height 62
type textarea "cx was insisting that 3 items were returned altogether in the same package"
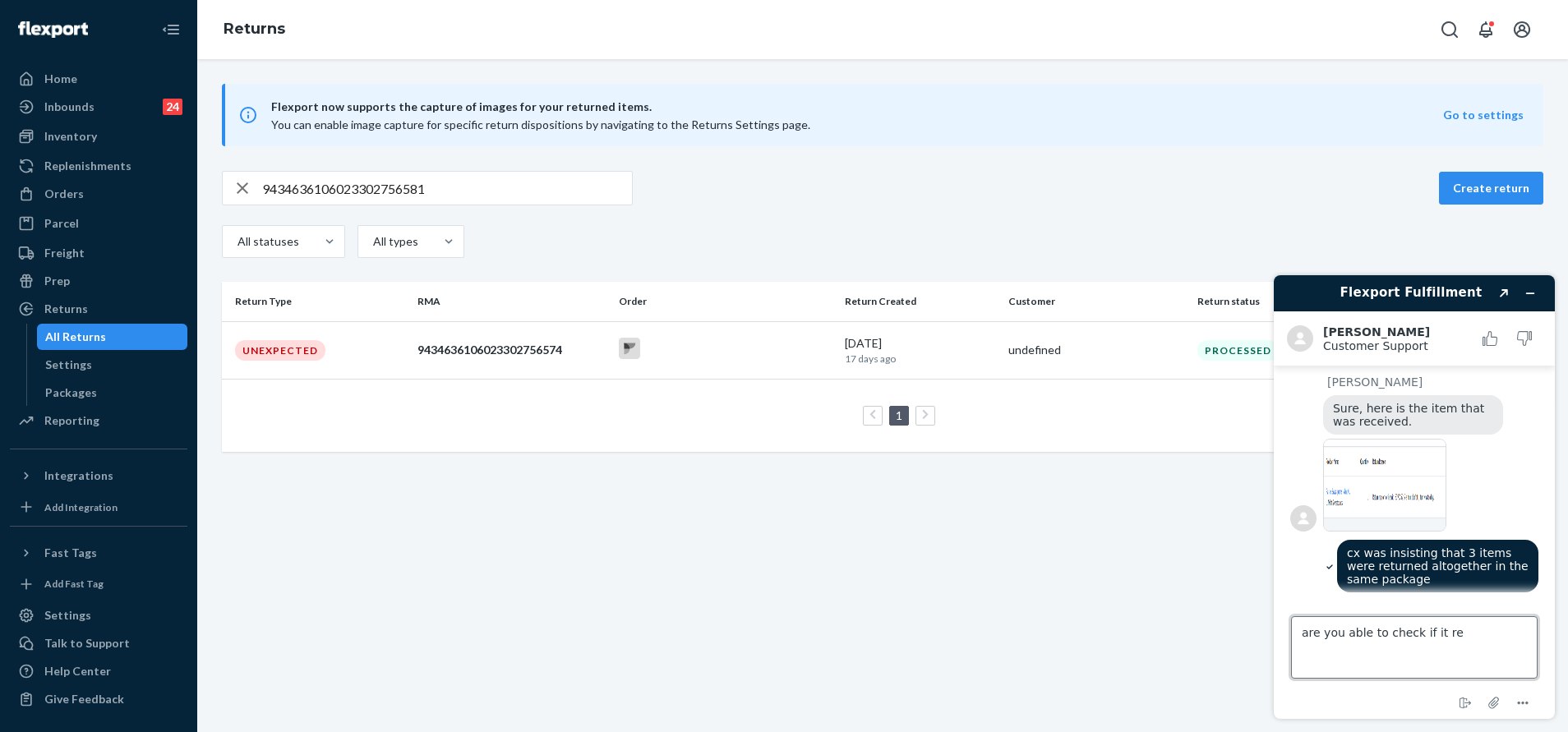
scroll to position [295, 0]
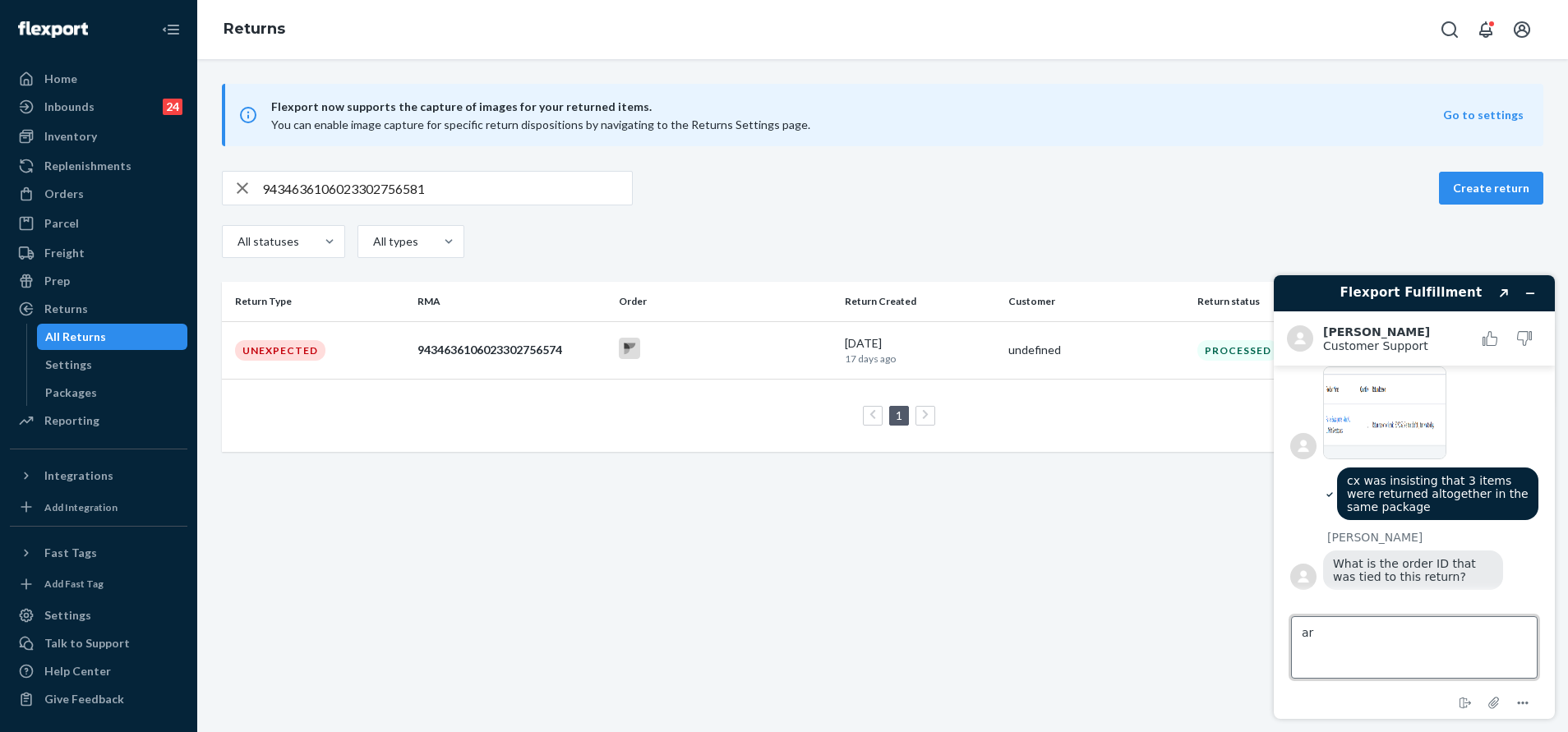
type textarea "a"
paste textarea "134635681"
type textarea "134635681"
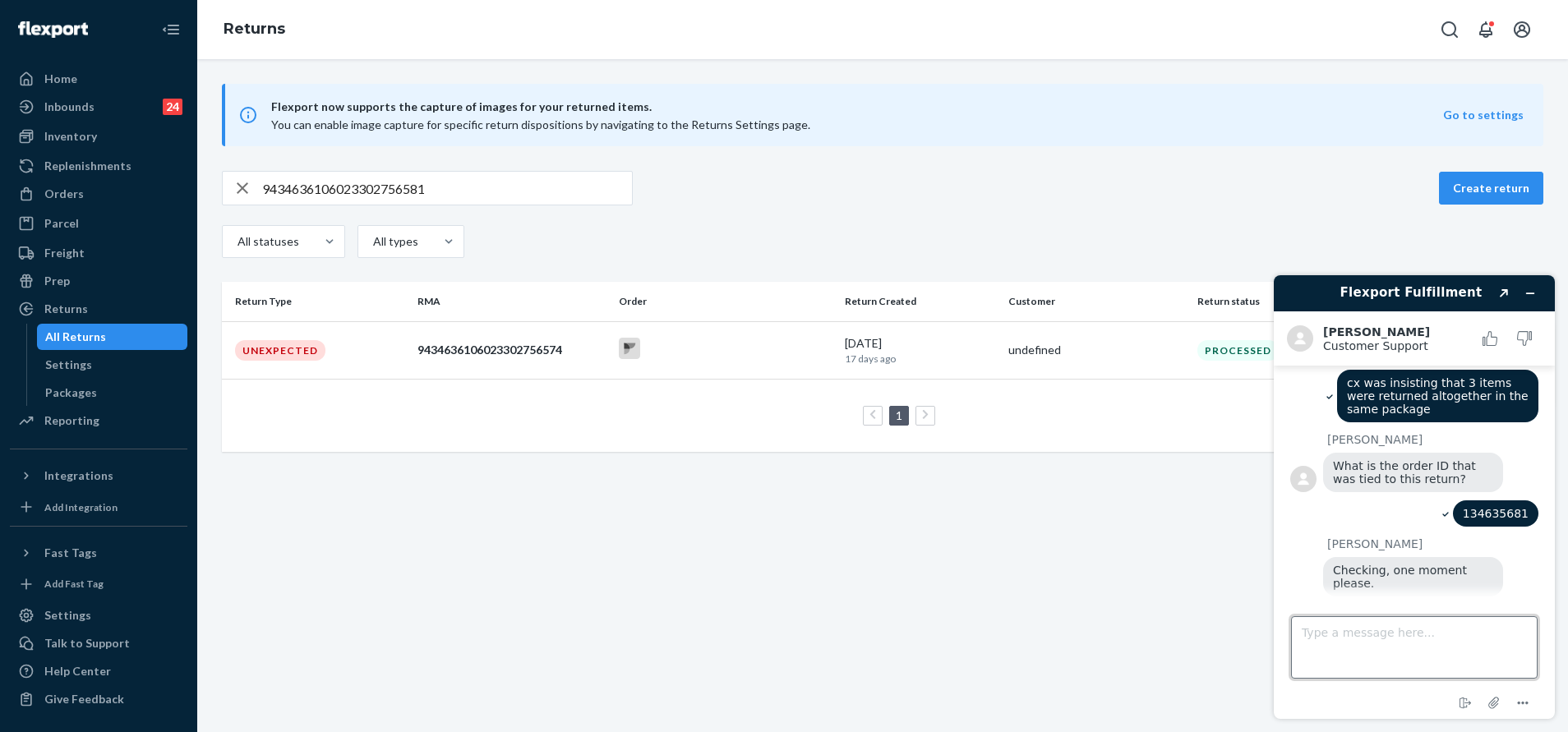
scroll to position [433, 0]
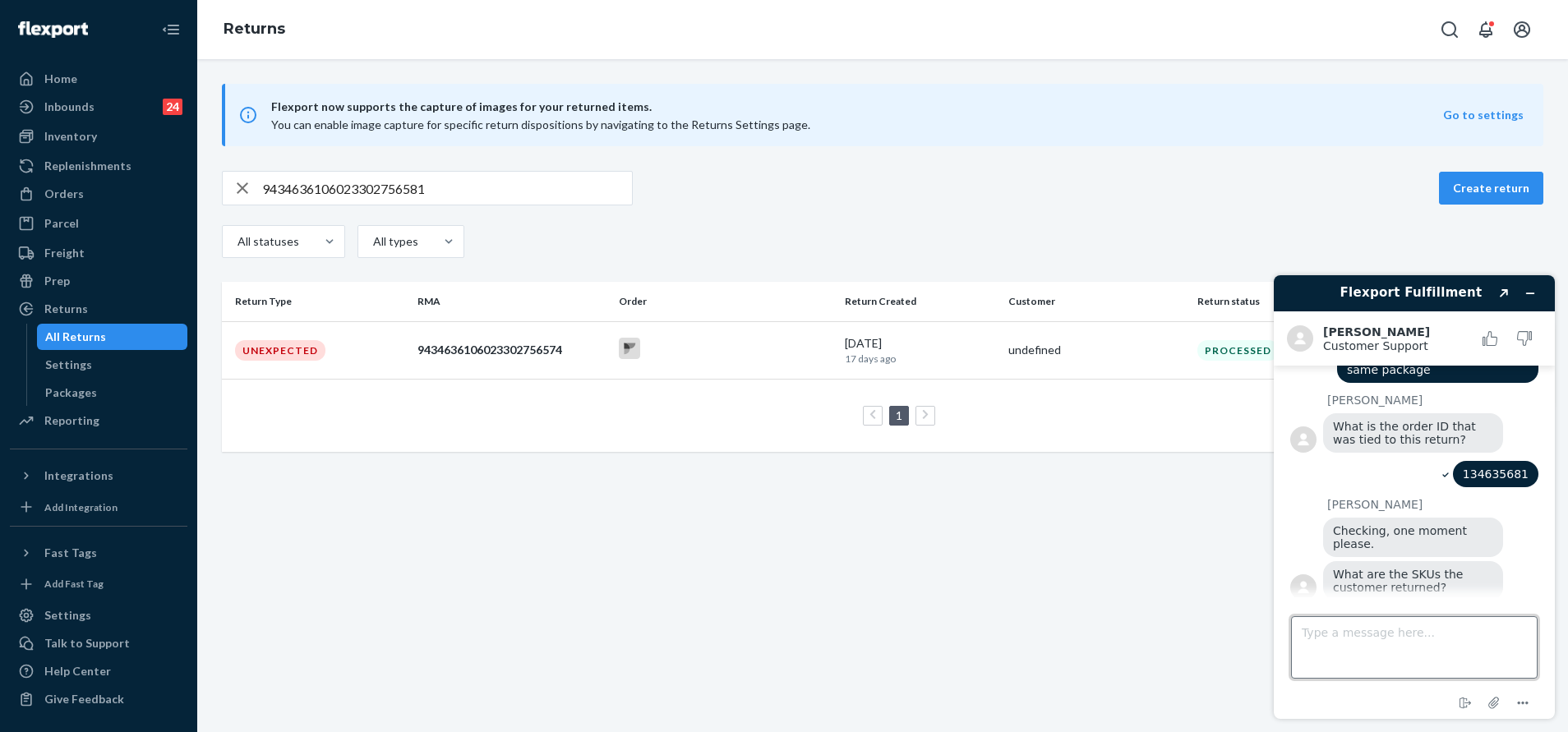
paste textarea "PastelPawHoodieMintS"
type textarea "PastelPawHoodieMintS"
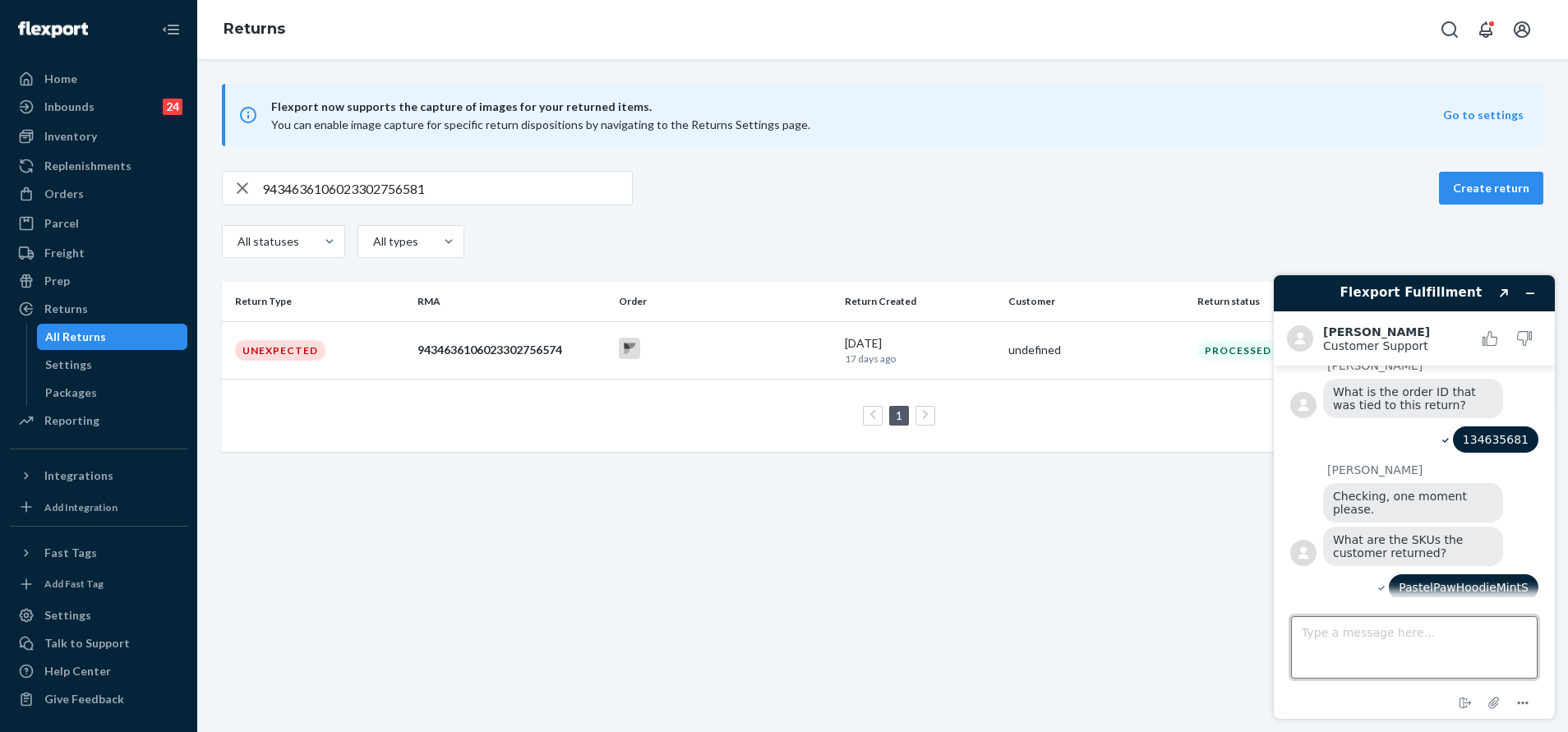
paste textarea "M. Mint Hoodie"
type textarea "M. Mint Hoodie"
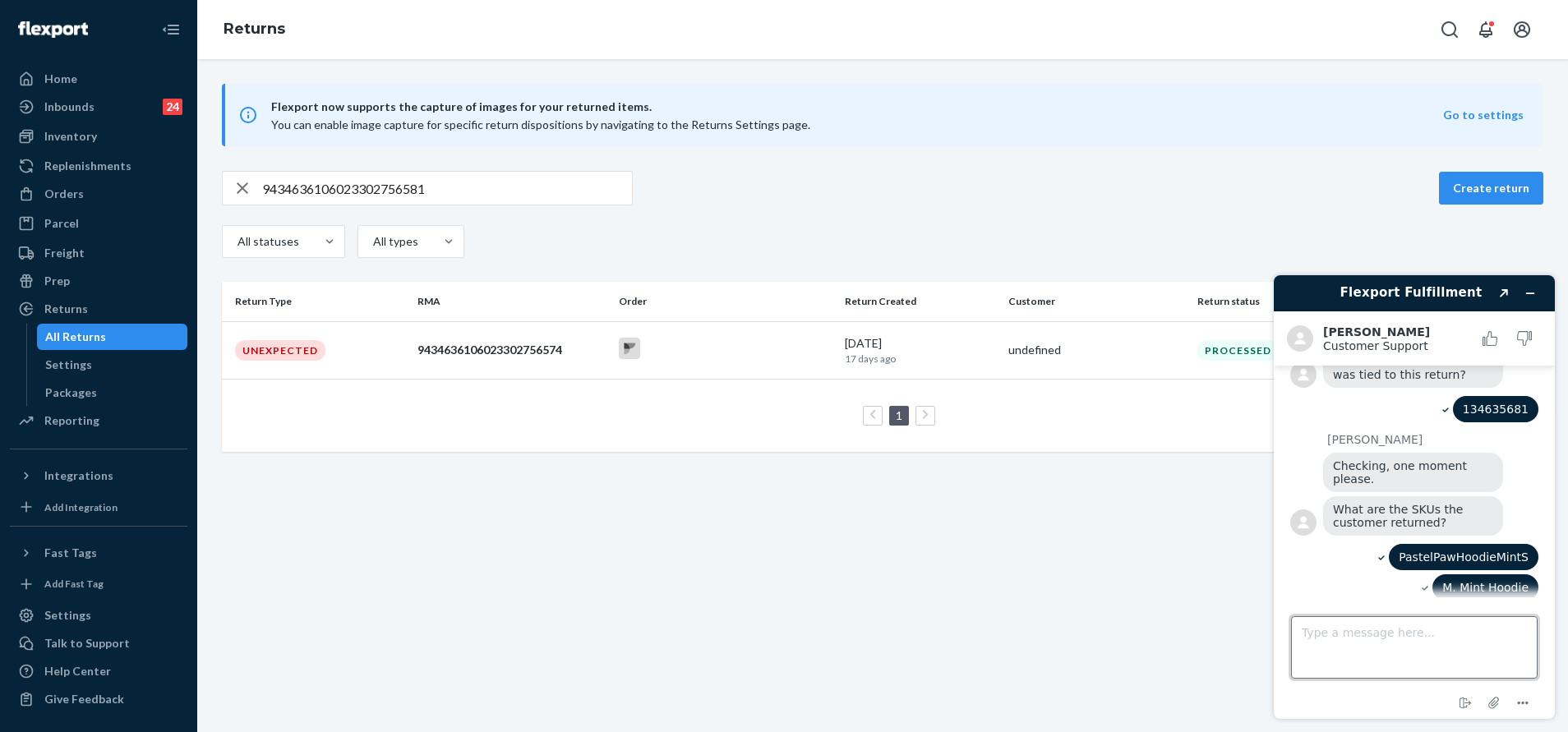
paste textarea "L. Mint Sweatpants"
type textarea "L. Mint Sweatpants"
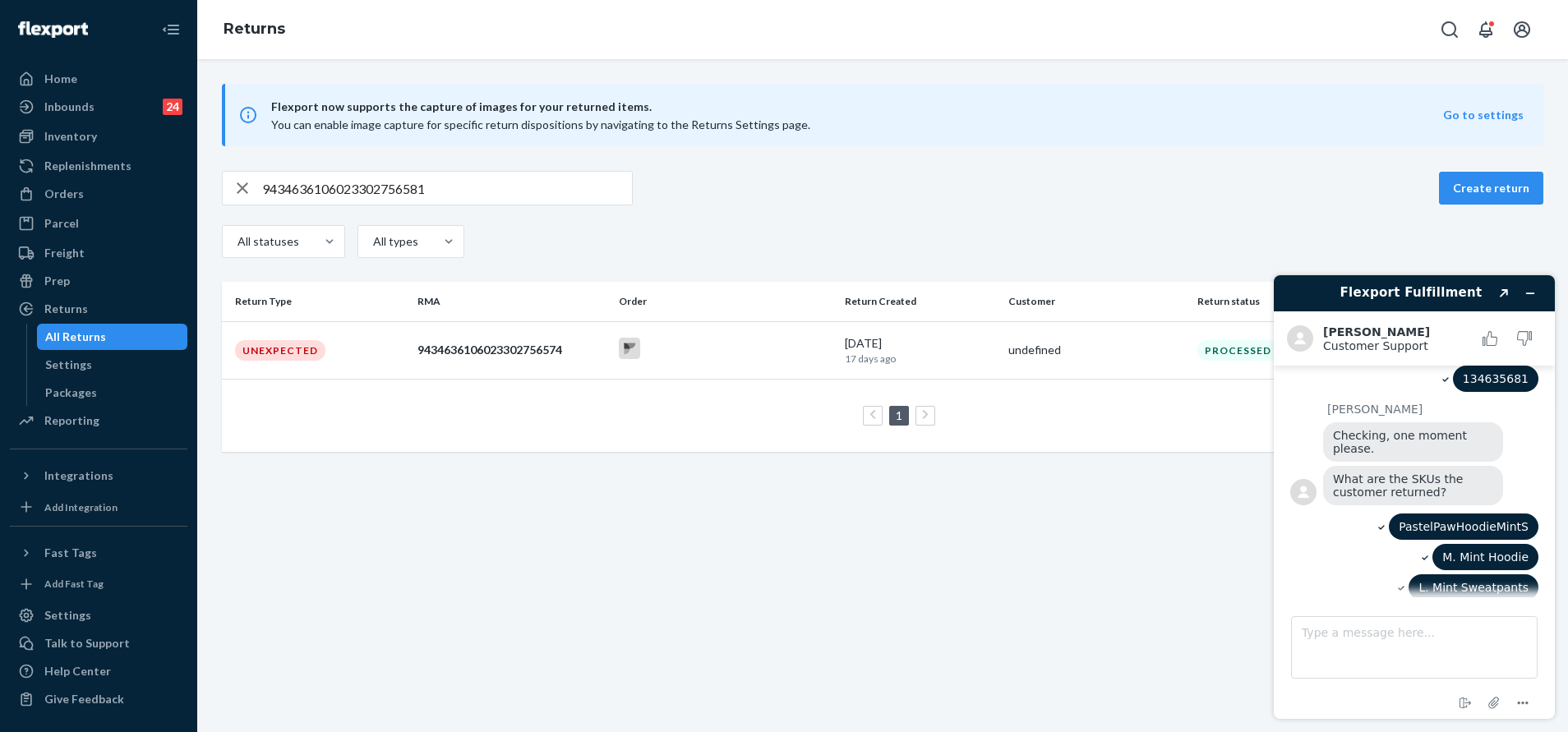
click at [848, 508] on div "Flexport now supports the capture of images for your returned items. You can en…" at bounding box center [882, 395] width 1371 height 673
click at [107, 191] on div "Orders" at bounding box center [98, 194] width 174 height 23
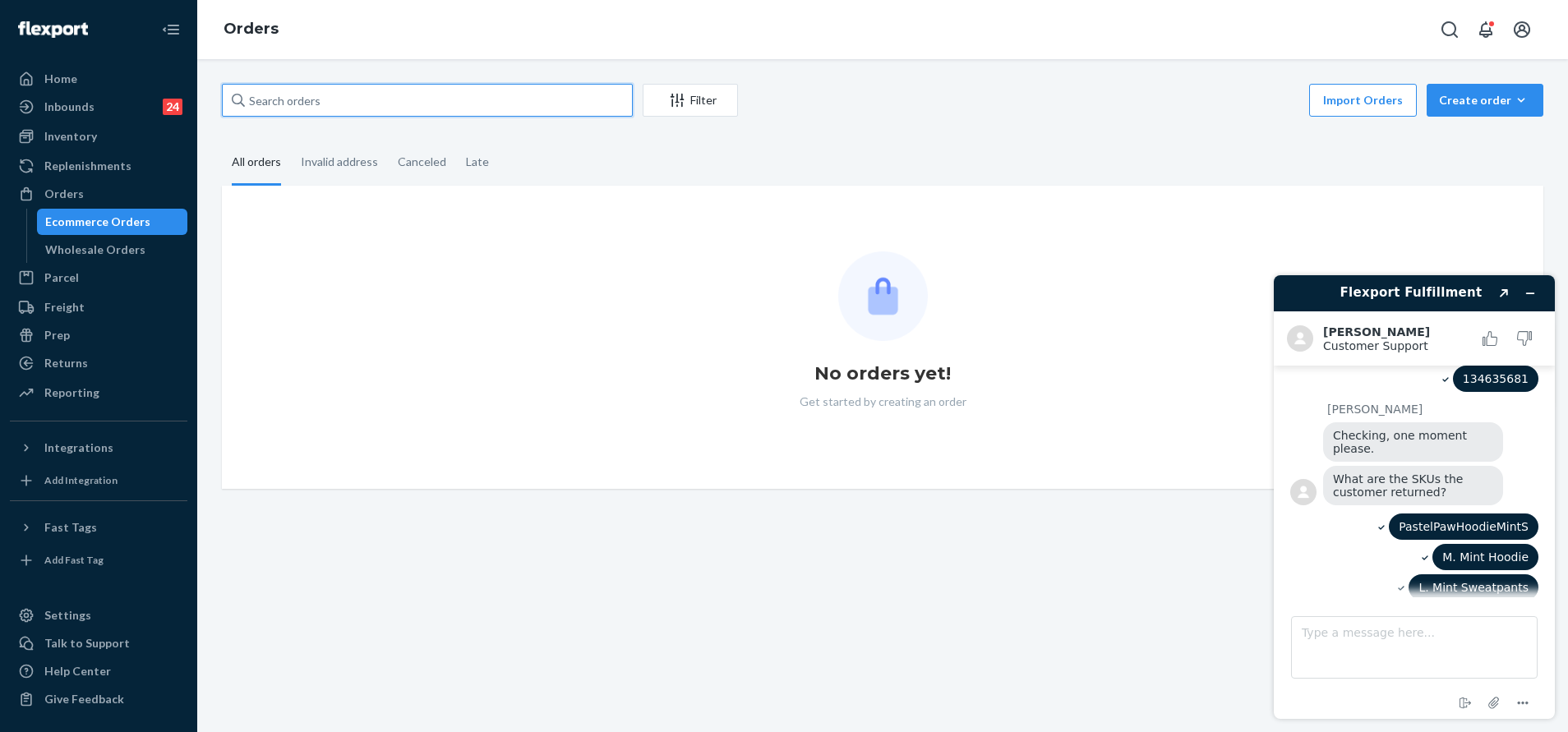
click at [551, 97] on input "text" at bounding box center [427, 100] width 411 height 33
paste input "253805100"
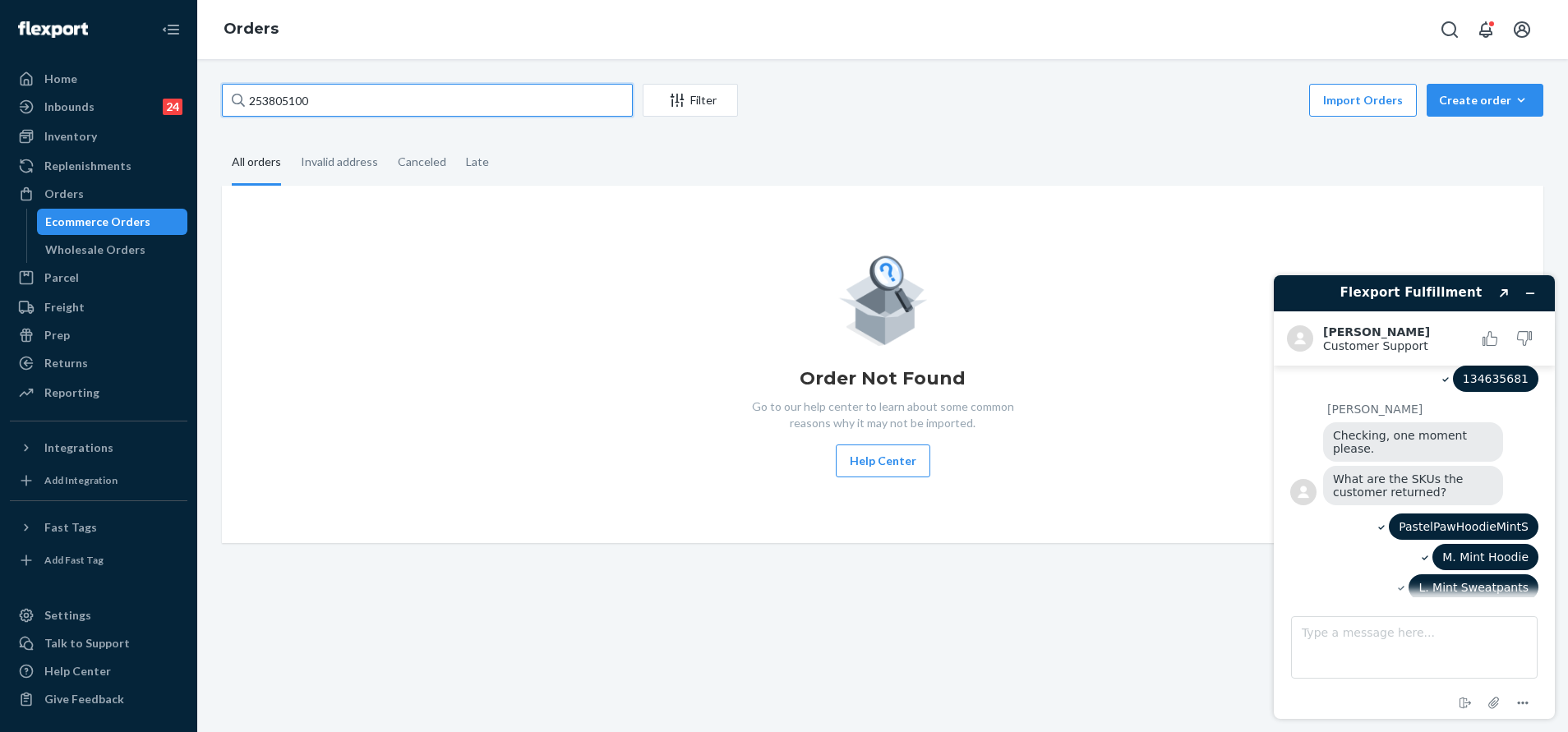
type input "253805100"
click at [1457, 27] on icon "Open Search Box" at bounding box center [1449, 29] width 20 height 20
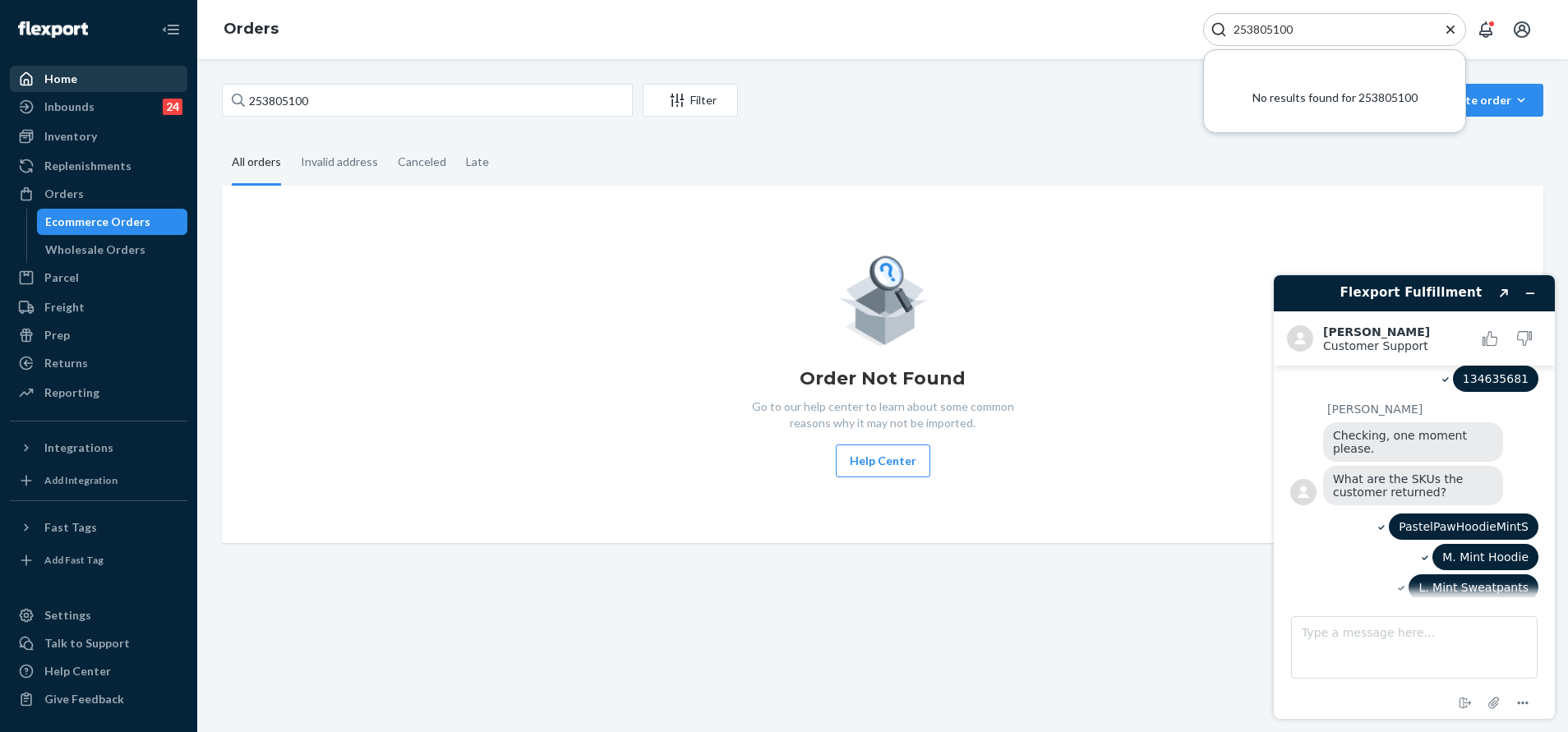
type input "253805100"
click at [109, 77] on div "Home" at bounding box center [98, 78] width 174 height 23
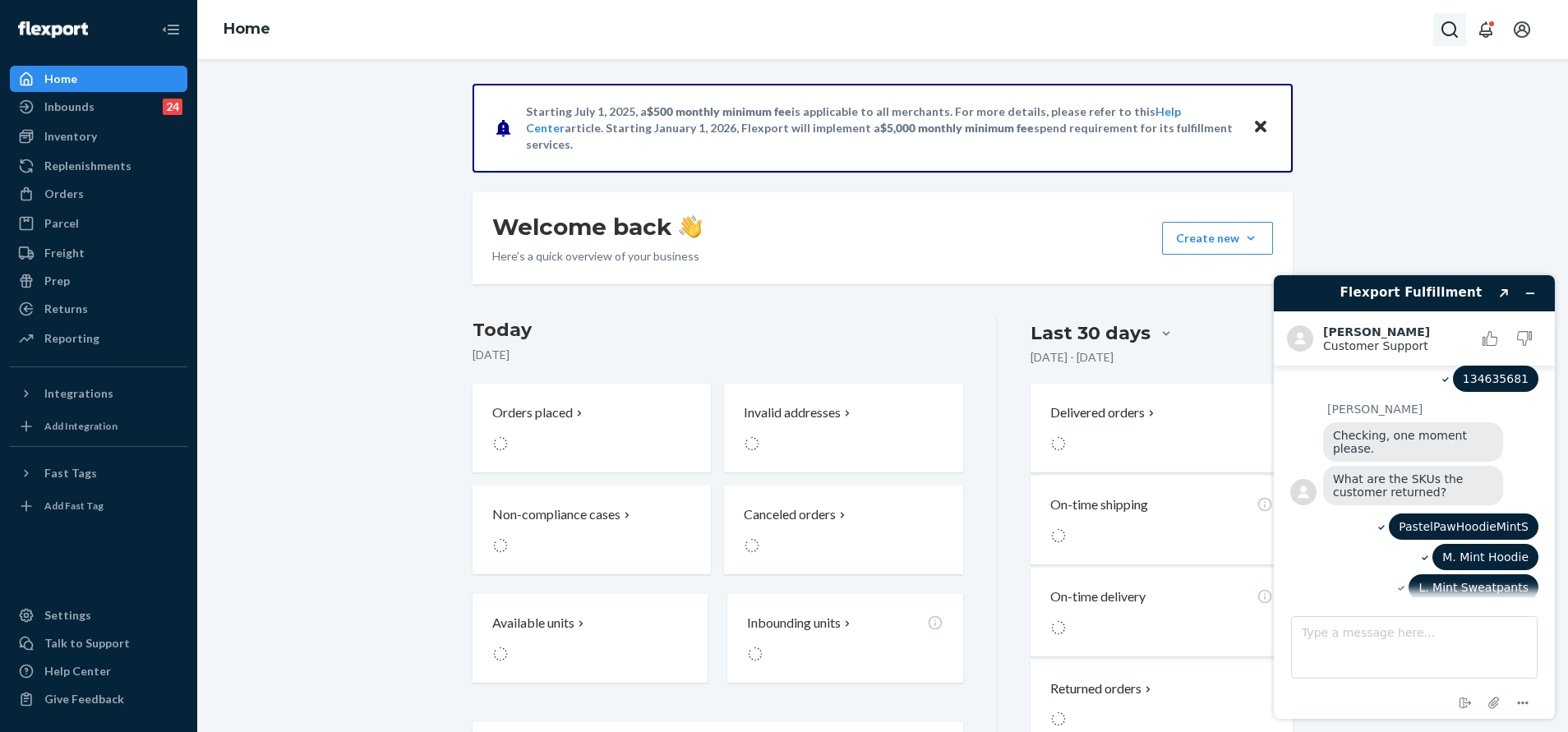
click at [1449, 27] on icon "Open Search Box" at bounding box center [1449, 29] width 20 height 20
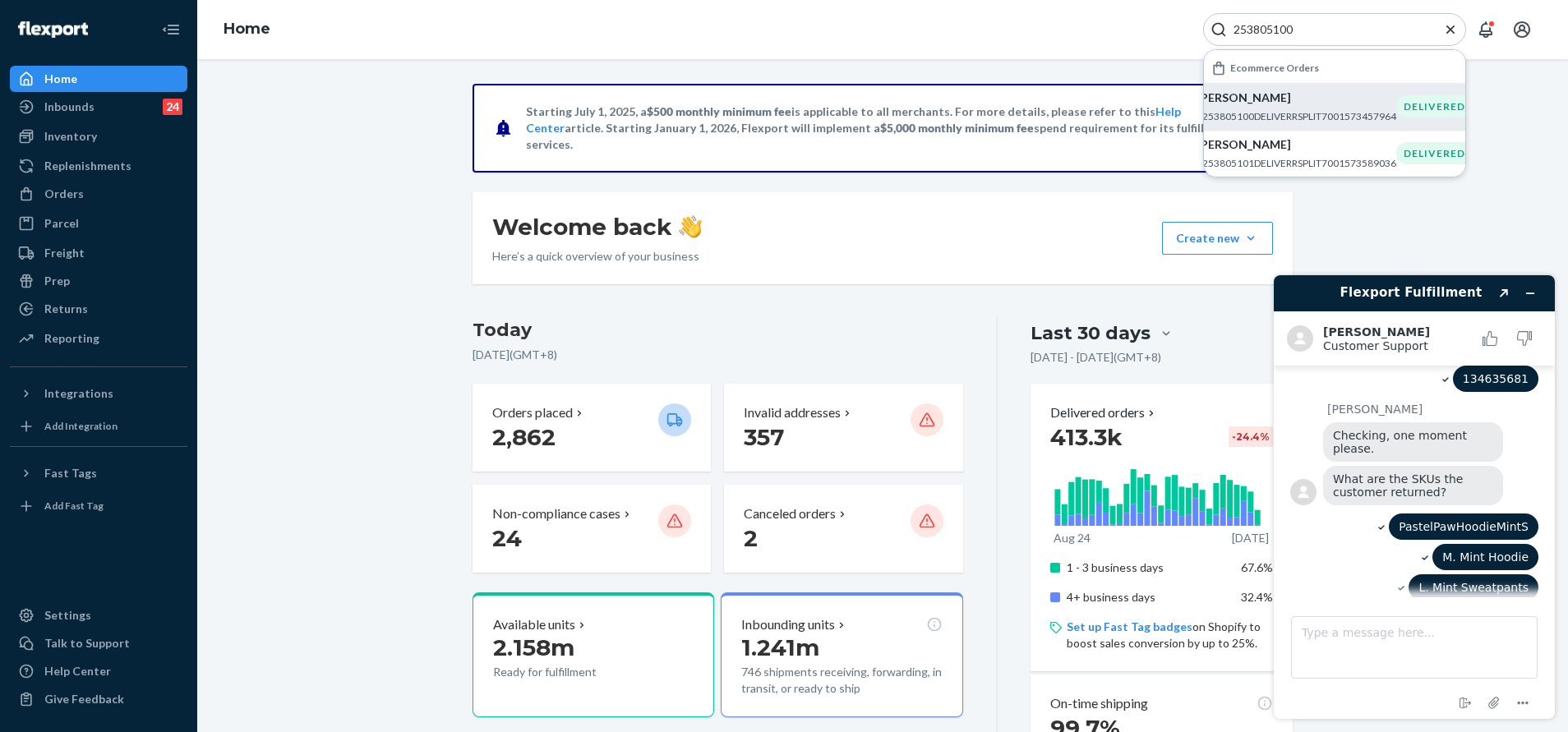
type input "253805100"
click at [1347, 98] on p "terri stephenson" at bounding box center [1297, 97] width 200 height 16
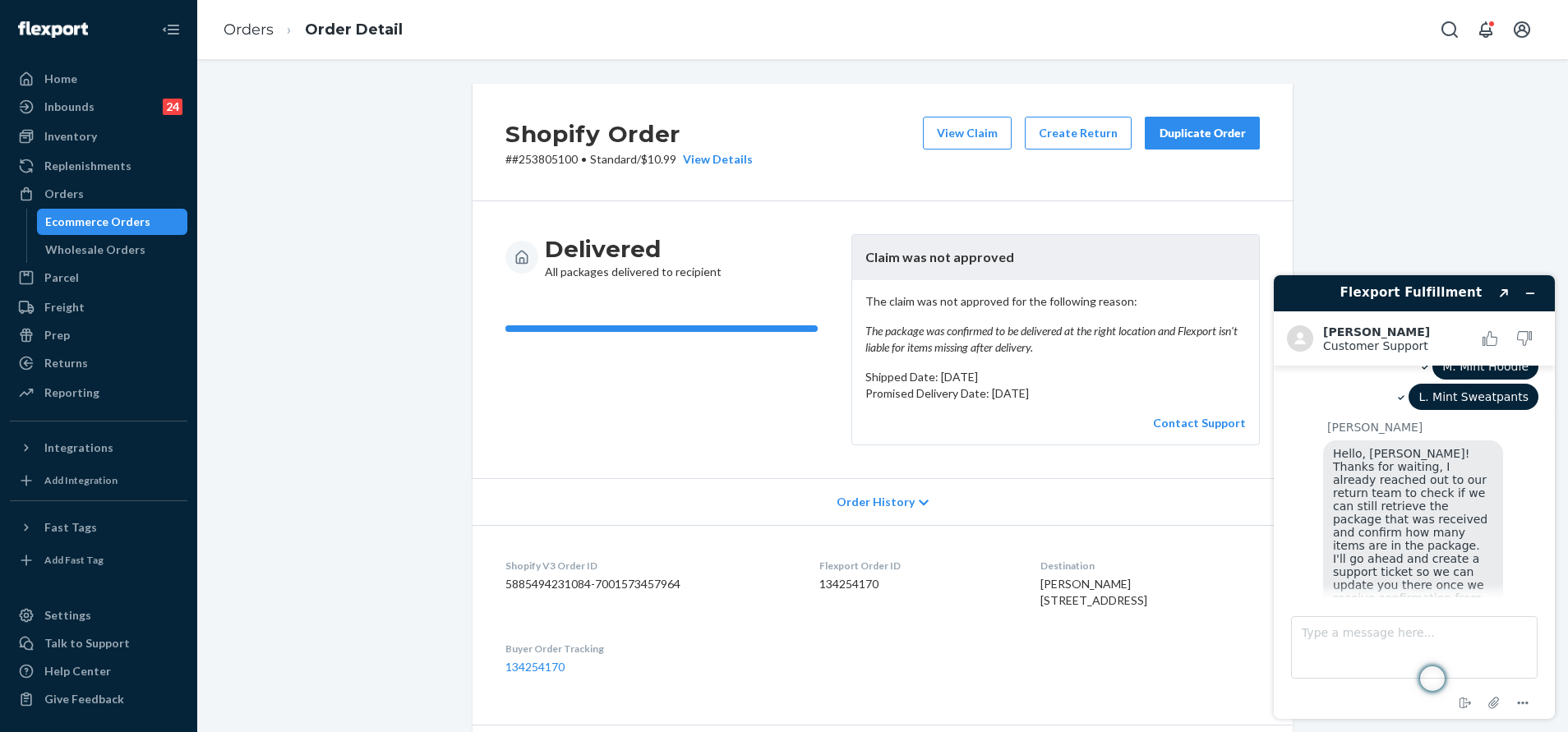
scroll to position [762, 0]
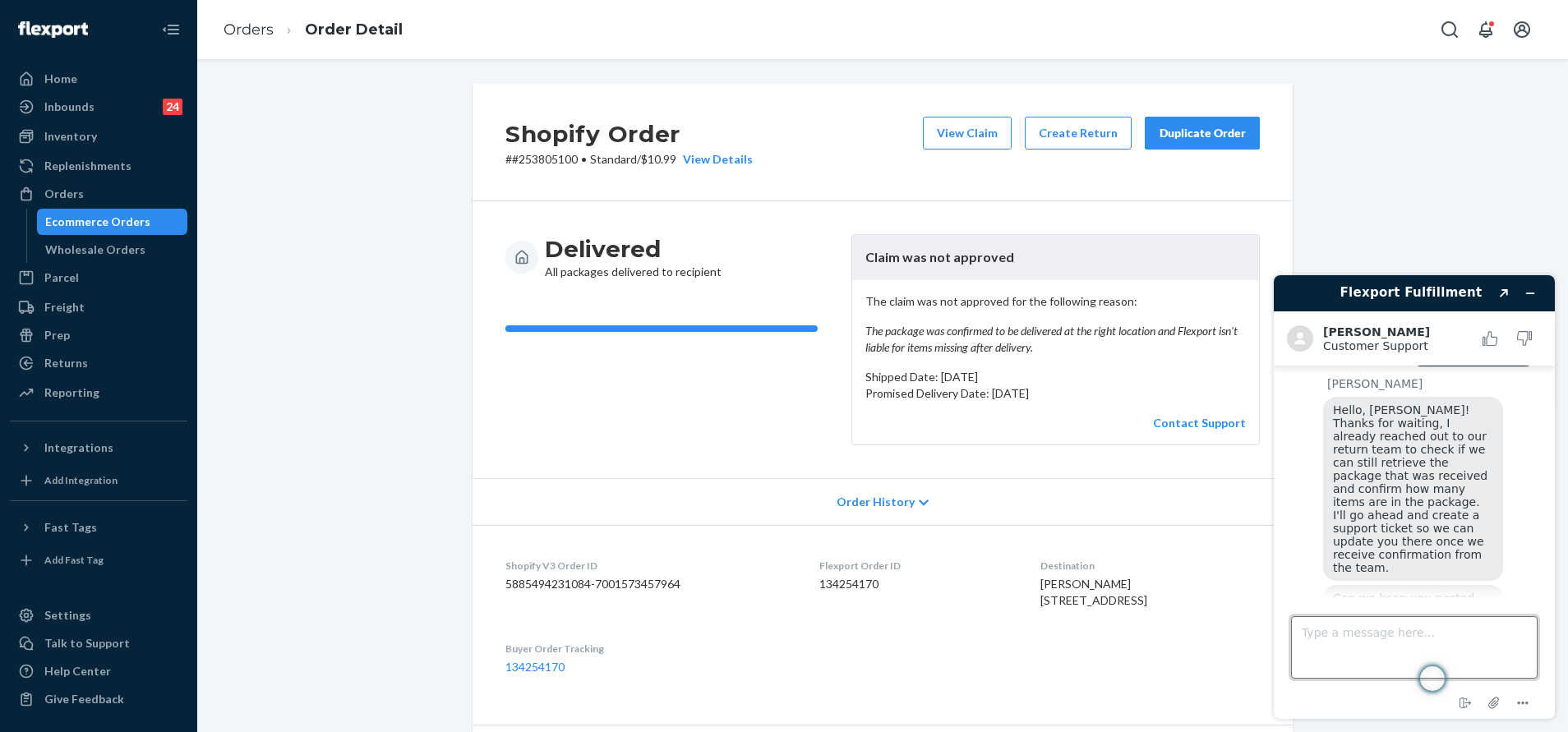
click at [1376, 654] on textarea "Type a message here..." at bounding box center [1414, 647] width 246 height 62
type textarea "yes thats correct"
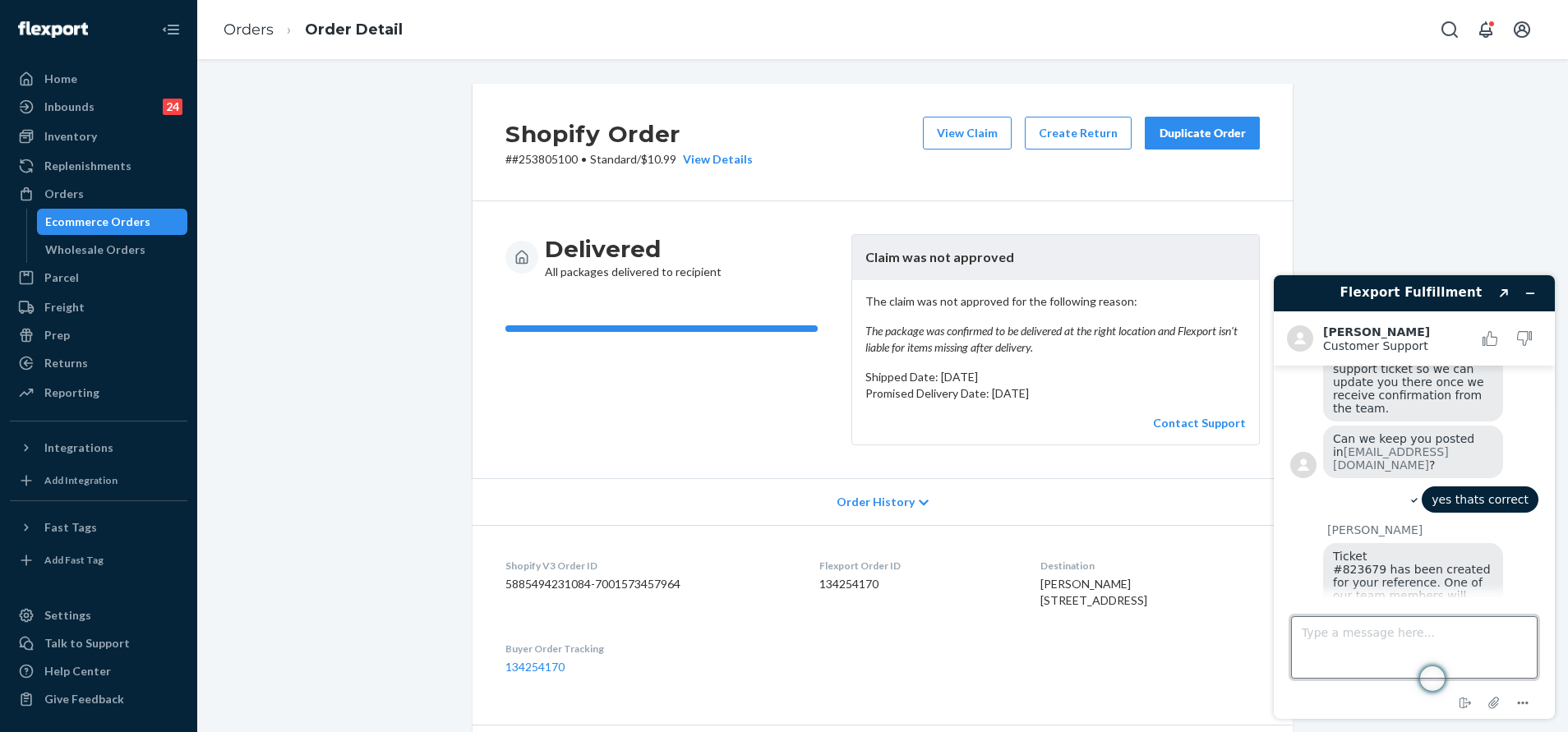
scroll to position [965, 0]
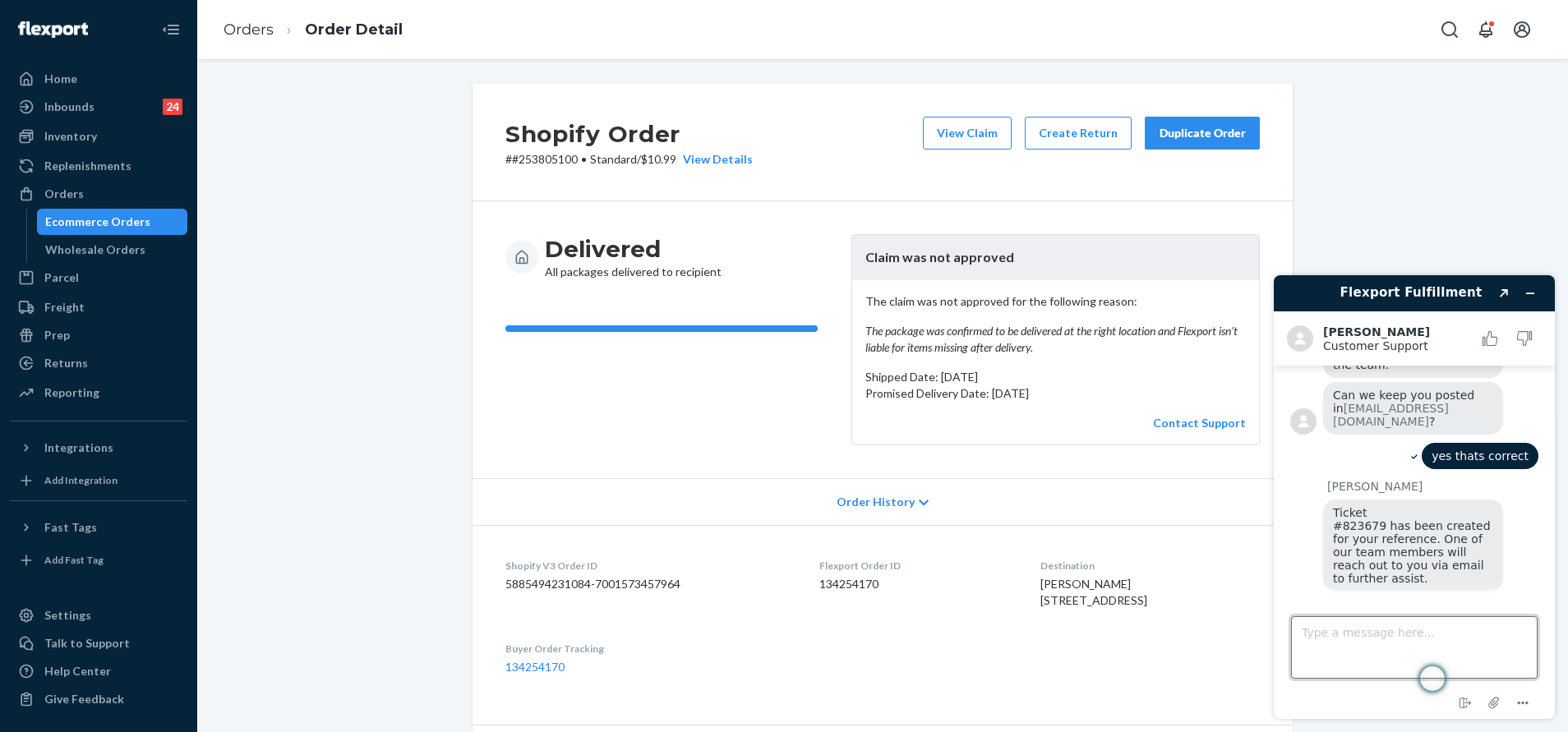
click at [1385, 636] on textarea "Type a message here..." at bounding box center [1414, 647] width 246 height 62
type textarea "Y"
type textarea "Thanks Kath."
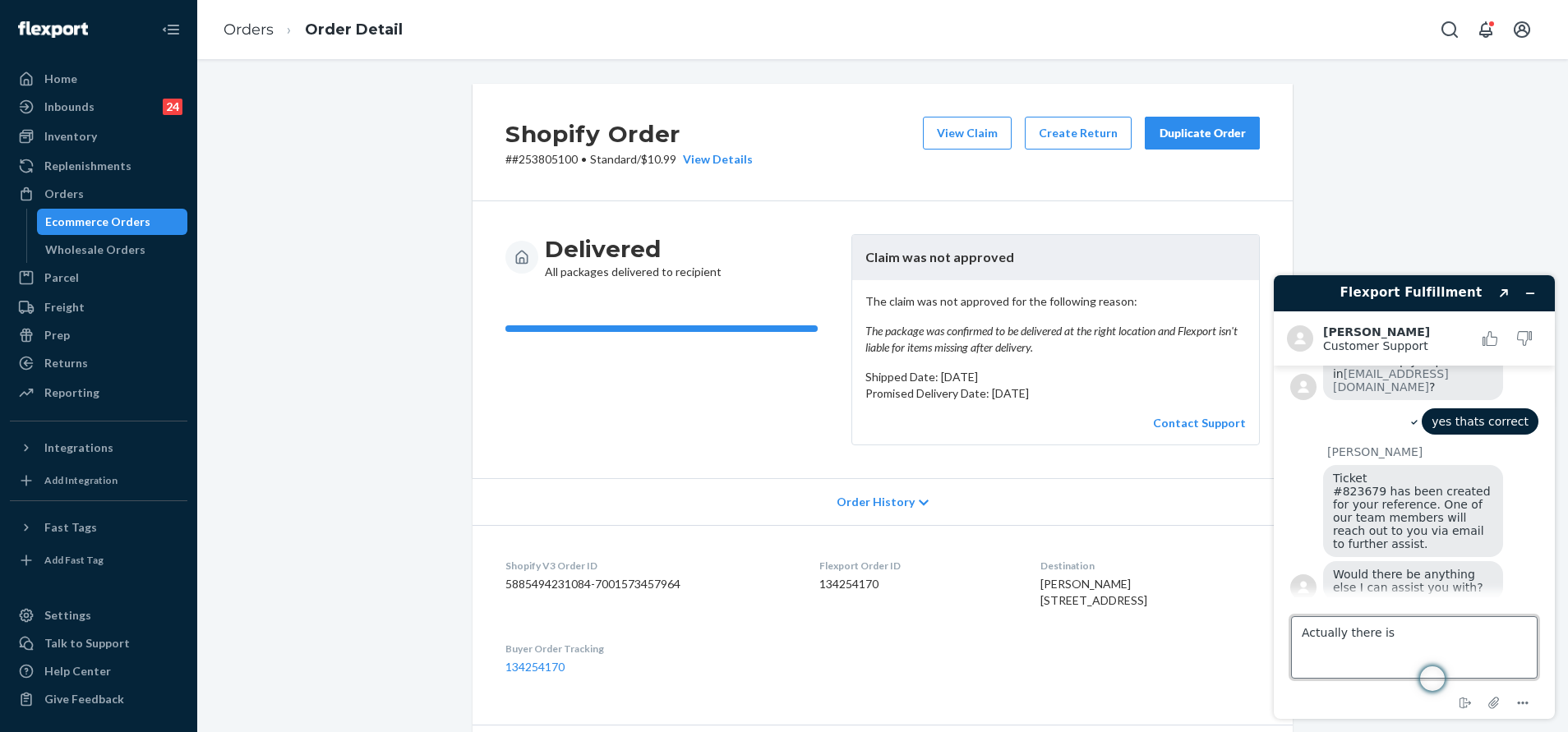
type textarea "Actually there is"
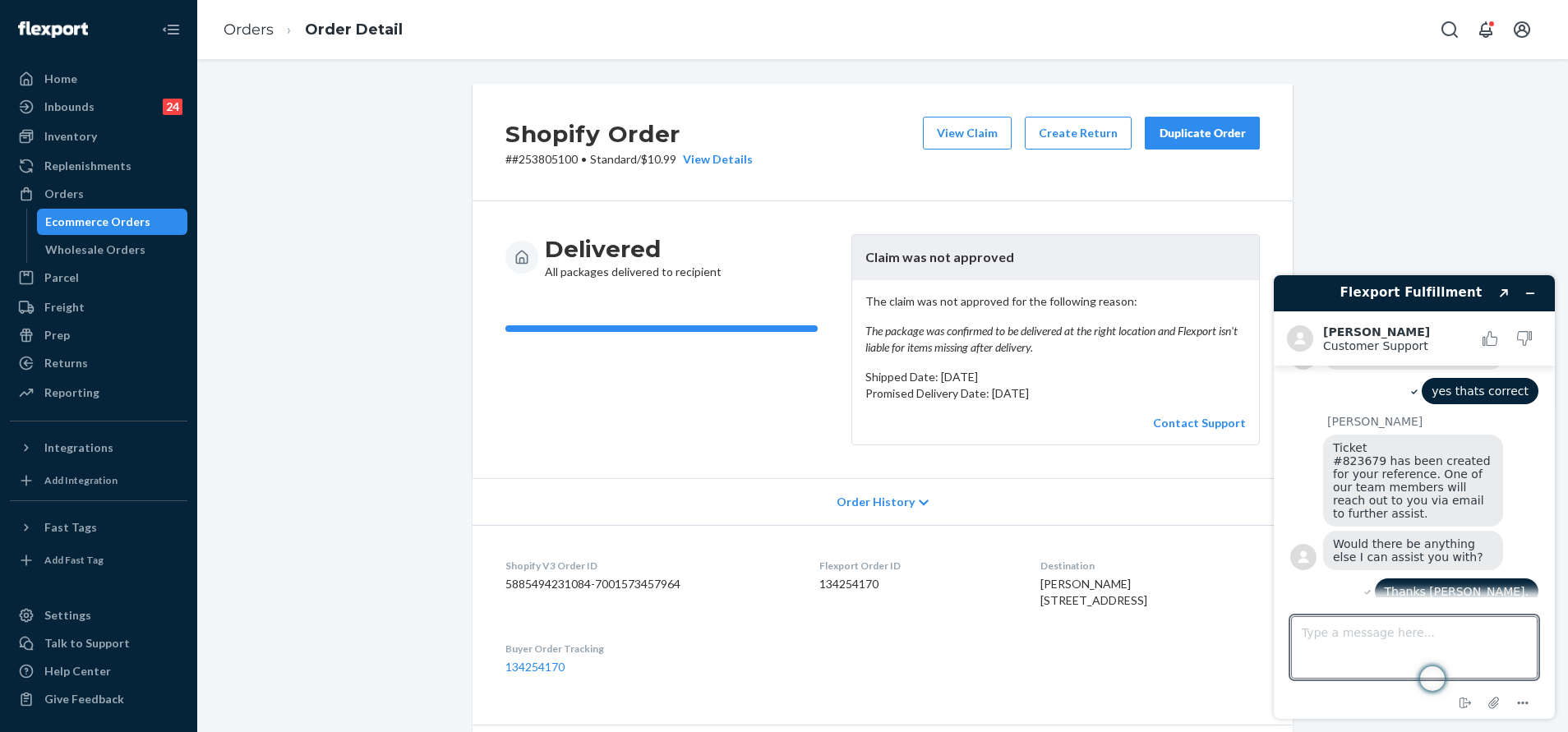
click at [531, 159] on p "# #253805100 • Standard / $10.99 View Details" at bounding box center [629, 158] width 247 height 16
copy p "253805100"
click at [1323, 631] on textarea "Type a message here..." at bounding box center [1414, 647] width 246 height 62
paste textarea "253805100"
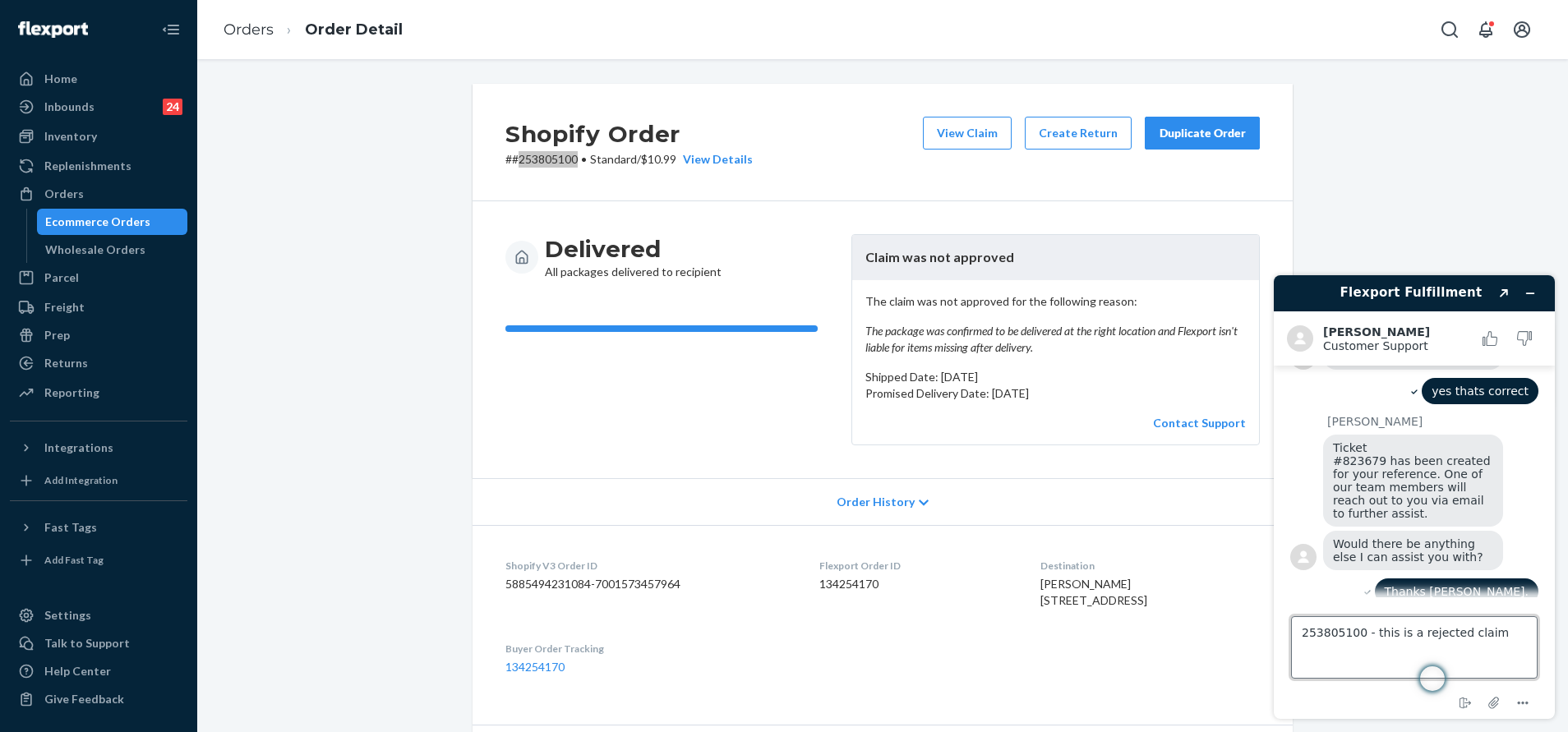
type textarea "253805100 - this is a rejected claim."
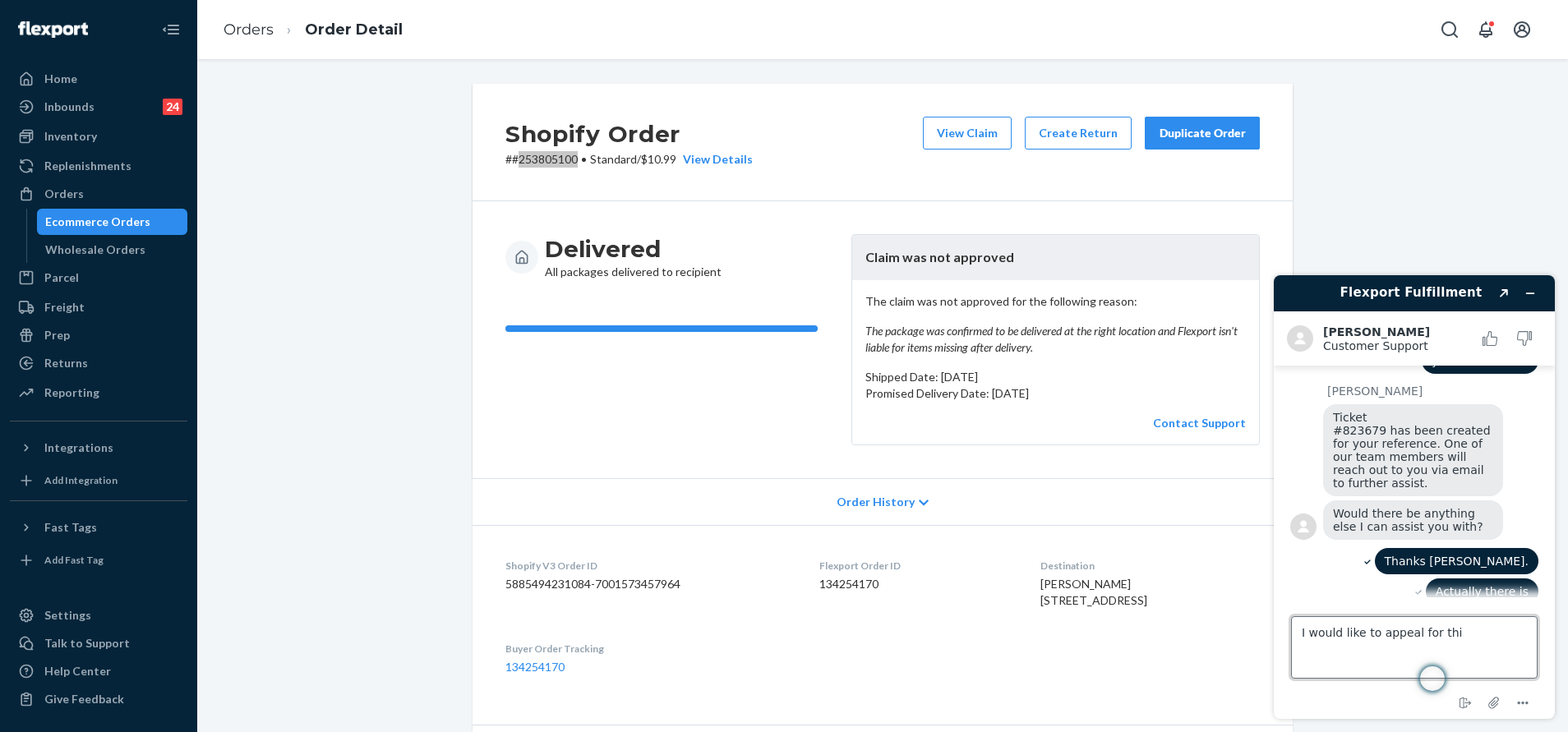
type textarea "I would like to appeal for this"
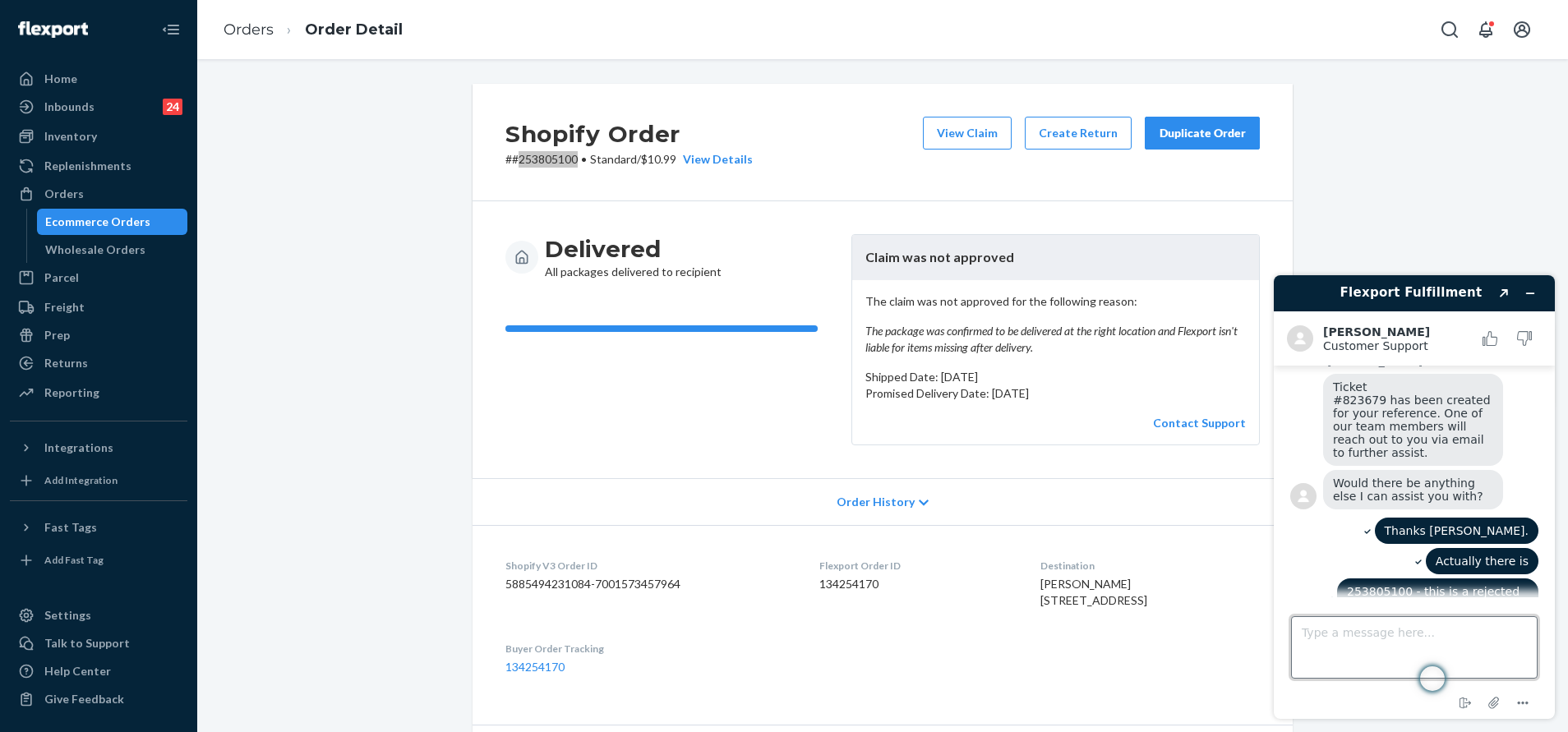
type textarea "T"
type textarea "I have attached the necessary information that the package was delivered to a d…"
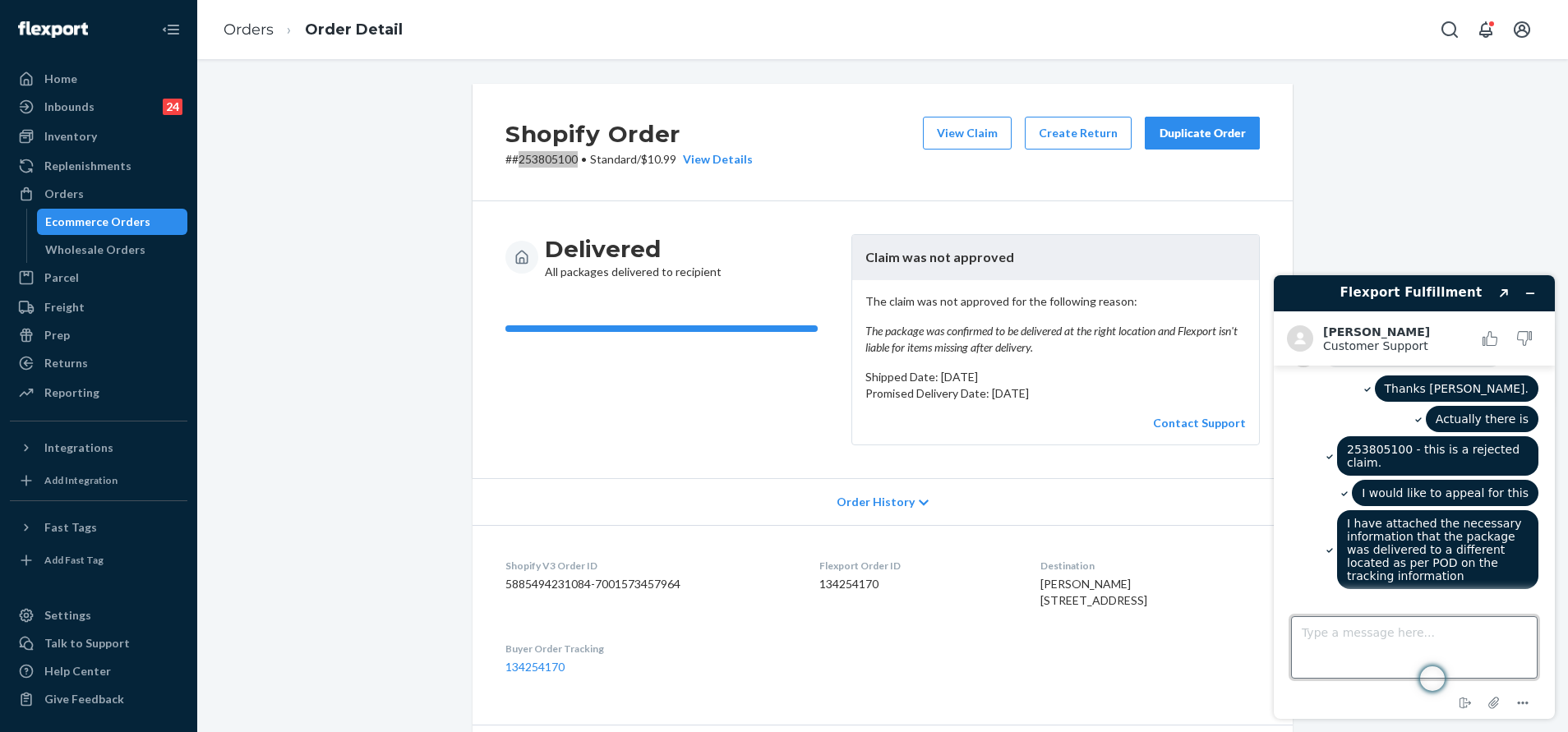
scroll to position [1289, 0]
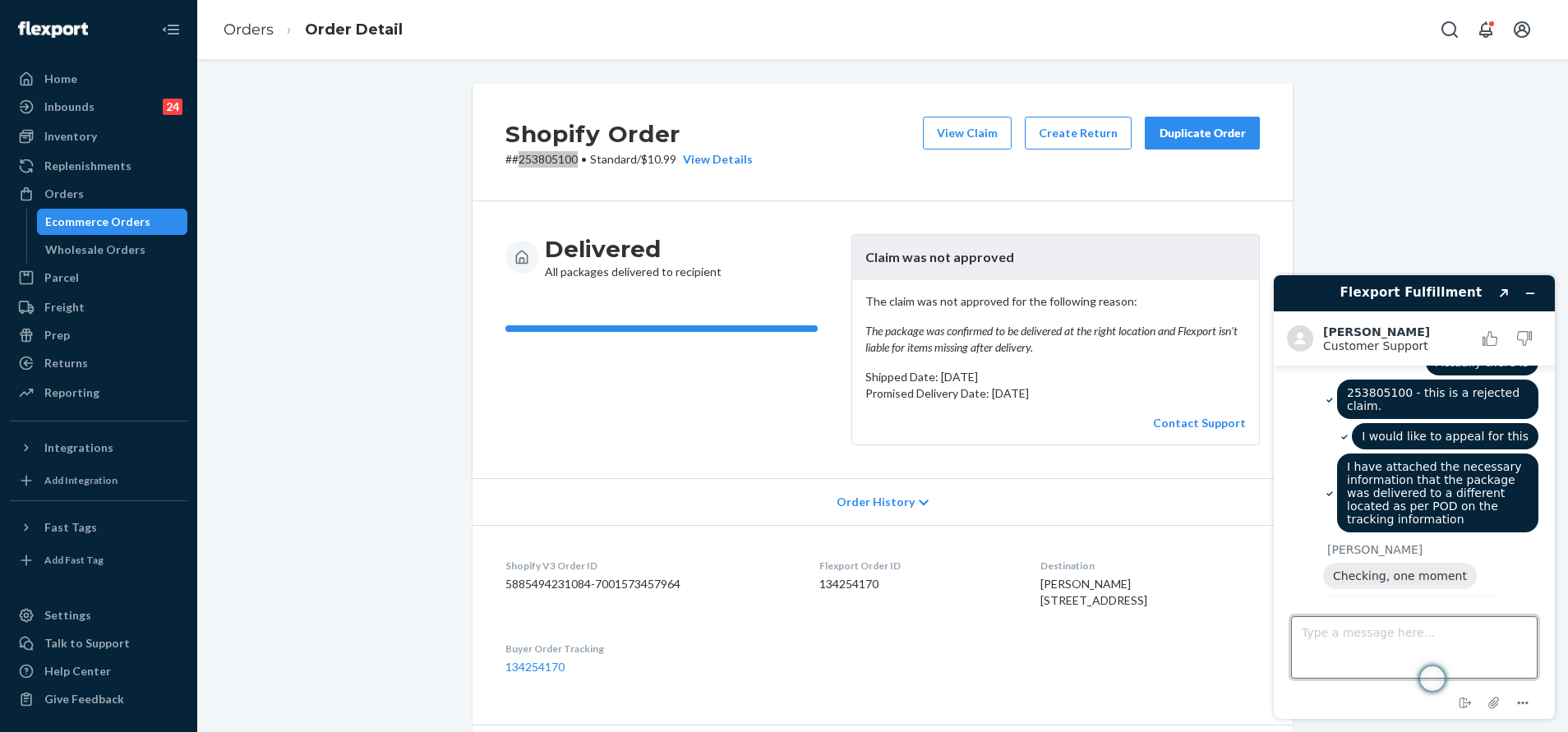
click at [1386, 630] on textarea "Type a message here..." at bounding box center [1414, 647] width 246 height 62
click at [1322, 650] on textarea "Type a message here..." at bounding box center [1414, 647] width 246 height 62
type textarea "Kath, nevermind this. I'll further my review on this first and get back to you."
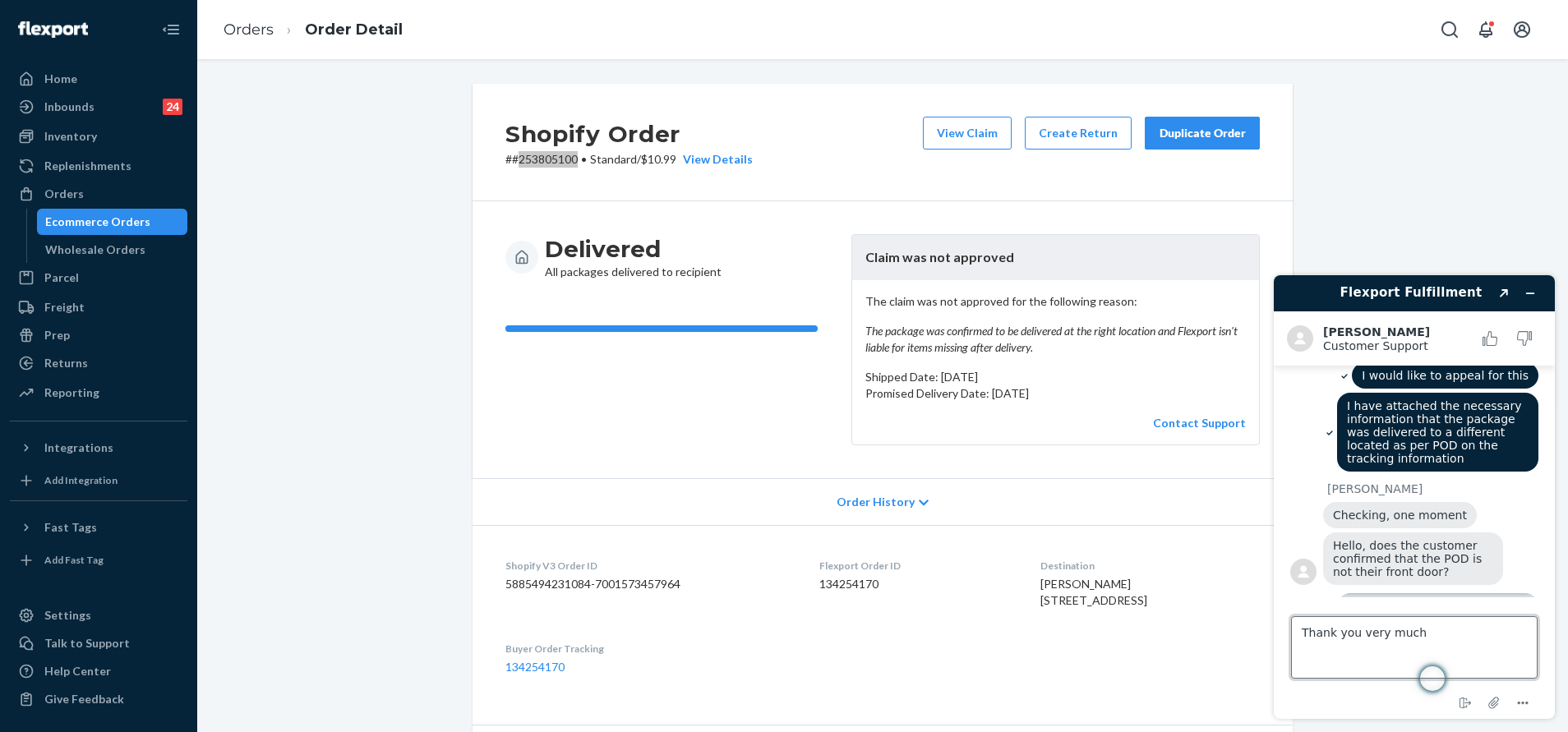
type textarea "Thank you very much."
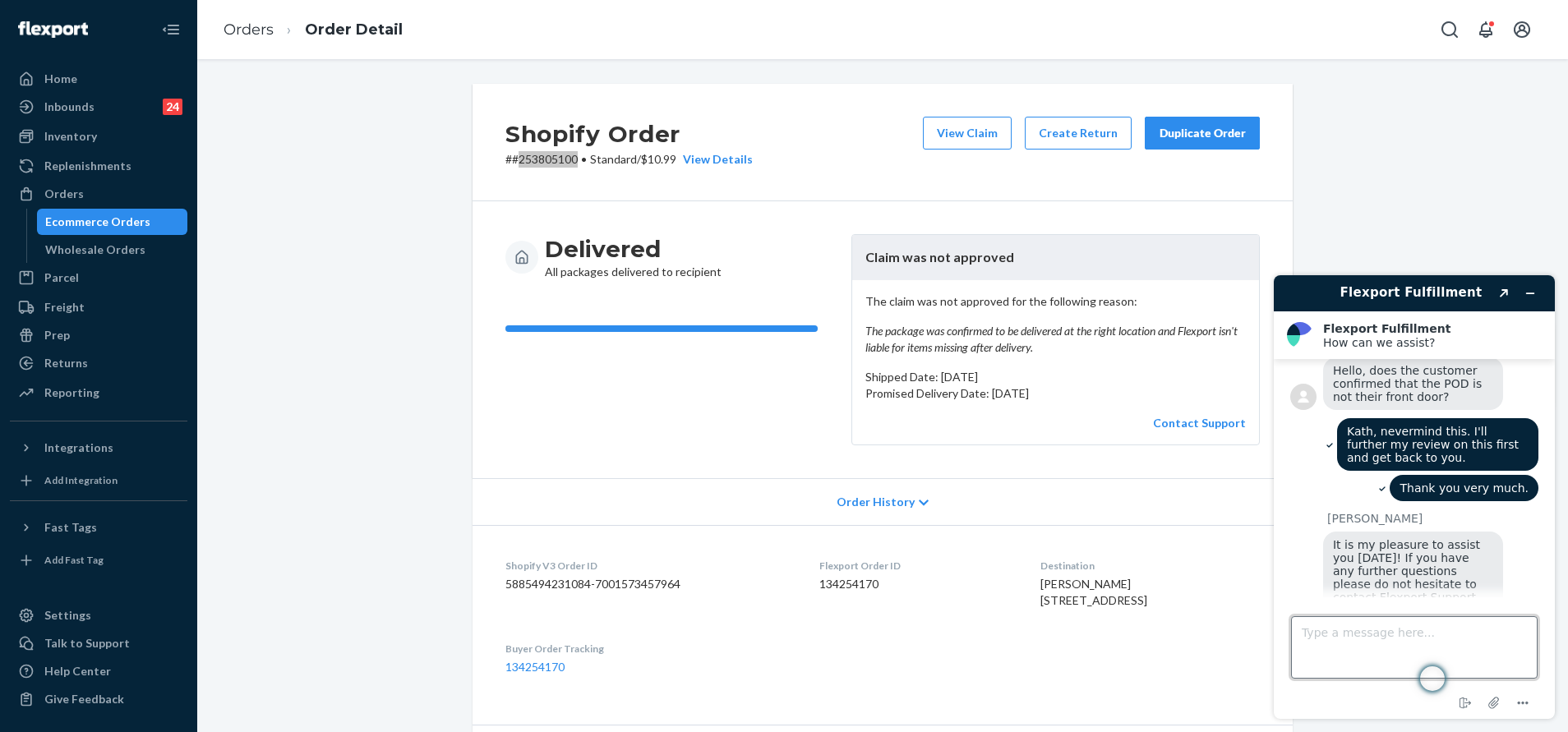
scroll to position [1599, 0]
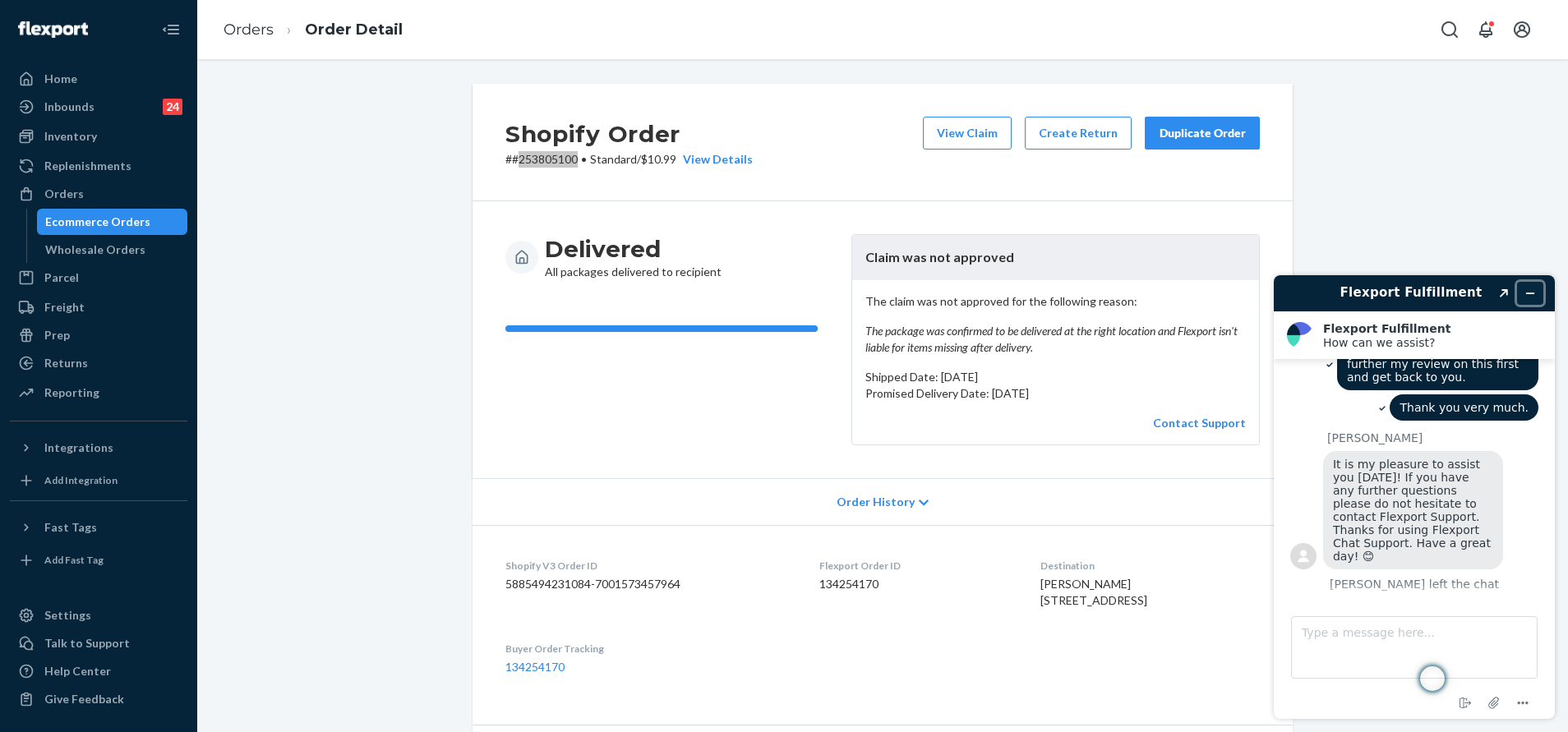
click at [1521, 290] on button "Minimize widget" at bounding box center [1530, 293] width 27 height 23
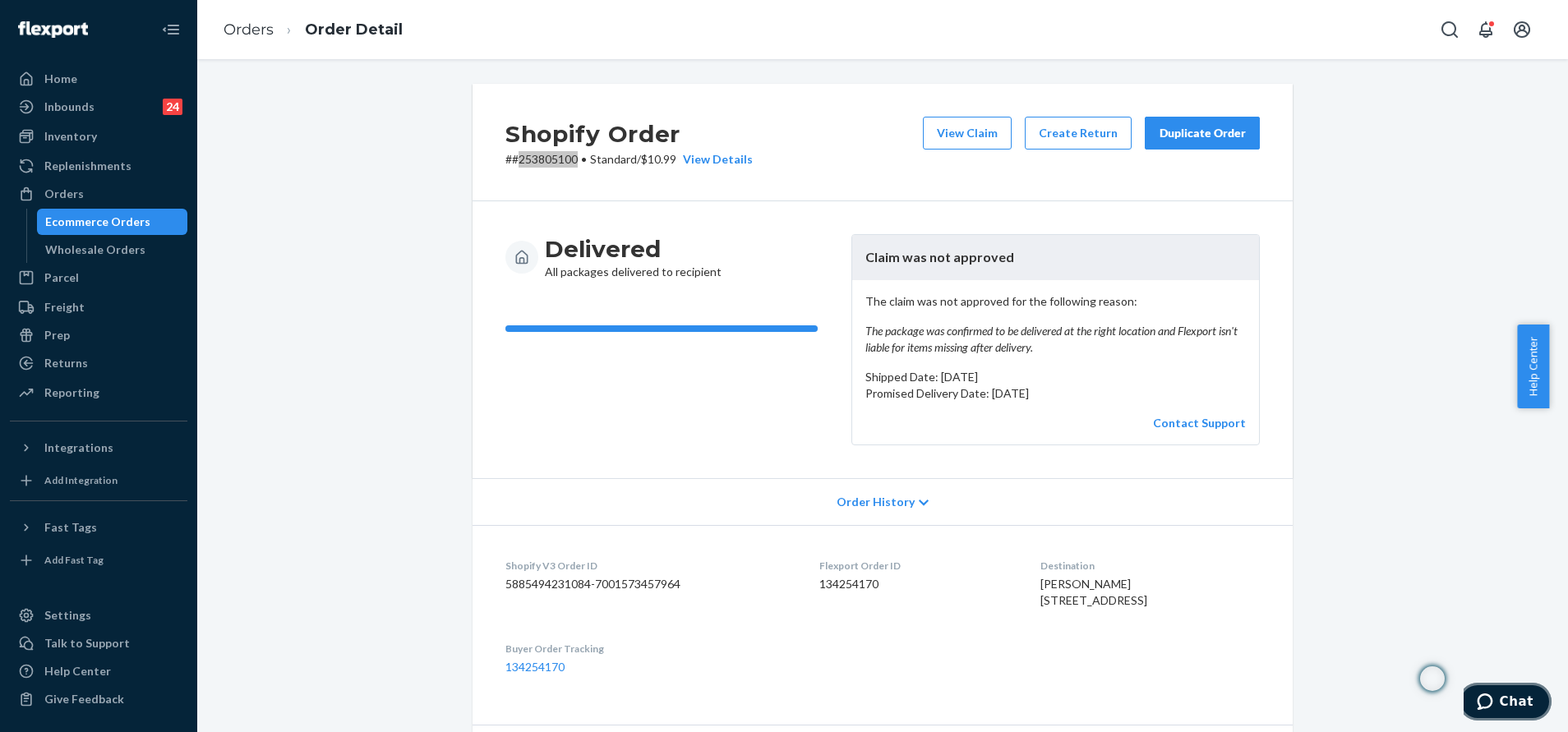
click at [1493, 710] on button "Chat" at bounding box center [1505, 702] width 93 height 38
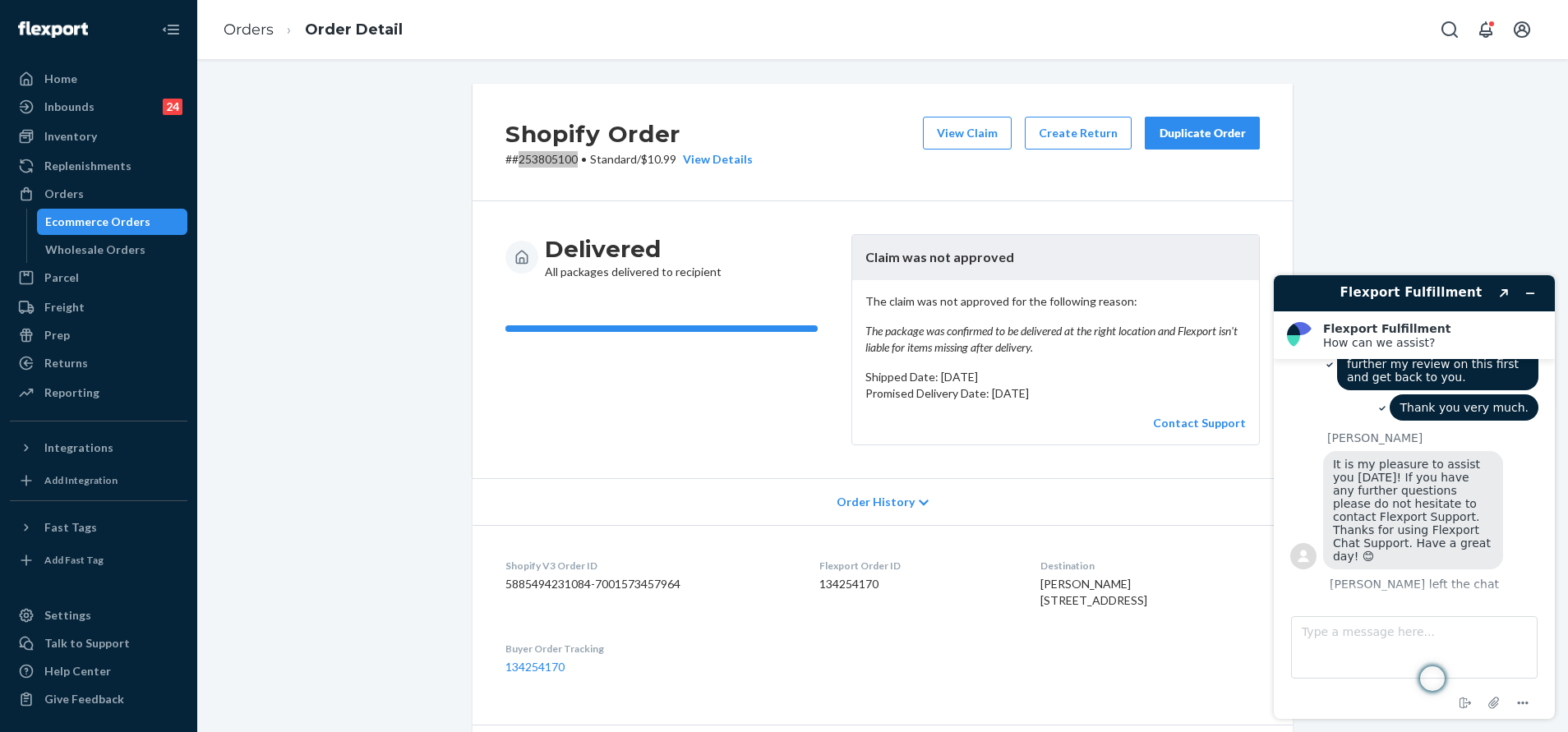
scroll to position [1476, 0]
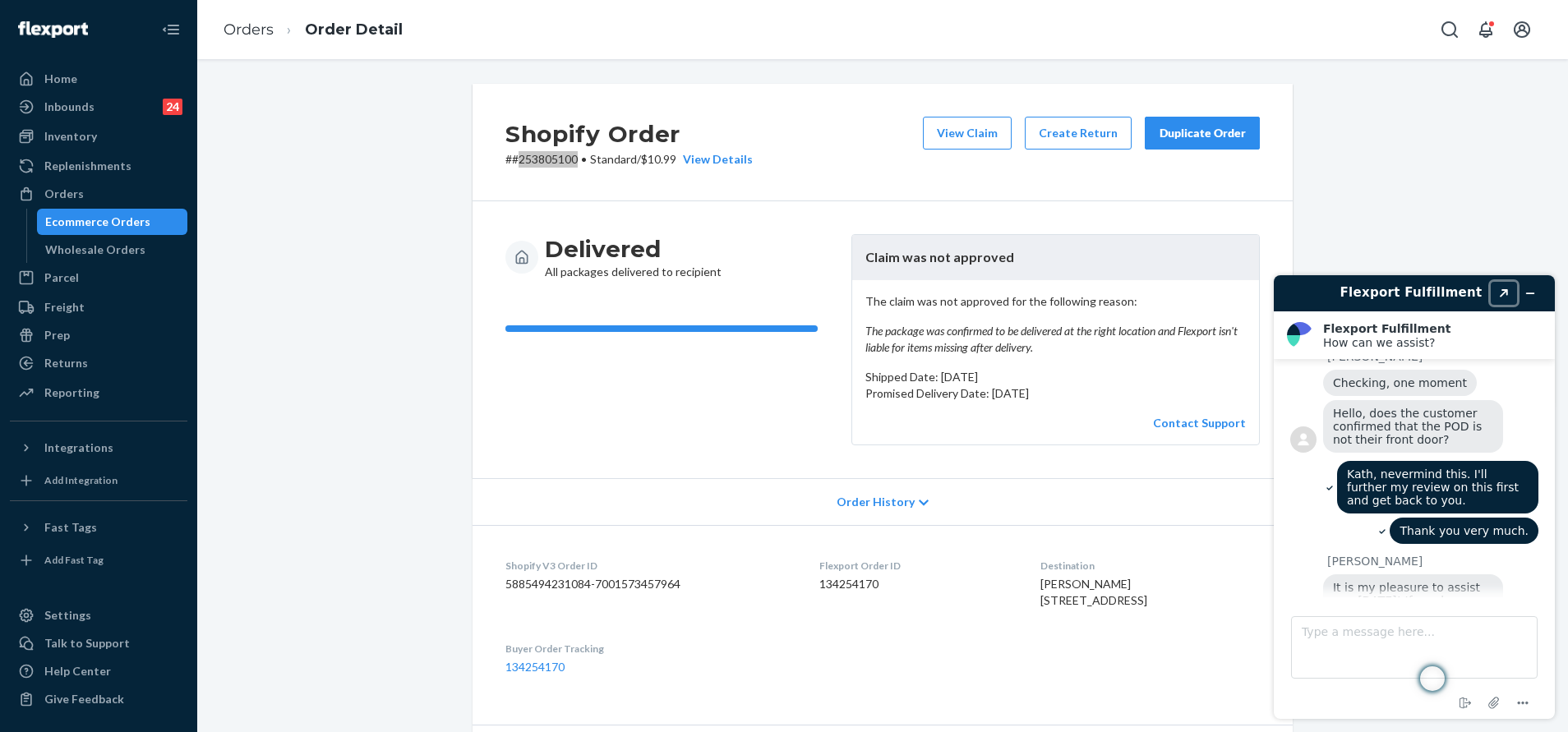
click at [1502, 290] on icon "Popout" at bounding box center [1504, 294] width 9 height 9
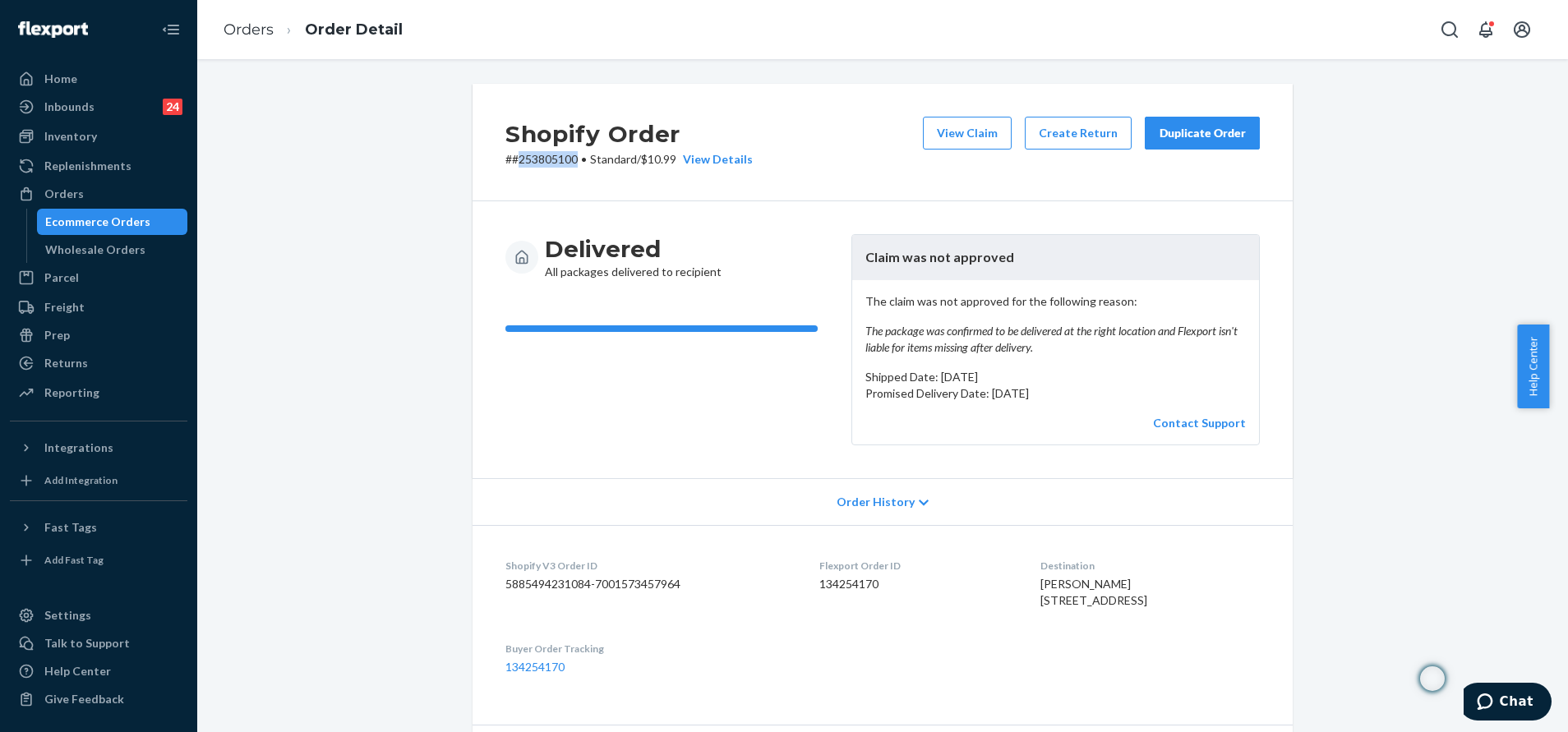
click at [1500, 701] on span "Chat" at bounding box center [1488, 701] width 23 height 16
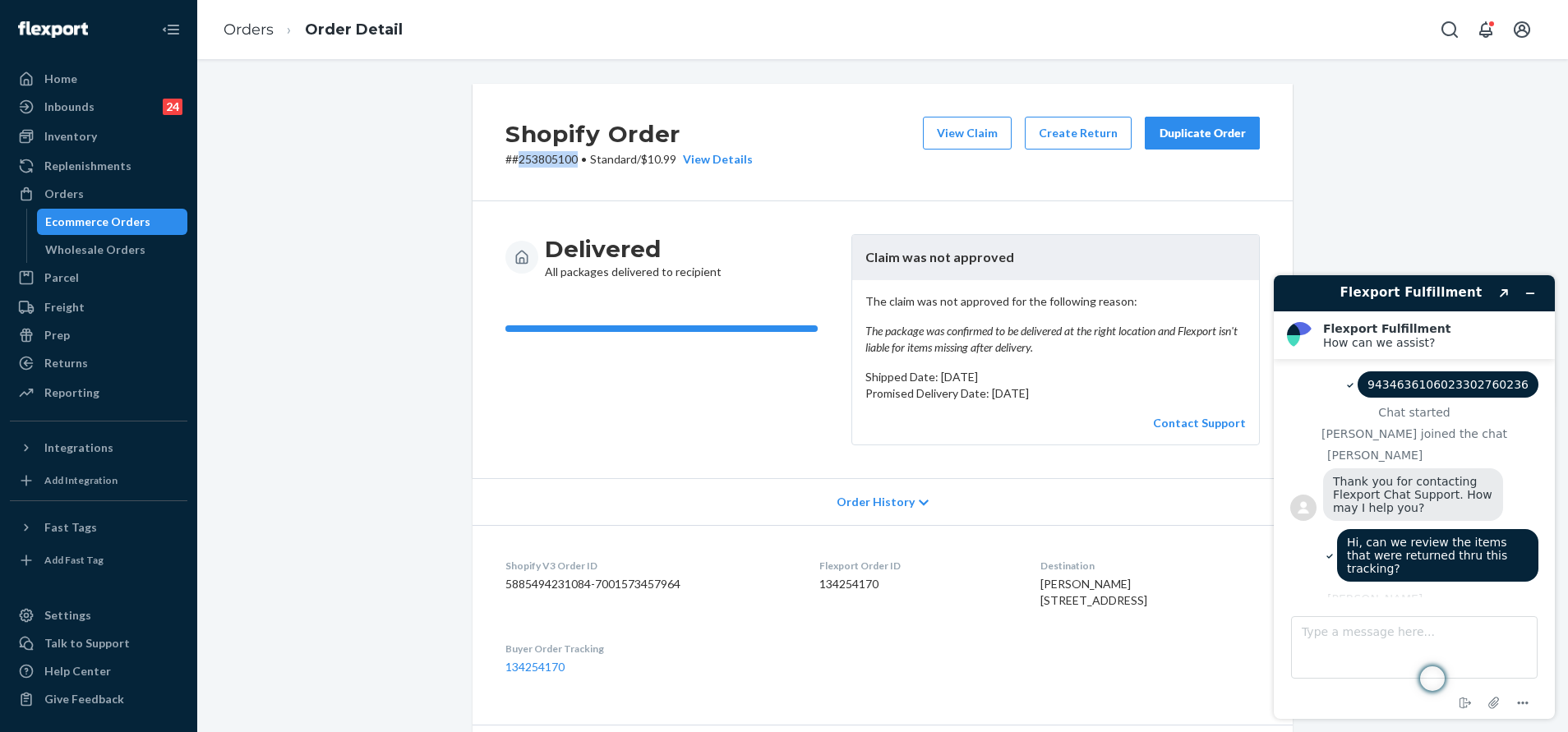
scroll to position [1599, 0]
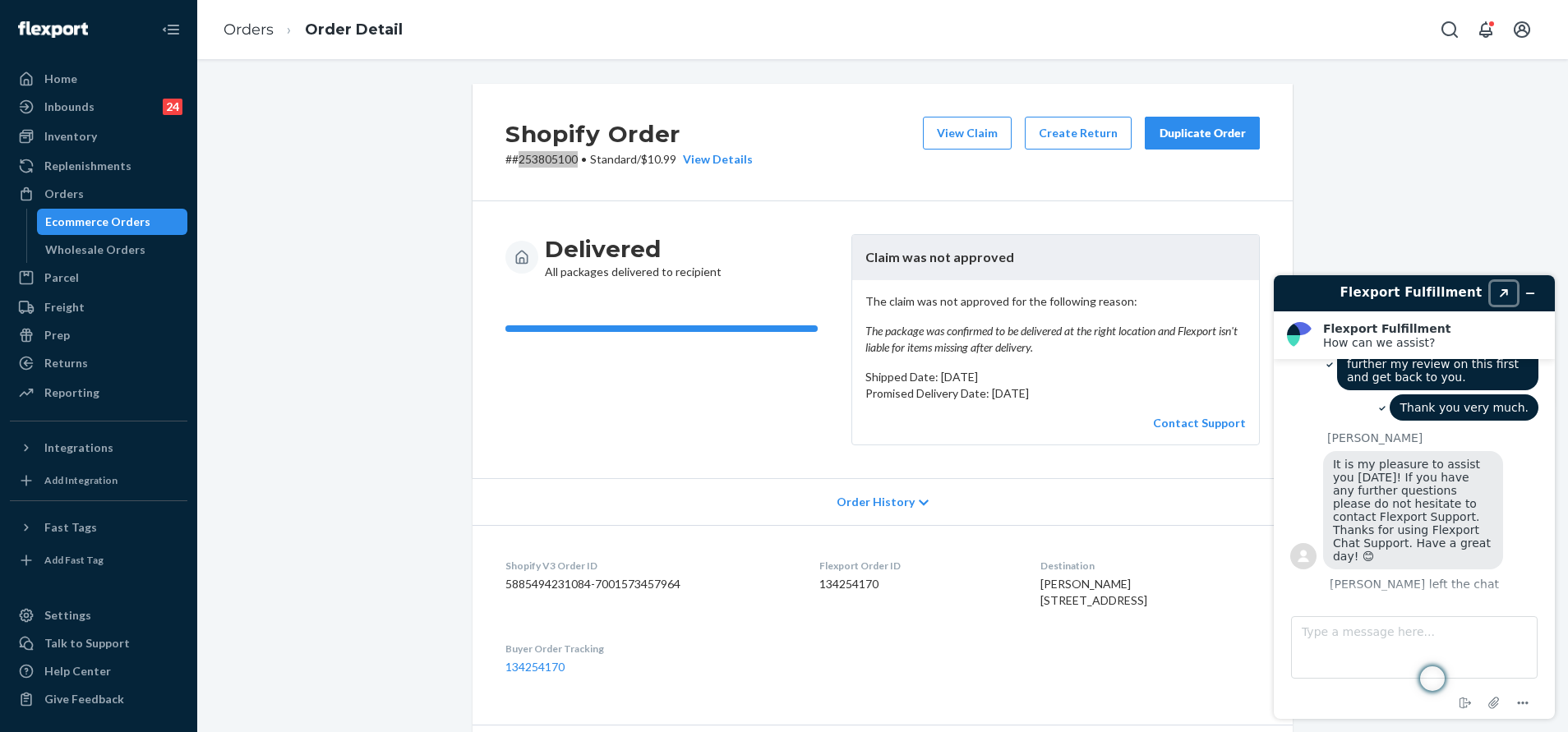
click at [1505, 300] on button "Created with Sketch." at bounding box center [1503, 293] width 27 height 23
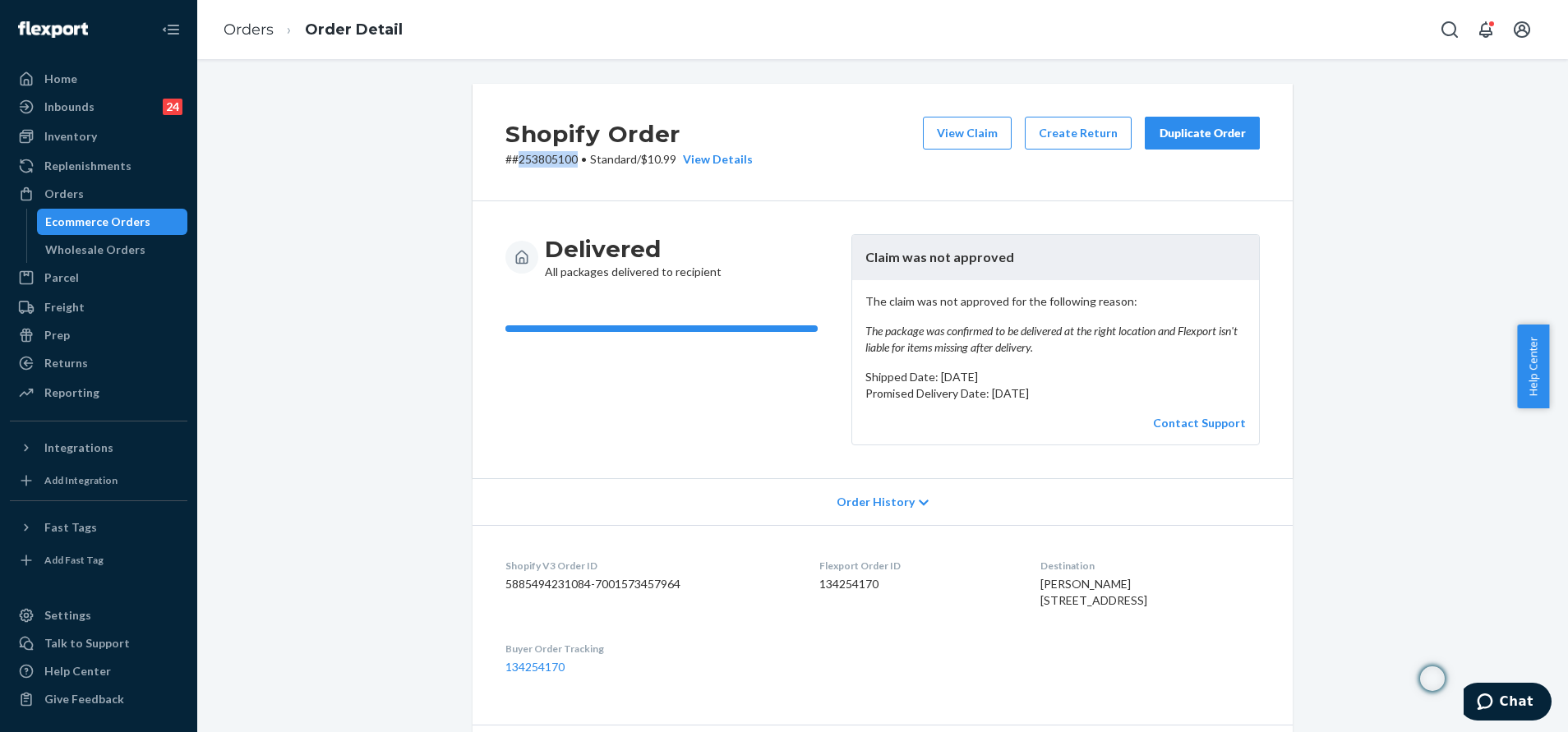
click at [1491, 701] on icon "Chat" at bounding box center [1484, 701] width 16 height 16
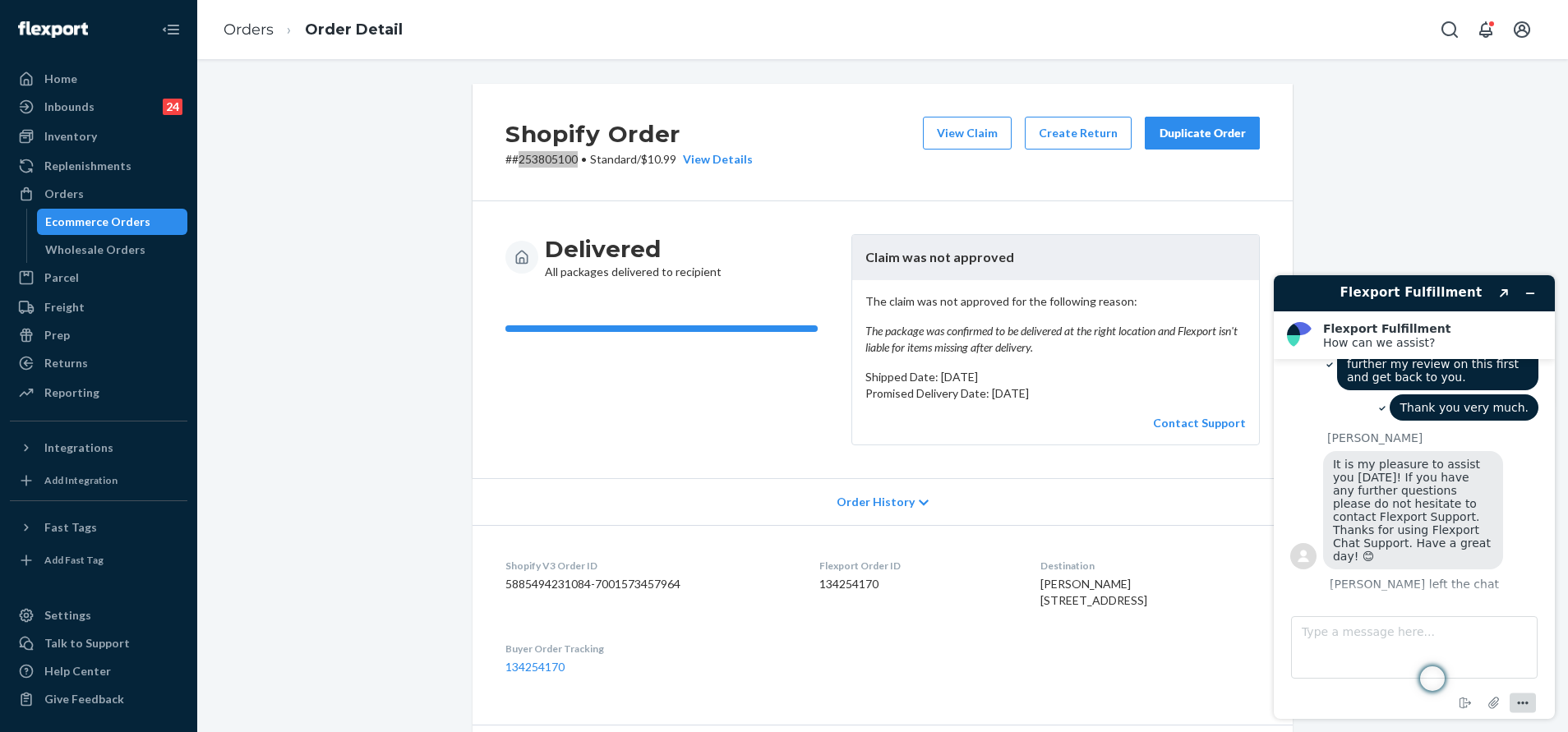
click at [1524, 701] on icon "Menu" at bounding box center [1522, 703] width 20 height 20
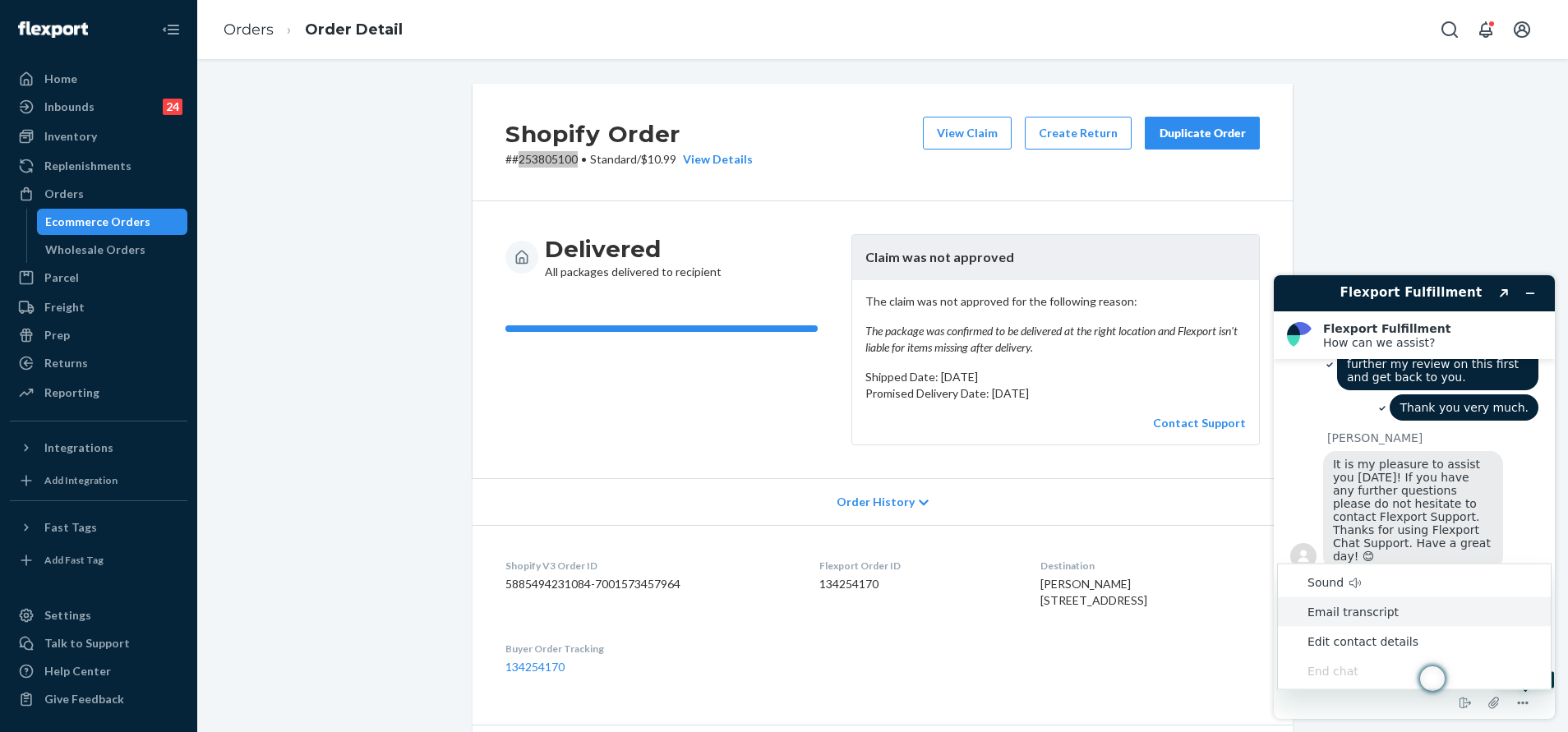
click at [1396, 608] on li "Email transcript" at bounding box center [1414, 611] width 273 height 29
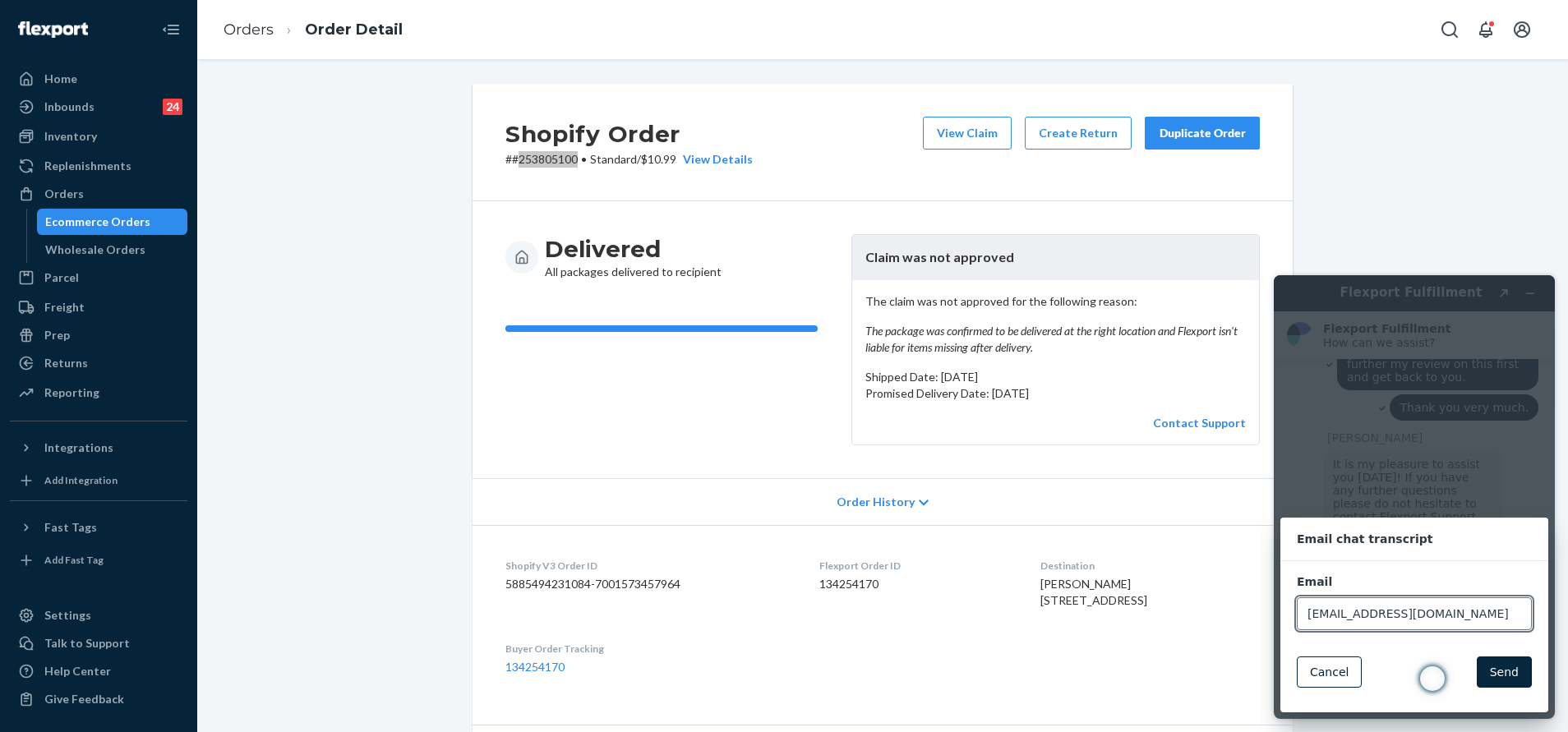
click at [1503, 668] on button "Send" at bounding box center [1504, 672] width 55 height 31
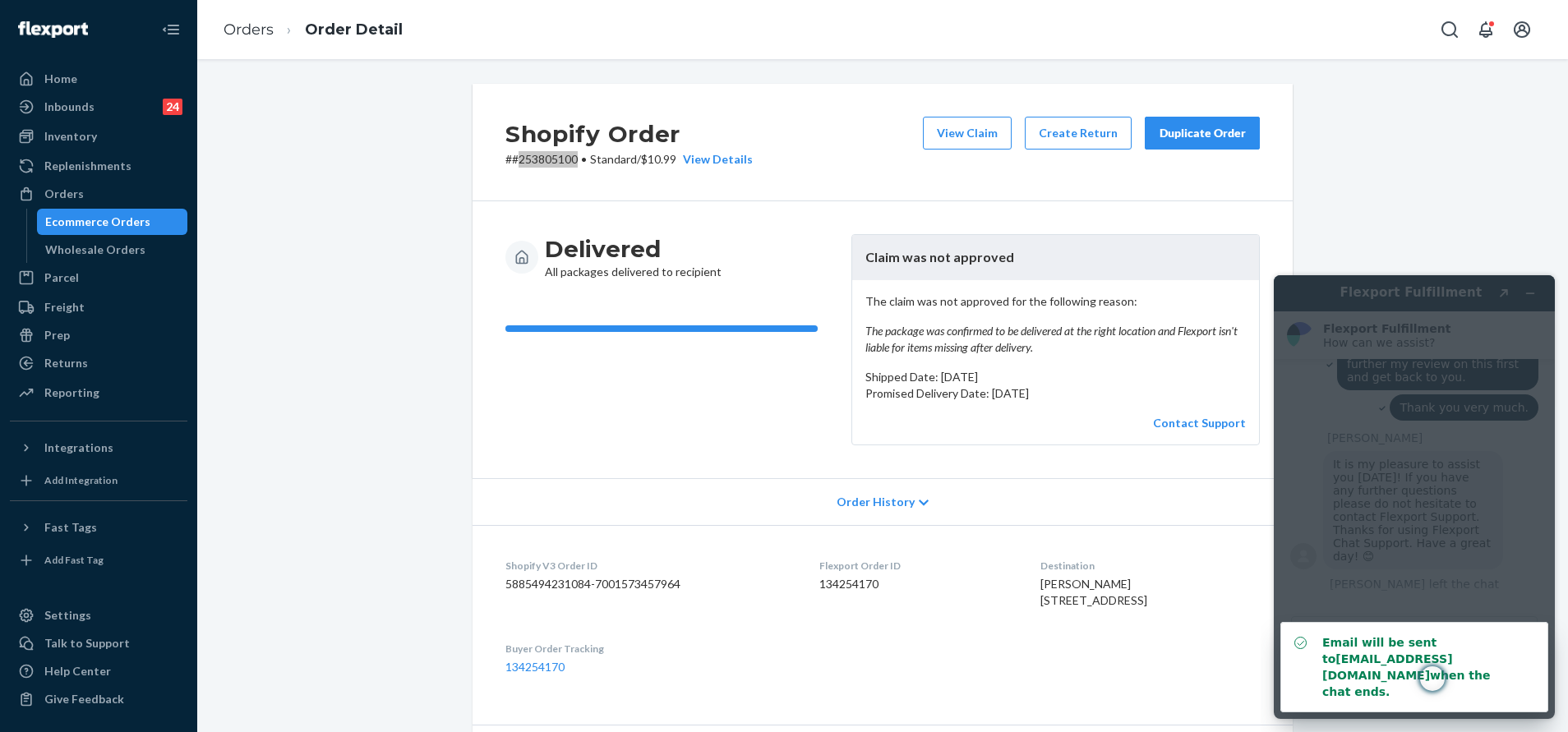
click at [1489, 673] on div "Email will be sent to alumia.judeirvin@gmail.com when the chat ends." at bounding box center [1420, 667] width 196 height 65
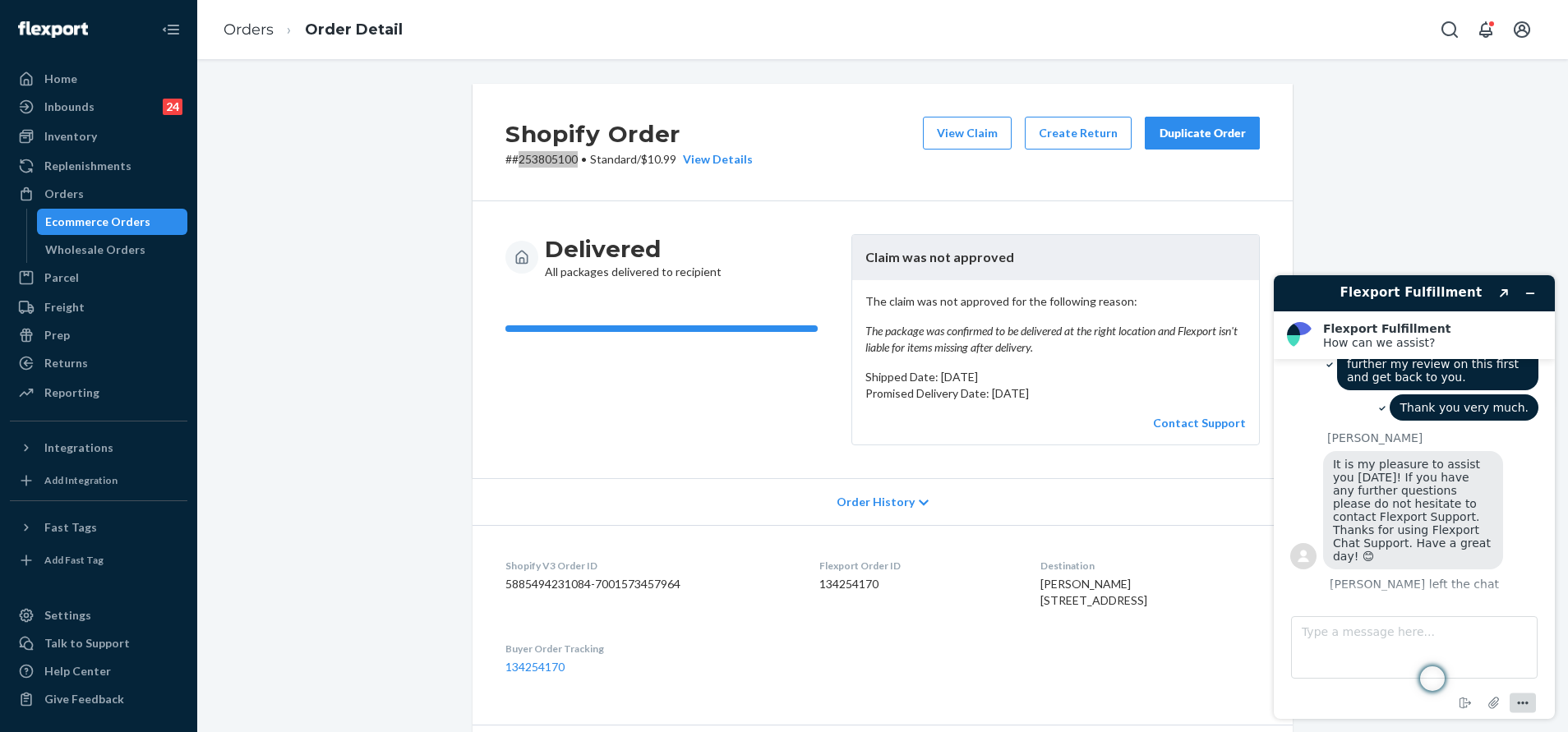
click at [1529, 696] on icon "Menu" at bounding box center [1522, 703] width 20 height 20
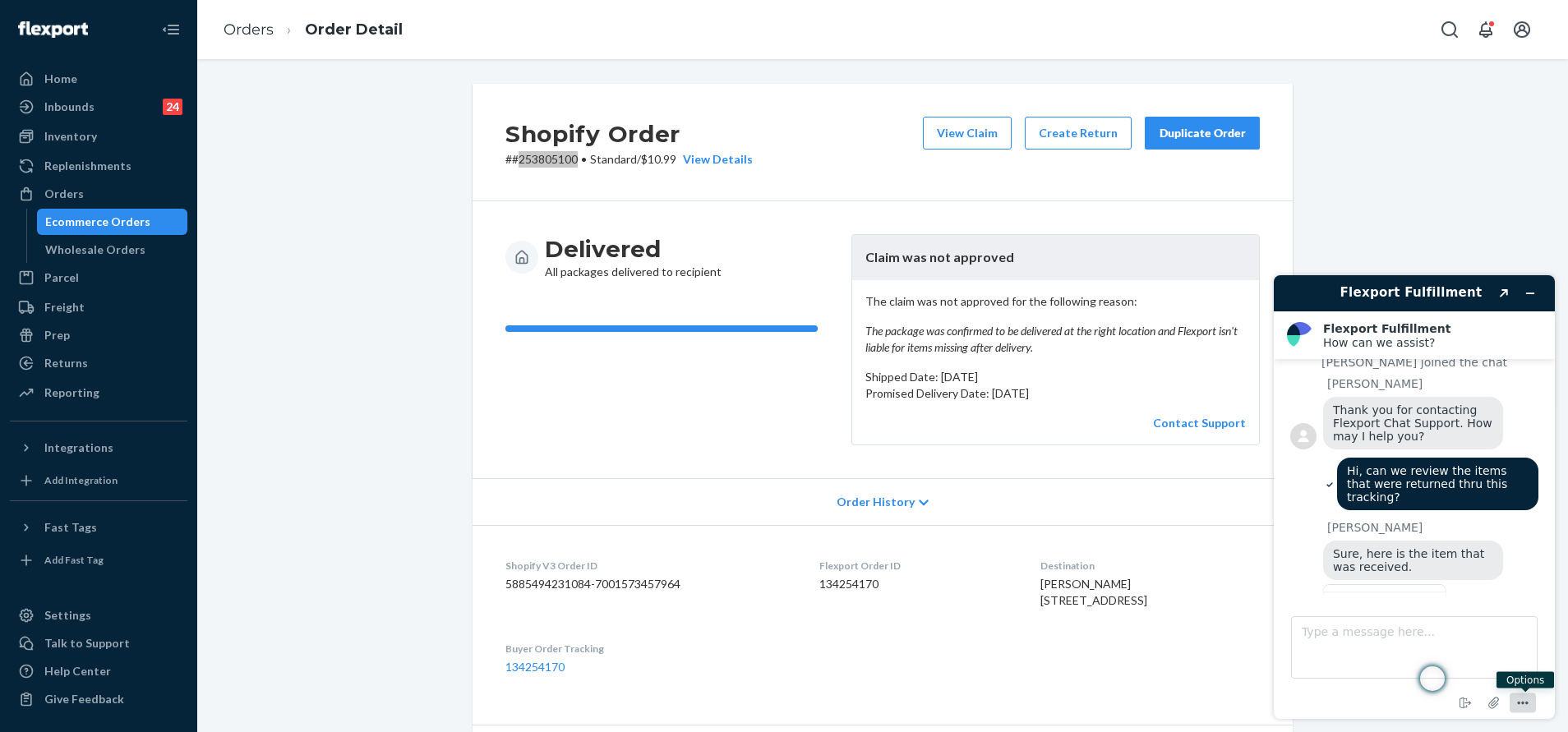
scroll to position [0, 0]
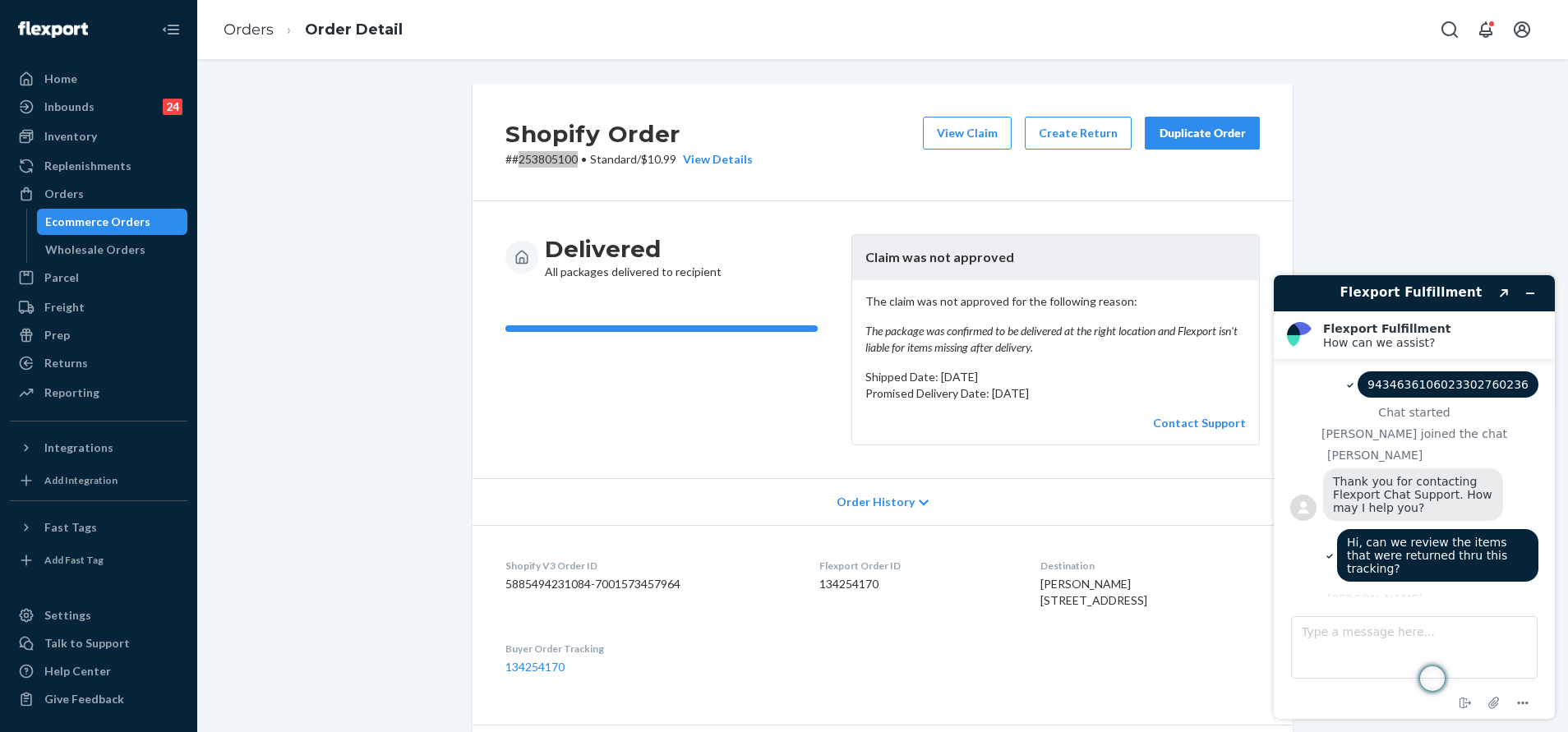
click at [1428, 417] on div "Chat started" at bounding box center [1414, 412] width 248 height 13
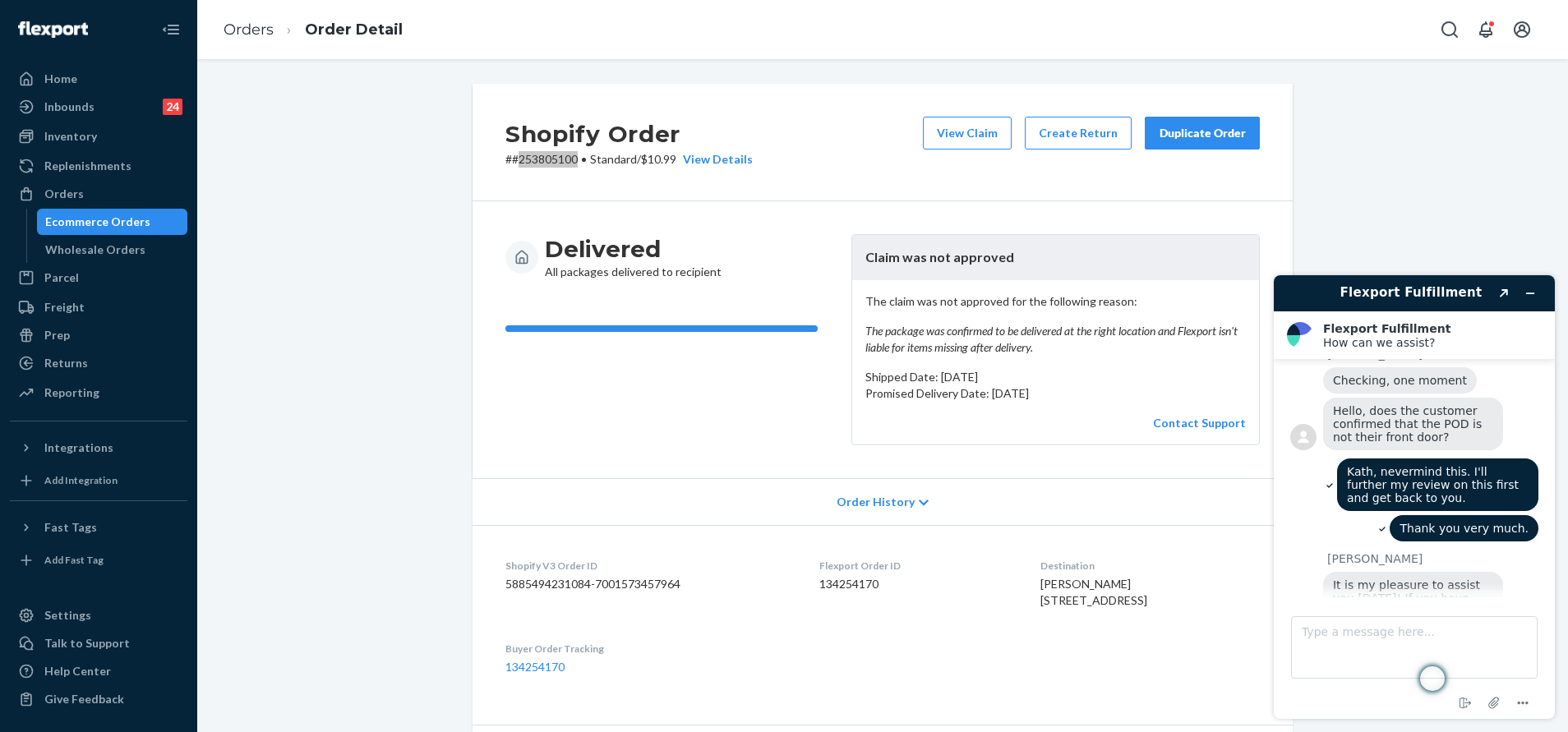
scroll to position [1599, 0]
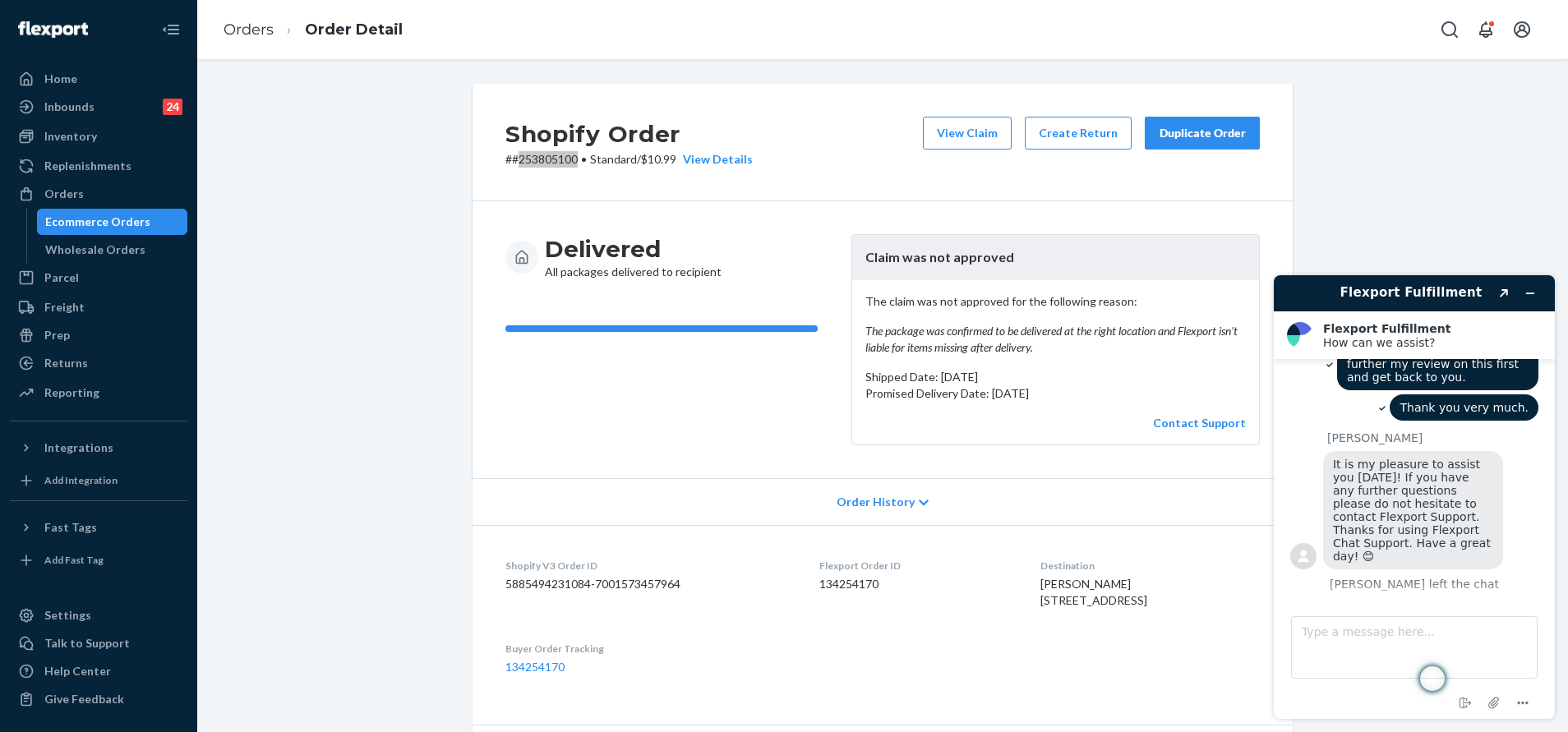
click at [1453, 599] on button "Rate this chat" at bounding box center [1413, 614] width 106 height 31
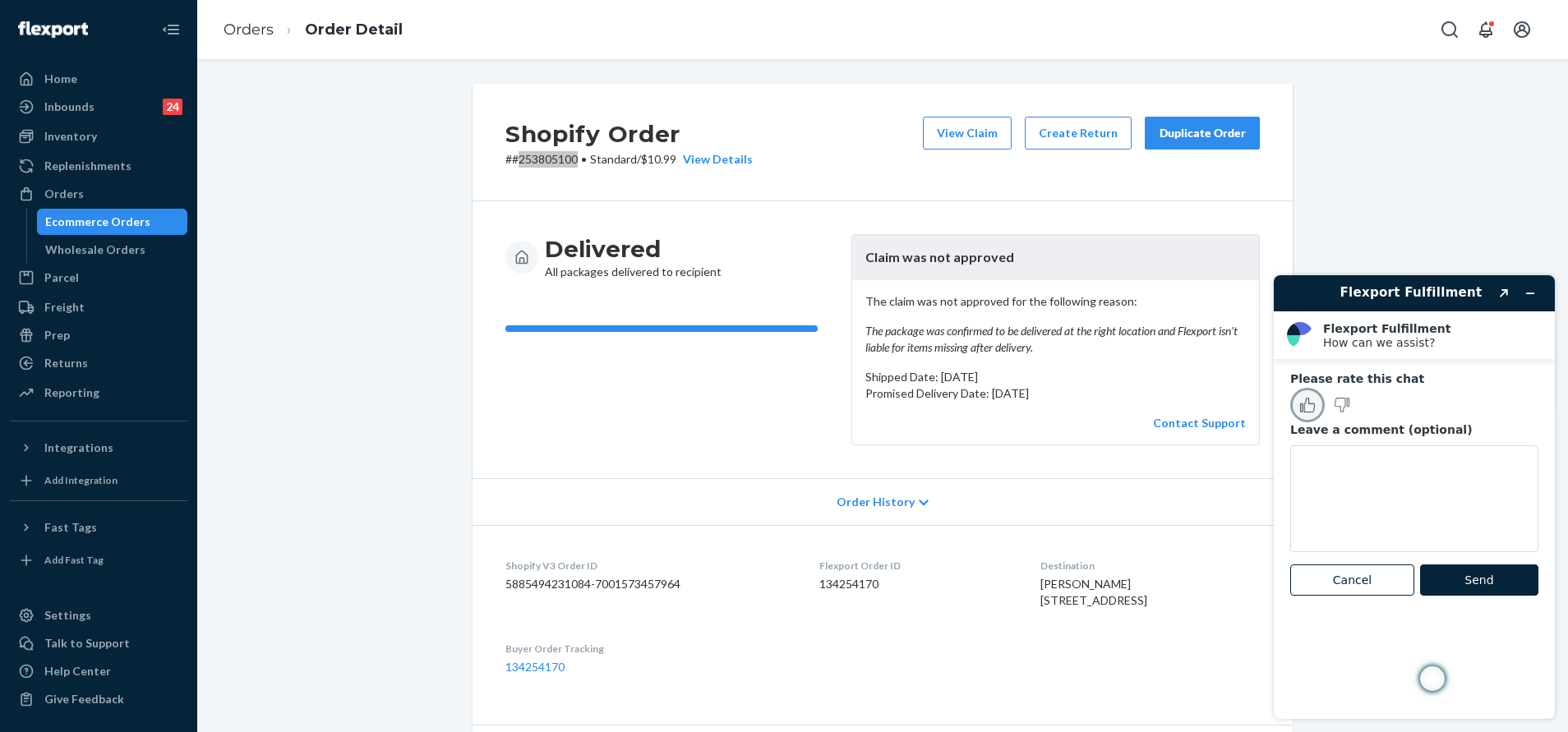
click at [1314, 400] on icon "Rate this chat as good" at bounding box center [1307, 405] width 15 height 15
click at [1491, 587] on button "Send" at bounding box center [1478, 580] width 118 height 31
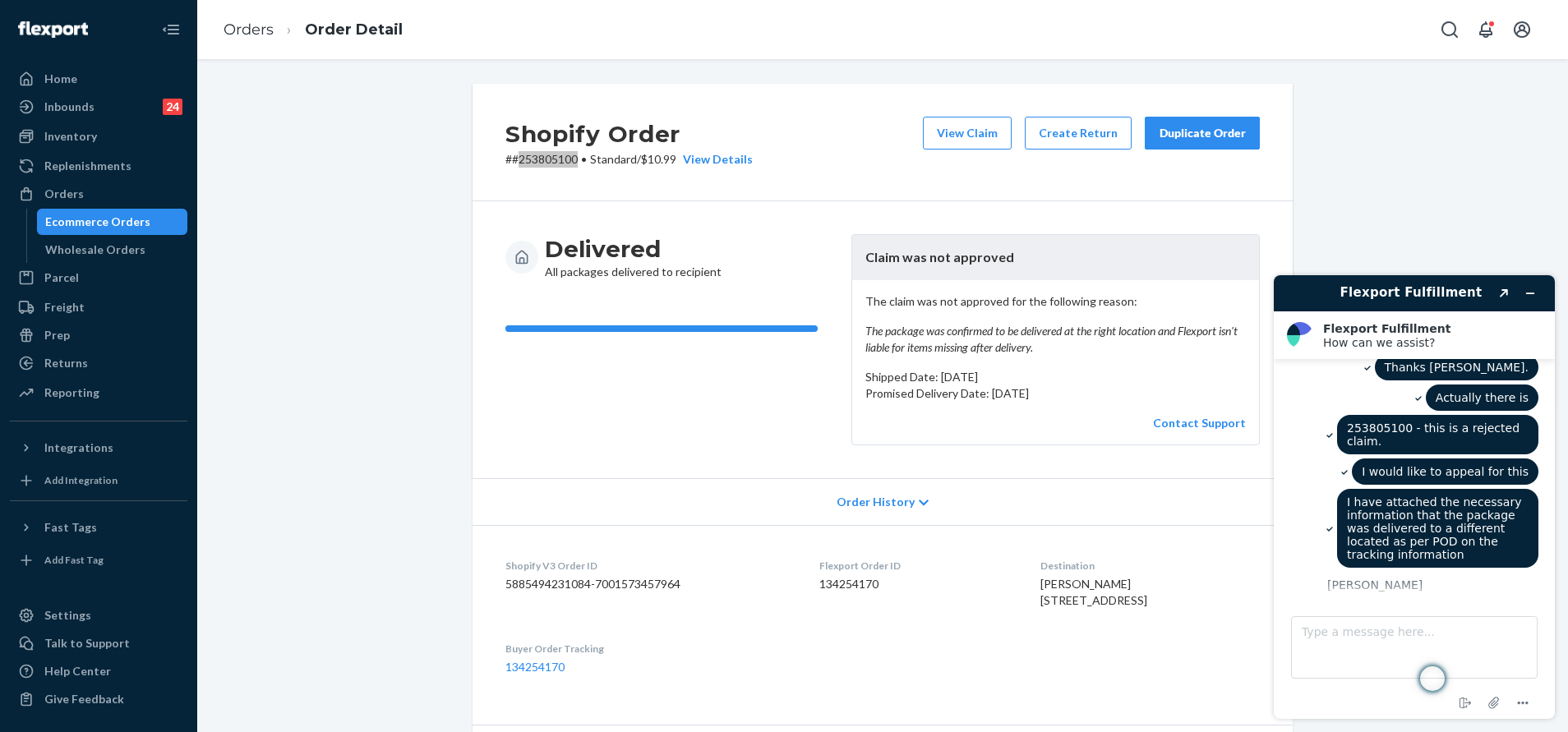
scroll to position [1235, 0]
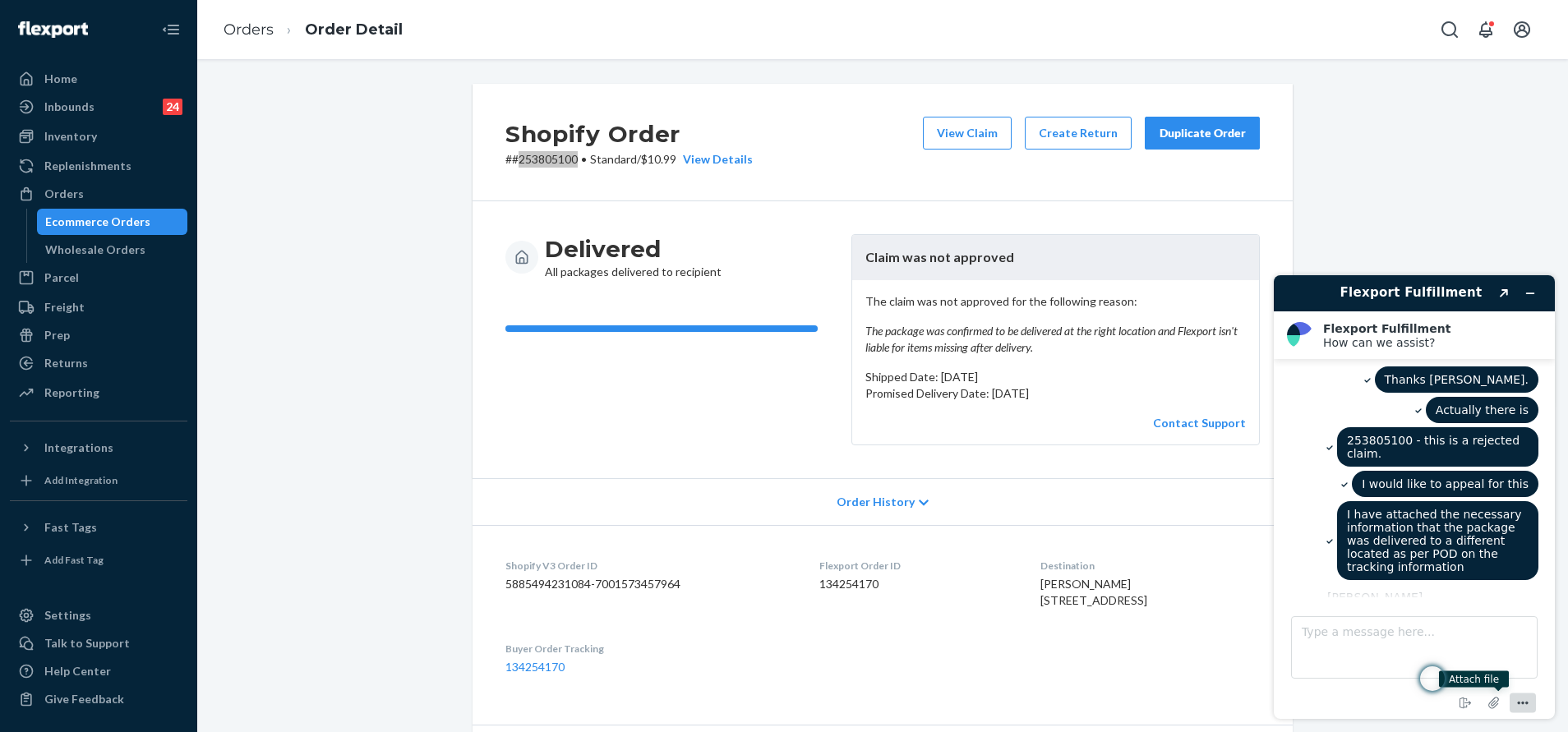
click at [1530, 701] on icon "Menu" at bounding box center [1522, 703] width 20 height 20
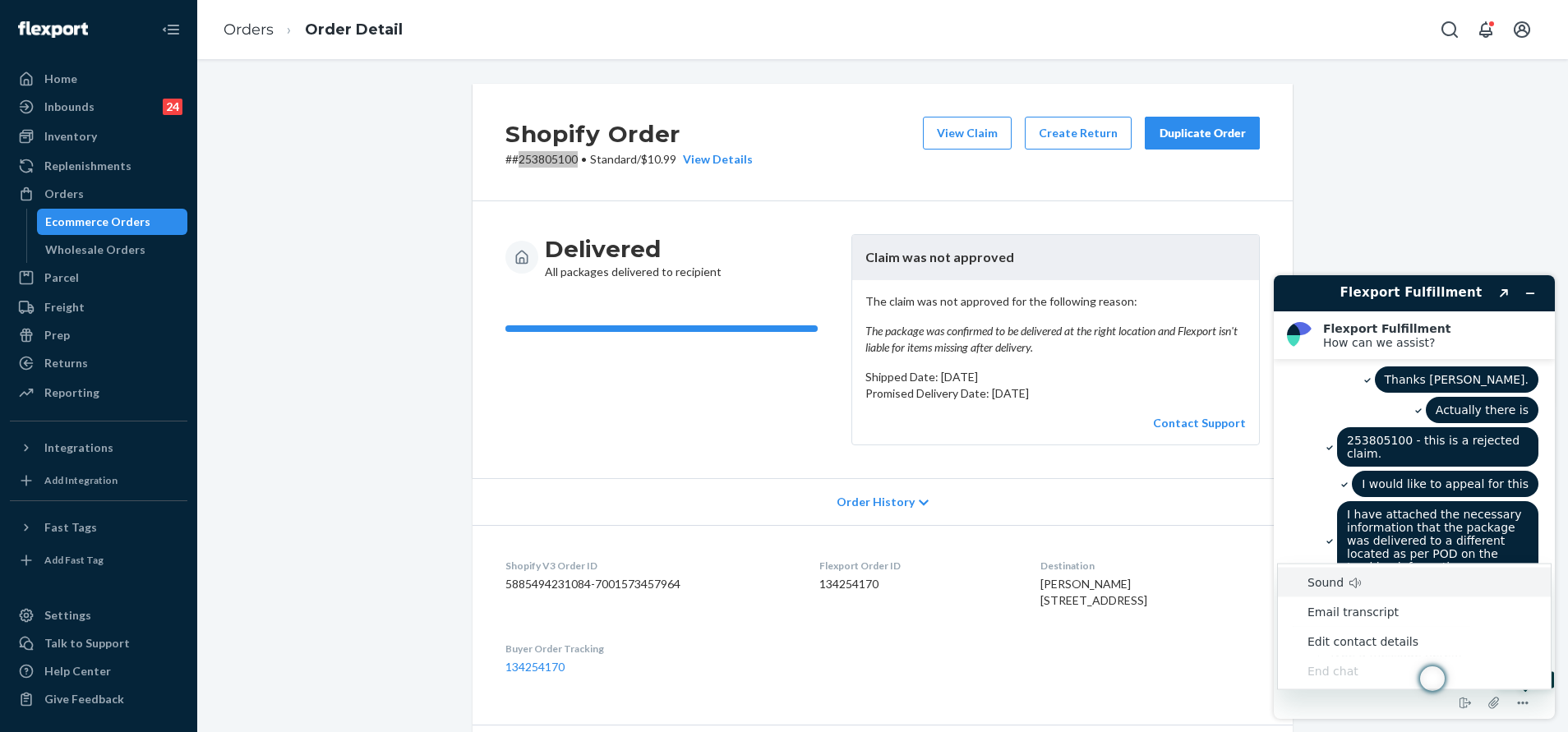
click at [1310, 501] on div "I have attached the necessary information that the package was delivered to a d…" at bounding box center [1414, 543] width 248 height 83
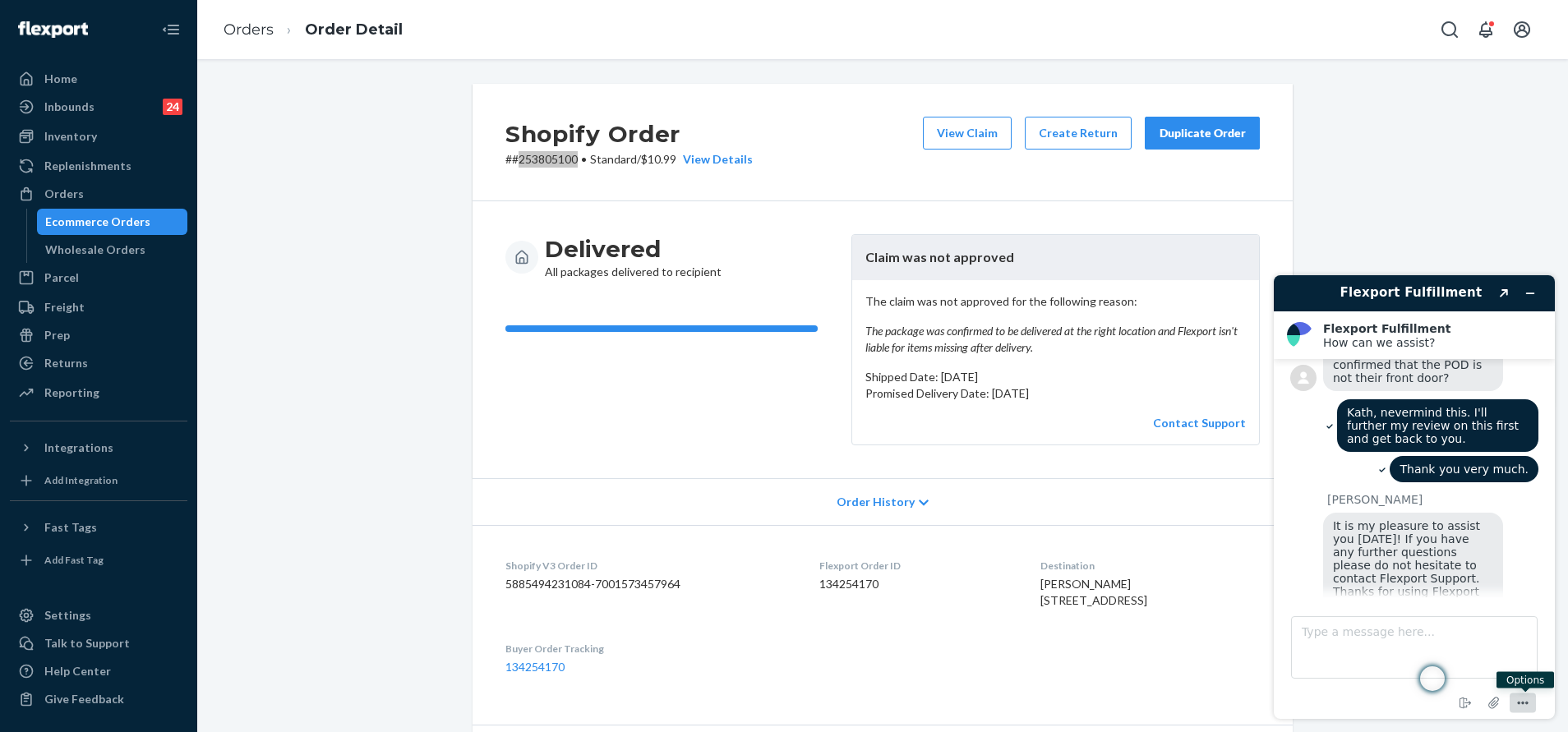
scroll to position [1560, 0]
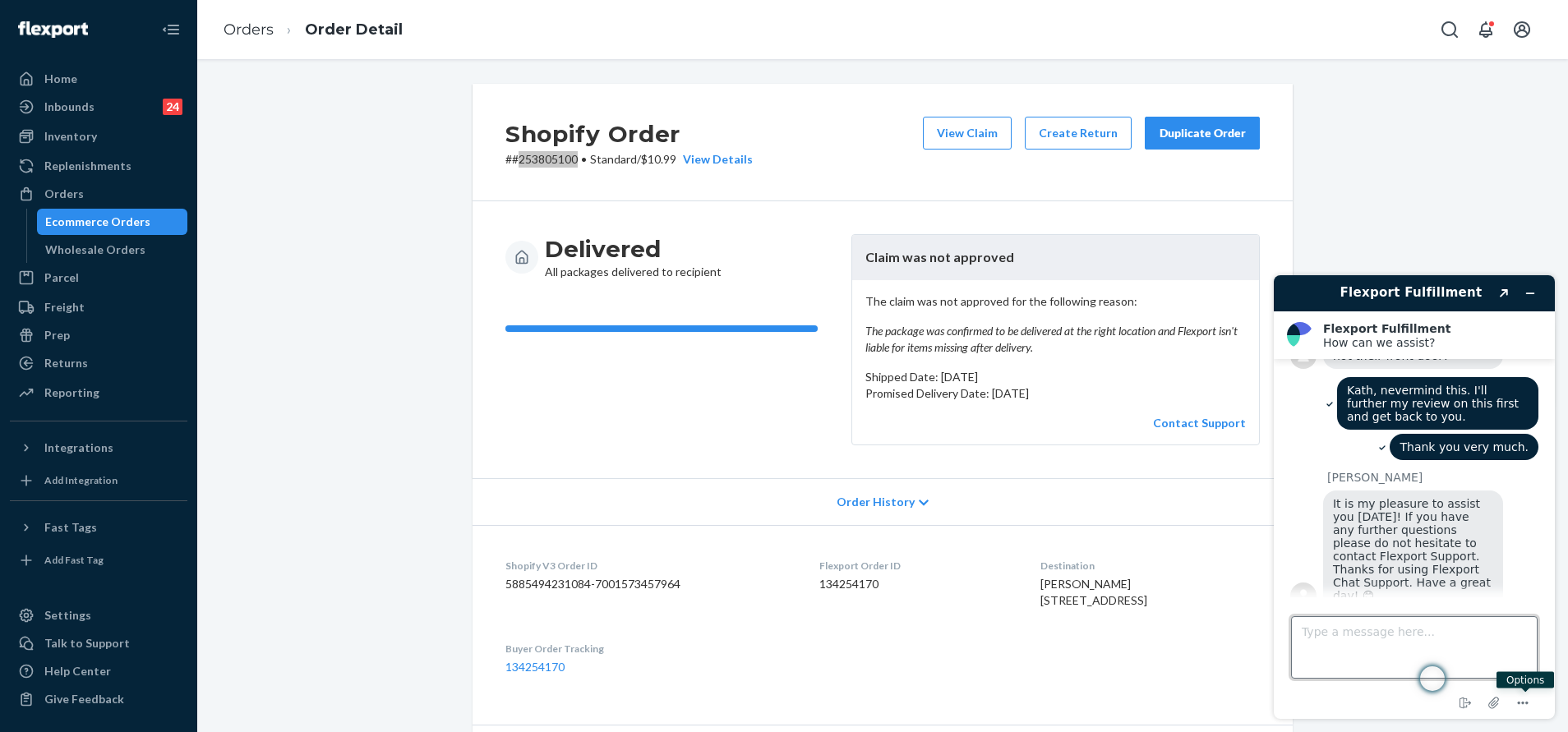
click at [1406, 634] on textarea "Type a message here..." at bounding box center [1414, 647] width 246 height 62
type textarea "a"
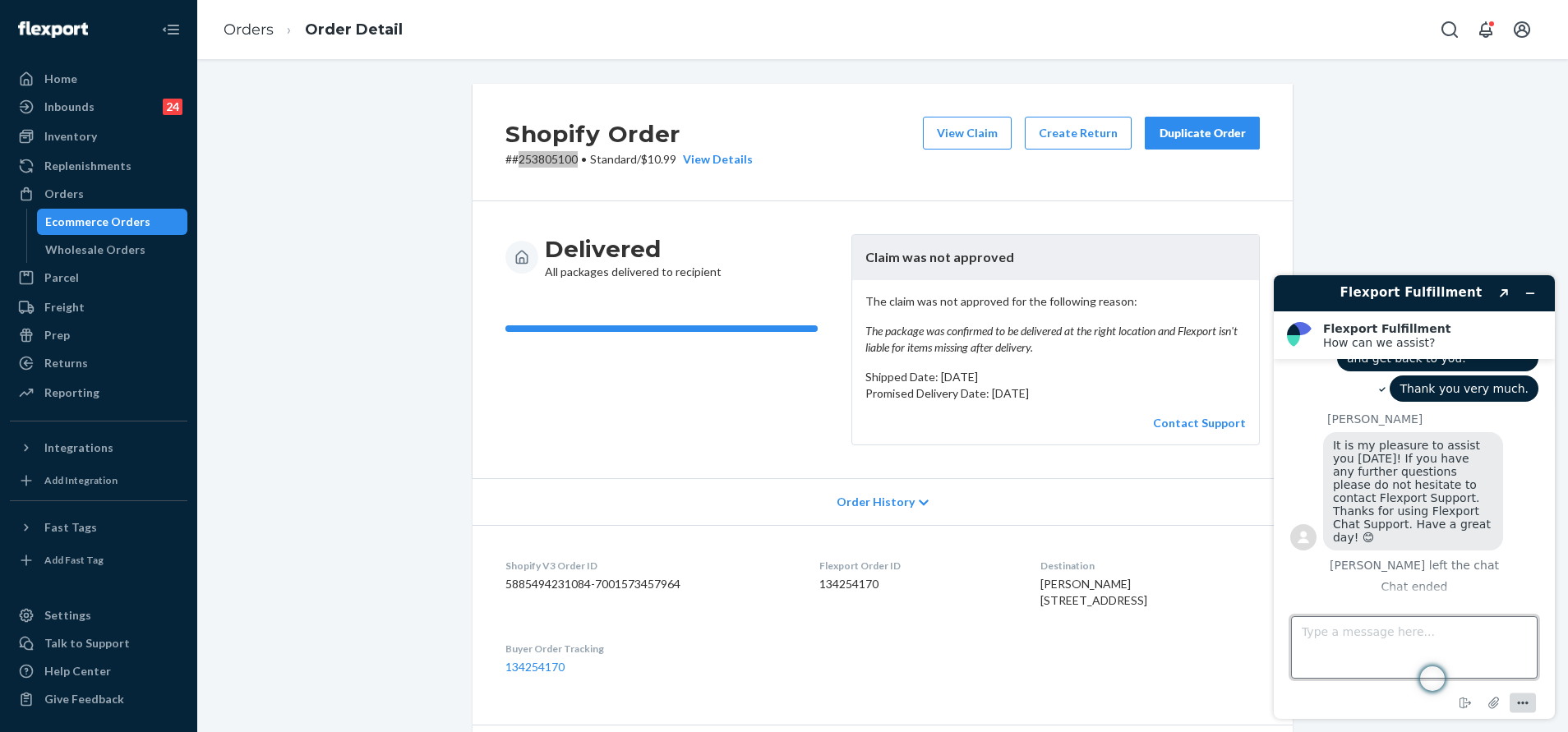
scroll to position [1641, 0]
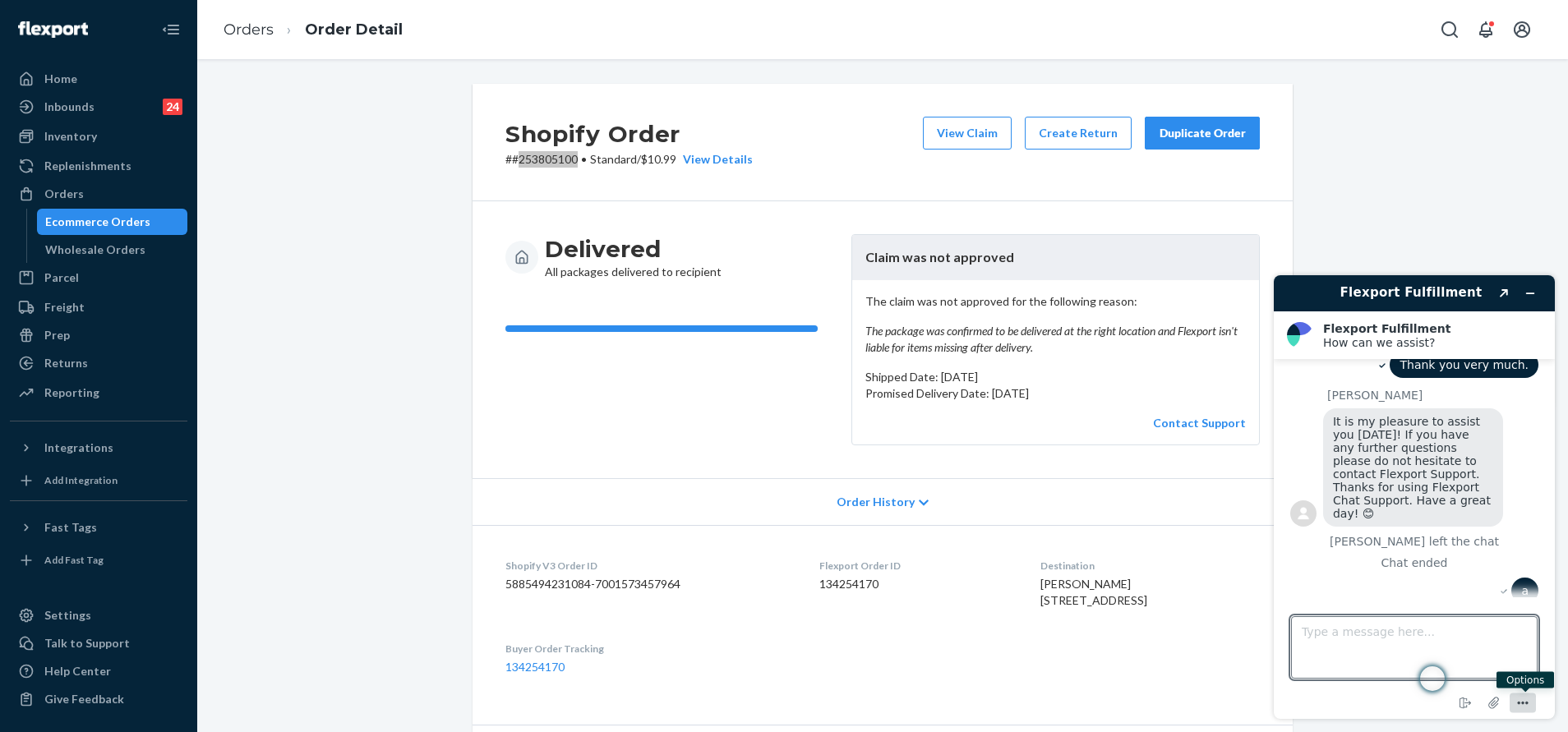
click at [1530, 704] on icon "Menu" at bounding box center [1522, 703] width 20 height 20
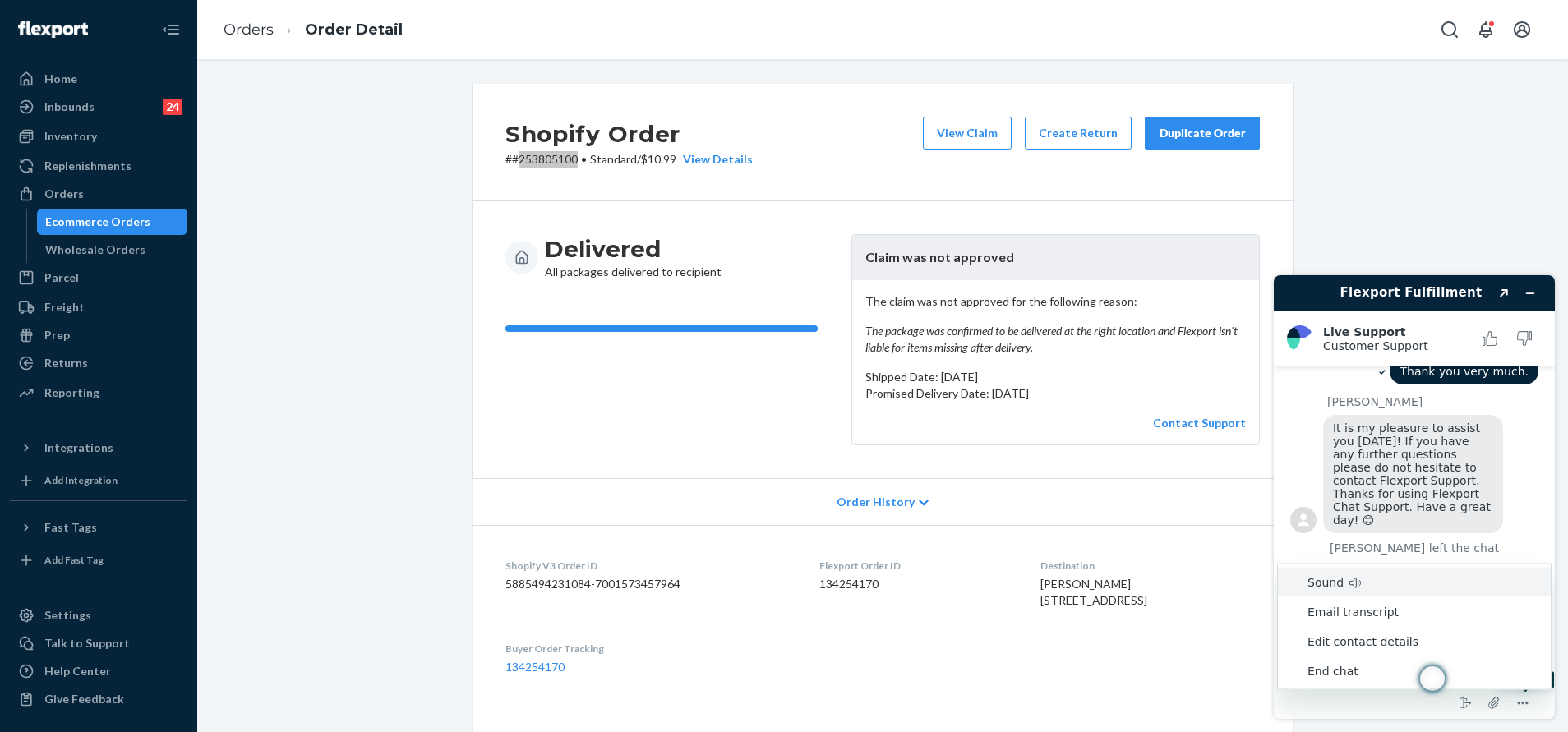
scroll to position [1648, 0]
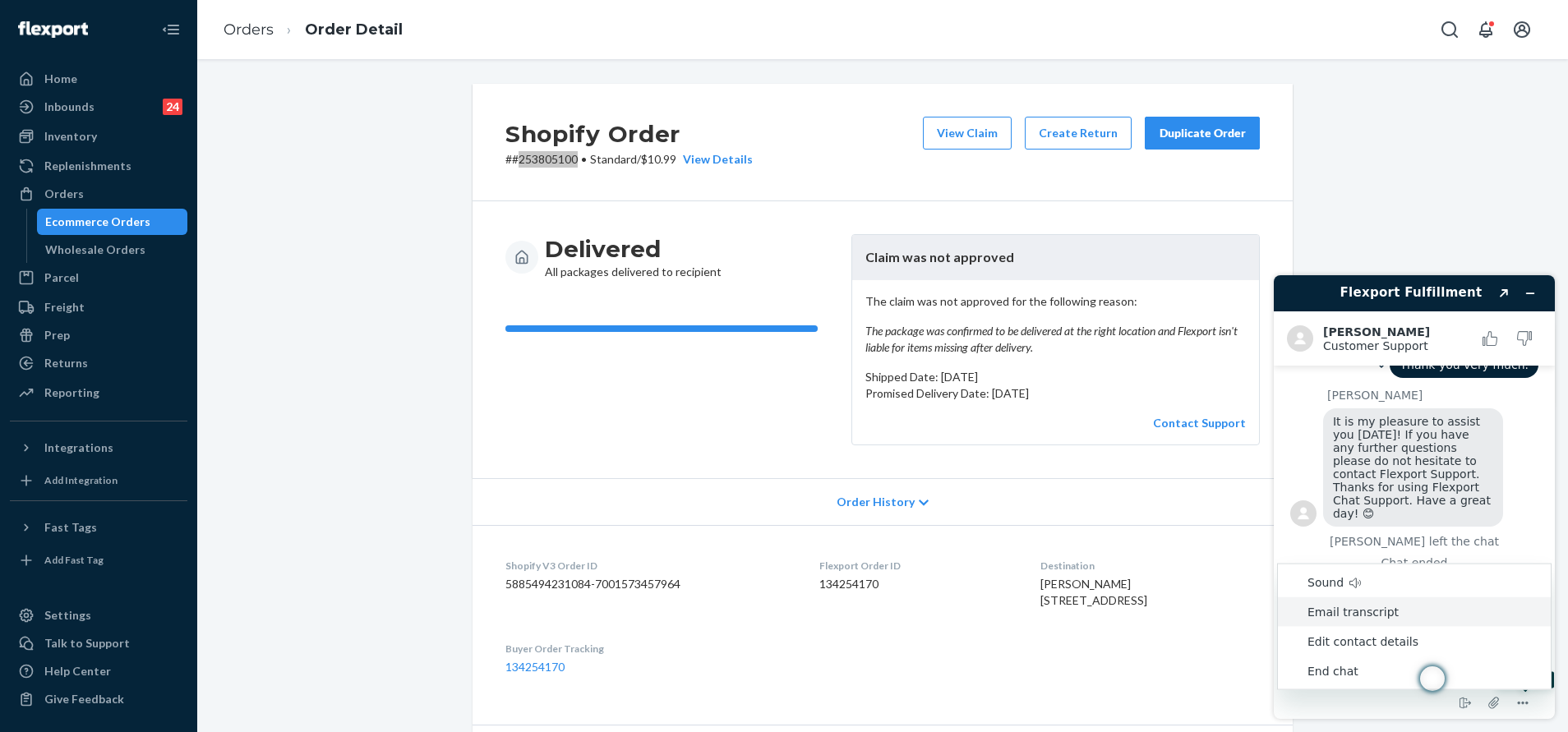
click at [1384, 613] on li "Email transcript" at bounding box center [1414, 611] width 273 height 29
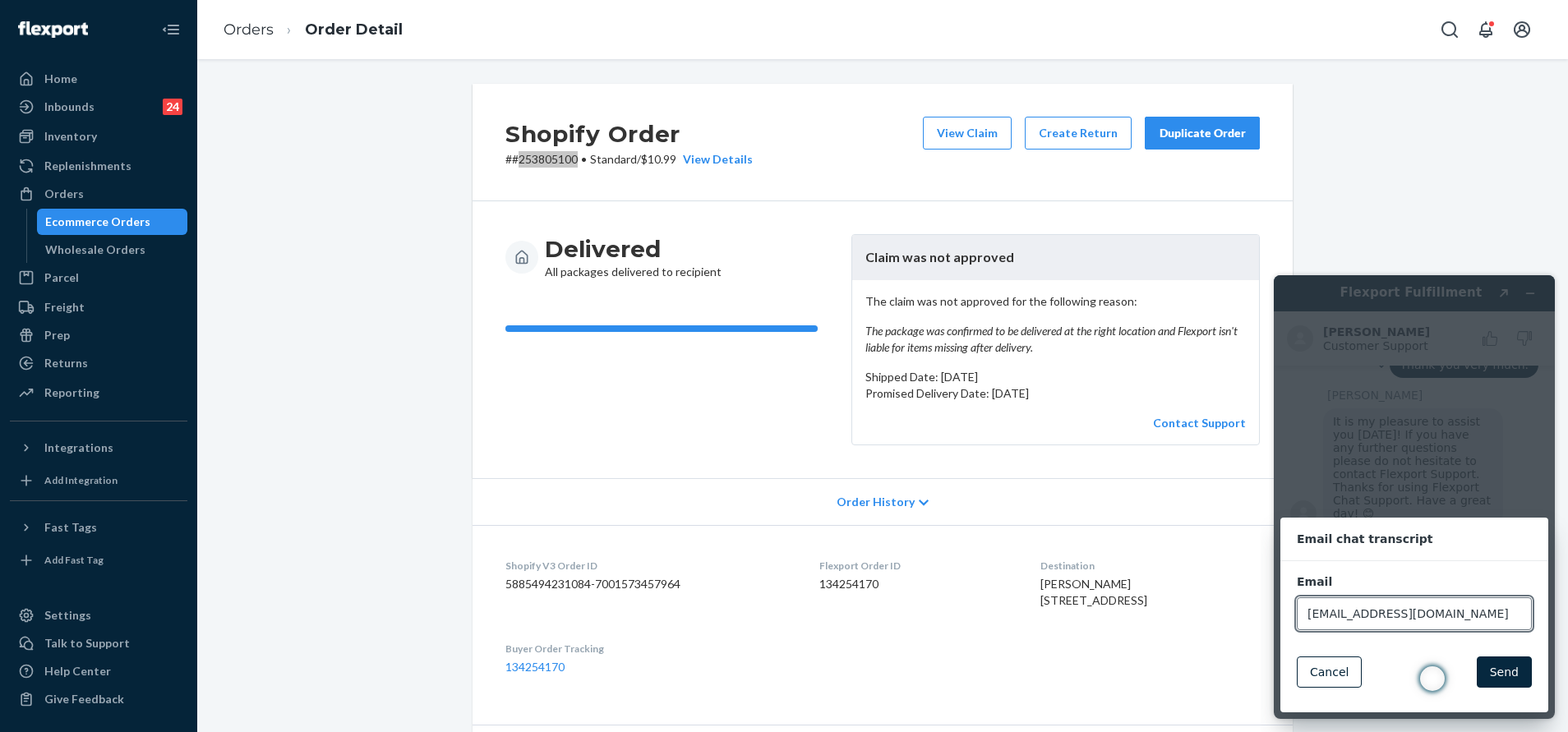
click at [1503, 674] on button "Send" at bounding box center [1504, 672] width 55 height 31
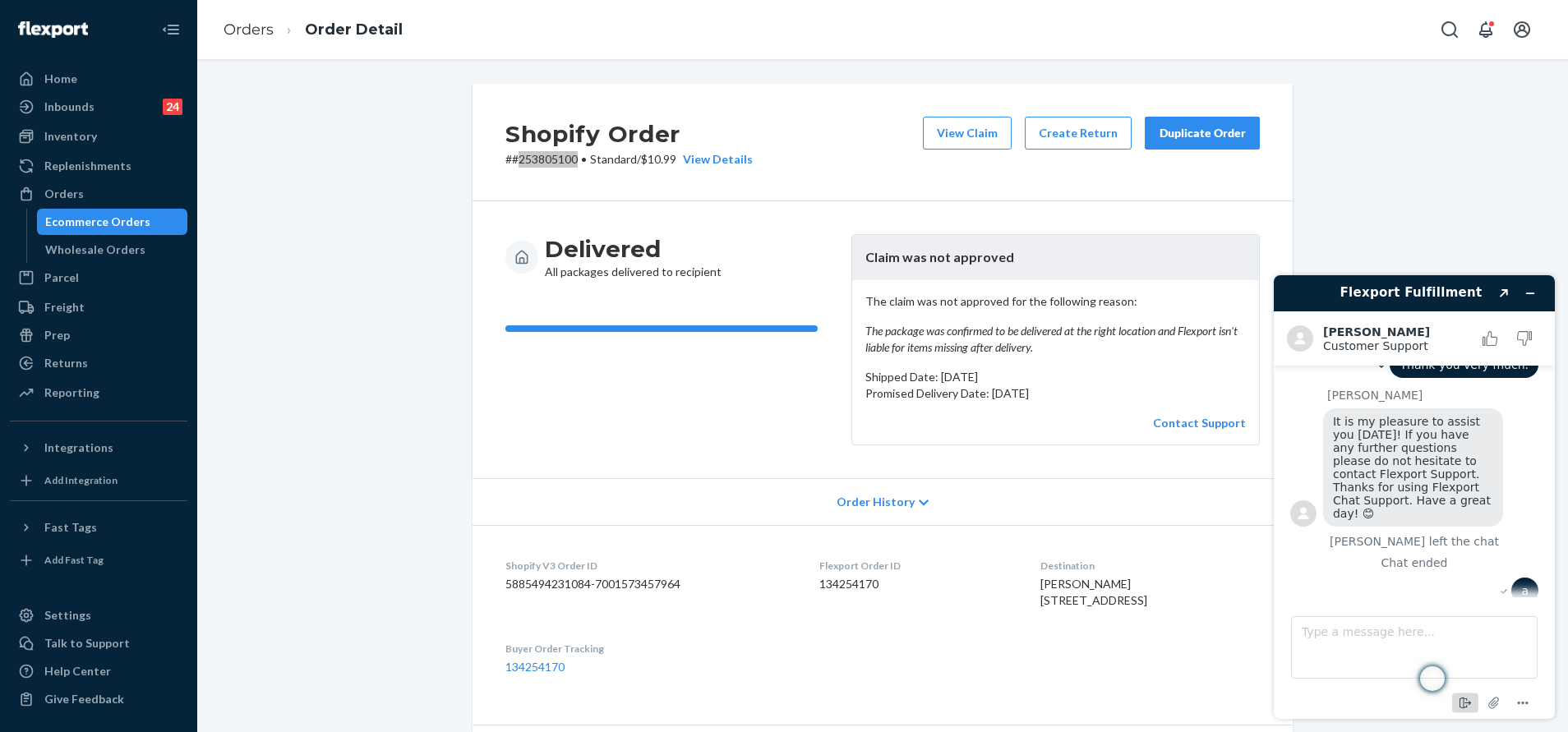
click at [1464, 698] on icon "End chat" at bounding box center [1463, 703] width 8 height 11
click at [1496, 676] on button "End" at bounding box center [1477, 679] width 116 height 31
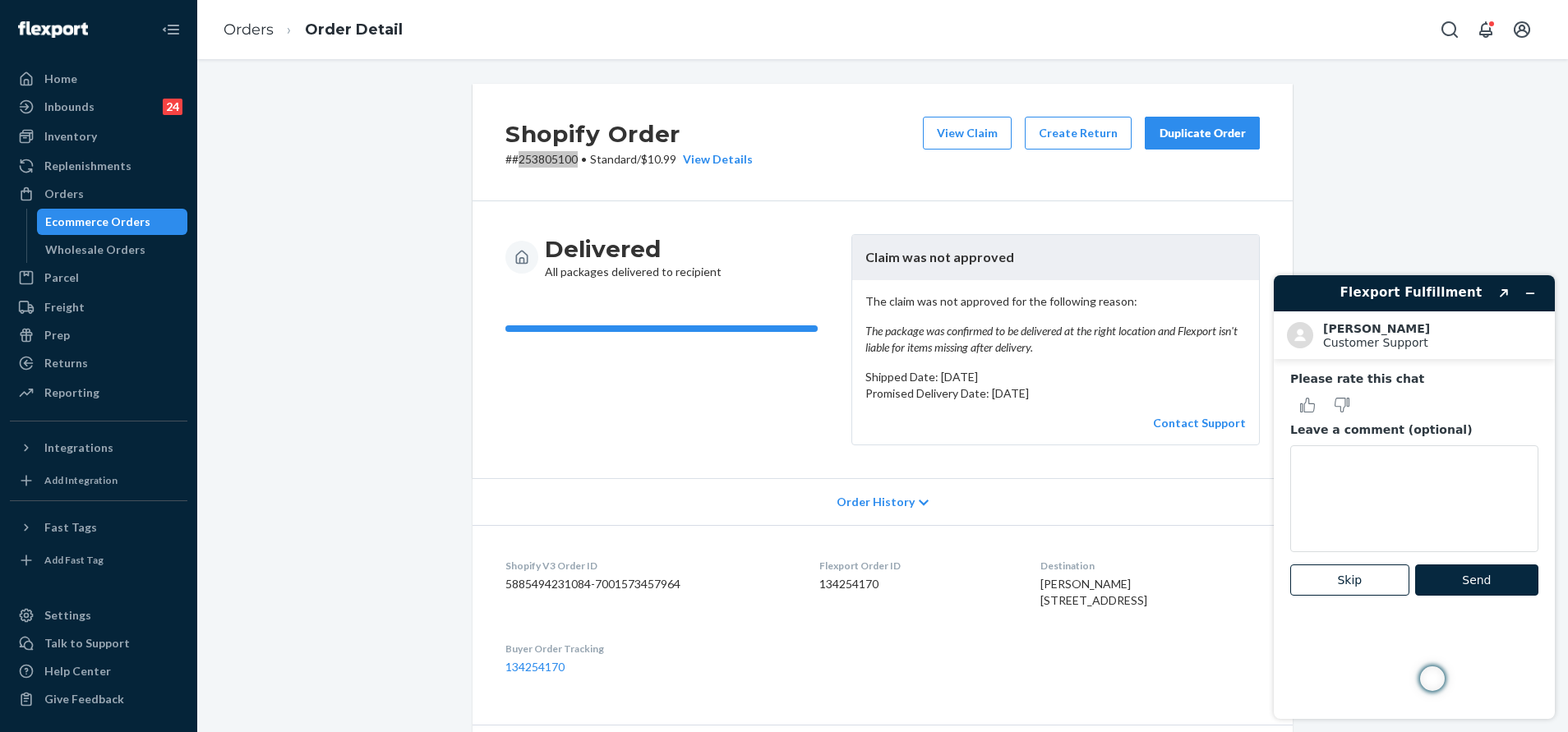
click at [1495, 583] on button "Send" at bounding box center [1476, 580] width 123 height 31
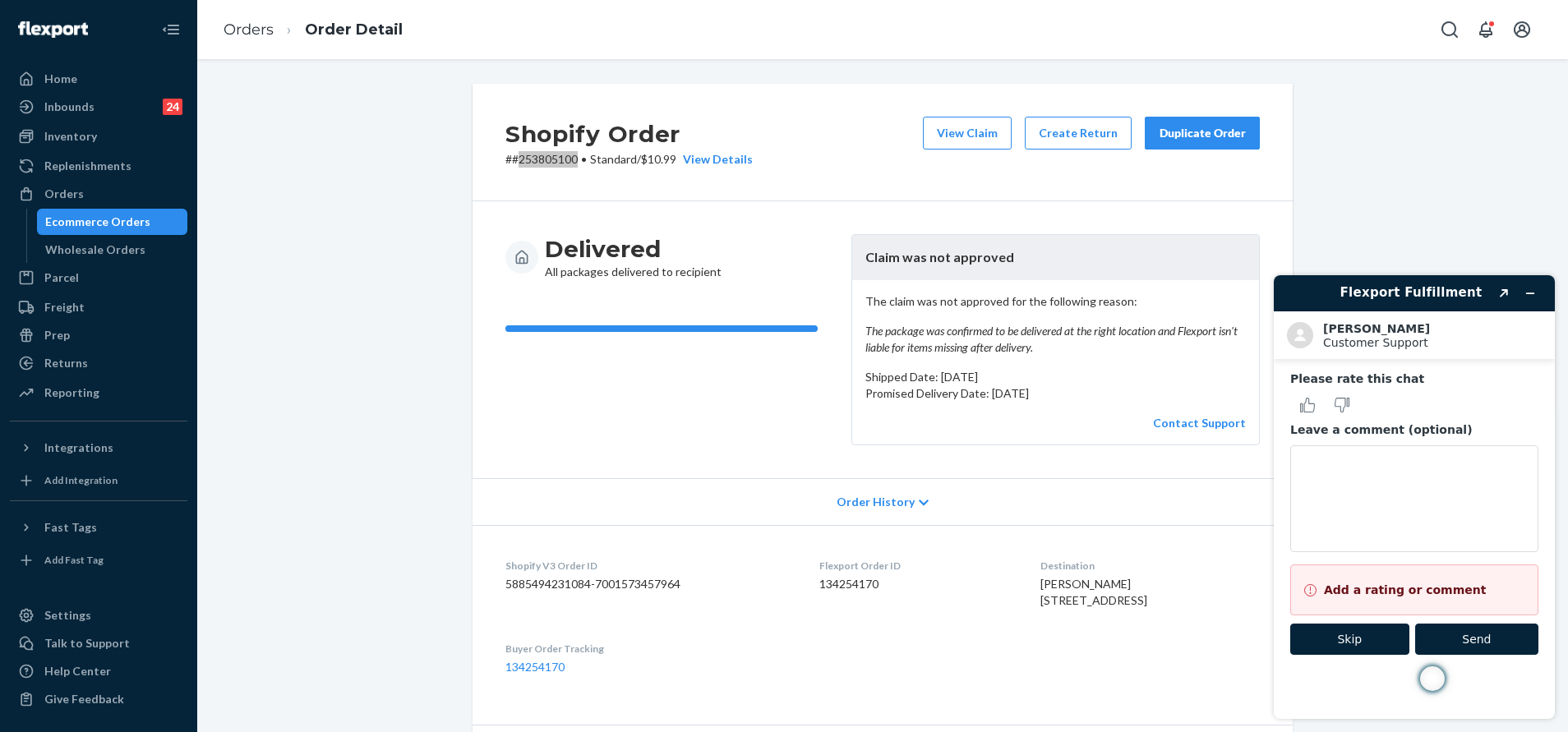
click at [1404, 637] on button "Skip" at bounding box center [1349, 639] width 119 height 31
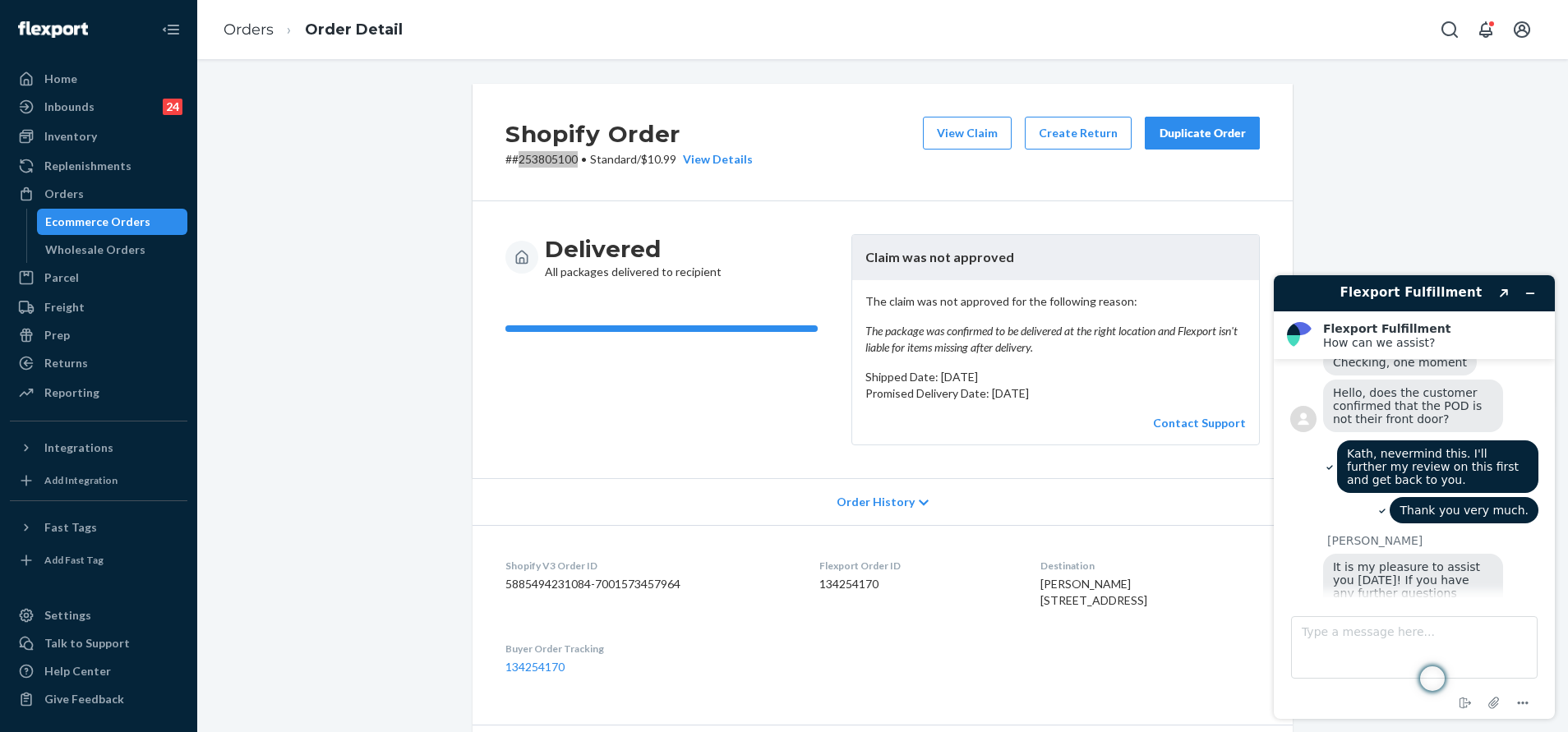
scroll to position [1735, 0]
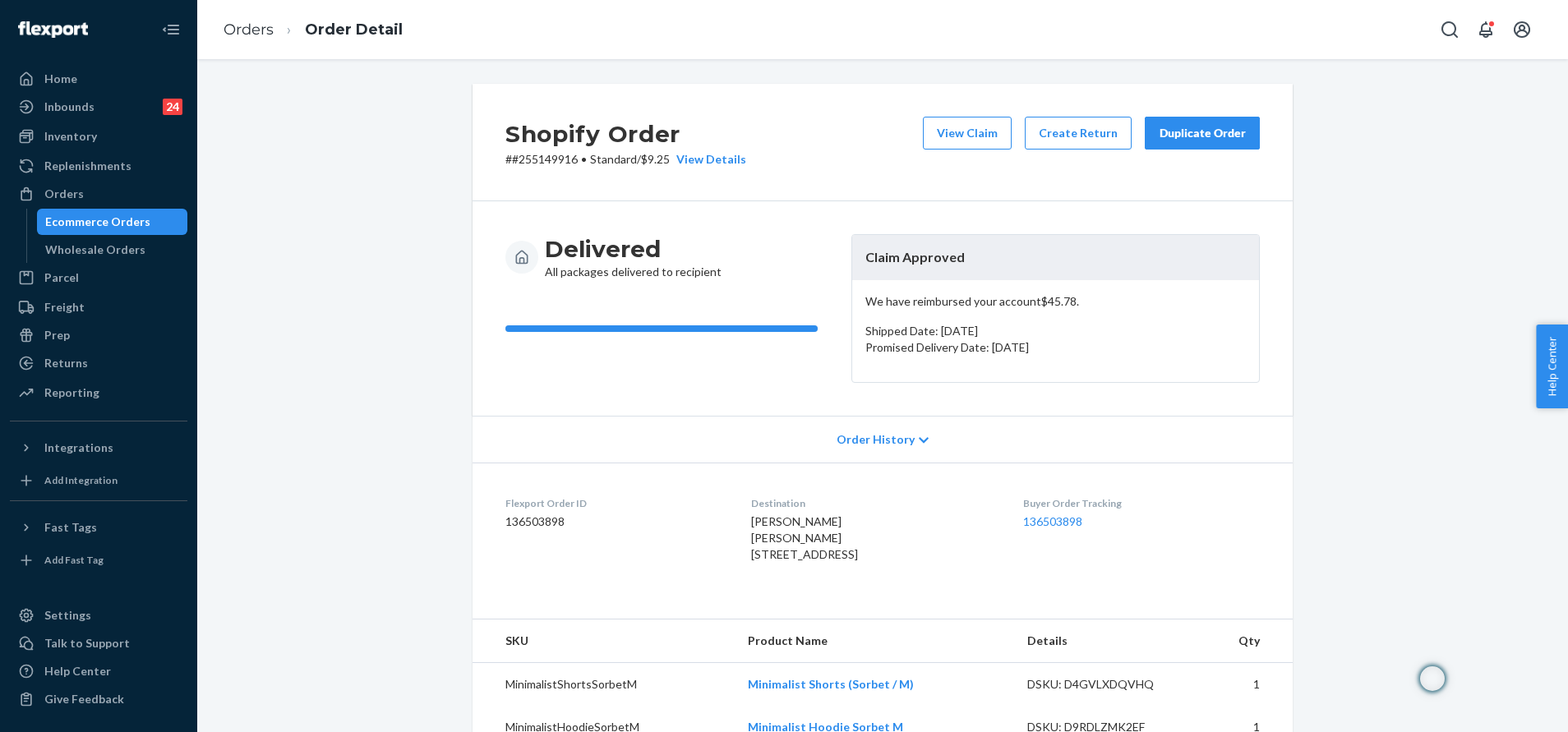
click at [1181, 121] on button "Duplicate Order" at bounding box center [1203, 133] width 115 height 33
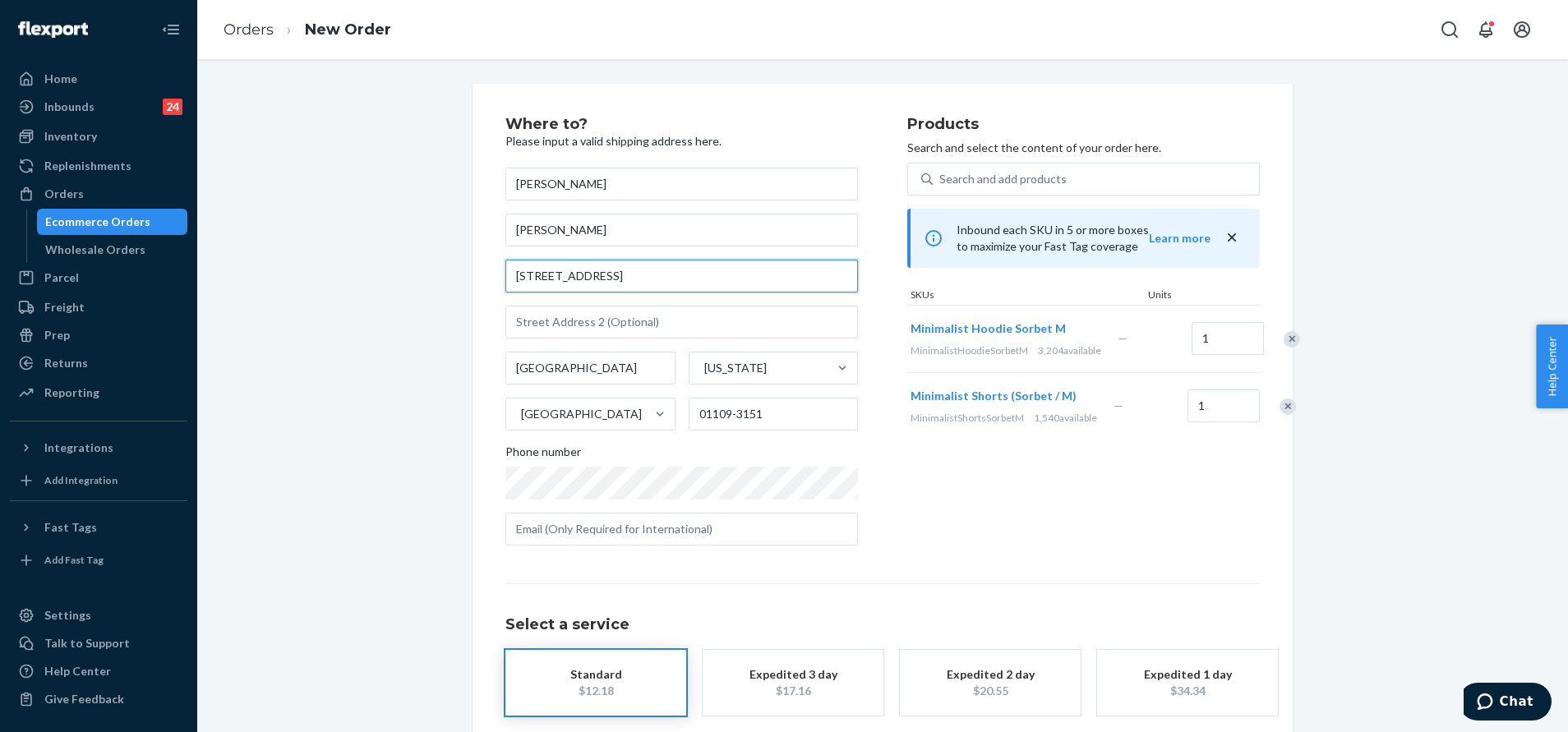
click at [777, 270] on input "[STREET_ADDRESS]" at bounding box center [681, 276] width 352 height 33
paste input "[STREET_ADDRESS][US_STATE]."
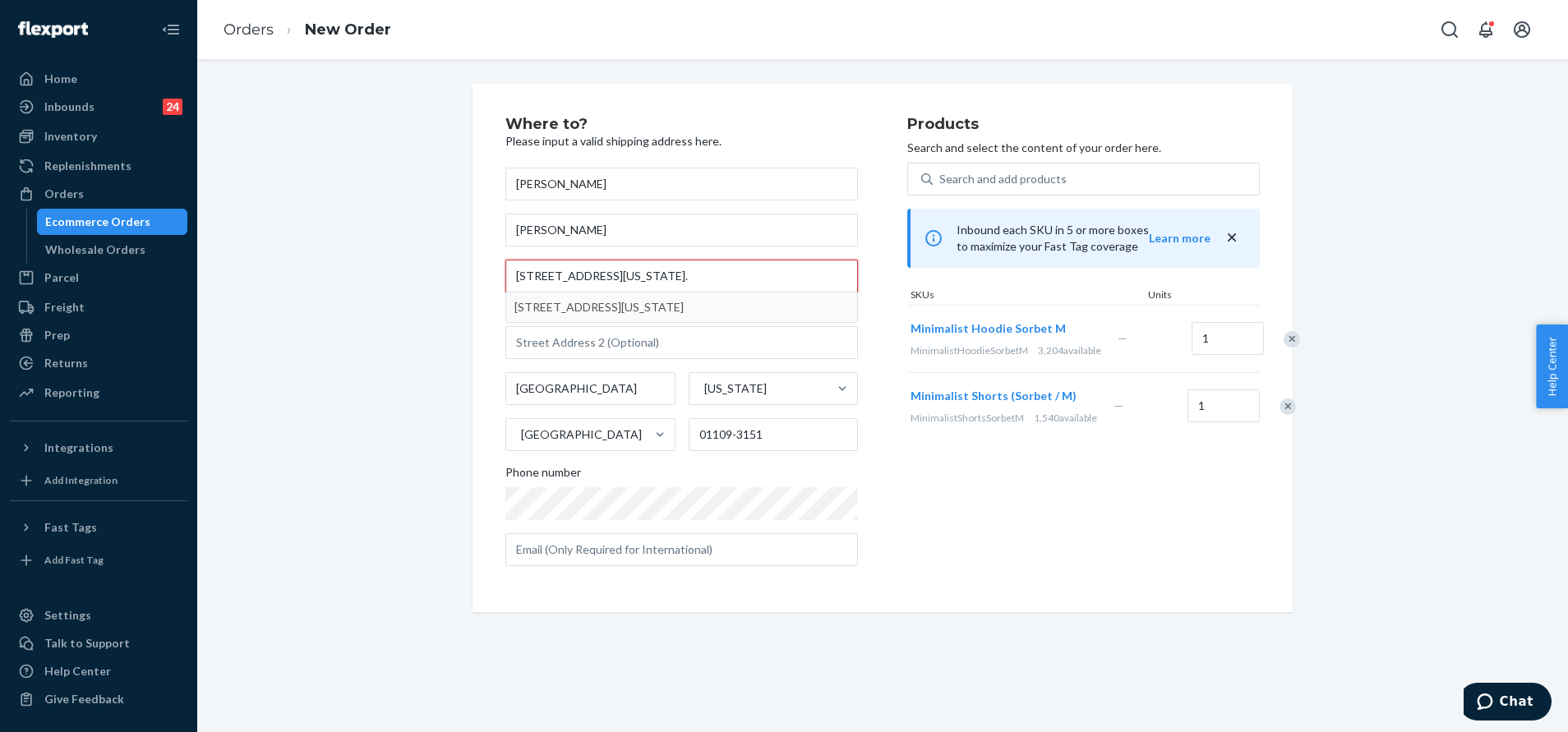
type input "[STREET_ADDRESS][US_STATE]."
type input "[GEOGRAPHIC_DATA]"
type input "01360"
type input "[STREET_ADDRESS]"
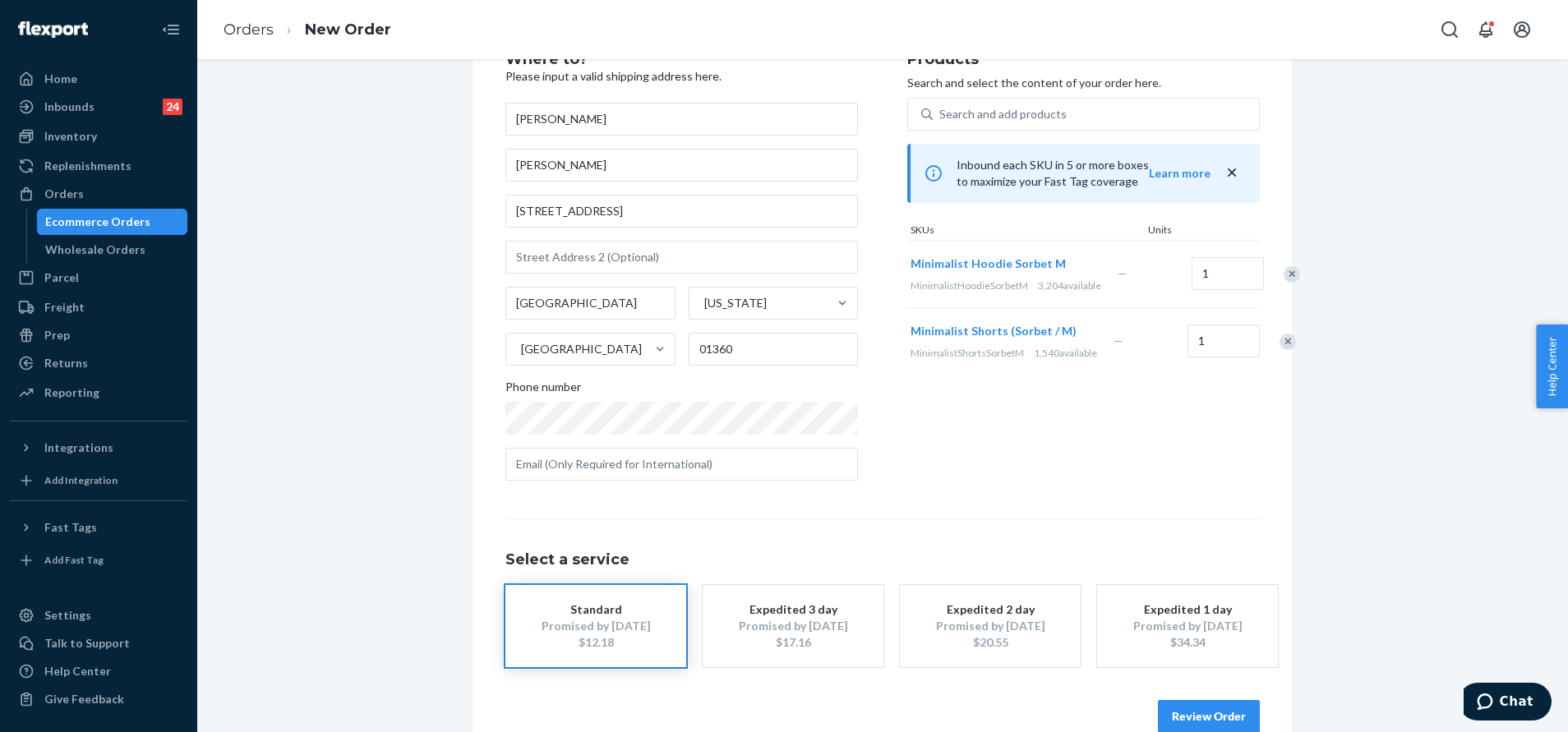
scroll to position [98, 0]
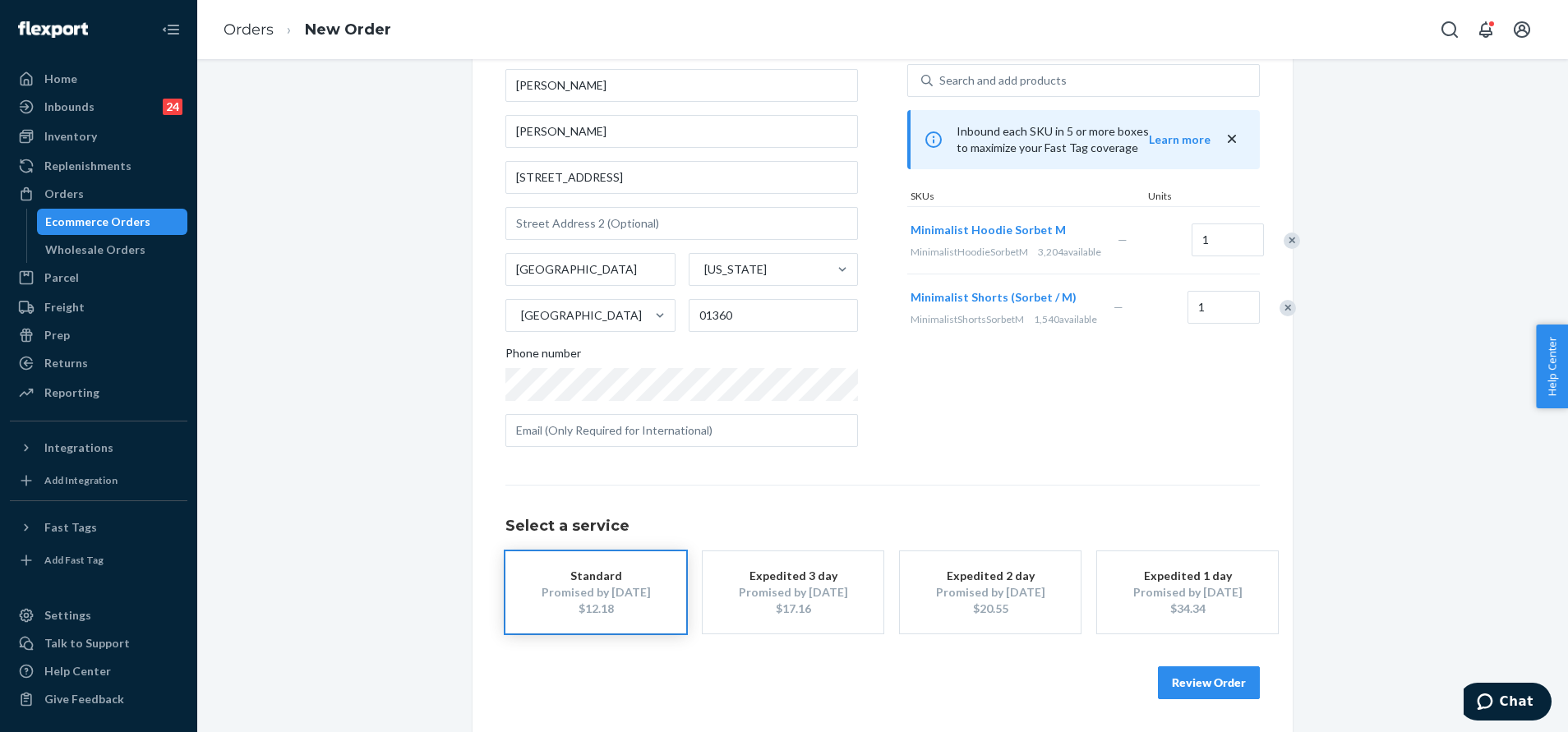
click at [1184, 665] on div "Review Order" at bounding box center [883, 673] width 755 height 49
click at [1198, 674] on button "Review Order" at bounding box center [1209, 682] width 102 height 33
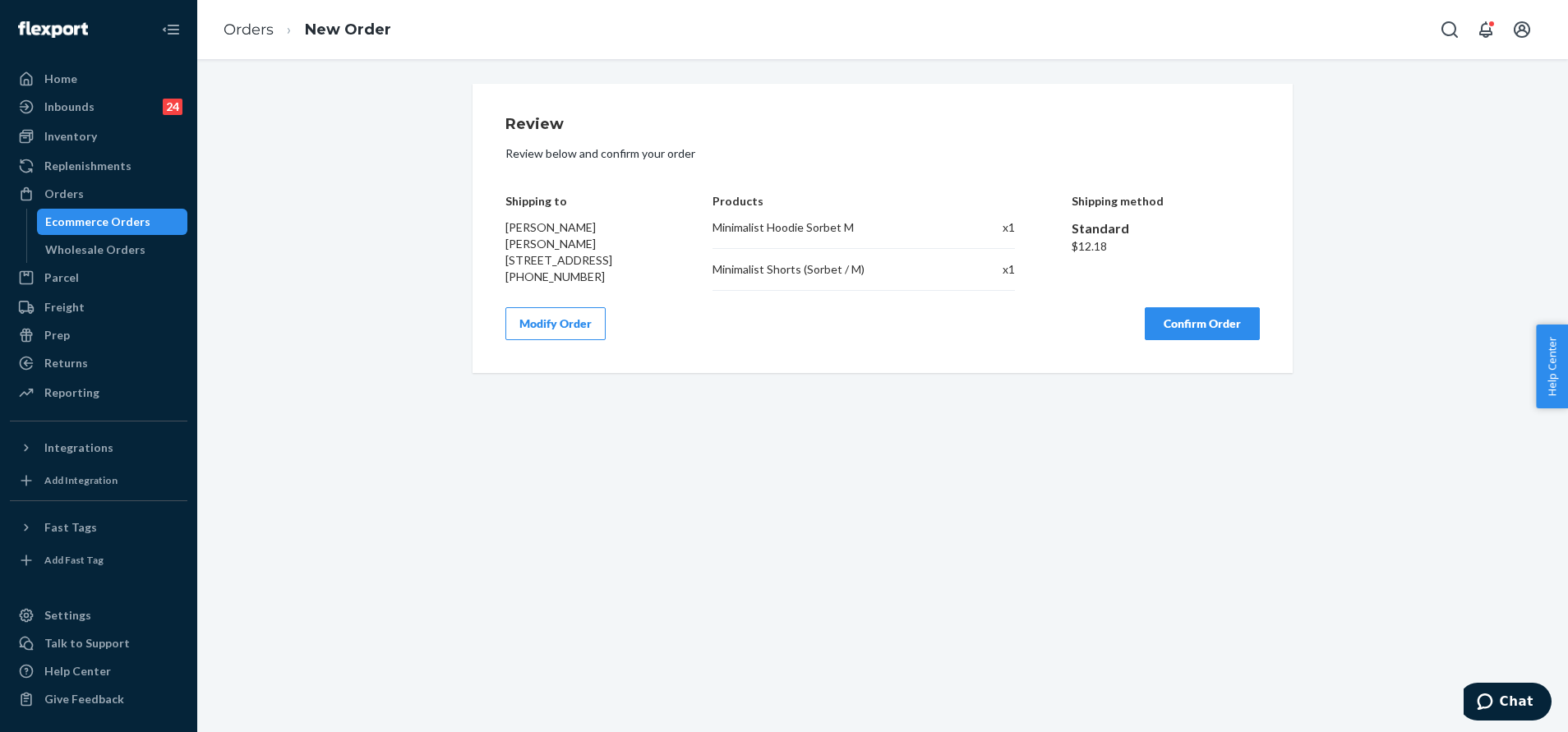
scroll to position [0, 0]
click at [1209, 334] on button "Confirm Order" at bounding box center [1203, 324] width 115 height 33
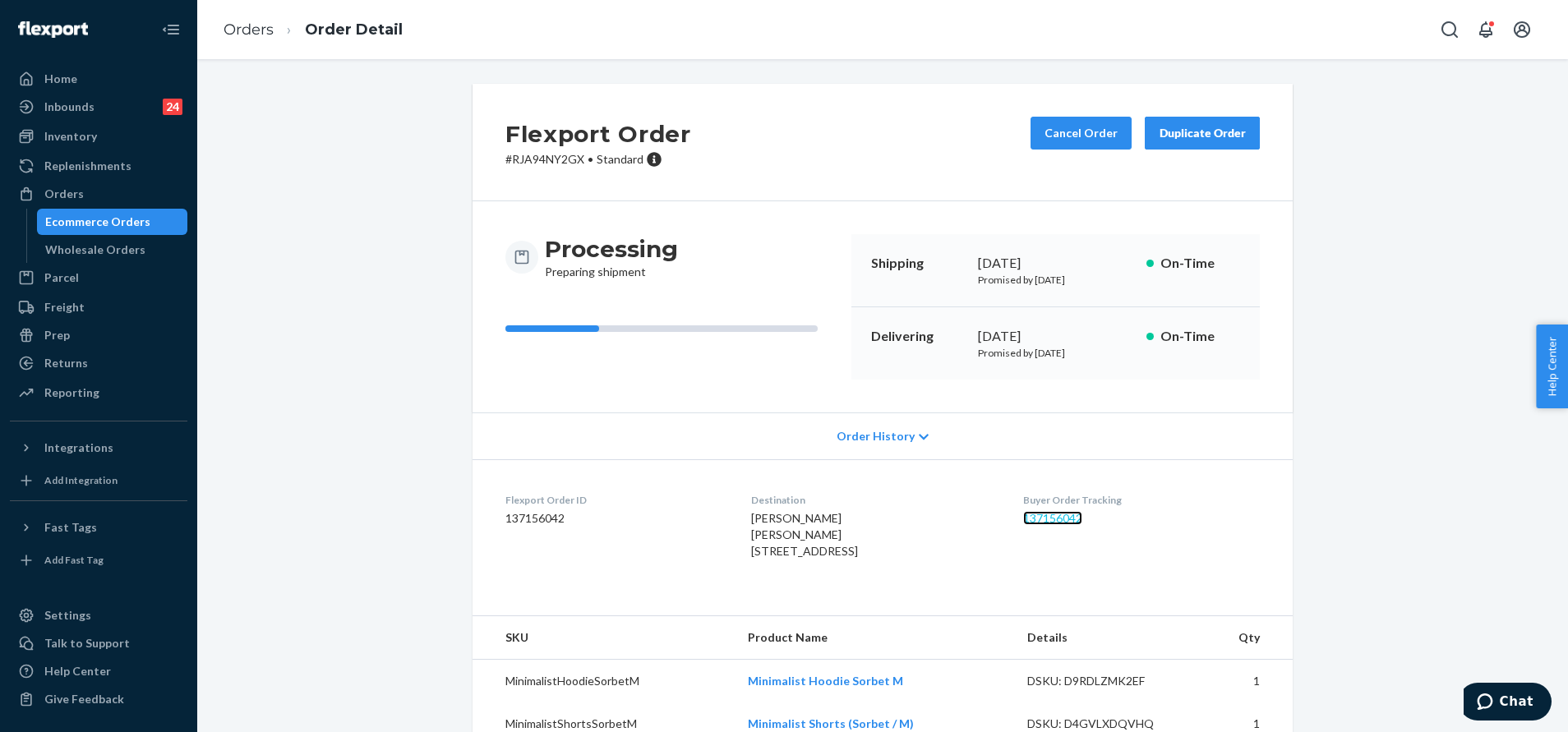
click at [1063, 518] on link "137156042" at bounding box center [1052, 518] width 59 height 14
